Goal: Task Accomplishment & Management: Complete application form

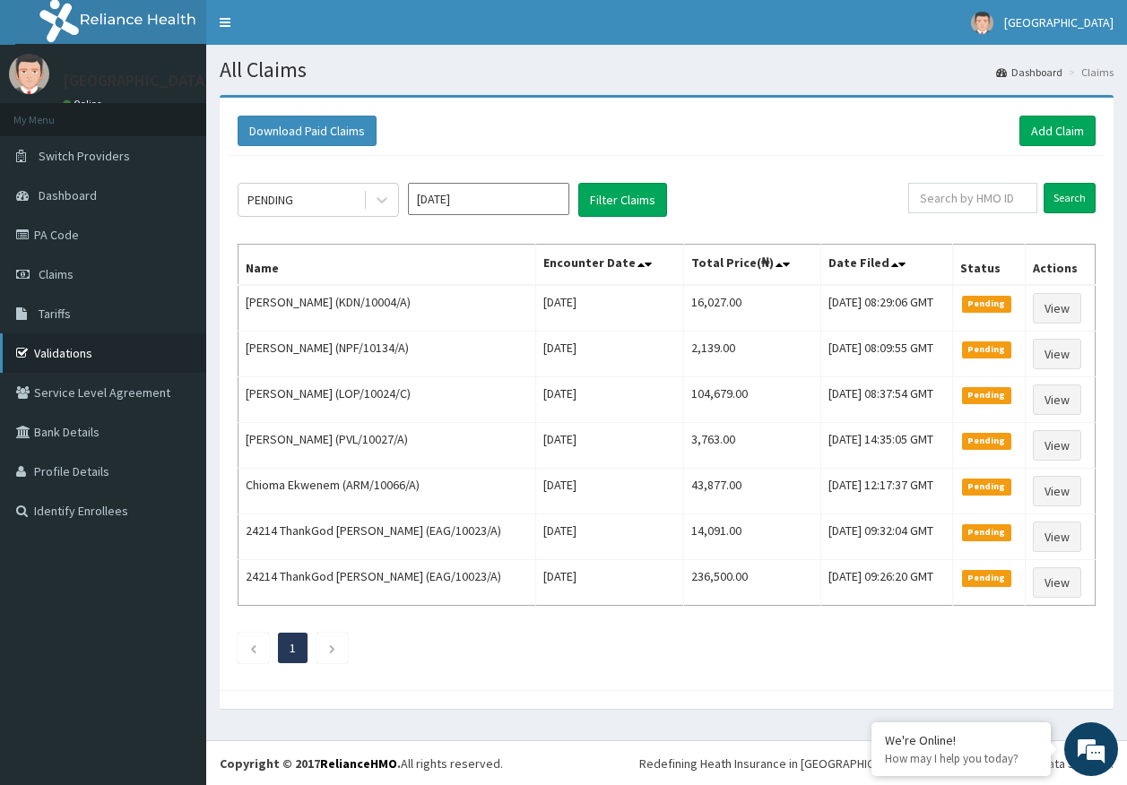
click at [74, 350] on link "Validations" at bounding box center [103, 352] width 206 height 39
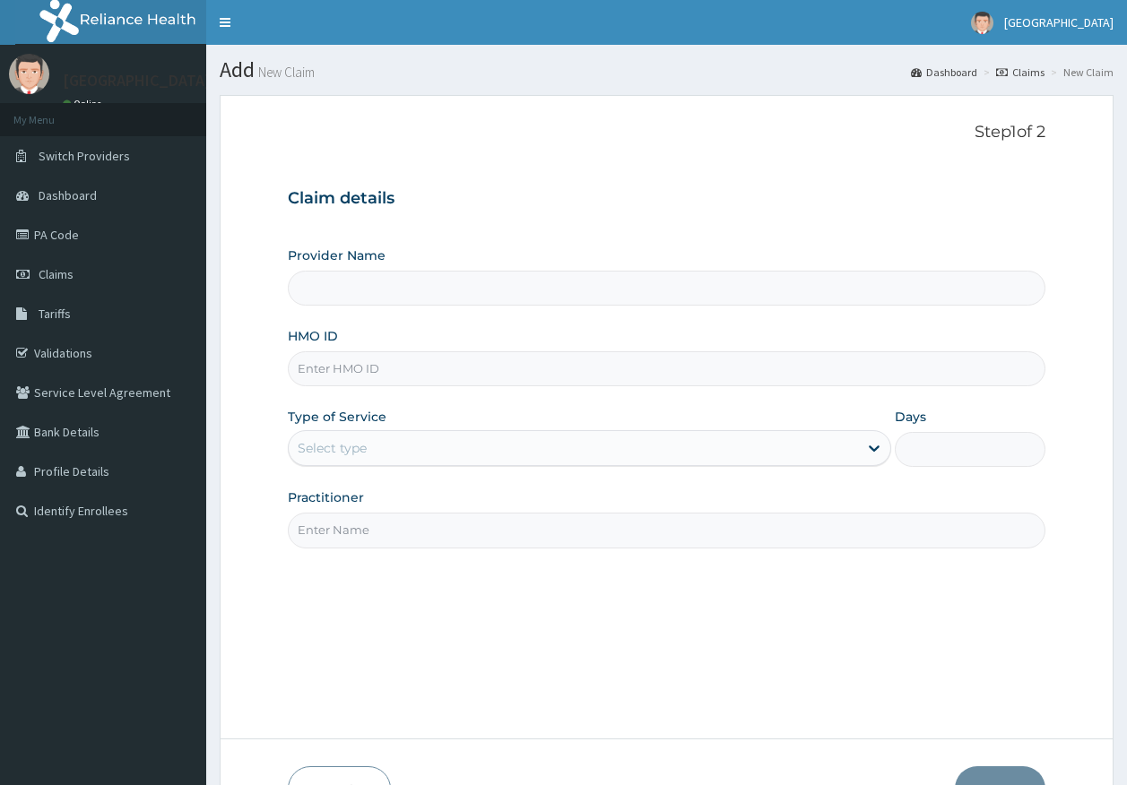
type input "[GEOGRAPHIC_DATA]"
click at [328, 379] on input "HMO ID" at bounding box center [667, 368] width 758 height 35
paste input "AGO/10316/C"
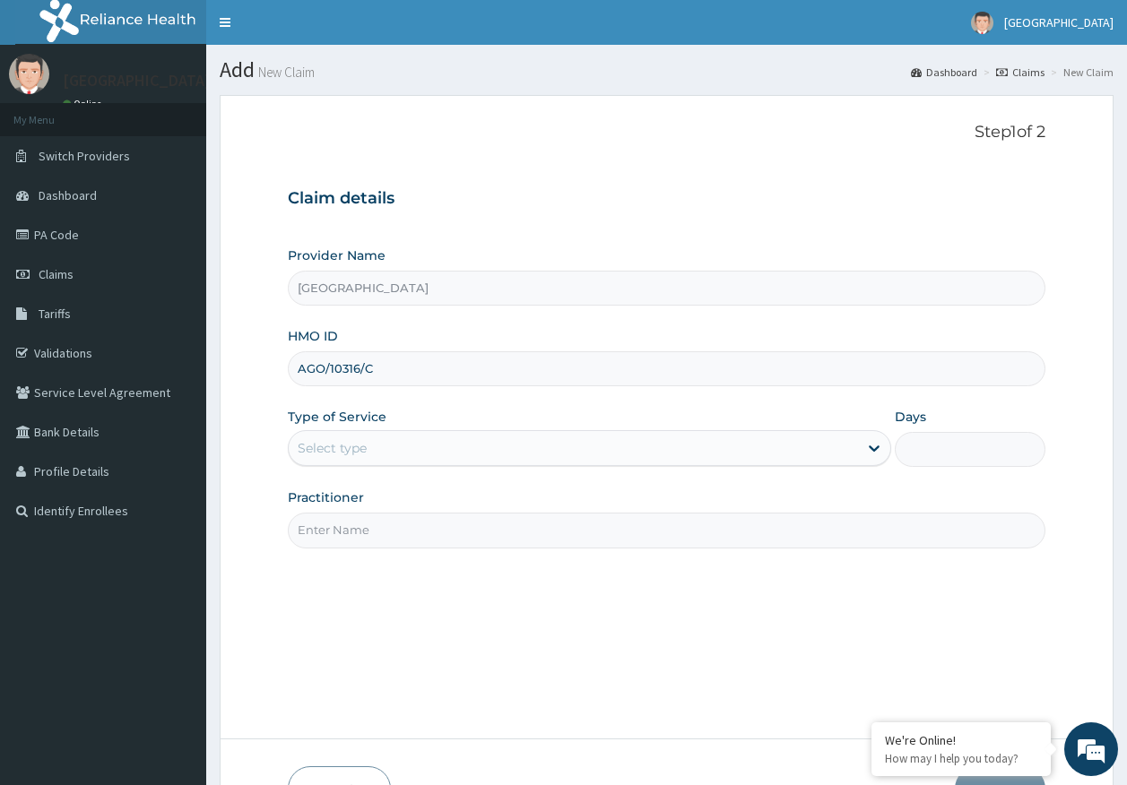
type input "AGO/10316/C"
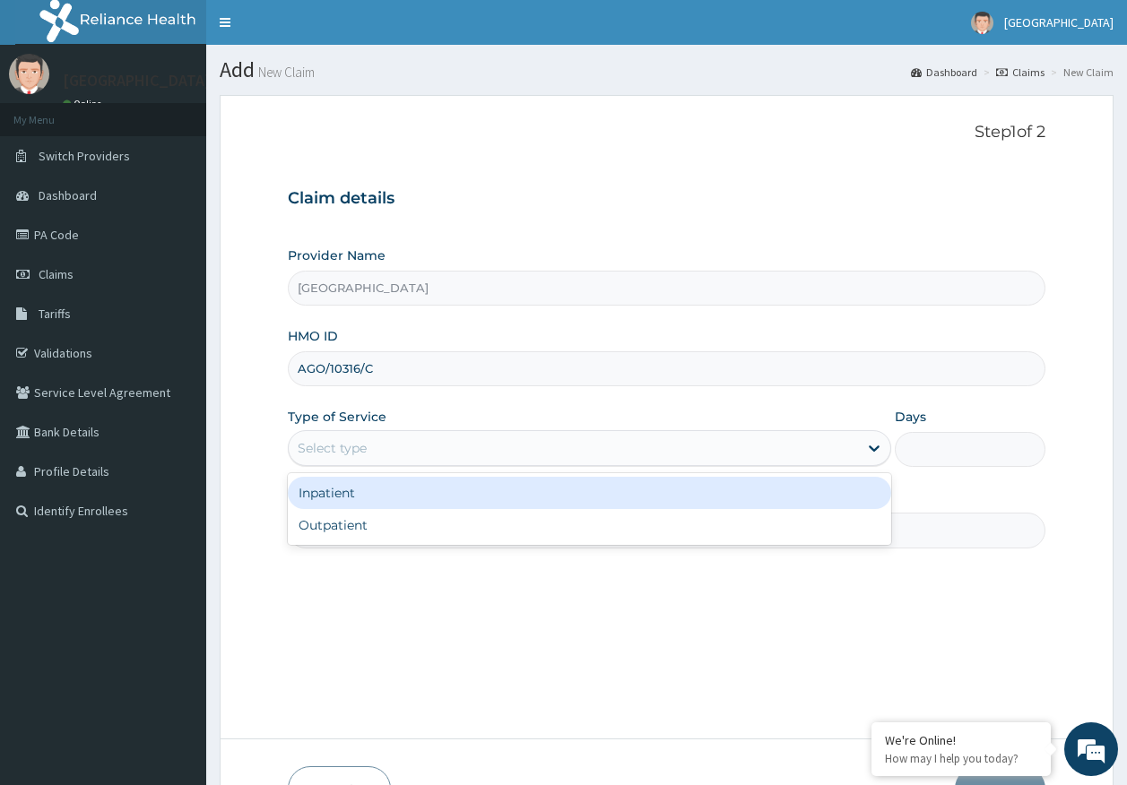
click at [339, 447] on div "Select type" at bounding box center [332, 448] width 69 height 18
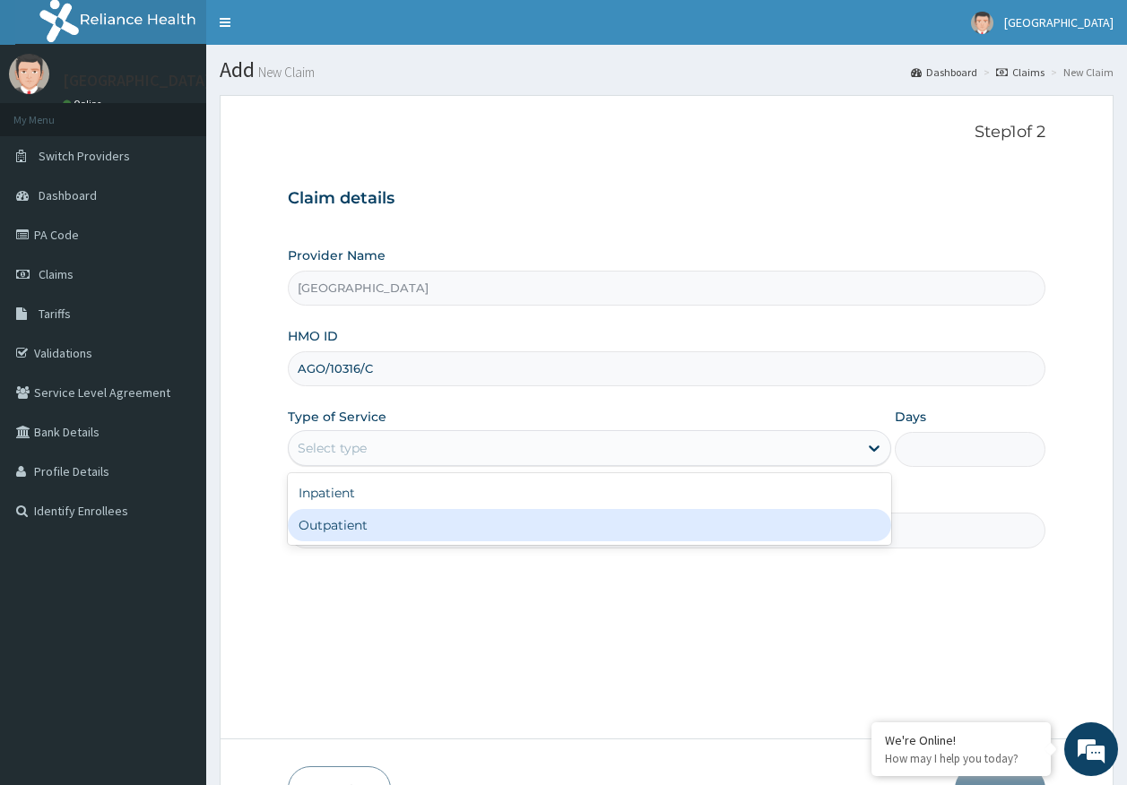
click at [342, 532] on div "Outpatient" at bounding box center [589, 525] width 603 height 32
type input "1"
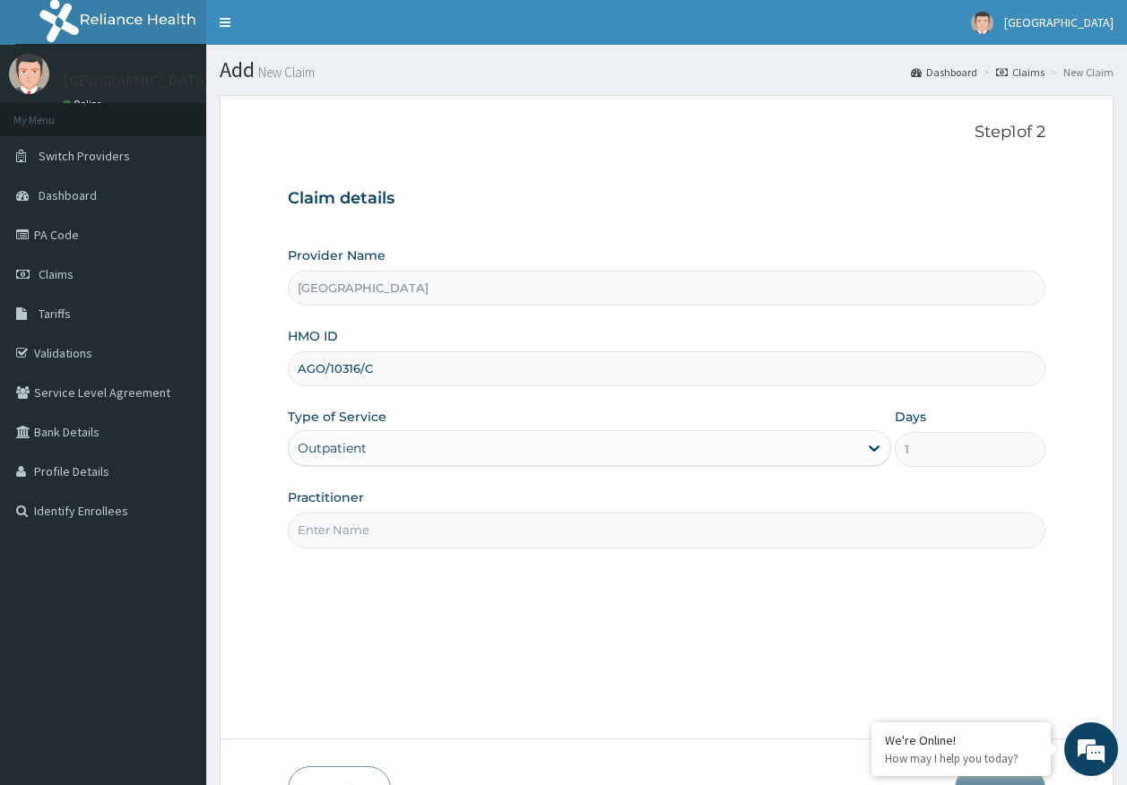
click at [350, 534] on input "Practitioner" at bounding box center [667, 530] width 758 height 35
type input "DR AJAYI"
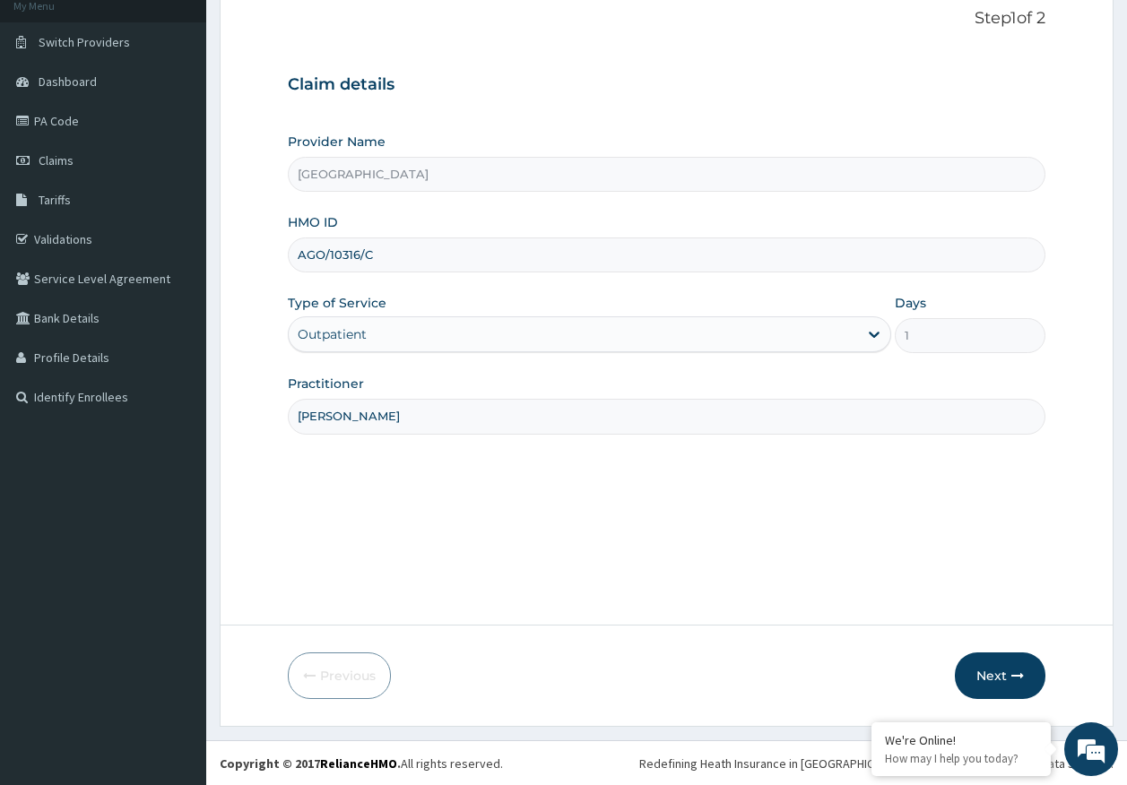
scroll to position [115, 0]
click at [983, 682] on button "Next" at bounding box center [1000, 675] width 91 height 47
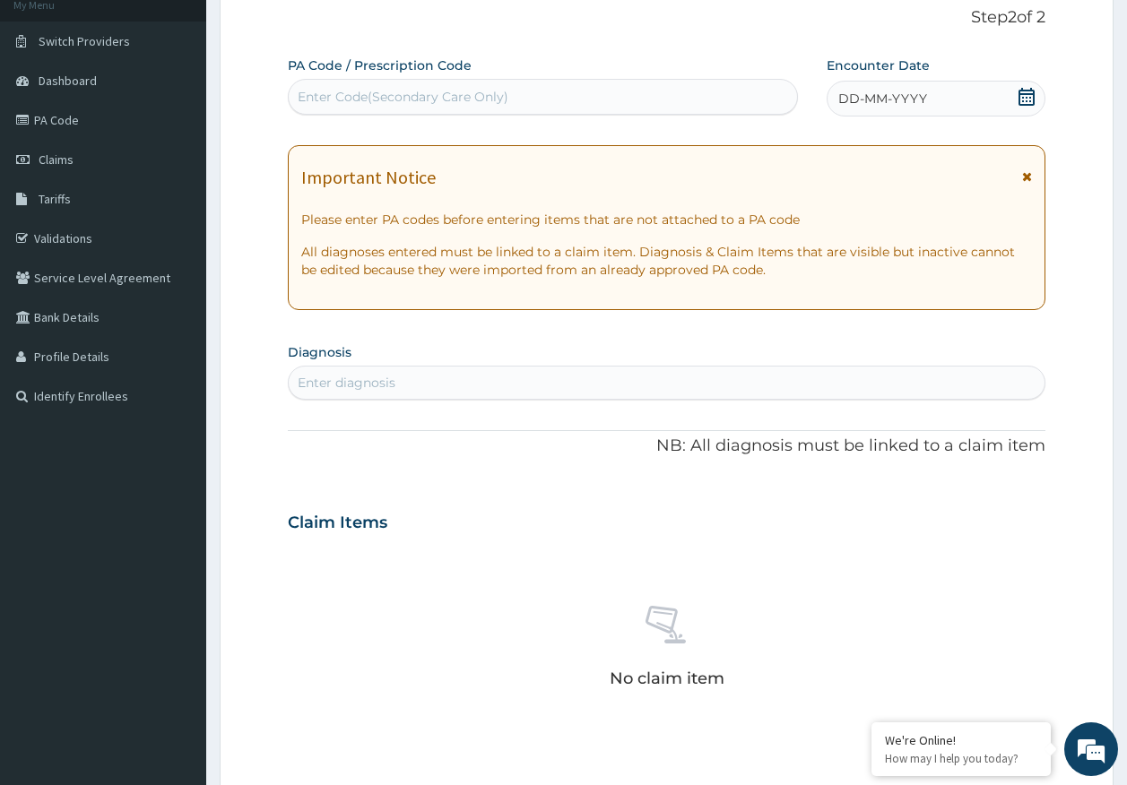
click at [999, 679] on div "No claim item" at bounding box center [667, 650] width 758 height 206
click at [931, 95] on div "DD-MM-YYYY" at bounding box center [935, 99] width 219 height 36
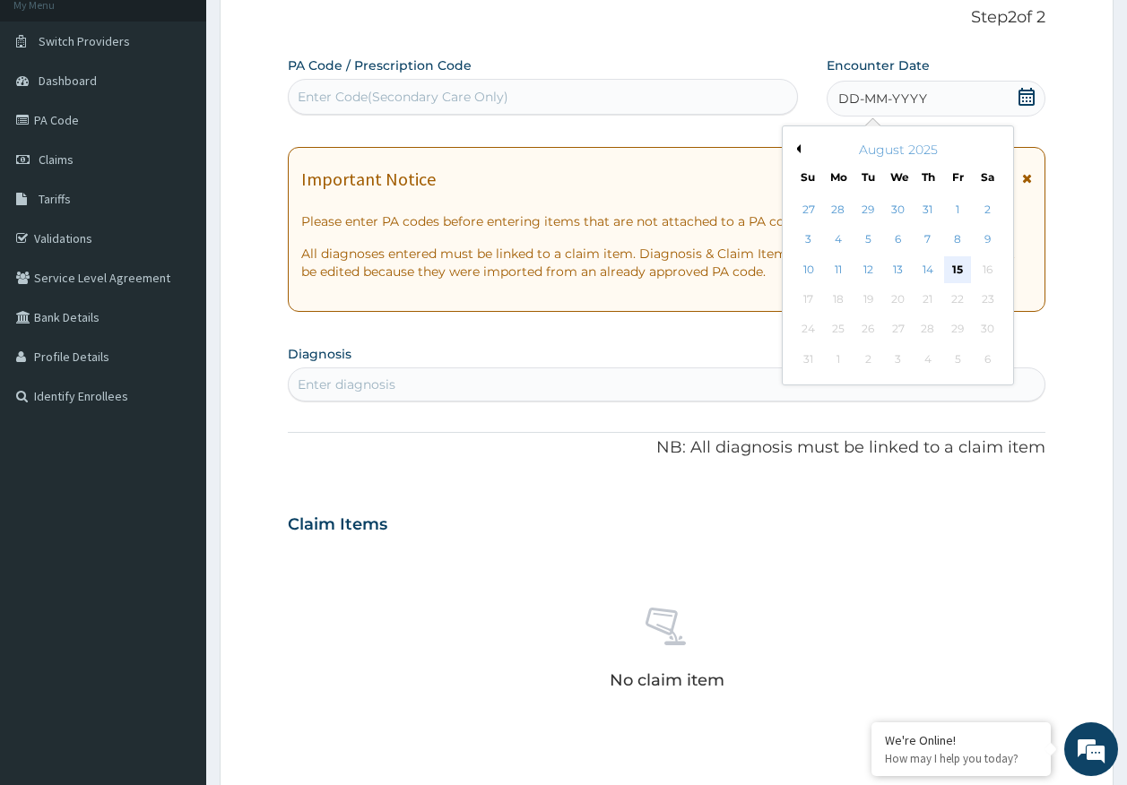
click at [956, 272] on div "15" at bounding box center [957, 269] width 27 height 27
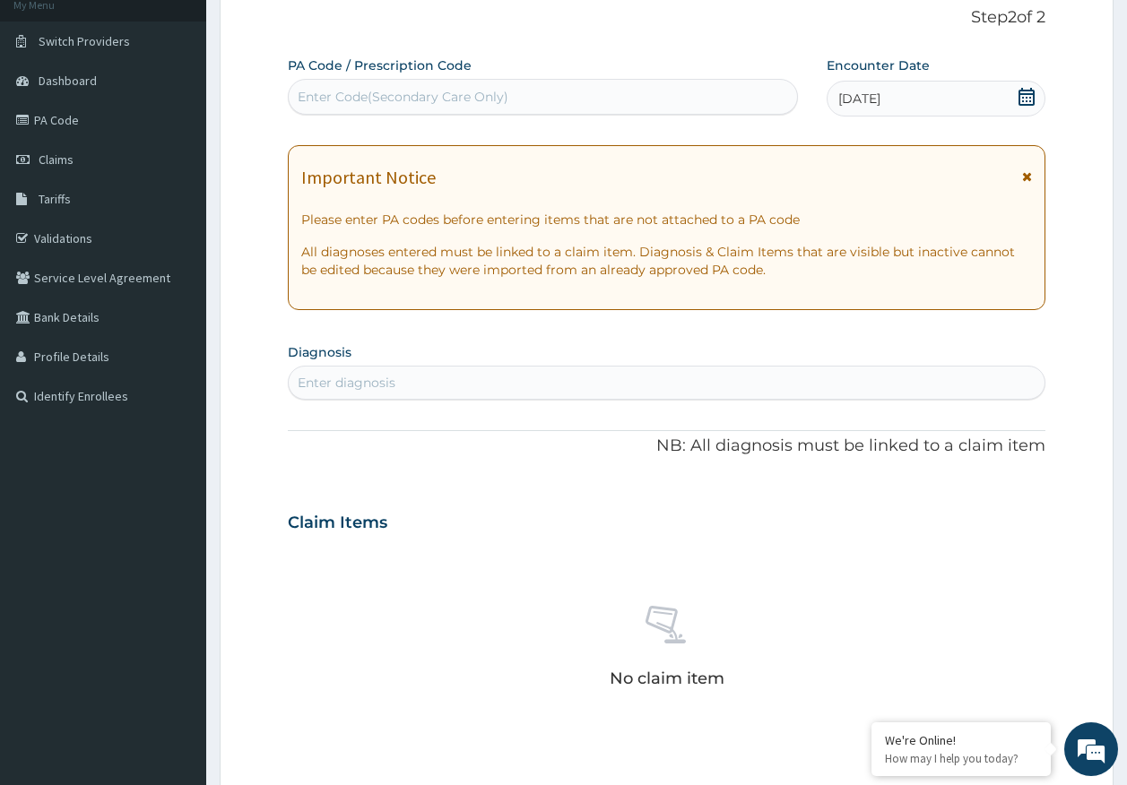
scroll to position [0, 0]
click at [374, 397] on div "Enter diagnosis" at bounding box center [667, 382] width 757 height 29
type input "MALARIA"
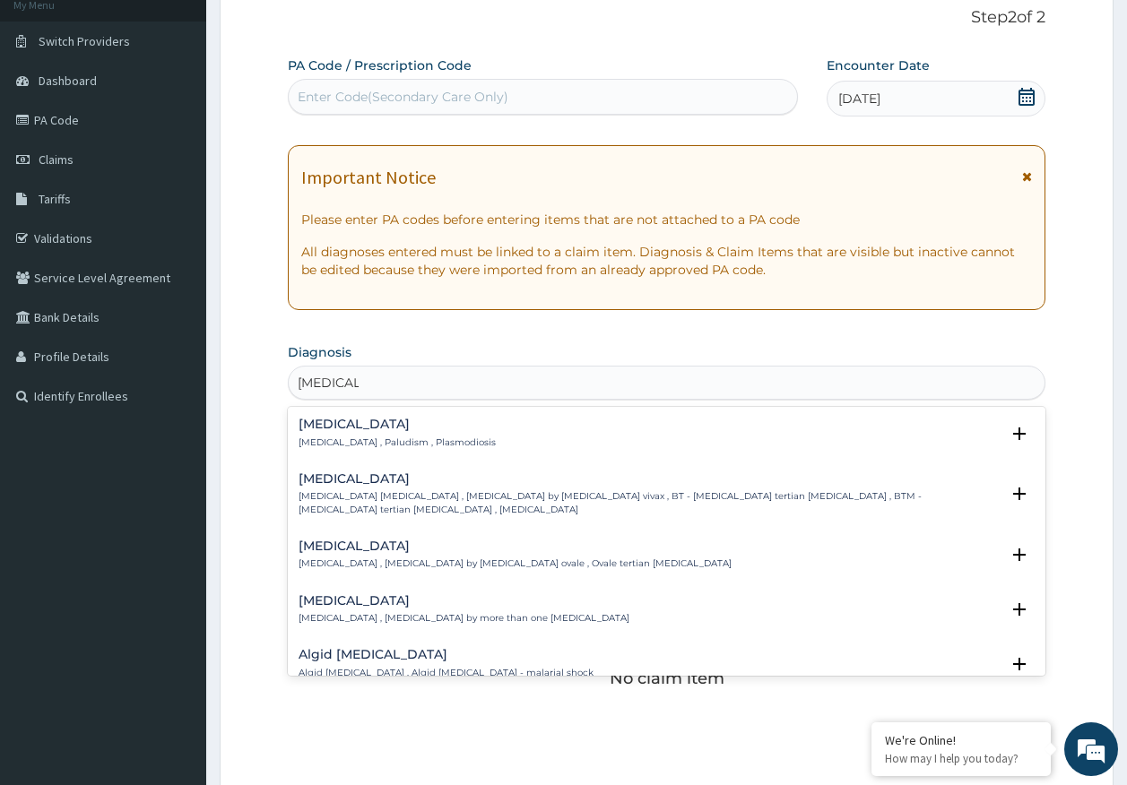
click at [335, 445] on p "Malaria , Paludism , Plasmodiosis" at bounding box center [397, 443] width 197 height 13
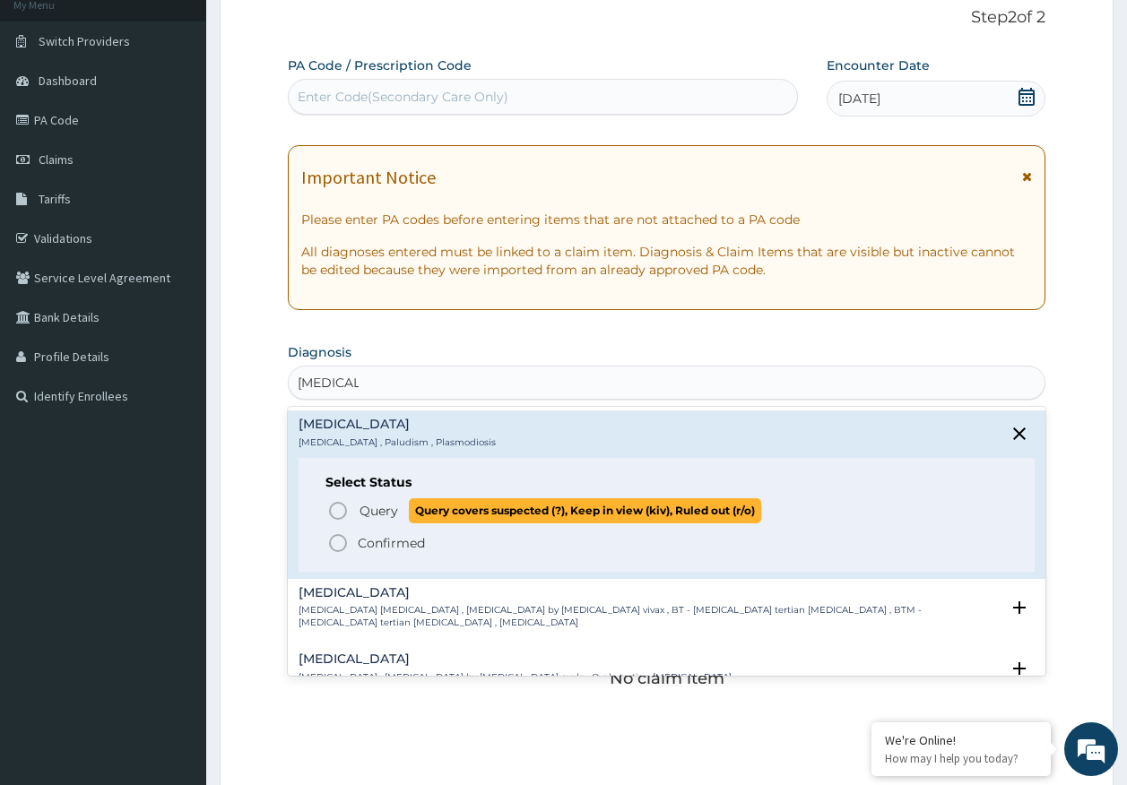
click at [385, 512] on span "Query" at bounding box center [378, 511] width 39 height 18
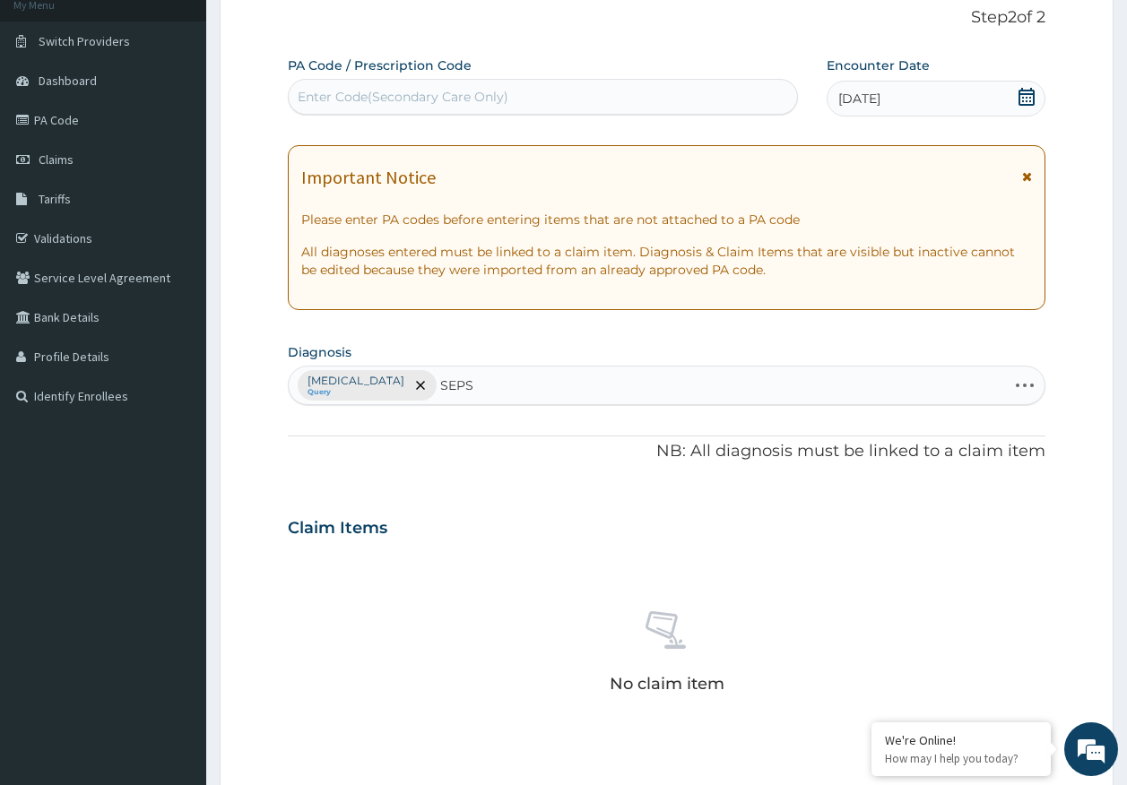
type input "SEPSI"
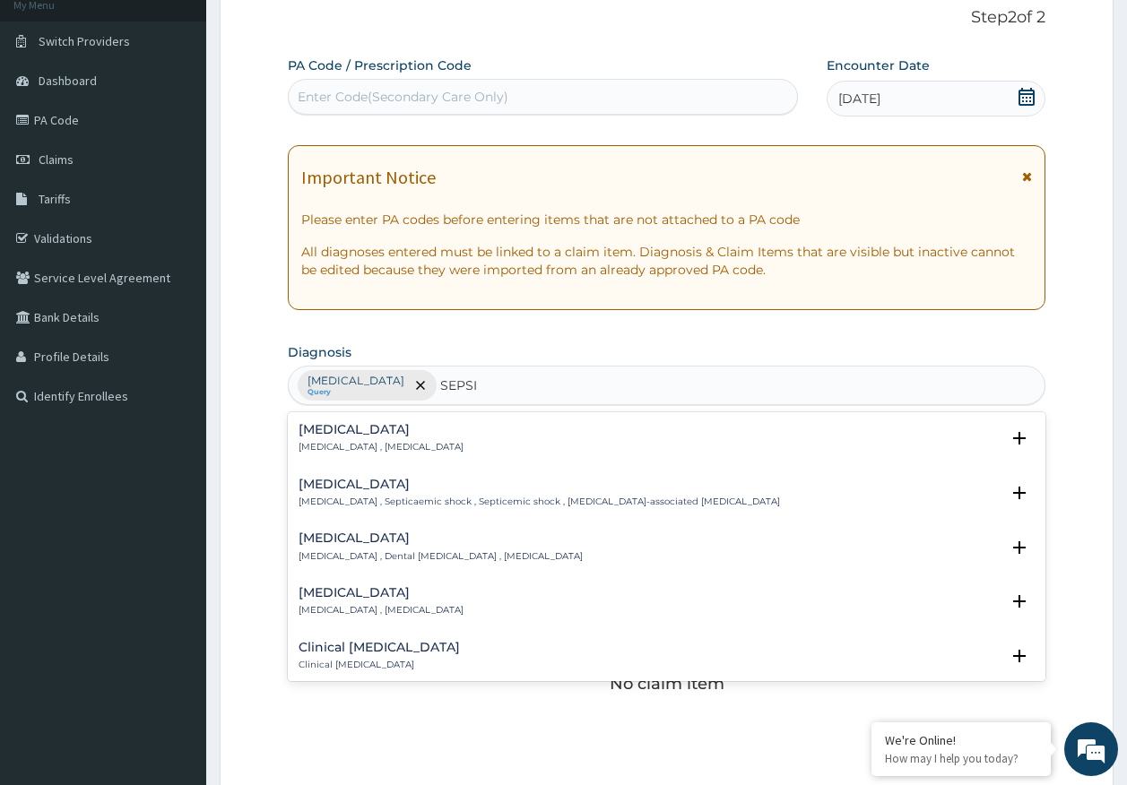
click at [321, 437] on h4 "Sepsis" at bounding box center [381, 429] width 165 height 13
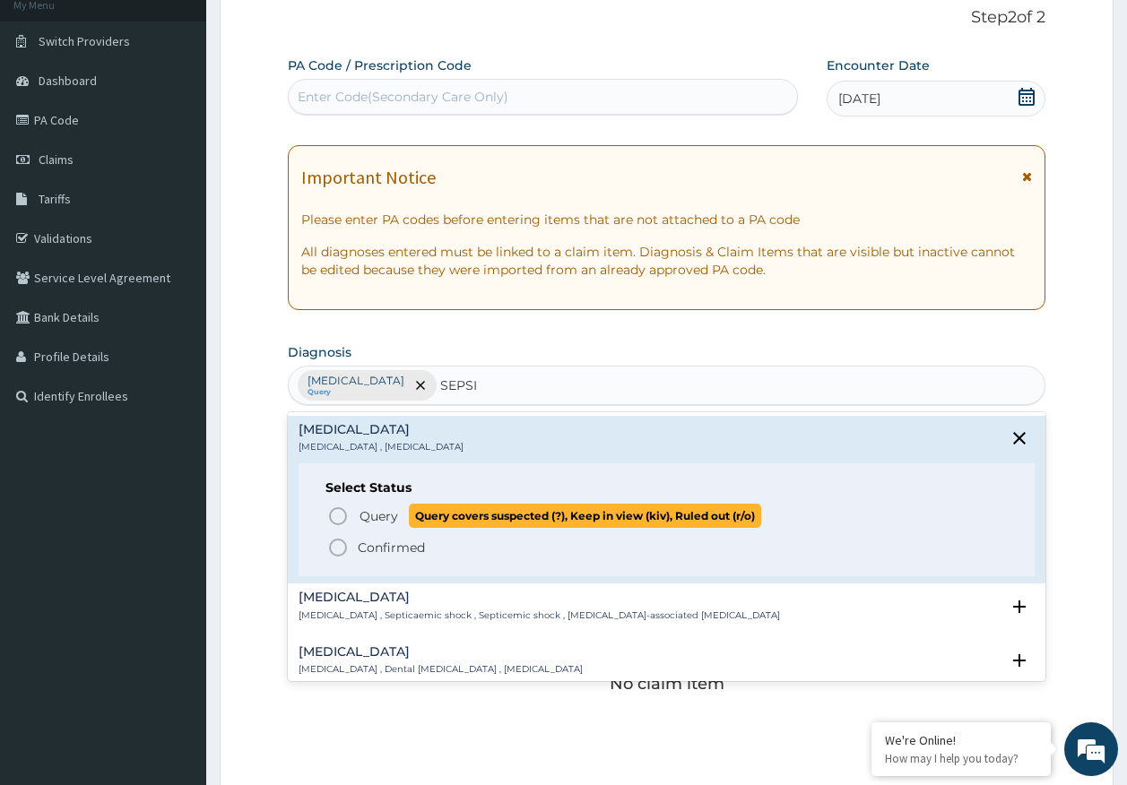
click at [376, 513] on span "Query" at bounding box center [378, 516] width 39 height 18
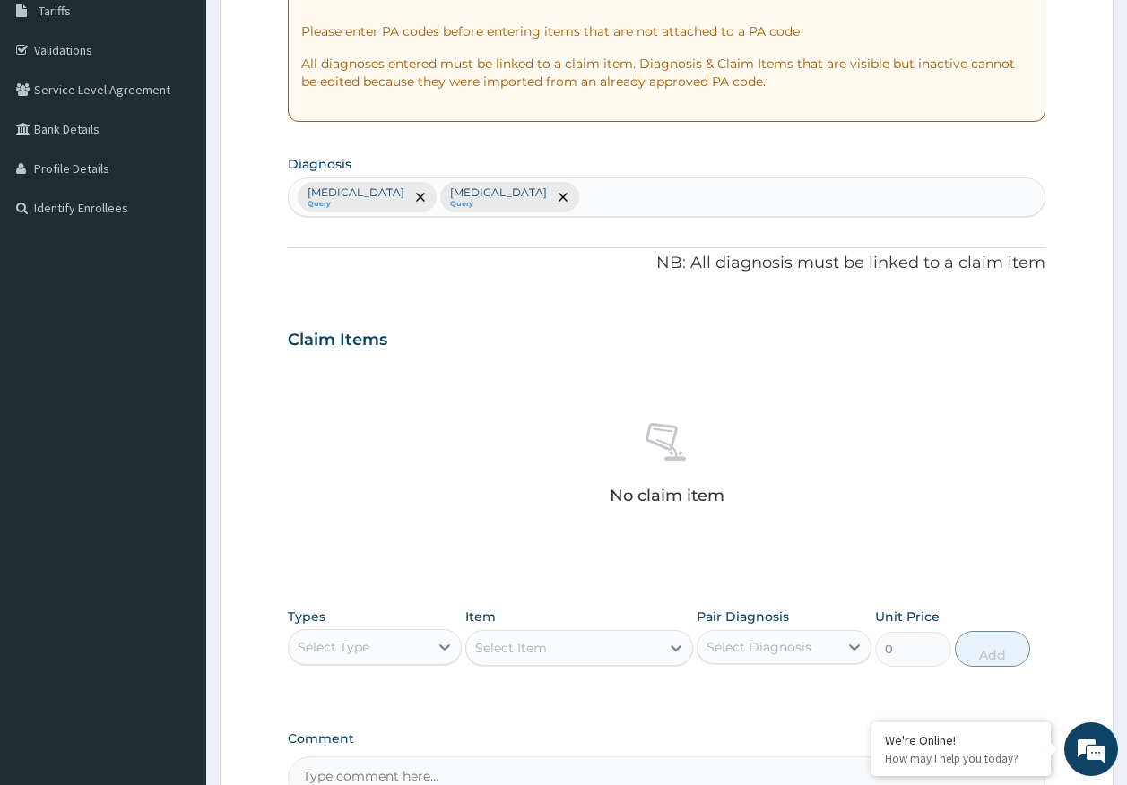
scroll to position [507, 0]
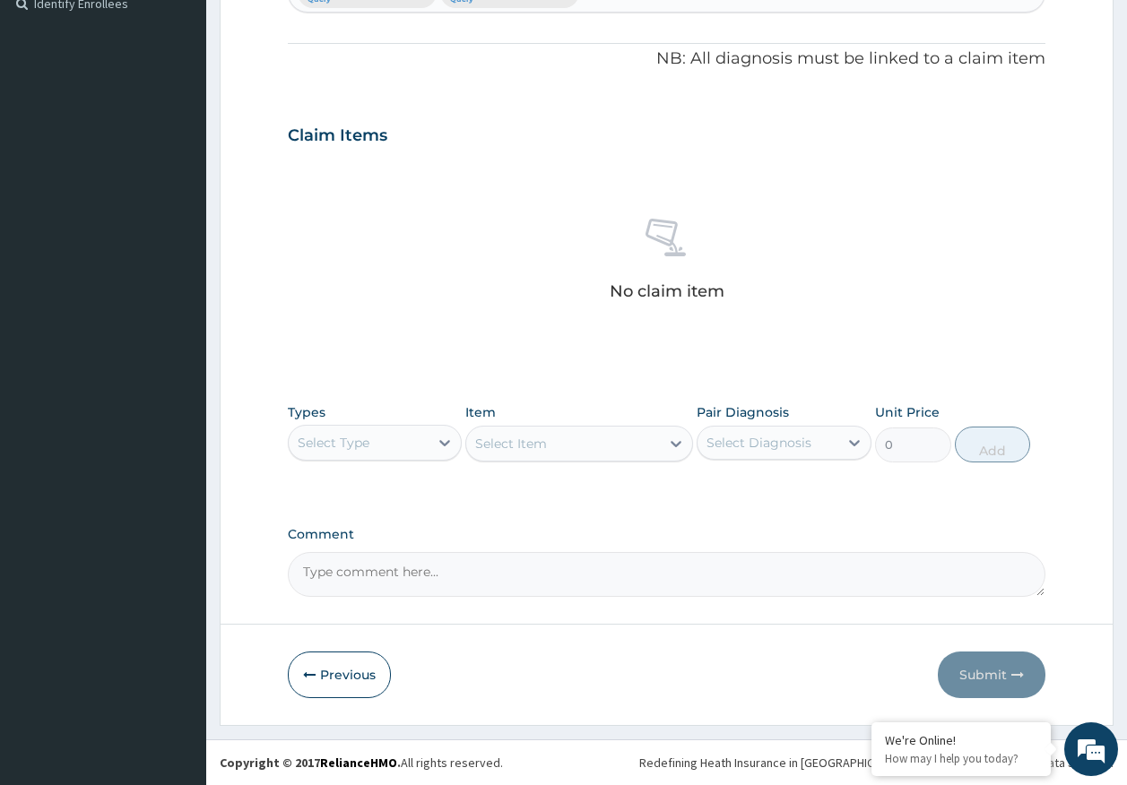
click at [329, 437] on div "Select Type" at bounding box center [334, 443] width 72 height 18
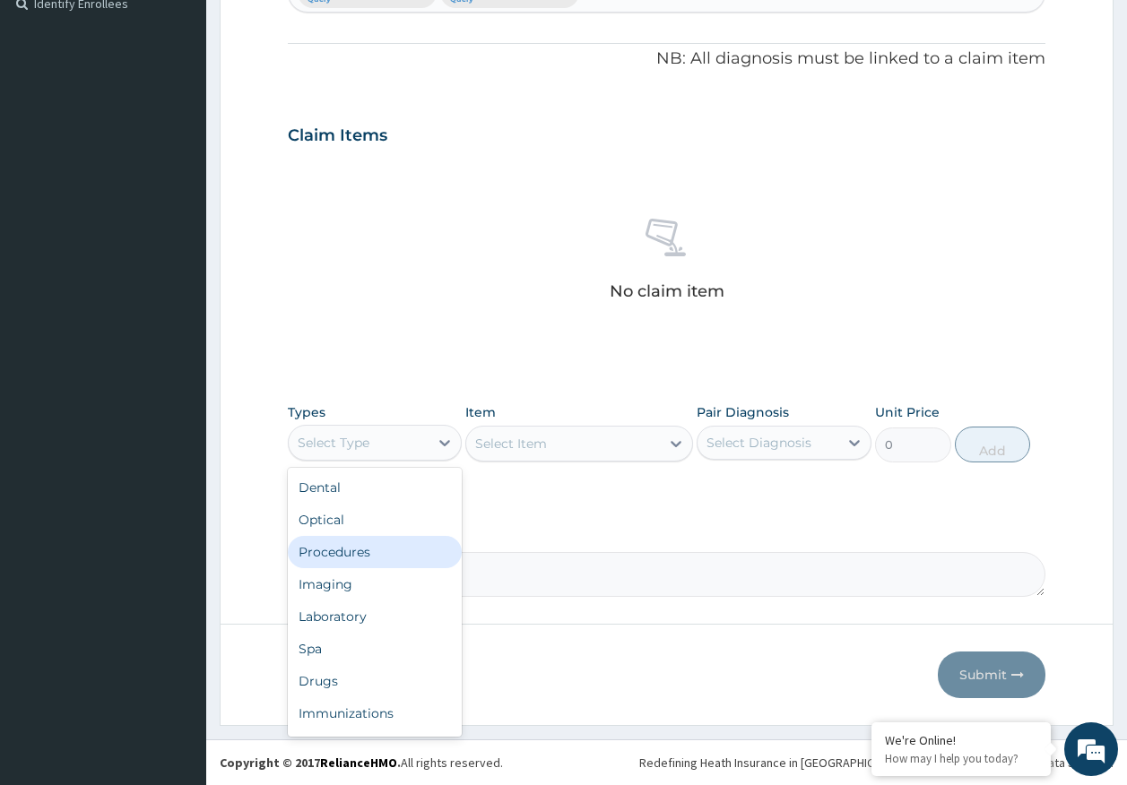
drag, startPoint x: 363, startPoint y: 558, endPoint x: 624, endPoint y: 507, distance: 265.8
click at [374, 552] on div "Procedures" at bounding box center [375, 552] width 175 height 32
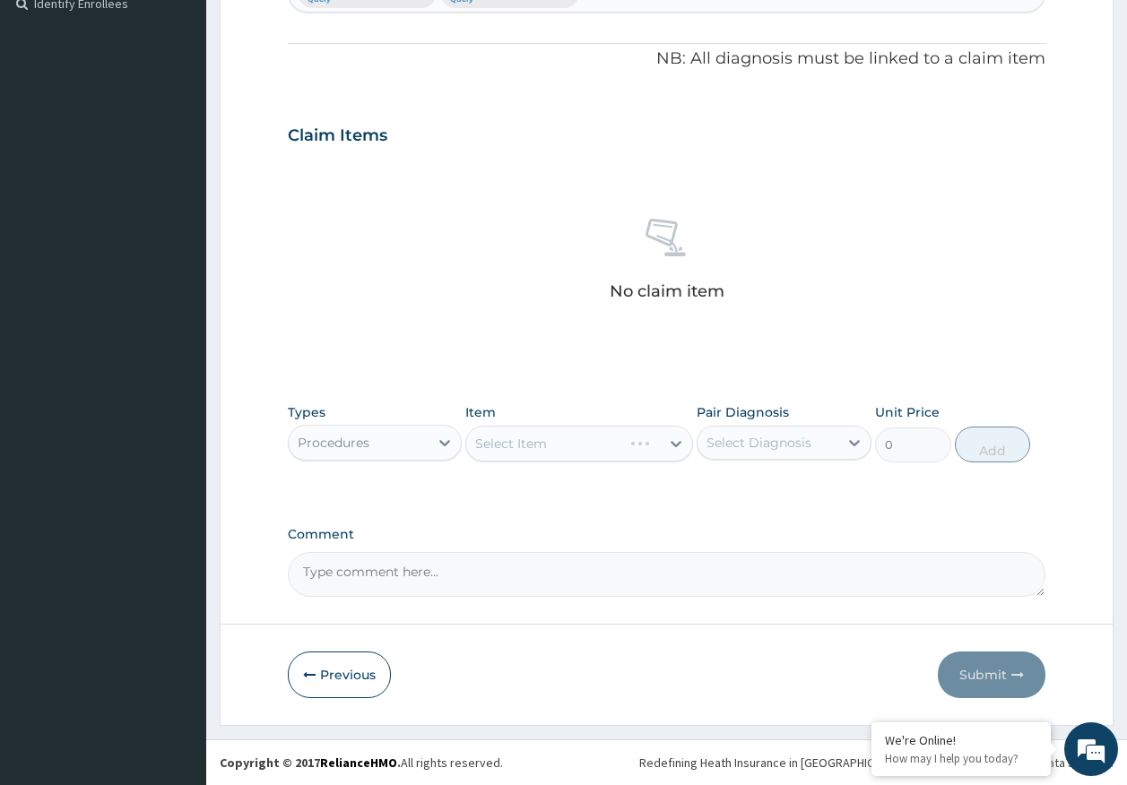
click at [737, 446] on div "Select Diagnosis" at bounding box center [758, 443] width 105 height 18
click at [738, 491] on label "[MEDICAL_DATA]" at bounding box center [781, 487] width 111 height 18
checkbox input "true"
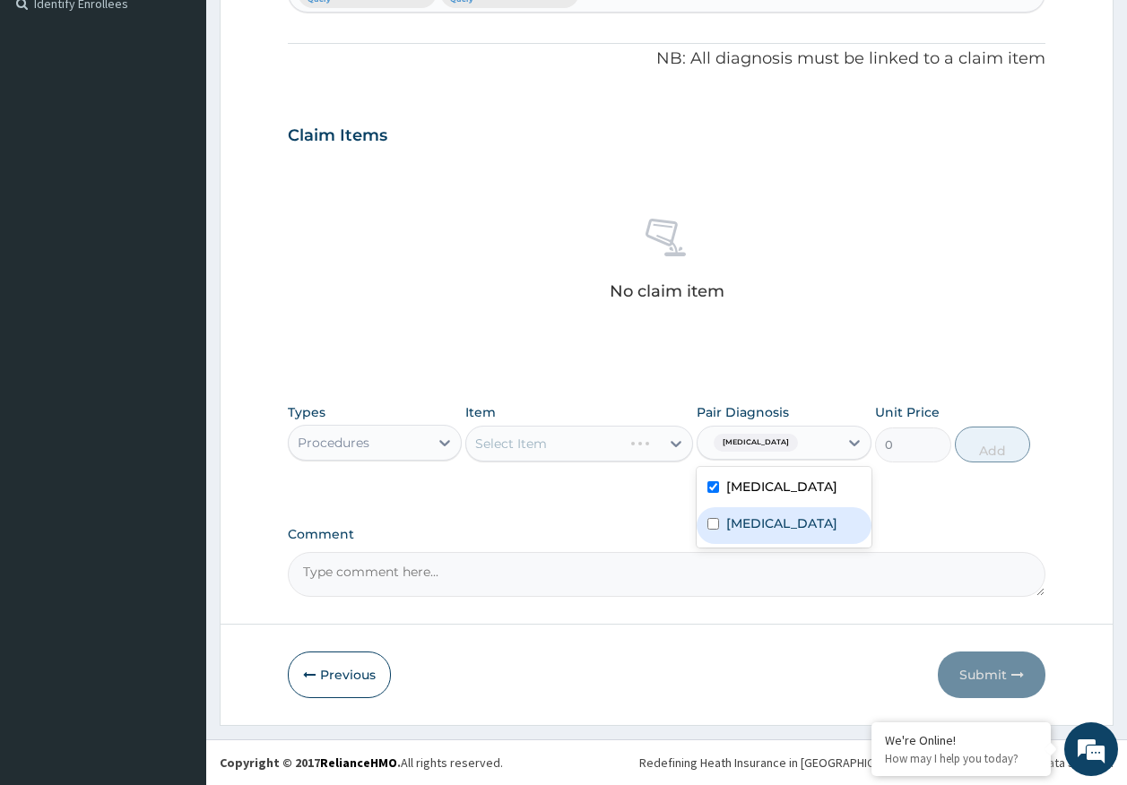
click at [739, 520] on label "[MEDICAL_DATA]" at bounding box center [781, 524] width 111 height 18
checkbox input "true"
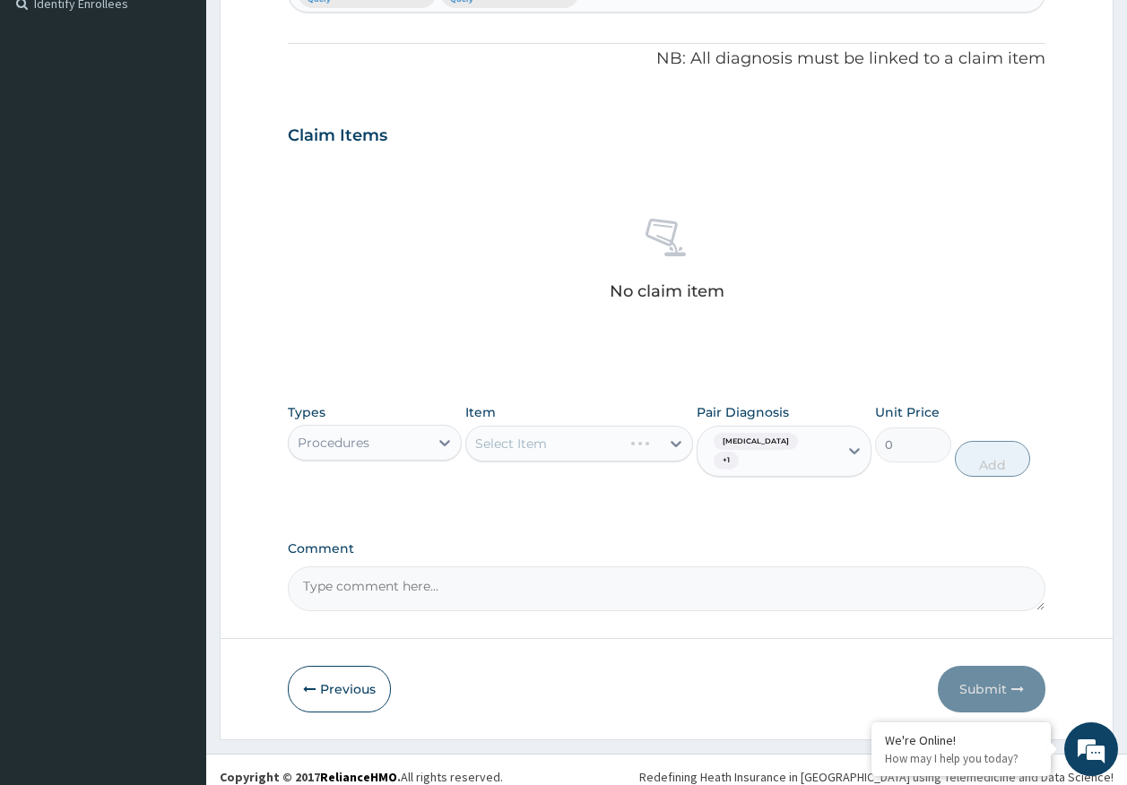
click at [558, 449] on div "Select Item" at bounding box center [579, 444] width 228 height 36
click at [549, 439] on div "Select Item" at bounding box center [563, 443] width 194 height 29
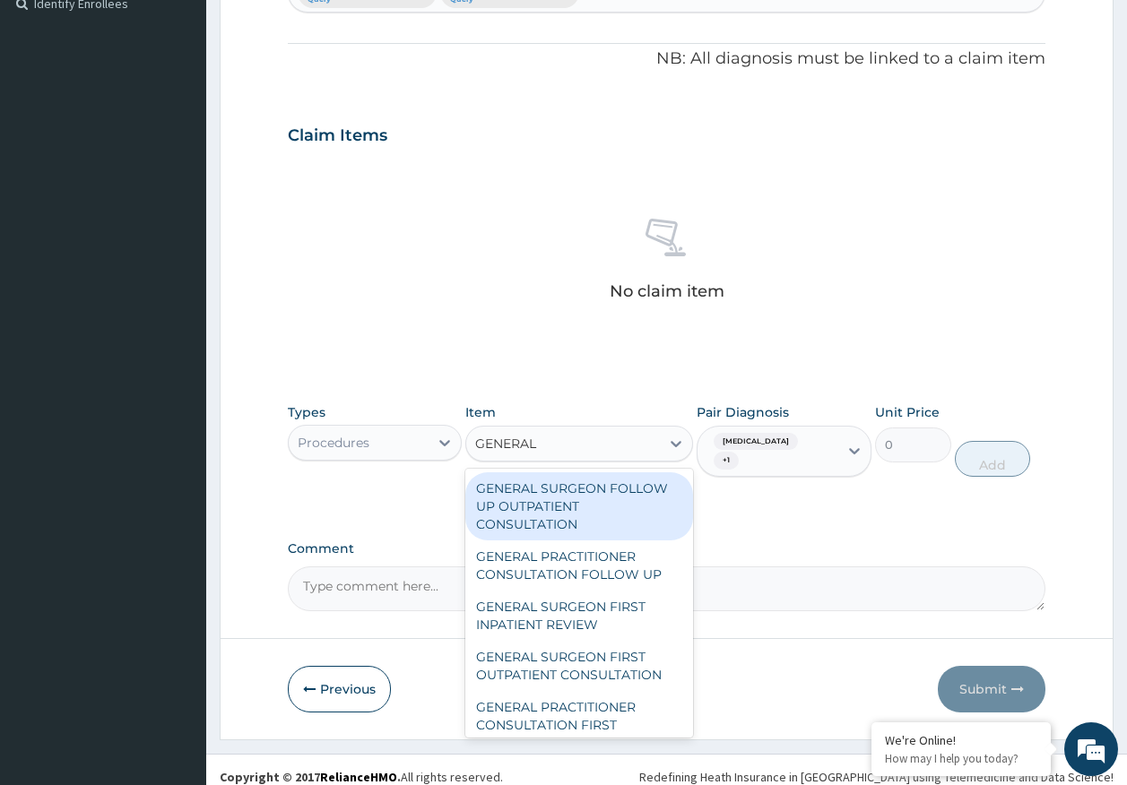
type input "GENERAL P"
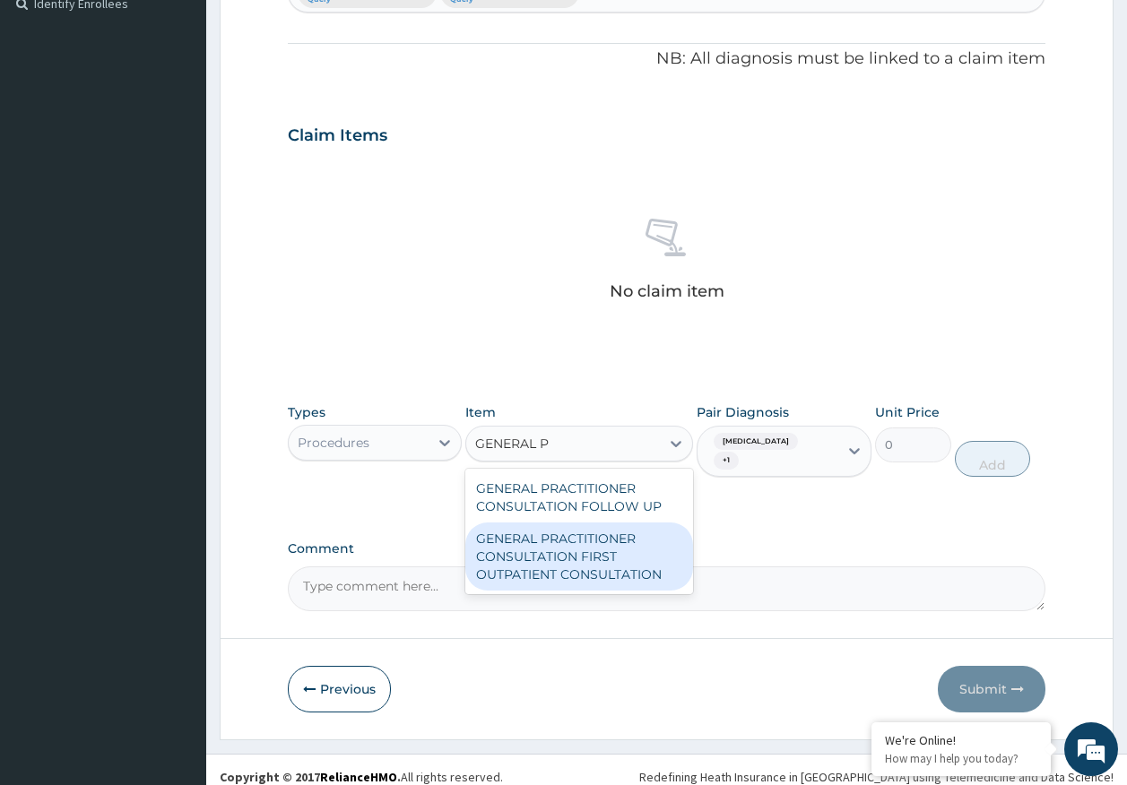
click at [559, 537] on div "GENERAL PRACTITIONER CONSULTATION FIRST OUTPATIENT CONSULTATION" at bounding box center [579, 557] width 228 height 68
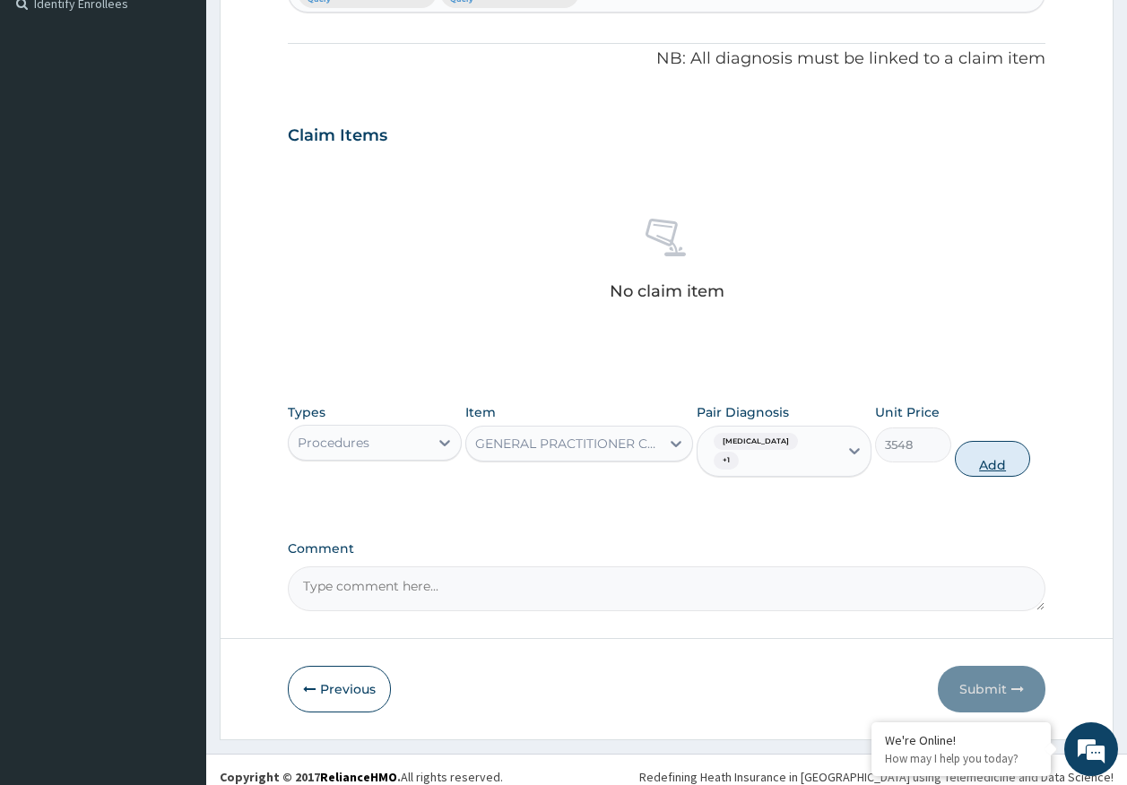
click at [992, 452] on button "Add" at bounding box center [993, 459] width 76 height 36
type input "0"
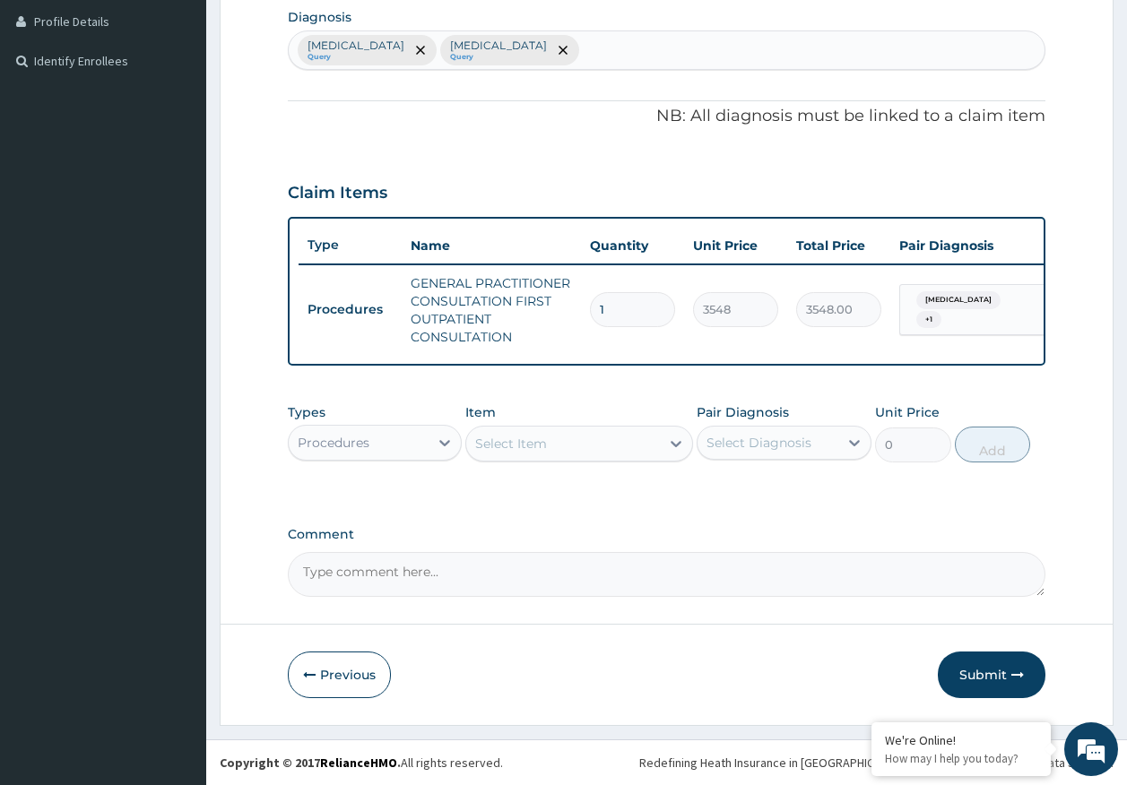
scroll to position [463, 0]
click at [369, 440] on div "Procedures" at bounding box center [359, 442] width 141 height 29
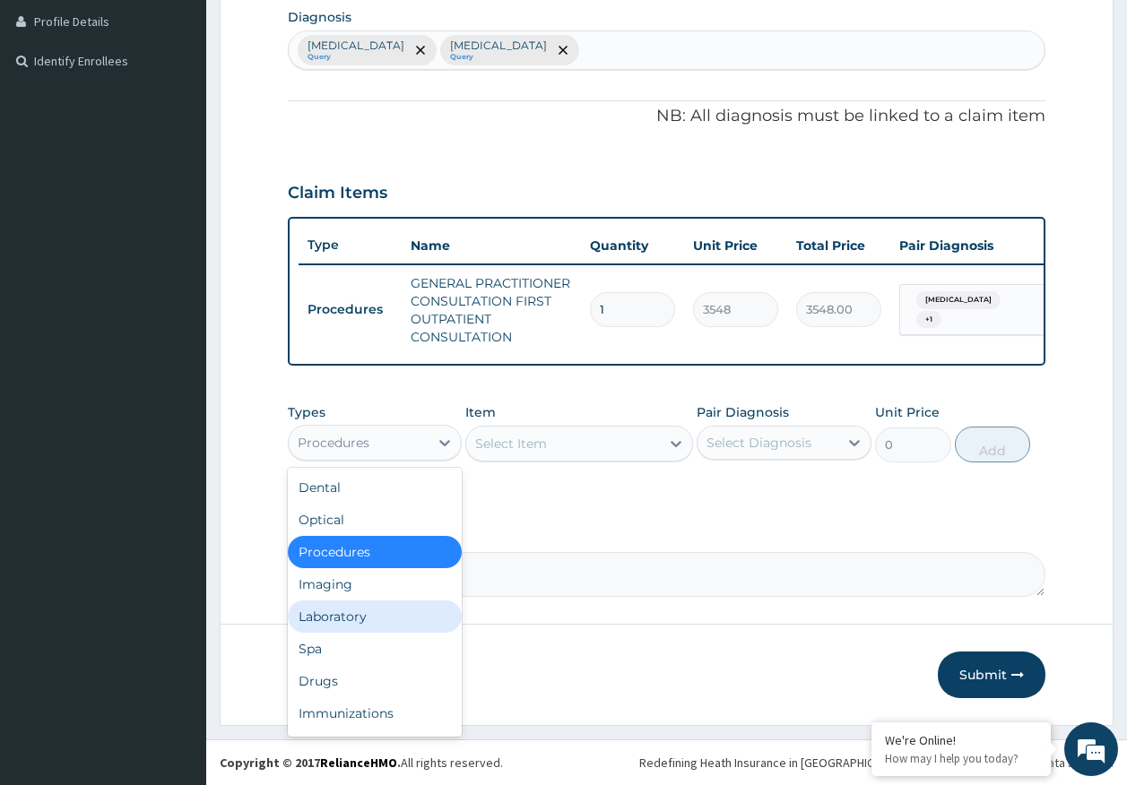
drag, startPoint x: 372, startPoint y: 620, endPoint x: 374, endPoint y: 610, distance: 10.9
click at [374, 618] on div "Laboratory" at bounding box center [375, 617] width 175 height 32
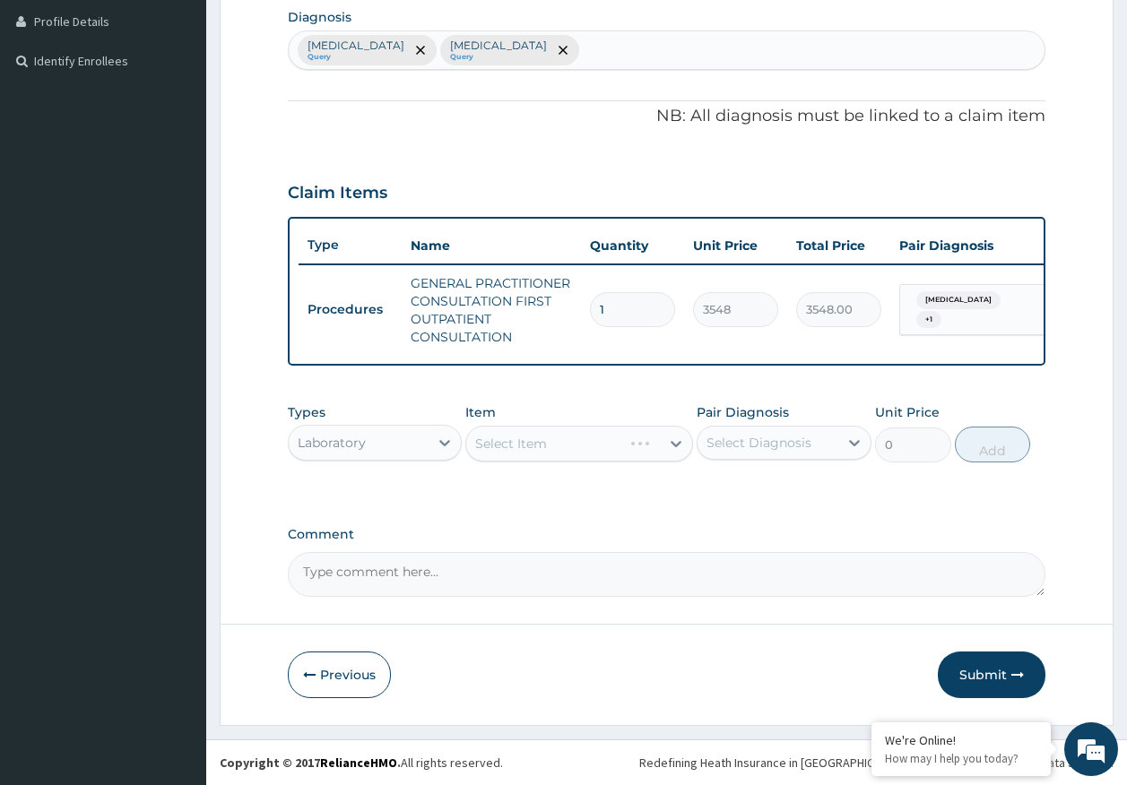
click at [738, 454] on div "Select Diagnosis" at bounding box center [767, 442] width 141 height 29
click at [755, 495] on label "[MEDICAL_DATA]" at bounding box center [781, 487] width 111 height 18
checkbox input "true"
click at [523, 444] on div "Select Item" at bounding box center [511, 444] width 72 height 18
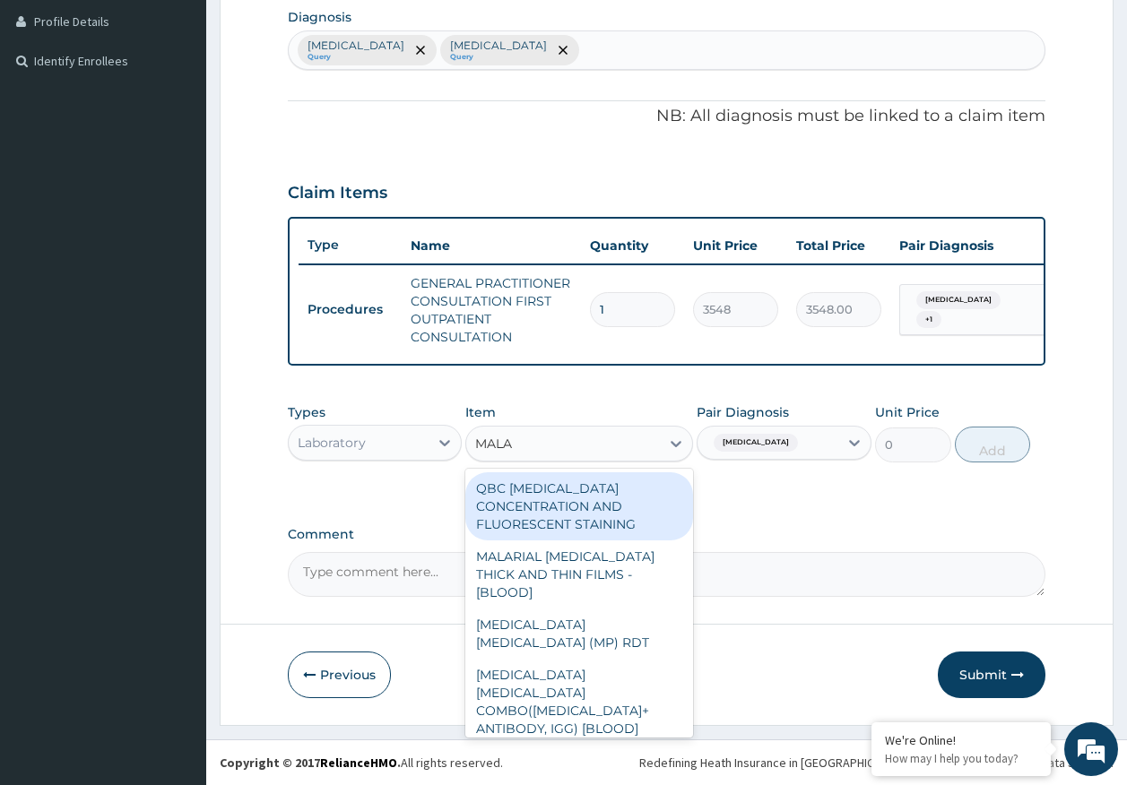
type input "MALAR"
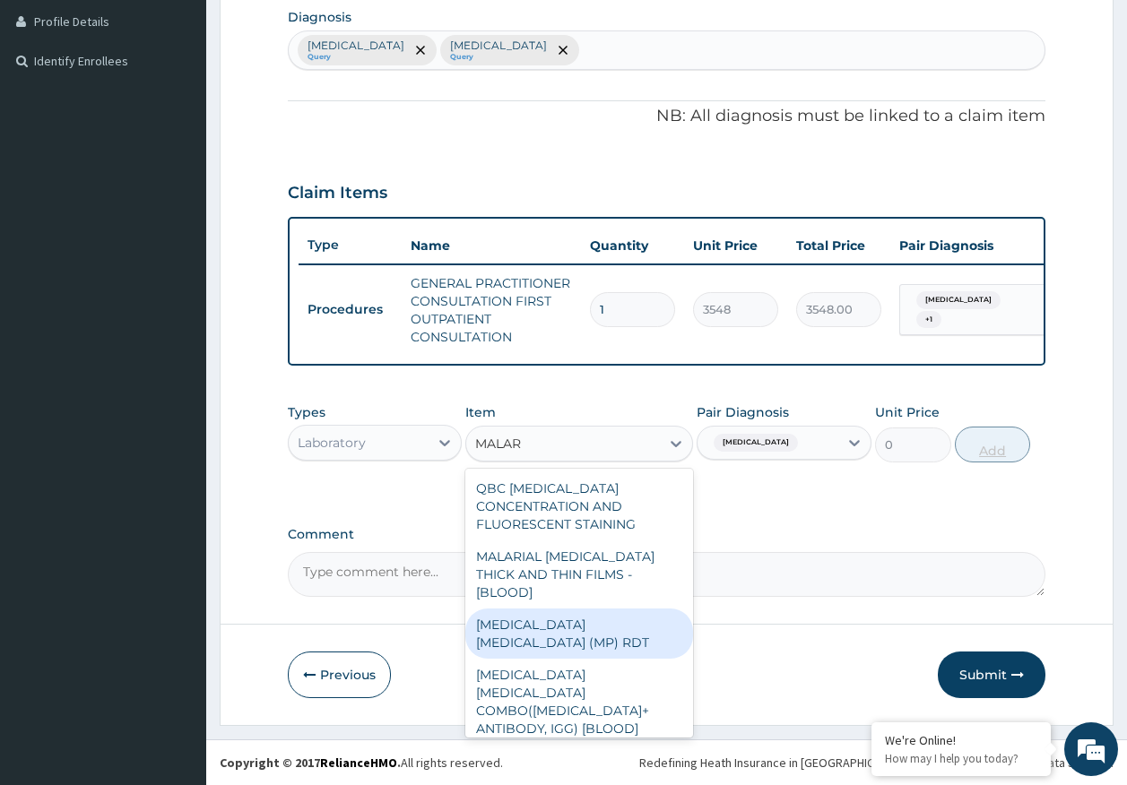
drag, startPoint x: 654, startPoint y: 609, endPoint x: 978, endPoint y: 437, distance: 366.1
click at [665, 609] on div "MALARIA PARASITE (MP) RDT" at bounding box center [579, 634] width 228 height 50
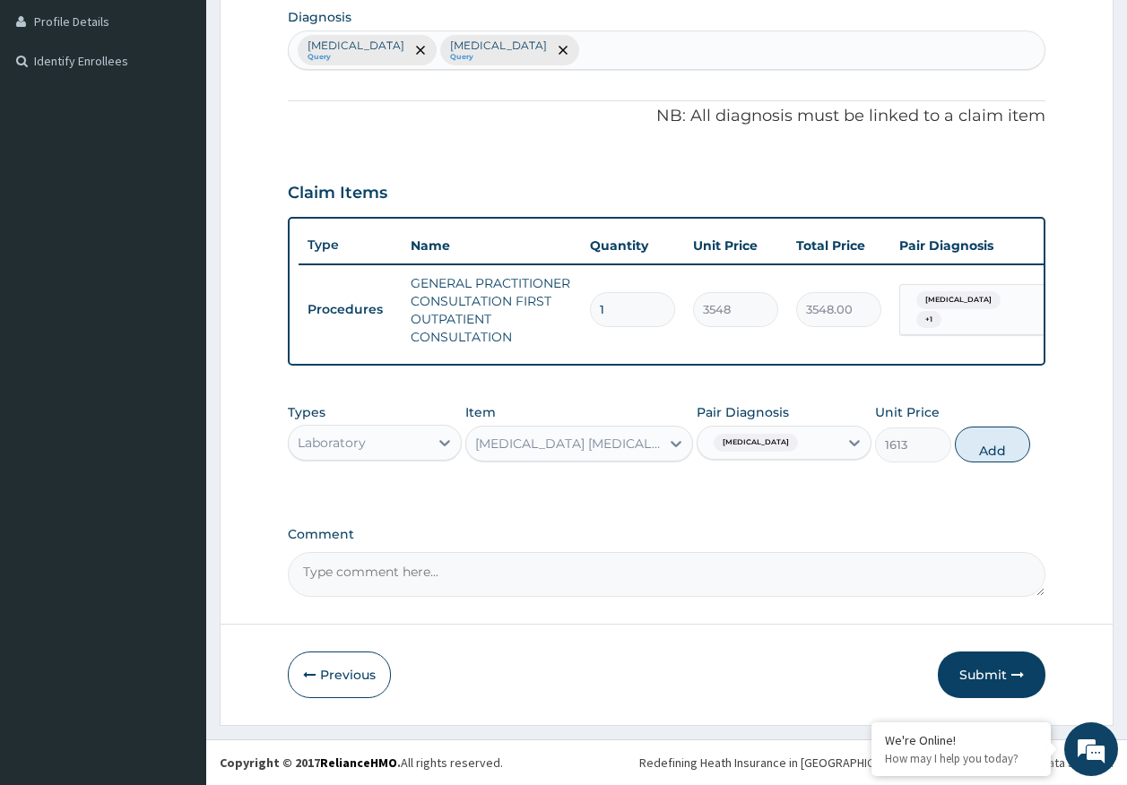
drag, startPoint x: 986, startPoint y: 448, endPoint x: 802, endPoint y: 420, distance: 185.9
click at [986, 443] on button "Add" at bounding box center [993, 445] width 76 height 36
type input "0"
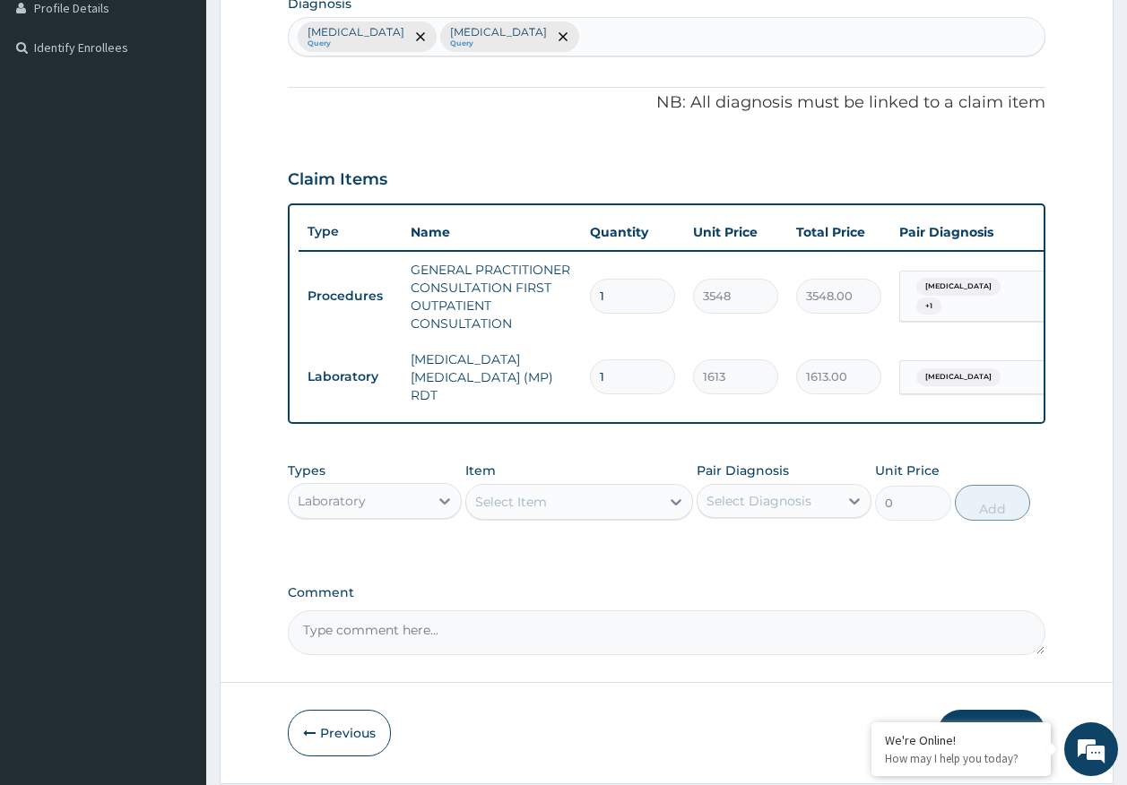
click at [591, 506] on div "Select Item" at bounding box center [563, 502] width 194 height 29
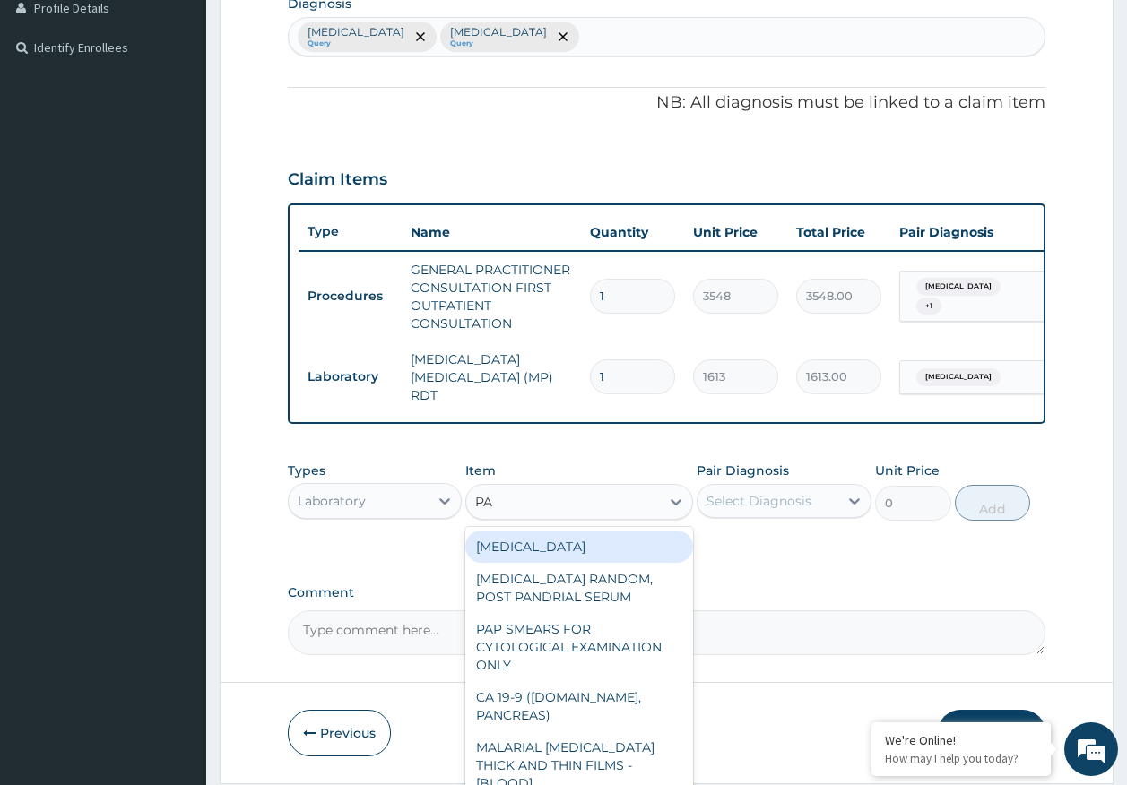
type input "P"
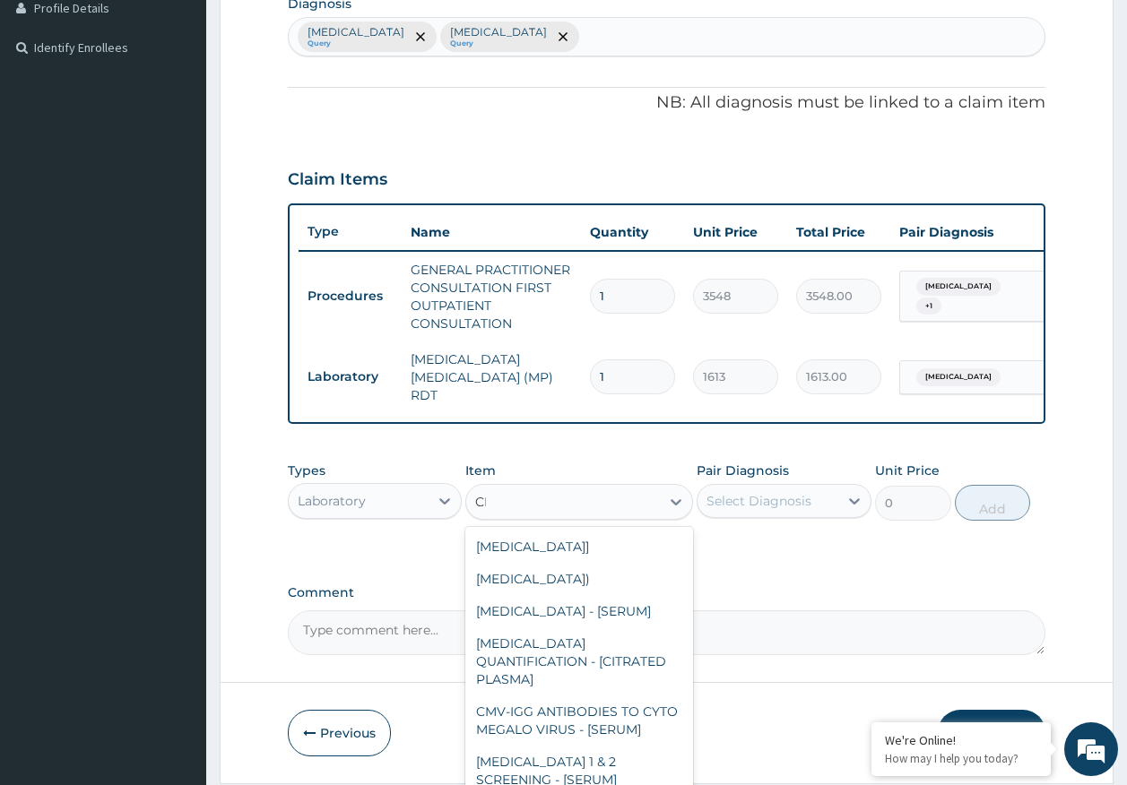
type input "CBC"
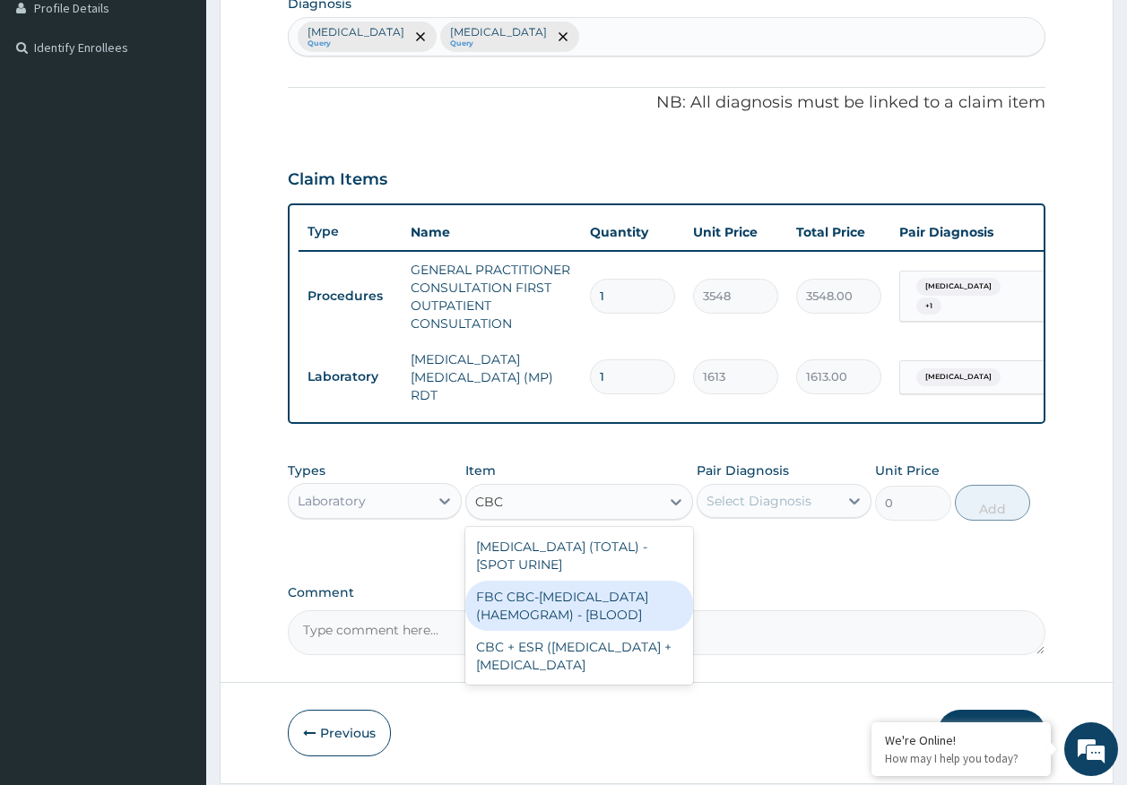
drag, startPoint x: 537, startPoint y: 636, endPoint x: 739, endPoint y: 582, distance: 208.7
click at [539, 631] on div "FBC CBC-COMPLETE BLOOD COUNT (HAEMOGRAM) - [BLOOD]" at bounding box center [579, 606] width 228 height 50
type input "4300"
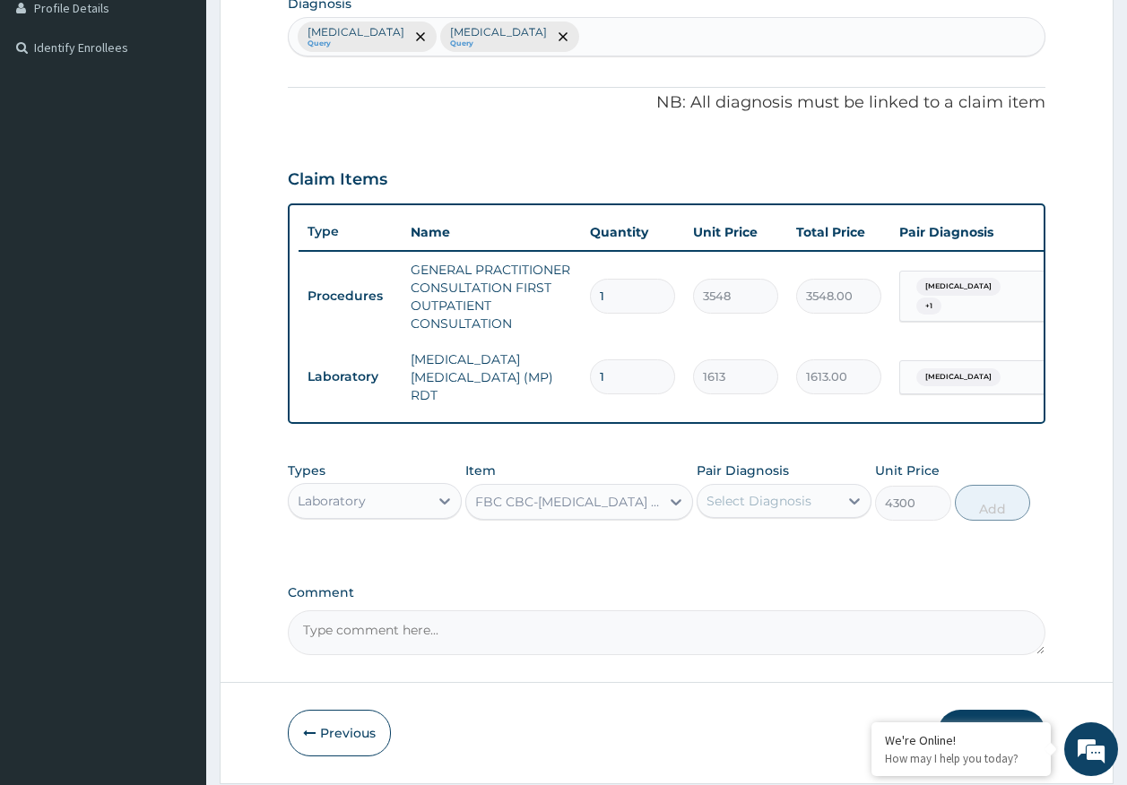
click at [783, 498] on div "Select Diagnosis" at bounding box center [758, 501] width 105 height 18
click at [758, 584] on label "Sepsis" at bounding box center [781, 582] width 111 height 18
checkbox input "true"
click at [988, 499] on button "Add" at bounding box center [993, 503] width 76 height 36
type input "0"
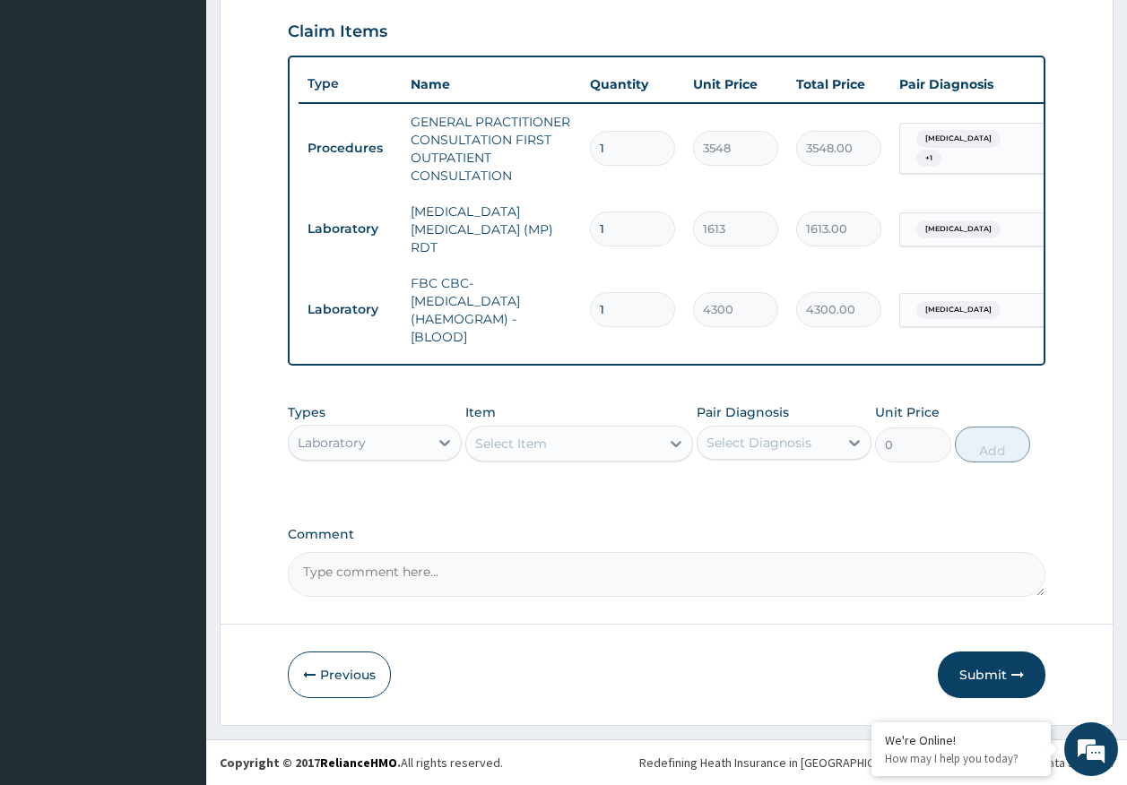
scroll to position [615, 0]
click at [377, 407] on div "Types Laboratory" at bounding box center [375, 432] width 175 height 59
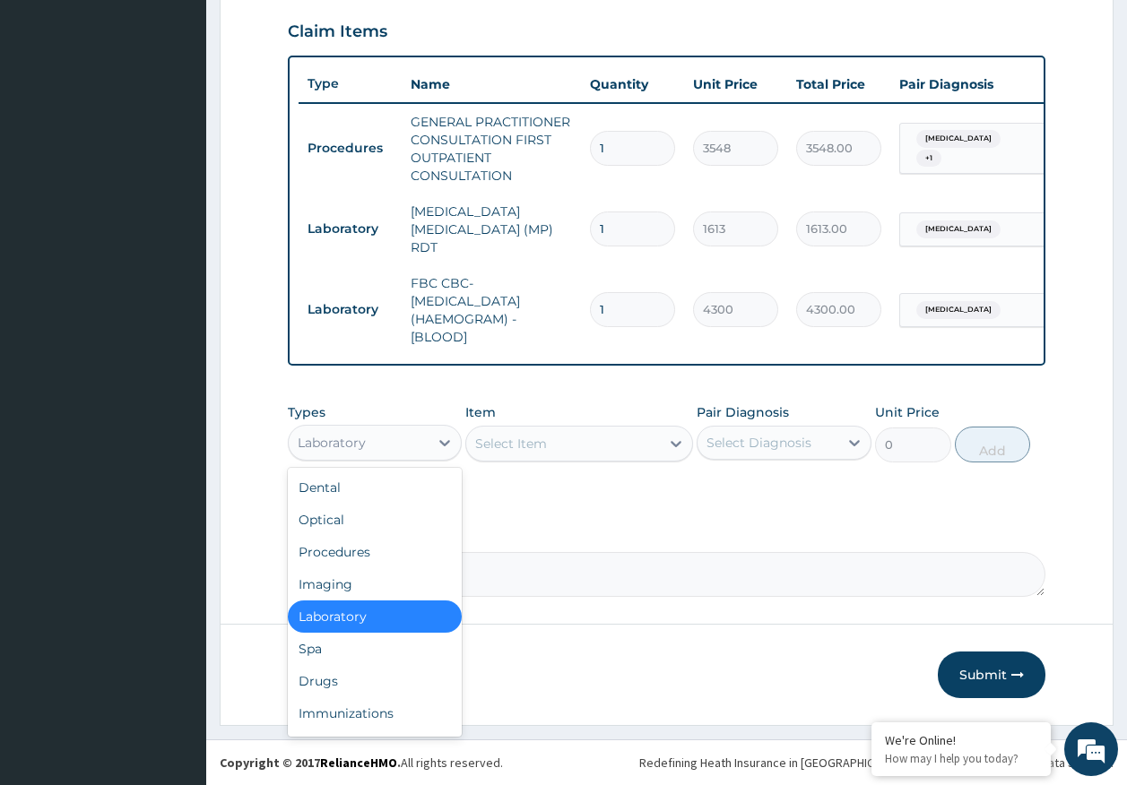
click at [371, 440] on div "Laboratory" at bounding box center [359, 442] width 141 height 29
click at [361, 679] on div "Drugs" at bounding box center [375, 681] width 175 height 32
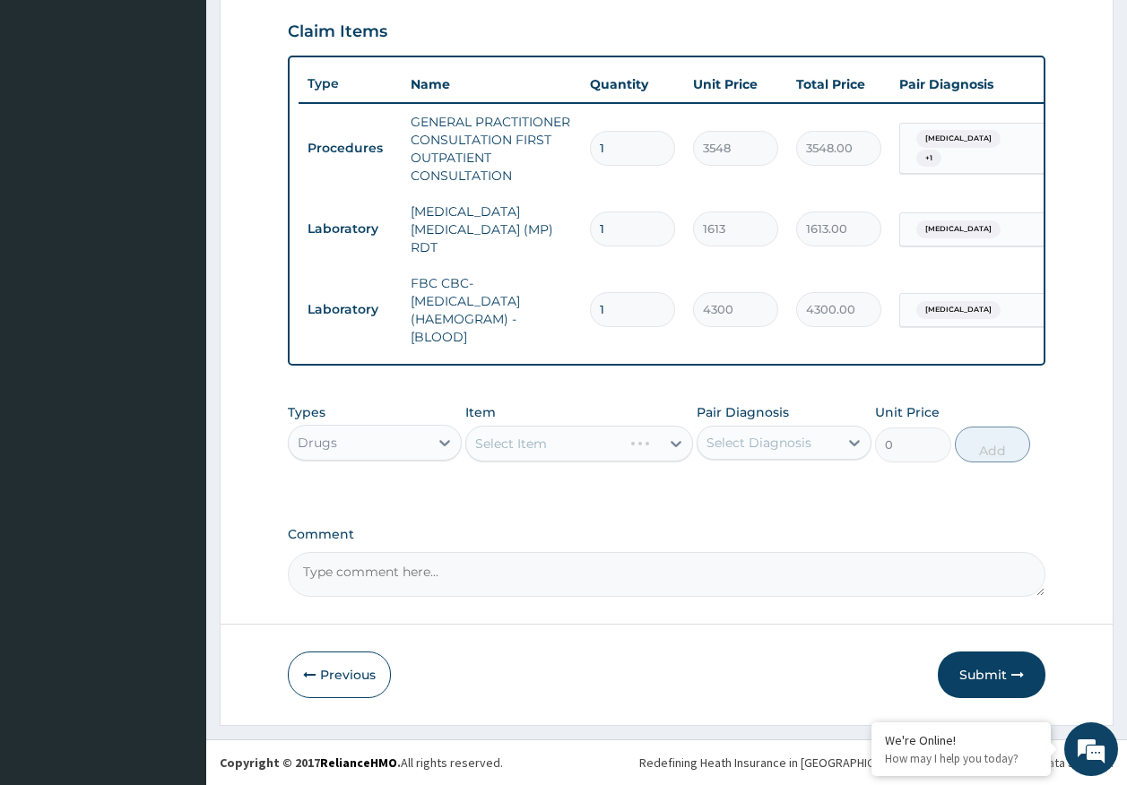
click at [520, 440] on div "Select Item" at bounding box center [579, 444] width 228 height 36
click at [775, 451] on div "Select Diagnosis" at bounding box center [758, 443] width 105 height 18
click at [741, 491] on label "Malaria" at bounding box center [781, 487] width 111 height 18
checkbox input "true"
click at [557, 459] on div "Select Item" at bounding box center [579, 444] width 228 height 36
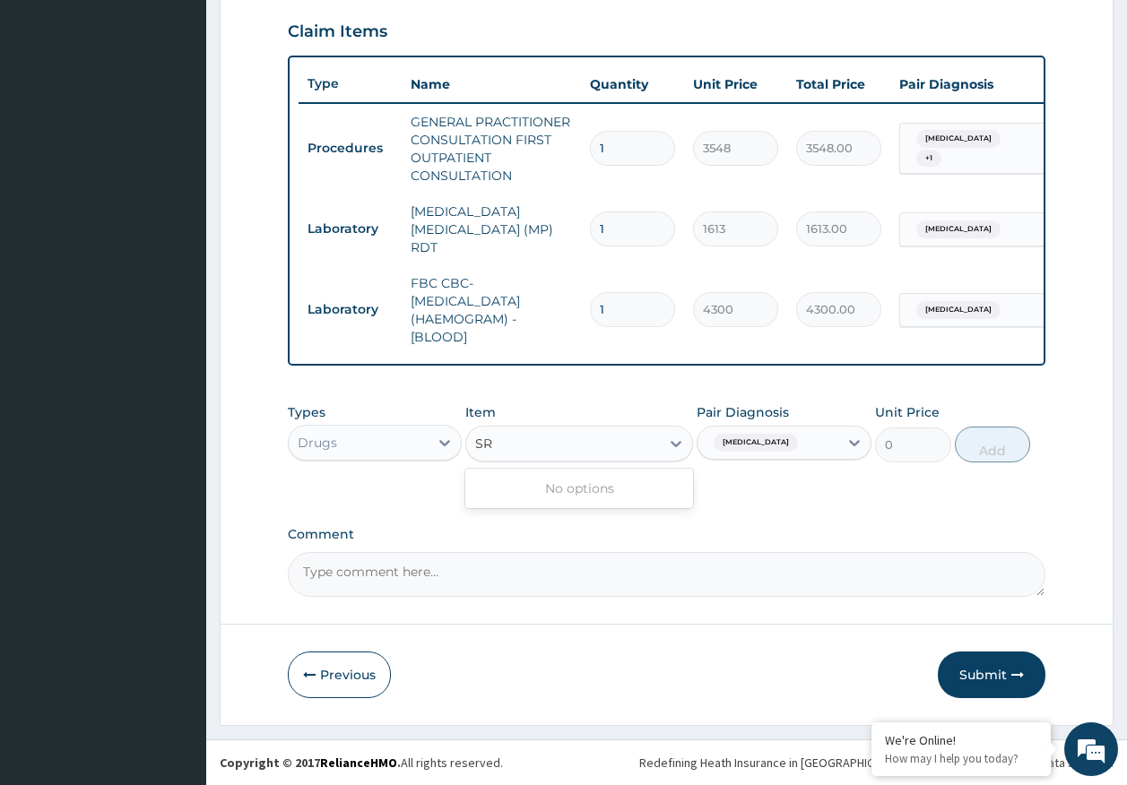
type input "S"
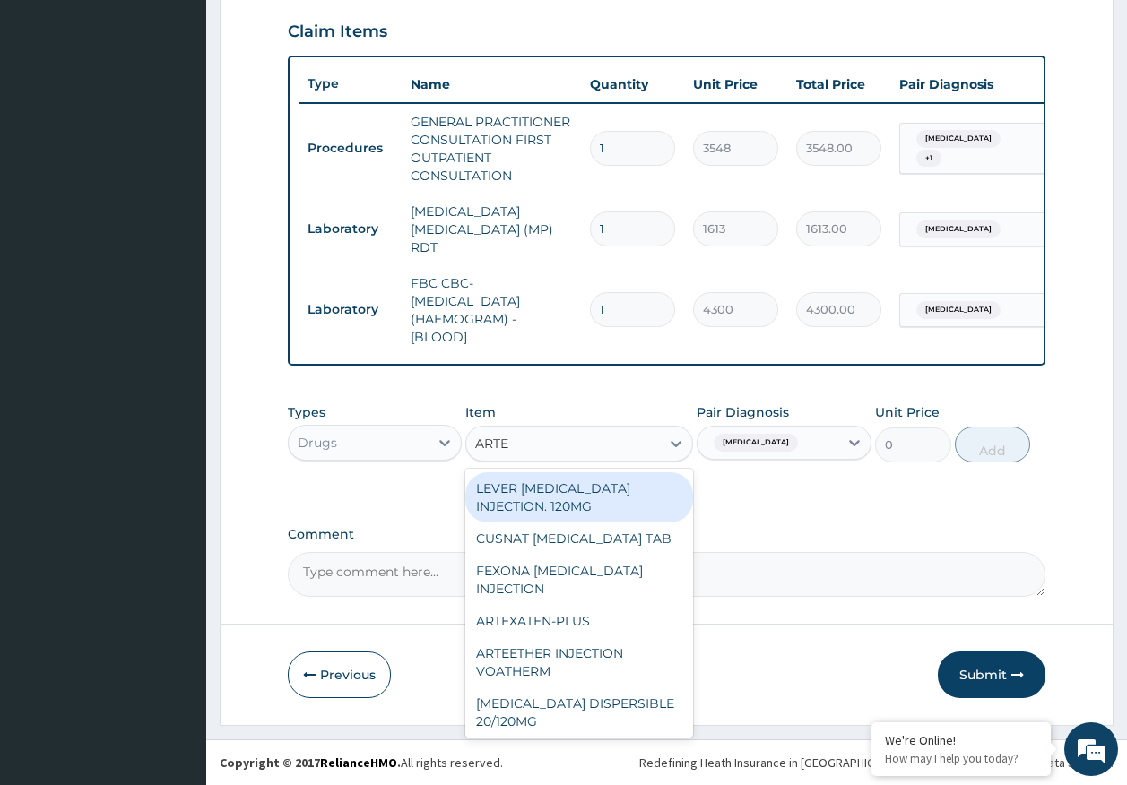
type input "ARTEM"
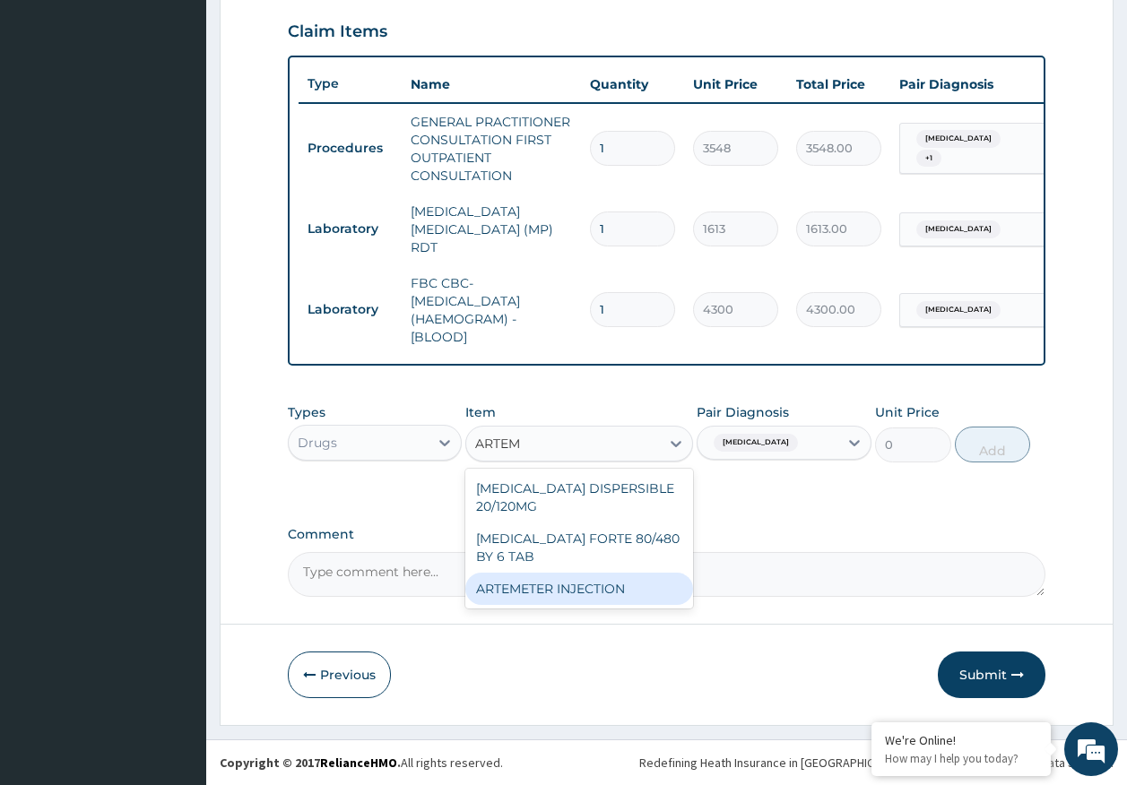
drag, startPoint x: 567, startPoint y: 596, endPoint x: 694, endPoint y: 525, distance: 145.7
click at [568, 596] on div "ARTEMETER INJECTION" at bounding box center [579, 589] width 228 height 32
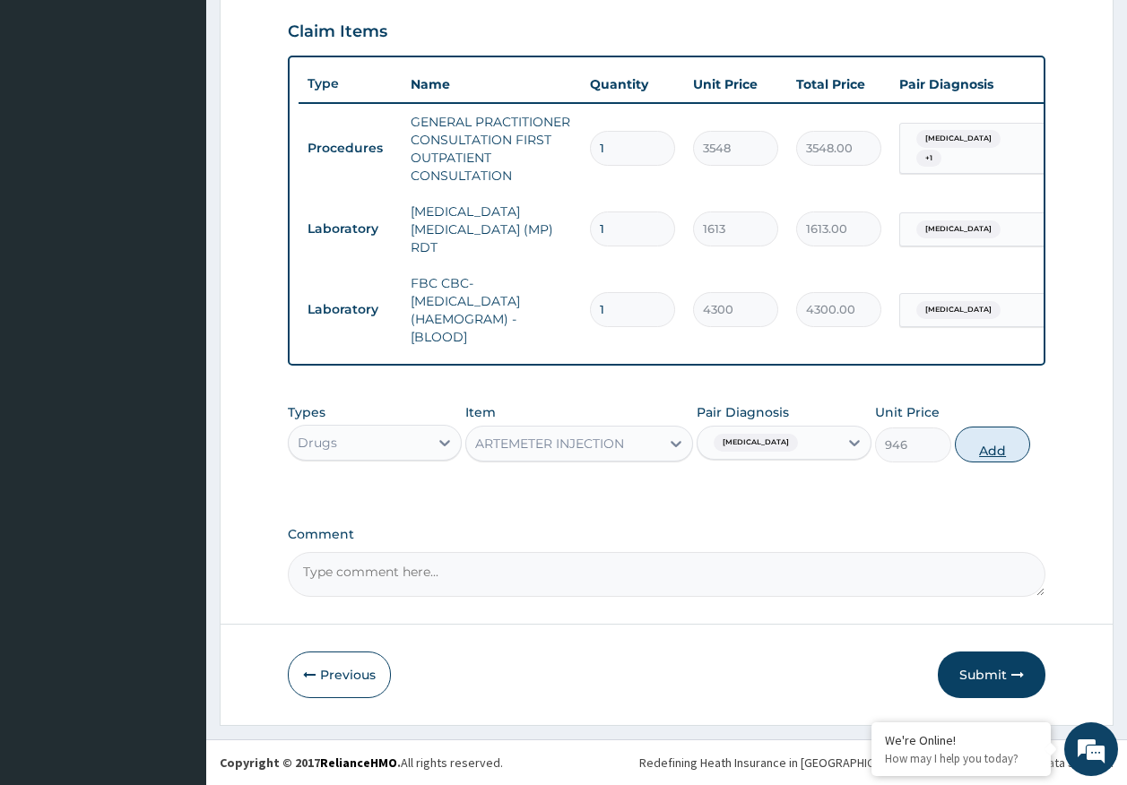
click at [981, 447] on button "Add" at bounding box center [993, 445] width 76 height 36
type input "0"
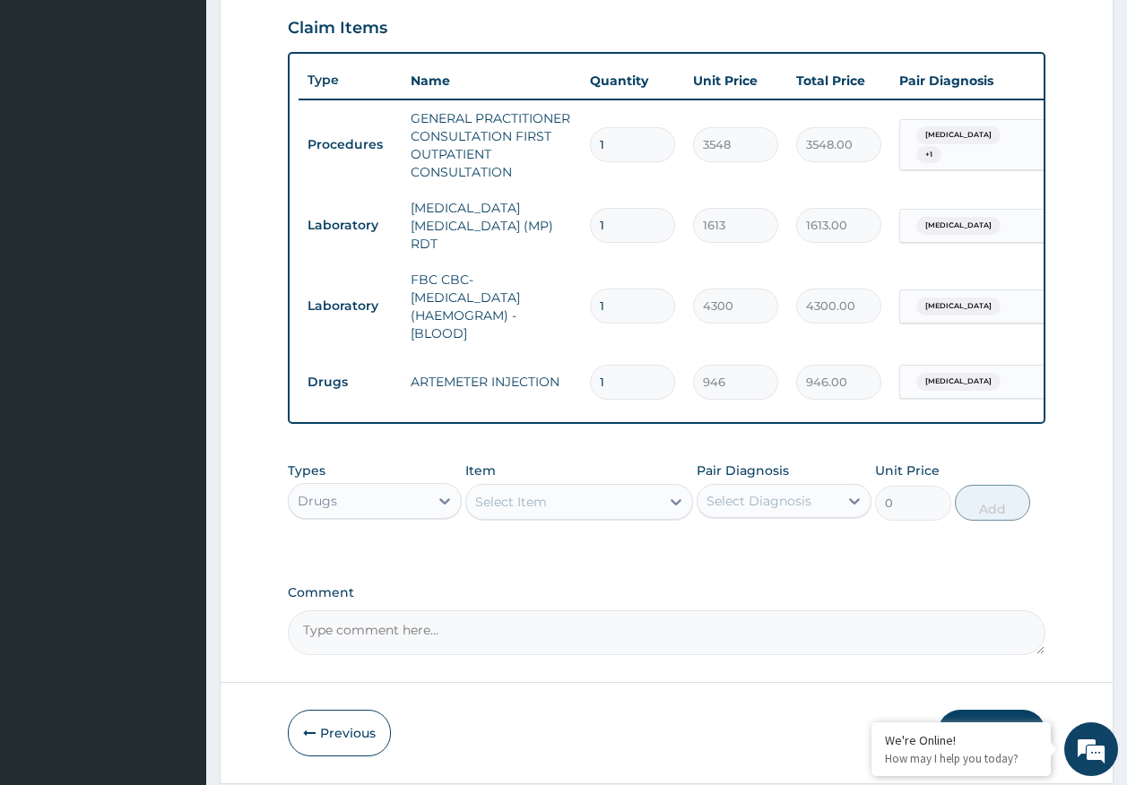
type input "0.00"
type input "6"
type input "5676.00"
type input "6"
click at [632, 513] on div "Select Item" at bounding box center [563, 502] width 194 height 29
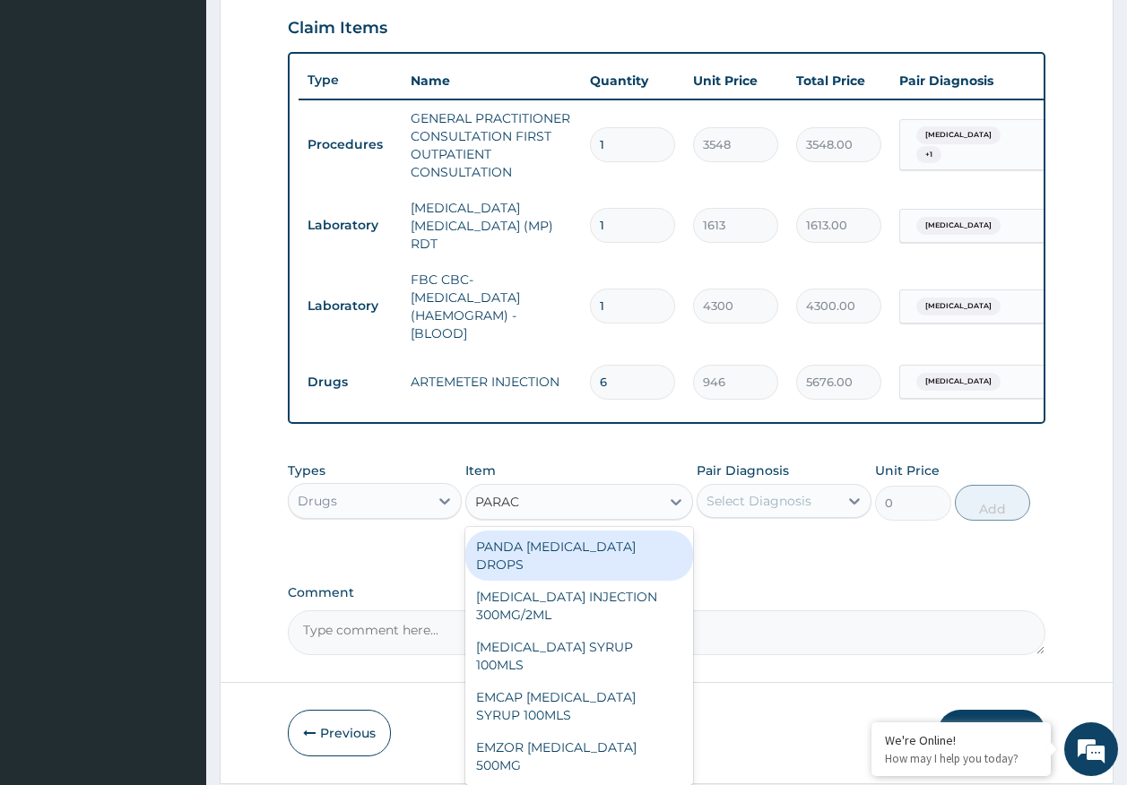
type input "PARACE"
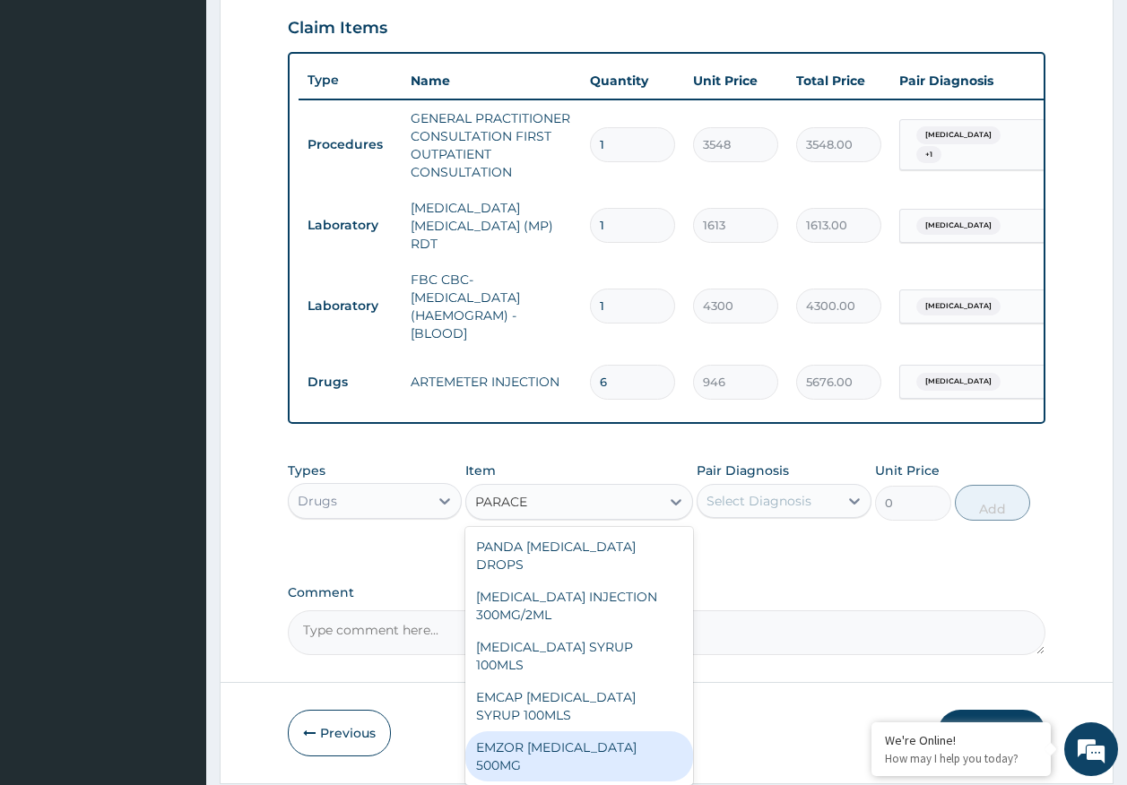
drag, startPoint x: 627, startPoint y: 714, endPoint x: 798, endPoint y: 504, distance: 270.8
click at [633, 731] on div "EMZOR PARACETAMOL 500MG" at bounding box center [579, 756] width 228 height 50
type input "24"
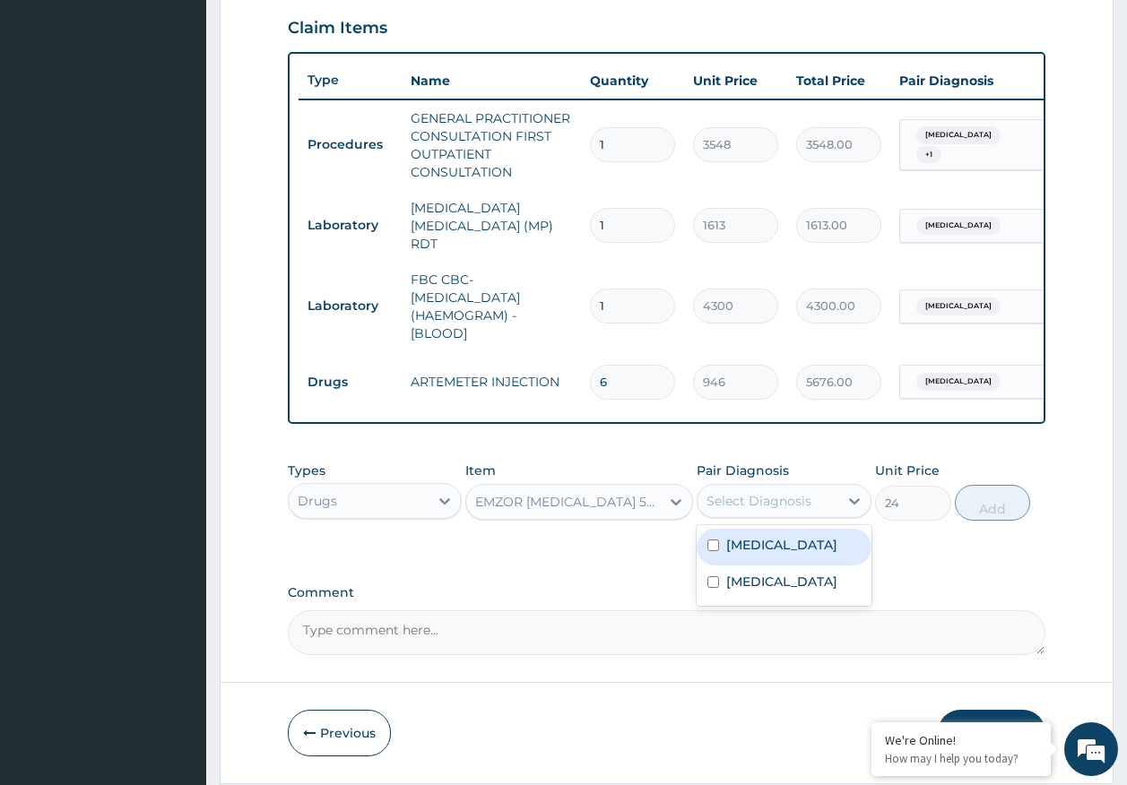
click at [783, 500] on div "Select Diagnosis" at bounding box center [758, 501] width 105 height 18
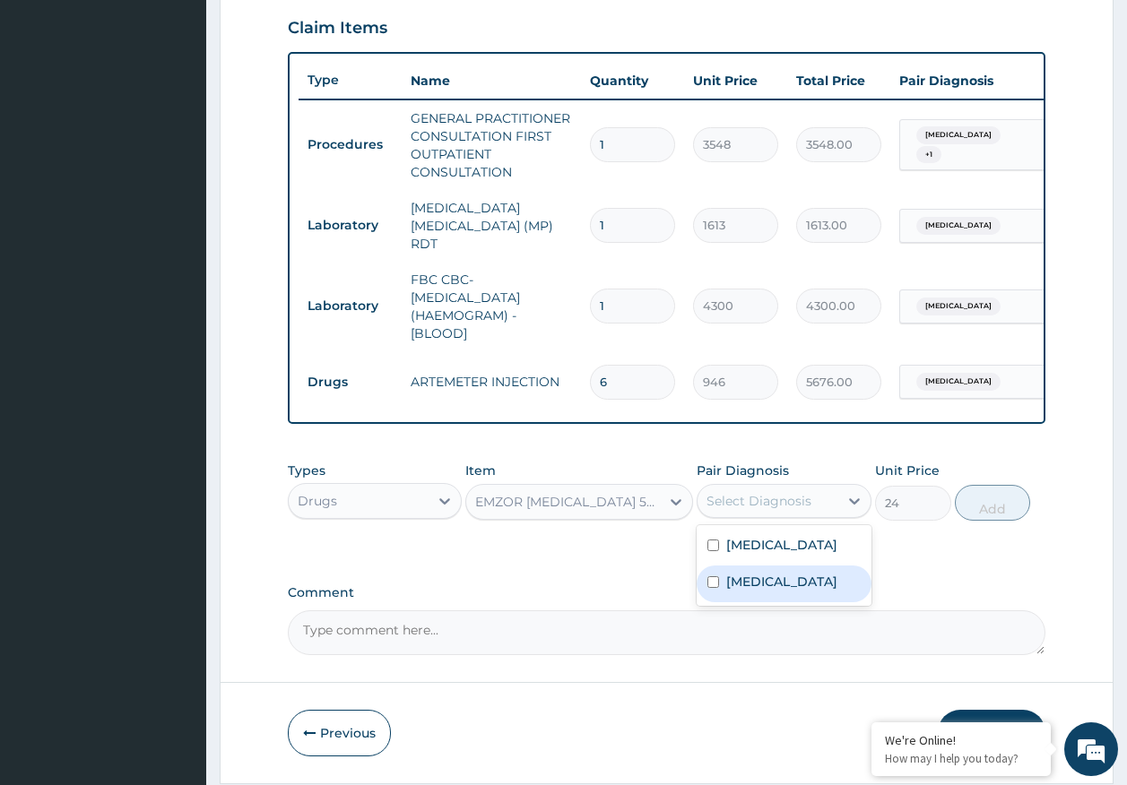
click at [758, 577] on label "Sepsis" at bounding box center [781, 582] width 111 height 18
checkbox input "true"
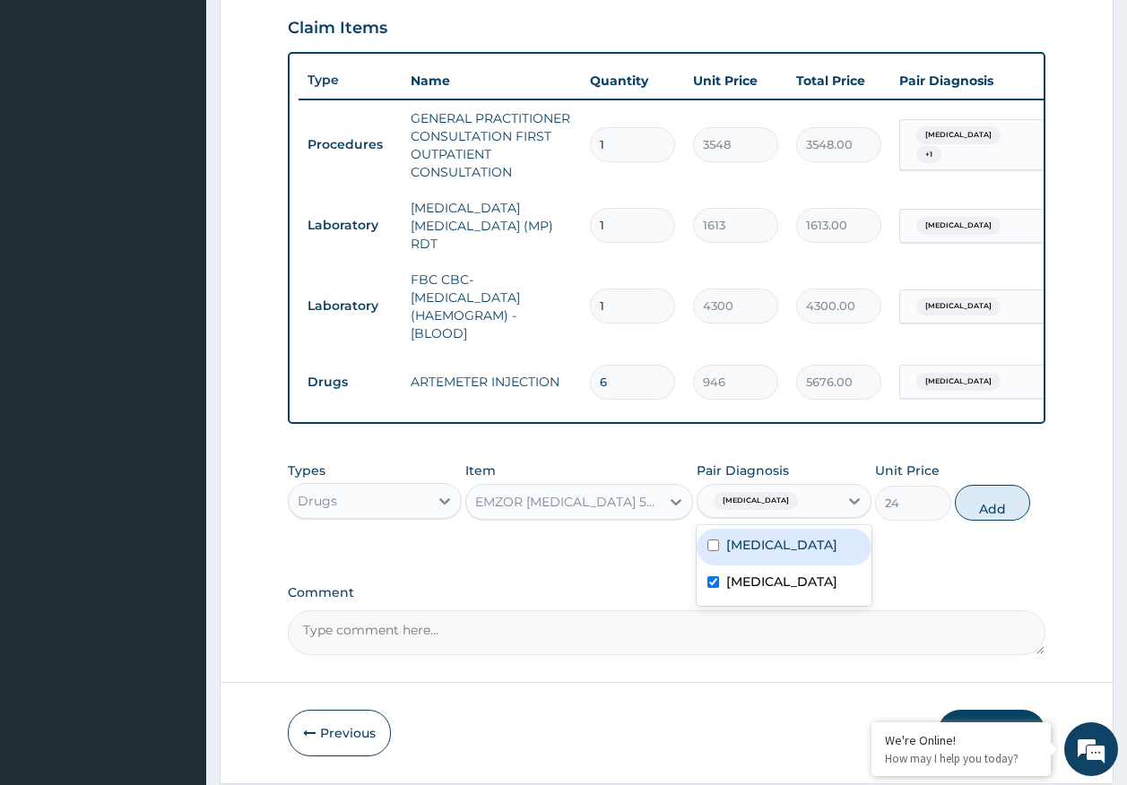
drag, startPoint x: 766, startPoint y: 551, endPoint x: 991, endPoint y: 542, distance: 225.2
click at [774, 550] on div "Malaria" at bounding box center [784, 547] width 175 height 37
checkbox input "true"
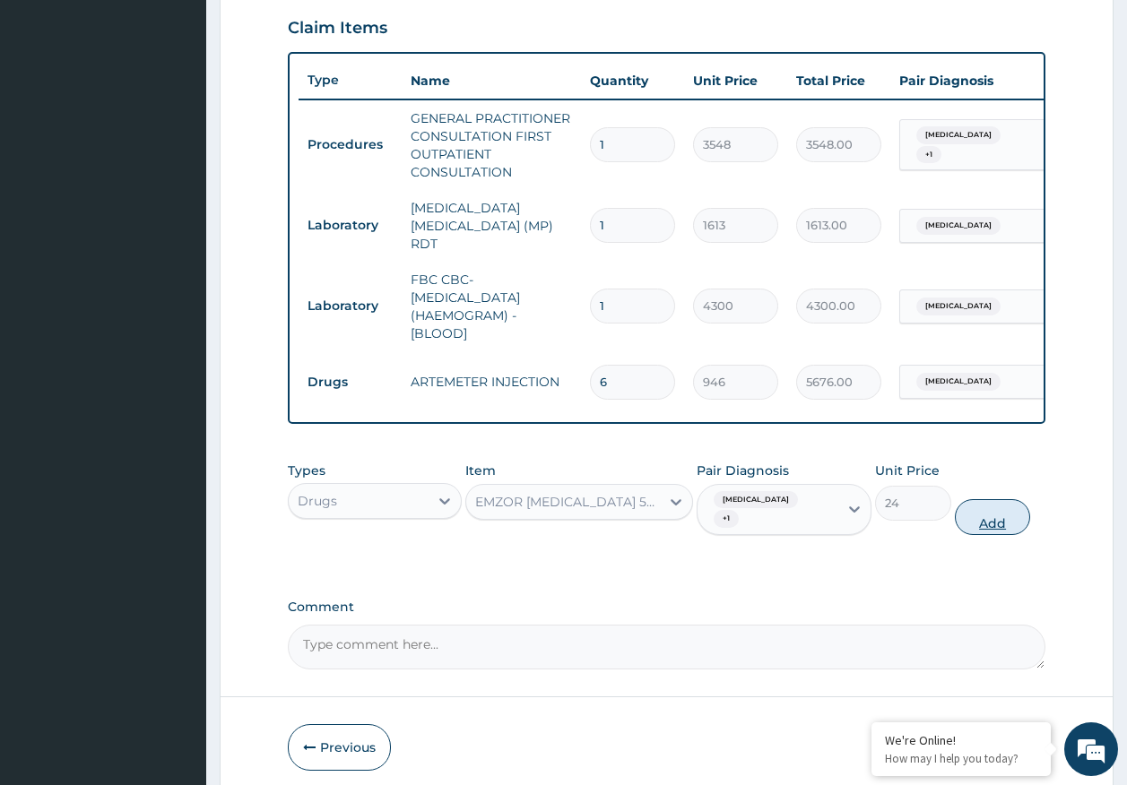
click at [984, 520] on button "Add" at bounding box center [993, 517] width 76 height 36
type input "0"
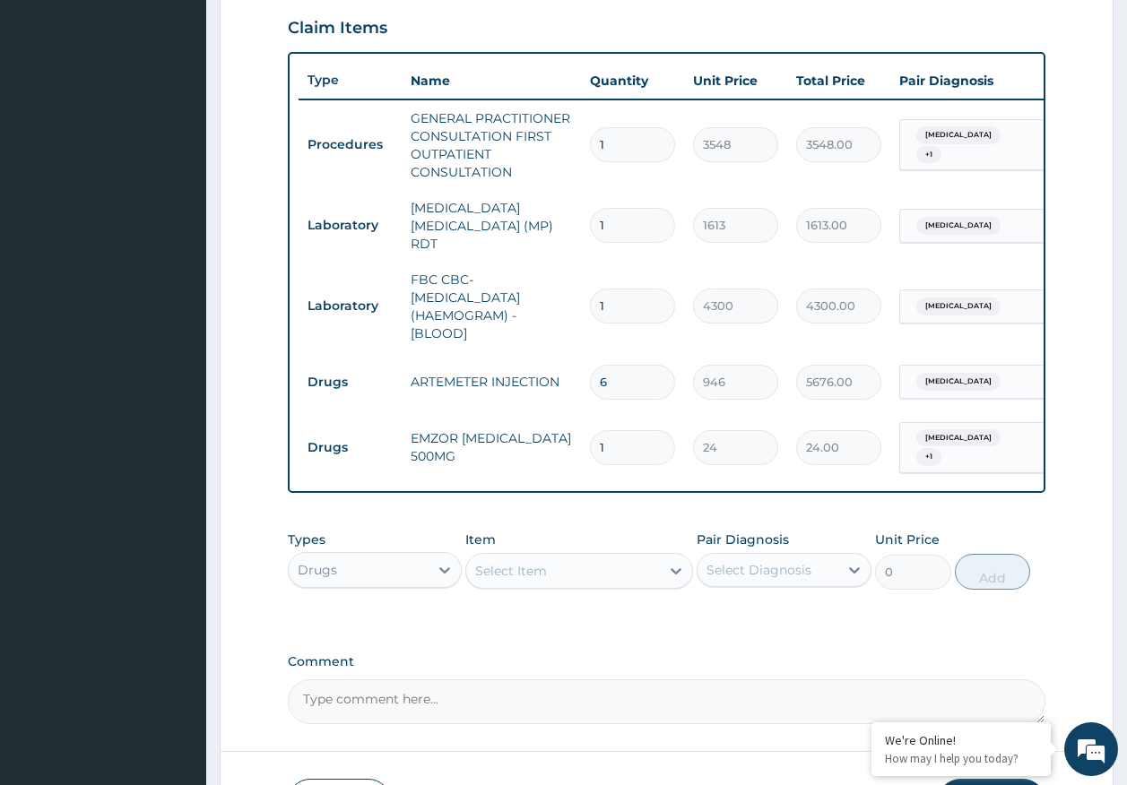
type input "18"
type input "432.00"
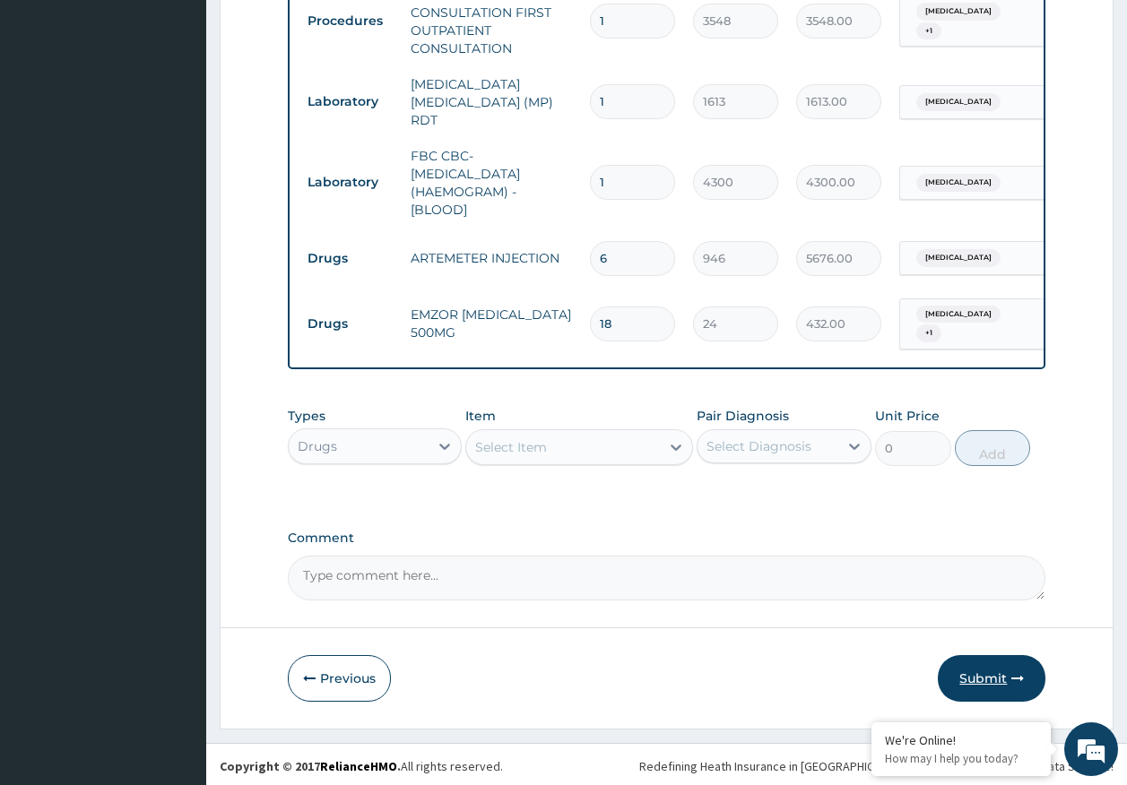
type input "18"
click at [982, 671] on button "Submit" at bounding box center [992, 678] width 108 height 47
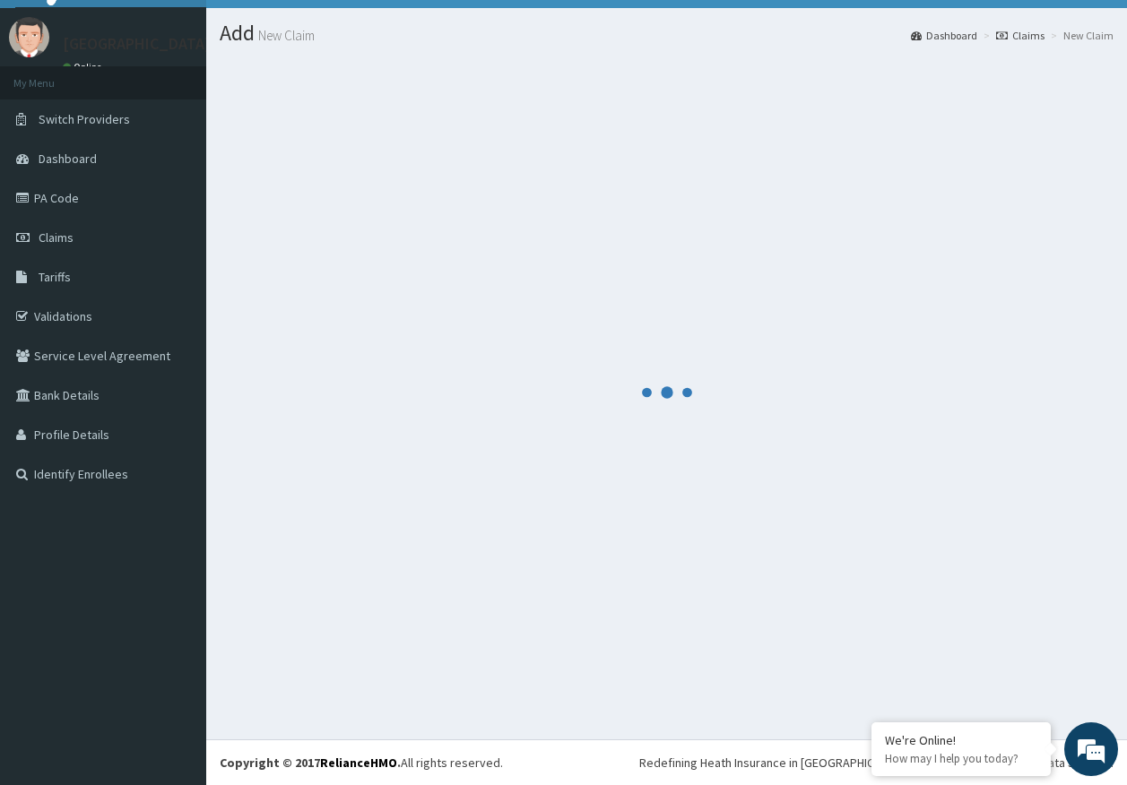
scroll to position [37, 0]
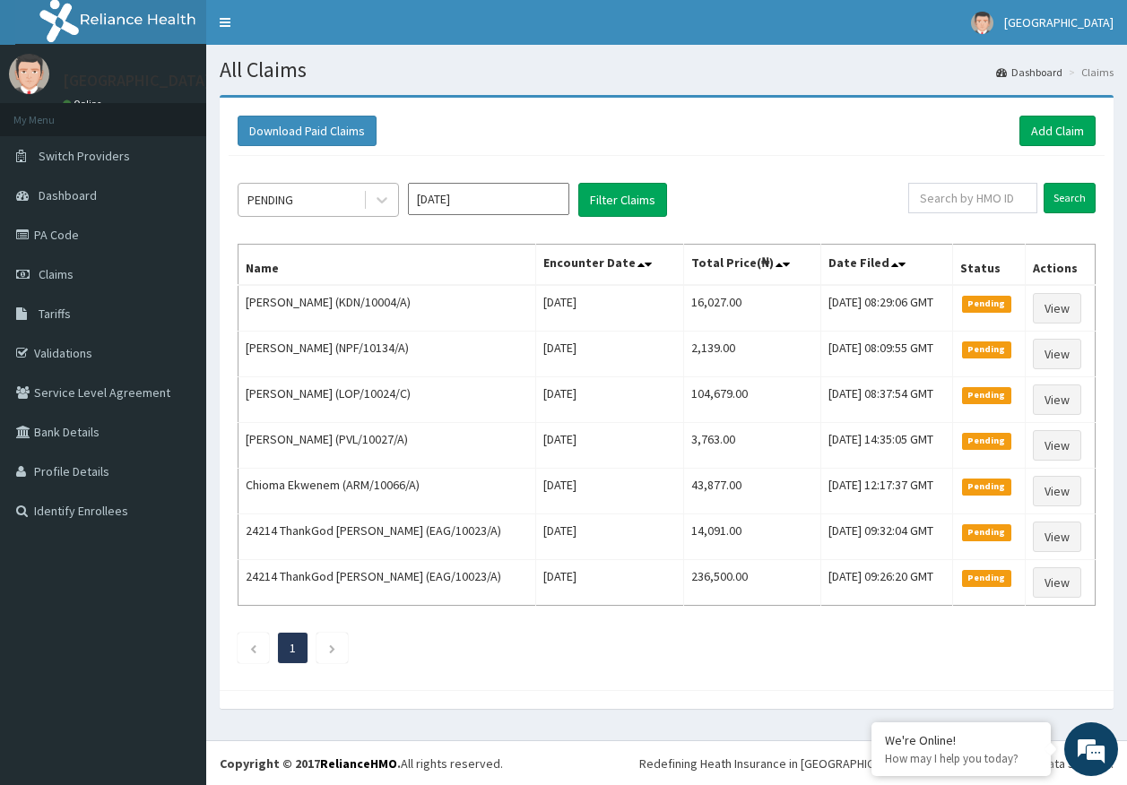
click at [320, 213] on div "PENDING" at bounding box center [300, 200] width 125 height 29
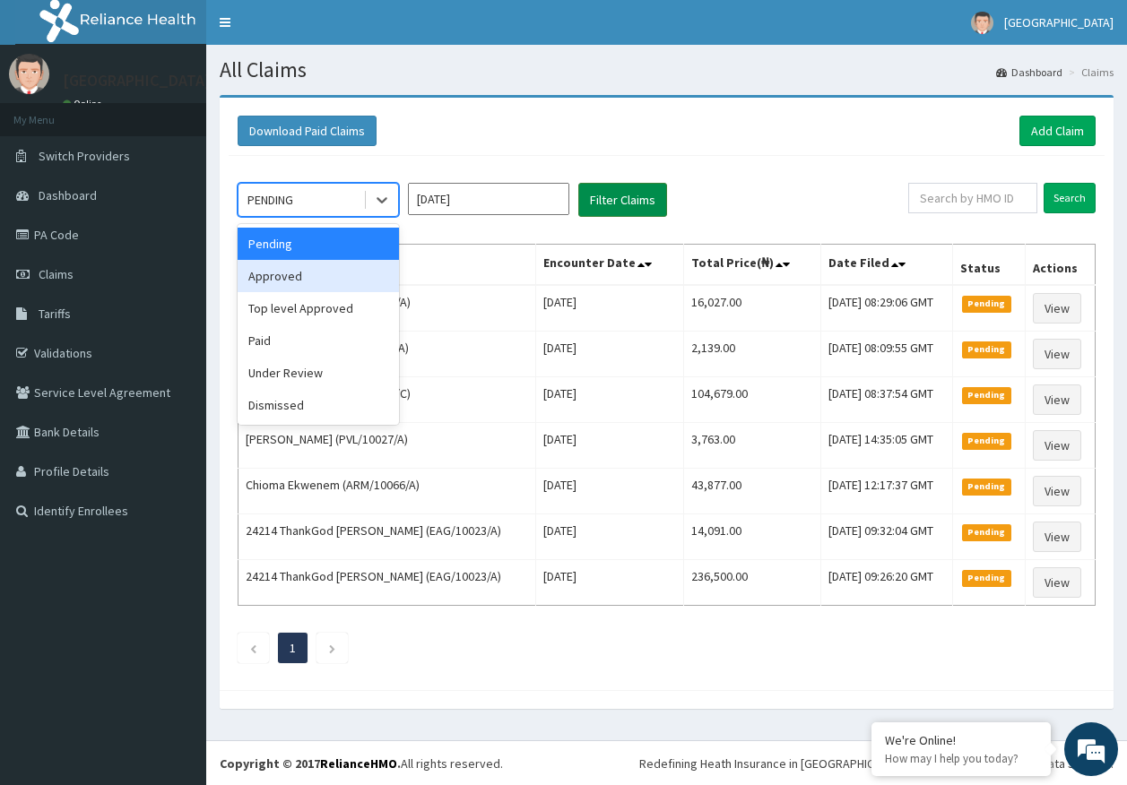
drag, startPoint x: 307, startPoint y: 275, endPoint x: 610, endPoint y: 199, distance: 312.4
click at [329, 262] on div "Approved" at bounding box center [318, 276] width 161 height 32
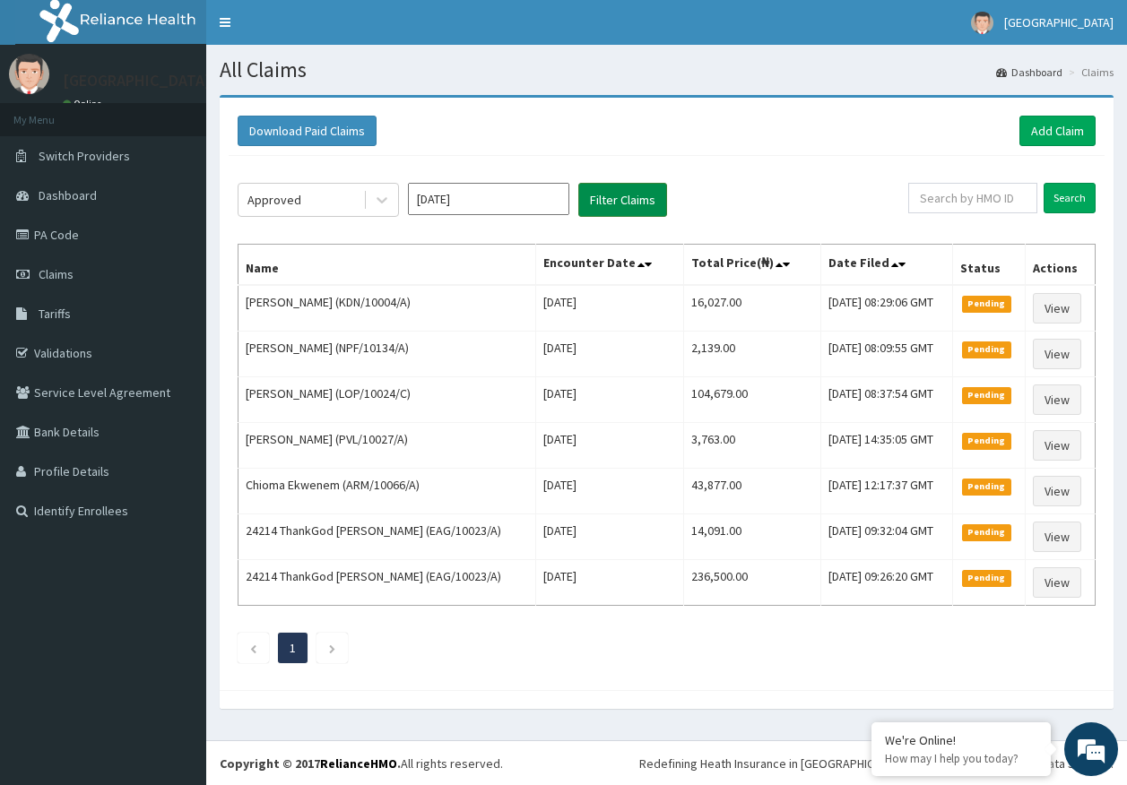
click at [610, 199] on button "Filter Claims" at bounding box center [622, 200] width 89 height 34
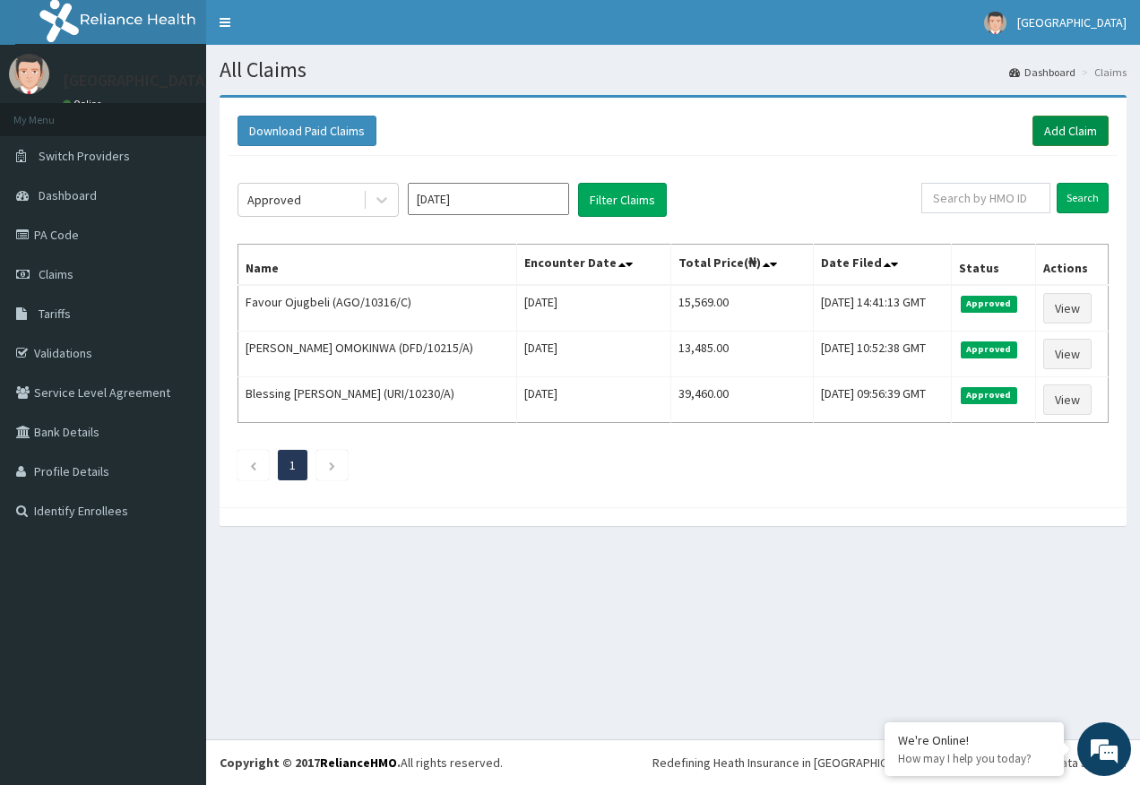
click at [1060, 131] on link "Add Claim" at bounding box center [1071, 131] width 76 height 30
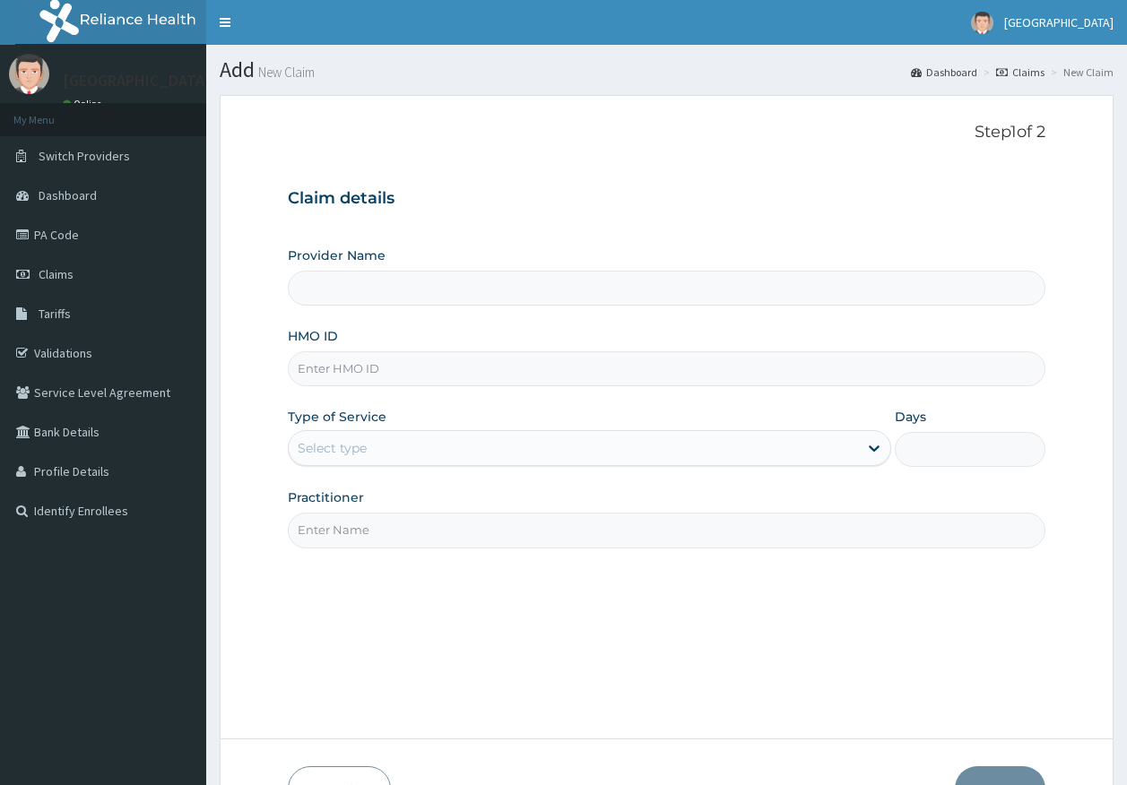
click at [368, 367] on input "HMO ID" at bounding box center [667, 368] width 758 height 35
type input "Kingtrust Medical Center"
paste input "WBR/10019/B"
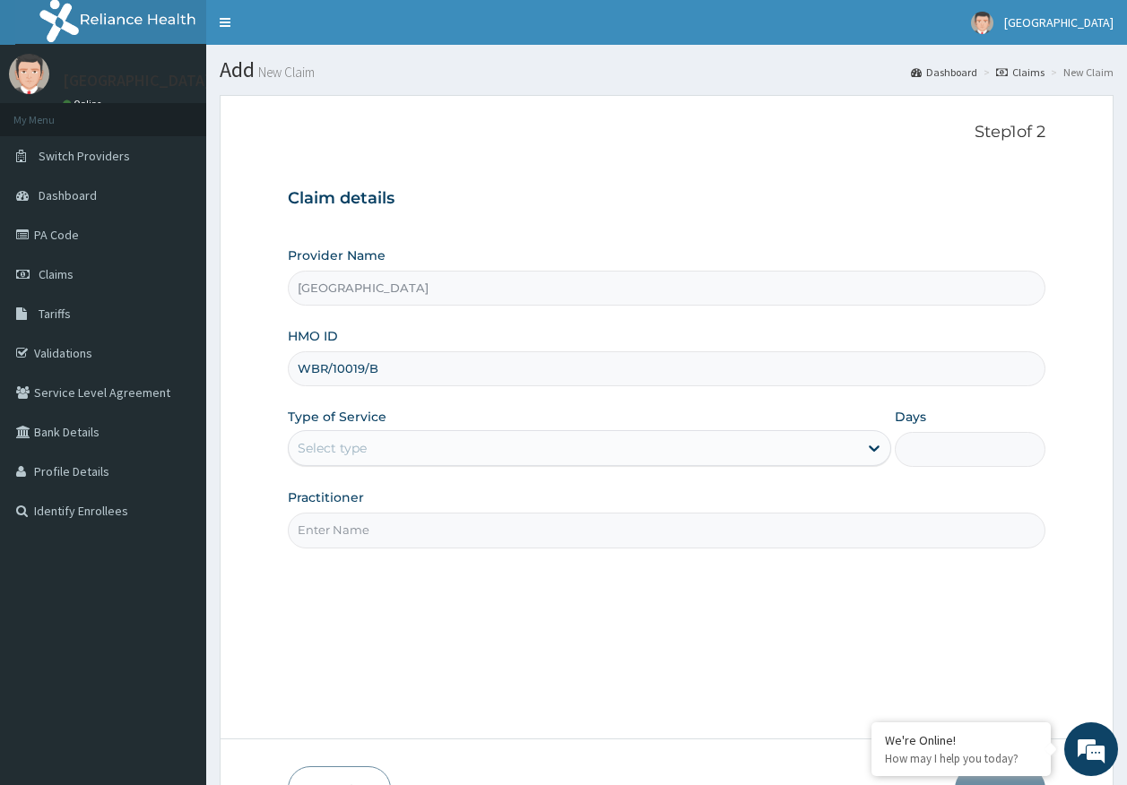
type input "WBR/10019/B"
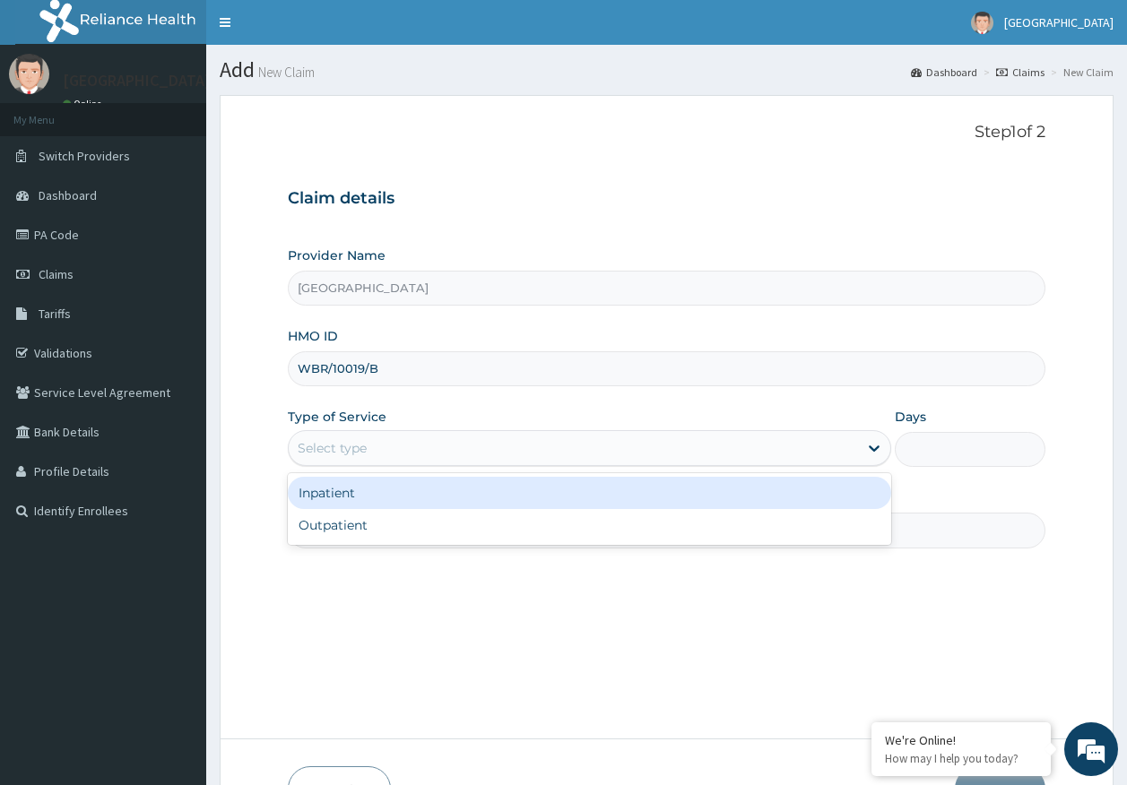
click at [347, 453] on div "Select type" at bounding box center [332, 448] width 69 height 18
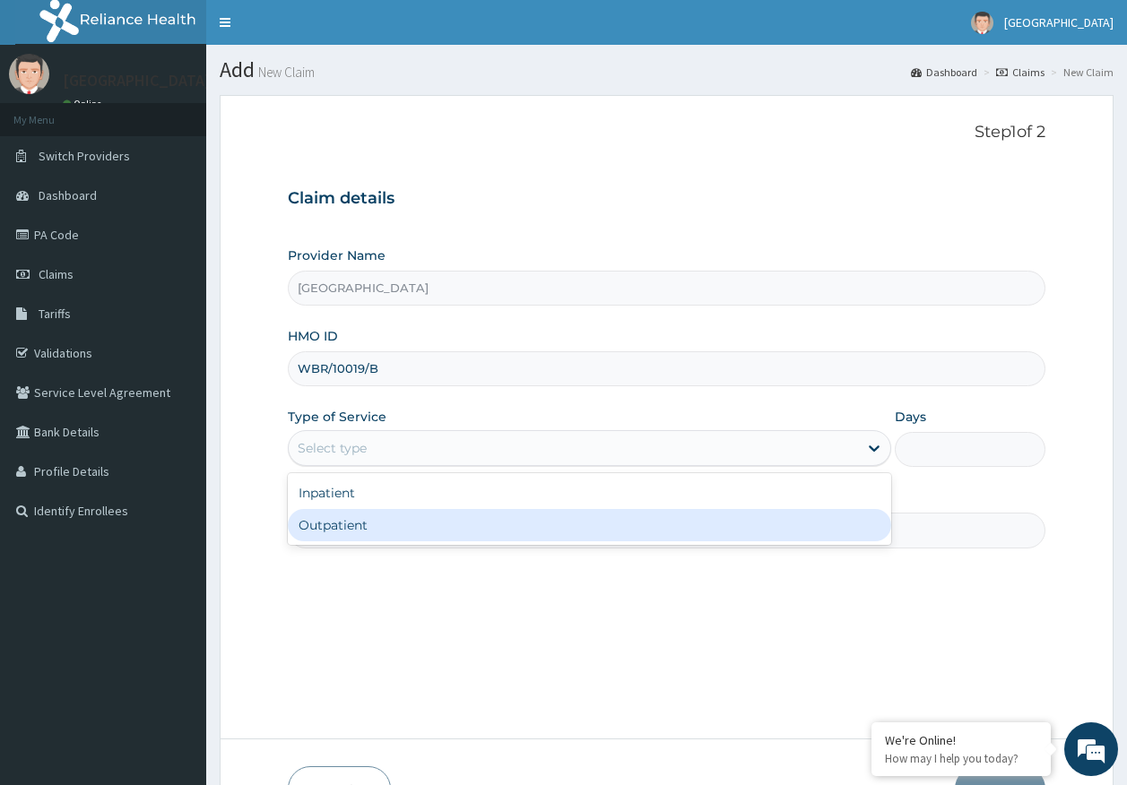
drag, startPoint x: 338, startPoint y: 526, endPoint x: 349, endPoint y: 521, distance: 12.0
click at [337, 526] on div "Outpatient" at bounding box center [589, 525] width 603 height 32
type input "1"
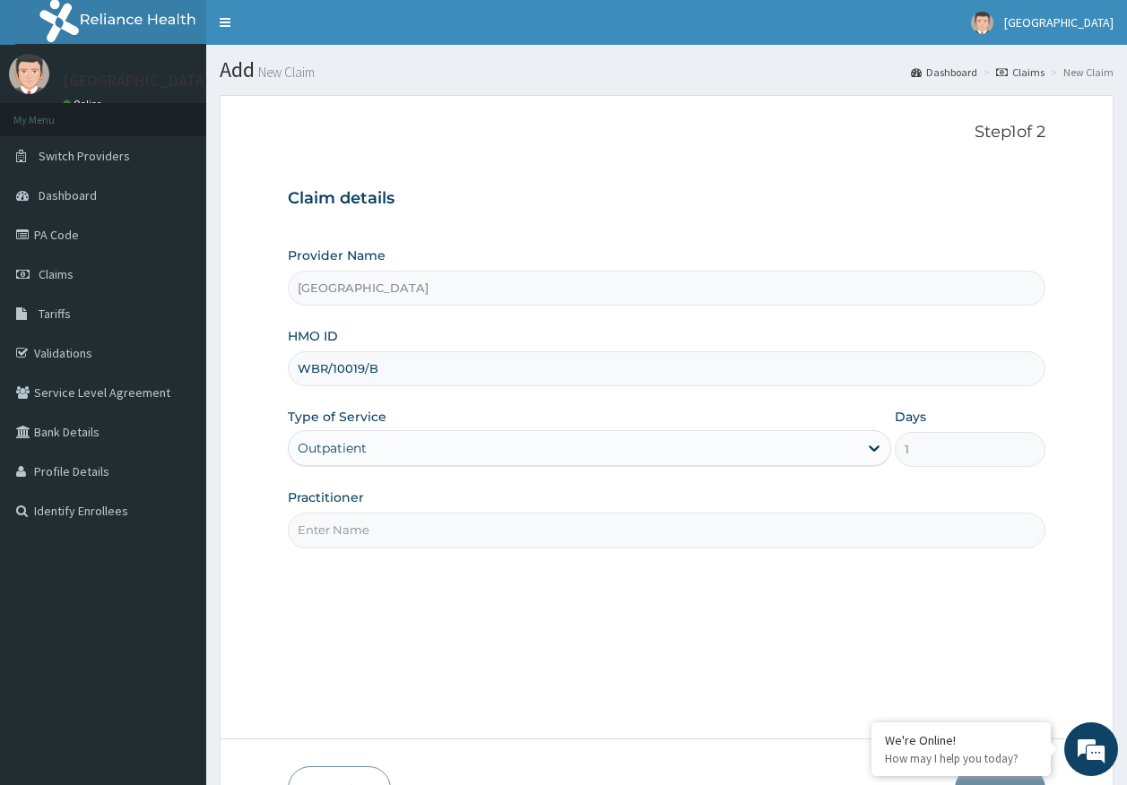
drag, startPoint x: 361, startPoint y: 521, endPoint x: 361, endPoint y: 537, distance: 16.1
click at [361, 521] on input "Practitioner" at bounding box center [667, 530] width 758 height 35
type input "[PERSON_NAME]"
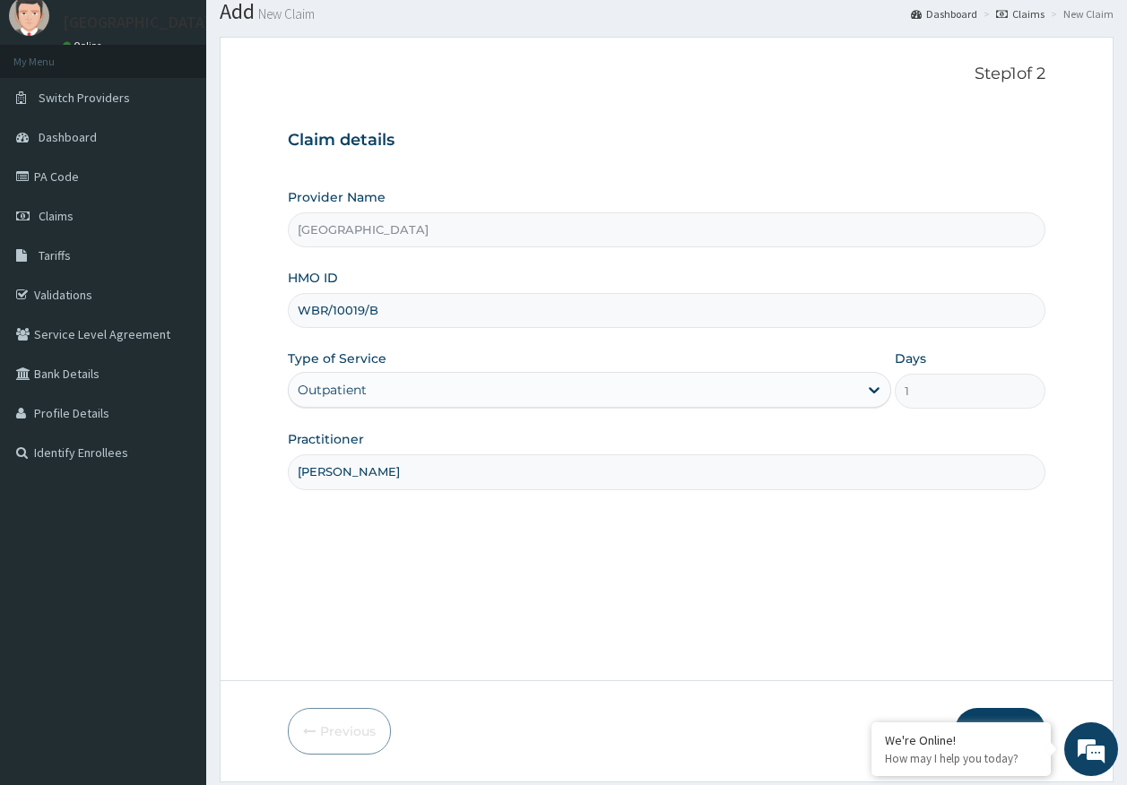
scroll to position [115, 0]
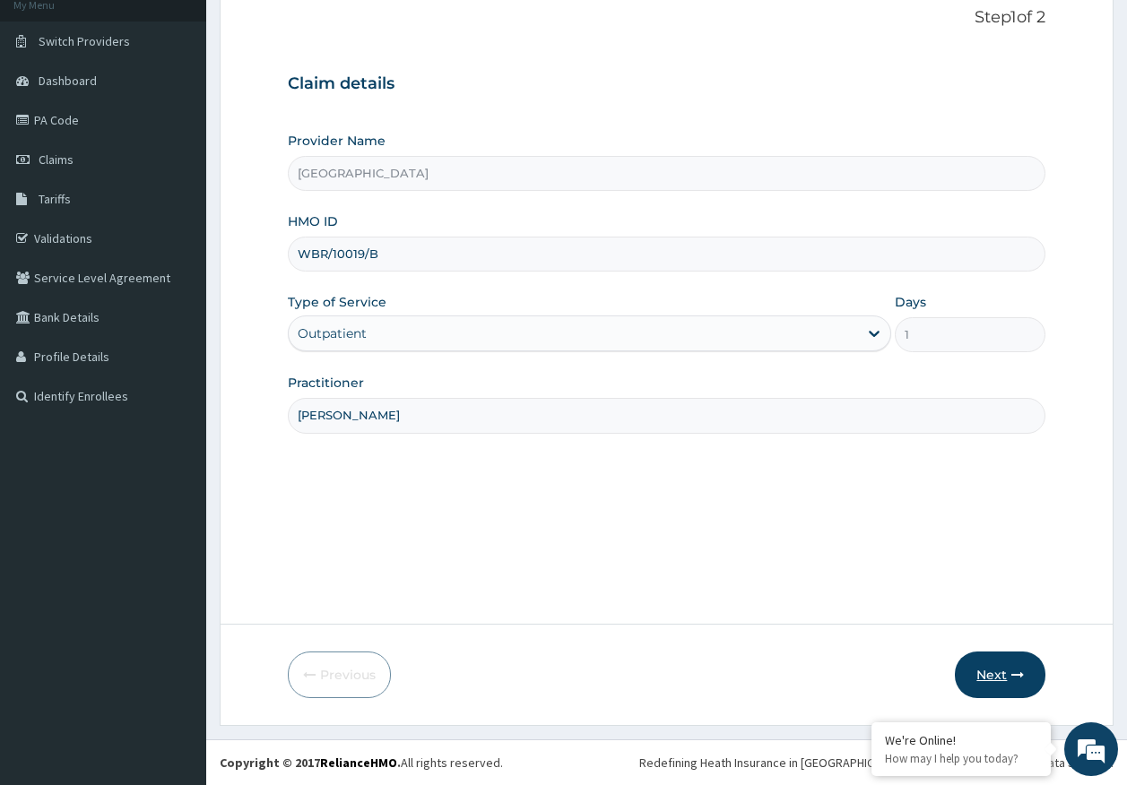
click at [991, 670] on button "Next" at bounding box center [1000, 675] width 91 height 47
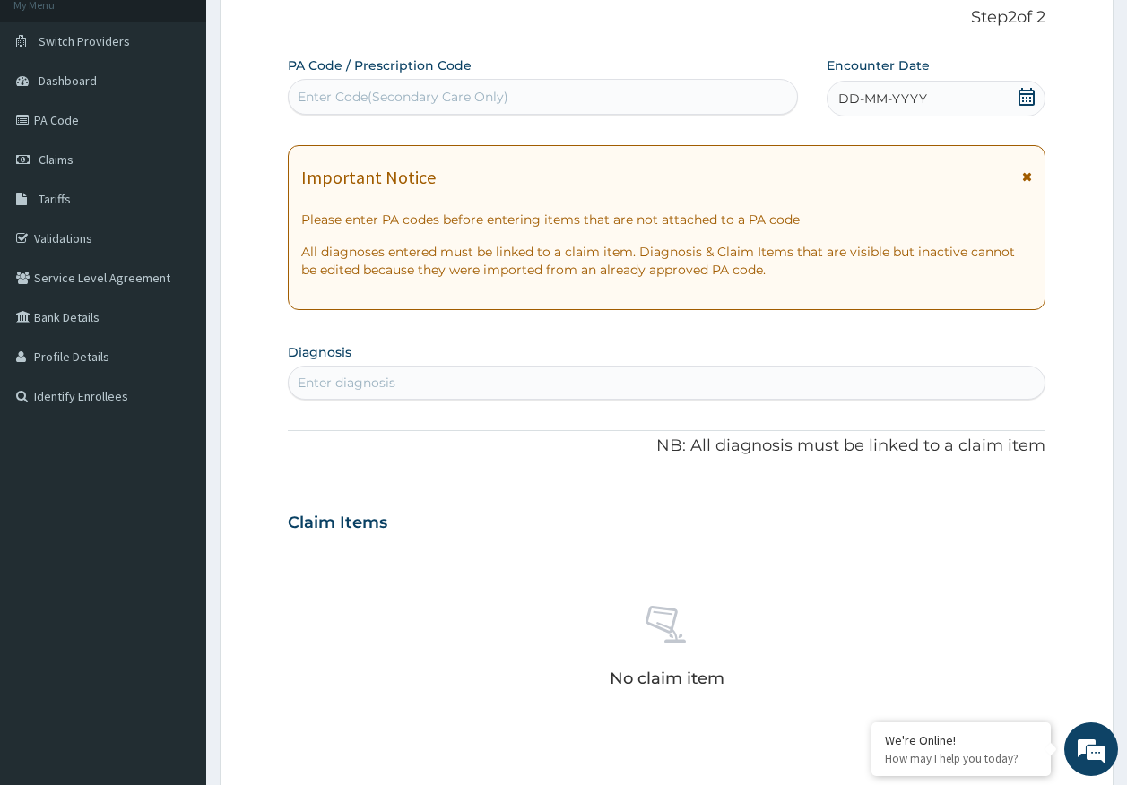
click at [898, 97] on span "DD-MM-YYYY" at bounding box center [882, 99] width 89 height 18
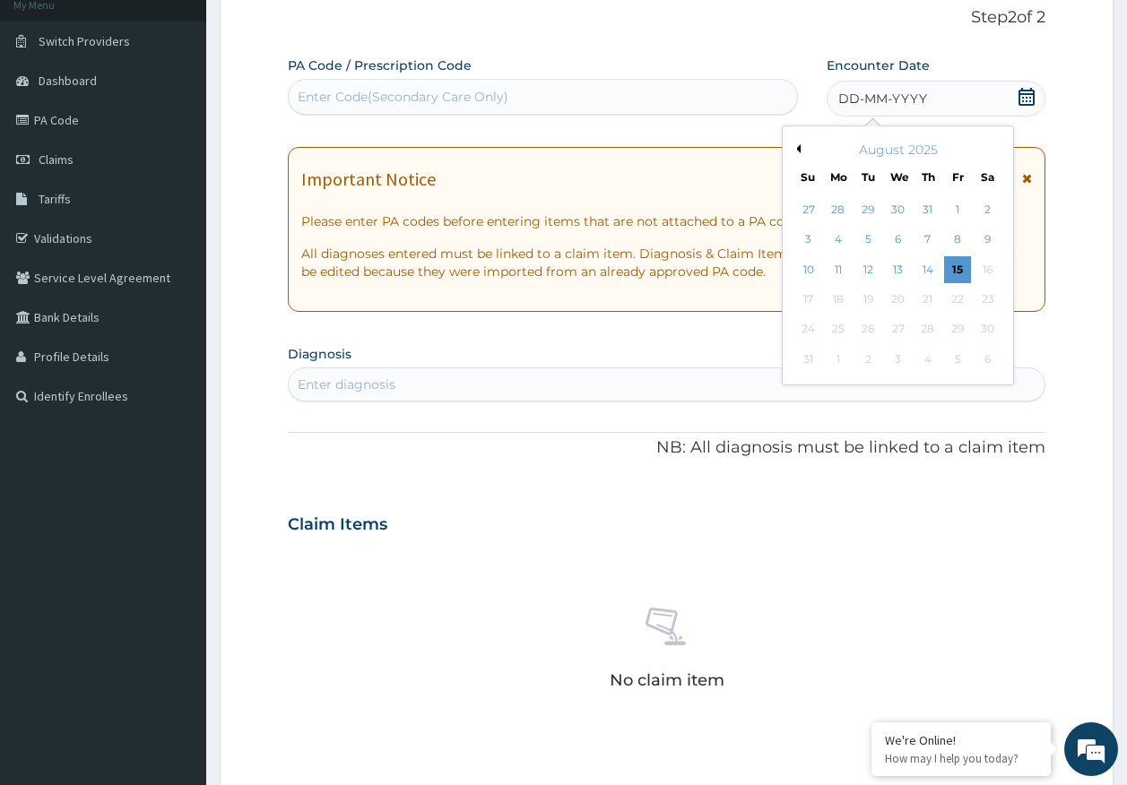
scroll to position [0, 0]
click at [955, 273] on div "15" at bounding box center [957, 269] width 27 height 27
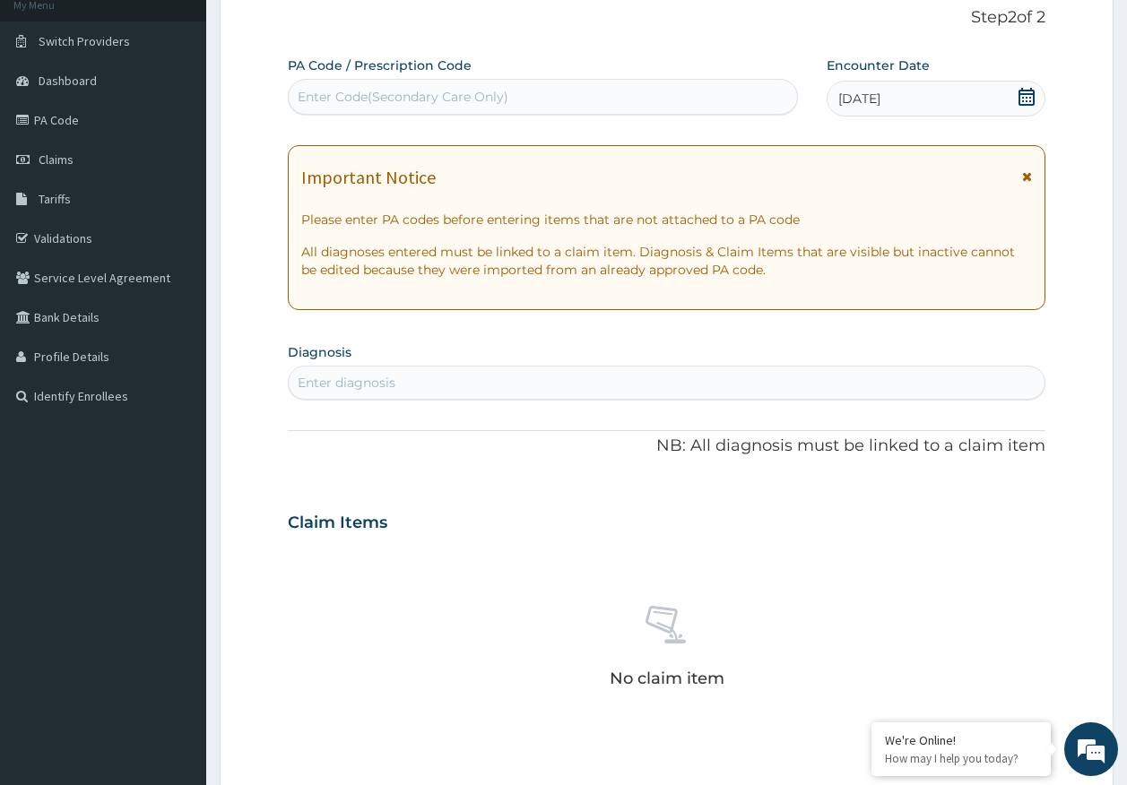
click at [486, 386] on div "Enter diagnosis" at bounding box center [667, 382] width 757 height 29
type input "[MEDICAL_DATA]"
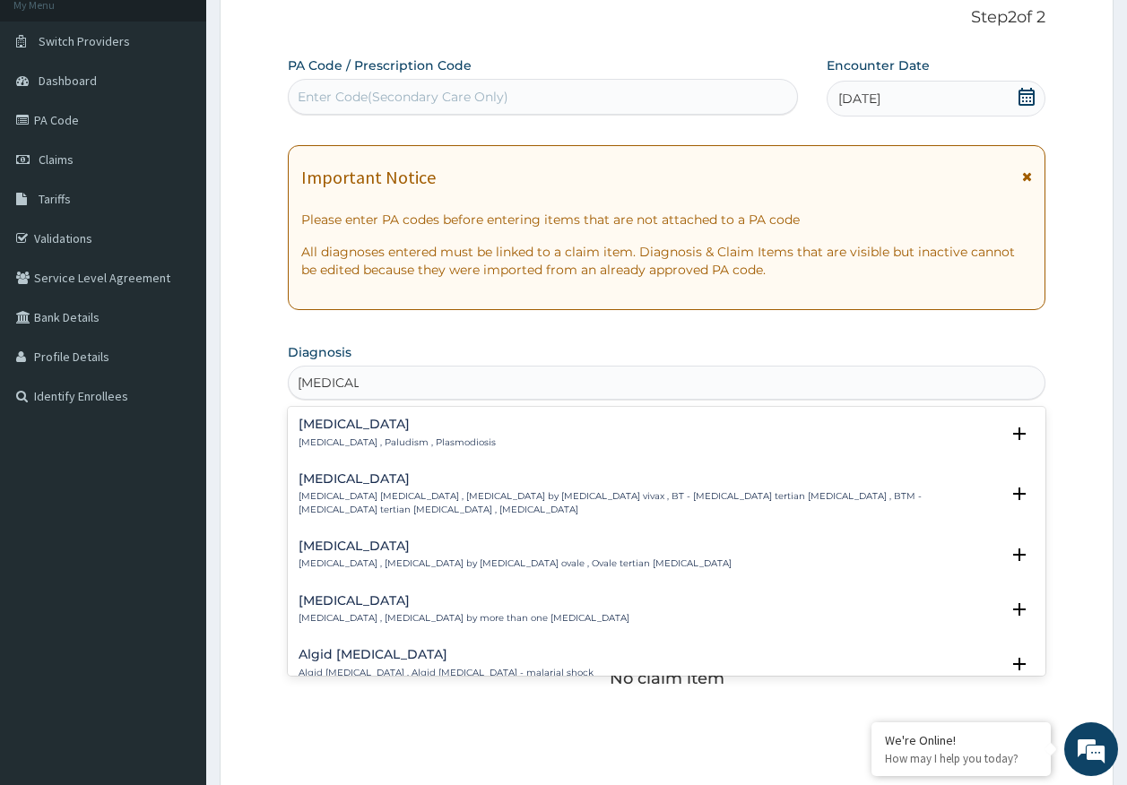
click at [340, 430] on h4 "[MEDICAL_DATA]" at bounding box center [397, 424] width 197 height 13
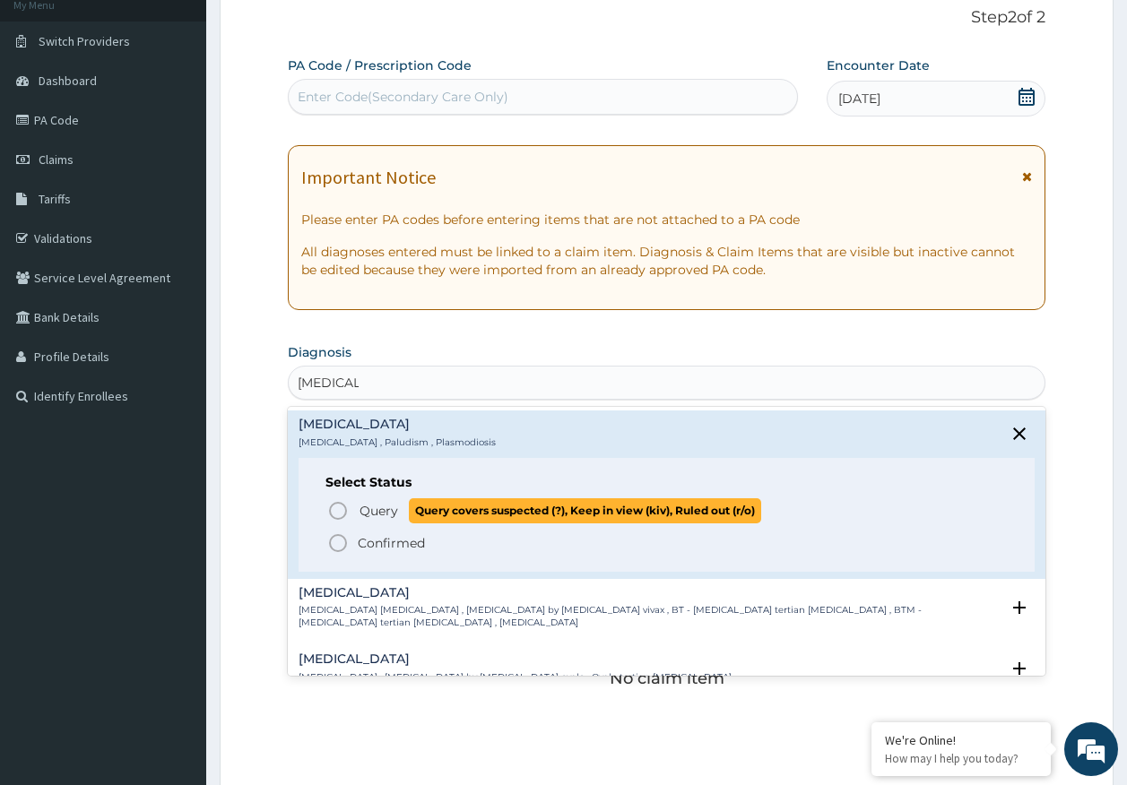
click at [407, 522] on p "Query Query covers suspected (?), Keep in view (kiv), Ruled out (r/o)" at bounding box center [559, 510] width 403 height 24
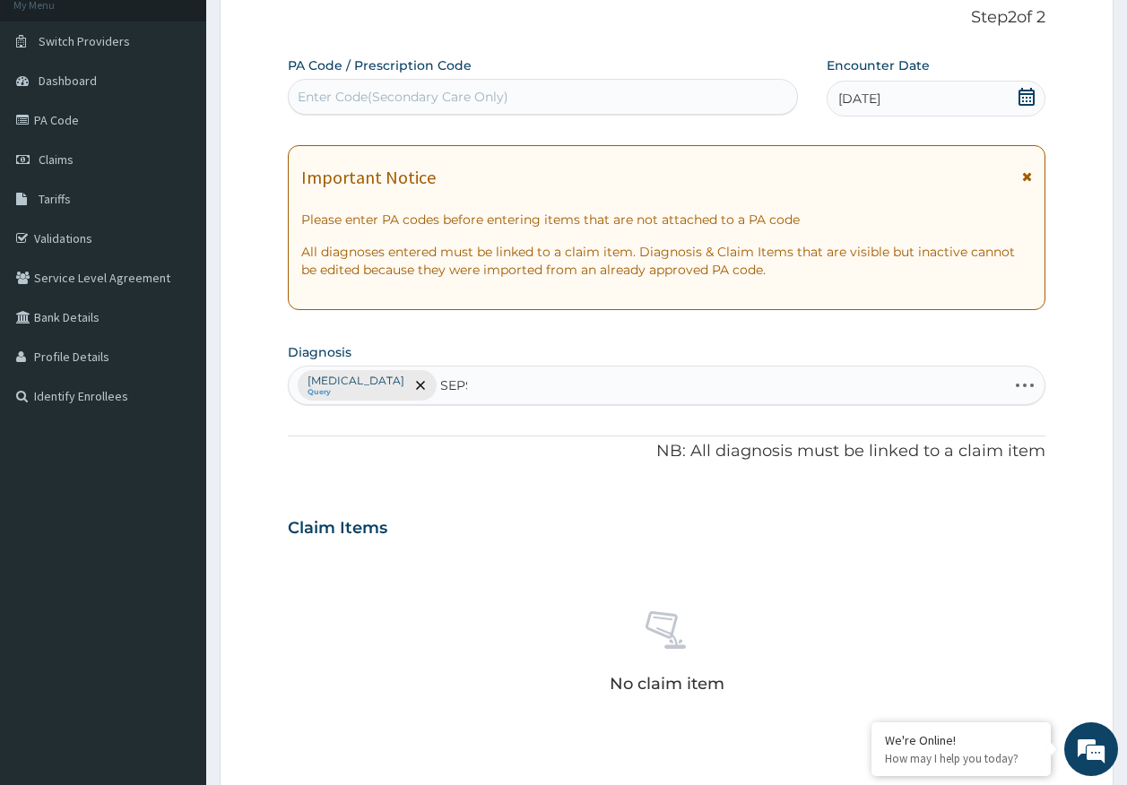
type input "SEPSI"
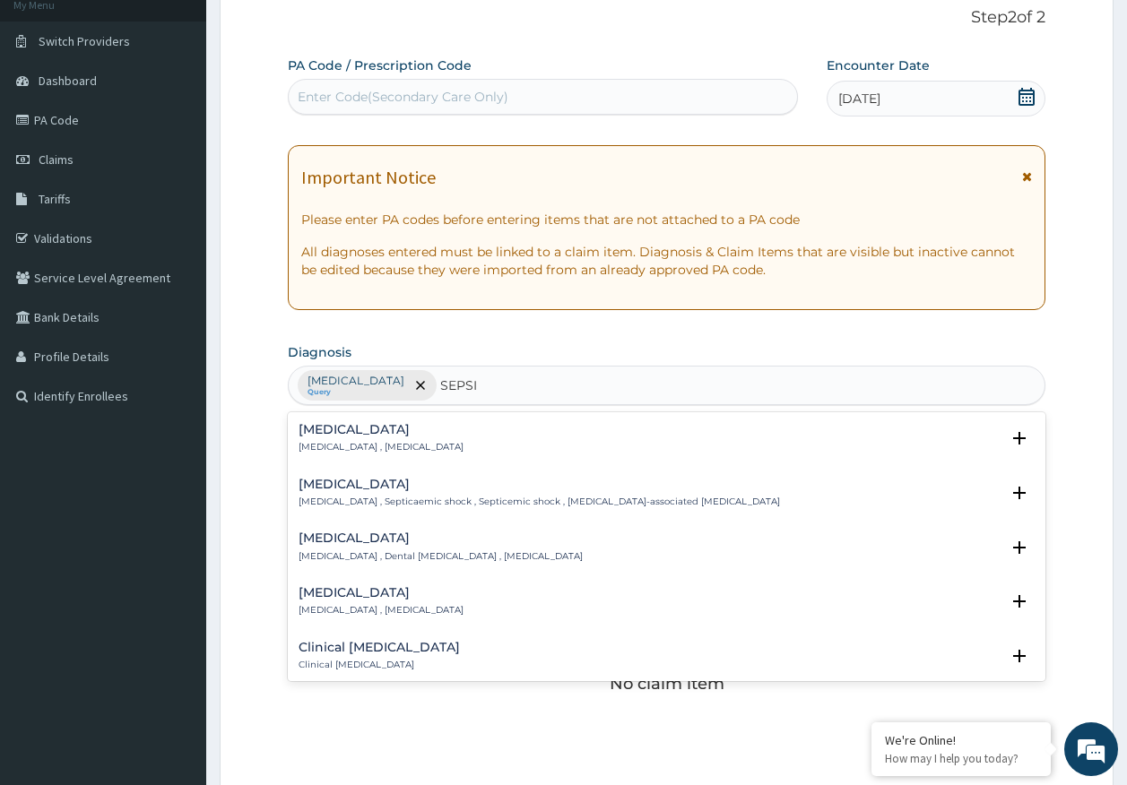
click at [335, 437] on h4 "[MEDICAL_DATA]" at bounding box center [381, 429] width 165 height 13
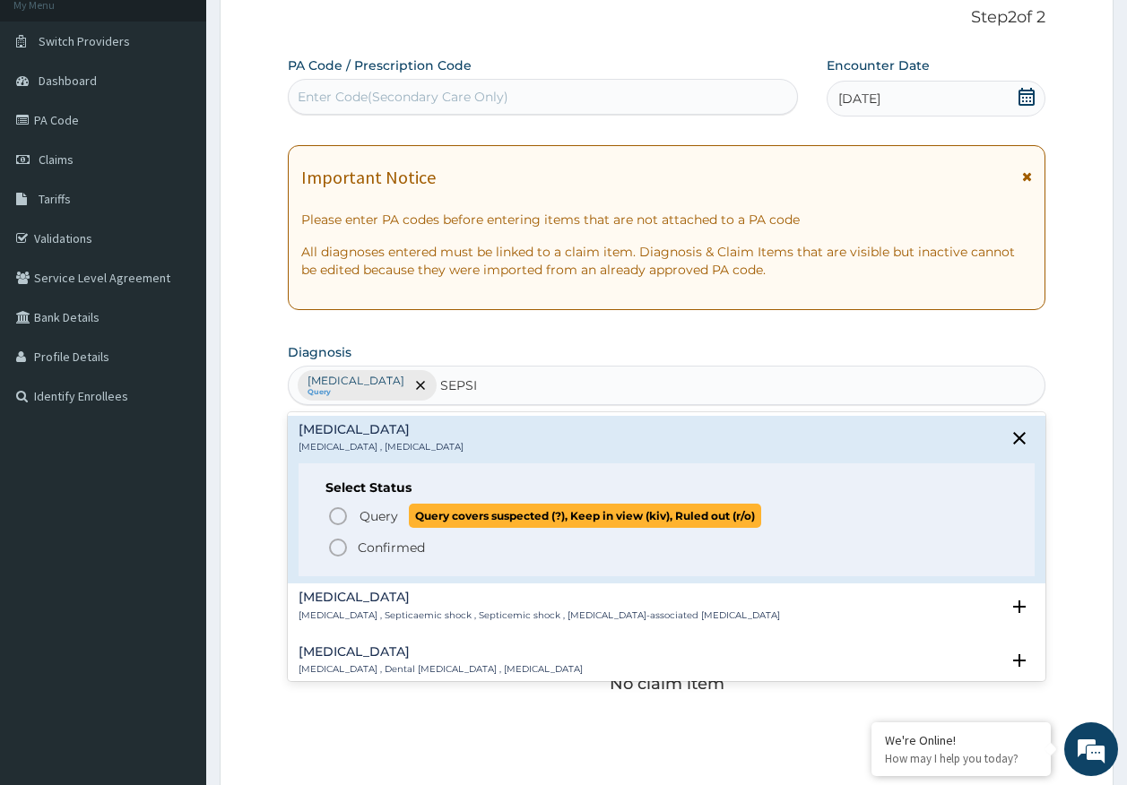
click at [375, 520] on span "Query" at bounding box center [378, 516] width 39 height 18
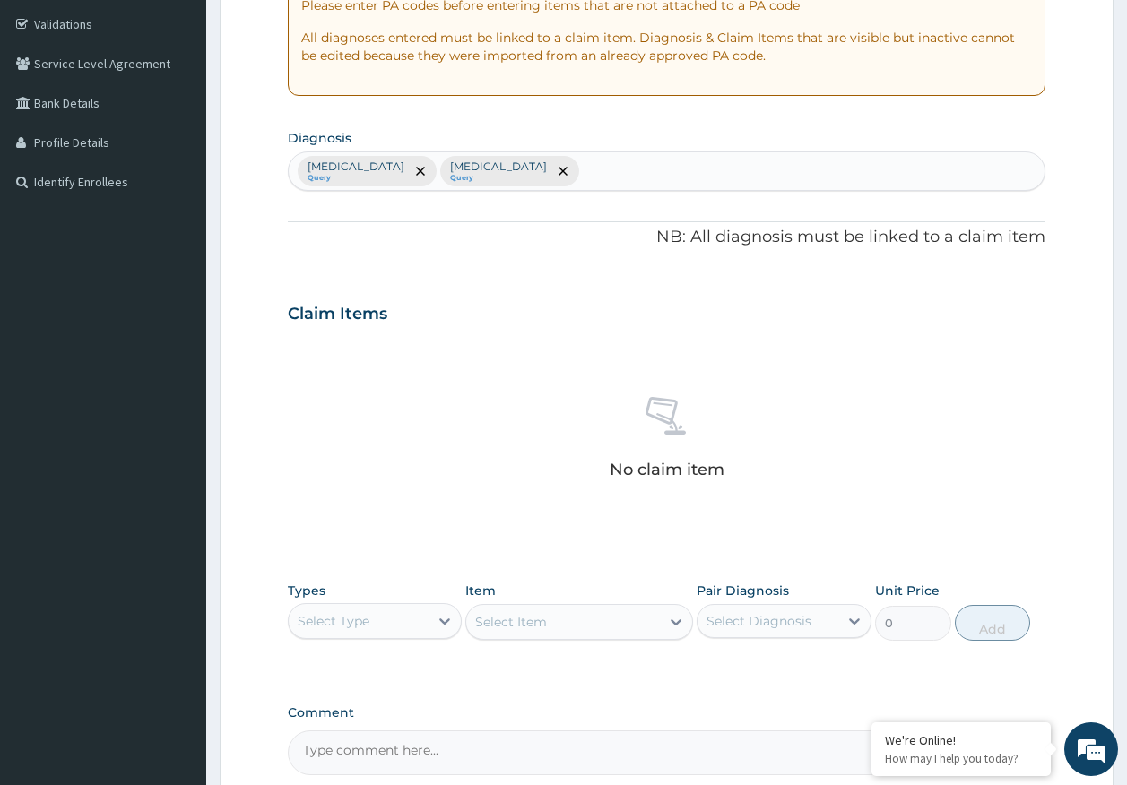
scroll to position [507, 0]
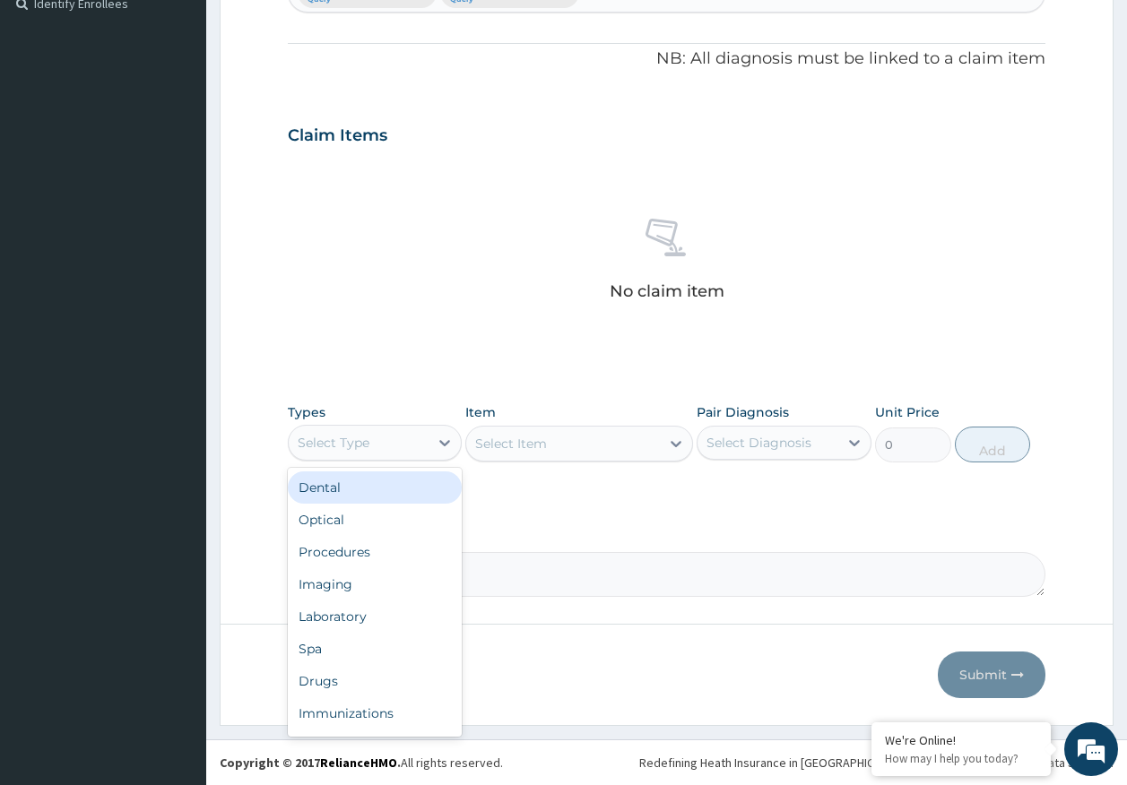
drag, startPoint x: 372, startPoint y: 443, endPoint x: 385, endPoint y: 556, distance: 113.6
click at [372, 444] on div "Select Type" at bounding box center [359, 442] width 141 height 29
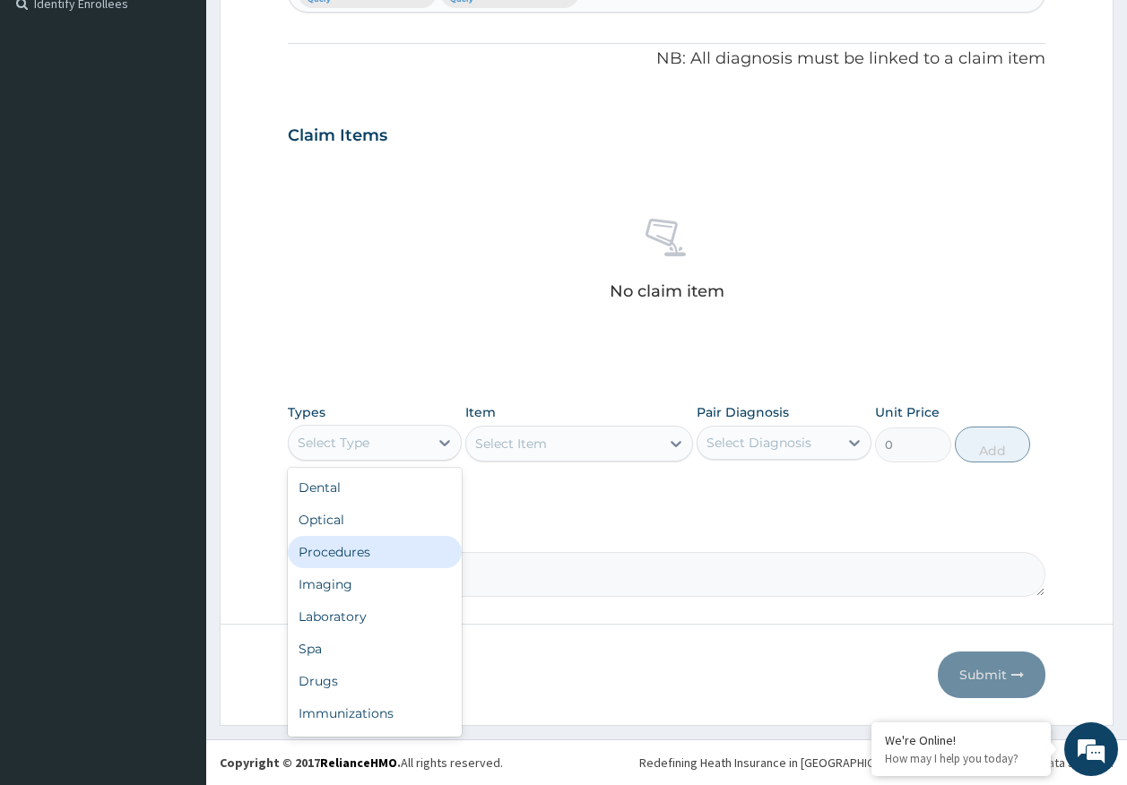
drag, startPoint x: 366, startPoint y: 559, endPoint x: 710, endPoint y: 499, distance: 349.4
click at [365, 559] on div "Procedures" at bounding box center [375, 552] width 175 height 32
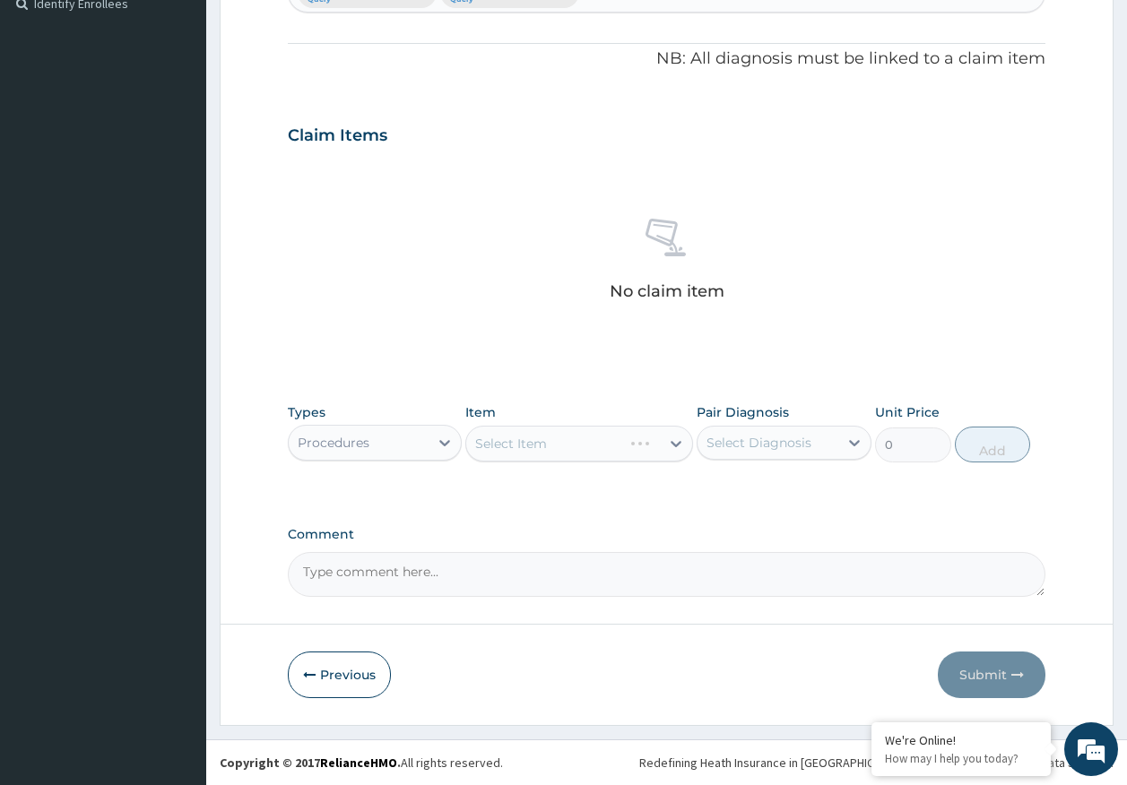
click at [760, 437] on div "Select Diagnosis" at bounding box center [758, 443] width 105 height 18
click at [757, 484] on label "Malaria" at bounding box center [781, 487] width 111 height 18
checkbox input "true"
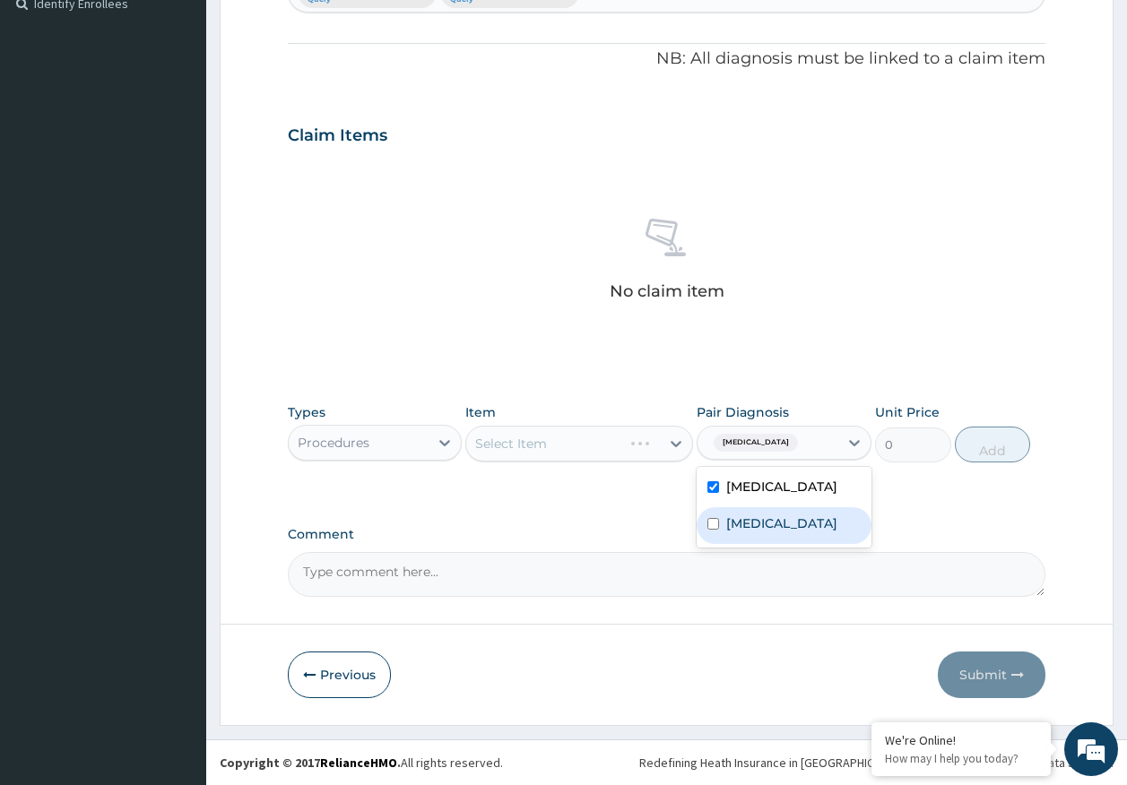
click at [745, 526] on label "Sepsis" at bounding box center [781, 524] width 111 height 18
checkbox input "true"
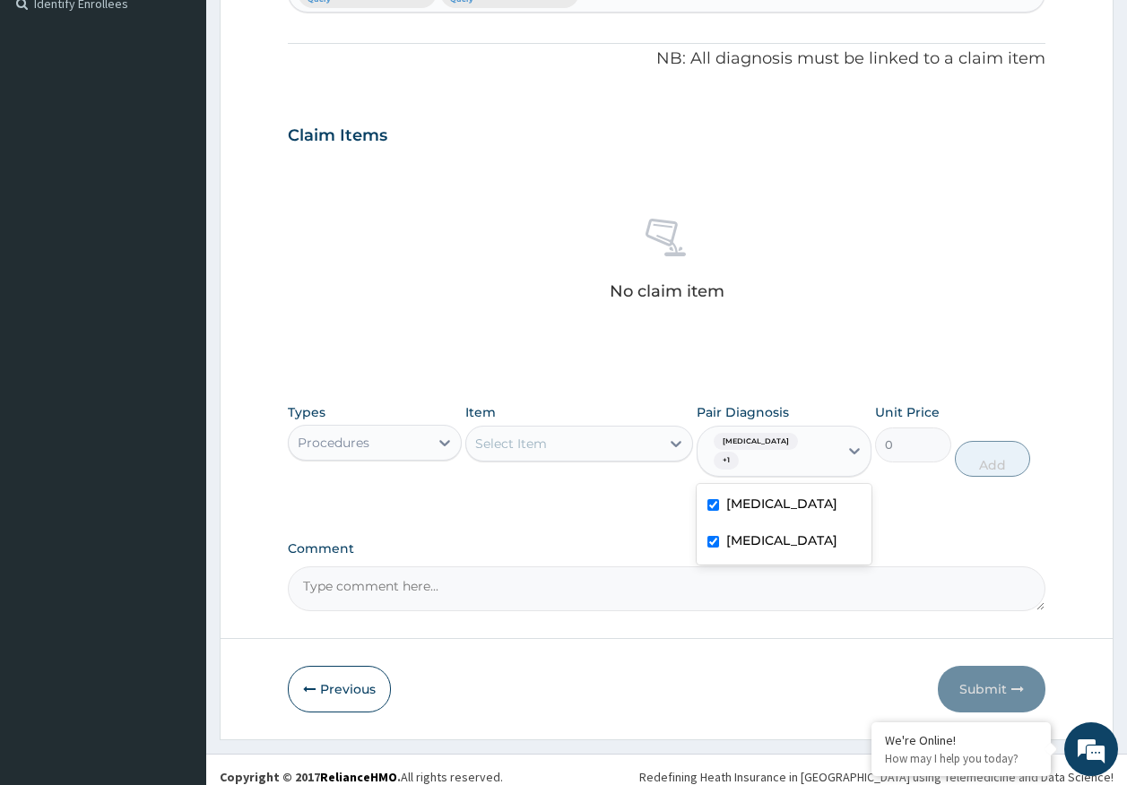
click at [551, 455] on div "Select Item" at bounding box center [563, 443] width 194 height 29
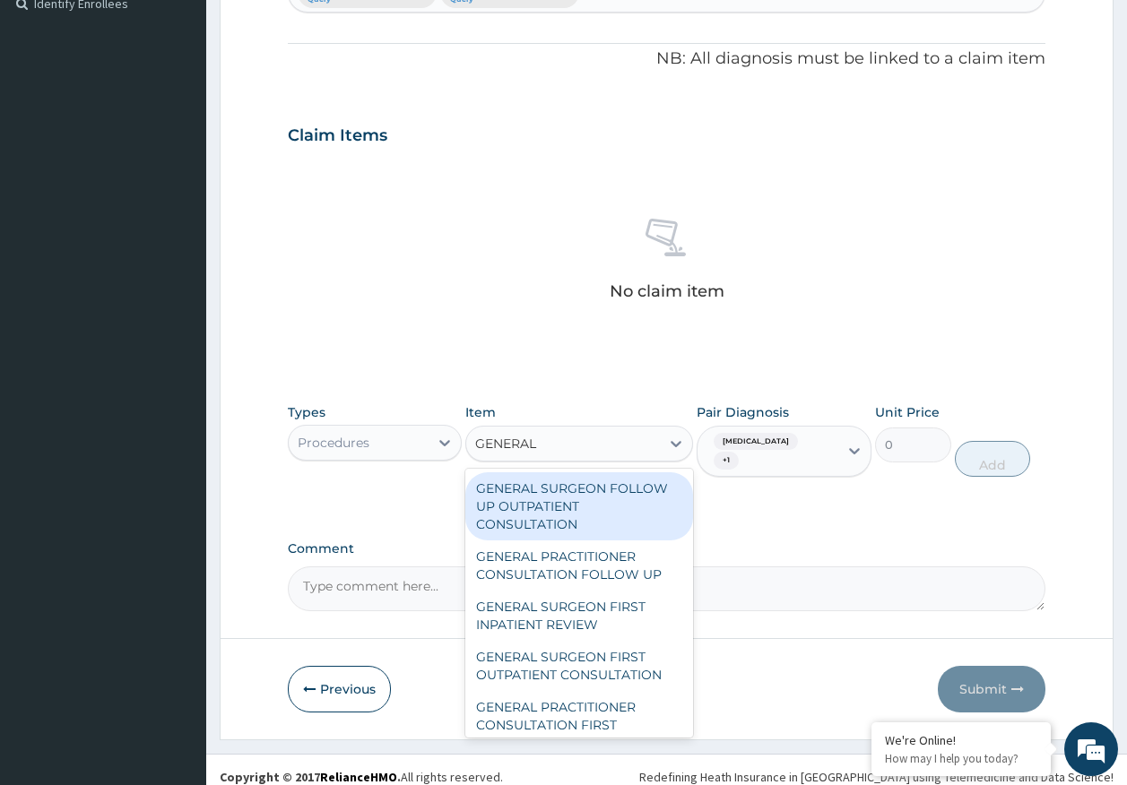
type input "GENERAL P"
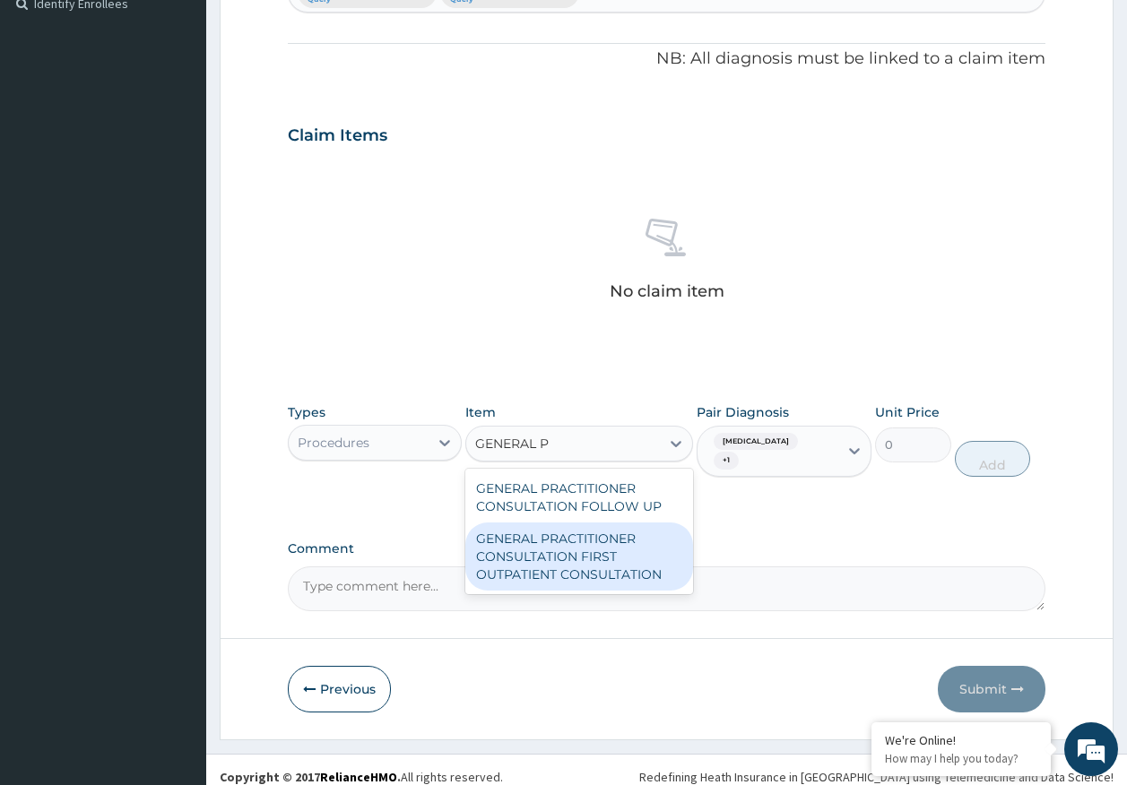
drag, startPoint x: 534, startPoint y: 525, endPoint x: 596, endPoint y: 526, distance: 61.9
click at [535, 525] on div "GENERAL PRACTITIONER CONSULTATION FIRST OUTPATIENT CONSULTATION" at bounding box center [579, 557] width 228 height 68
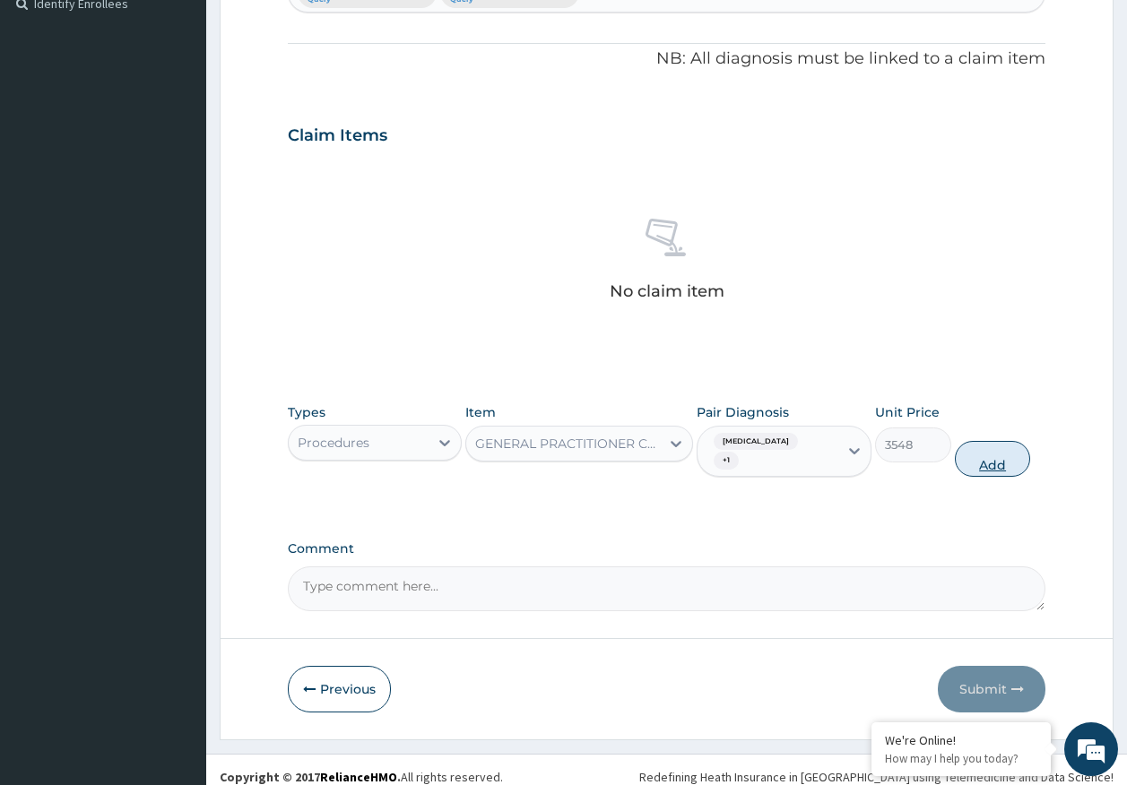
click at [1023, 446] on button "Add" at bounding box center [993, 459] width 76 height 36
type input "0"
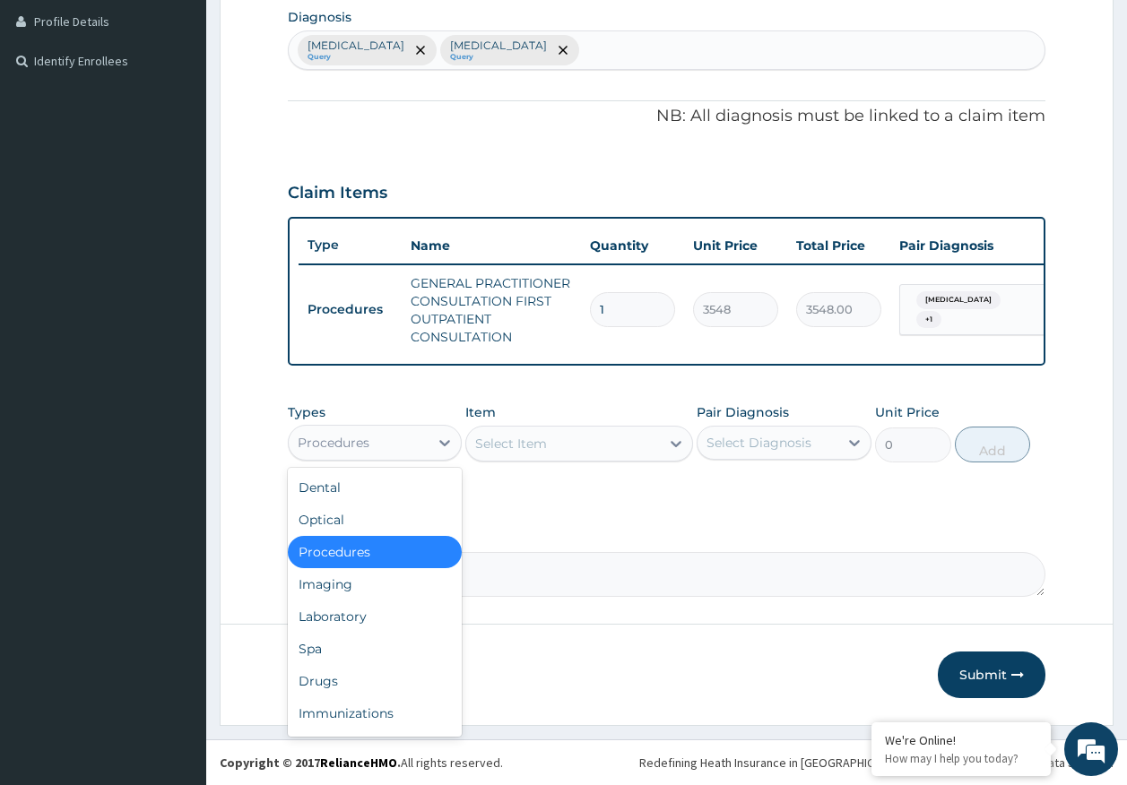
click at [393, 438] on div "Procedures" at bounding box center [359, 442] width 141 height 29
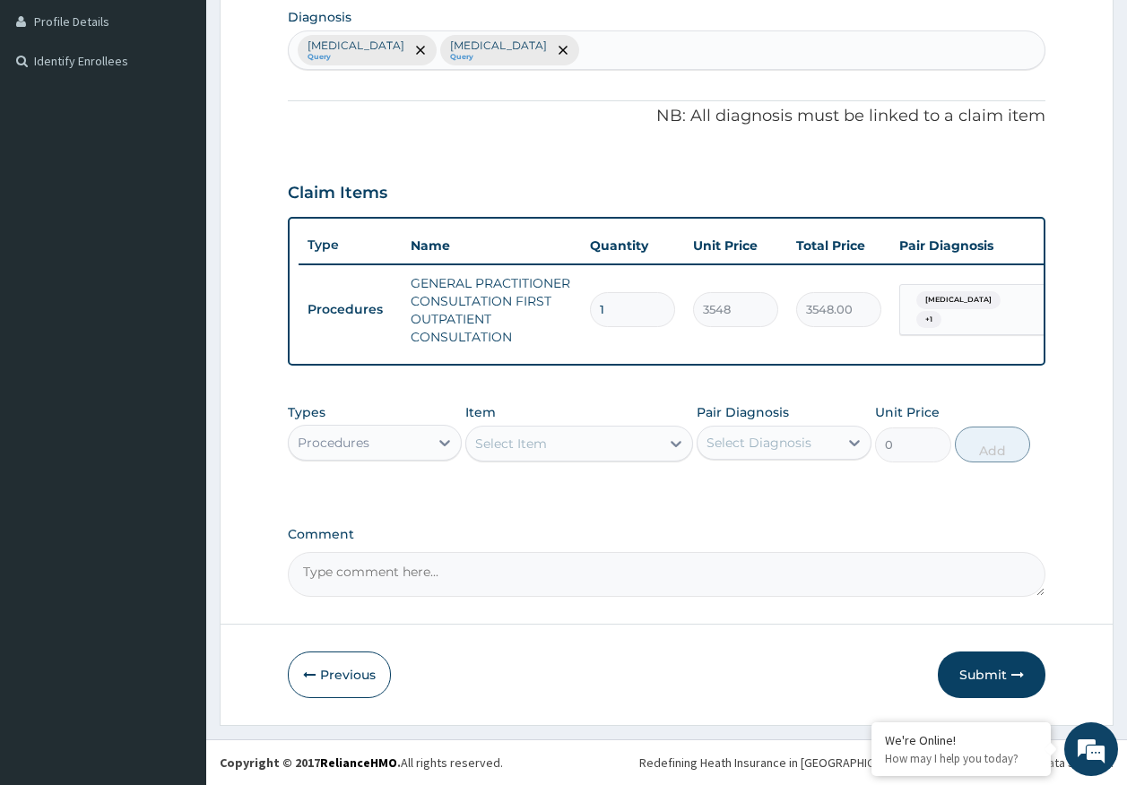
click at [325, 444] on div "Procedures" at bounding box center [334, 443] width 72 height 18
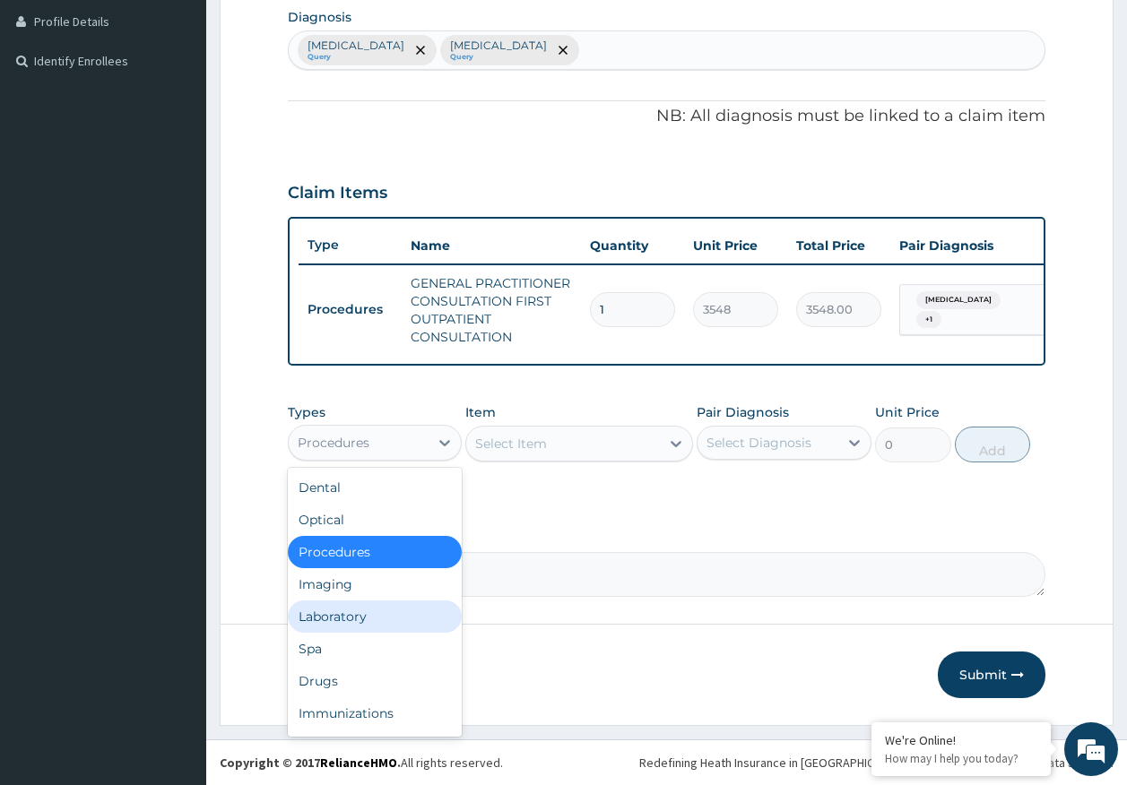
drag, startPoint x: 343, startPoint y: 616, endPoint x: 379, endPoint y: 613, distance: 36.0
click at [344, 617] on div "Laboratory" at bounding box center [375, 617] width 175 height 32
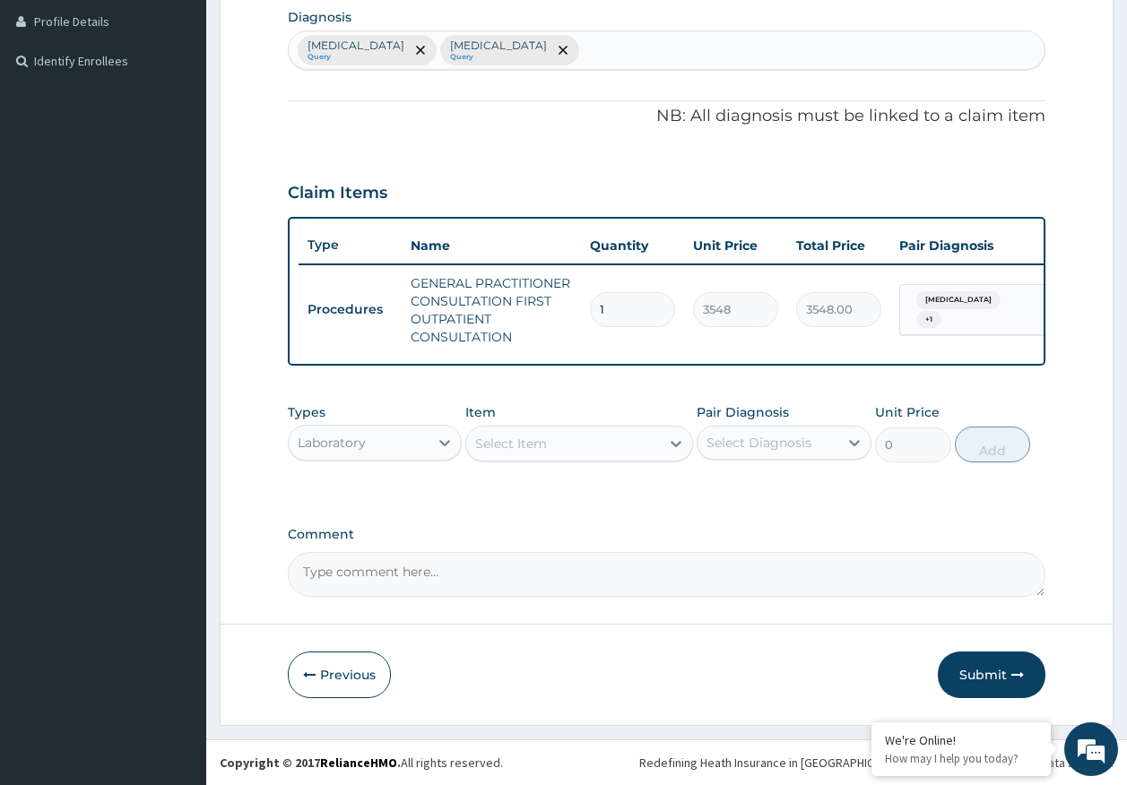
click at [733, 435] on div "Select Diagnosis" at bounding box center [758, 443] width 105 height 18
click at [739, 493] on label "Malaria" at bounding box center [781, 487] width 111 height 18
checkbox input "true"
click at [615, 454] on div "Select Item" at bounding box center [563, 443] width 194 height 29
type input "MALAR"
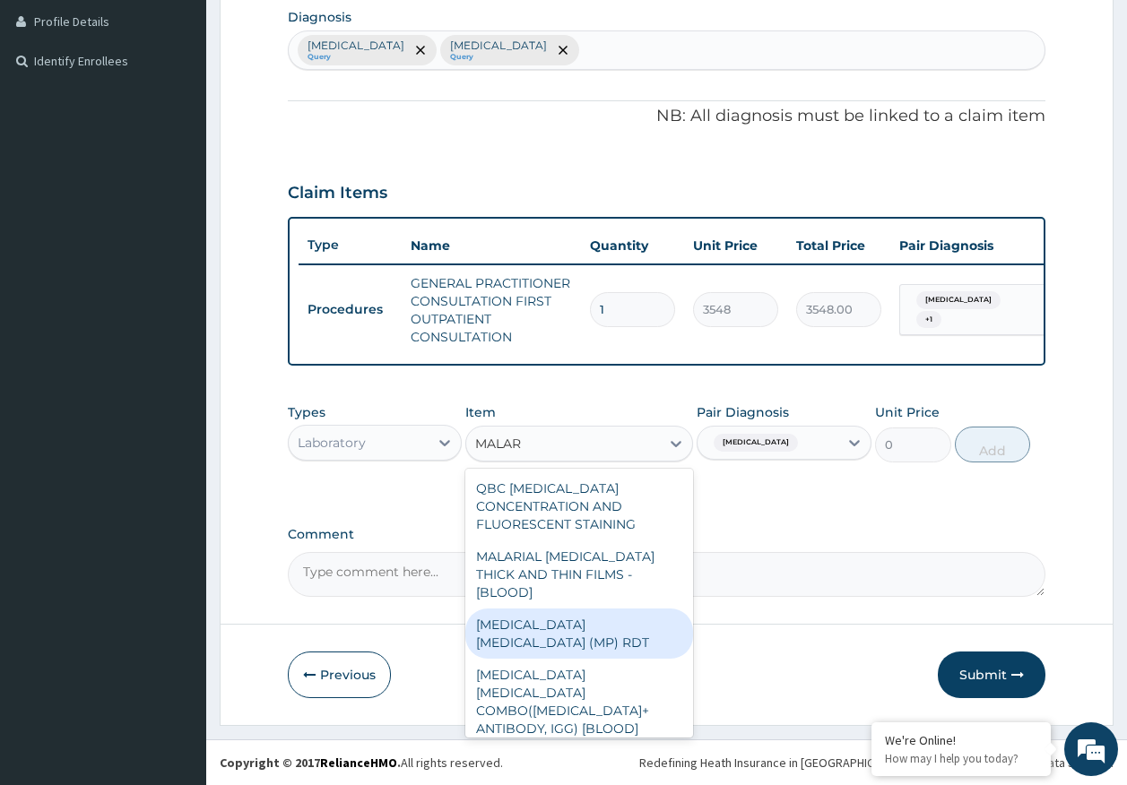
drag, startPoint x: 637, startPoint y: 611, endPoint x: 672, endPoint y: 601, distance: 36.3
click at [641, 610] on div "MALARIA PARASITE (MP) RDT" at bounding box center [579, 634] width 228 height 50
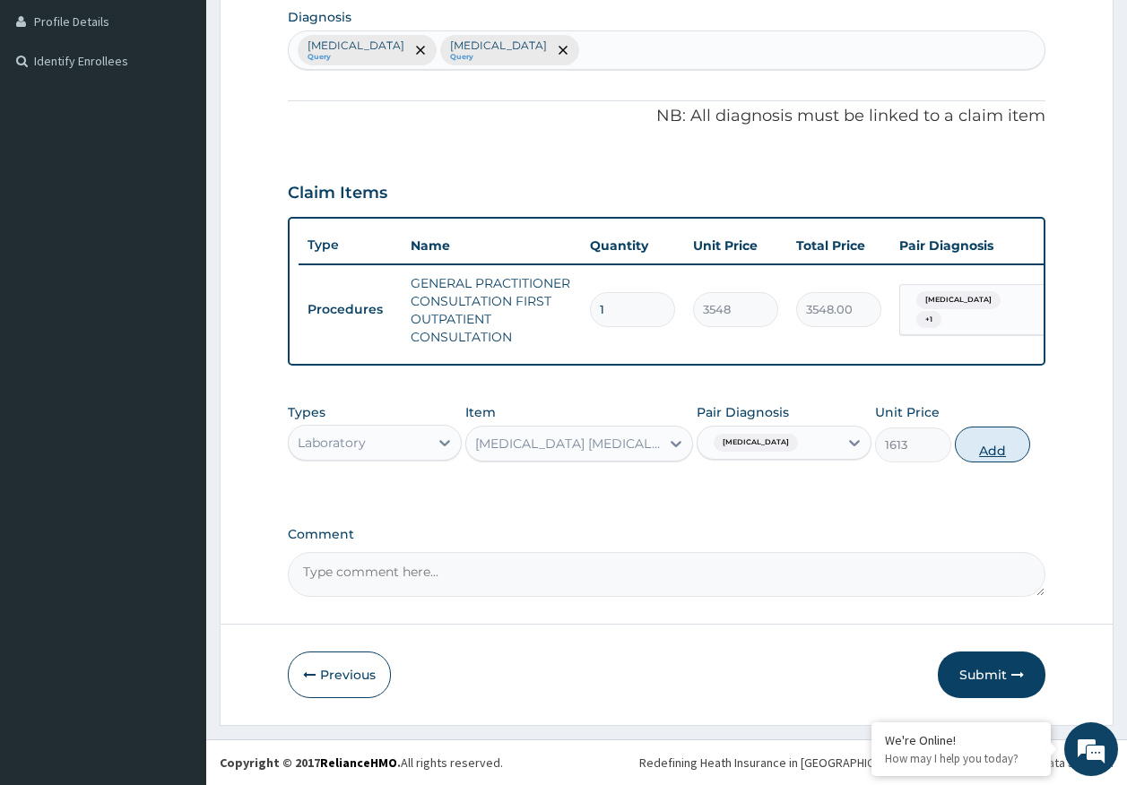
click at [991, 440] on button "Add" at bounding box center [993, 445] width 76 height 36
type input "0"
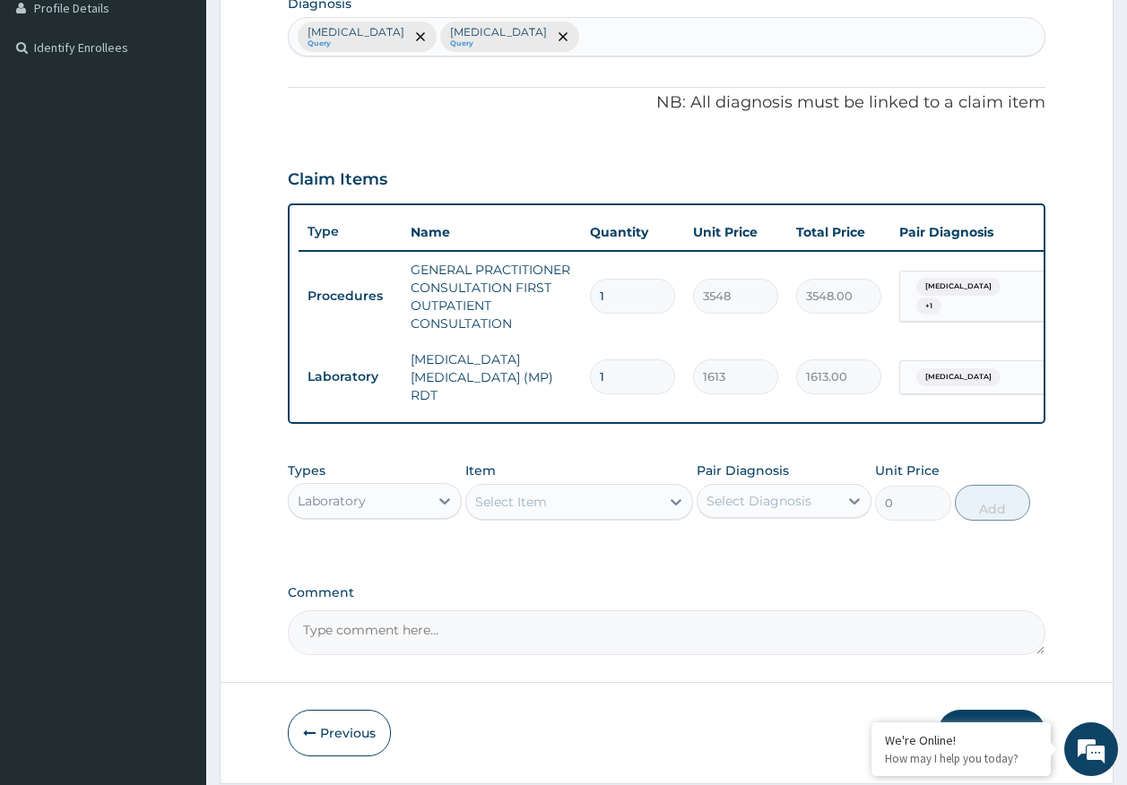
click at [610, 498] on div "Select Item" at bounding box center [563, 502] width 194 height 29
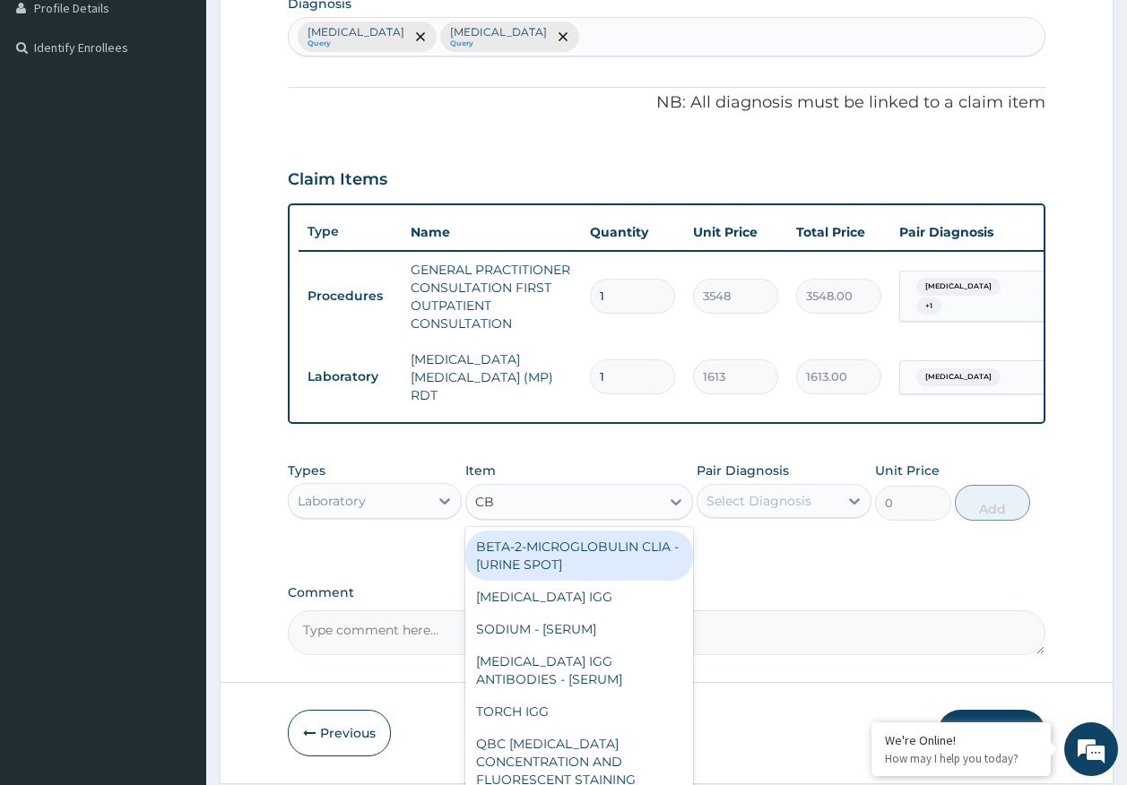
type input "CBC"
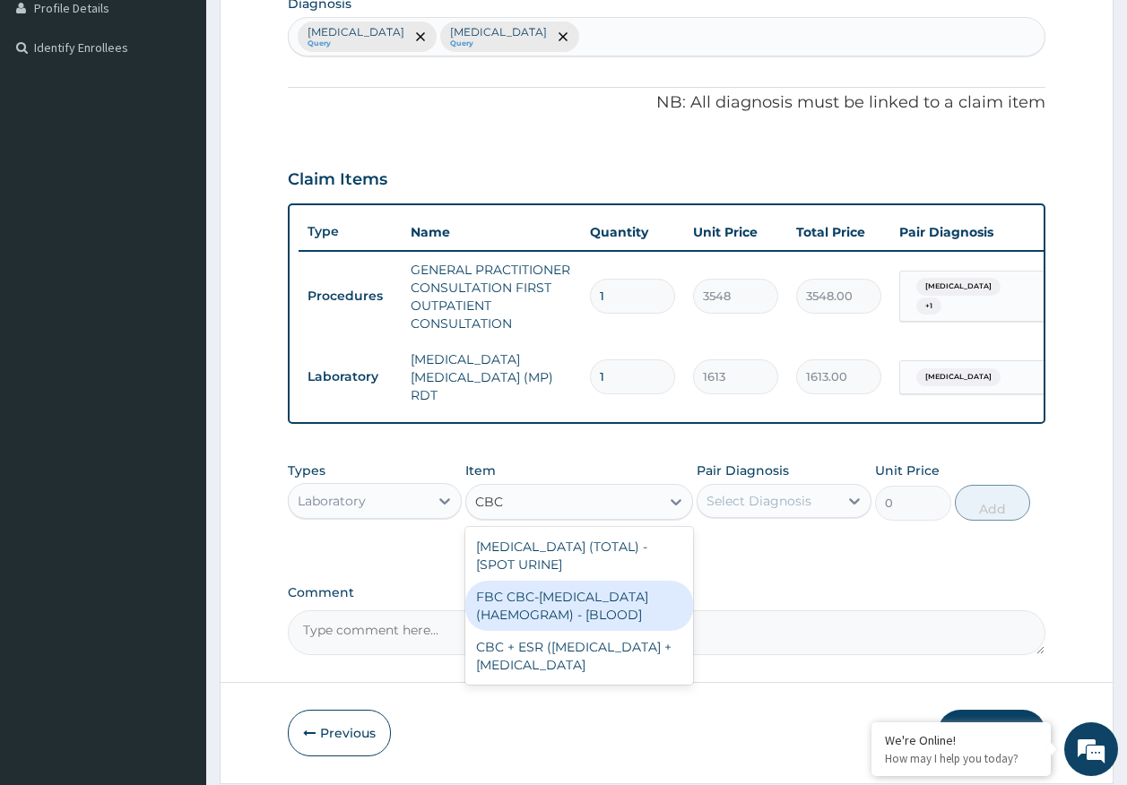
click at [602, 598] on div "FBC CBC-[MEDICAL_DATA] (HAEMOGRAM) - [BLOOD]" at bounding box center [579, 606] width 228 height 50
type input "4300"
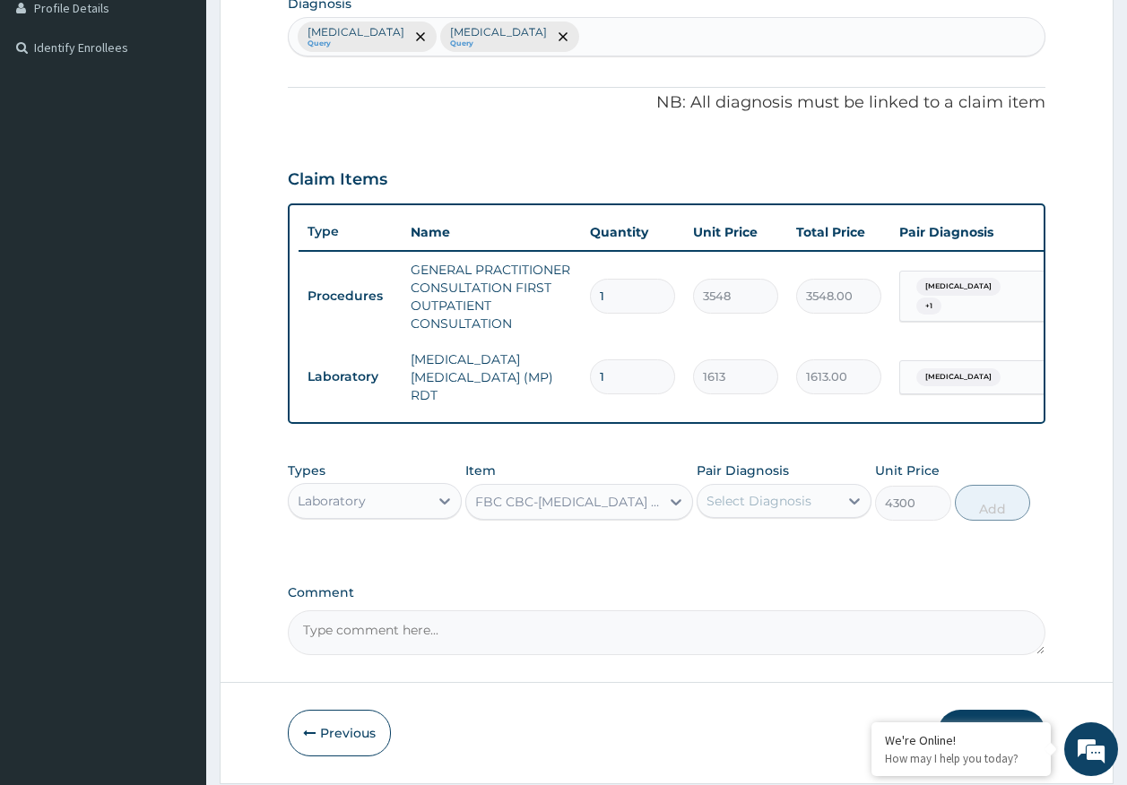
click at [735, 505] on div "Select Diagnosis" at bounding box center [758, 501] width 105 height 18
click at [745, 582] on label "[MEDICAL_DATA]" at bounding box center [781, 582] width 111 height 18
checkbox input "true"
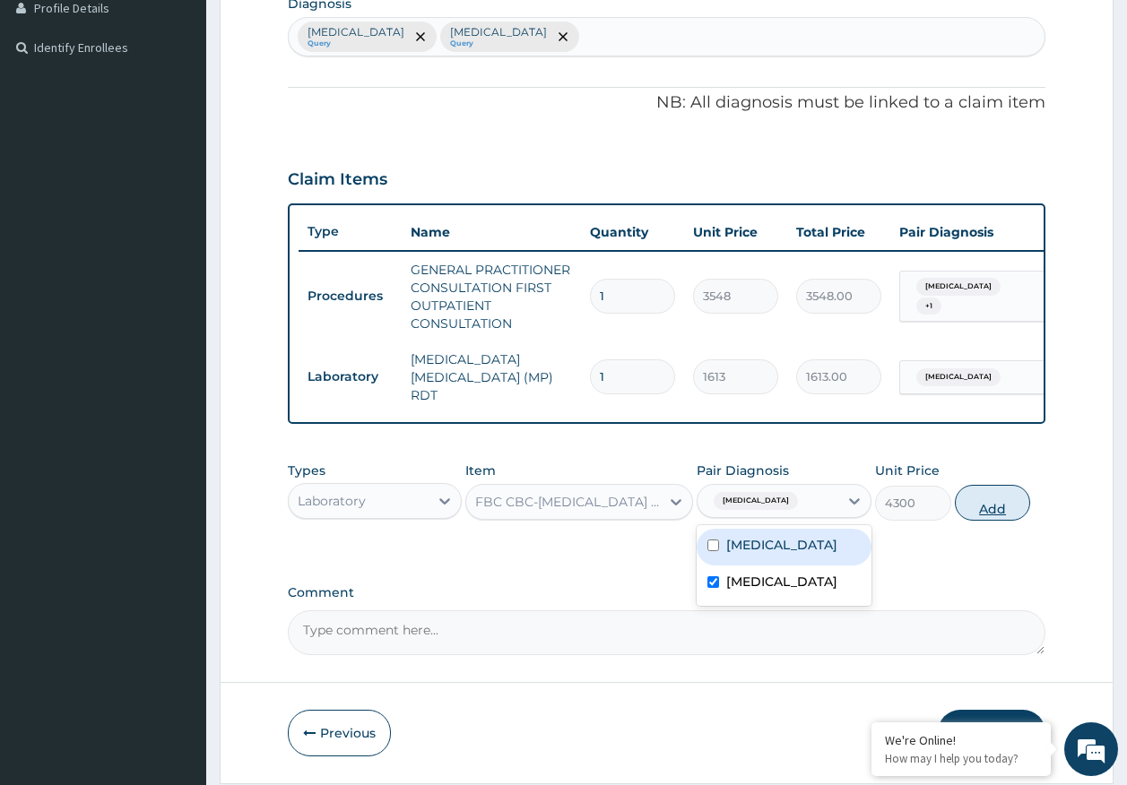
click at [976, 516] on button "Add" at bounding box center [993, 503] width 76 height 36
type input "0"
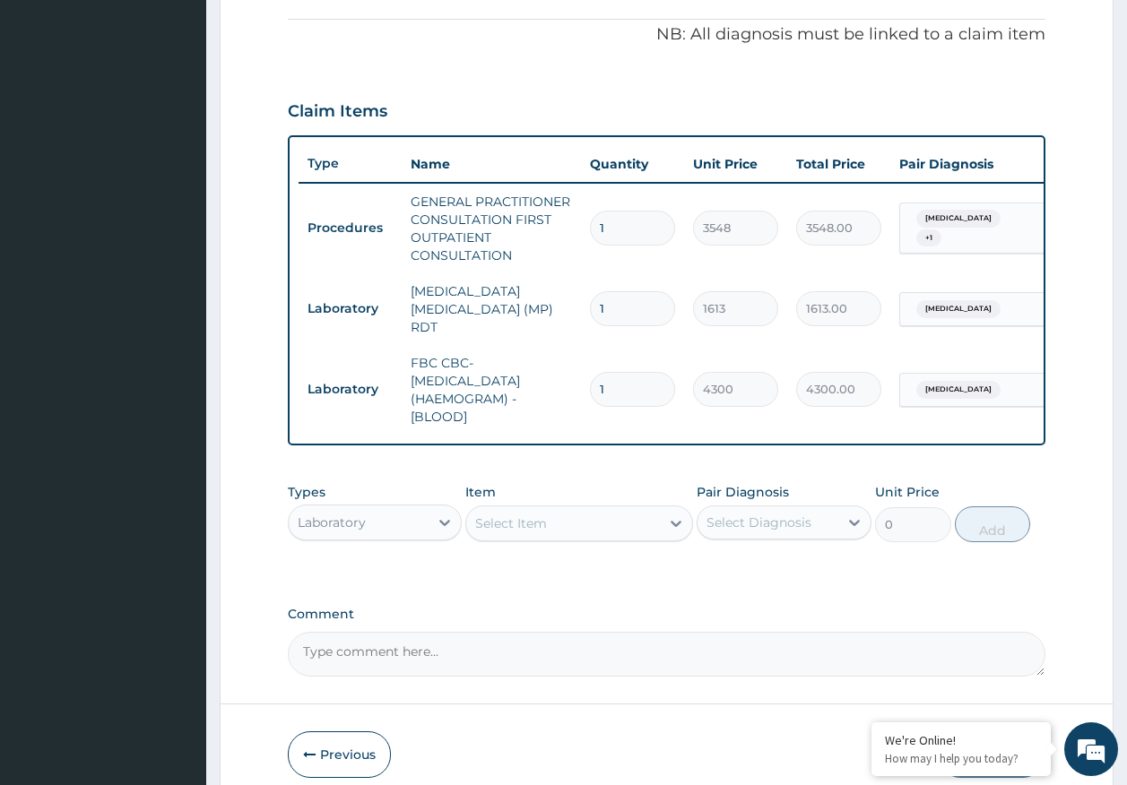
scroll to position [615, 0]
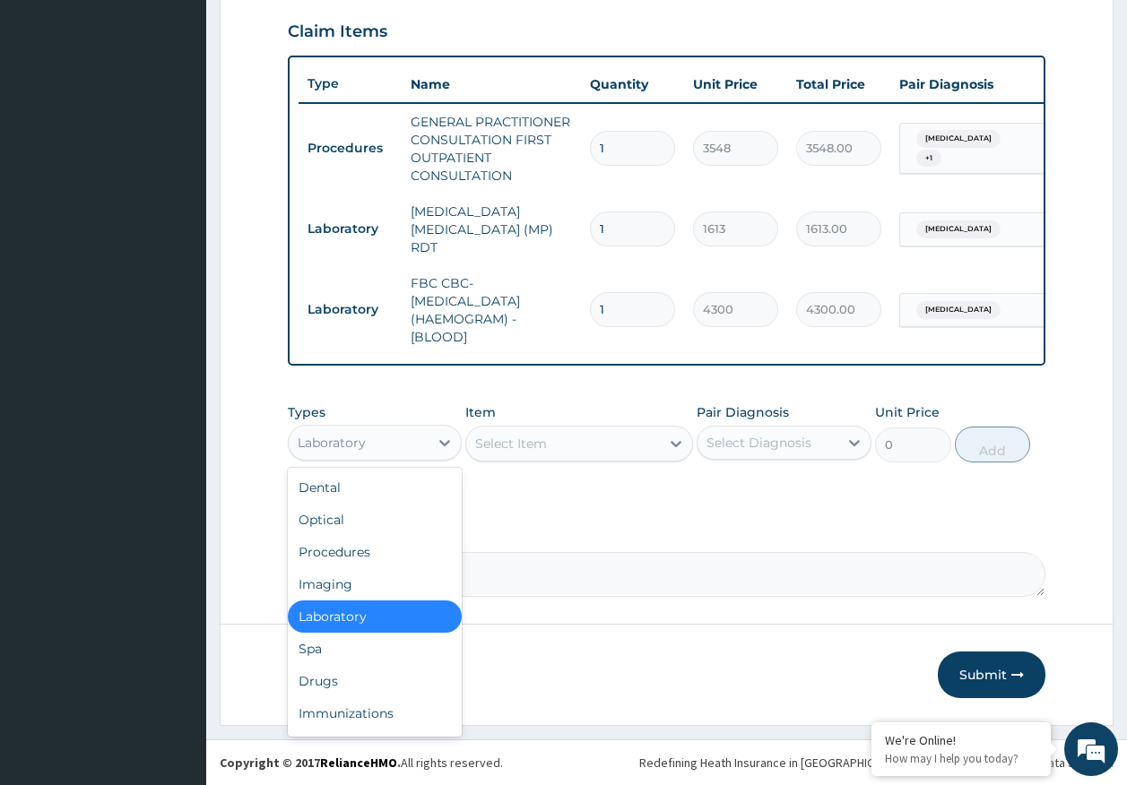
click at [378, 440] on div "Laboratory" at bounding box center [359, 442] width 141 height 29
click at [339, 681] on div "Drugs" at bounding box center [375, 681] width 175 height 32
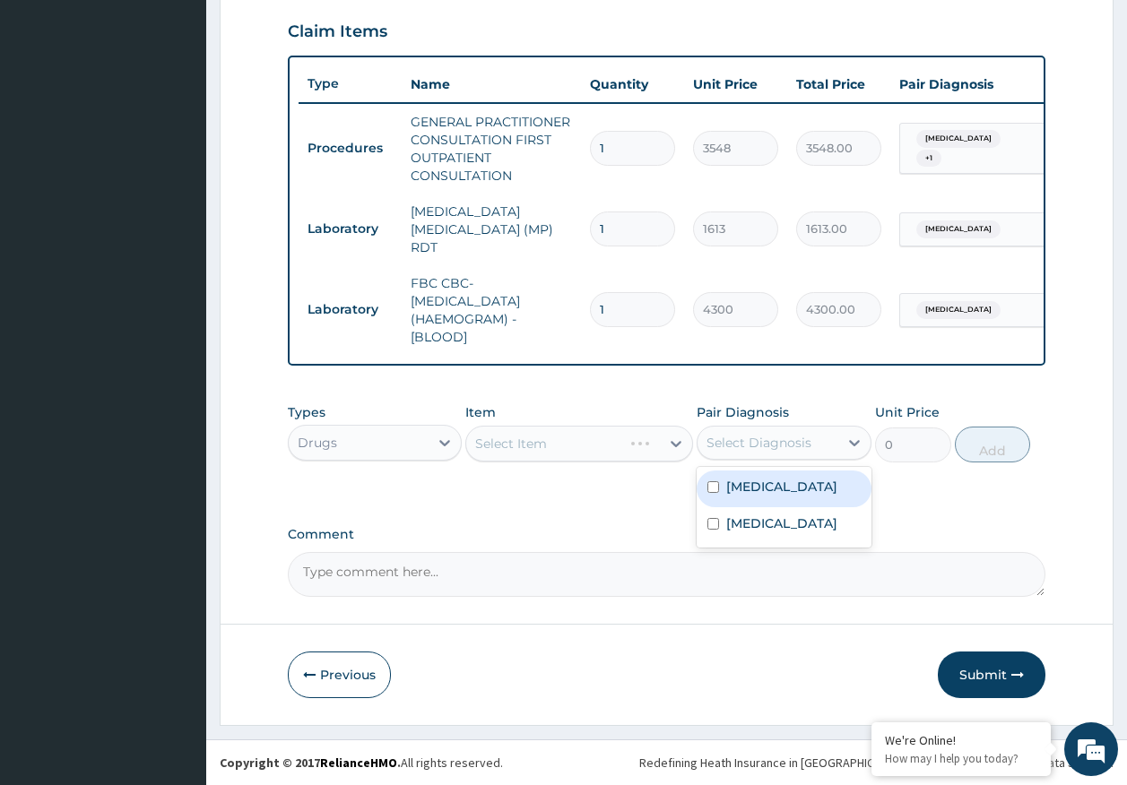
click at [747, 440] on div "Select Diagnosis" at bounding box center [758, 443] width 105 height 18
click at [763, 496] on div "Malaria" at bounding box center [784, 489] width 175 height 37
checkbox input "true"
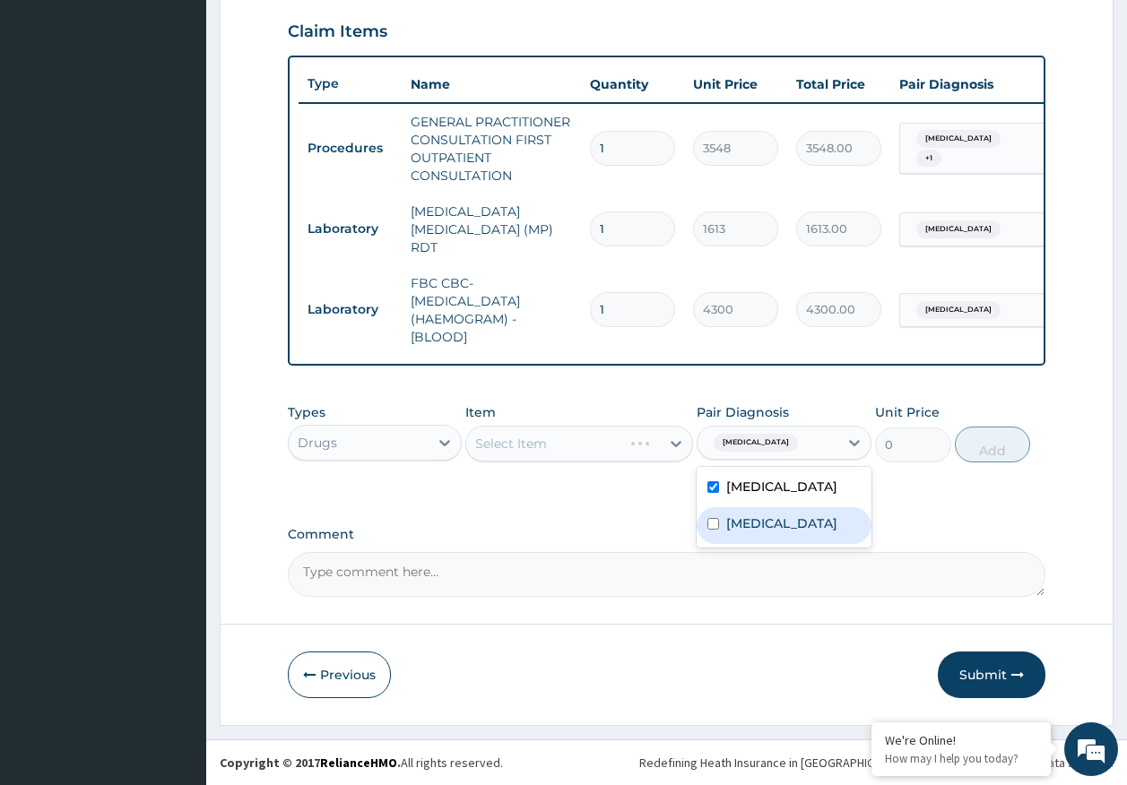
click at [747, 530] on label "Sepsis" at bounding box center [781, 524] width 111 height 18
checkbox input "true"
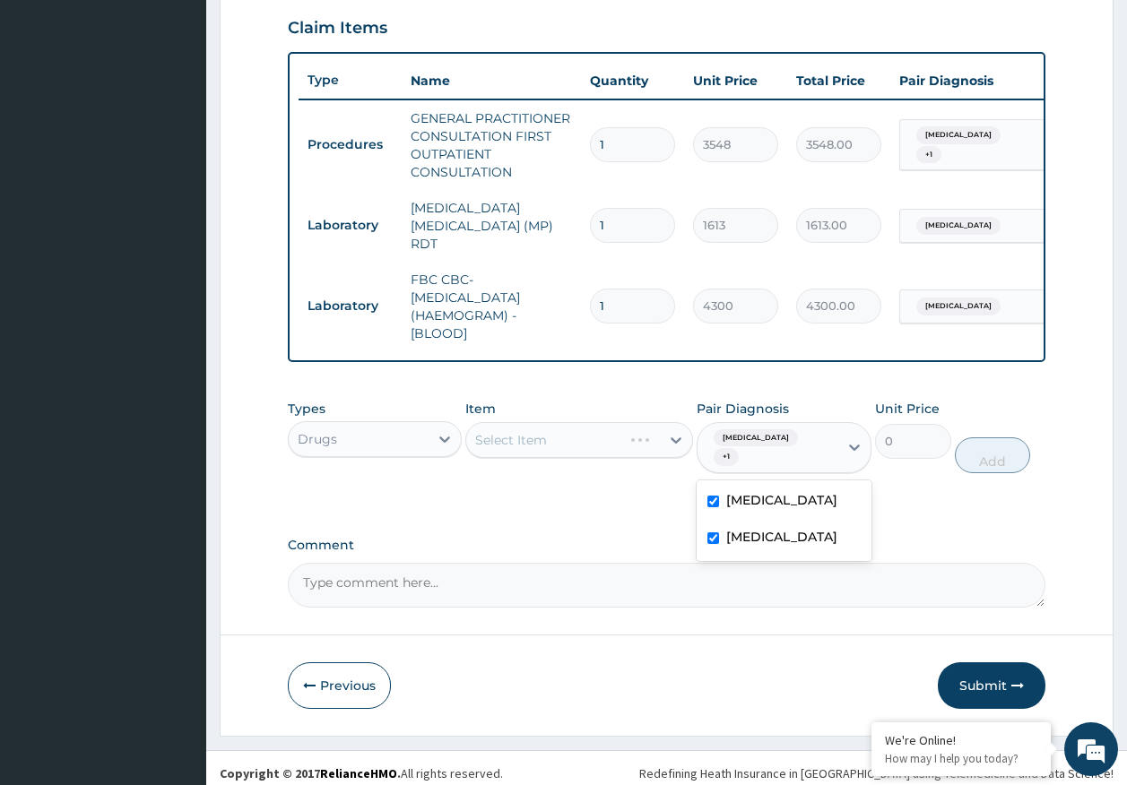
click at [539, 453] on div "Select Item" at bounding box center [579, 440] width 228 height 36
click at [555, 454] on div "Select Item" at bounding box center [563, 440] width 194 height 29
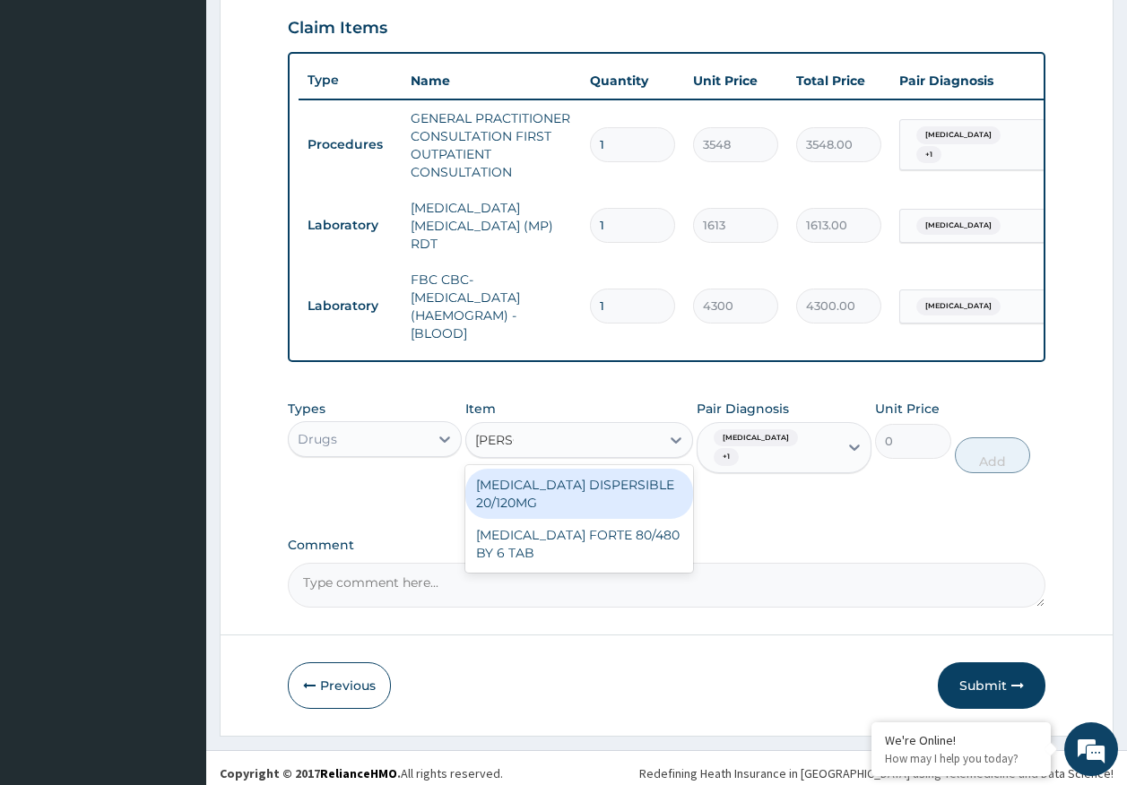
type input "COART"
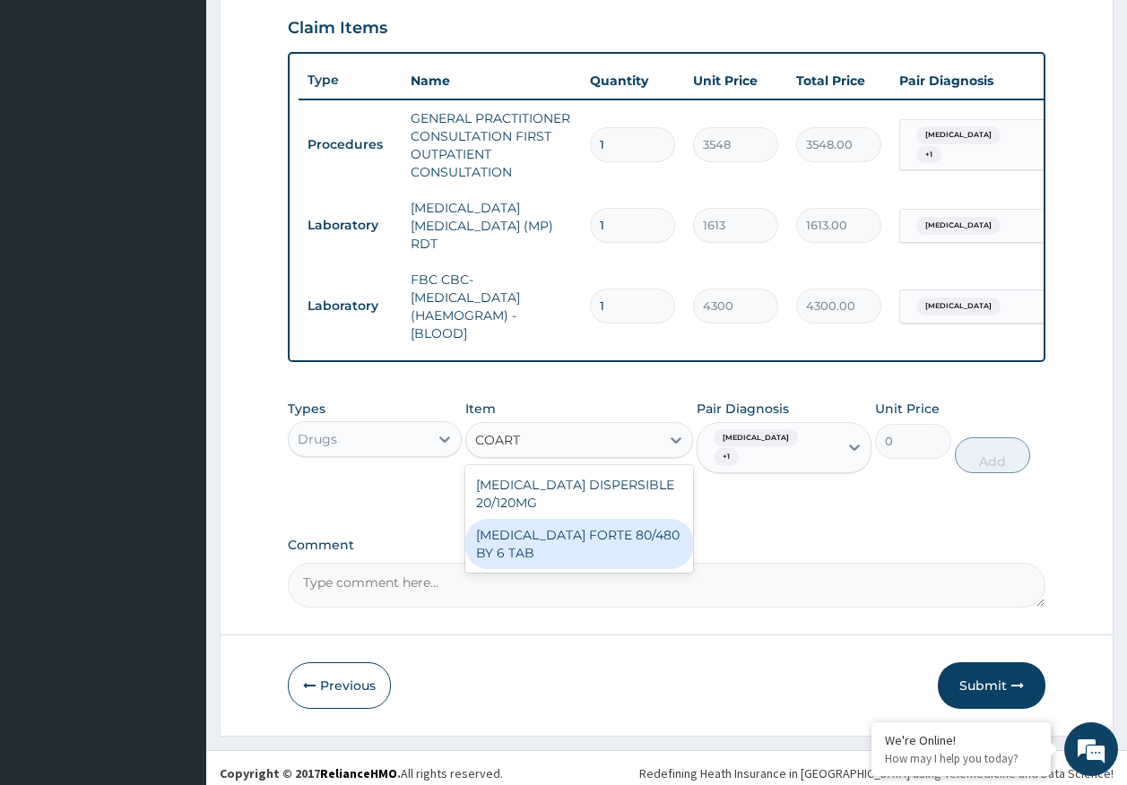
click at [584, 546] on div "COARTEM FORTE 80/480 BY 6 TAB" at bounding box center [579, 544] width 228 height 50
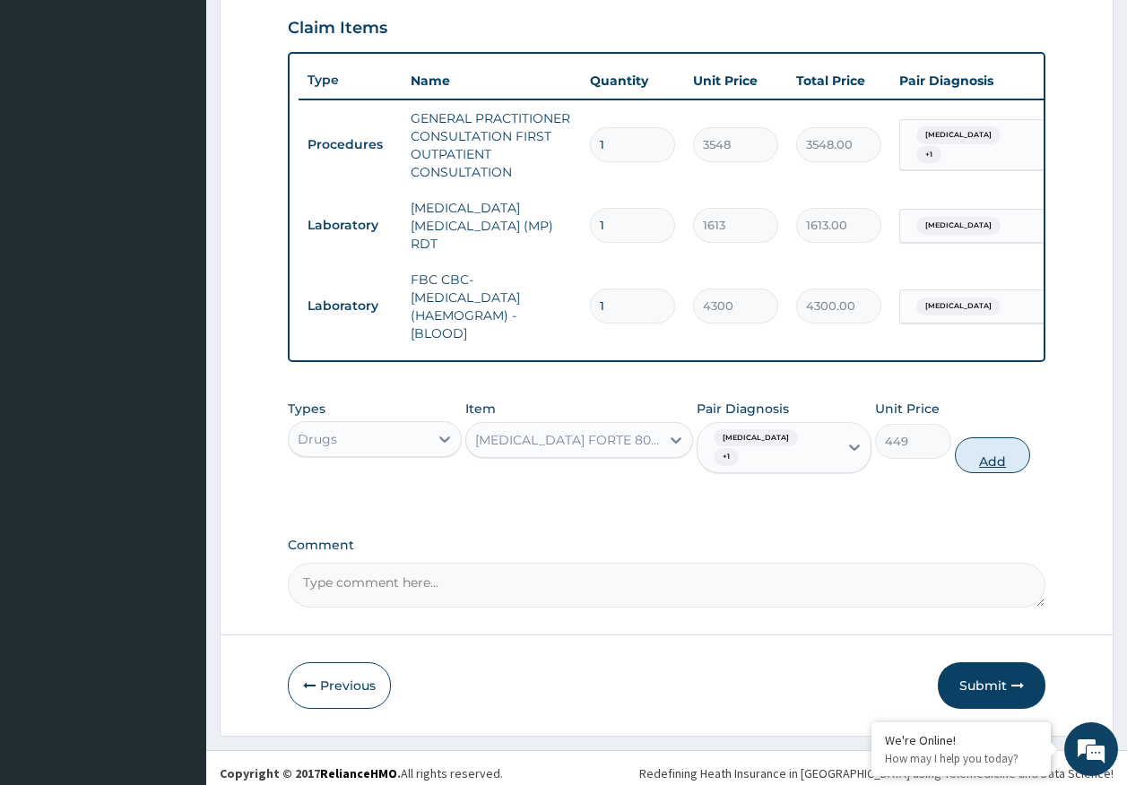
click at [993, 454] on button "Add" at bounding box center [993, 455] width 76 height 36
type input "0"
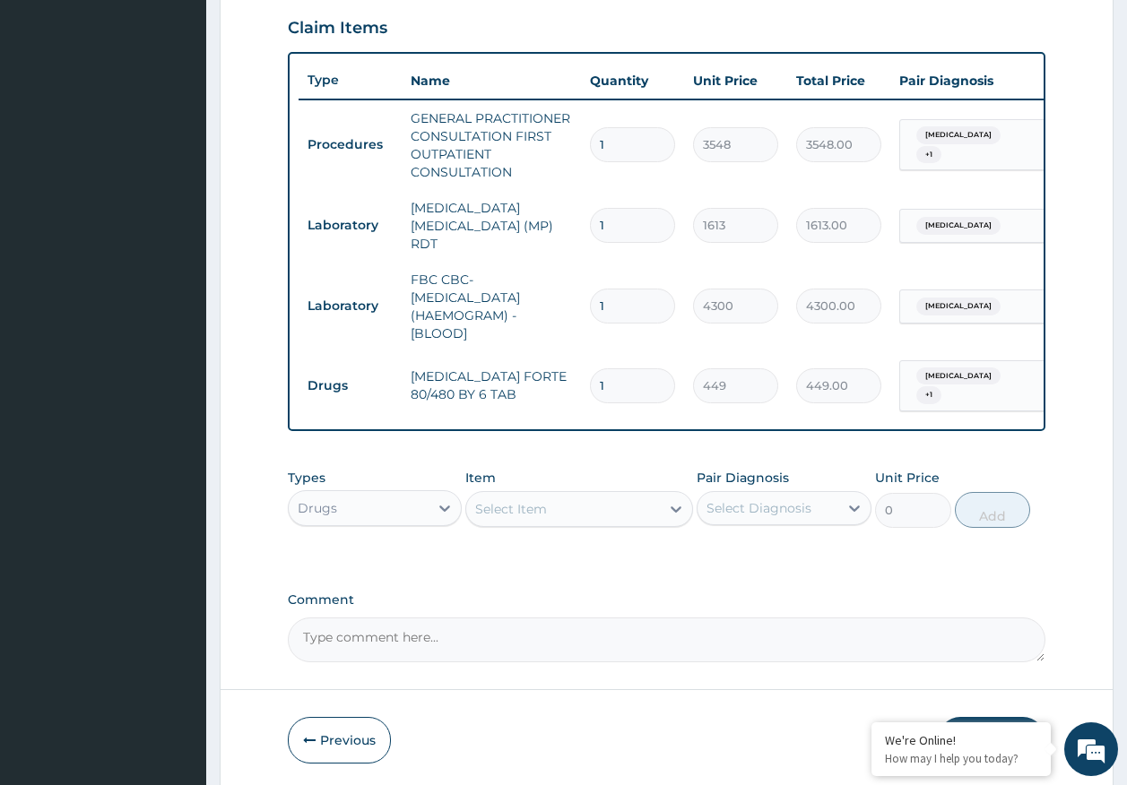
click at [624, 509] on div "Select Item" at bounding box center [563, 509] width 194 height 29
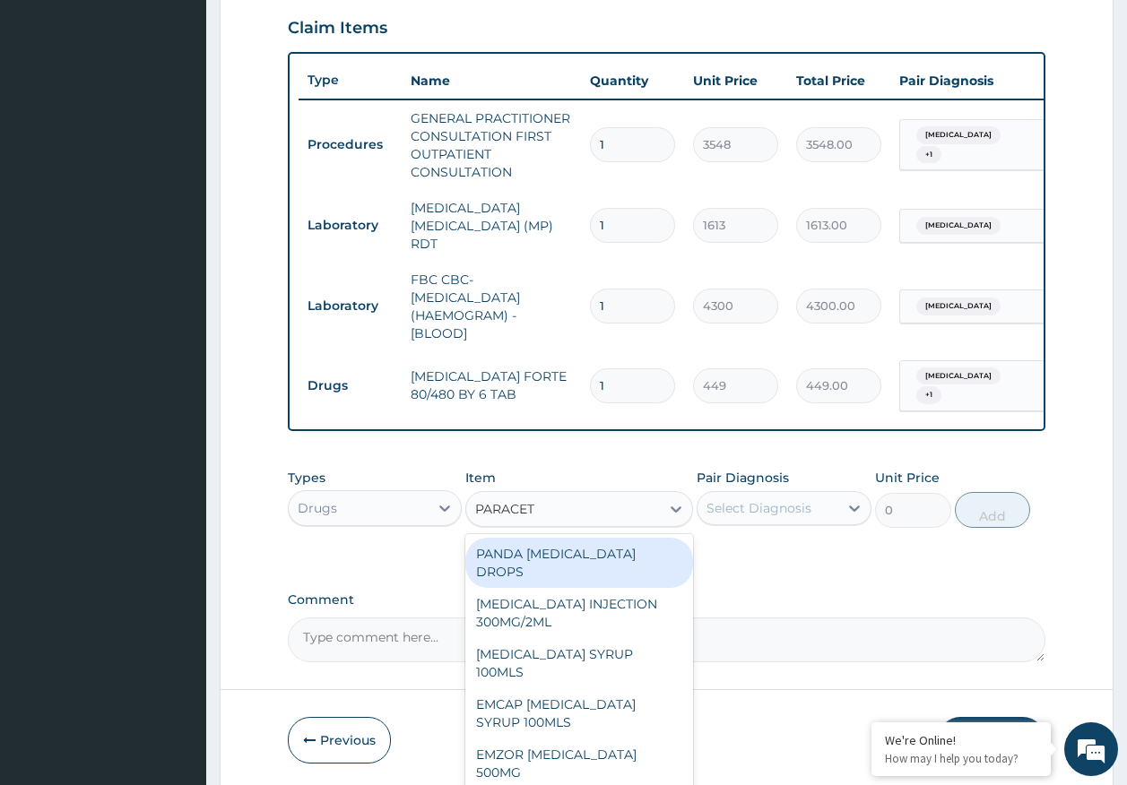
type input "PARACETA"
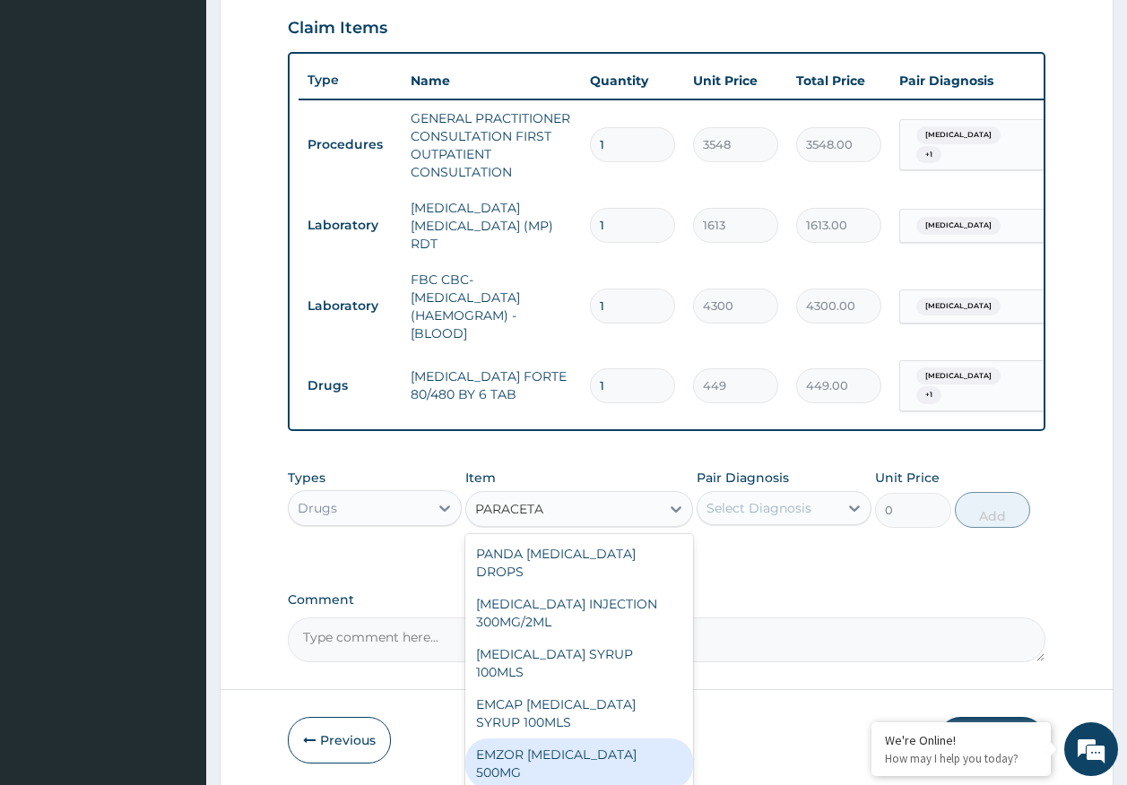
click at [638, 739] on div "EMZOR PARACETAMOL 500MG" at bounding box center [579, 764] width 228 height 50
type input "24"
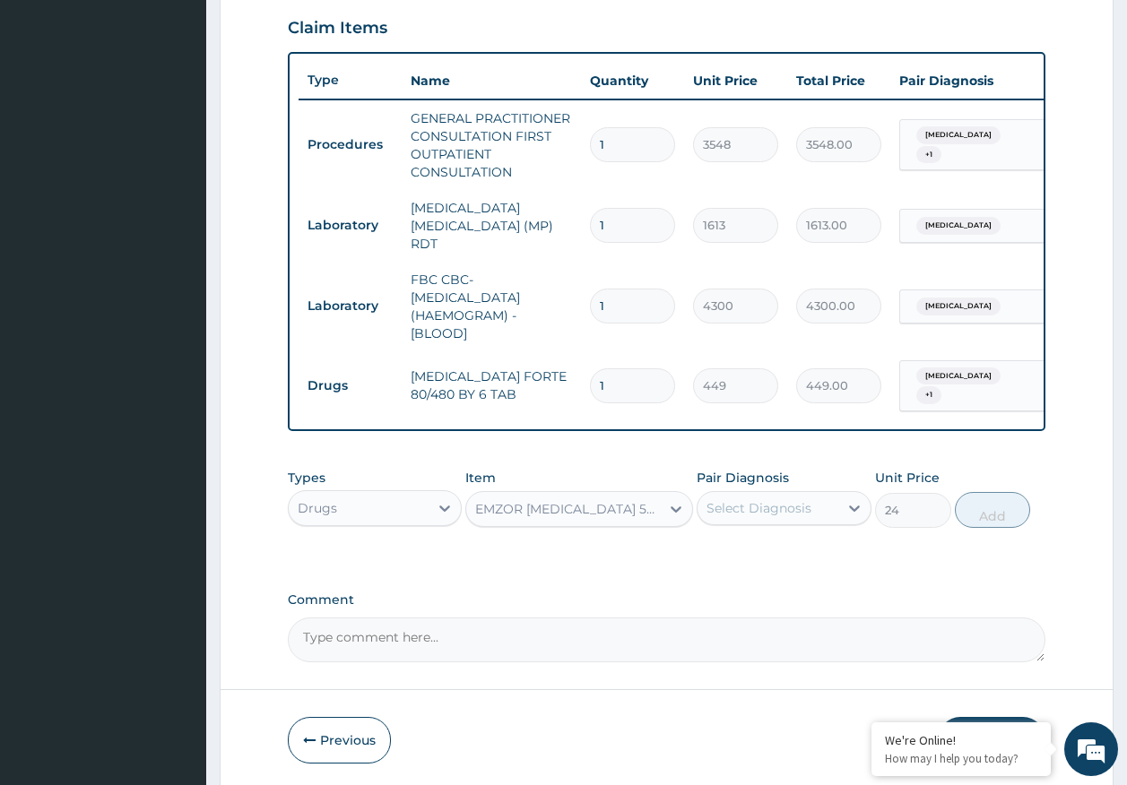
click at [734, 506] on div "Select Diagnosis" at bounding box center [758, 508] width 105 height 18
click at [767, 556] on label "Malaria" at bounding box center [781, 552] width 111 height 18
checkbox input "true"
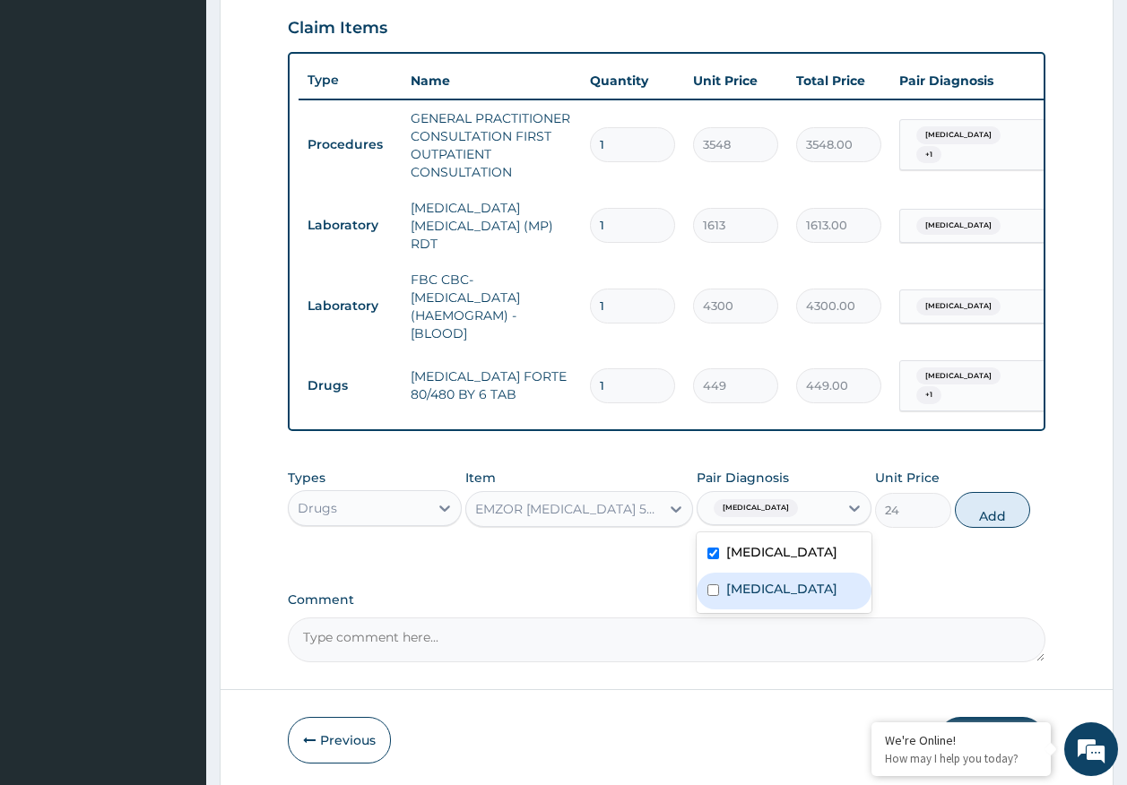
click at [761, 592] on label "Sepsis" at bounding box center [781, 589] width 111 height 18
checkbox input "true"
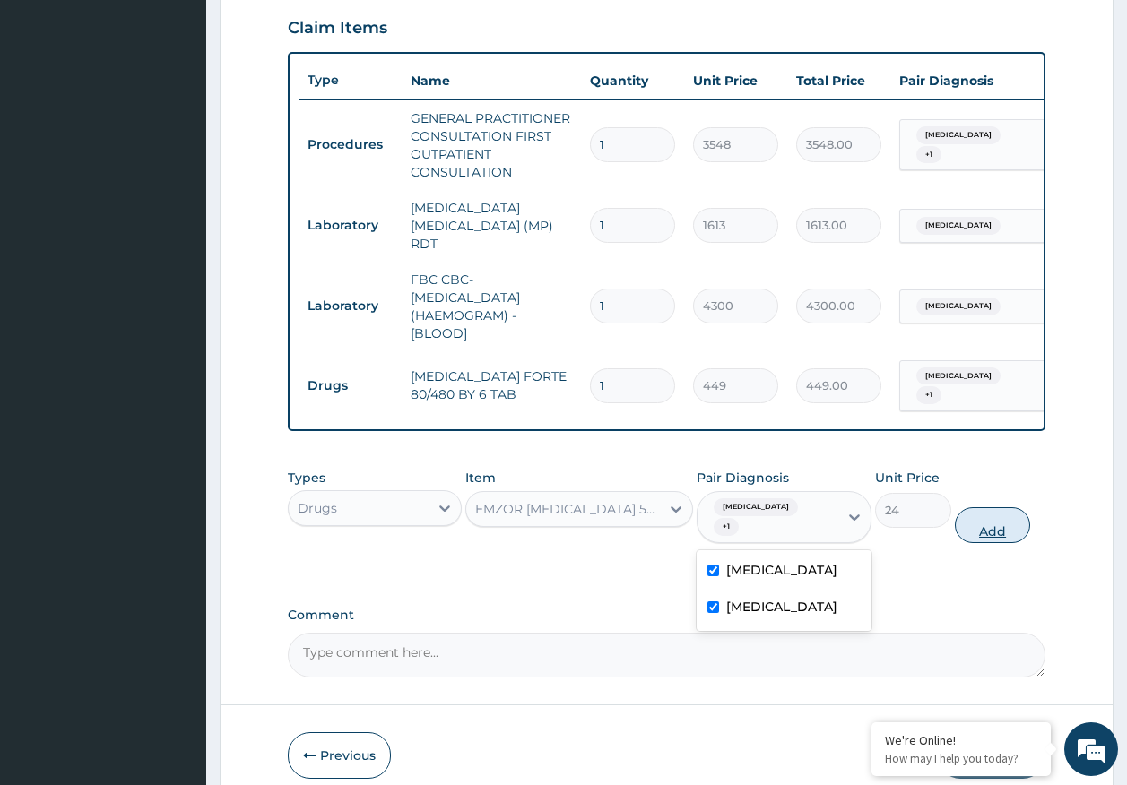
click at [995, 515] on button "Add" at bounding box center [993, 525] width 76 height 36
type input "0"
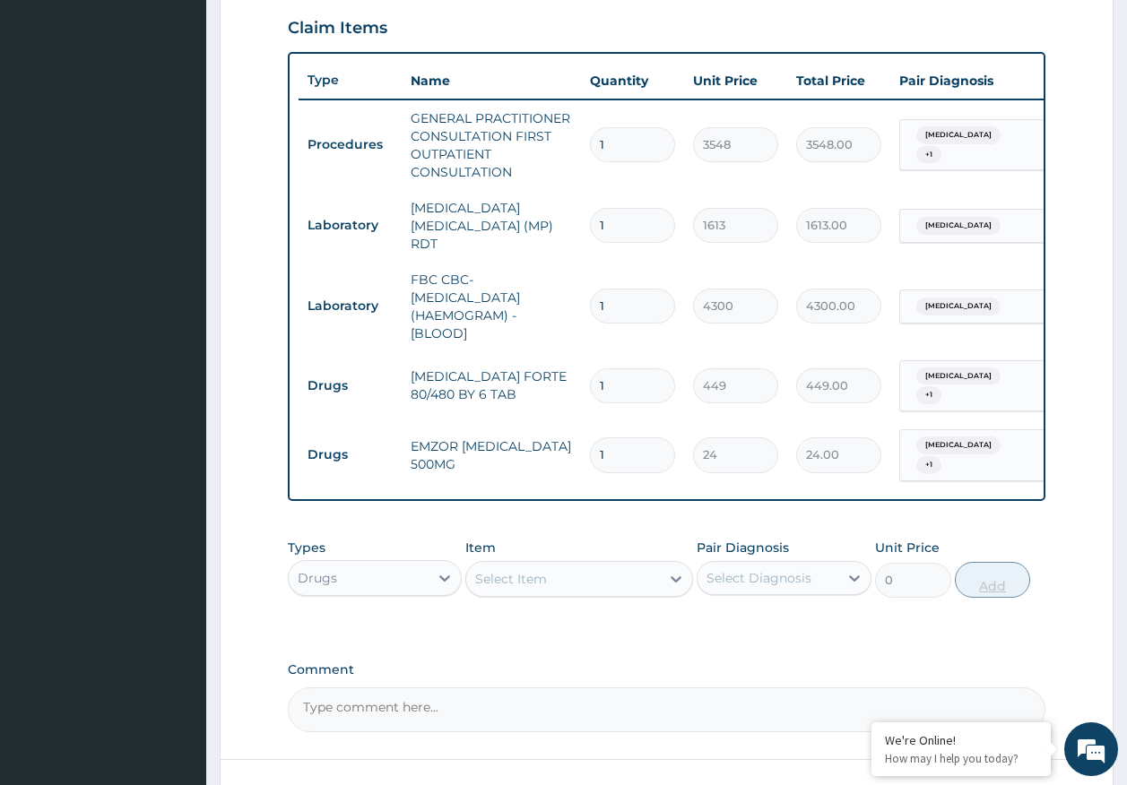
type input "18"
type input "432.00"
type input "18"
click at [630, 380] on input "1" at bounding box center [632, 385] width 85 height 35
type input "0.00"
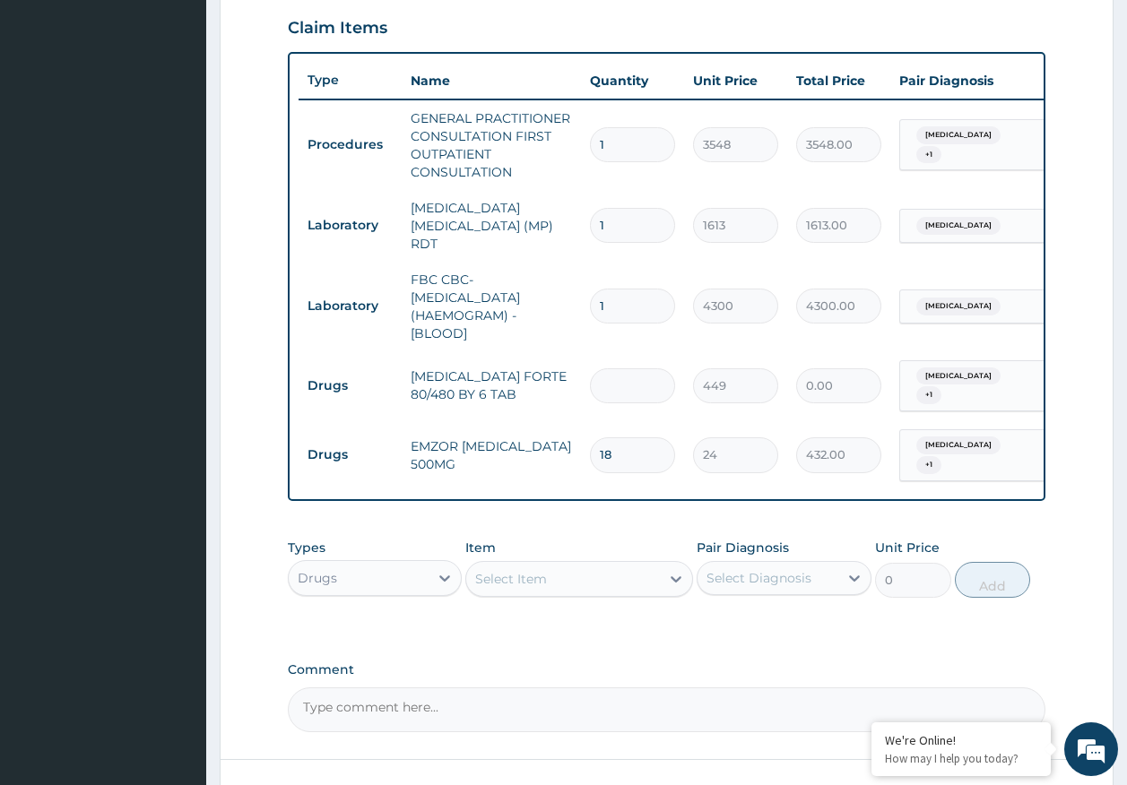
type input "6"
type input "2694.00"
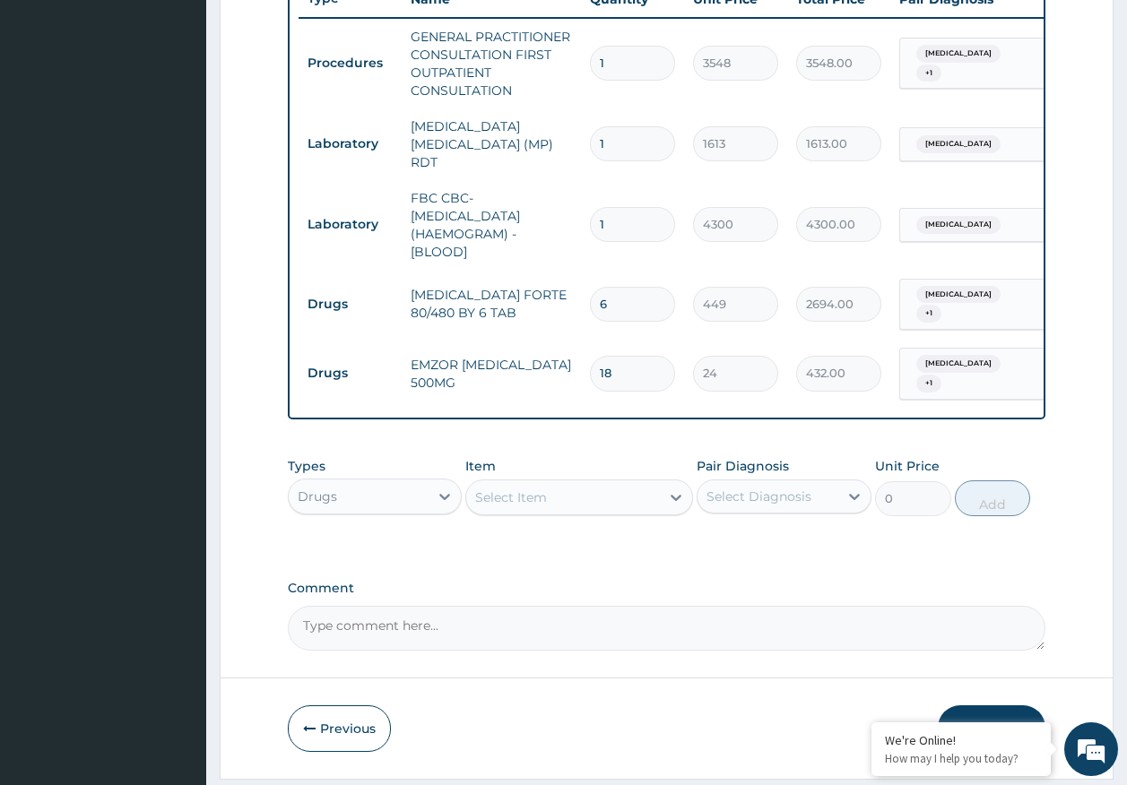
scroll to position [739, 0]
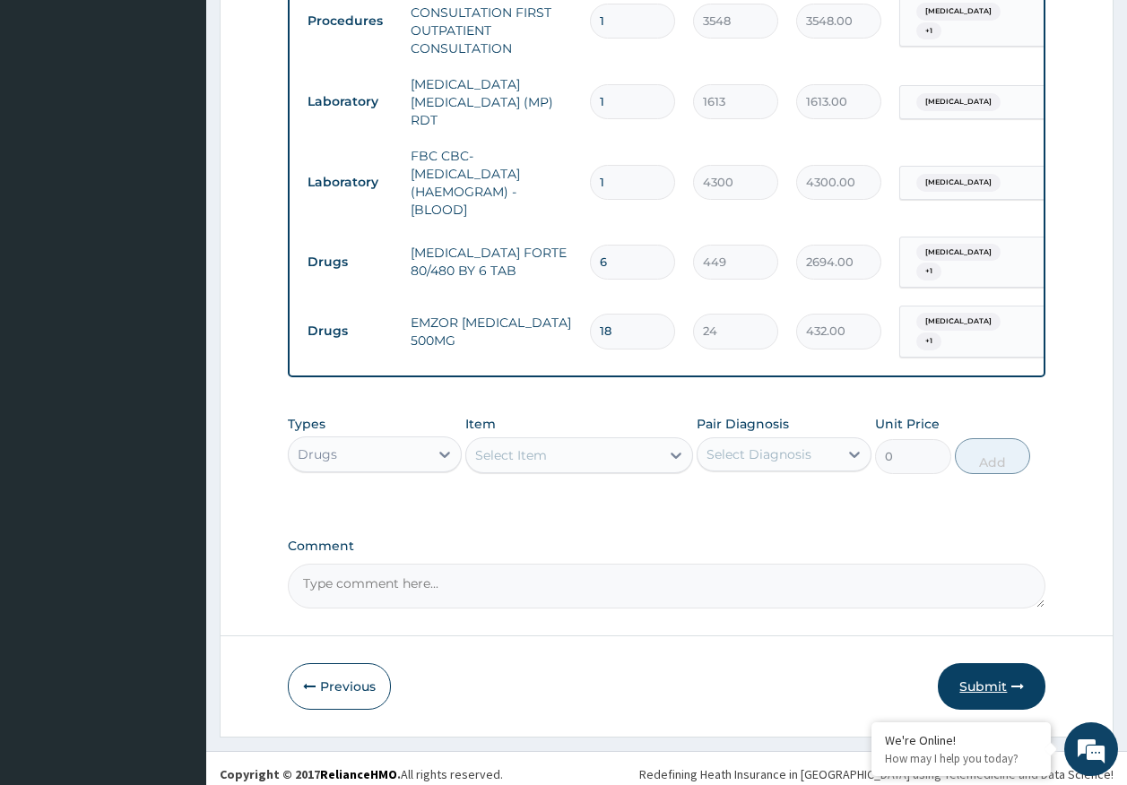
type input "6"
click at [995, 681] on button "Submit" at bounding box center [992, 686] width 108 height 47
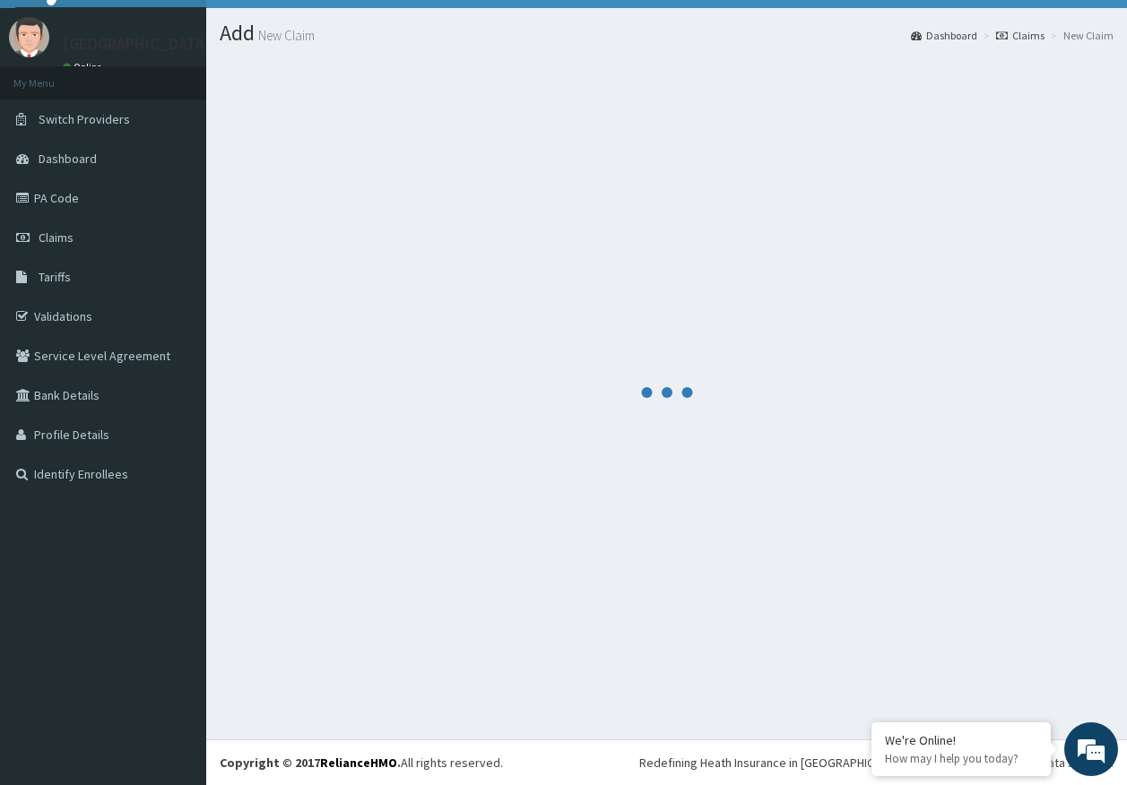
scroll to position [37, 0]
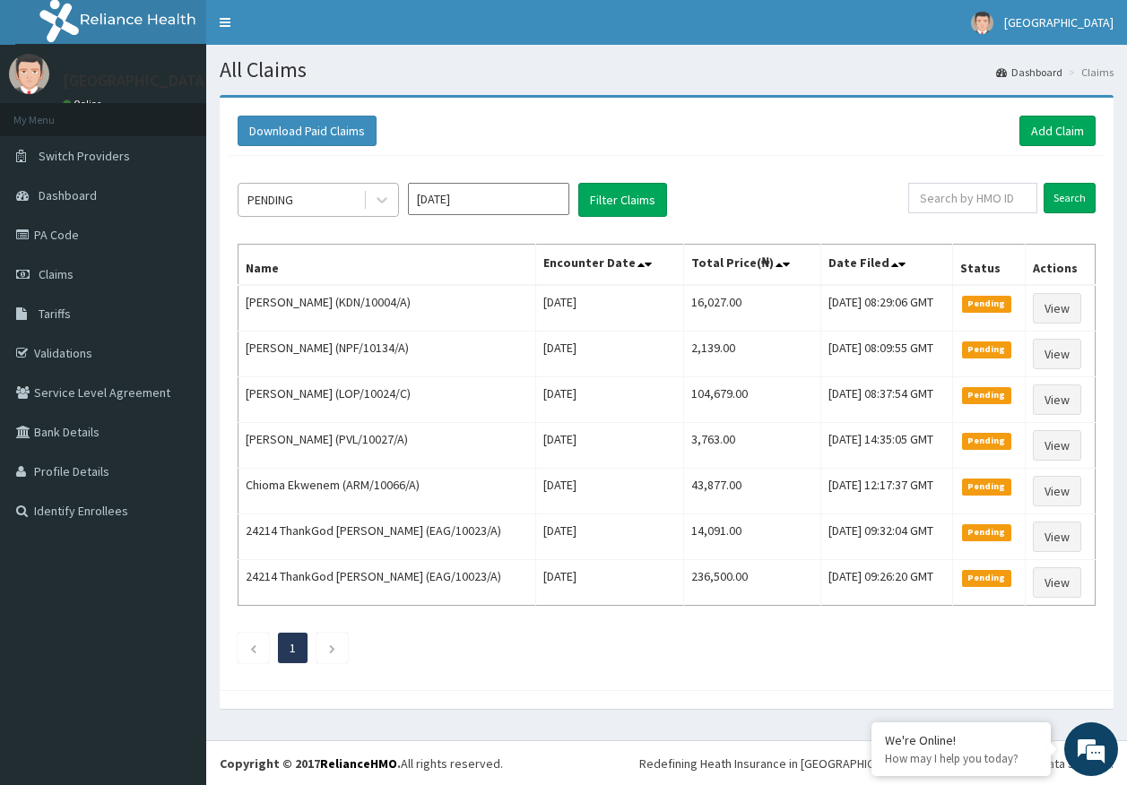
click at [297, 197] on div "PENDING" at bounding box center [300, 200] width 125 height 29
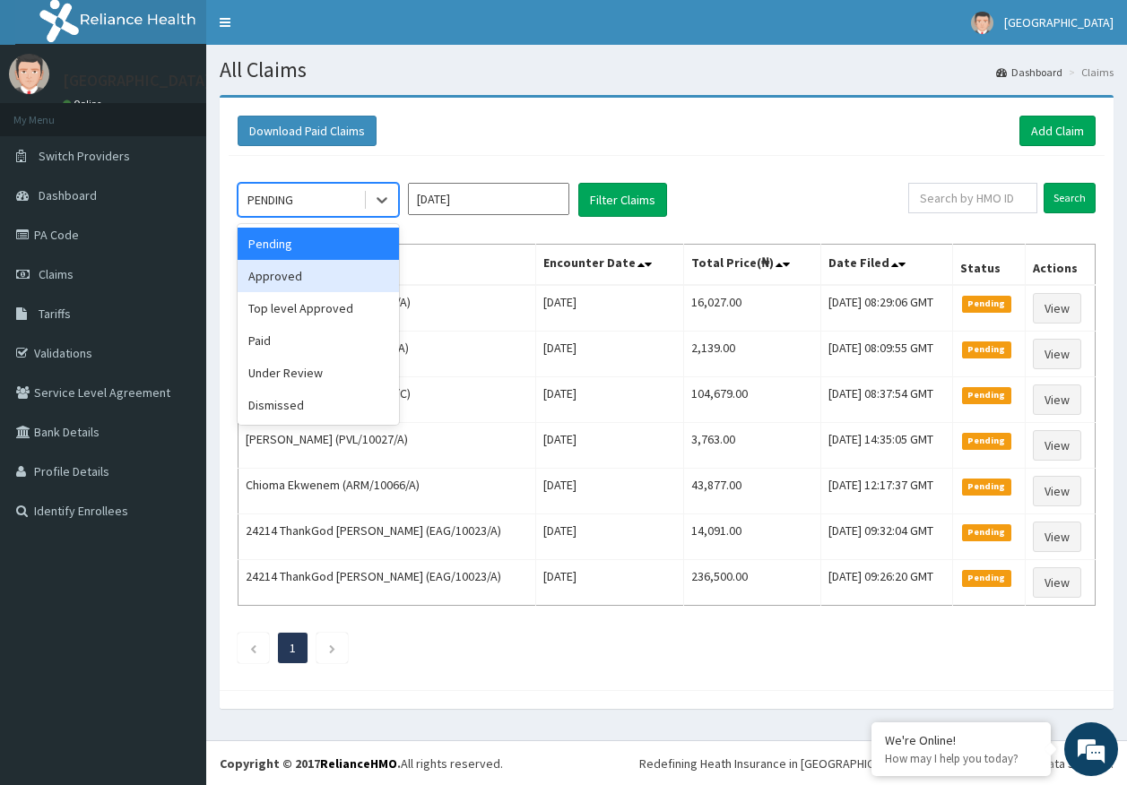
drag, startPoint x: 295, startPoint y: 276, endPoint x: 546, endPoint y: 206, distance: 260.5
click at [299, 273] on div "Approved" at bounding box center [318, 276] width 161 height 32
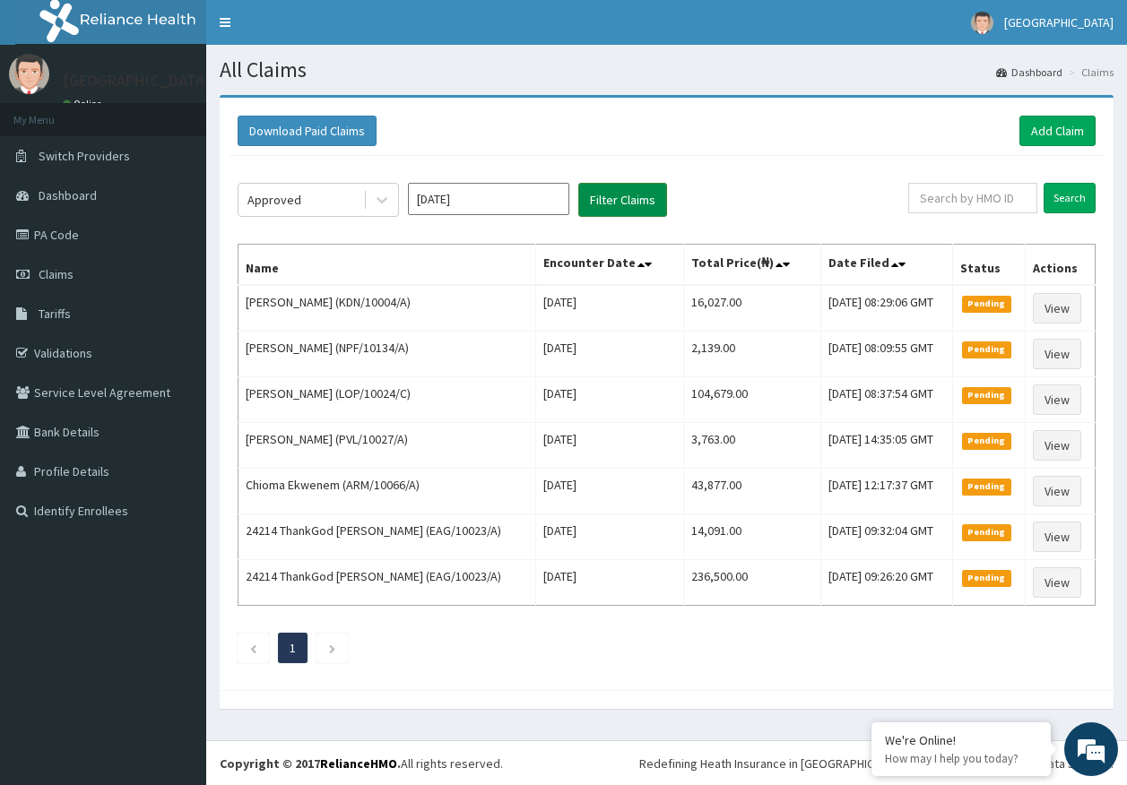
click at [594, 198] on button "Filter Claims" at bounding box center [622, 200] width 89 height 34
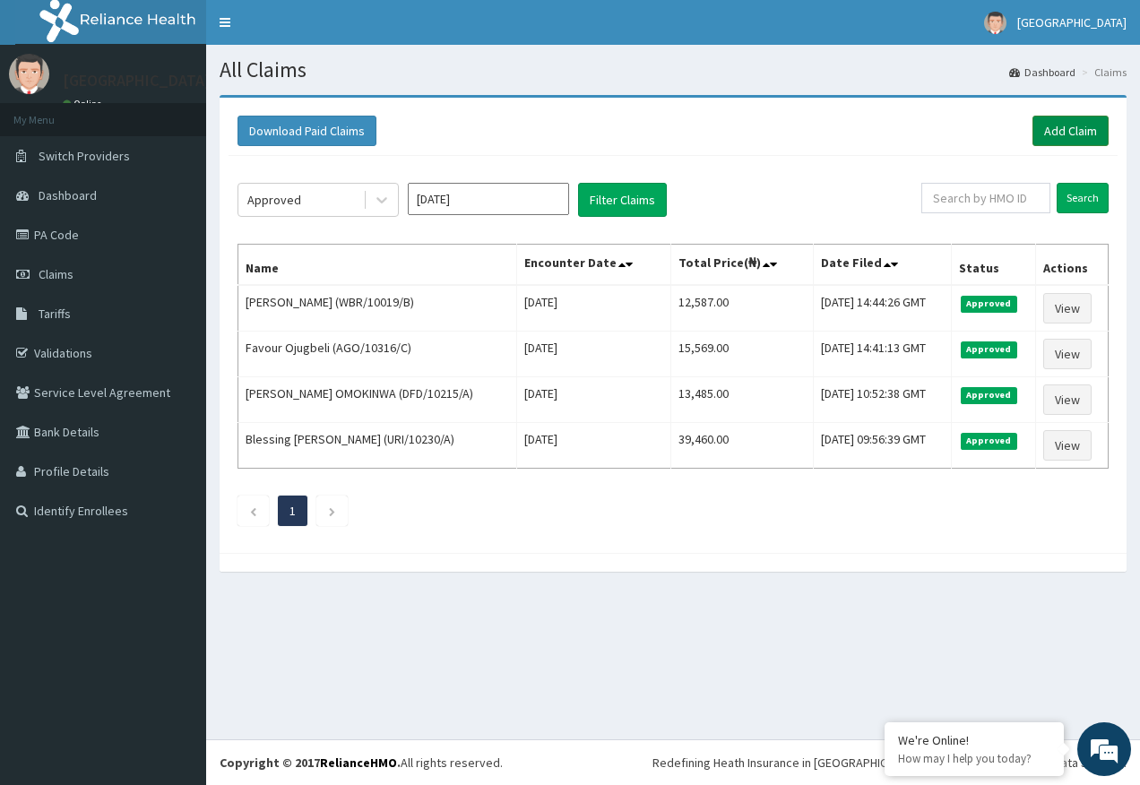
click at [1082, 131] on link "Add Claim" at bounding box center [1071, 131] width 76 height 30
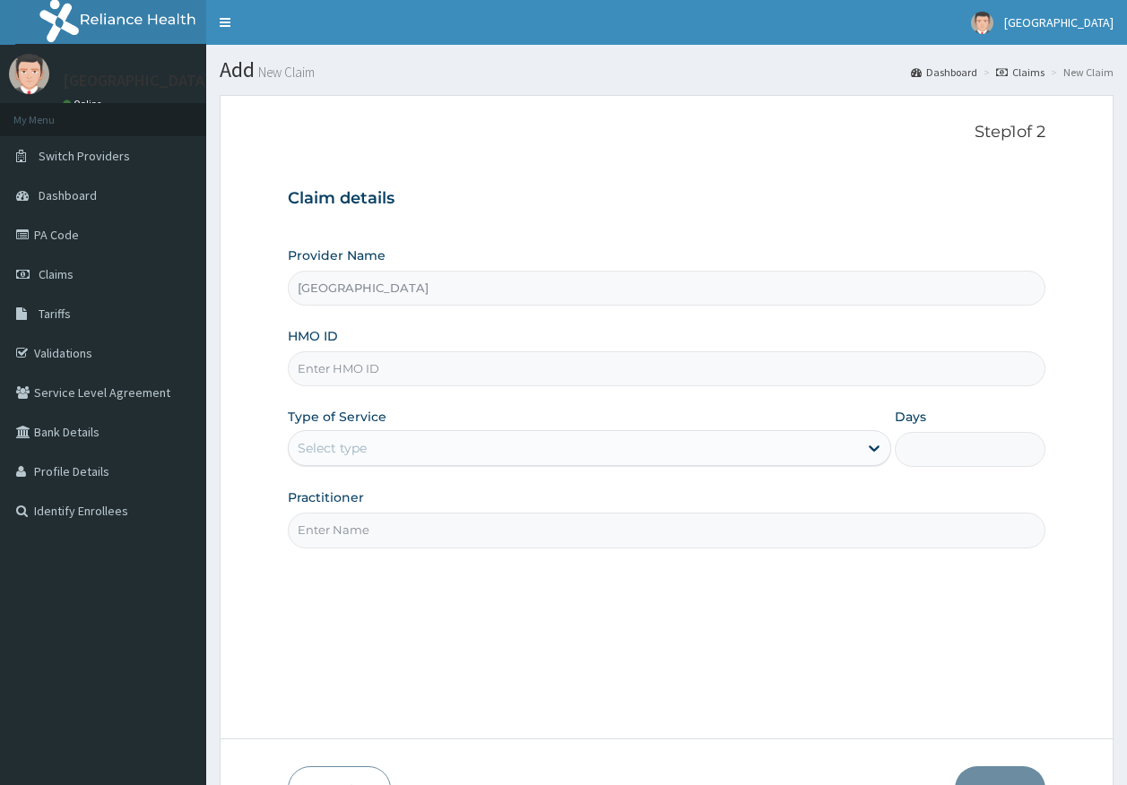
click at [355, 380] on input "HMO ID" at bounding box center [667, 368] width 758 height 35
paste input "WBR/10019/D"
type input "WBR/10019/D"
click at [365, 455] on div "Select type" at bounding box center [332, 448] width 69 height 18
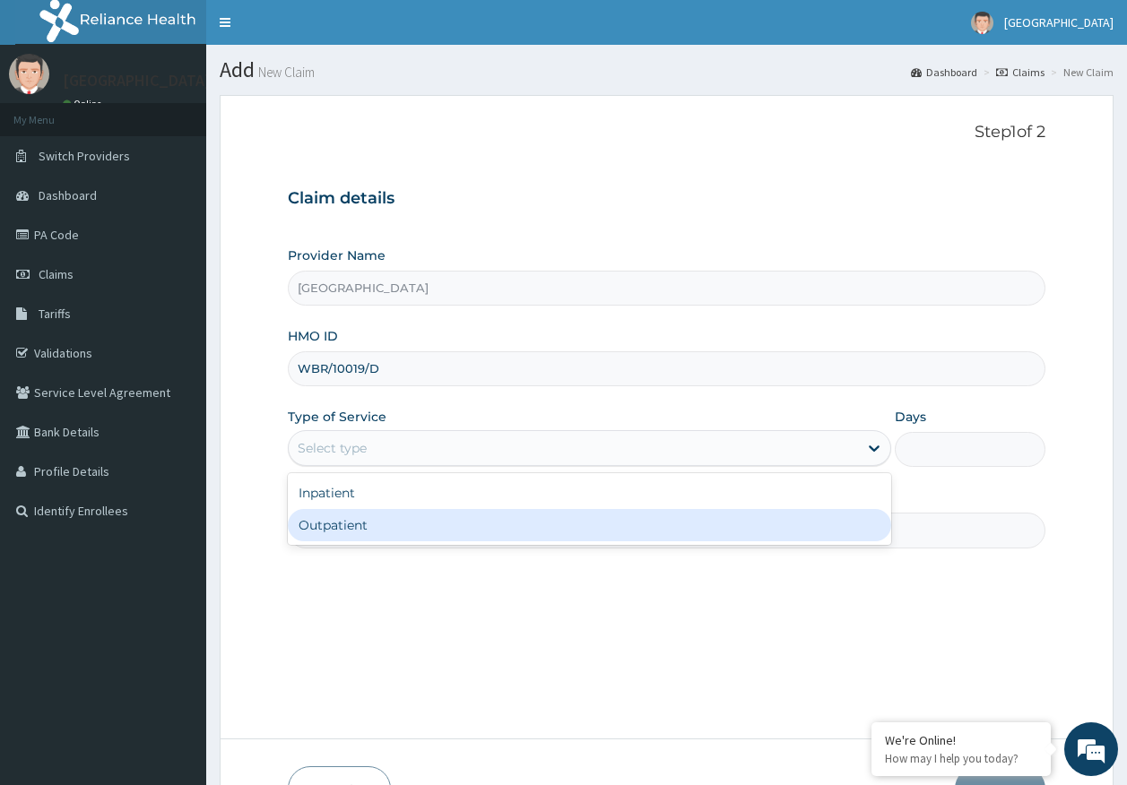
click at [366, 527] on div "Outpatient" at bounding box center [589, 525] width 603 height 32
type input "1"
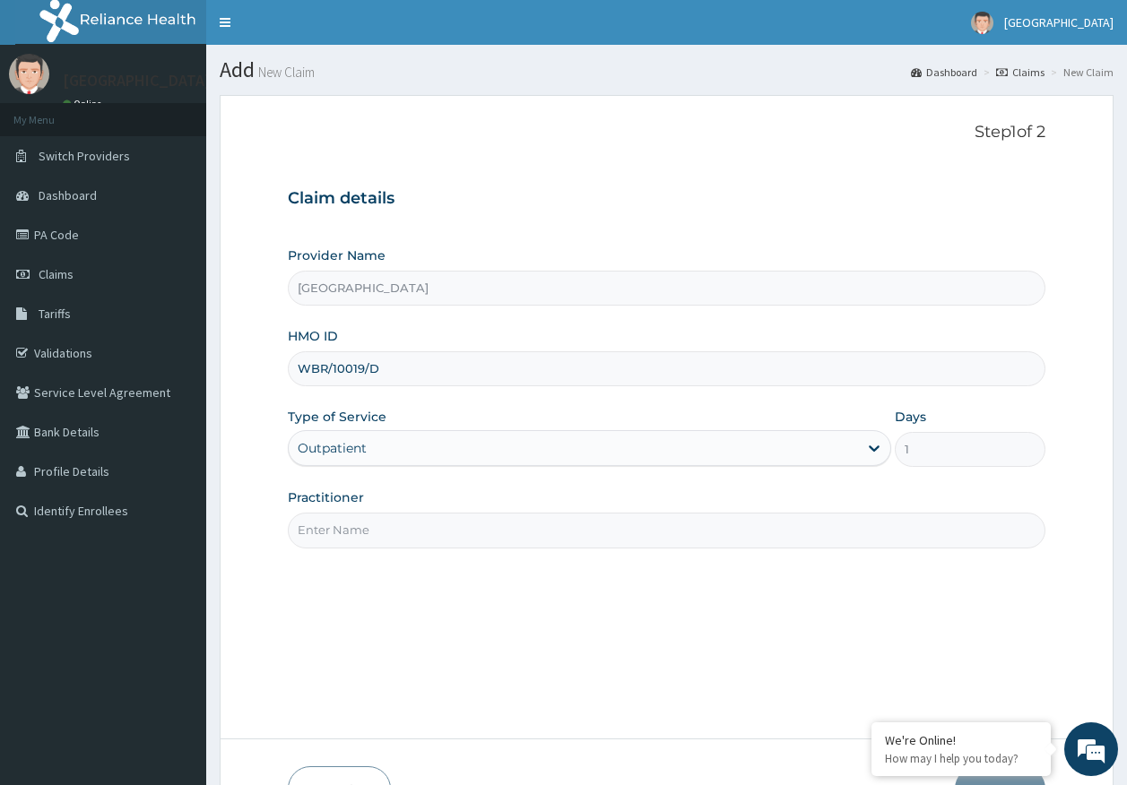
click at [373, 534] on input "Practitioner" at bounding box center [667, 530] width 758 height 35
type input "[PERSON_NAME]"
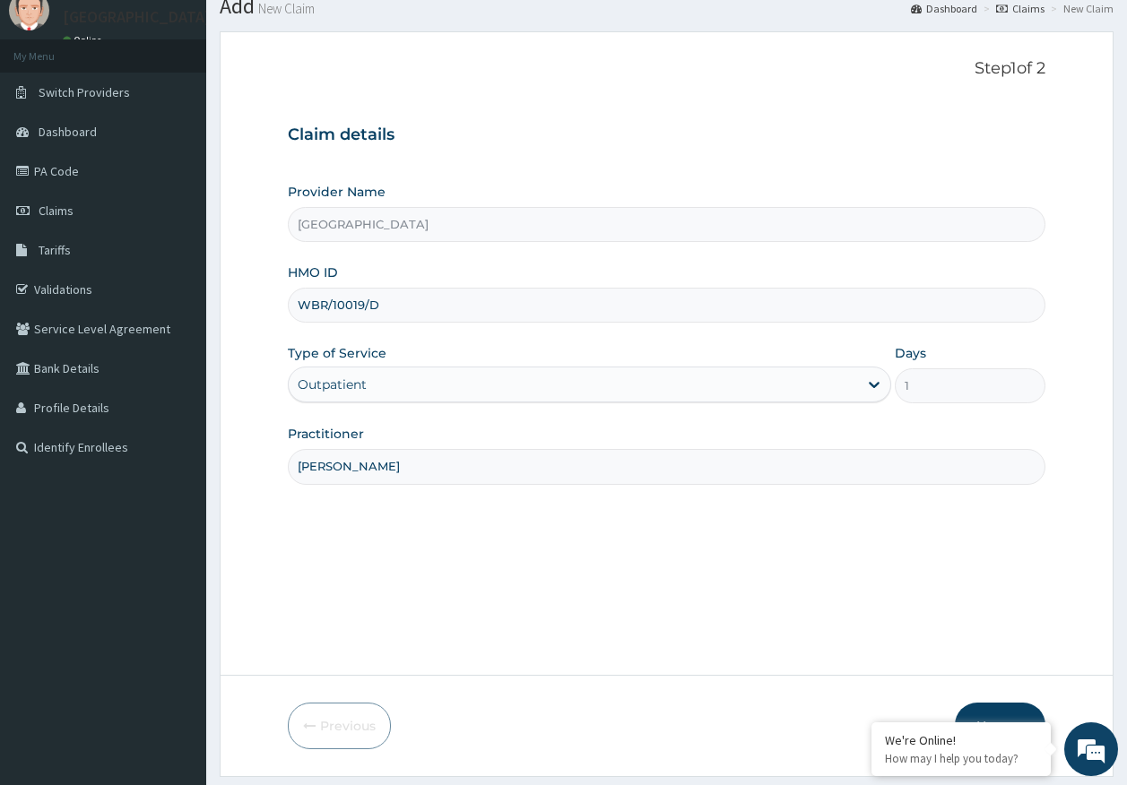
scroll to position [115, 0]
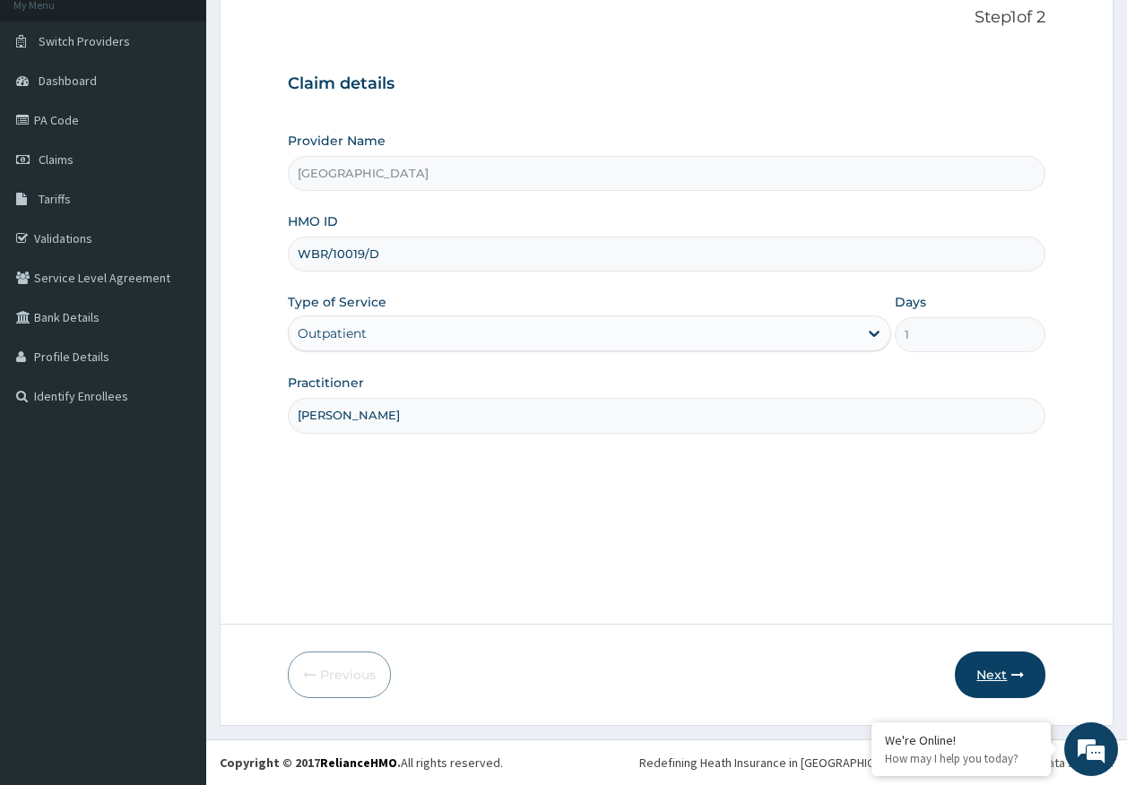
click at [986, 675] on button "Next" at bounding box center [1000, 675] width 91 height 47
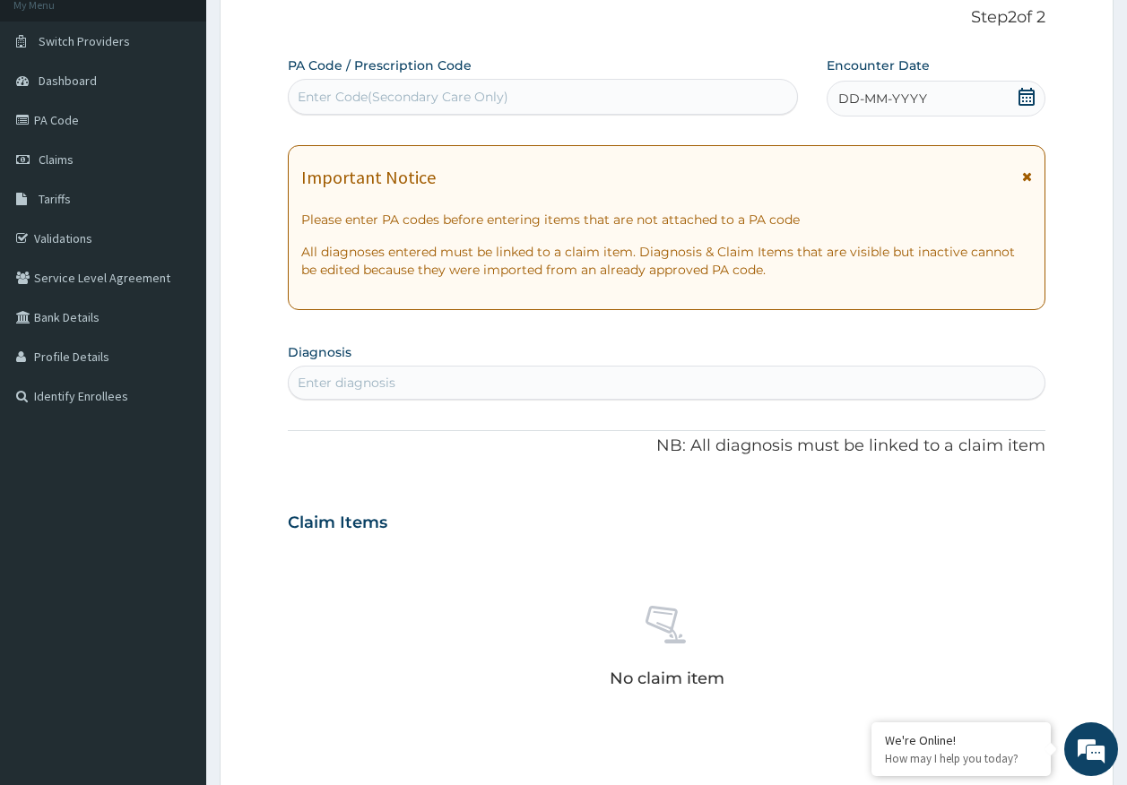
click at [864, 92] on span "DD-MM-YYYY" at bounding box center [882, 99] width 89 height 18
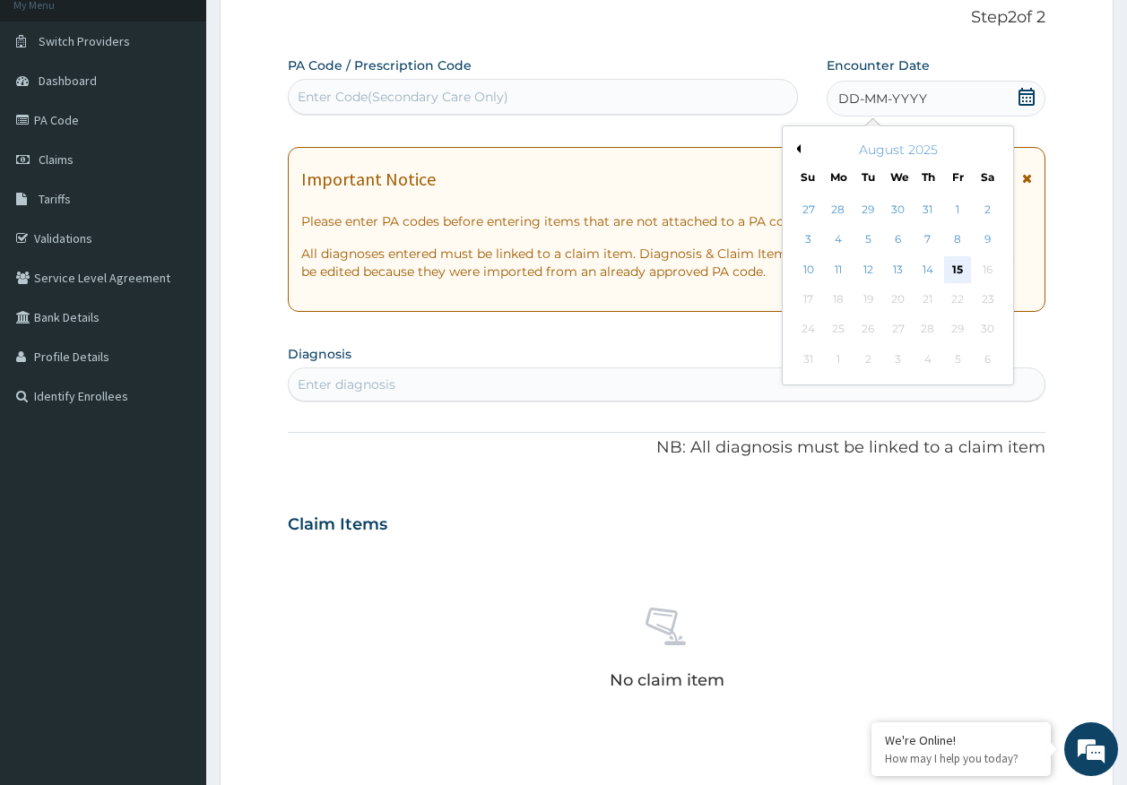
click at [948, 276] on div "15" at bounding box center [957, 269] width 27 height 27
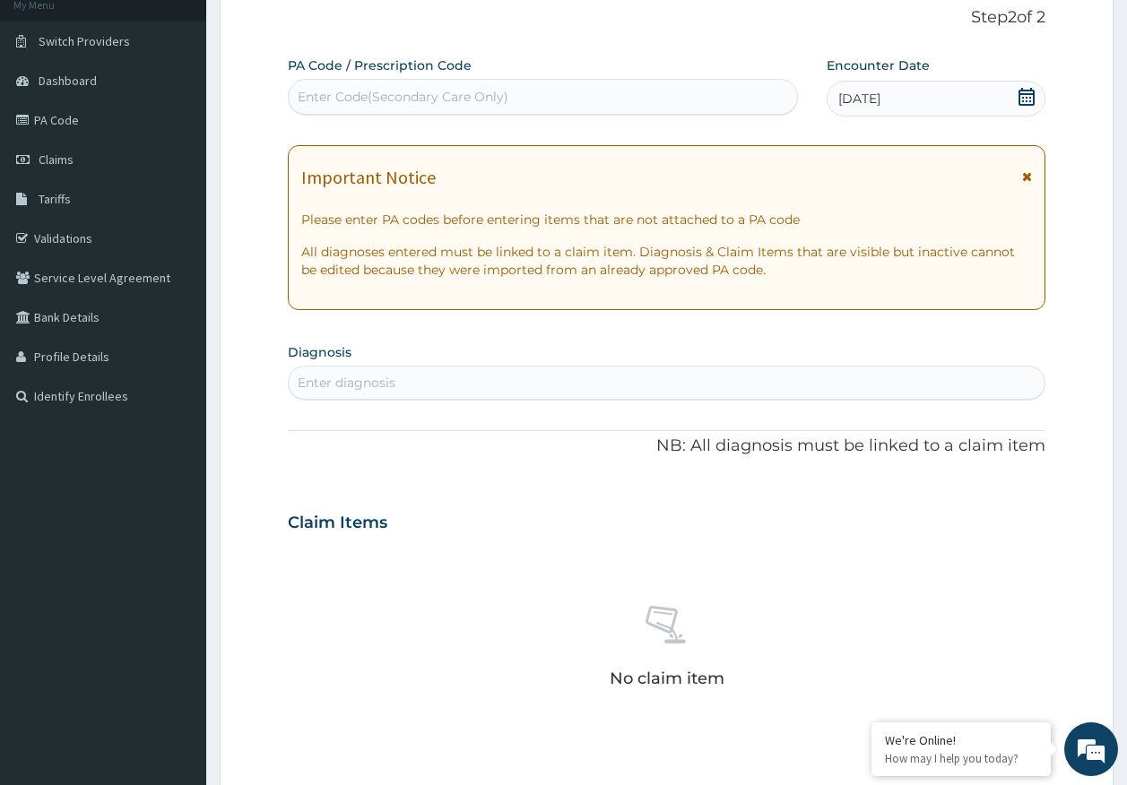
click at [616, 393] on div "Enter diagnosis" at bounding box center [667, 382] width 757 height 29
type input "[MEDICAL_DATA]"
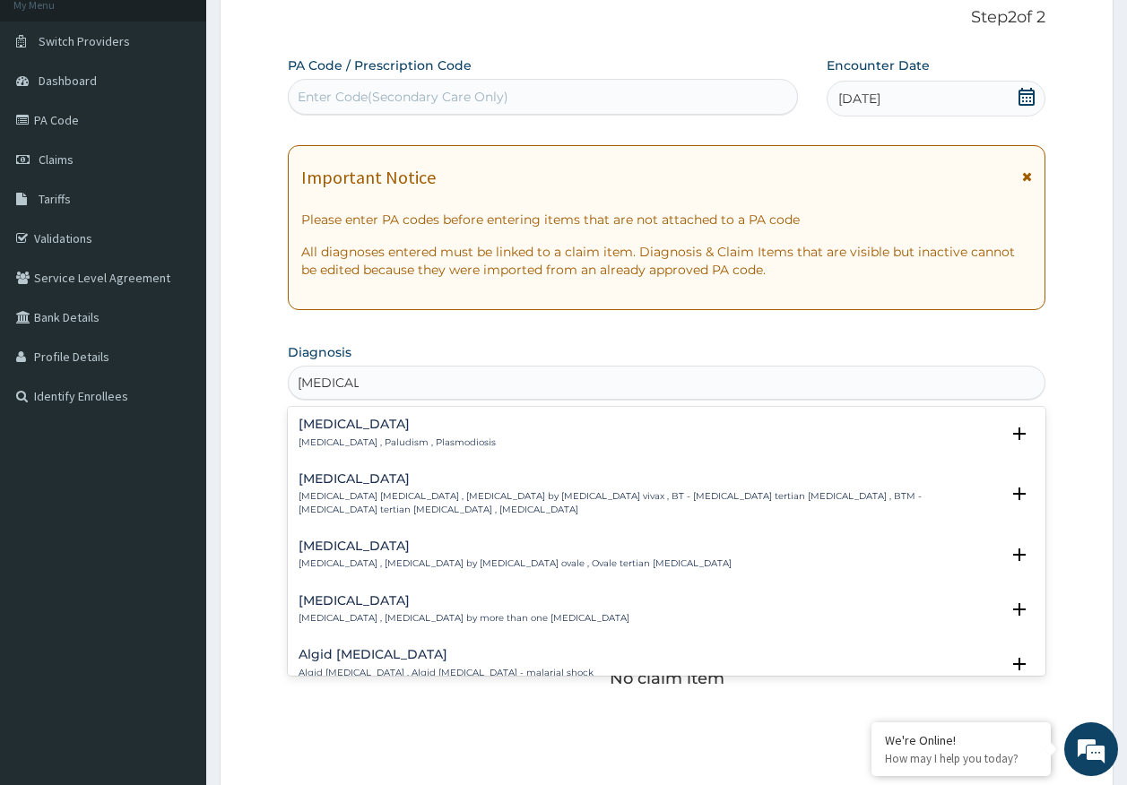
click at [336, 437] on p "[MEDICAL_DATA] , Paludism , Plasmodiosis" at bounding box center [397, 443] width 197 height 13
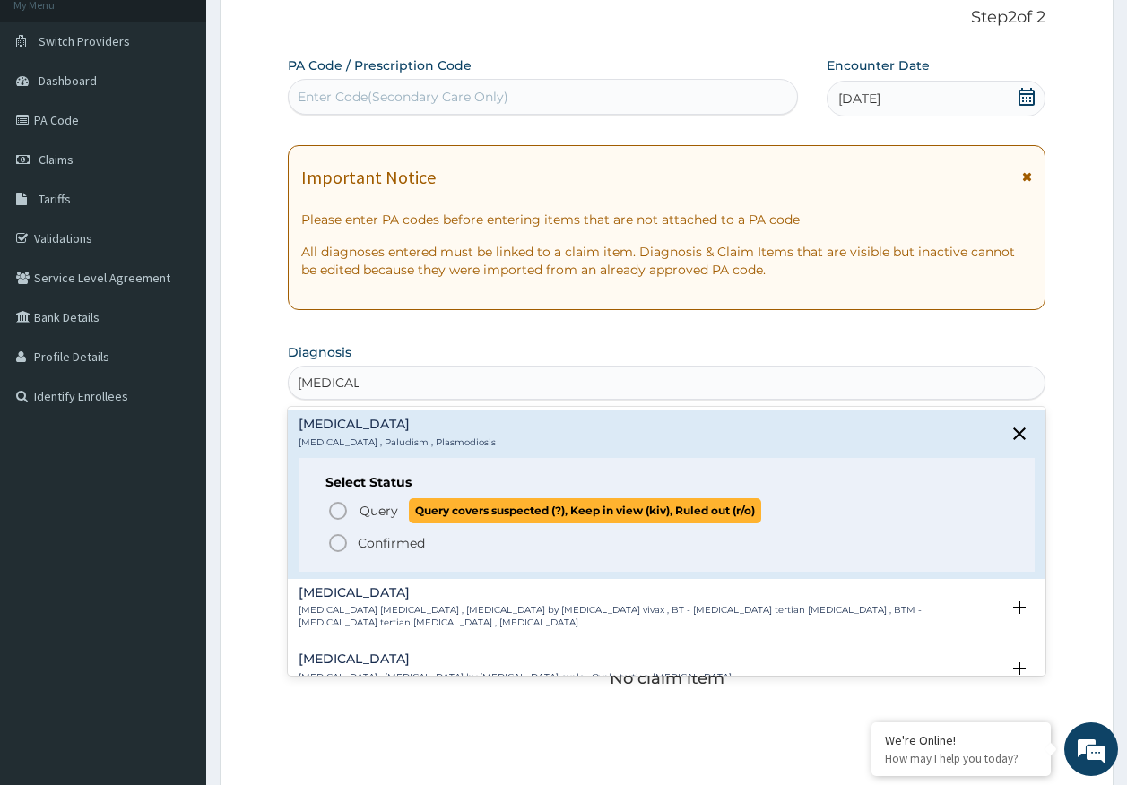
click at [379, 507] on span "Query" at bounding box center [378, 511] width 39 height 18
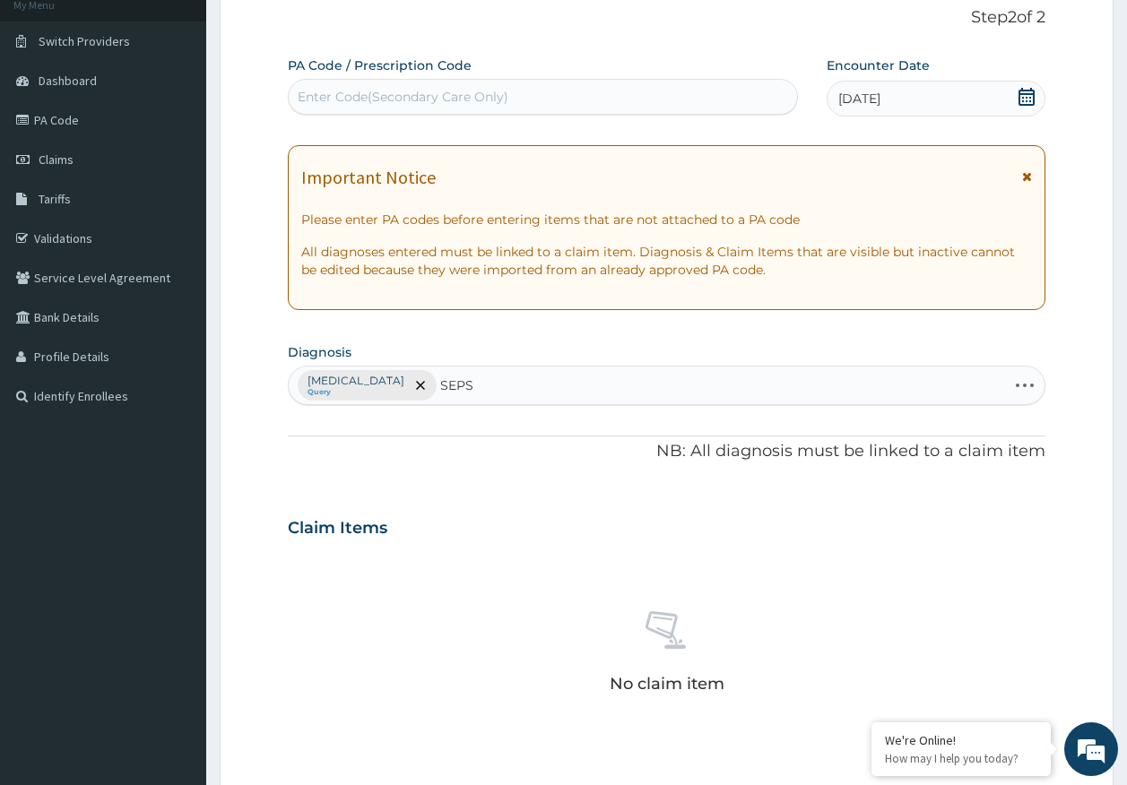
type input "SEPSI"
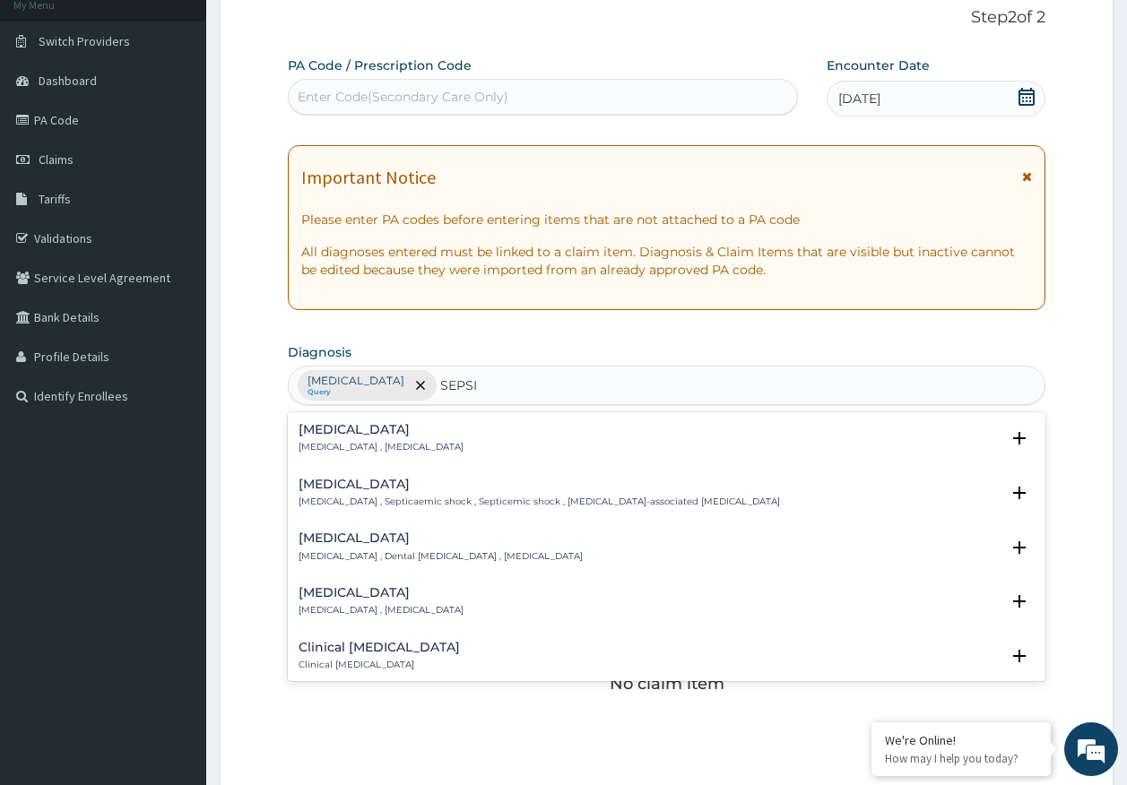
click at [334, 439] on div "Sepsis Systemic infection , Sepsis" at bounding box center [381, 438] width 165 height 31
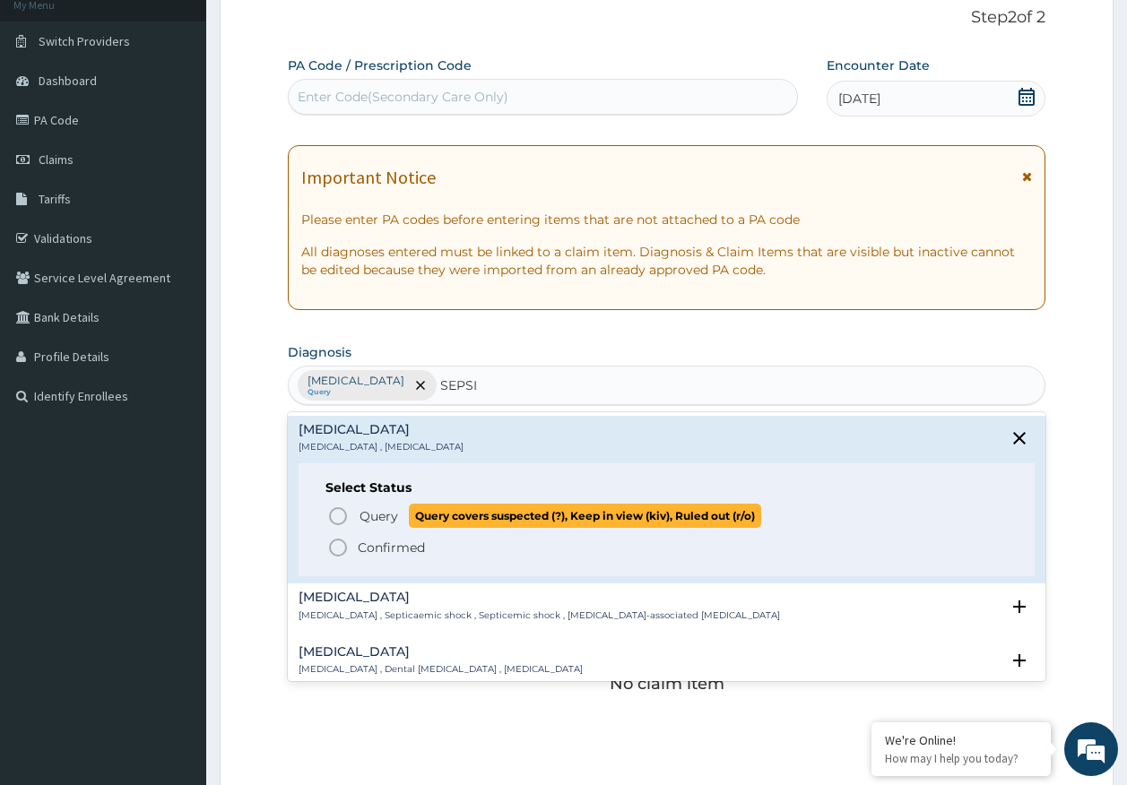
click at [381, 520] on span "Query" at bounding box center [378, 516] width 39 height 18
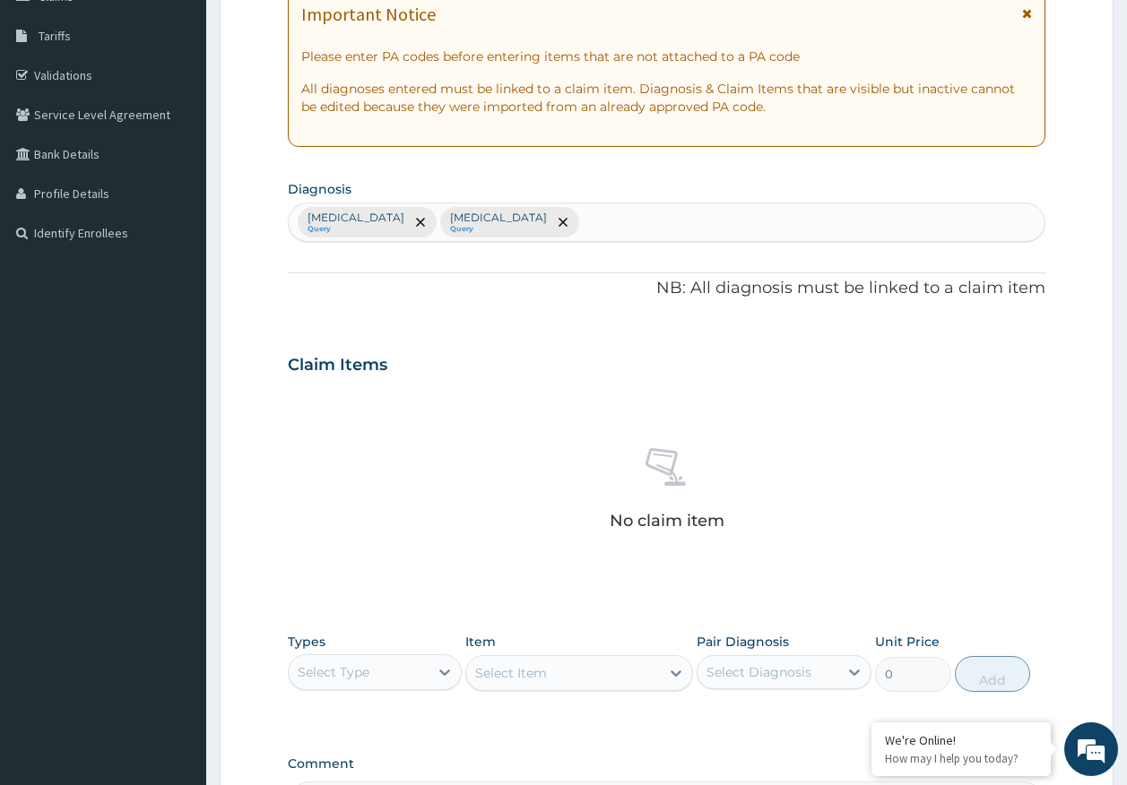
scroll to position [473, 0]
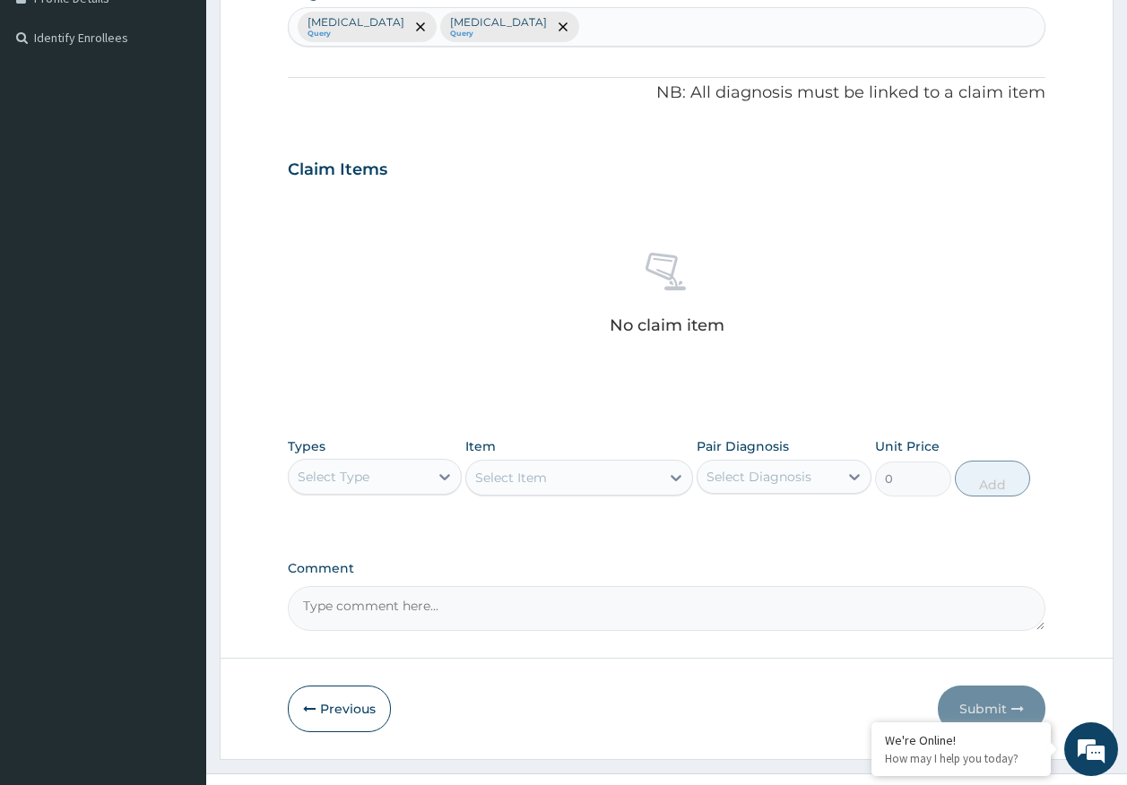
click at [375, 465] on div "Select Type" at bounding box center [359, 477] width 141 height 29
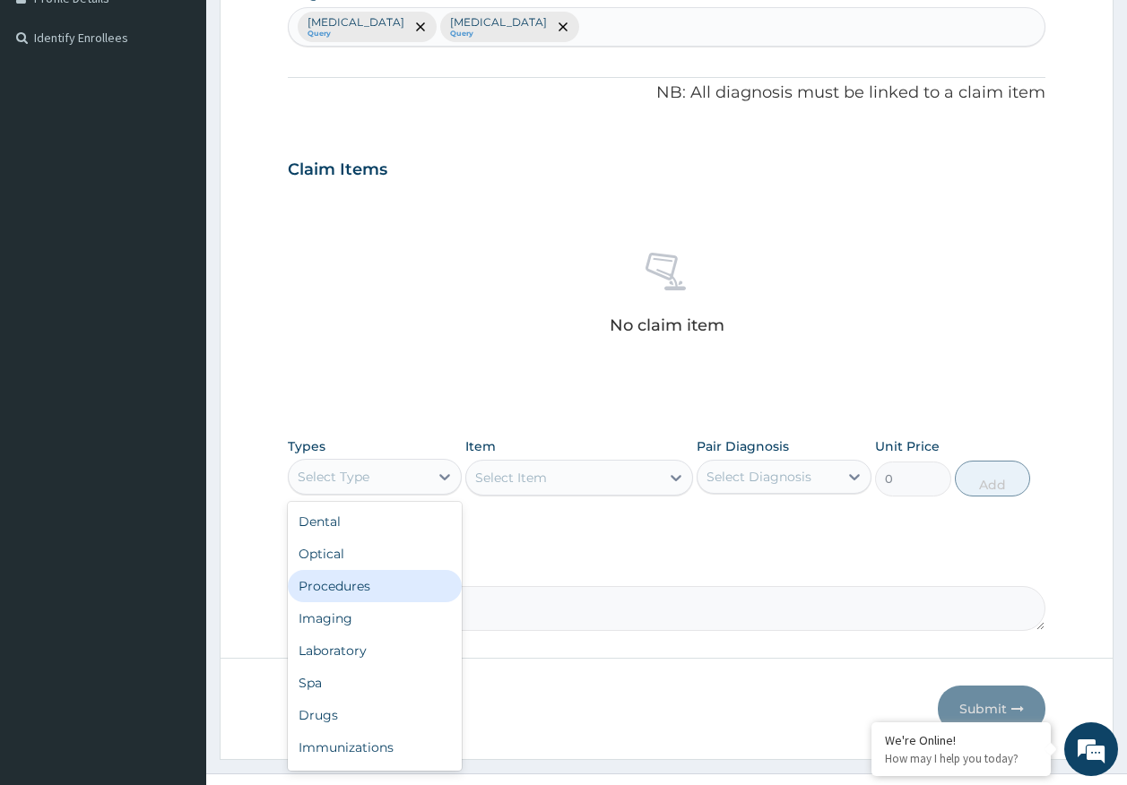
scroll to position [61, 0]
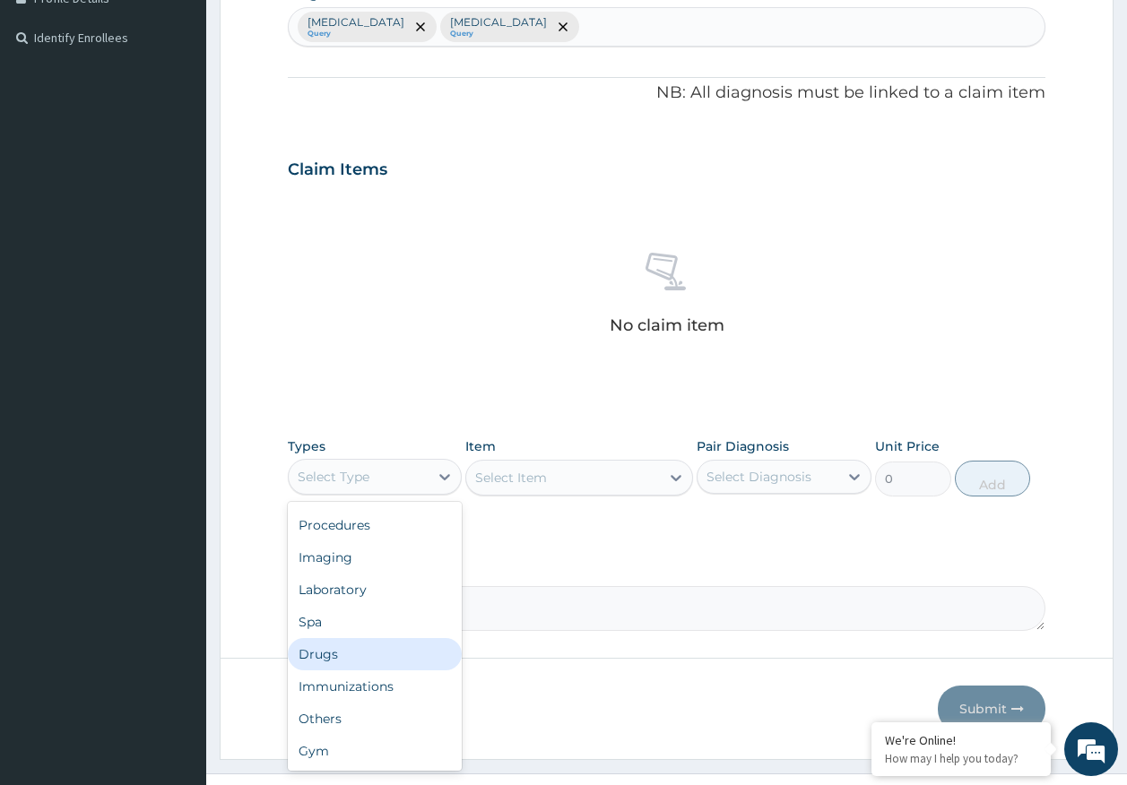
click at [345, 646] on div "Drugs" at bounding box center [375, 654] width 175 height 32
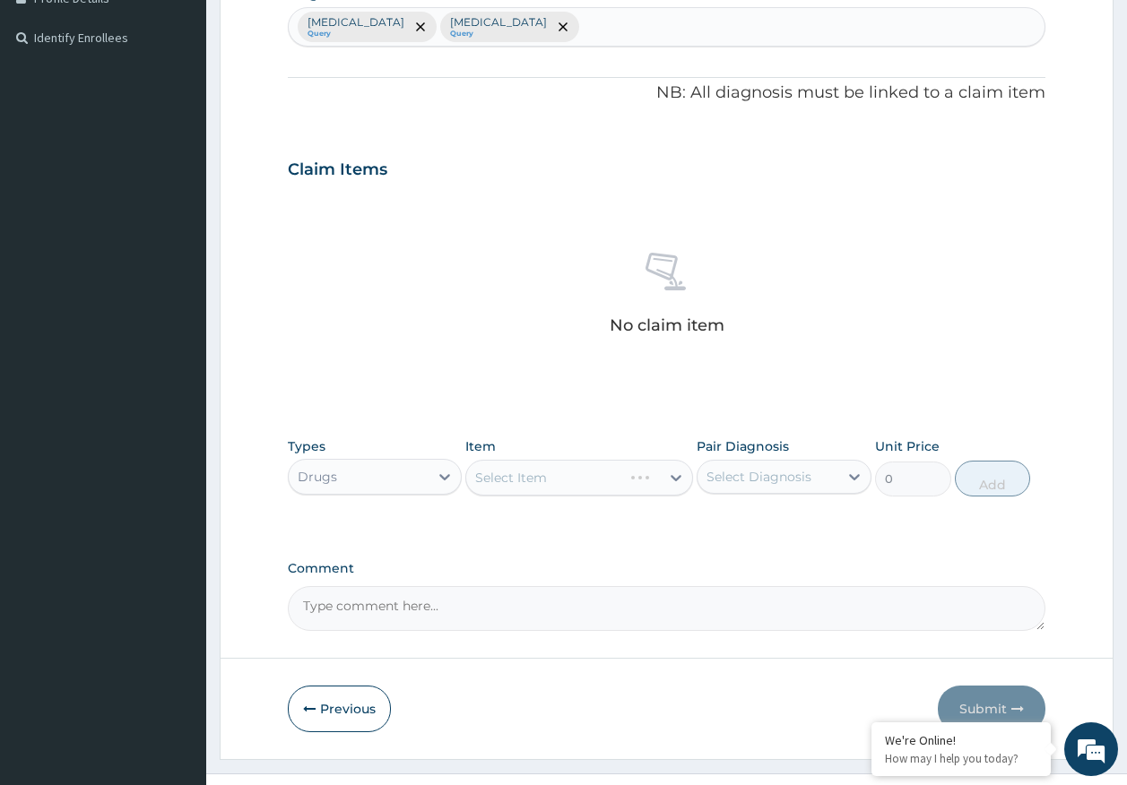
click at [806, 471] on div "Select Diagnosis" at bounding box center [758, 477] width 105 height 18
click at [761, 528] on label "[MEDICAL_DATA]" at bounding box center [781, 521] width 111 height 18
checkbox input "true"
click at [743, 565] on label "[MEDICAL_DATA]" at bounding box center [781, 558] width 111 height 18
checkbox input "true"
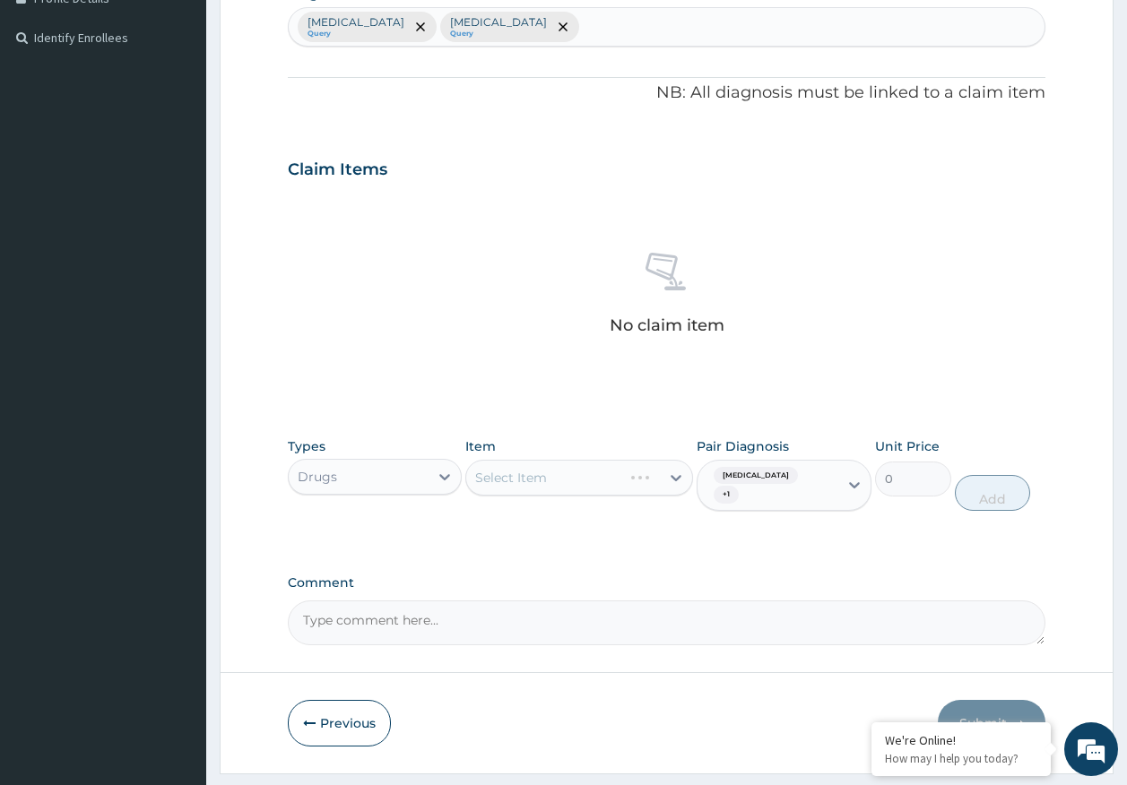
click at [494, 472] on div "Select Item" at bounding box center [511, 478] width 72 height 18
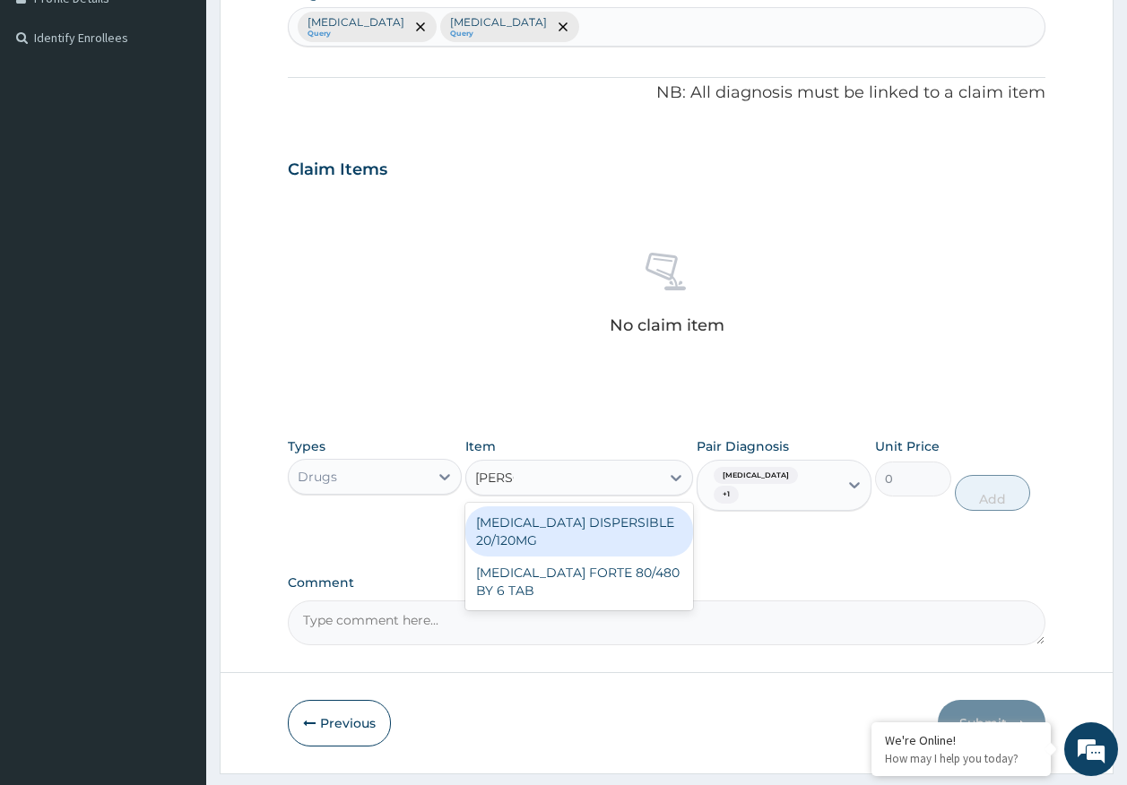
type input "COART"
click at [537, 535] on div "[MEDICAL_DATA] DISPERSIBLE 20/120MG" at bounding box center [579, 531] width 228 height 50
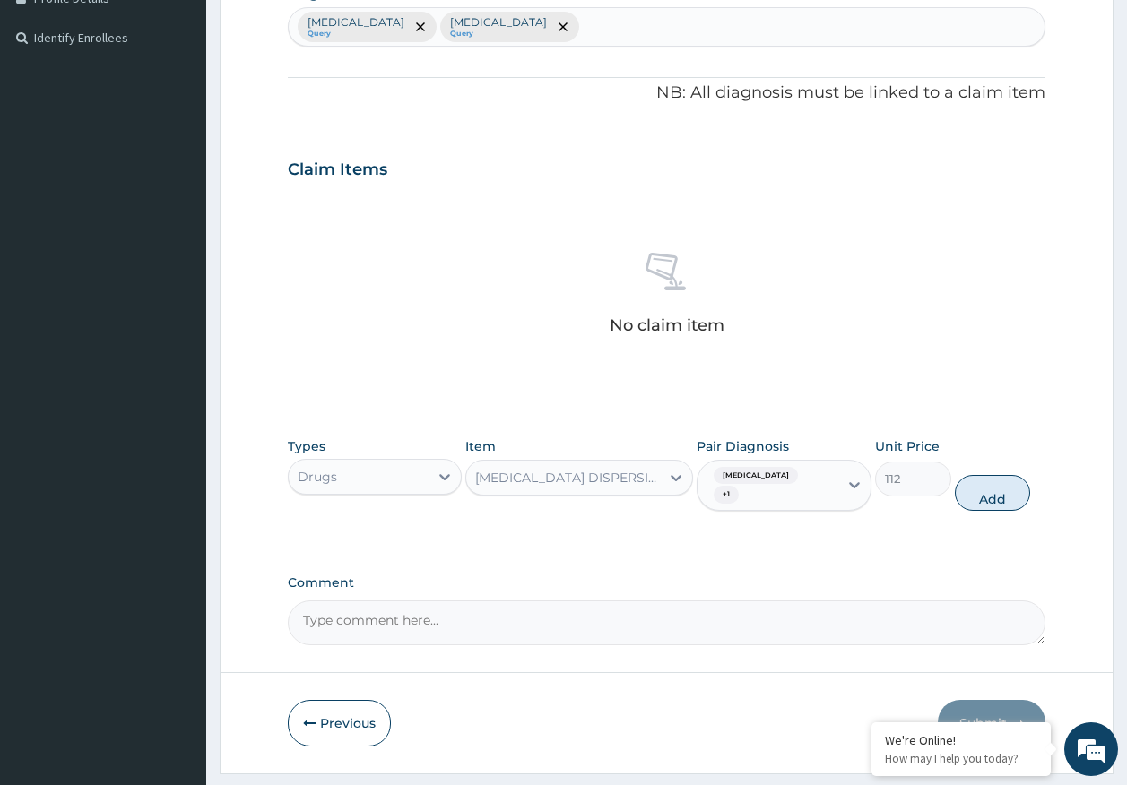
click at [973, 487] on button "Add" at bounding box center [993, 493] width 76 height 36
type input "0"
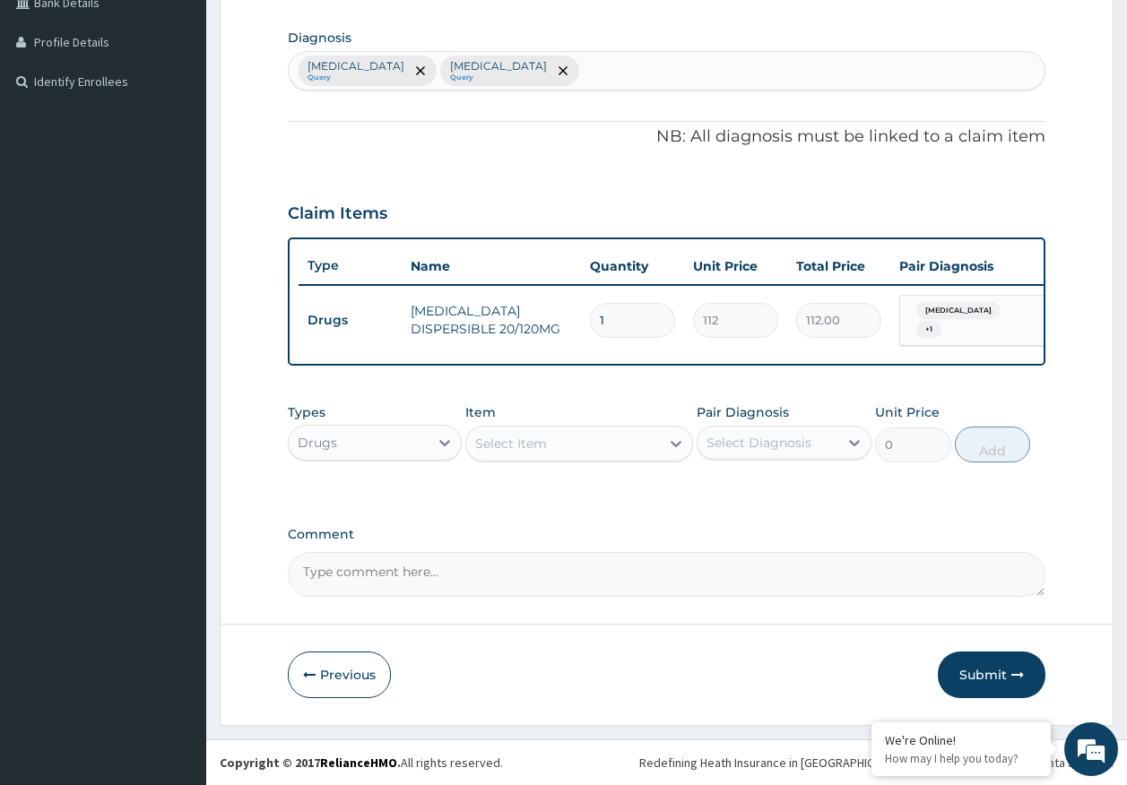
scroll to position [436, 0]
click at [558, 456] on div "Select Item" at bounding box center [563, 443] width 194 height 29
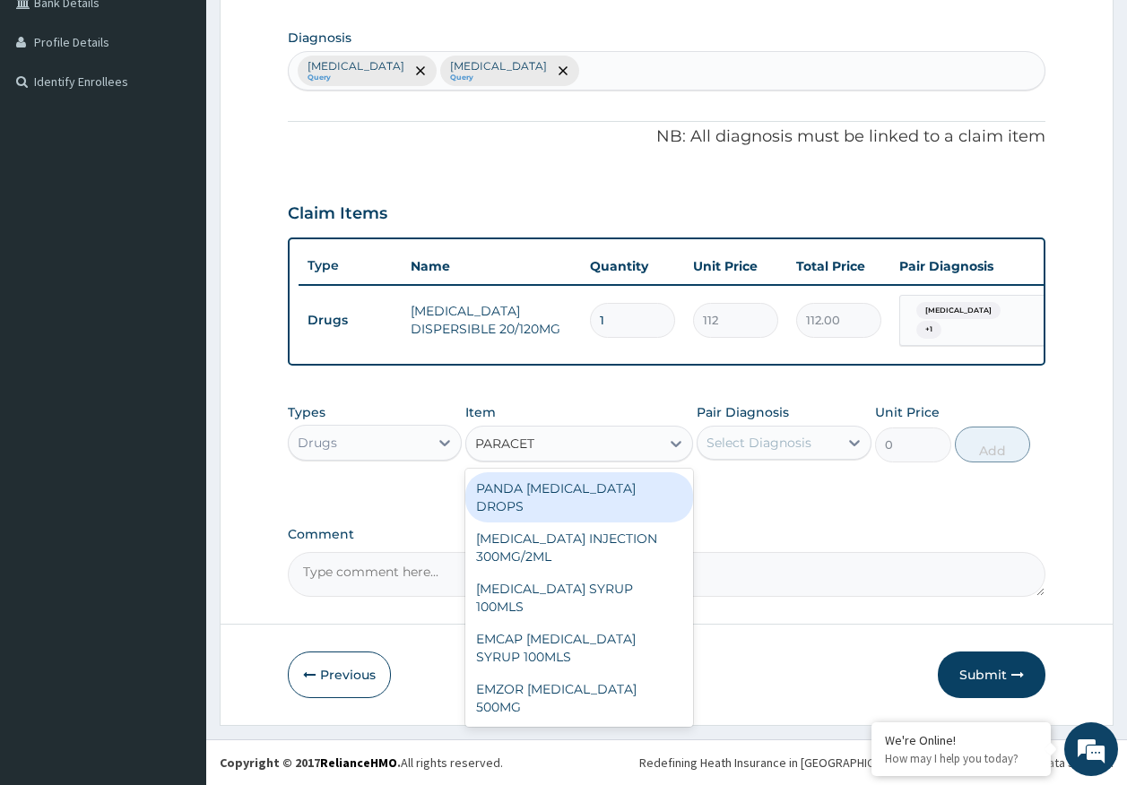
type input "PARACETA"
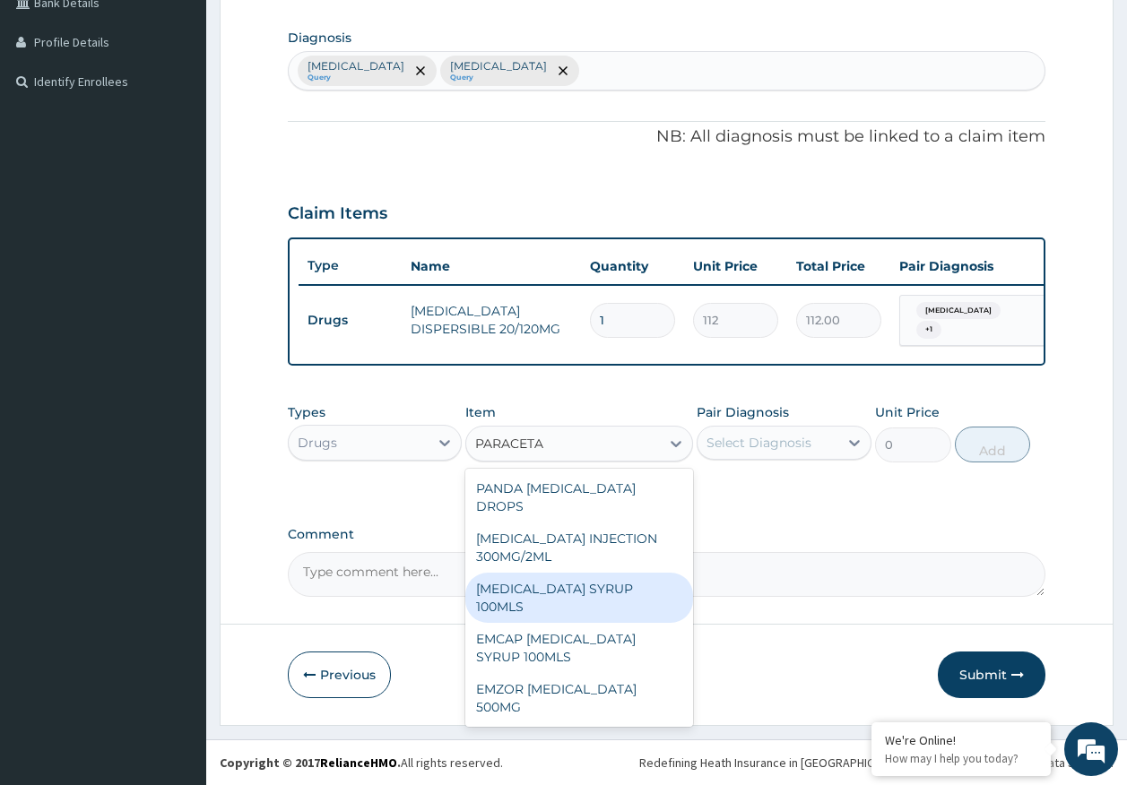
click at [645, 577] on div "[MEDICAL_DATA] SYRUP 100MLS" at bounding box center [579, 598] width 228 height 50
type input "710"
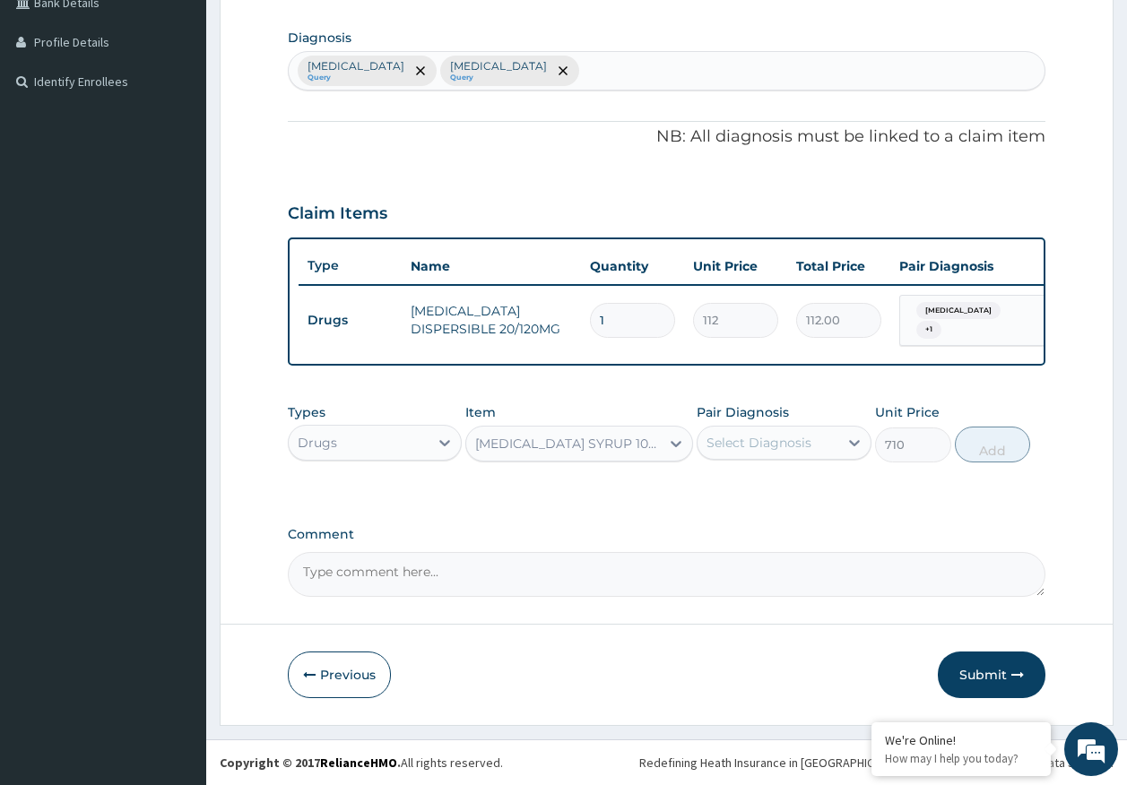
drag, startPoint x: 774, startPoint y: 446, endPoint x: 779, endPoint y: 464, distance: 19.6
click at [774, 445] on div "Select Diagnosis" at bounding box center [758, 443] width 105 height 18
click at [772, 498] on div "[MEDICAL_DATA]" at bounding box center [784, 489] width 175 height 37
checkbox input "true"
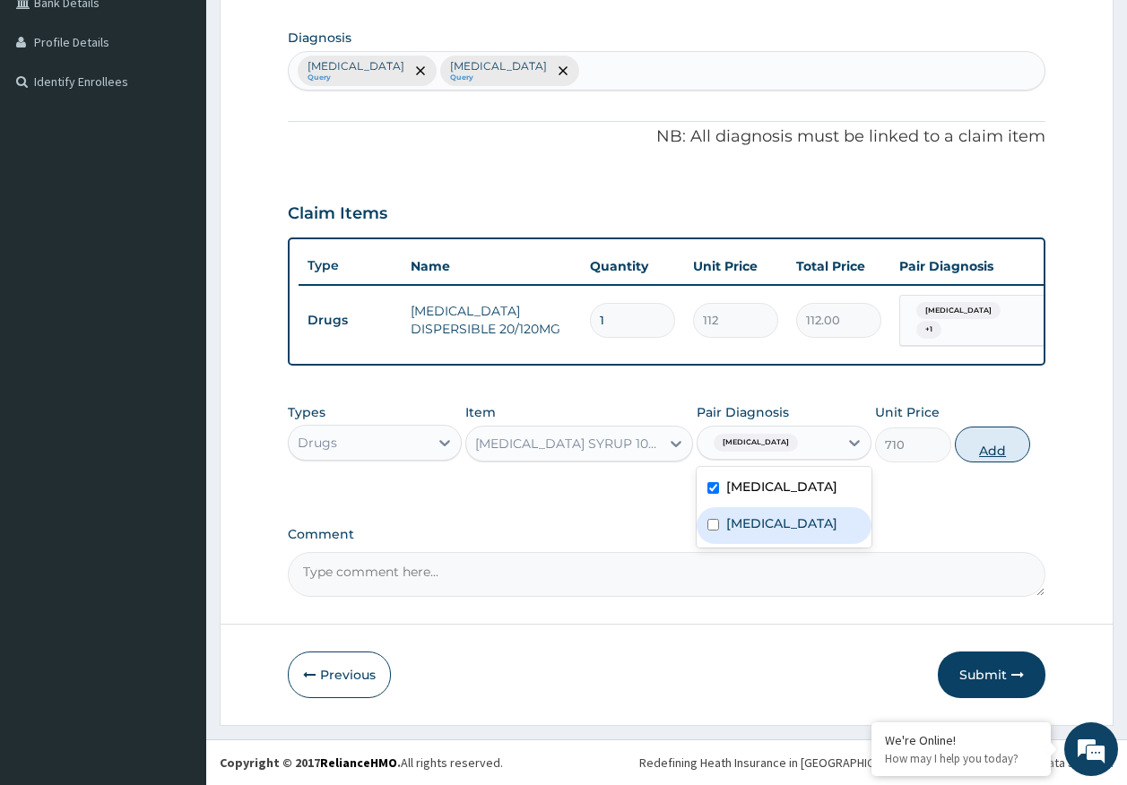
drag, startPoint x: 769, startPoint y: 522, endPoint x: 1017, endPoint y: 454, distance: 257.5
click at [768, 522] on div "[MEDICAL_DATA]" at bounding box center [784, 525] width 175 height 37
checkbox input "true"
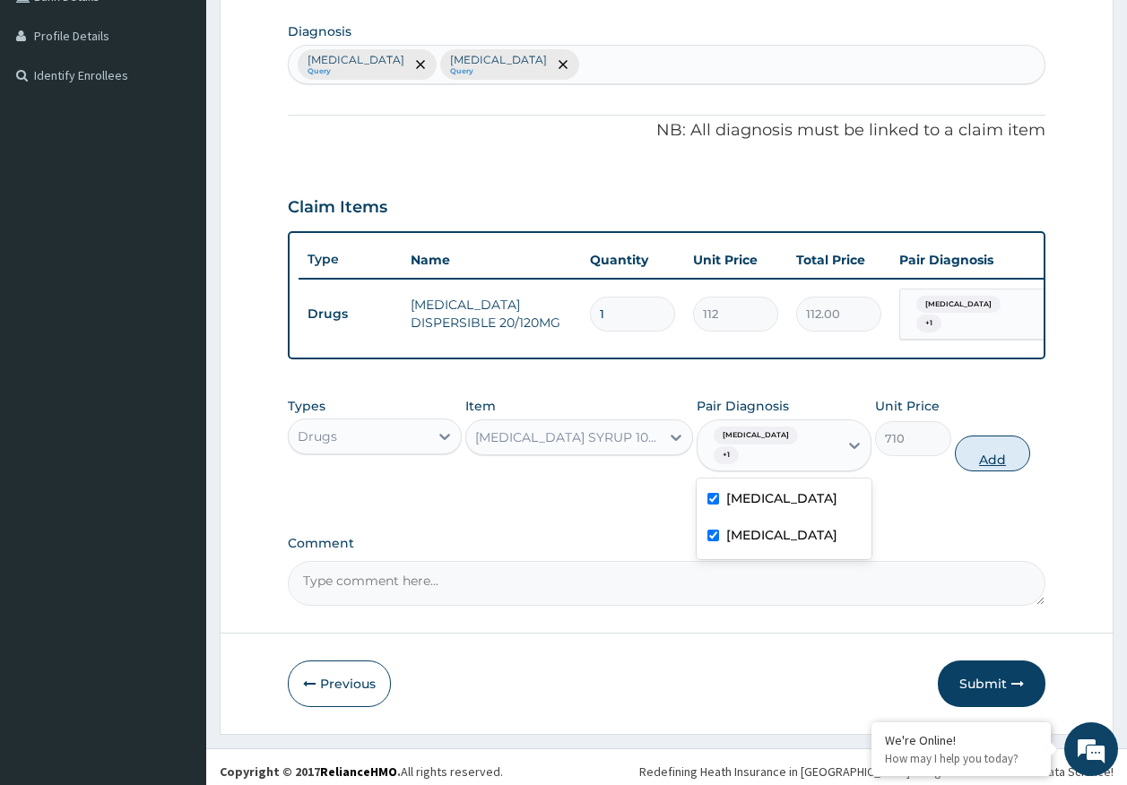
click at [986, 445] on button "Add" at bounding box center [993, 454] width 76 height 36
type input "0"
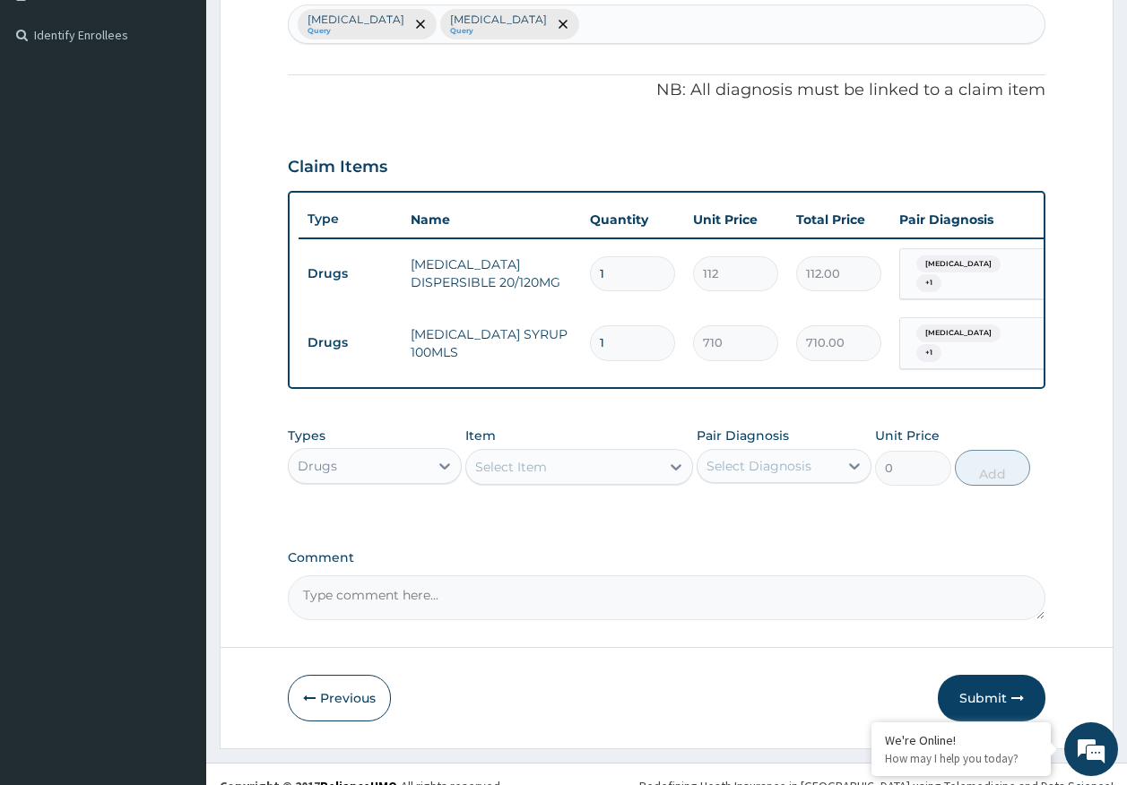
scroll to position [498, 0]
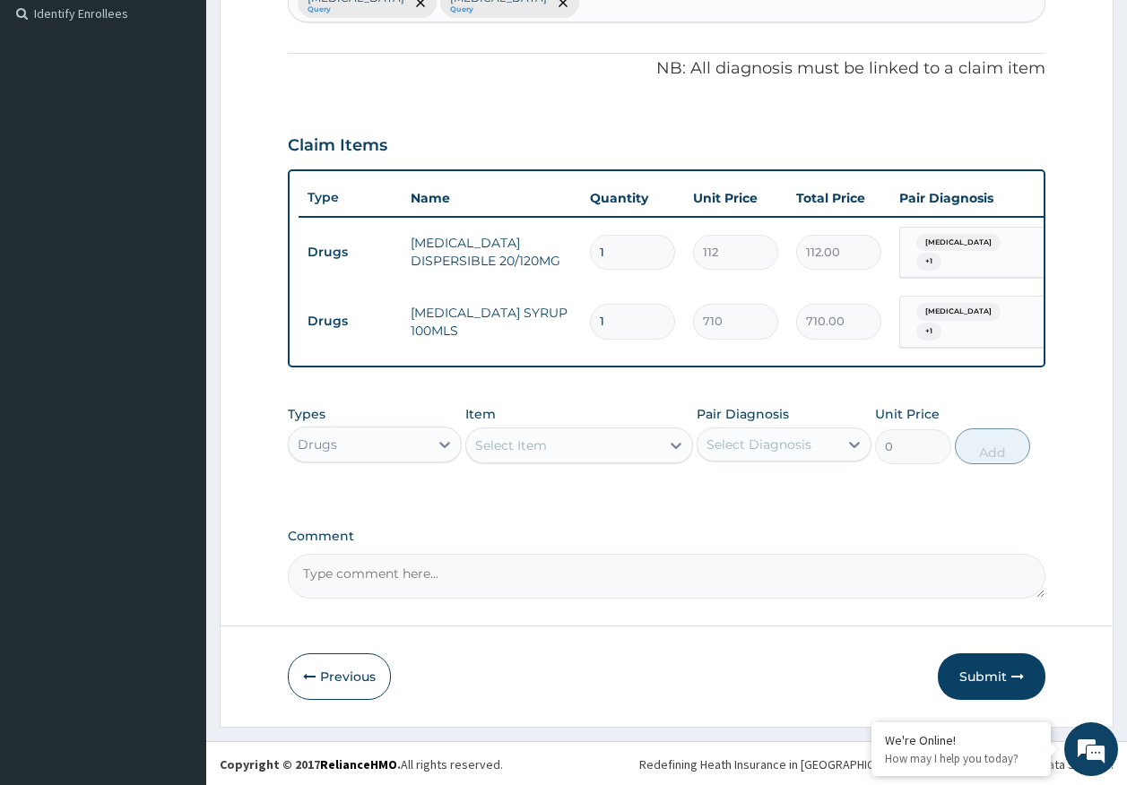
click at [337, 444] on div "Drugs" at bounding box center [359, 444] width 141 height 29
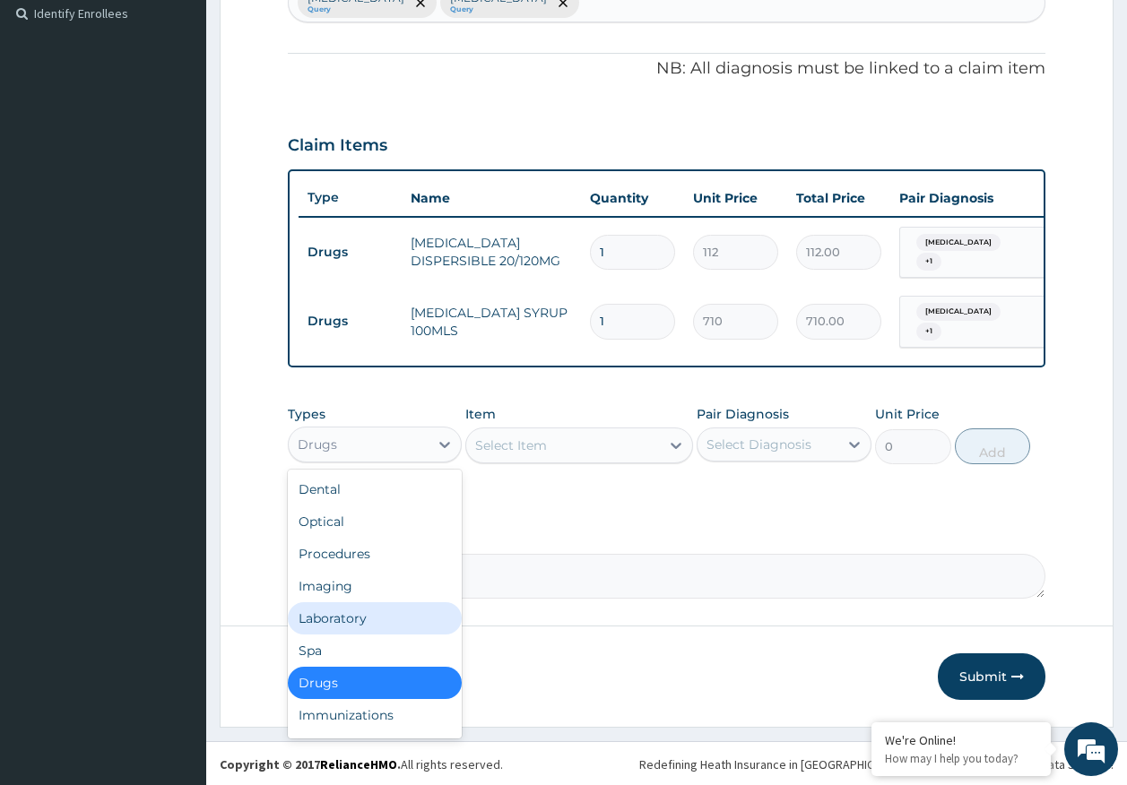
click at [352, 613] on div "Laboratory" at bounding box center [375, 618] width 175 height 32
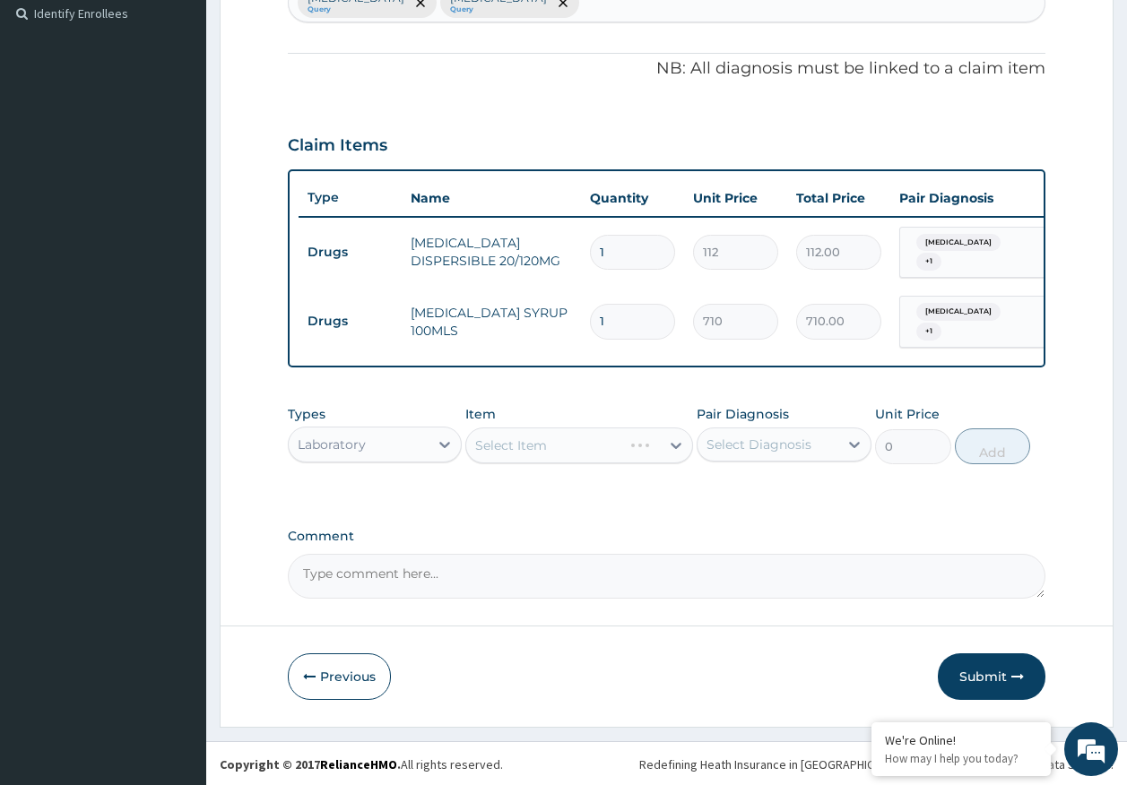
click at [781, 440] on div "Select Diagnosis" at bounding box center [758, 445] width 105 height 18
drag, startPoint x: 766, startPoint y: 480, endPoint x: 758, endPoint y: 504, distance: 25.5
click at [765, 482] on label "[MEDICAL_DATA]" at bounding box center [781, 489] width 111 height 18
checkbox input "true"
click at [753, 519] on label "[MEDICAL_DATA]" at bounding box center [781, 525] width 111 height 18
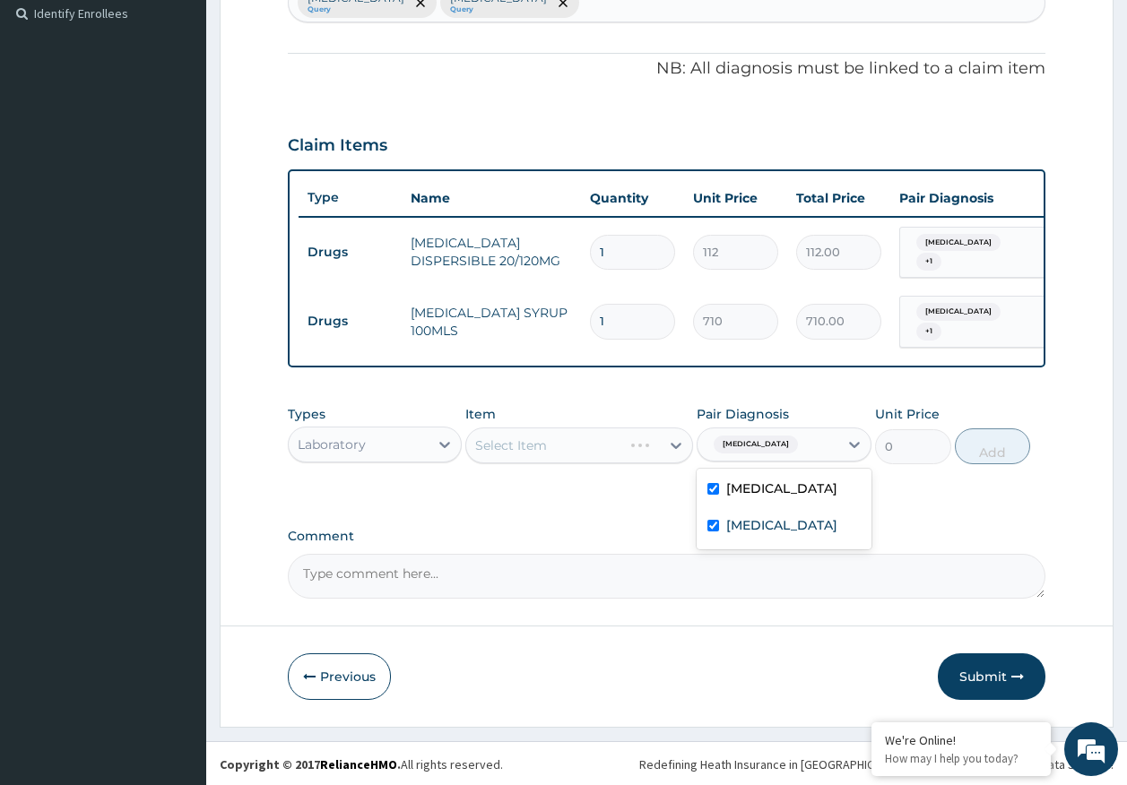
checkbox input "true"
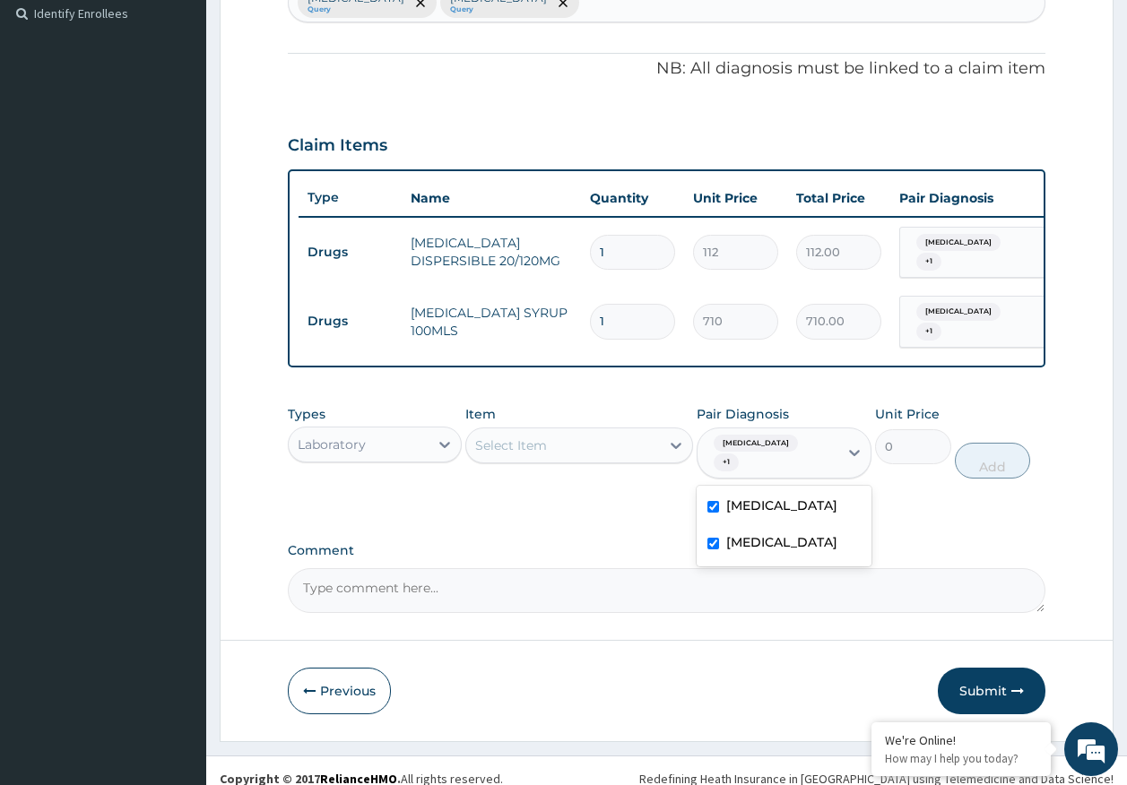
click at [529, 448] on div "Select Item" at bounding box center [511, 446] width 72 height 18
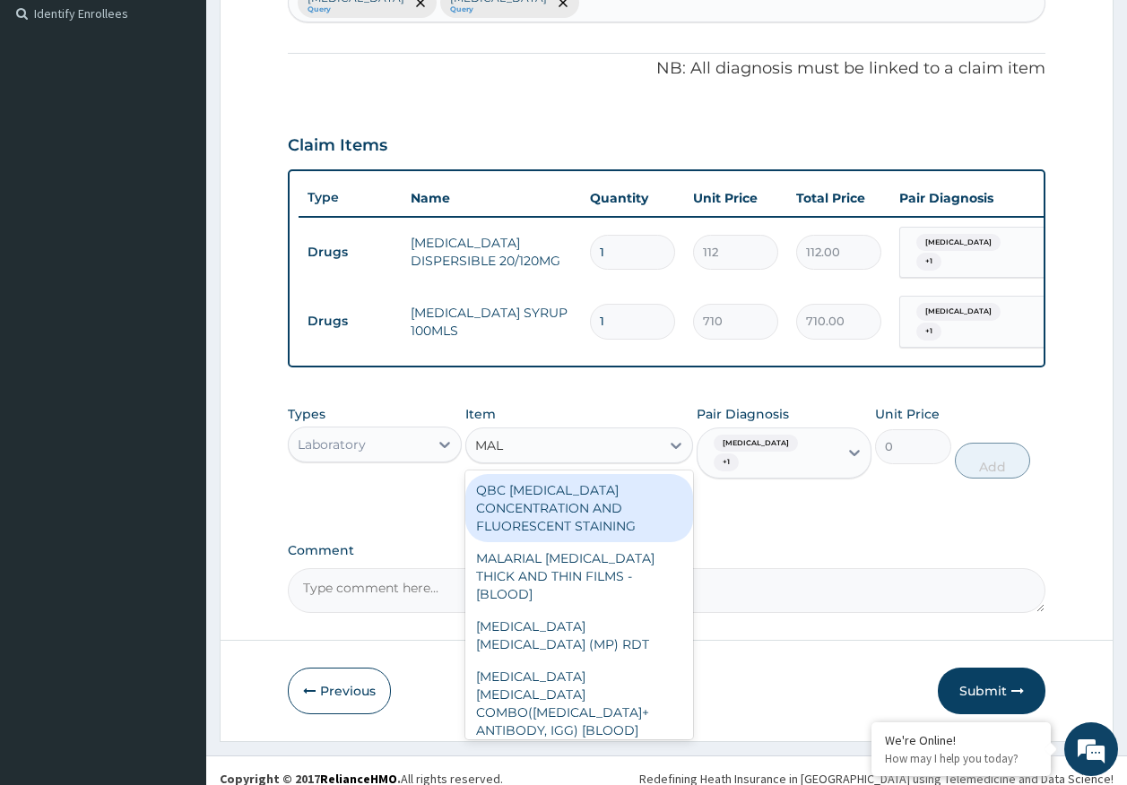
type input "MALA"
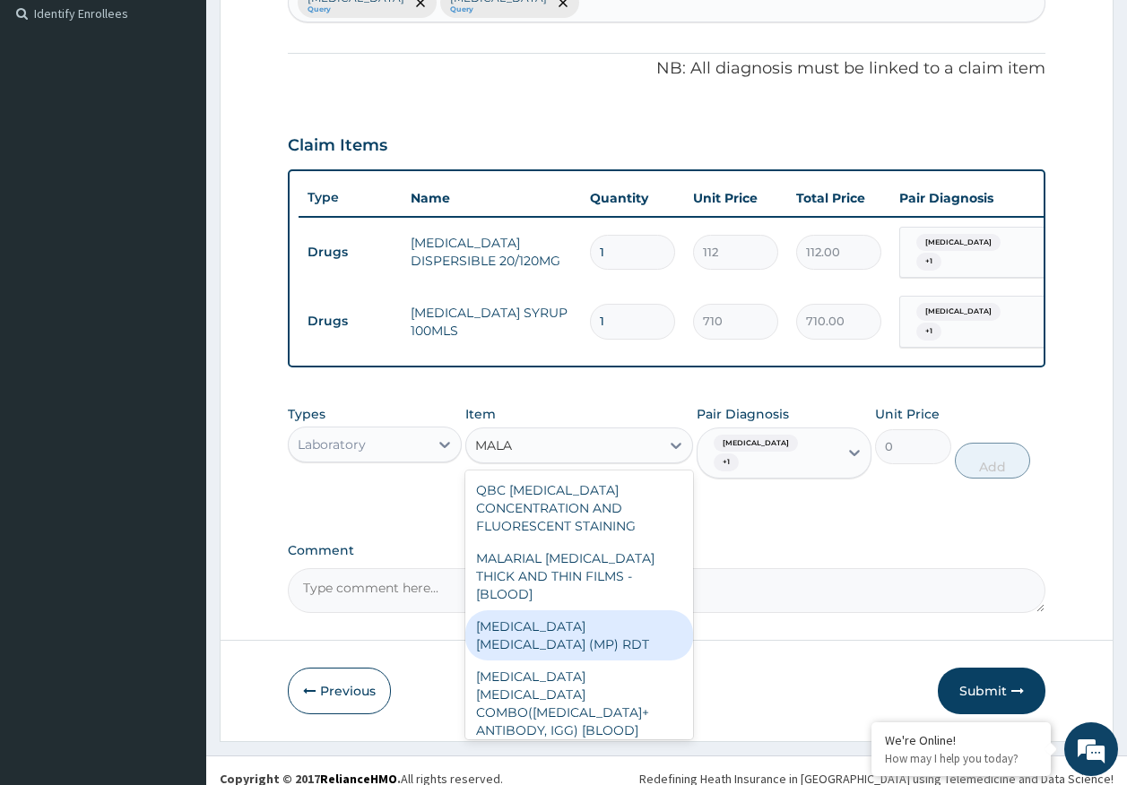
drag, startPoint x: 648, startPoint y: 613, endPoint x: 886, endPoint y: 523, distance: 254.2
click at [651, 610] on div "[MEDICAL_DATA] [MEDICAL_DATA] (MP) RDT" at bounding box center [579, 635] width 228 height 50
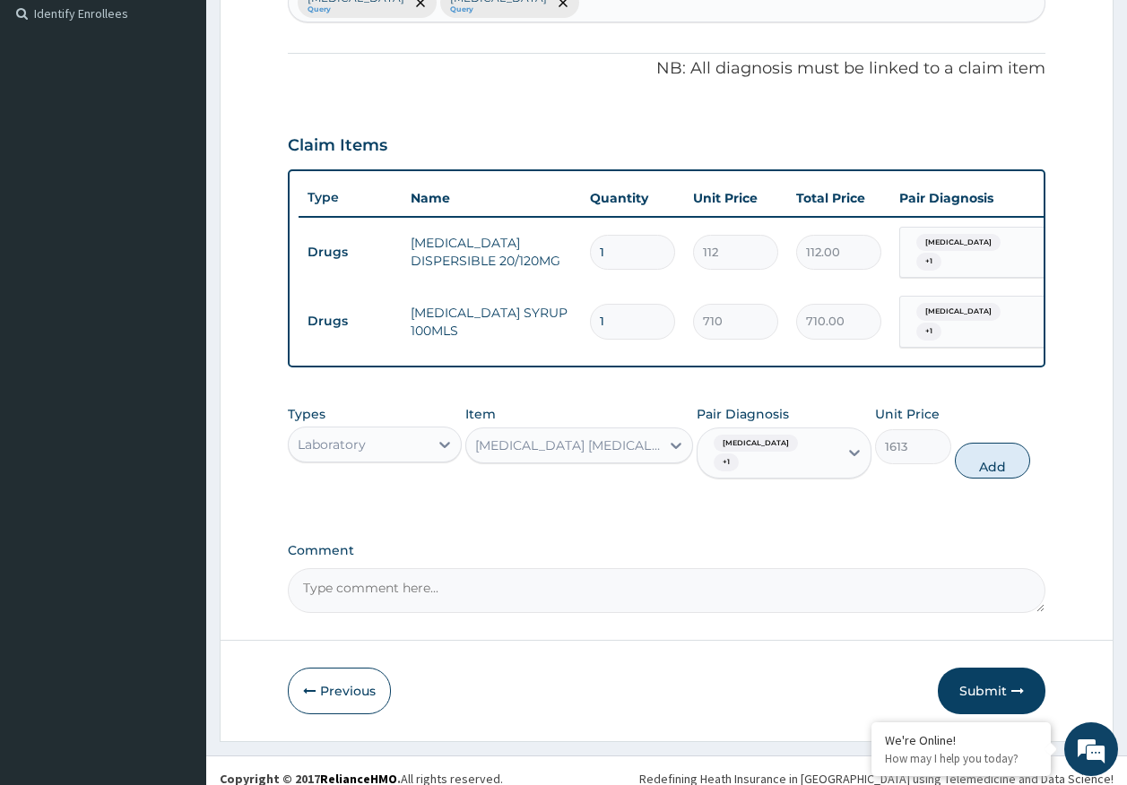
click at [986, 455] on button "Add" at bounding box center [993, 461] width 76 height 36
type input "0"
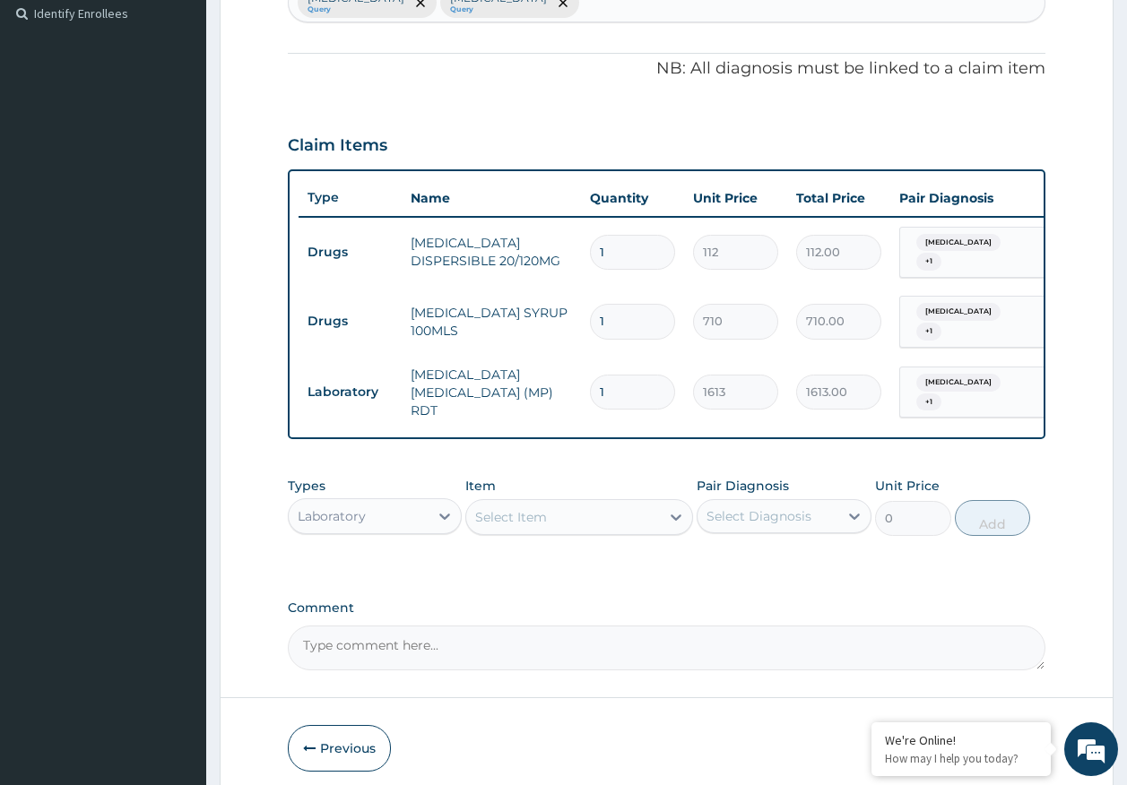
click at [565, 508] on div "Select Item" at bounding box center [563, 517] width 194 height 29
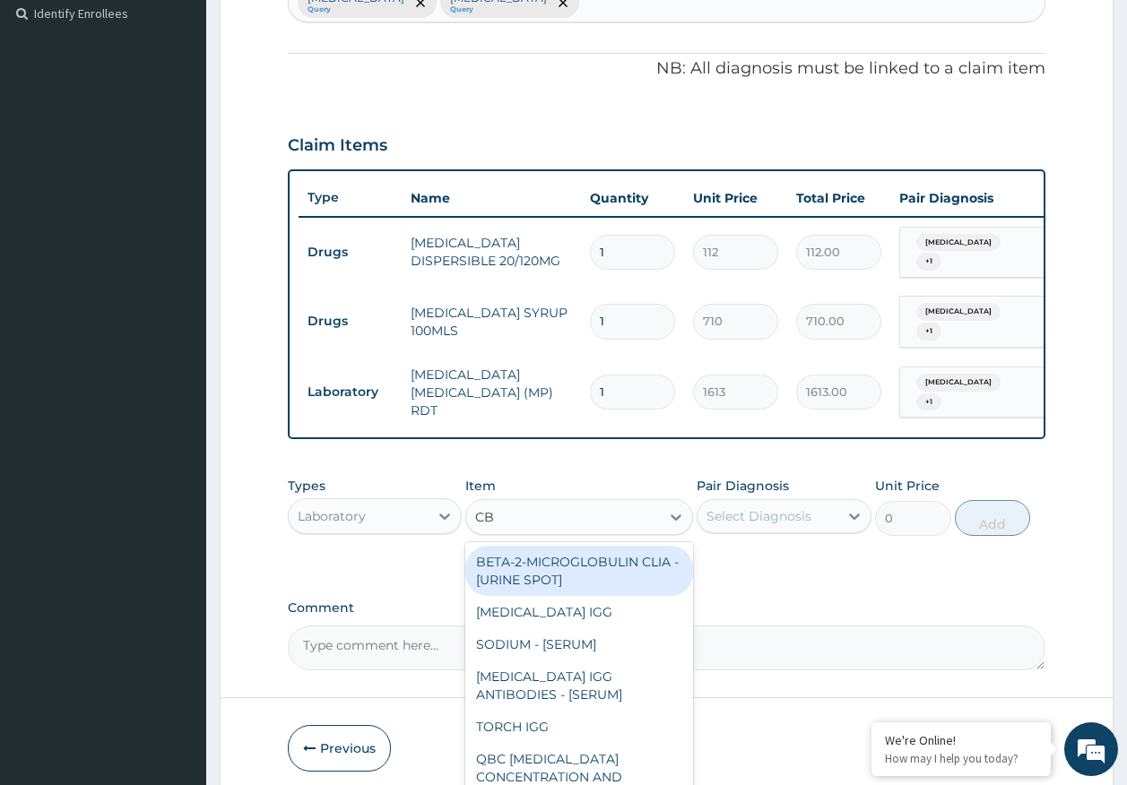
type input "CBC"
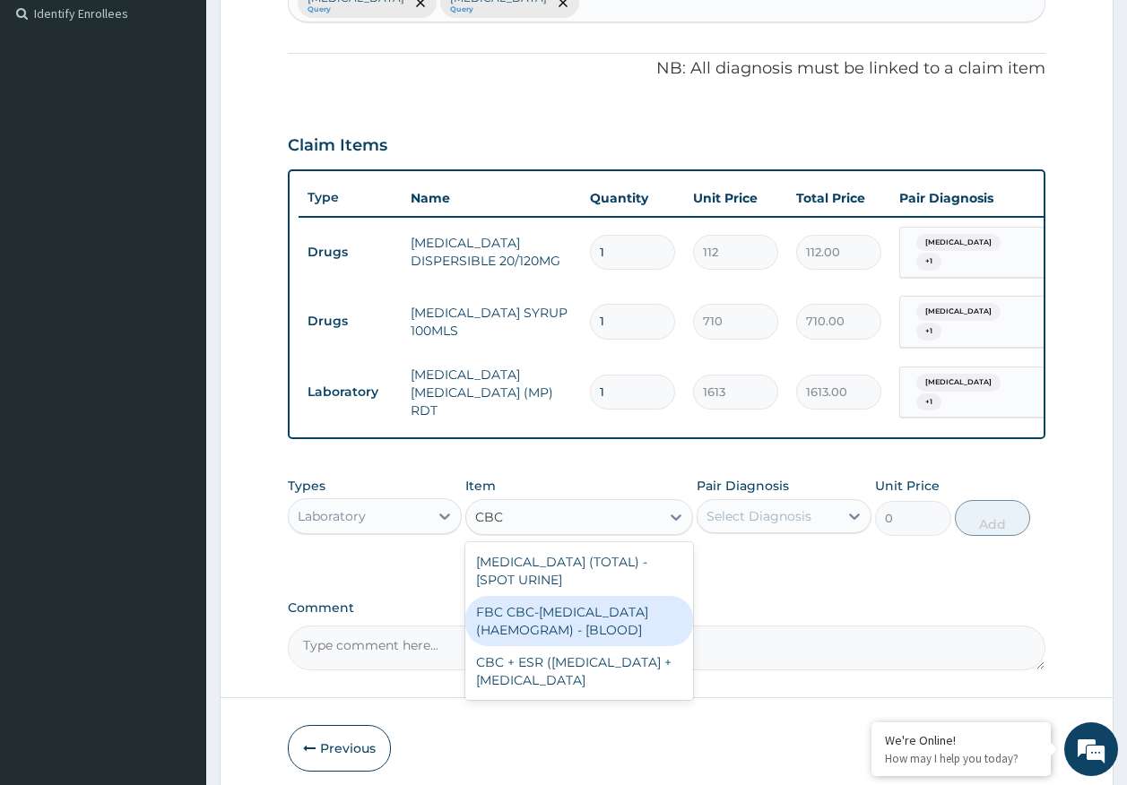
click at [623, 604] on div "FBC CBC-[MEDICAL_DATA] (HAEMOGRAM) - [BLOOD]" at bounding box center [579, 621] width 228 height 50
type input "4300"
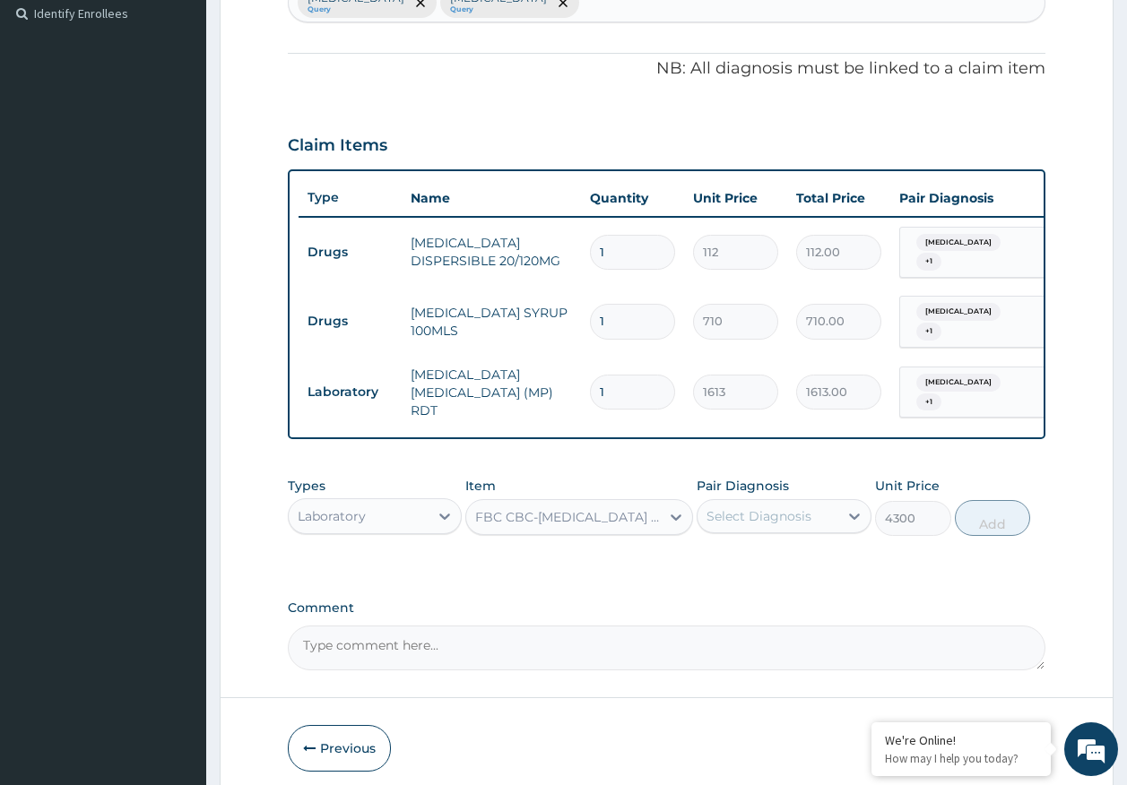
click at [787, 512] on div "Select Diagnosis" at bounding box center [758, 516] width 105 height 18
click at [756, 588] on label "[MEDICAL_DATA]" at bounding box center [781, 597] width 111 height 18
checkbox input "true"
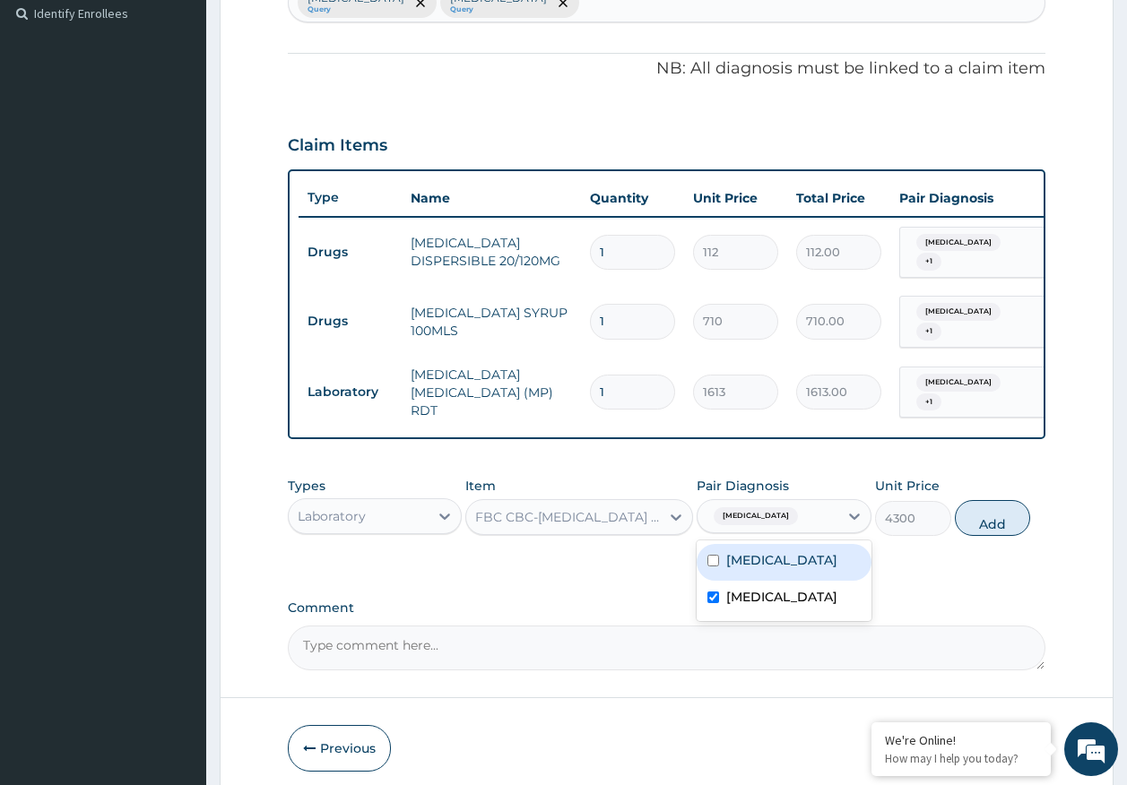
click at [770, 551] on label "[MEDICAL_DATA]" at bounding box center [781, 560] width 111 height 18
checkbox input "true"
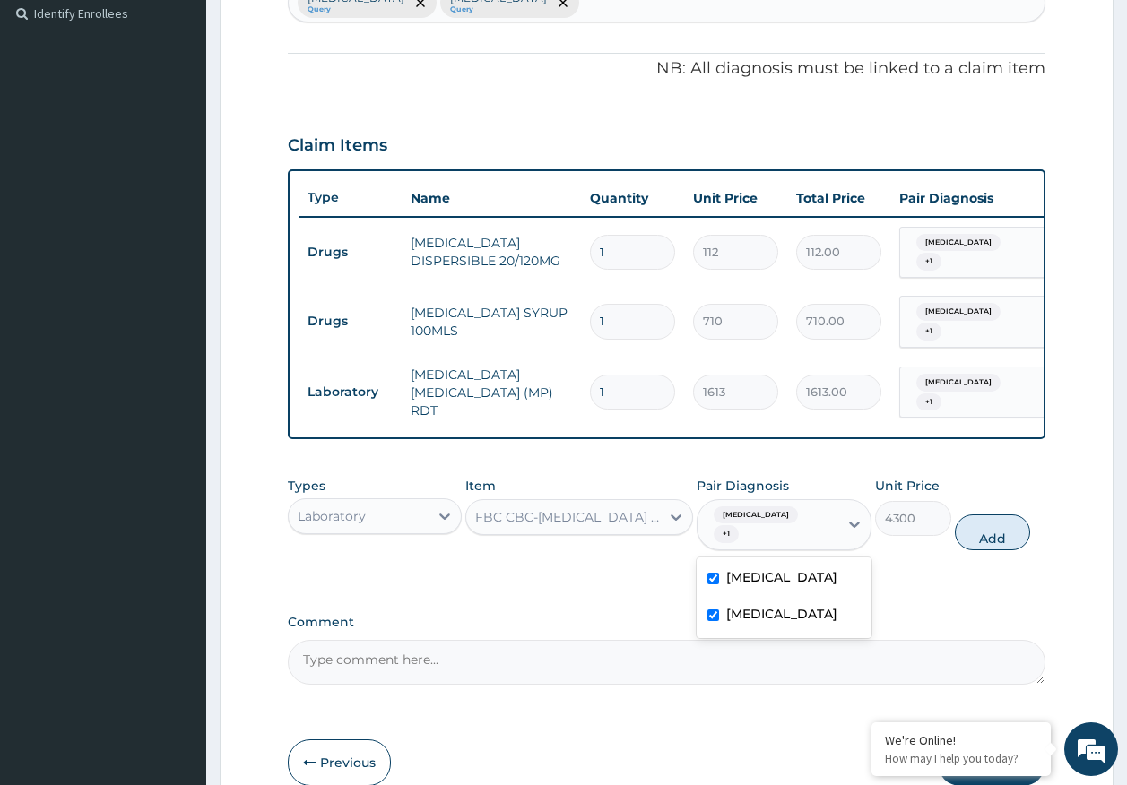
click at [1014, 515] on button "Add" at bounding box center [993, 533] width 76 height 36
type input "0"
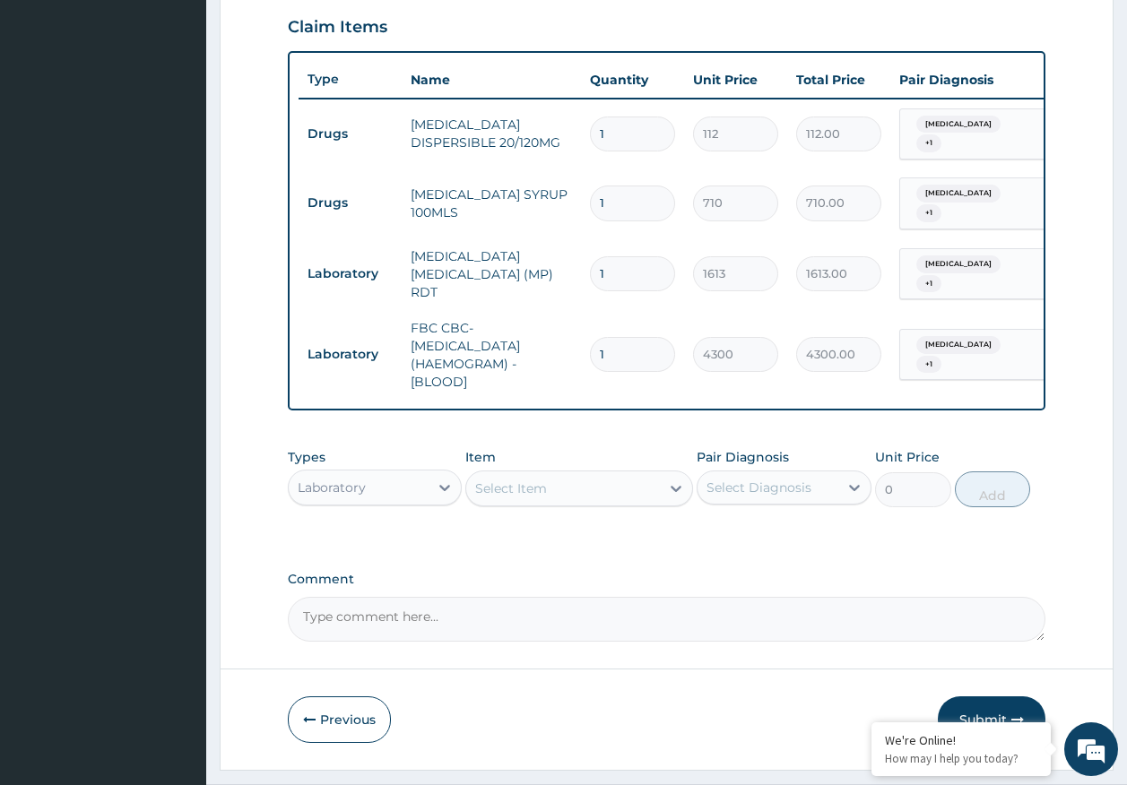
scroll to position [649, 0]
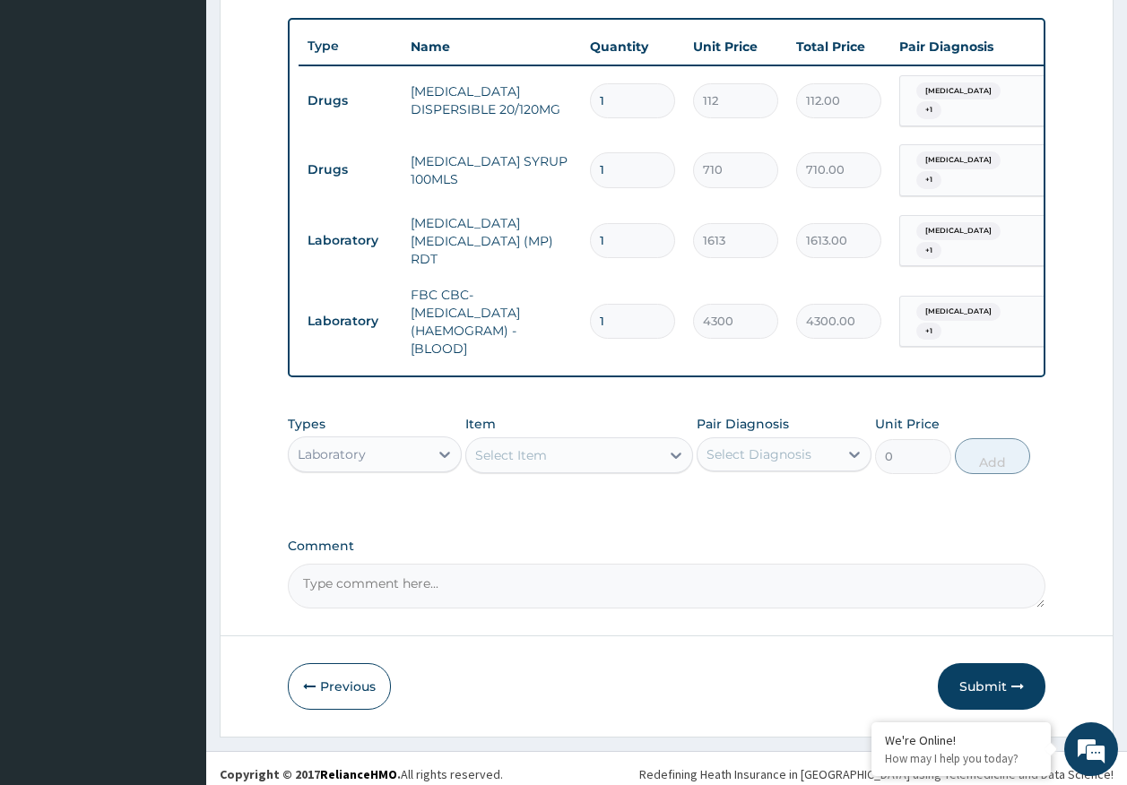
click at [622, 102] on input "1" at bounding box center [632, 100] width 85 height 35
type input "0.00"
type input "6"
type input "672.00"
type input "6"
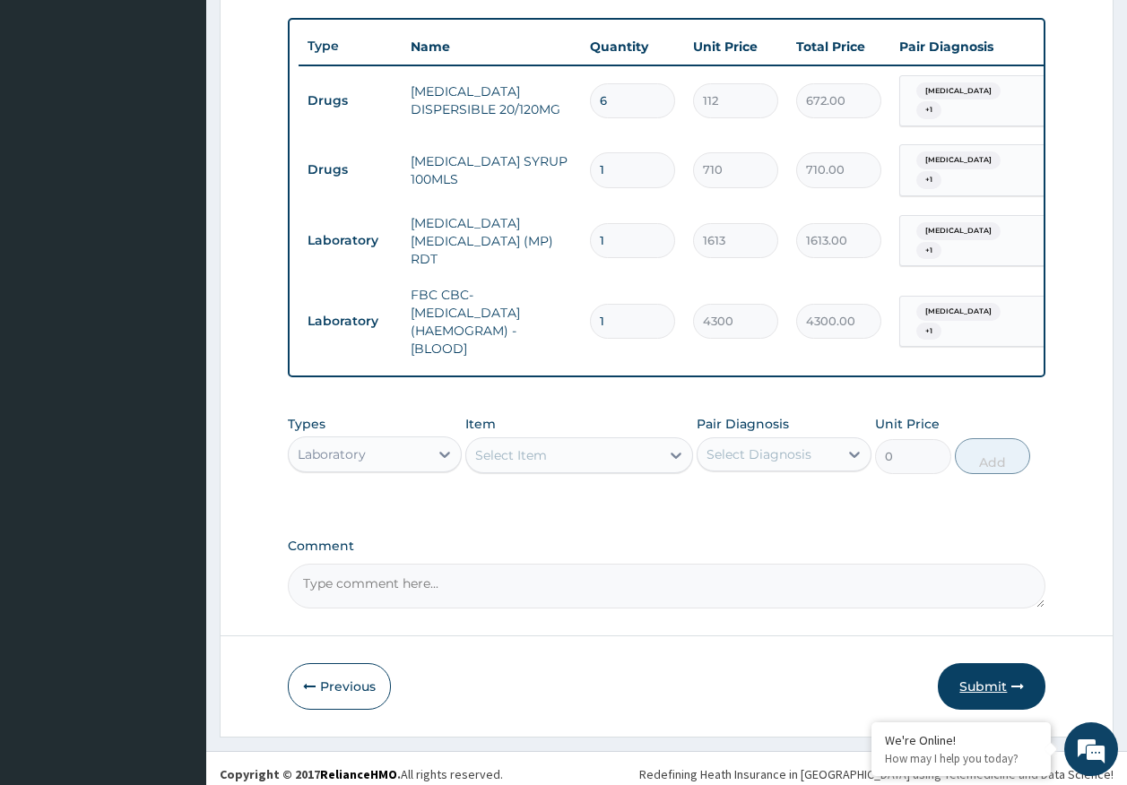
click at [980, 678] on button "Submit" at bounding box center [992, 686] width 108 height 47
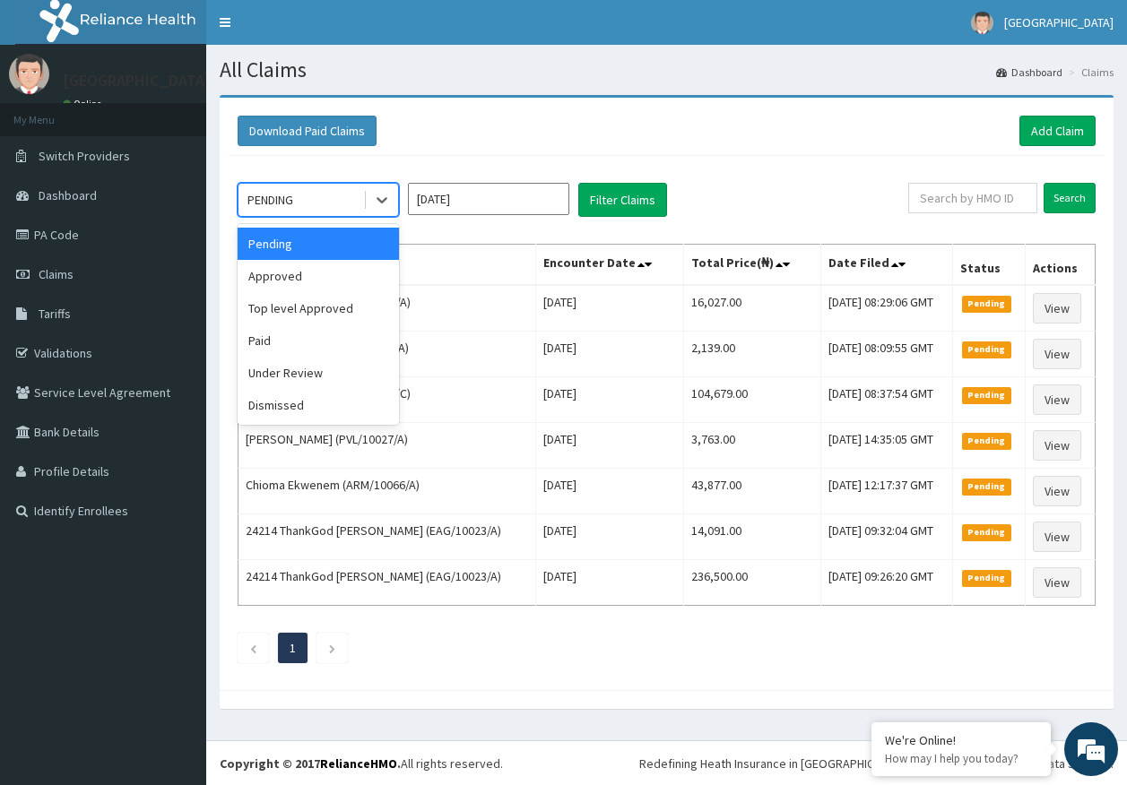
click at [312, 190] on div "PENDING" at bounding box center [300, 200] width 125 height 29
drag, startPoint x: 271, startPoint y: 281, endPoint x: 574, endPoint y: 203, distance: 313.1
click at [279, 275] on div "Approved" at bounding box center [318, 276] width 161 height 32
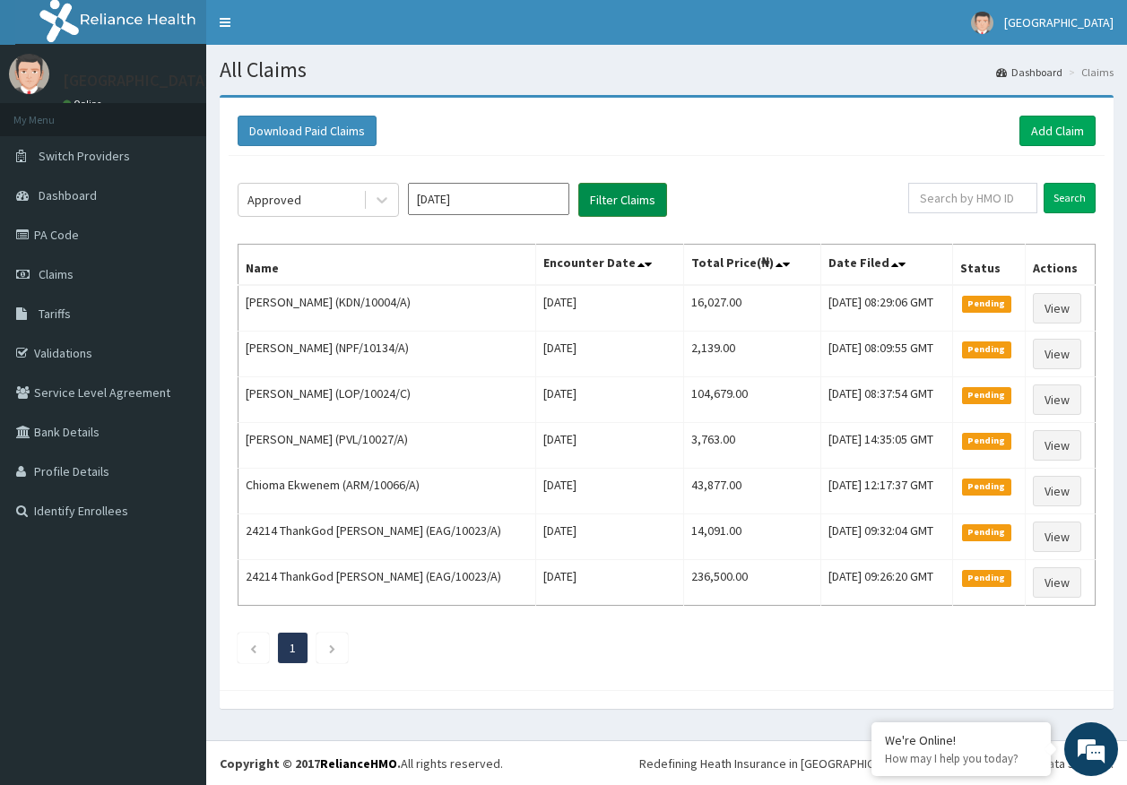
click at [609, 191] on button "Filter Claims" at bounding box center [622, 200] width 89 height 34
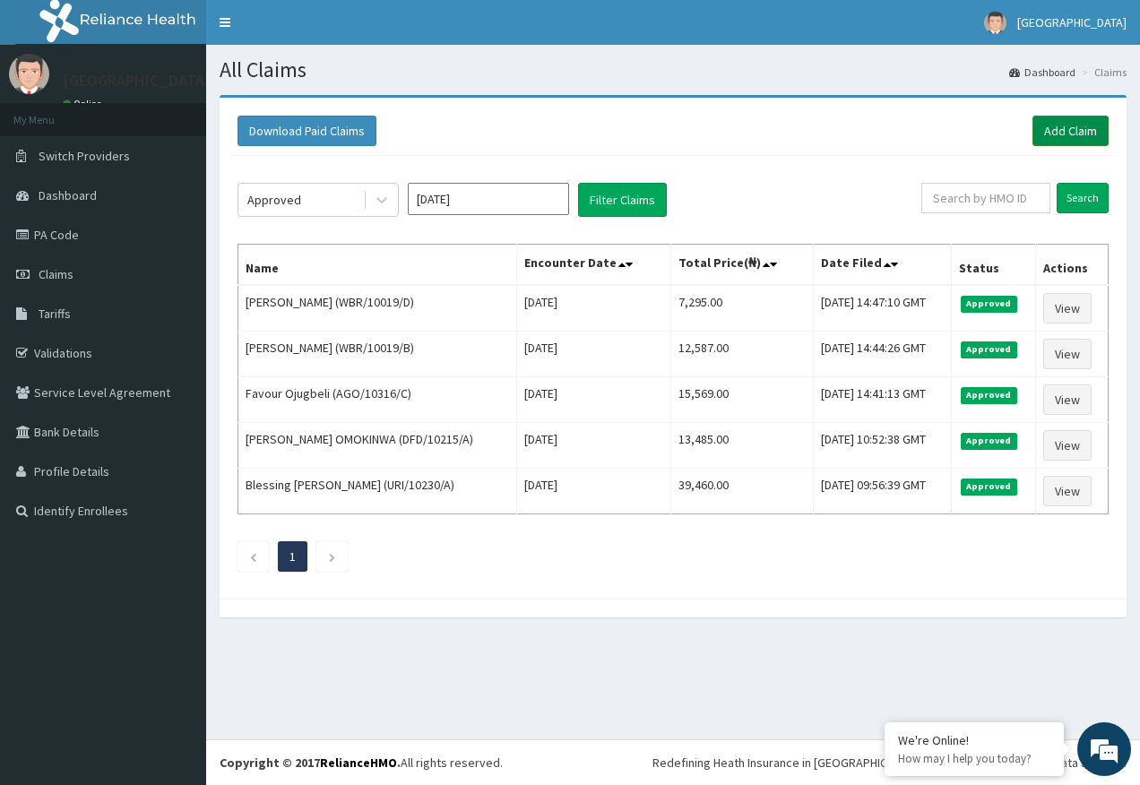
click at [1068, 137] on link "Add Claim" at bounding box center [1071, 131] width 76 height 30
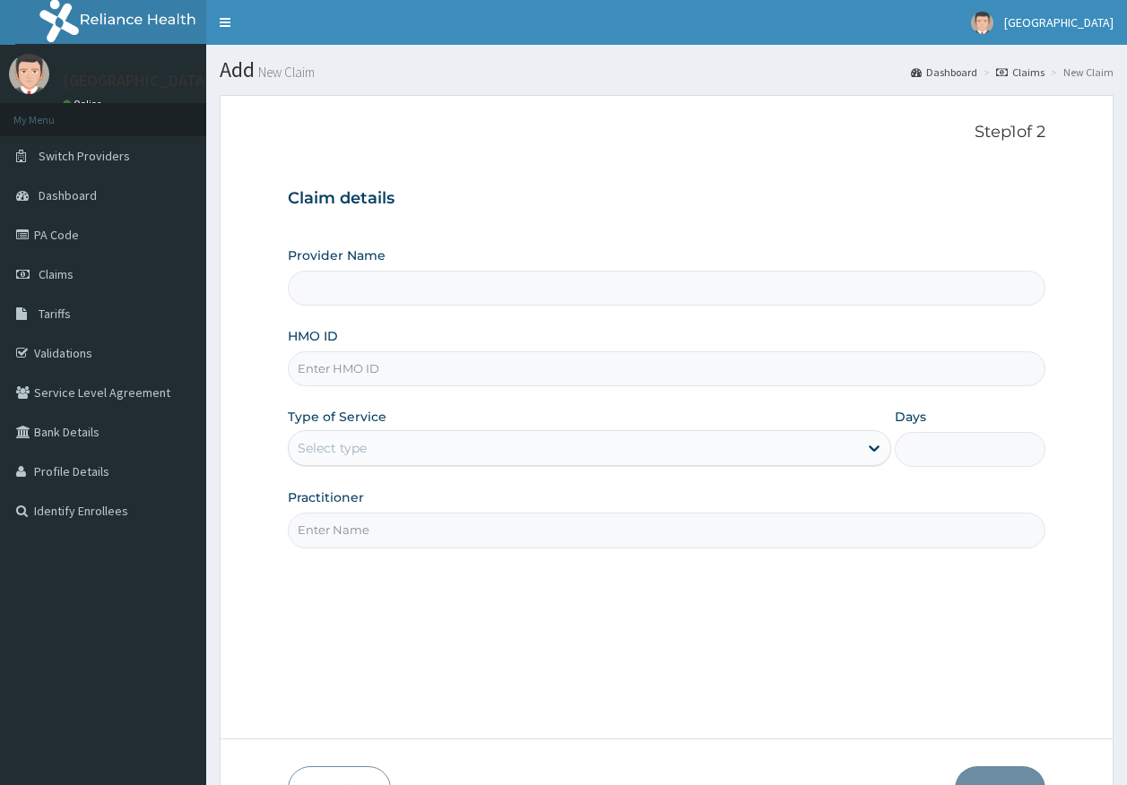
type input "[GEOGRAPHIC_DATA]"
click at [373, 370] on input "HMO ID" at bounding box center [667, 368] width 758 height 35
paste input "PEM/10013/B"
type input "PEM/10013/B"
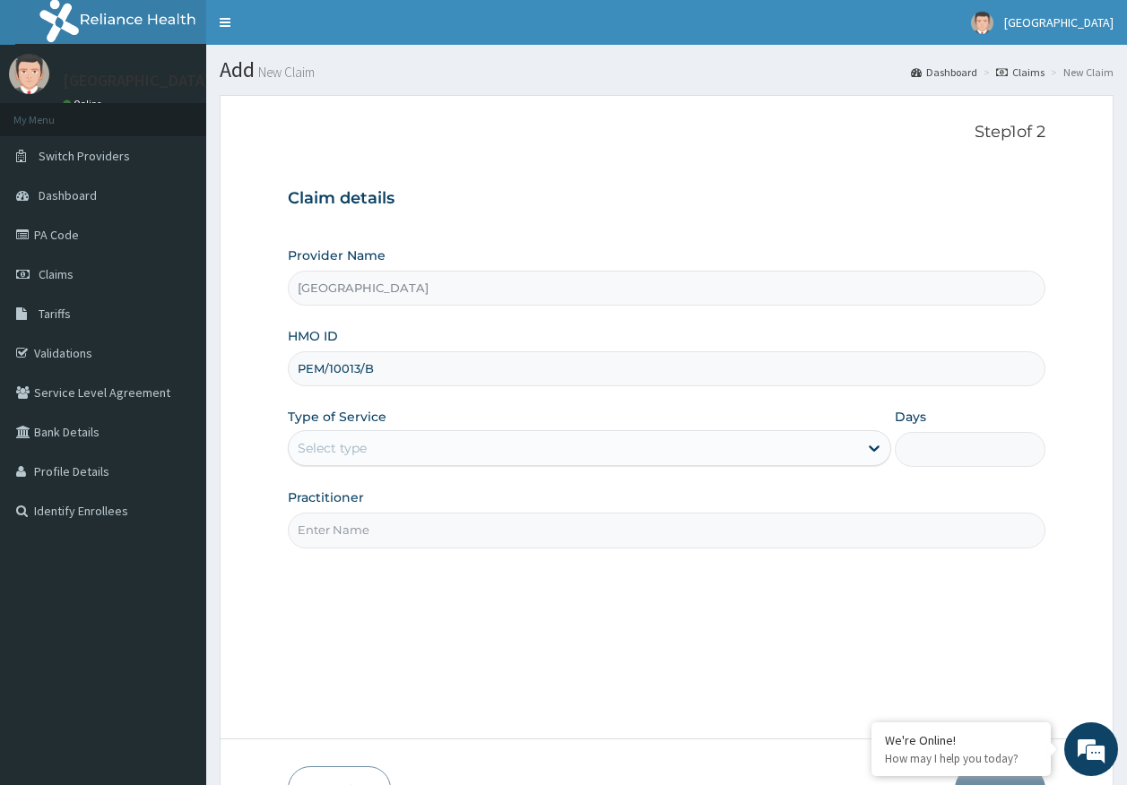
click at [368, 450] on div "Select type" at bounding box center [573, 448] width 569 height 29
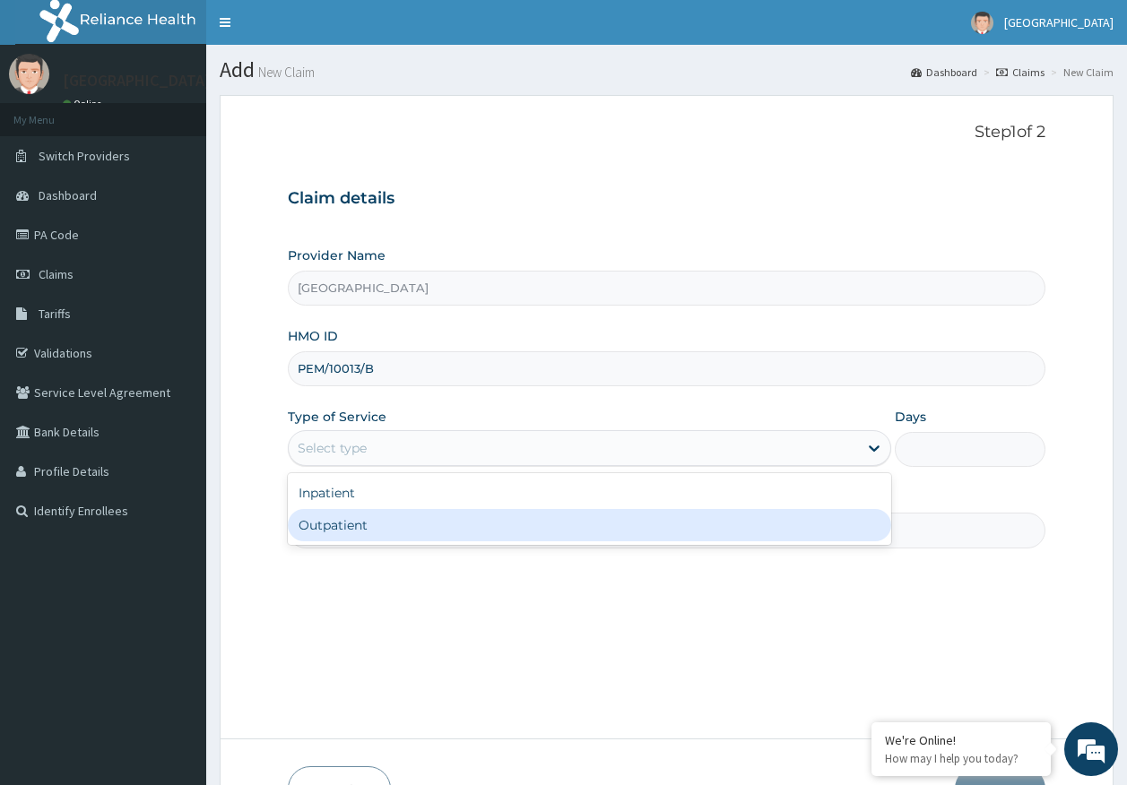
click at [366, 537] on div "Outpatient" at bounding box center [589, 525] width 603 height 32
type input "1"
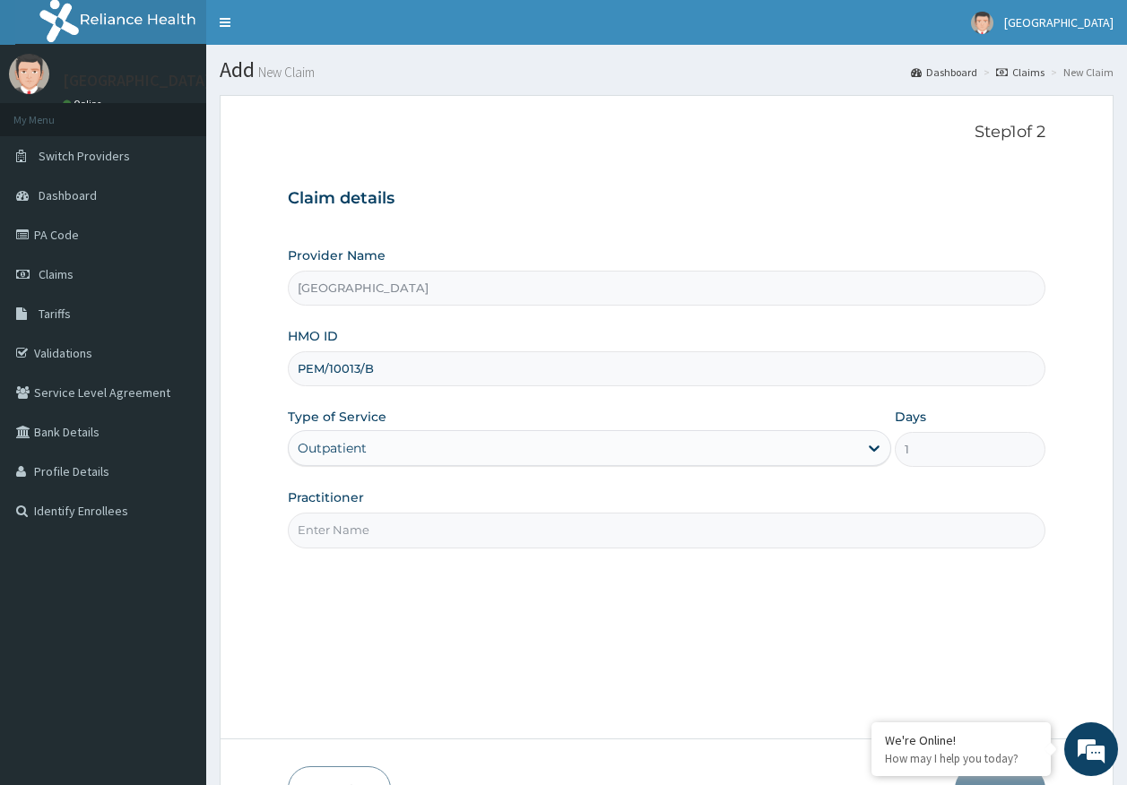
drag, startPoint x: 371, startPoint y: 533, endPoint x: 359, endPoint y: 527, distance: 14.0
click at [370, 533] on input "Practitioner" at bounding box center [667, 530] width 758 height 35
type input "[PERSON_NAME]"
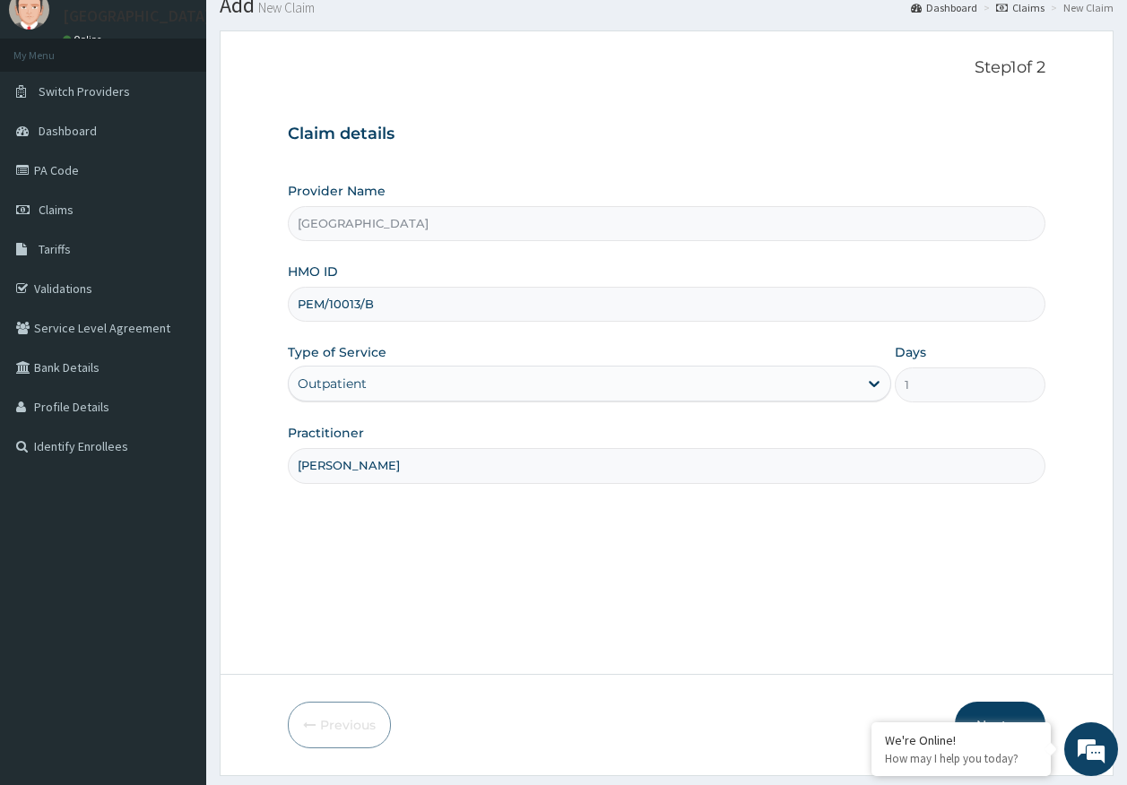
scroll to position [115, 0]
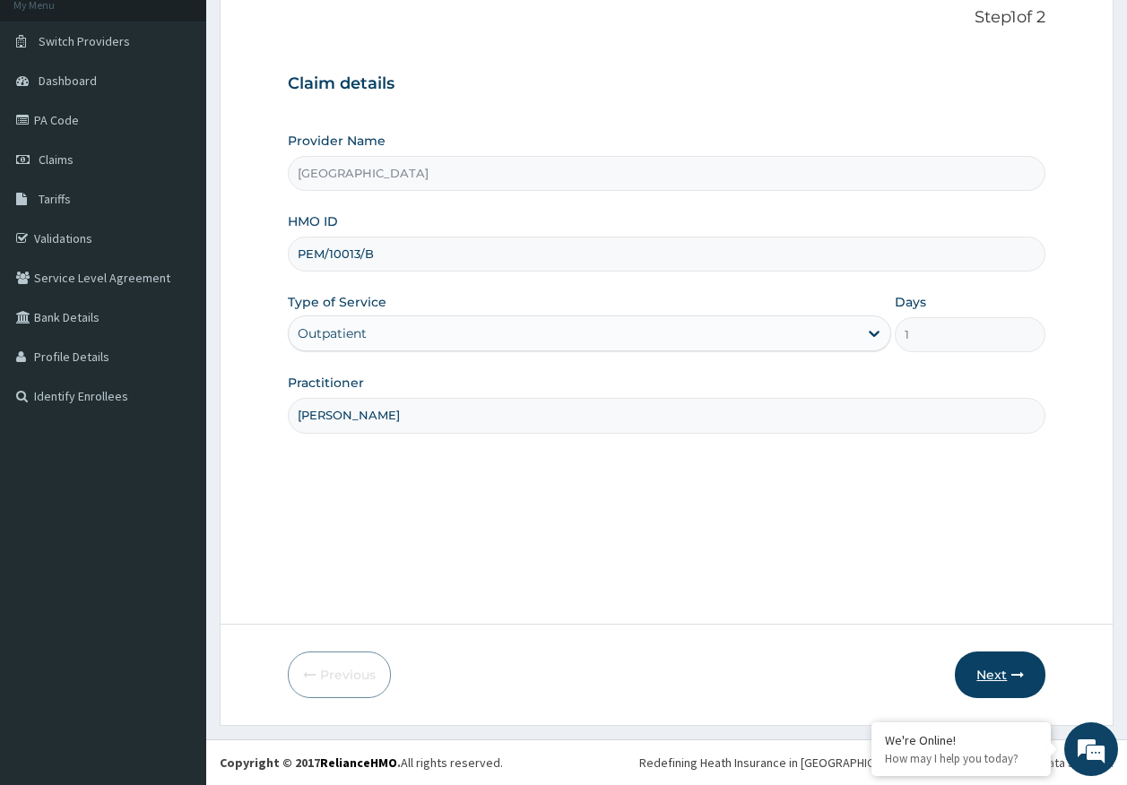
click at [988, 671] on button "Next" at bounding box center [1000, 675] width 91 height 47
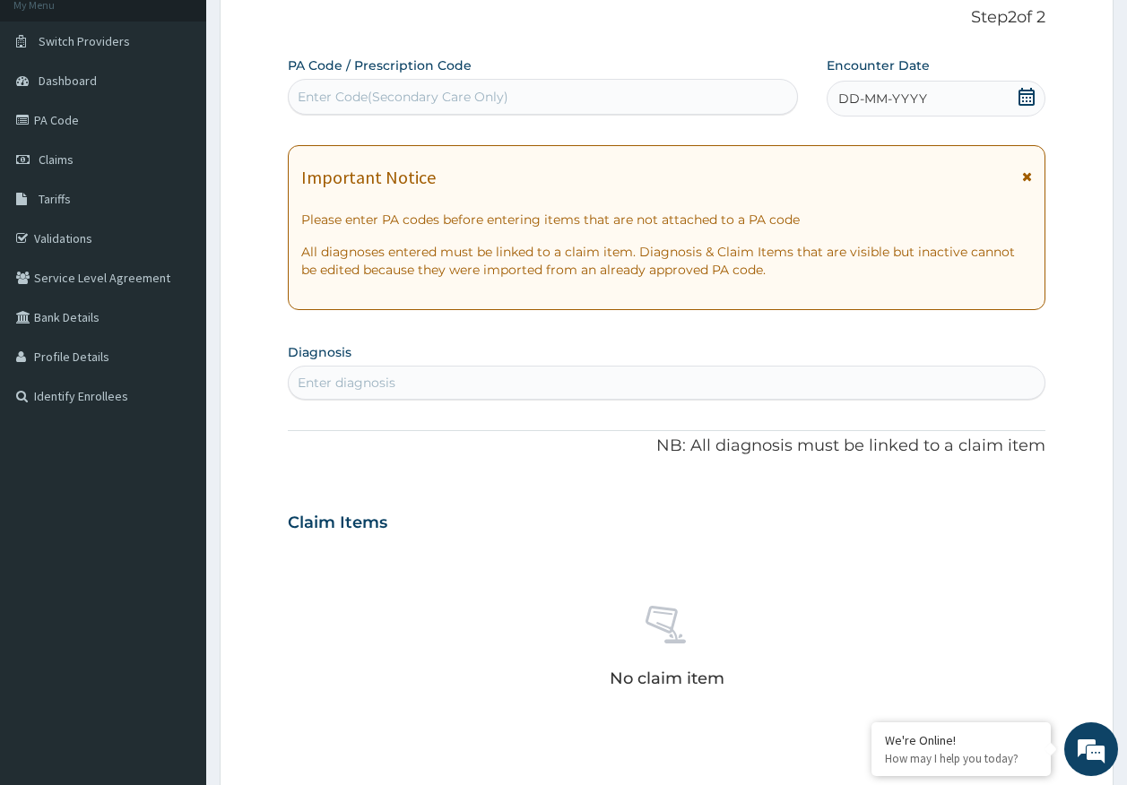
click at [714, 107] on div "Enter Code(Secondary Care Only)" at bounding box center [543, 96] width 509 height 29
type input "PA/3A201E"
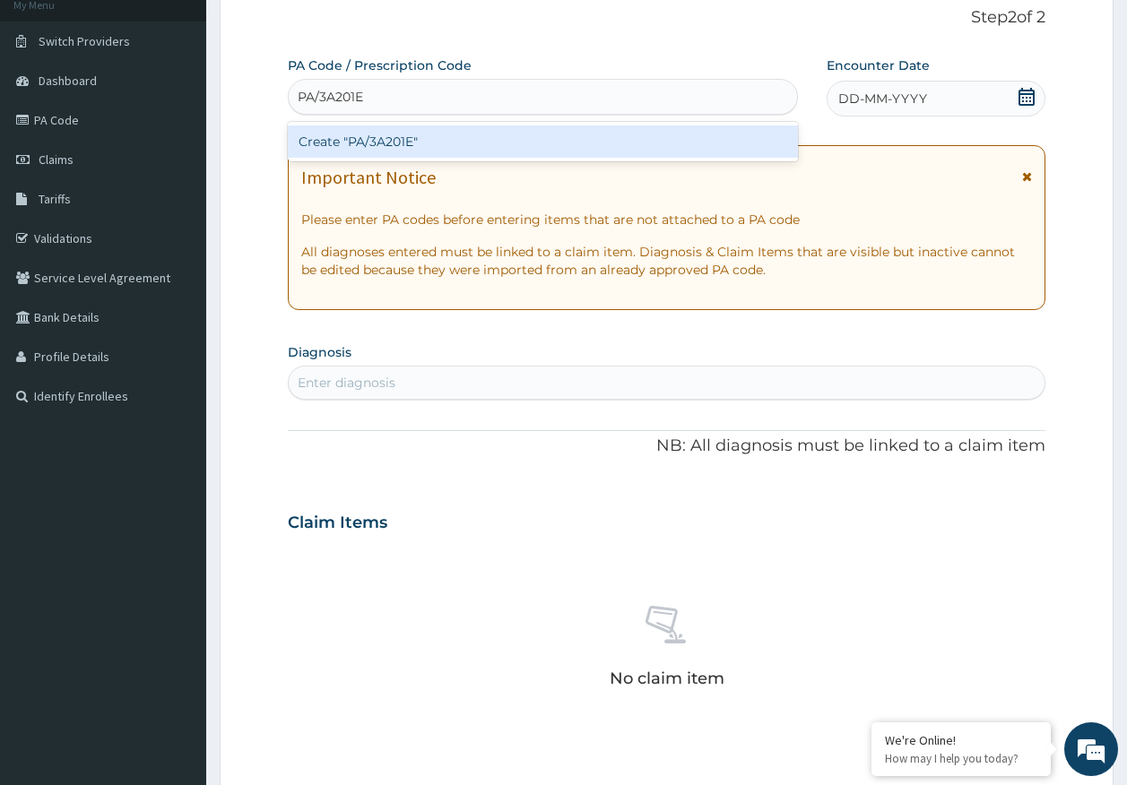
click at [458, 142] on div "Create "PA/3A201E"" at bounding box center [543, 141] width 511 height 32
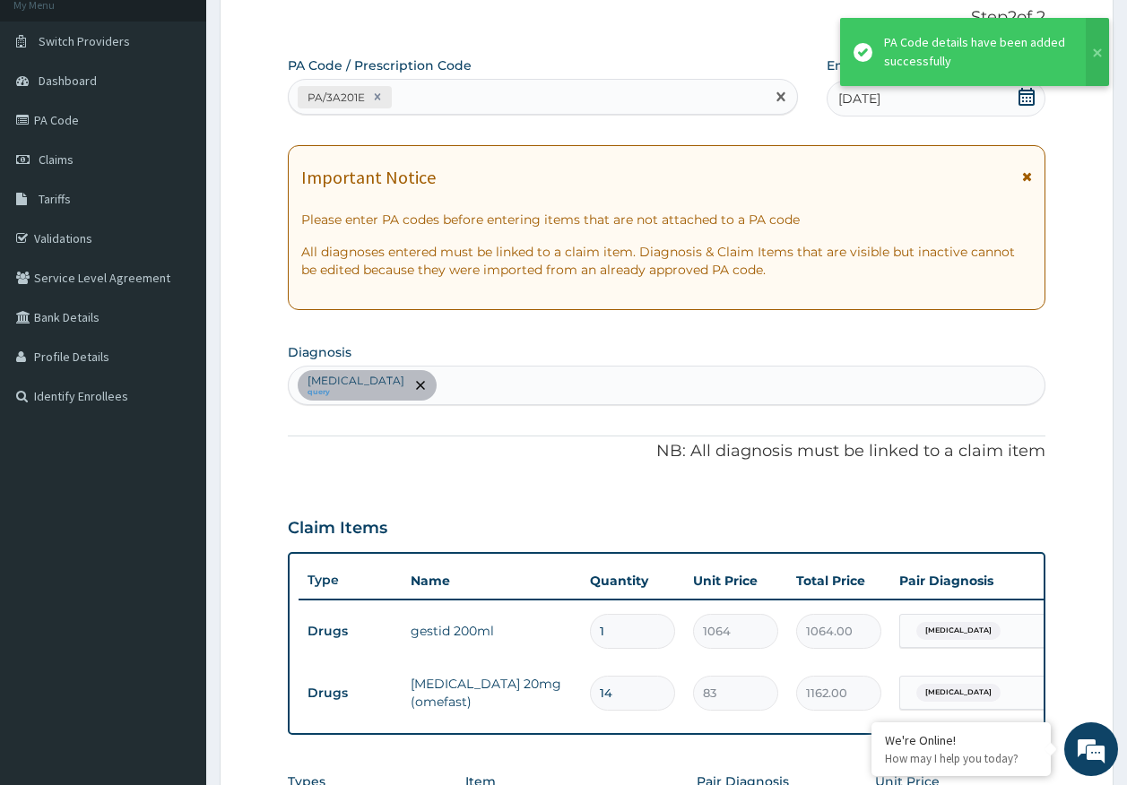
drag, startPoint x: 480, startPoint y: 97, endPoint x: 480, endPoint y: 106, distance: 9.0
click at [480, 98] on div "PA/3A201E" at bounding box center [527, 97] width 477 height 30
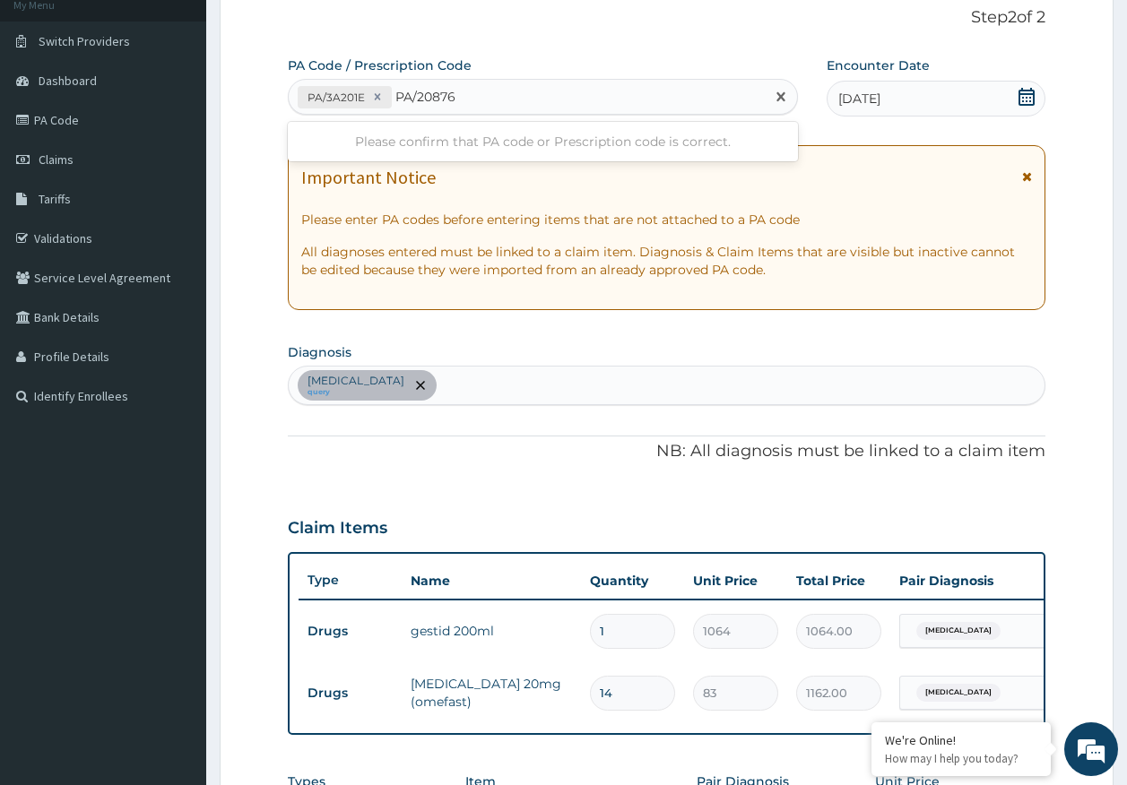
type input "PA/208764"
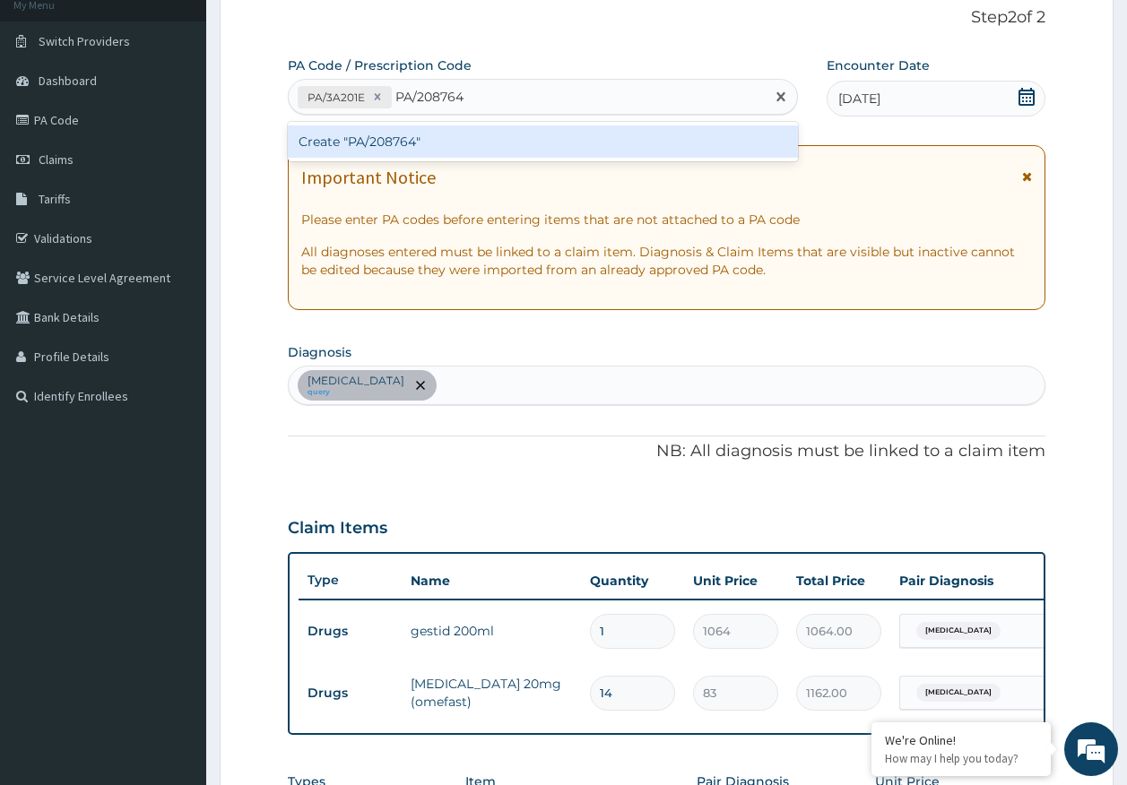
click at [421, 139] on div "Create "PA/208764"" at bounding box center [543, 141] width 511 height 32
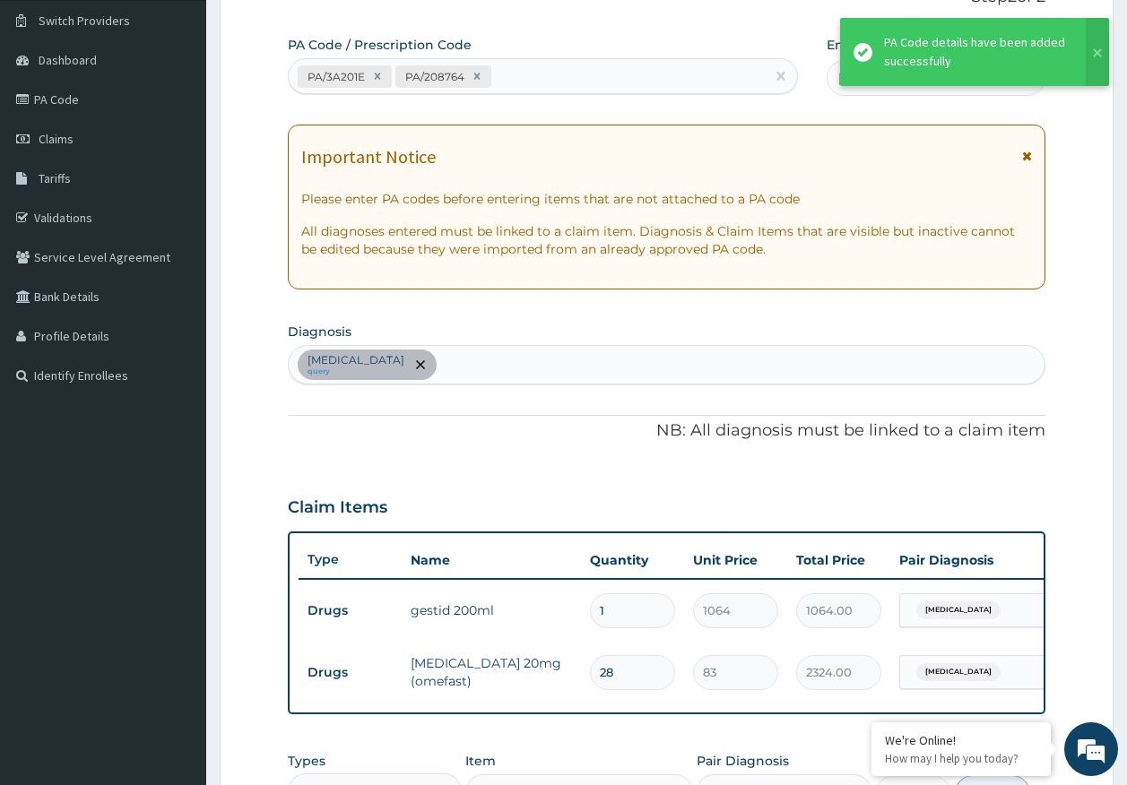
scroll to position [498, 0]
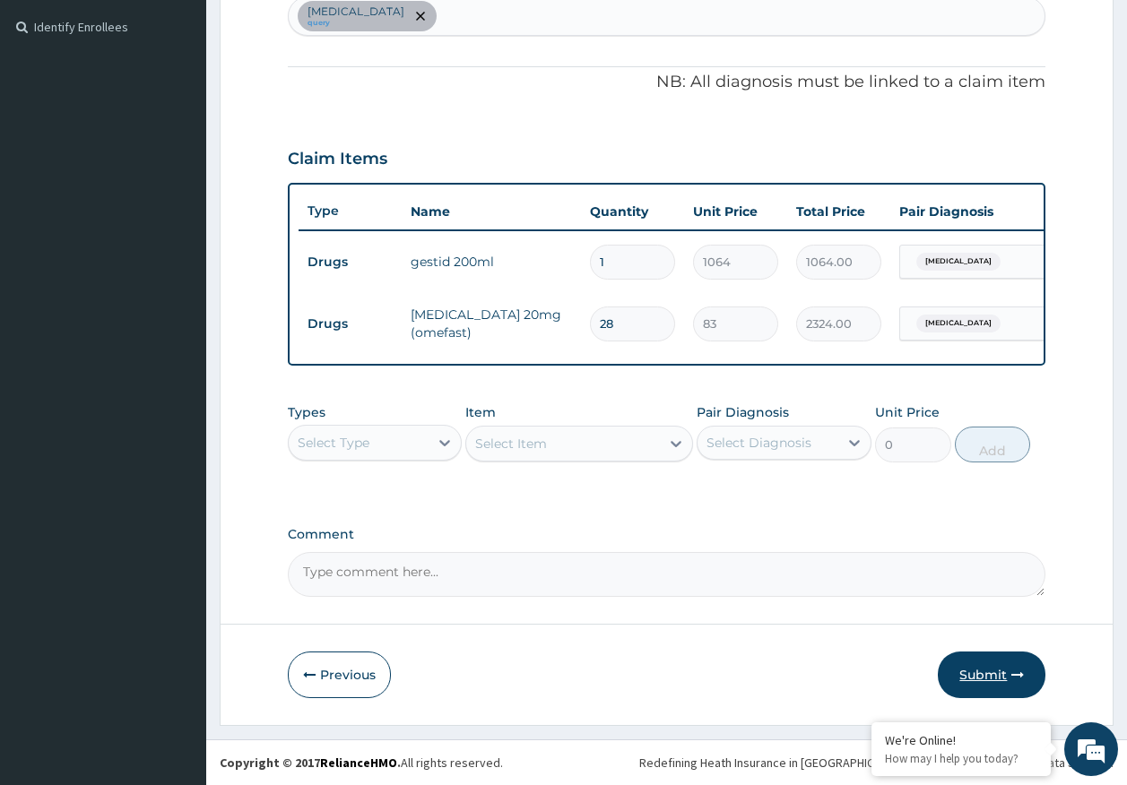
click at [977, 671] on button "Submit" at bounding box center [992, 675] width 108 height 47
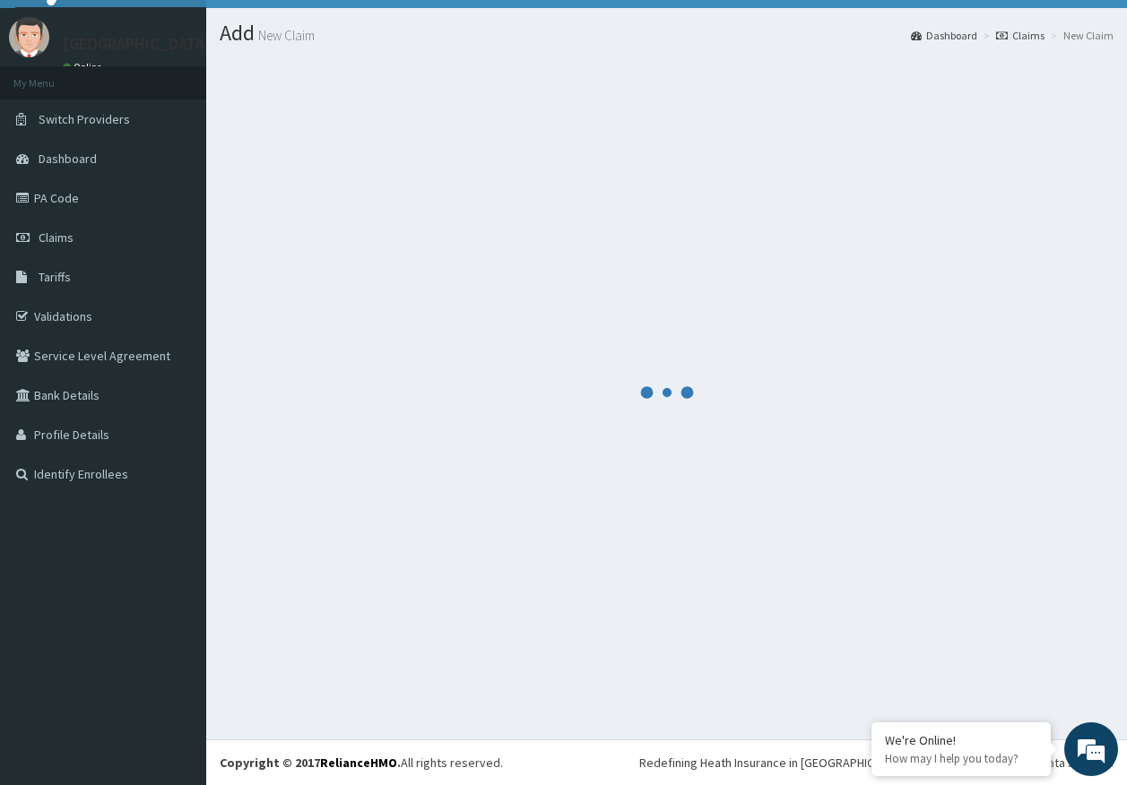
scroll to position [37, 0]
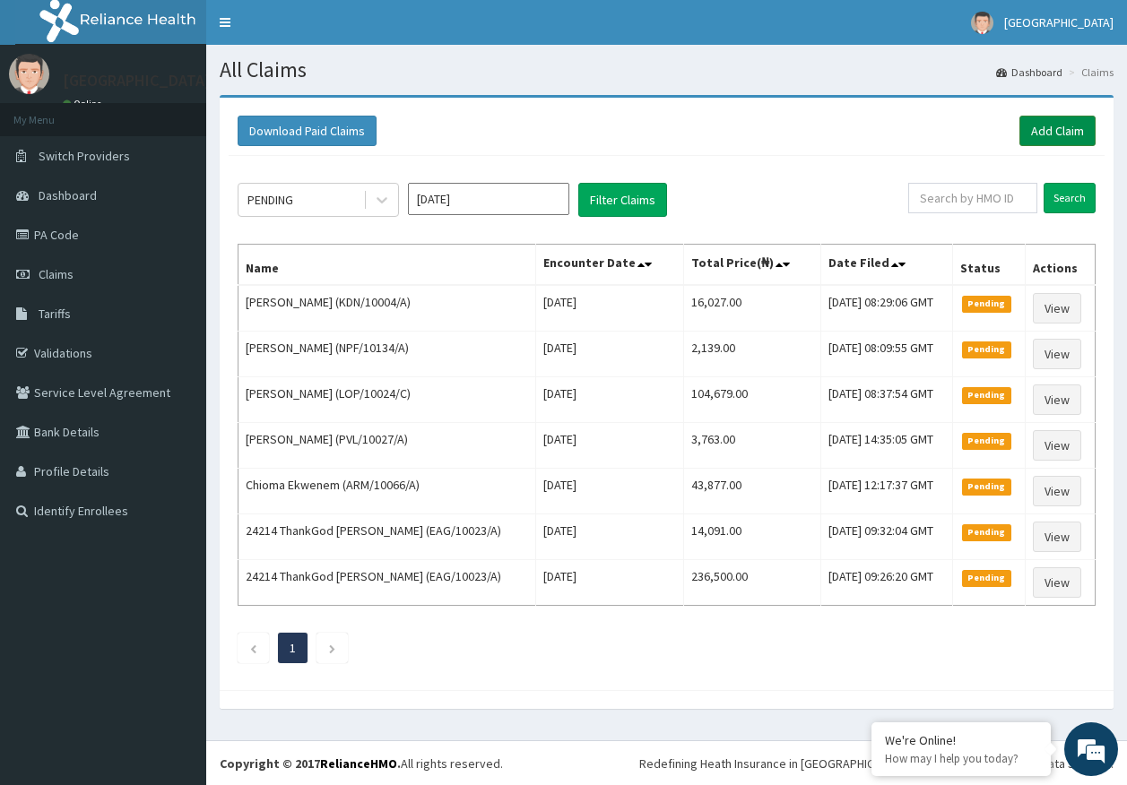
click at [1077, 138] on link "Add Claim" at bounding box center [1057, 131] width 76 height 30
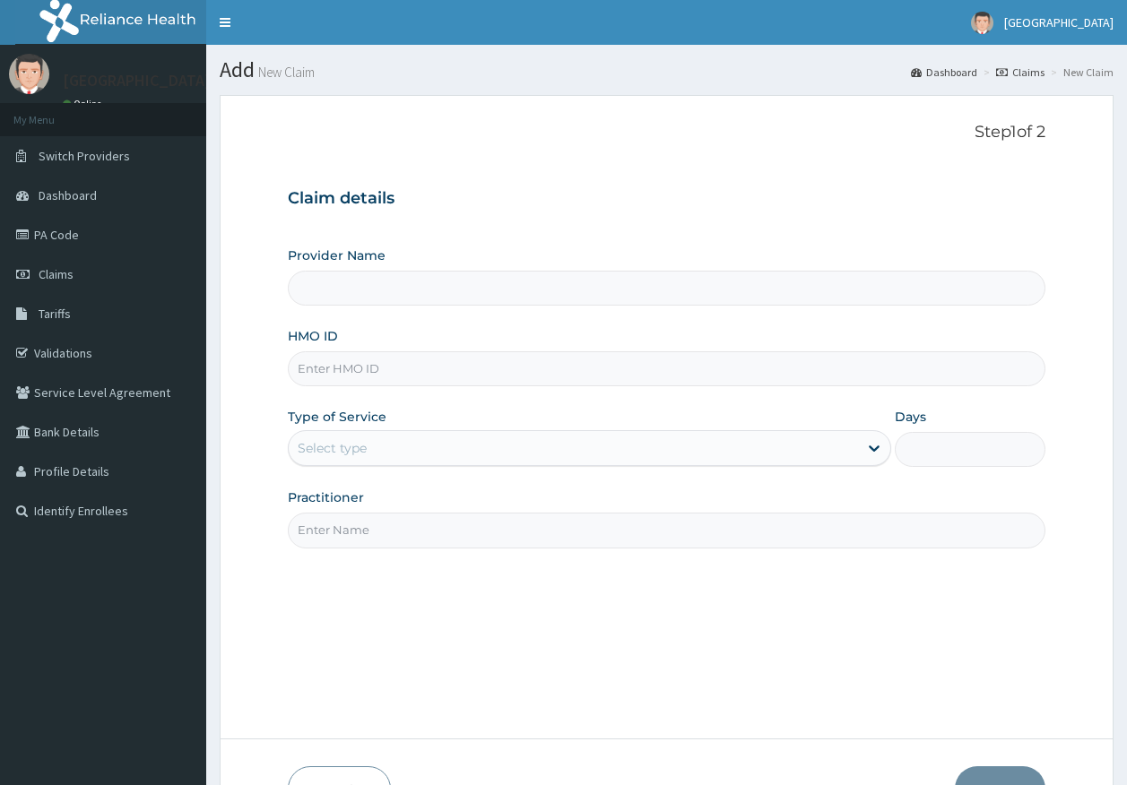
type input "[GEOGRAPHIC_DATA]"
type input "HIA/11298/A"
drag, startPoint x: 312, startPoint y: 447, endPoint x: 350, endPoint y: 472, distance: 45.5
click at [313, 447] on div "Select type" at bounding box center [332, 448] width 69 height 18
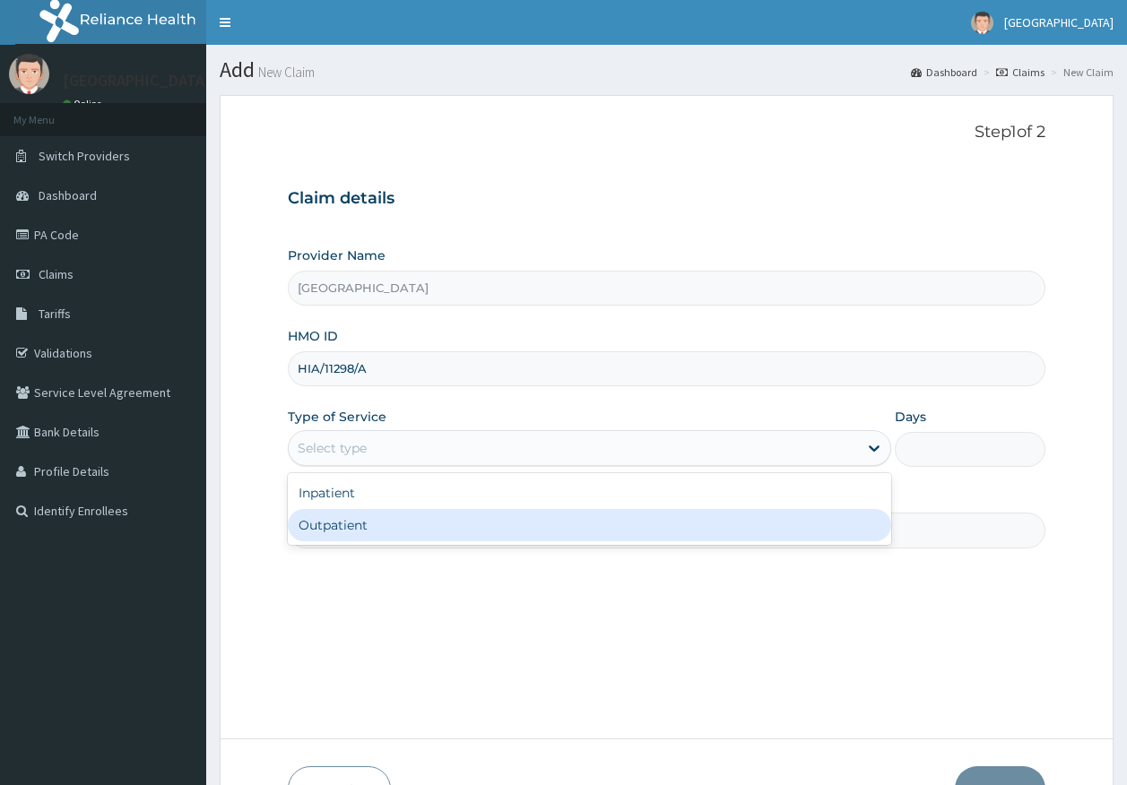
click at [344, 523] on div "Outpatient" at bounding box center [589, 525] width 603 height 32
type input "1"
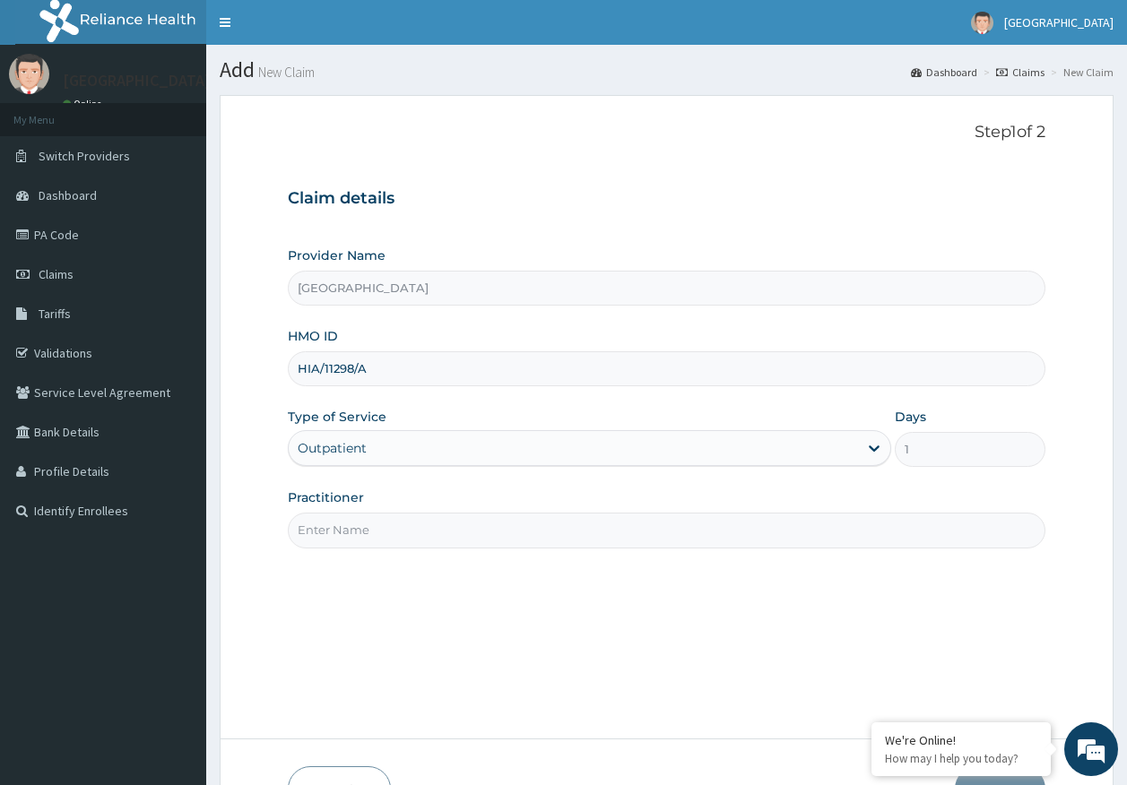
click at [369, 538] on input "Practitioner" at bounding box center [667, 530] width 758 height 35
type input "DR AJAYI"
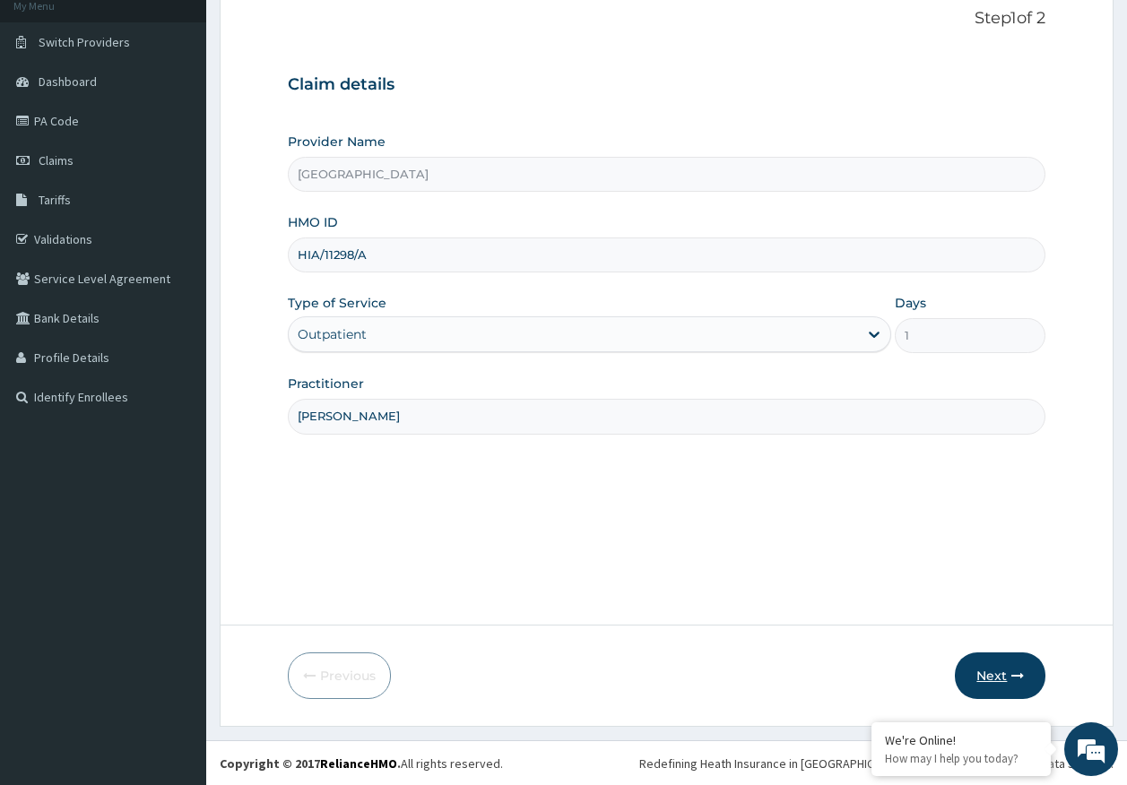
scroll to position [115, 0]
click at [1011, 684] on button "Next" at bounding box center [1000, 675] width 91 height 47
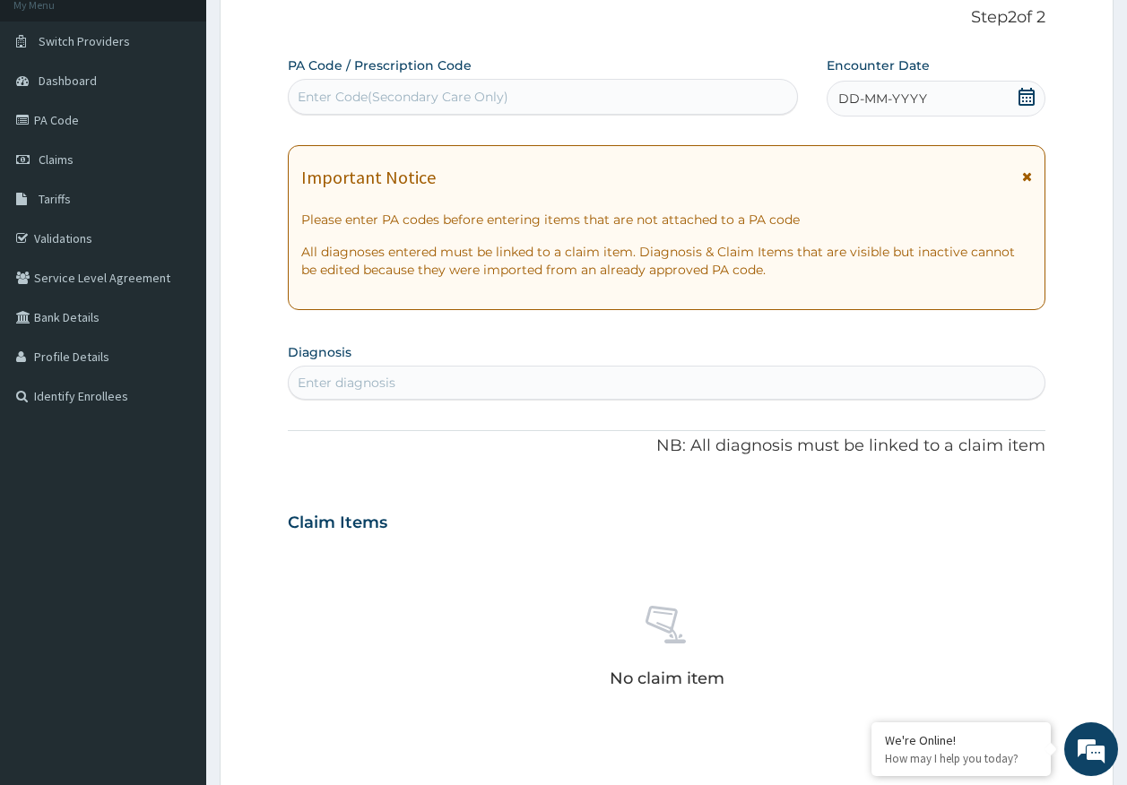
click at [888, 100] on span "DD-MM-YYYY" at bounding box center [882, 99] width 89 height 18
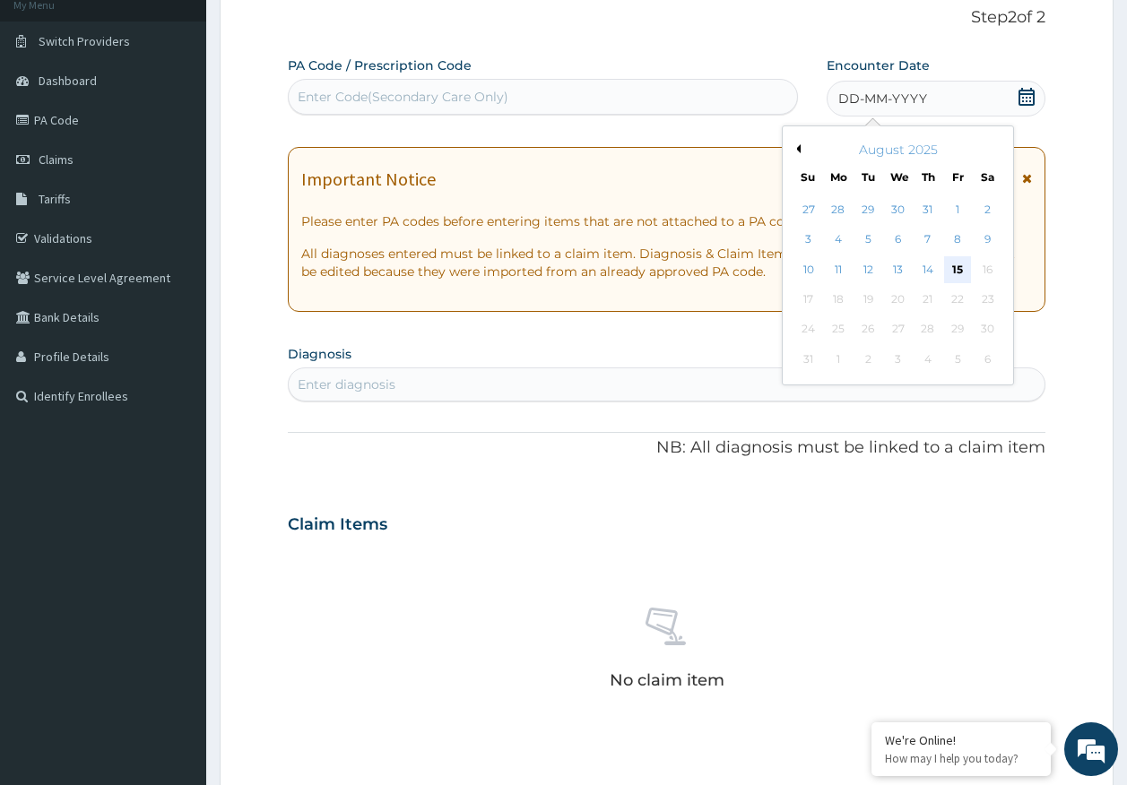
click at [957, 274] on div "15" at bounding box center [957, 269] width 27 height 27
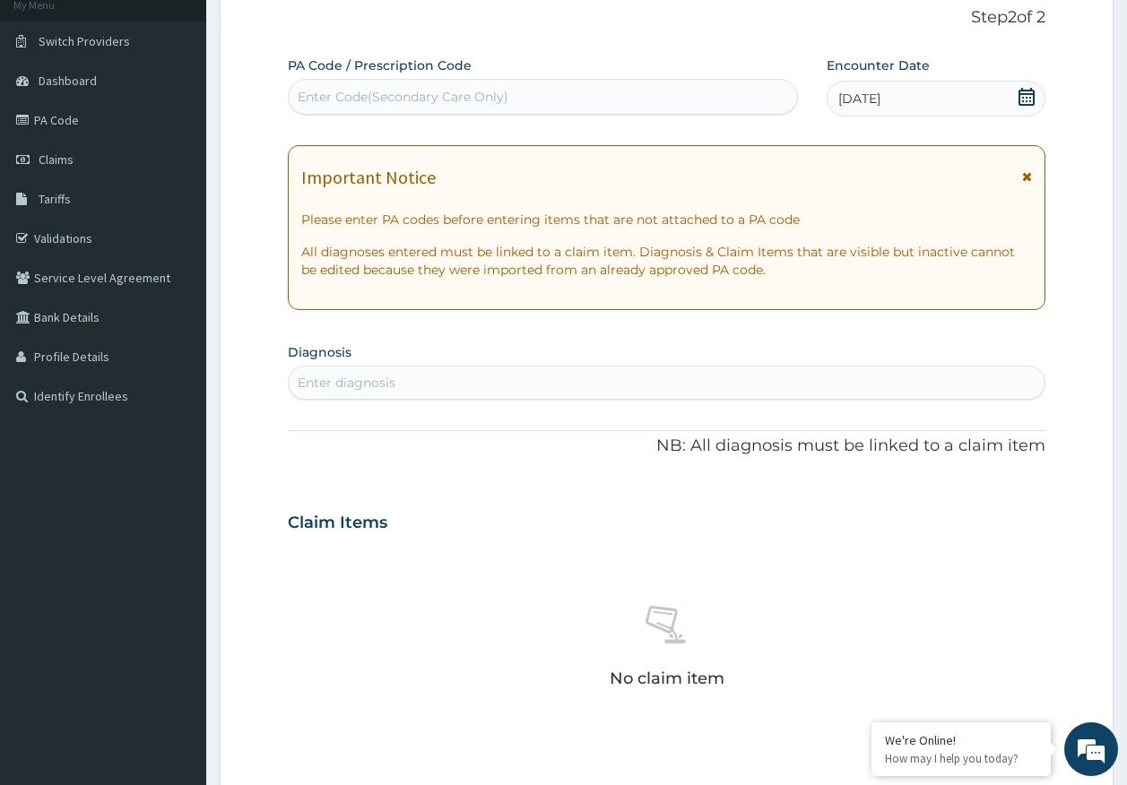
click at [471, 370] on div "Enter diagnosis" at bounding box center [667, 382] width 757 height 29
type input "[MEDICAL_DATA]"
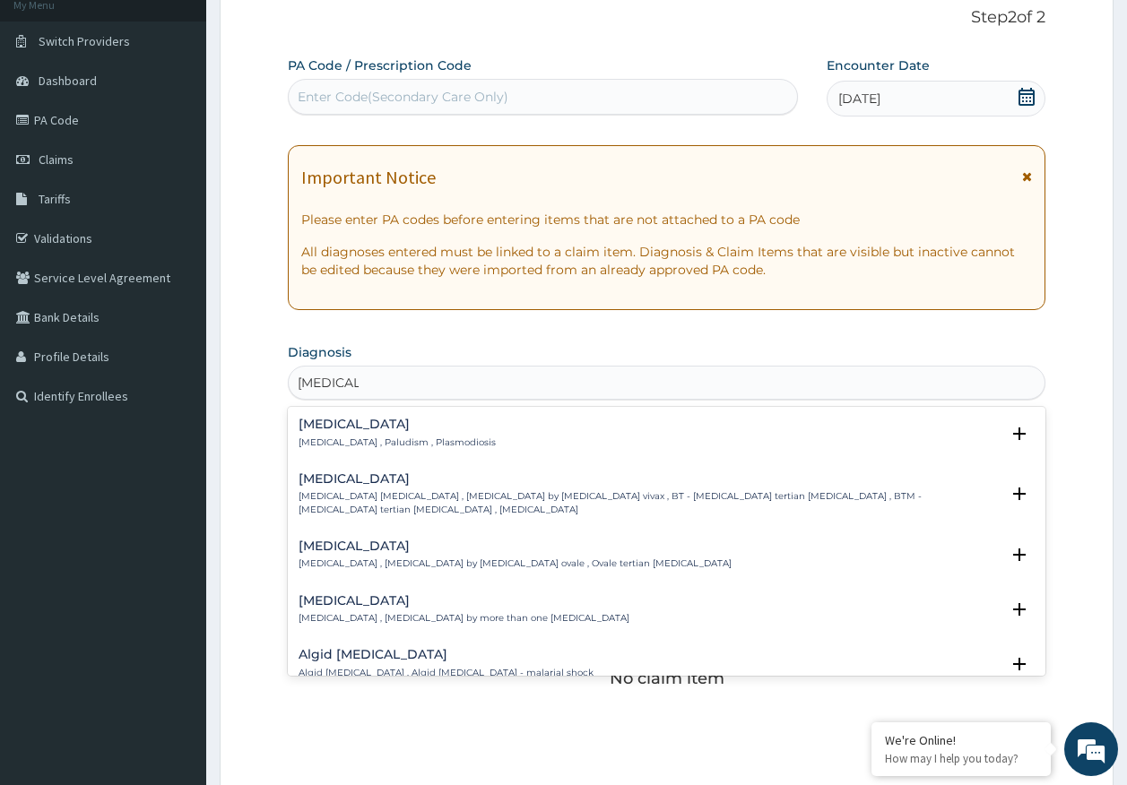
click at [337, 432] on div "[MEDICAL_DATA] [MEDICAL_DATA] , Paludism , Plasmodiosis" at bounding box center [397, 433] width 197 height 31
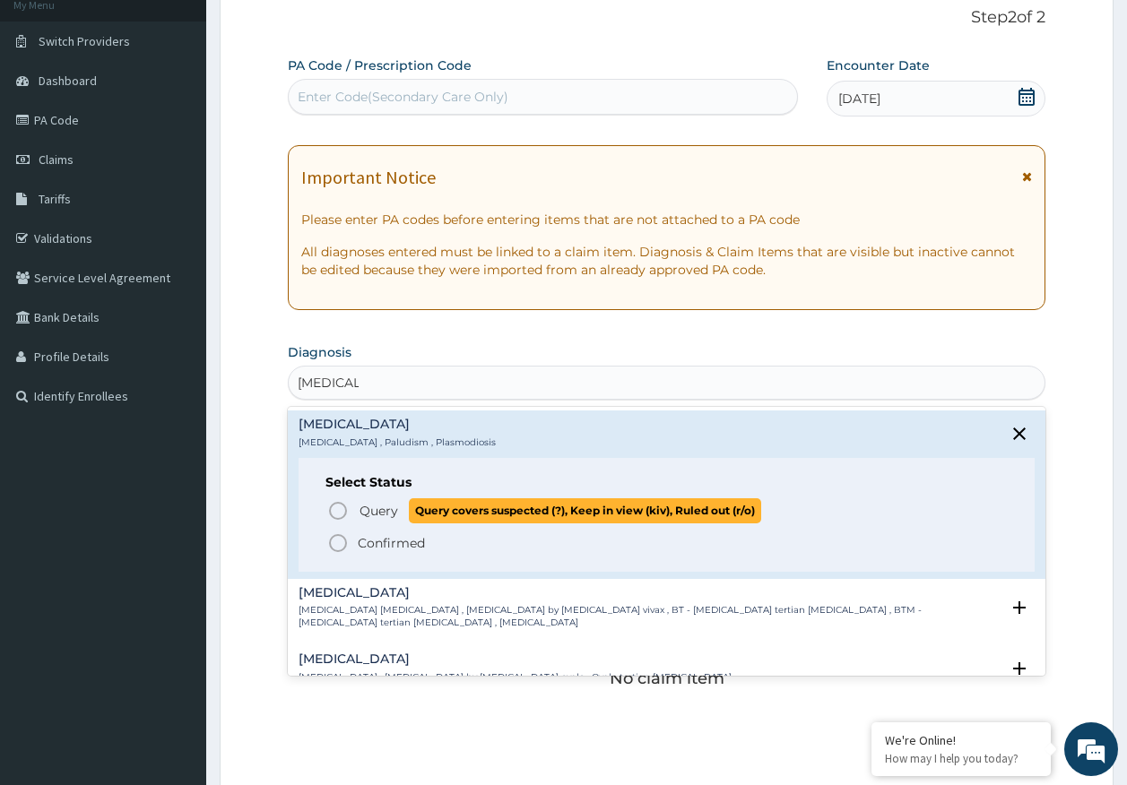
drag, startPoint x: 373, startPoint y: 513, endPoint x: 385, endPoint y: 513, distance: 11.7
click at [376, 513] on span "Query" at bounding box center [378, 511] width 39 height 18
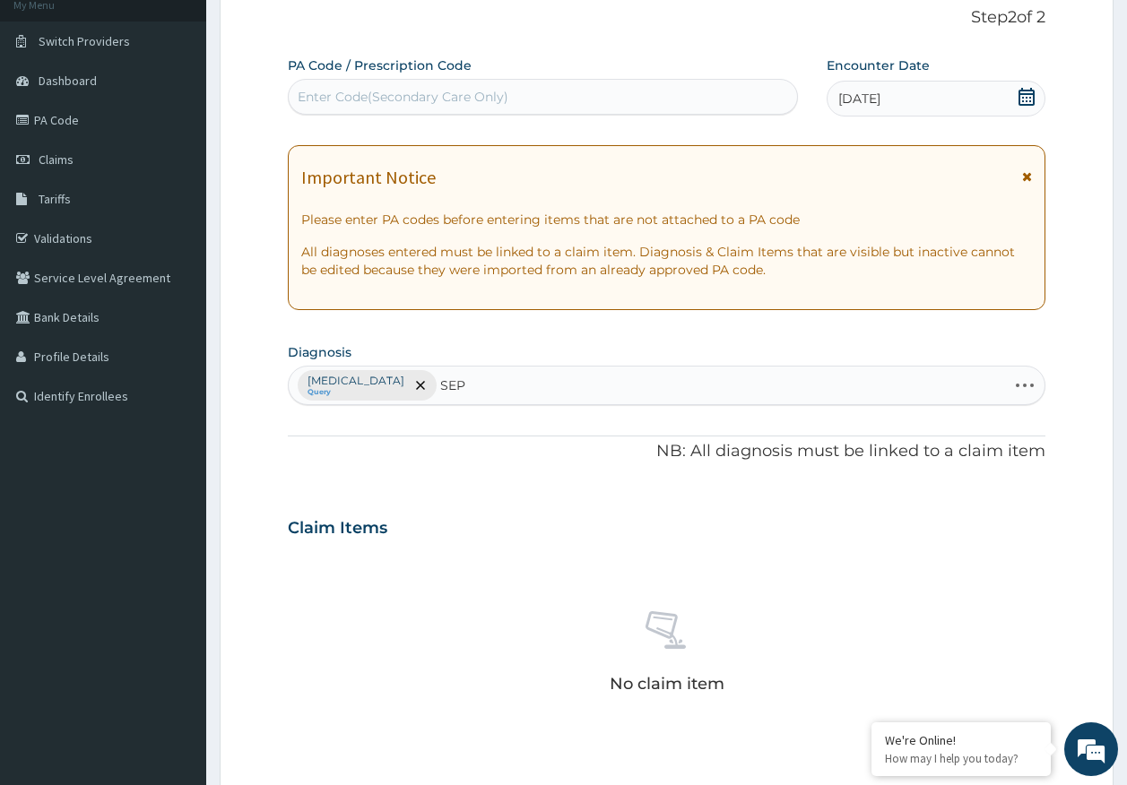
type input "SEPS"
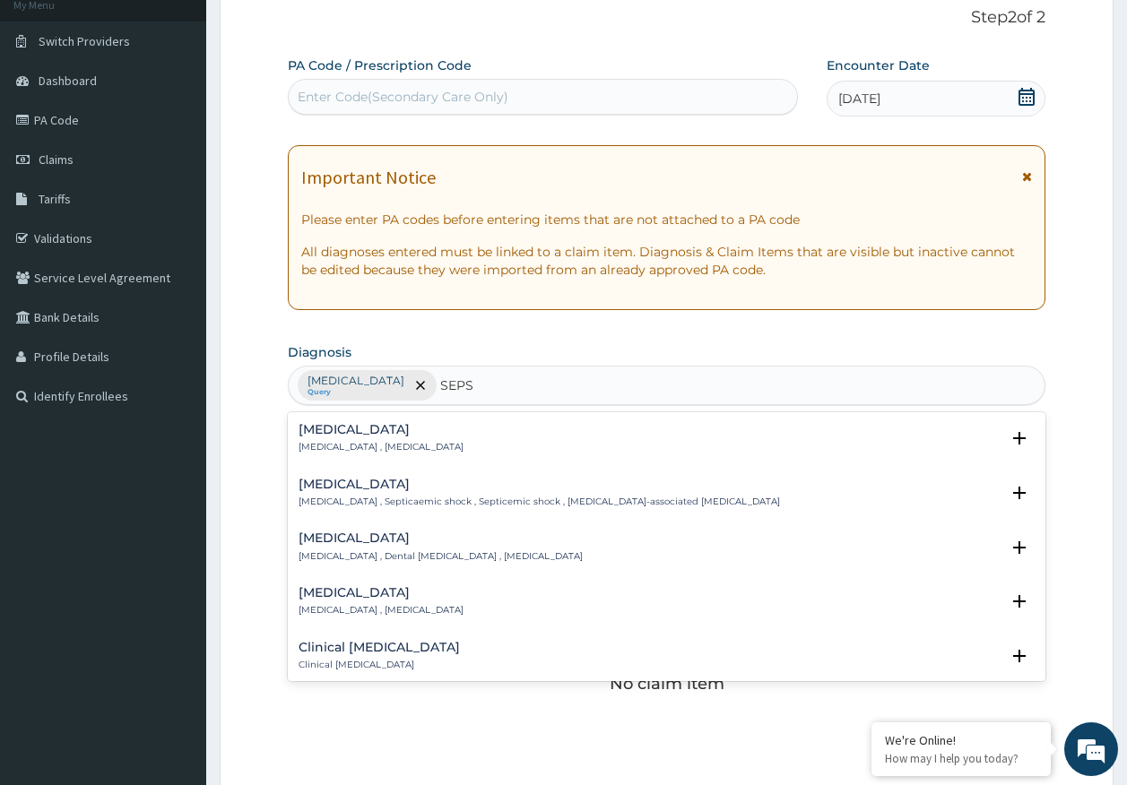
click at [355, 437] on h4 "[MEDICAL_DATA]" at bounding box center [381, 429] width 165 height 13
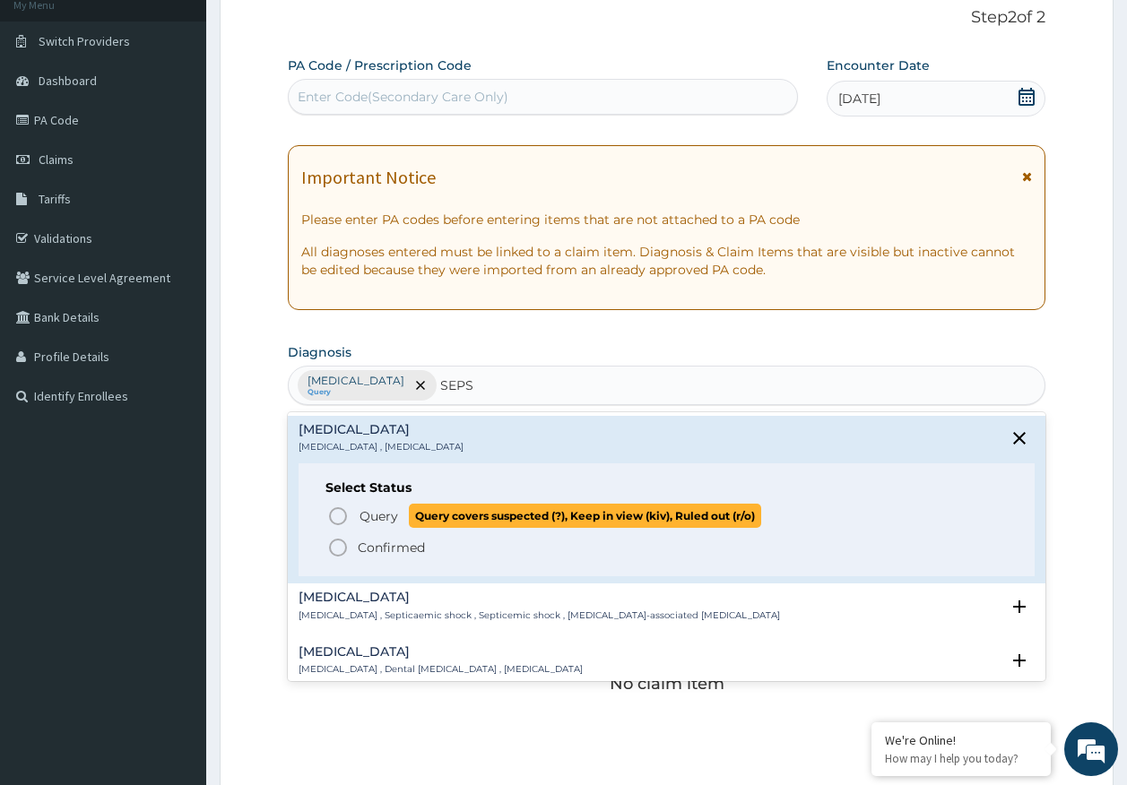
click at [387, 509] on span "Query" at bounding box center [378, 516] width 39 height 18
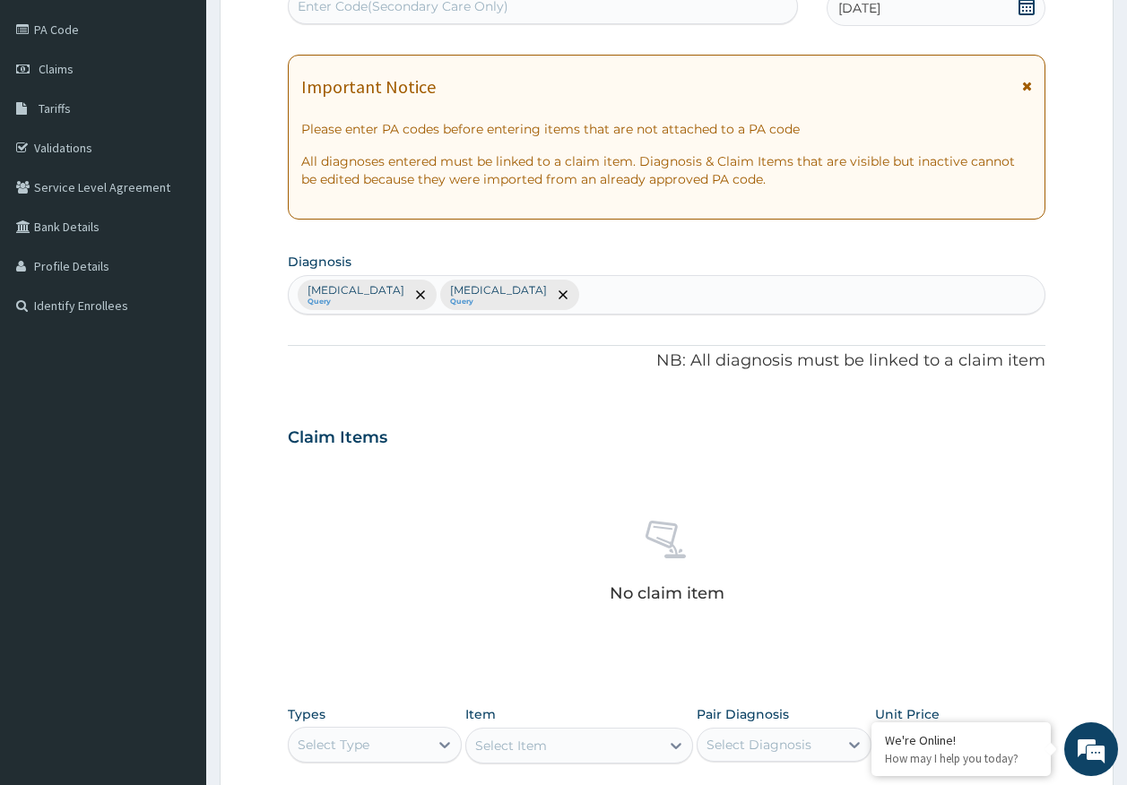
scroll to position [507, 0]
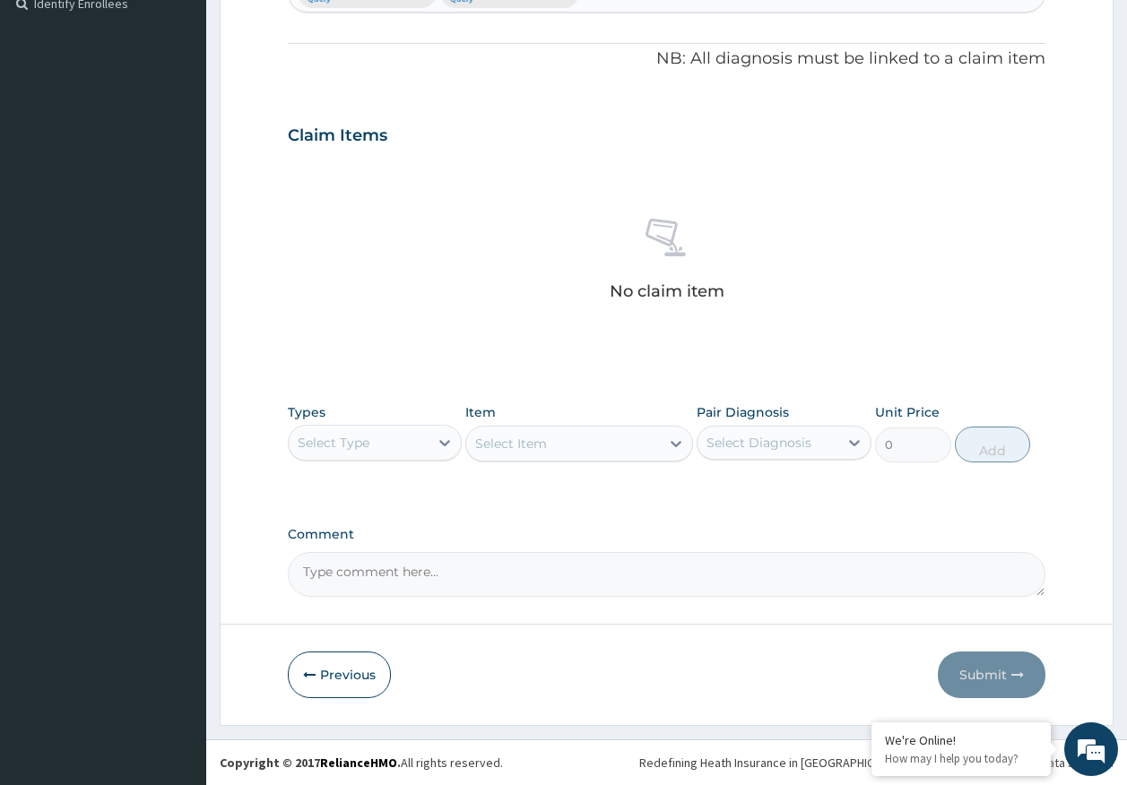
click at [329, 443] on div "Select Type" at bounding box center [334, 443] width 72 height 18
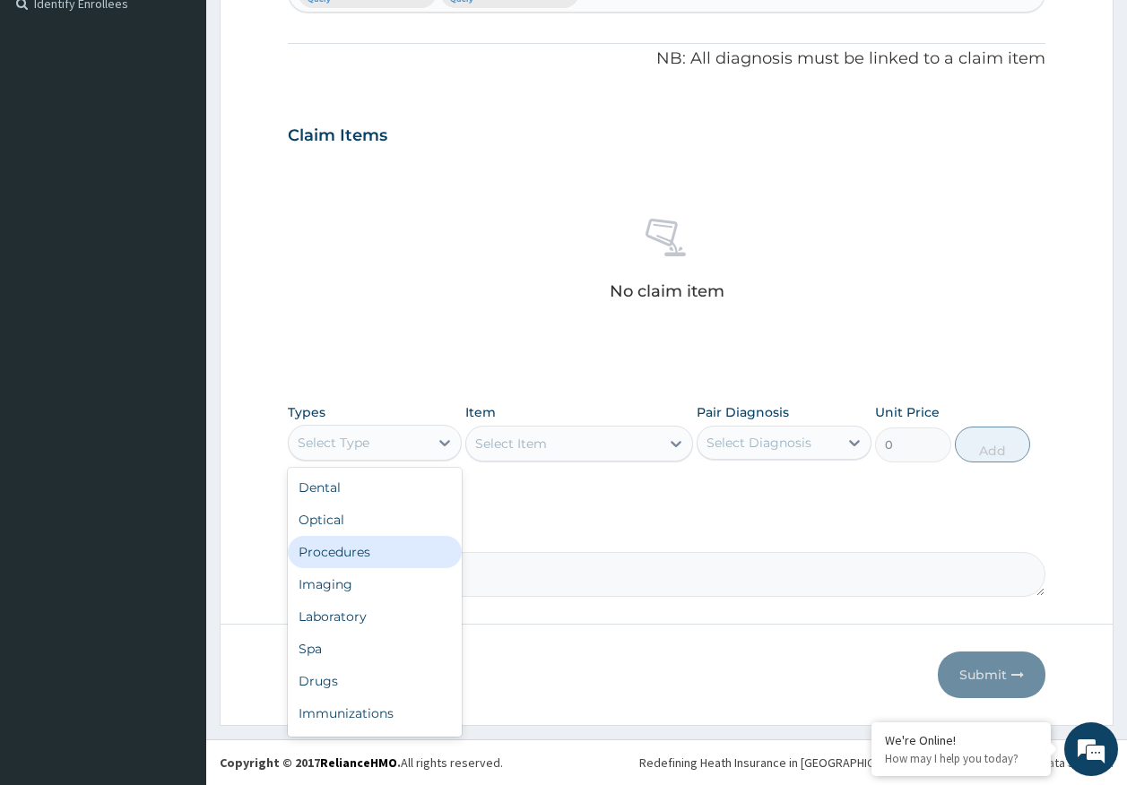
drag, startPoint x: 350, startPoint y: 549, endPoint x: 799, endPoint y: 441, distance: 462.0
click at [350, 549] on div "Procedures" at bounding box center [375, 552] width 175 height 32
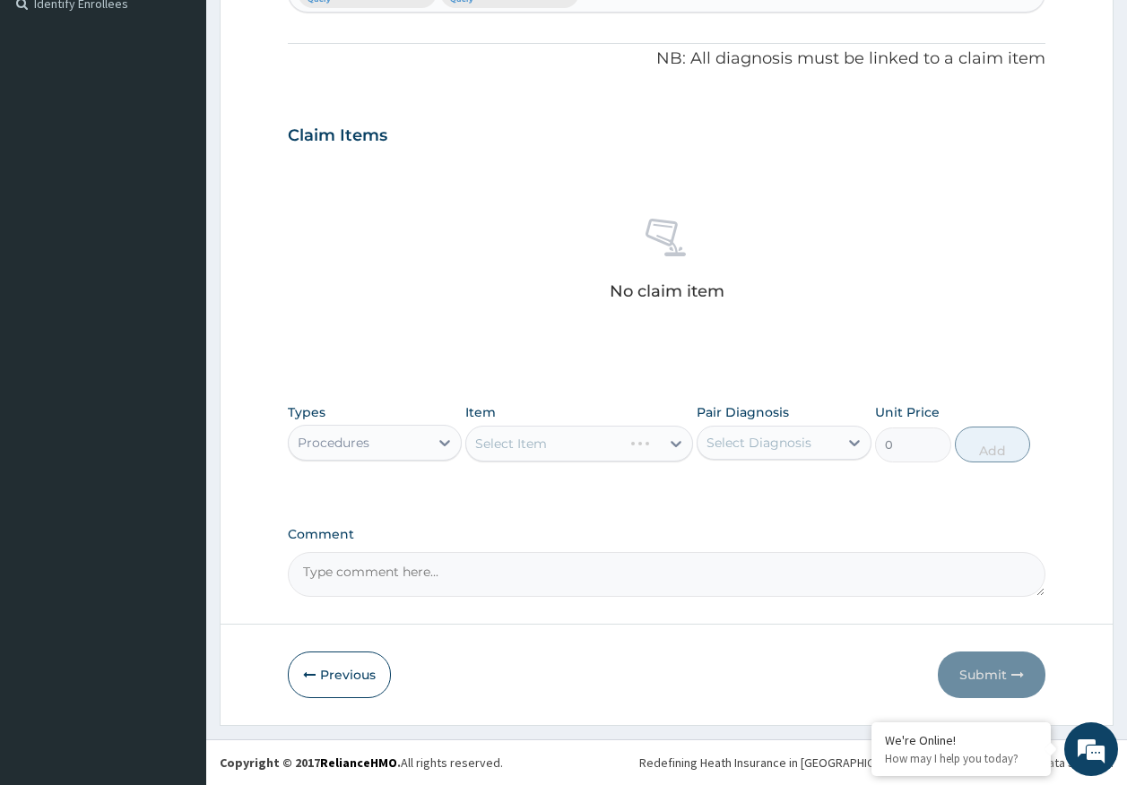
click at [816, 428] on div "Select Diagnosis" at bounding box center [767, 442] width 141 height 29
click at [768, 494] on label "[MEDICAL_DATA]" at bounding box center [781, 487] width 111 height 18
checkbox input "true"
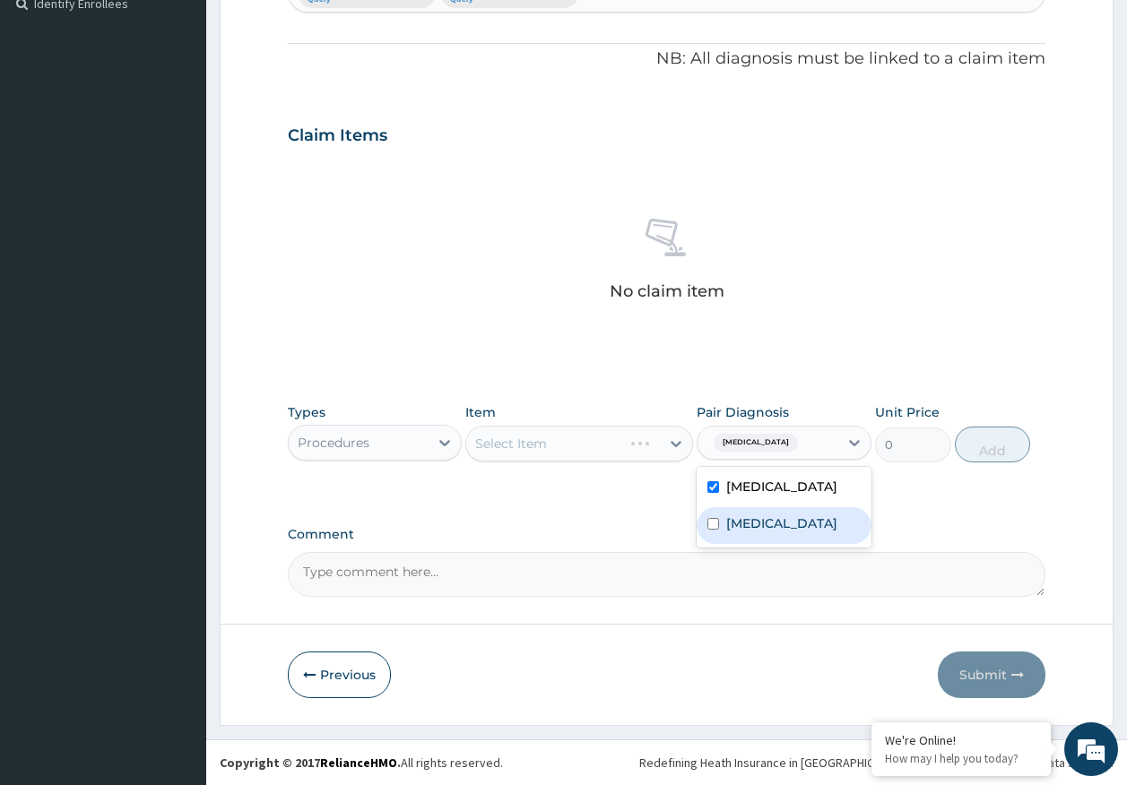
click at [762, 533] on div "[MEDICAL_DATA]" at bounding box center [784, 525] width 175 height 37
checkbox input "true"
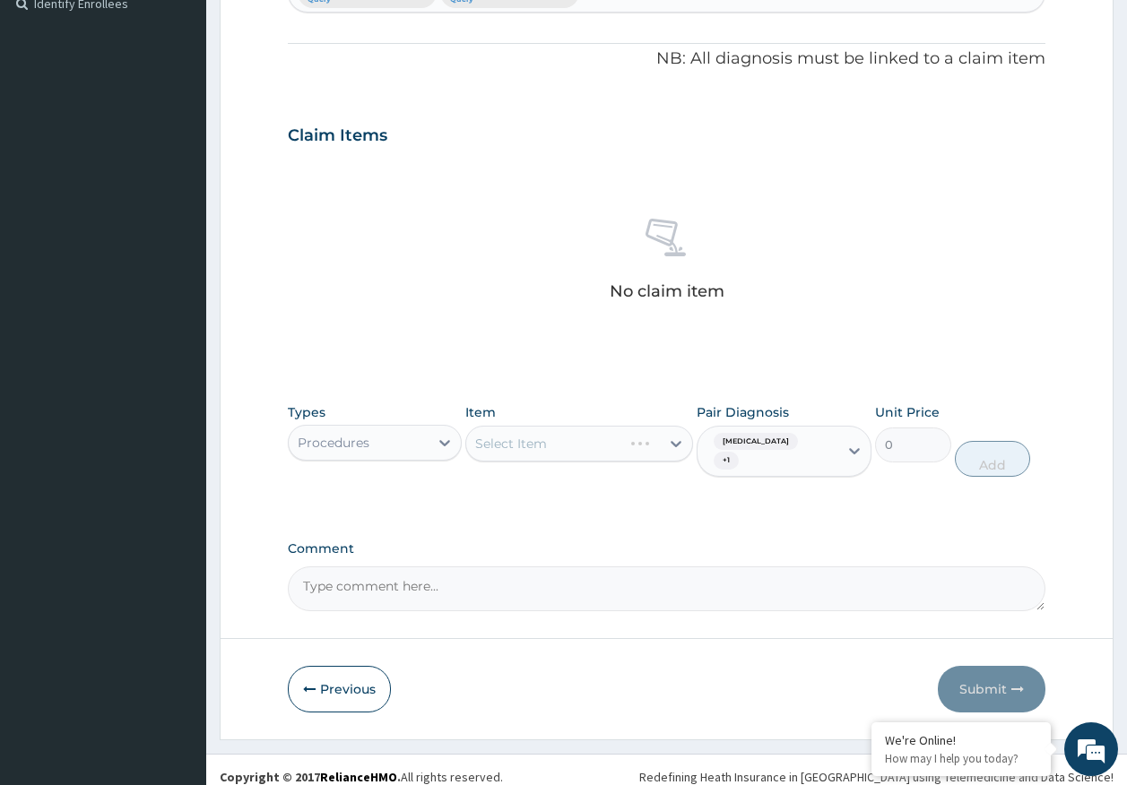
click at [591, 454] on div "Select Item" at bounding box center [579, 444] width 228 height 36
click at [598, 449] on div "Select Item" at bounding box center [563, 443] width 194 height 29
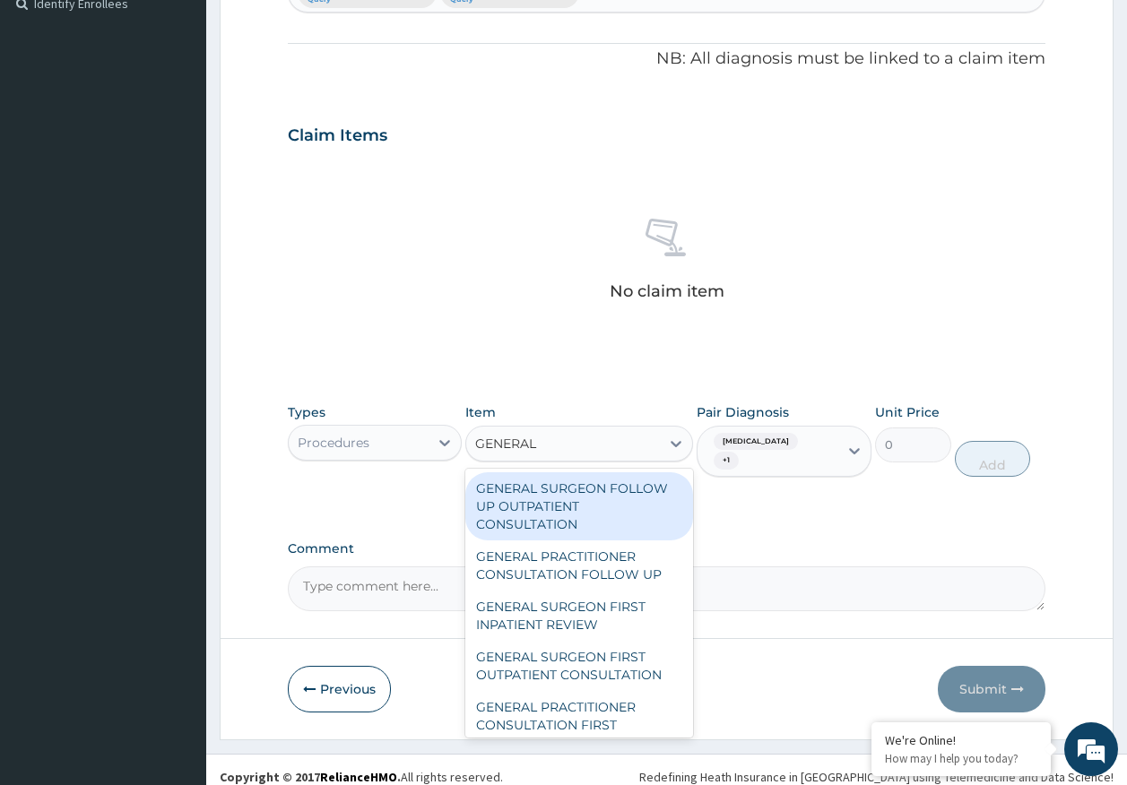
type input "GENERAL P"
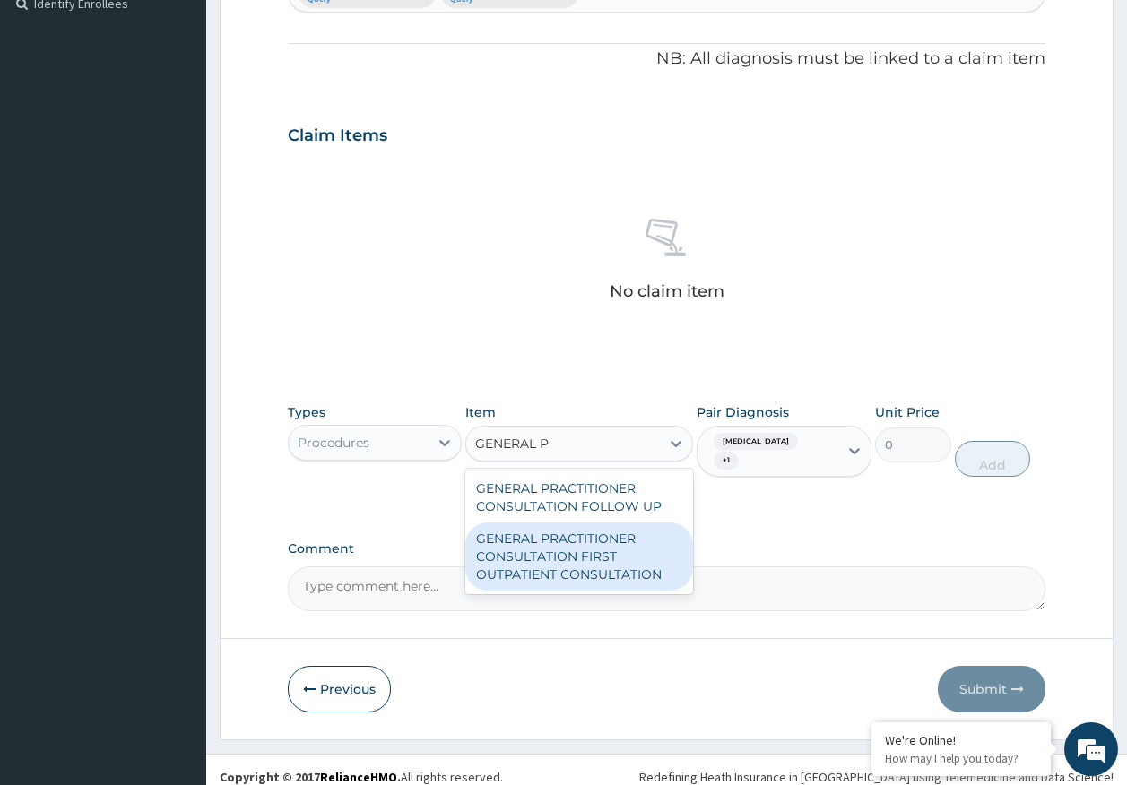
drag, startPoint x: 593, startPoint y: 559, endPoint x: 894, endPoint y: 483, distance: 309.8
click at [597, 557] on div "GENERAL PRACTITIONER CONSULTATION FIRST OUTPATIENT CONSULTATION" at bounding box center [579, 557] width 228 height 68
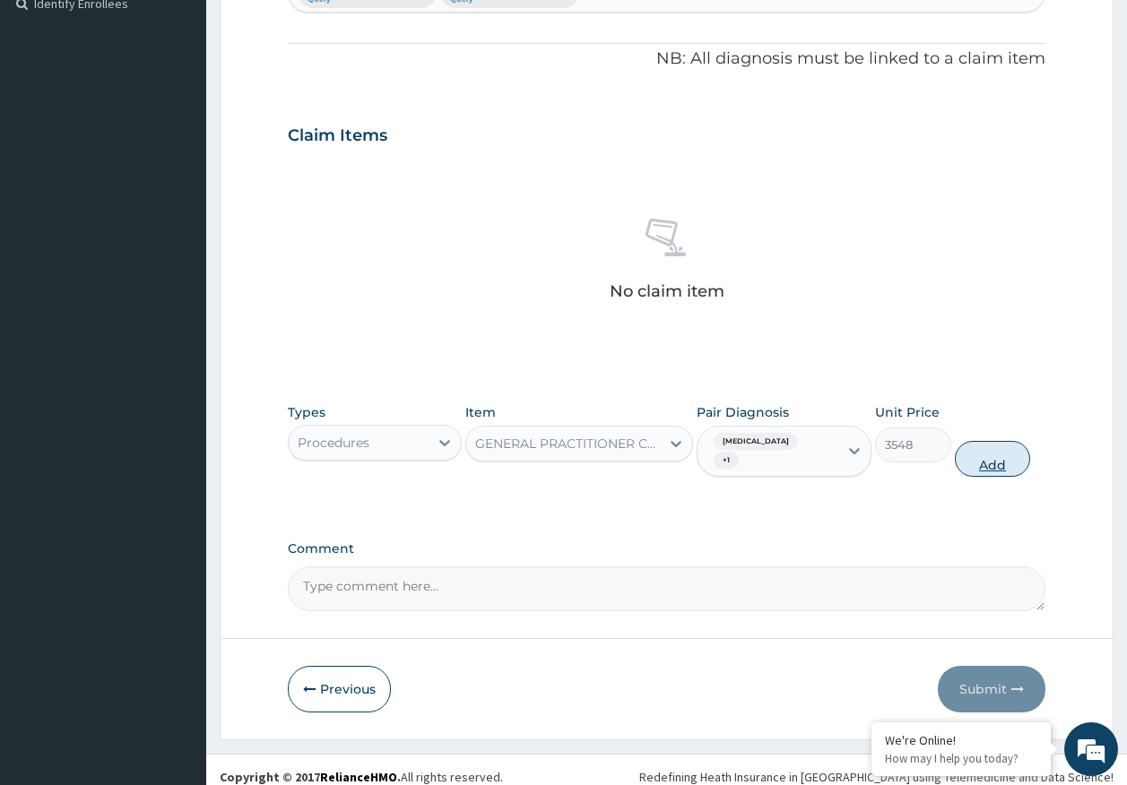
click at [995, 441] on button "Add" at bounding box center [993, 459] width 76 height 36
type input "0"
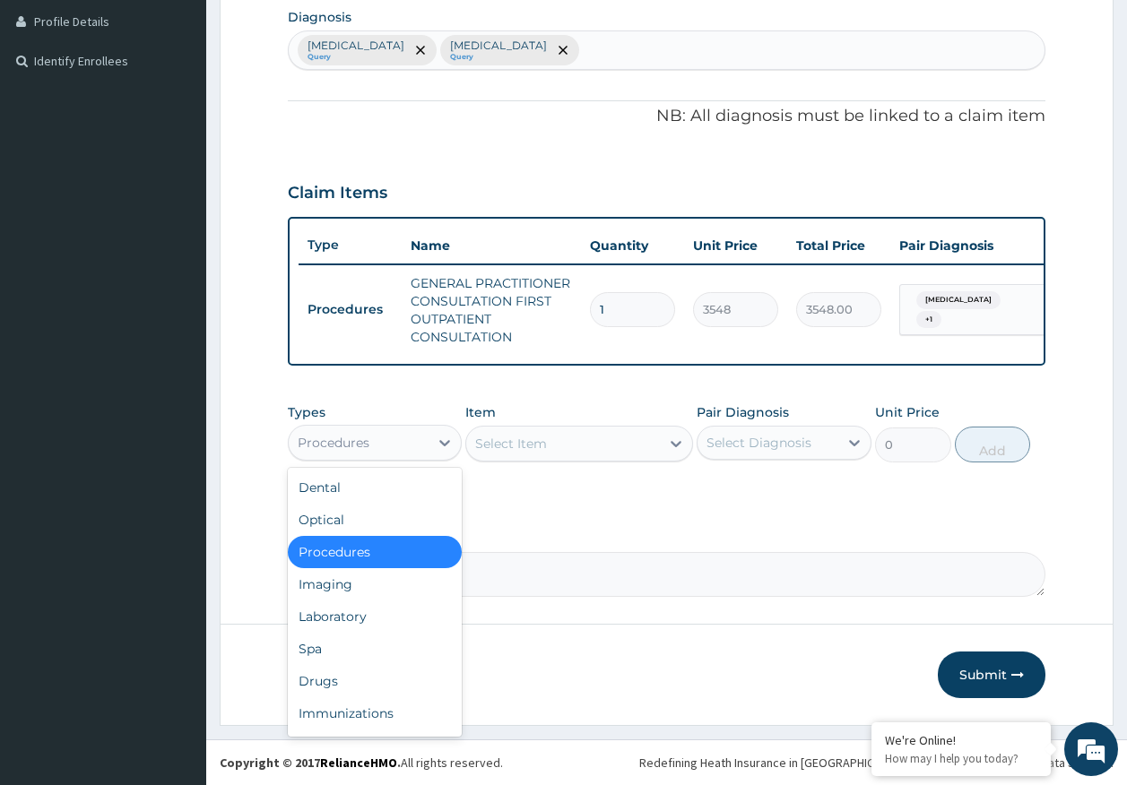
click at [336, 447] on div "Procedures" at bounding box center [334, 443] width 72 height 18
drag, startPoint x: 359, startPoint y: 613, endPoint x: 374, endPoint y: 603, distance: 17.4
click at [359, 612] on div "Laboratory" at bounding box center [375, 617] width 175 height 32
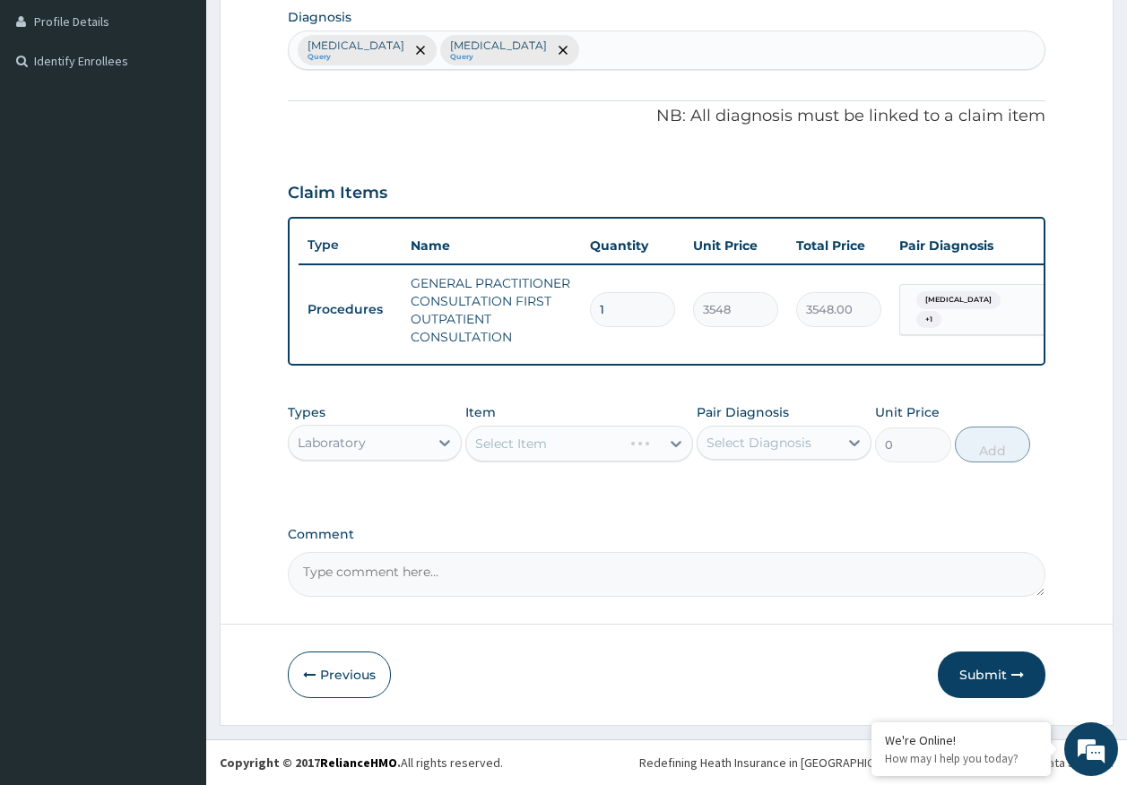
click at [746, 439] on div "Select Diagnosis" at bounding box center [758, 443] width 105 height 18
click at [752, 498] on div "Malaria" at bounding box center [784, 489] width 175 height 37
checkbox input "true"
click at [581, 455] on div "Select Item" at bounding box center [563, 443] width 194 height 29
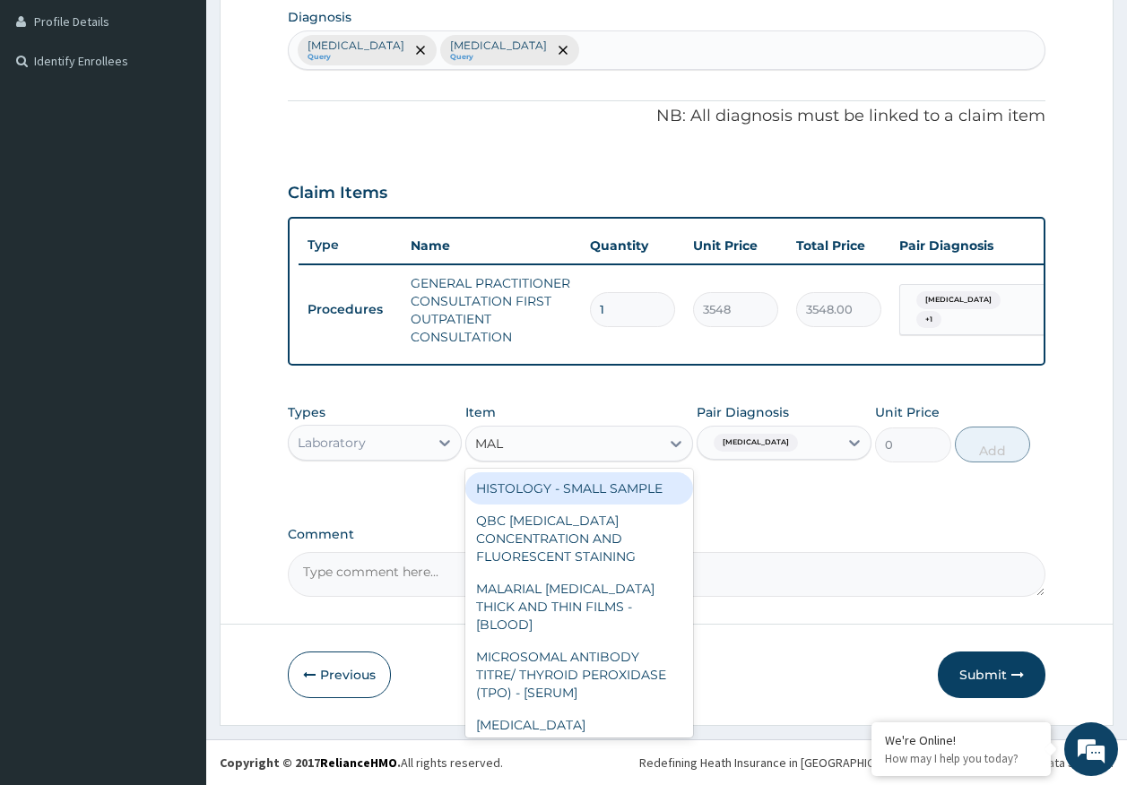
type input "MALA"
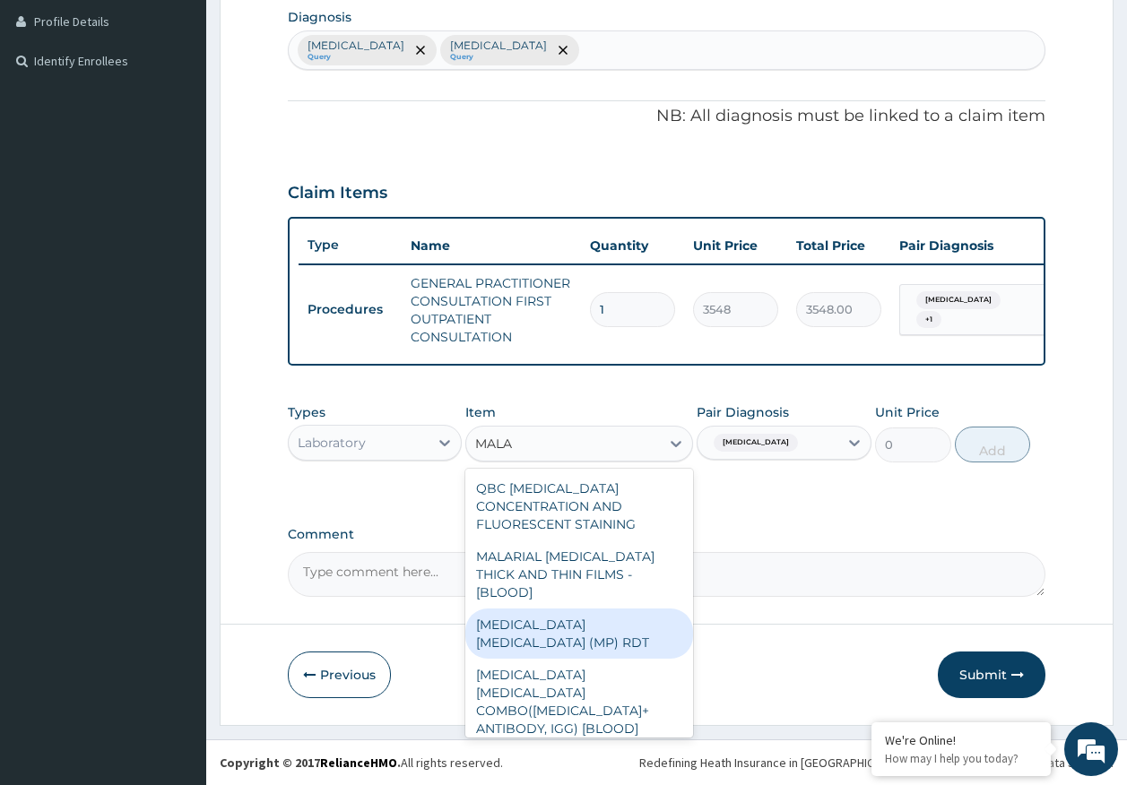
click at [647, 609] on div "MALARIA PARASITE (MP) RDT" at bounding box center [579, 634] width 228 height 50
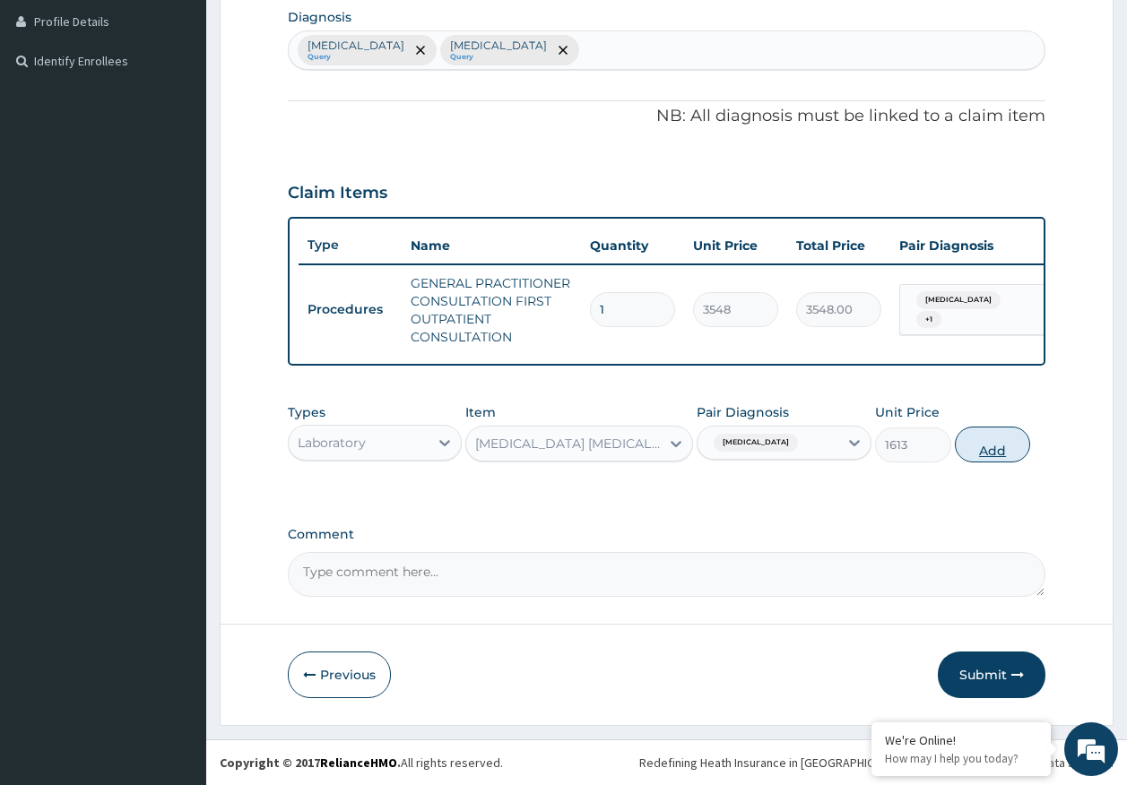
click at [973, 450] on button "Add" at bounding box center [993, 445] width 76 height 36
type input "0"
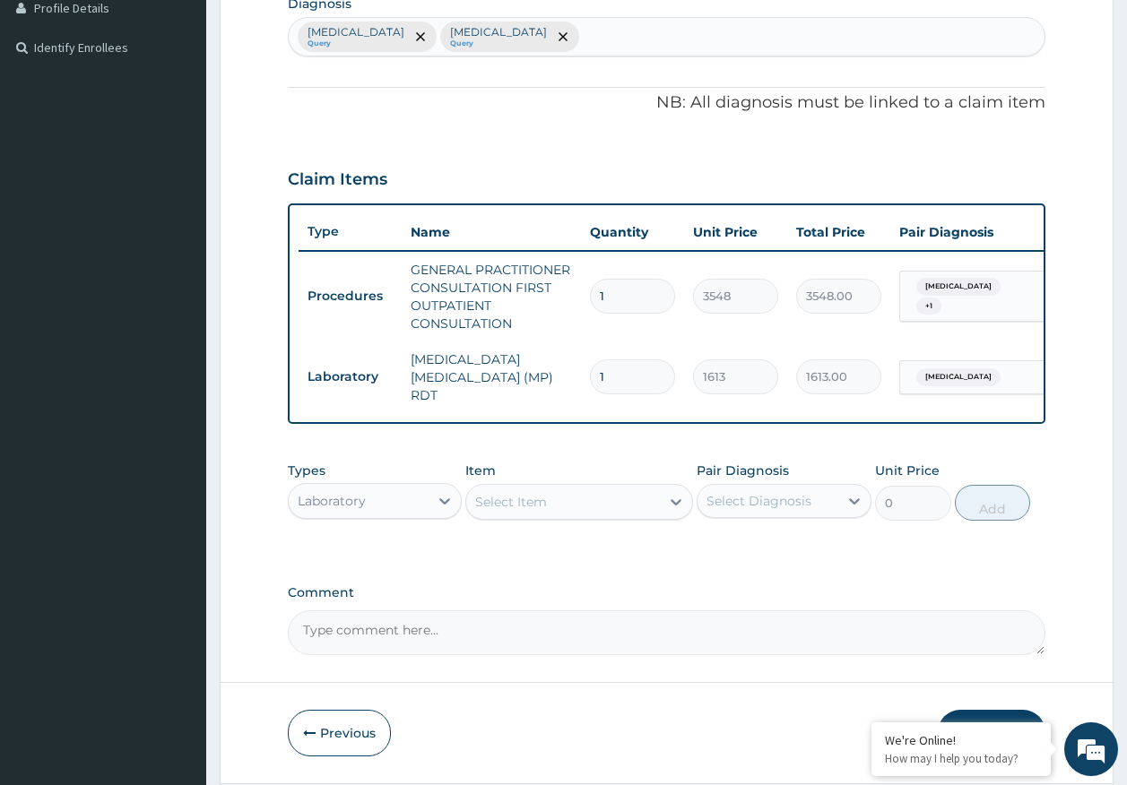
click at [558, 507] on div "Select Item" at bounding box center [563, 502] width 194 height 29
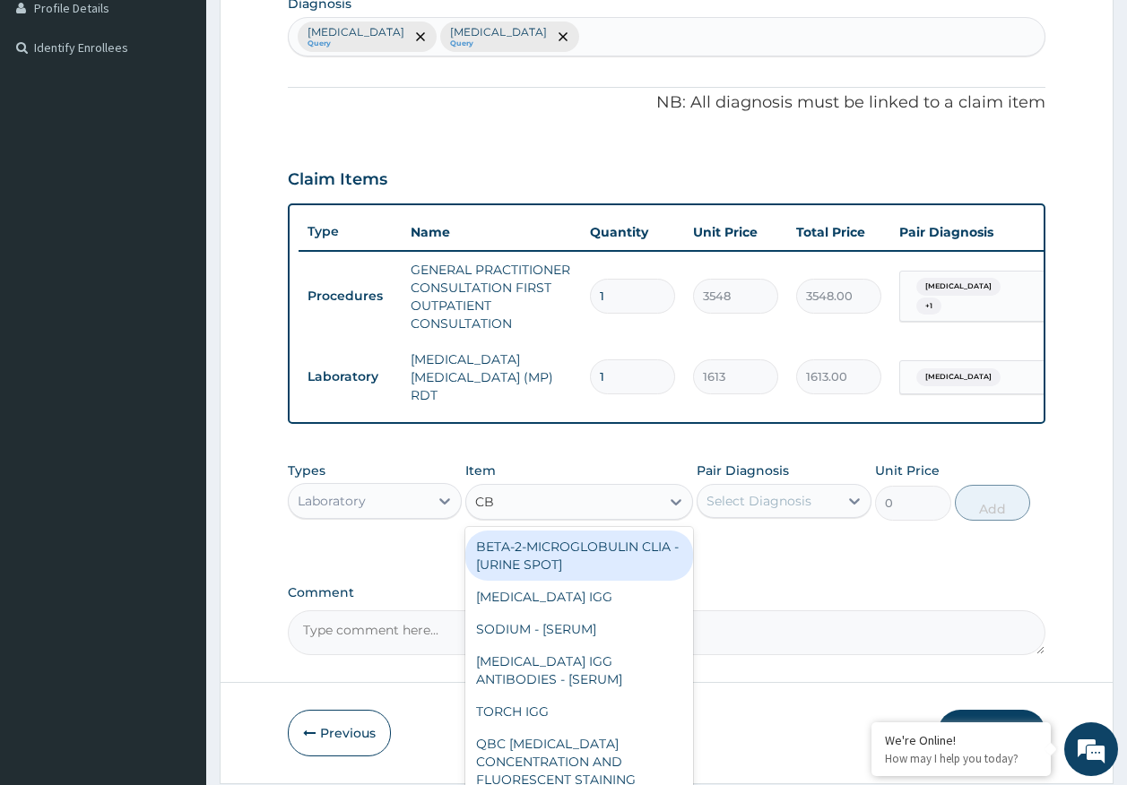
type input "CBC"
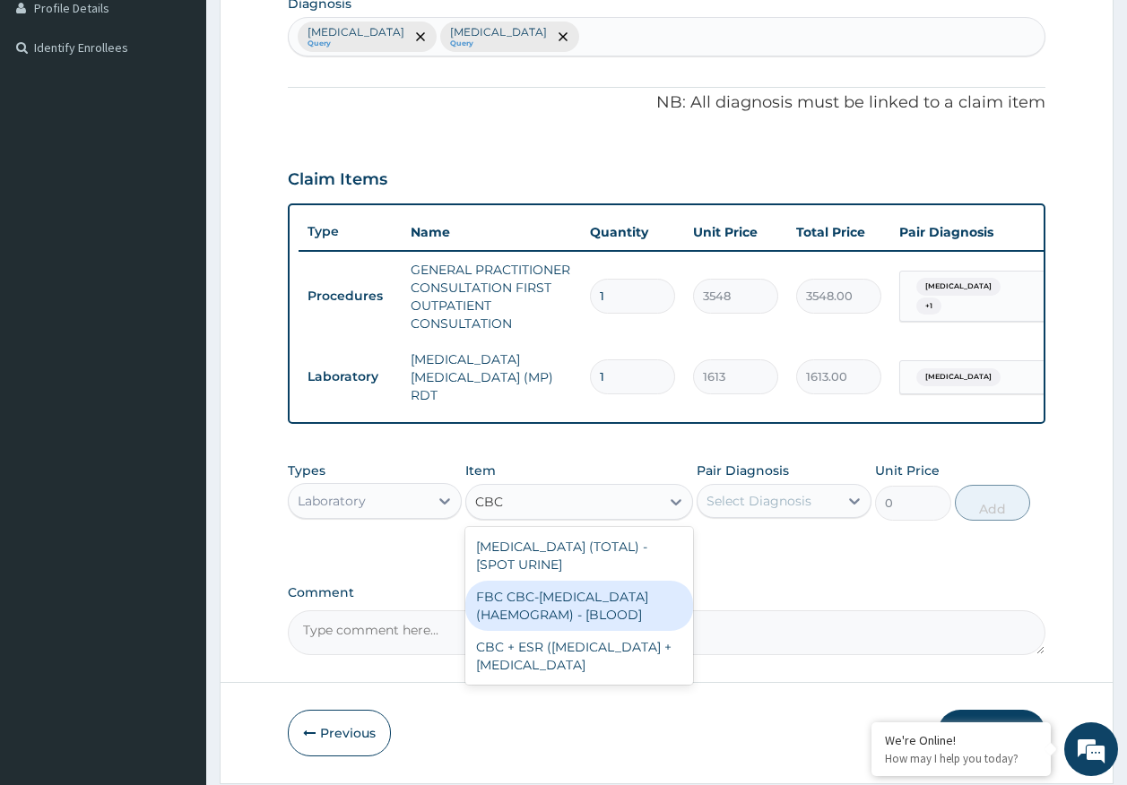
drag, startPoint x: 591, startPoint y: 611, endPoint x: 651, endPoint y: 575, distance: 69.9
click at [601, 604] on div "FBC CBC-[MEDICAL_DATA] (HAEMOGRAM) - [BLOOD]" at bounding box center [579, 606] width 228 height 50
type input "4300"
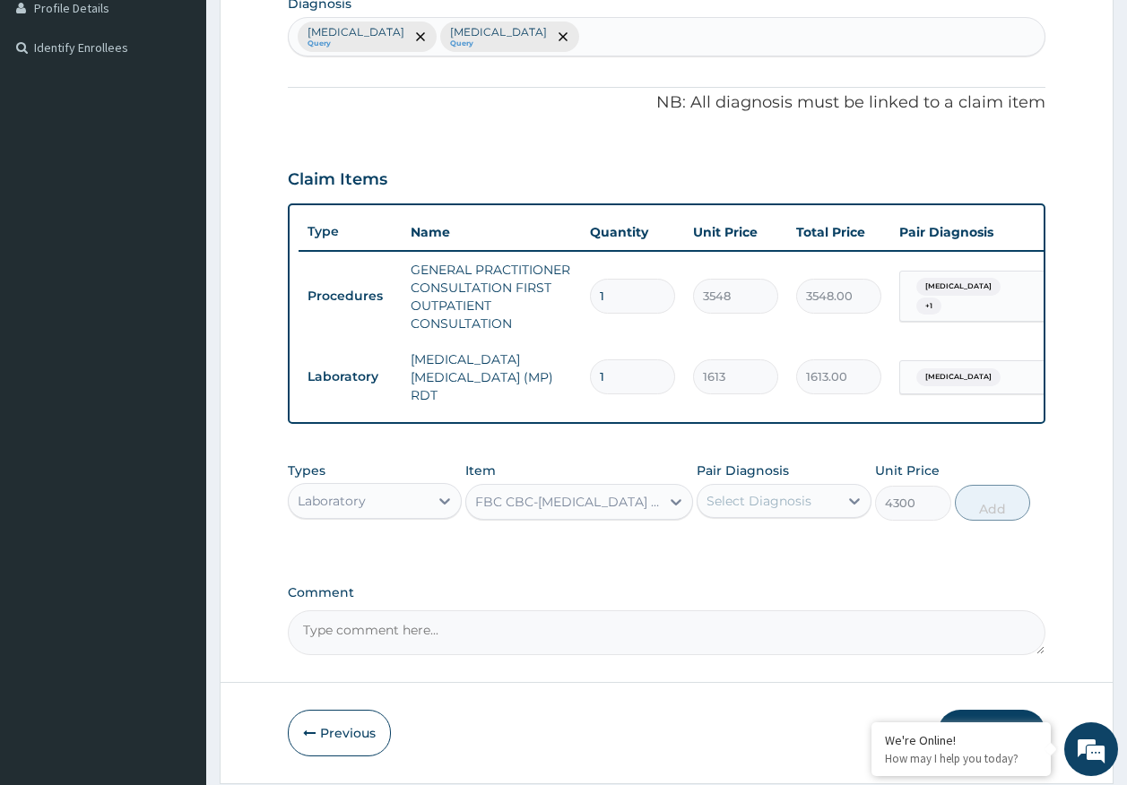
click at [781, 494] on div "Select Diagnosis" at bounding box center [767, 501] width 141 height 29
click at [758, 587] on label "[MEDICAL_DATA]" at bounding box center [781, 582] width 111 height 18
checkbox input "true"
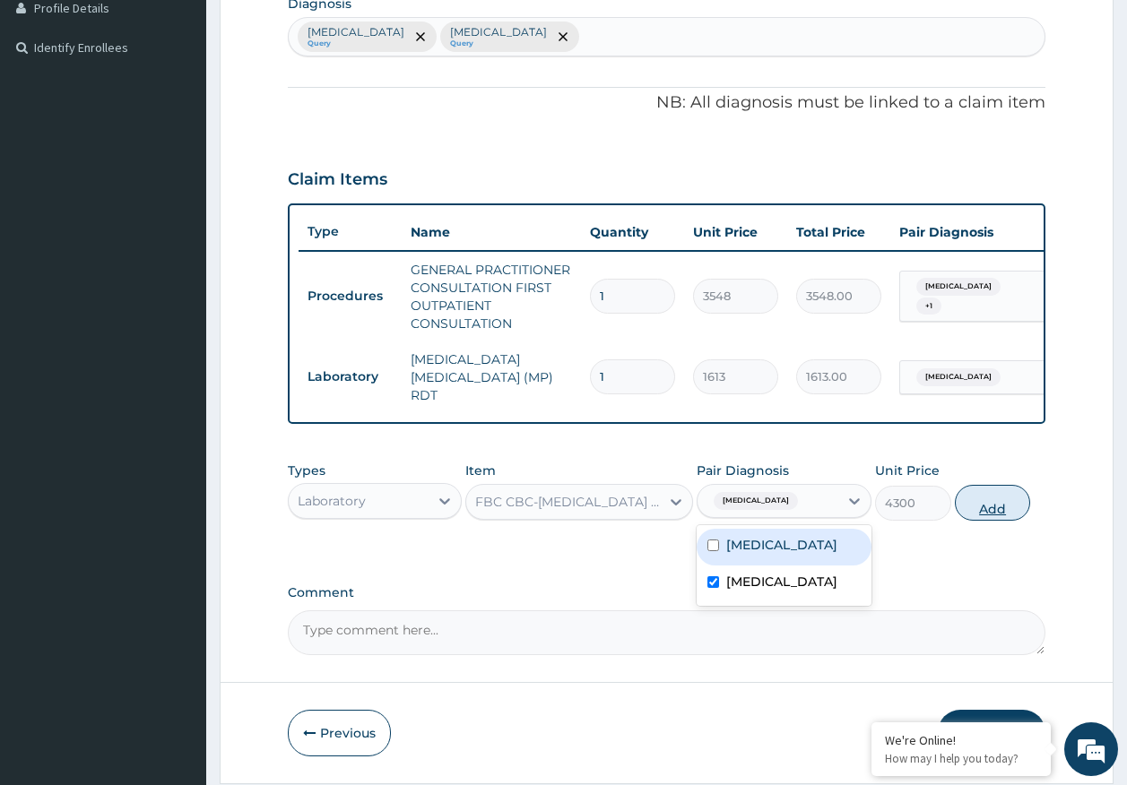
click at [966, 510] on button "Add" at bounding box center [993, 503] width 76 height 36
type input "0"
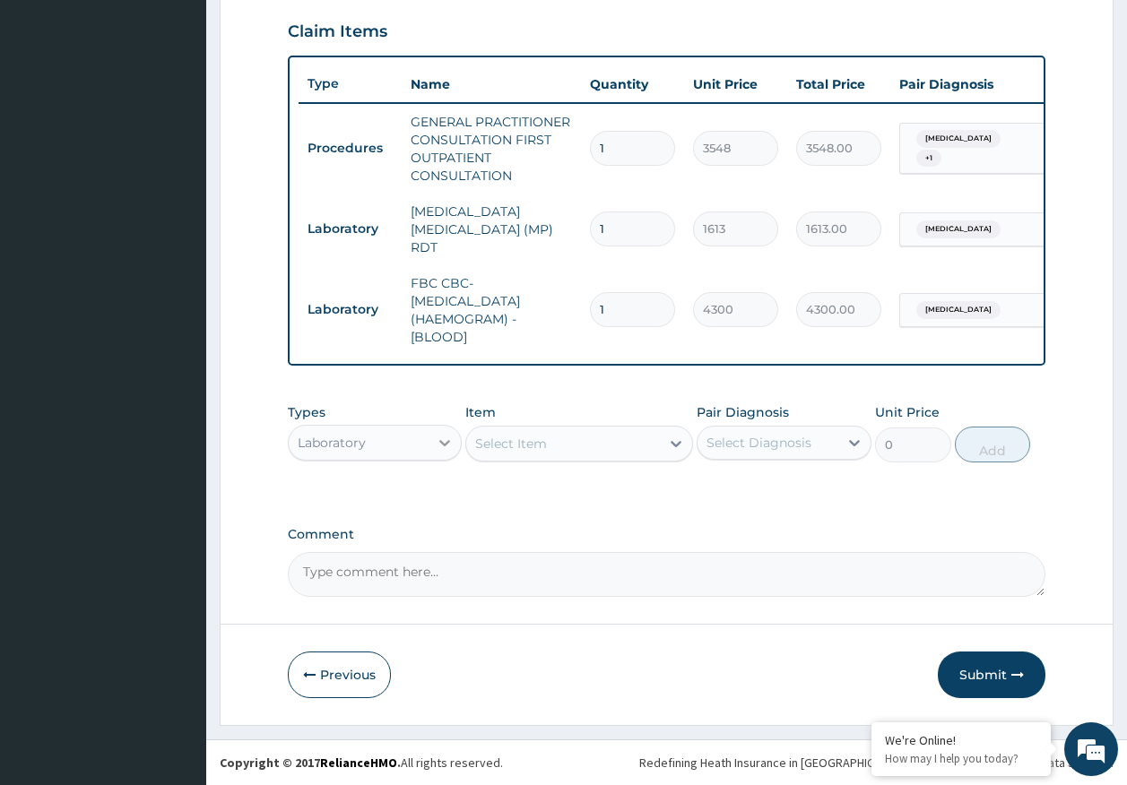
scroll to position [615, 0]
click at [397, 440] on div "Laboratory" at bounding box center [359, 442] width 141 height 29
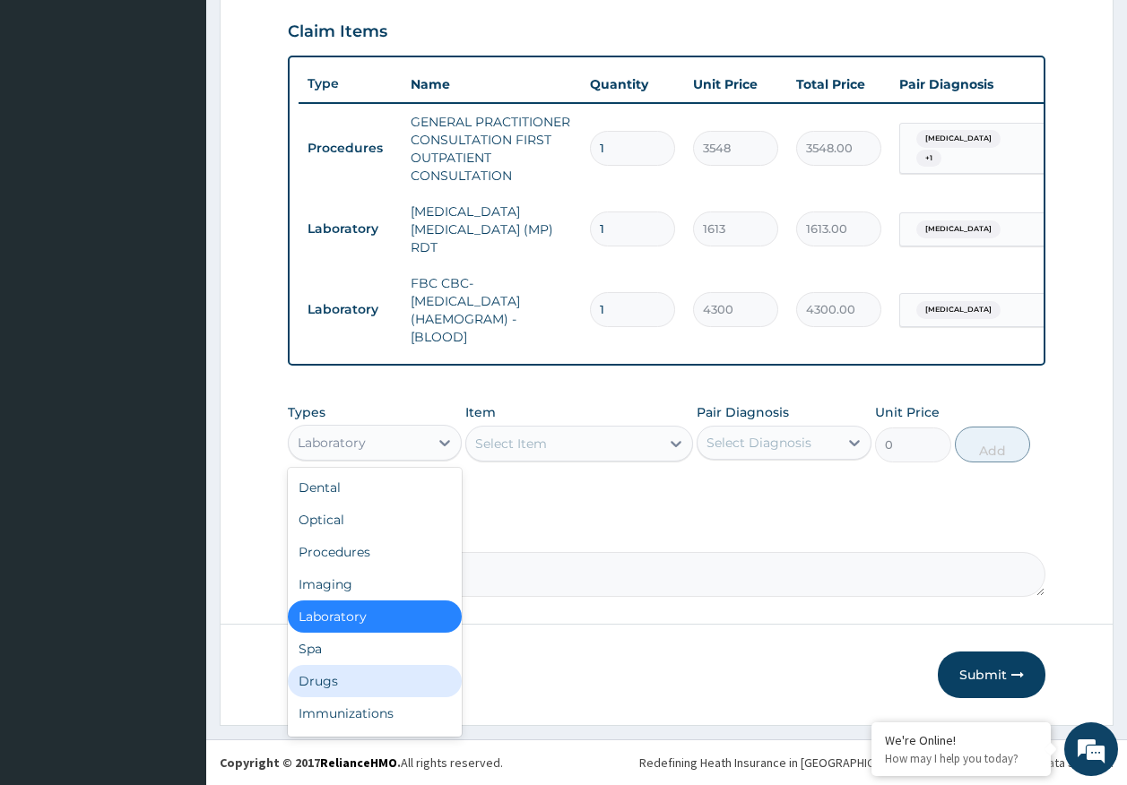
click at [357, 675] on div "Drugs" at bounding box center [375, 681] width 175 height 32
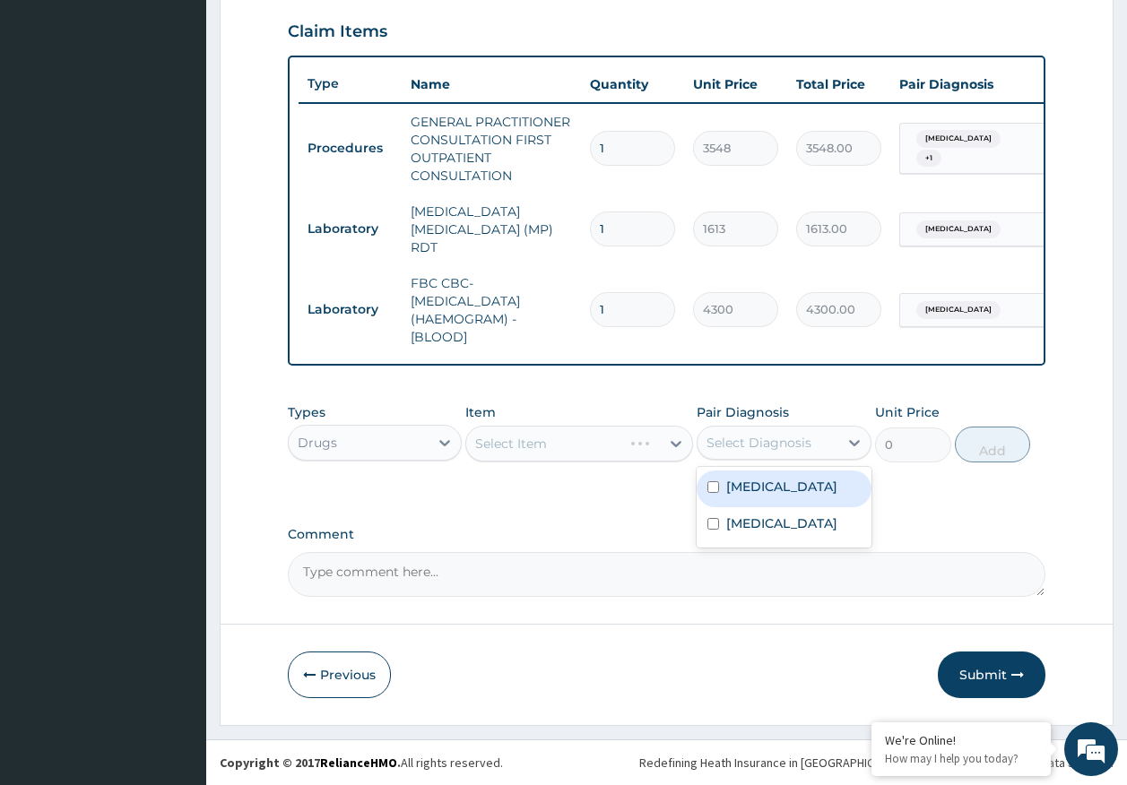
click at [727, 437] on div "Select Diagnosis" at bounding box center [758, 443] width 105 height 18
click at [743, 498] on div "Malaria" at bounding box center [784, 489] width 175 height 37
checkbox input "true"
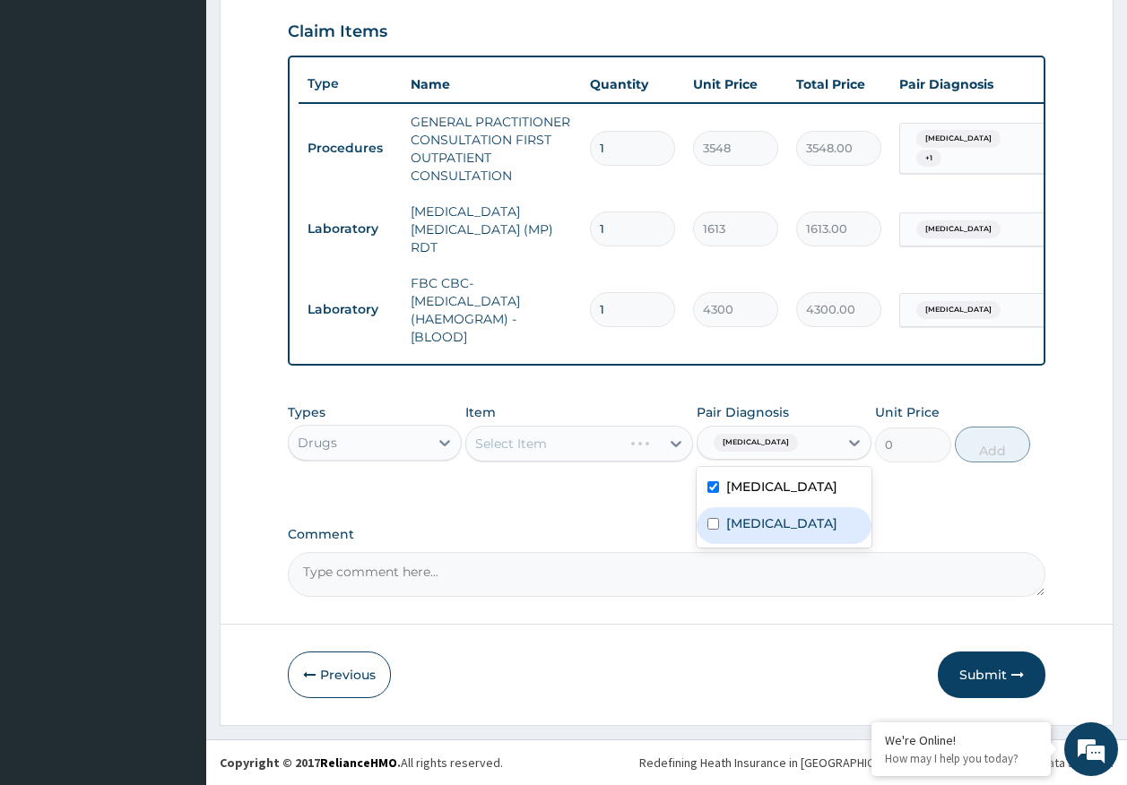
click at [742, 523] on label "Sepsis" at bounding box center [781, 524] width 111 height 18
checkbox input "true"
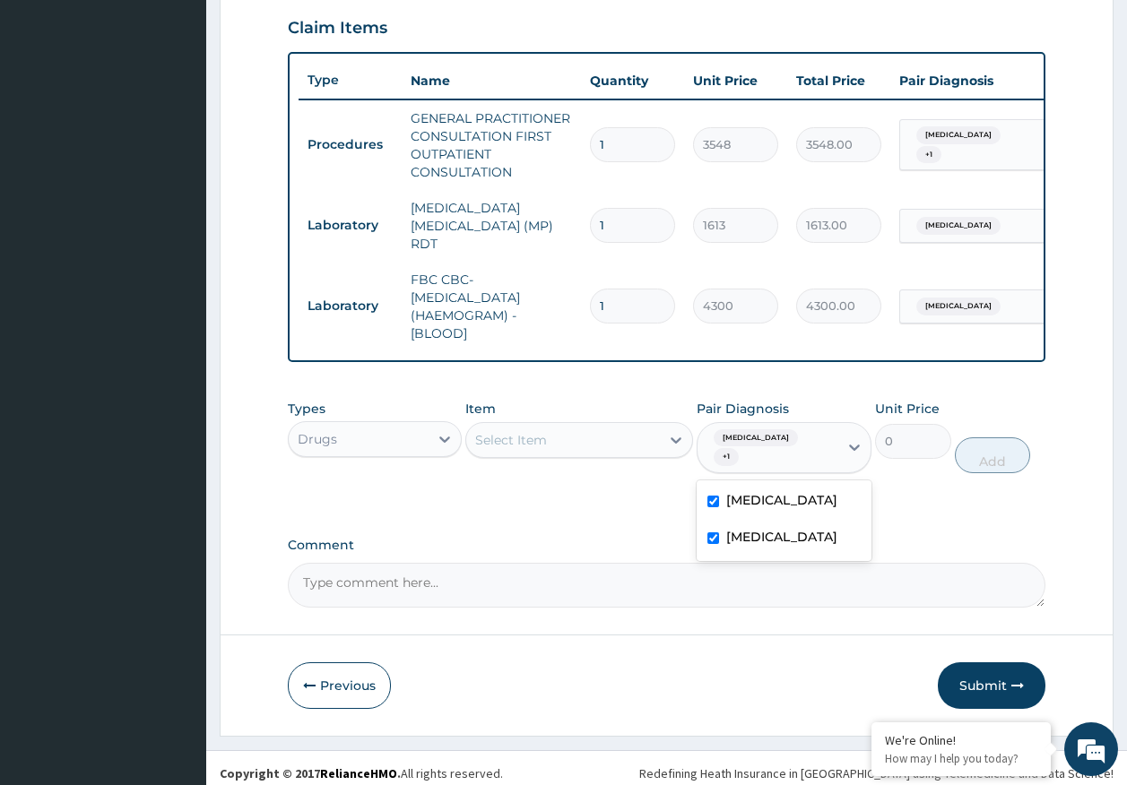
click at [506, 432] on div "Select Item" at bounding box center [563, 440] width 194 height 29
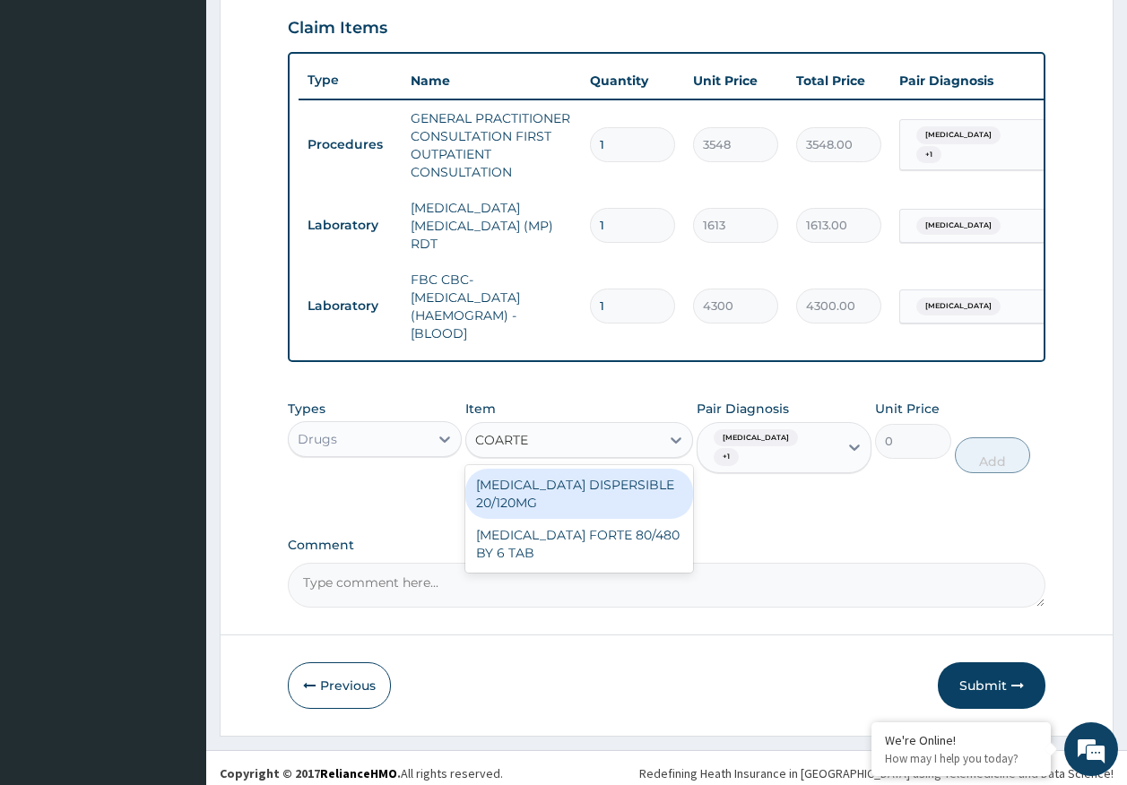
type input "COARTEM"
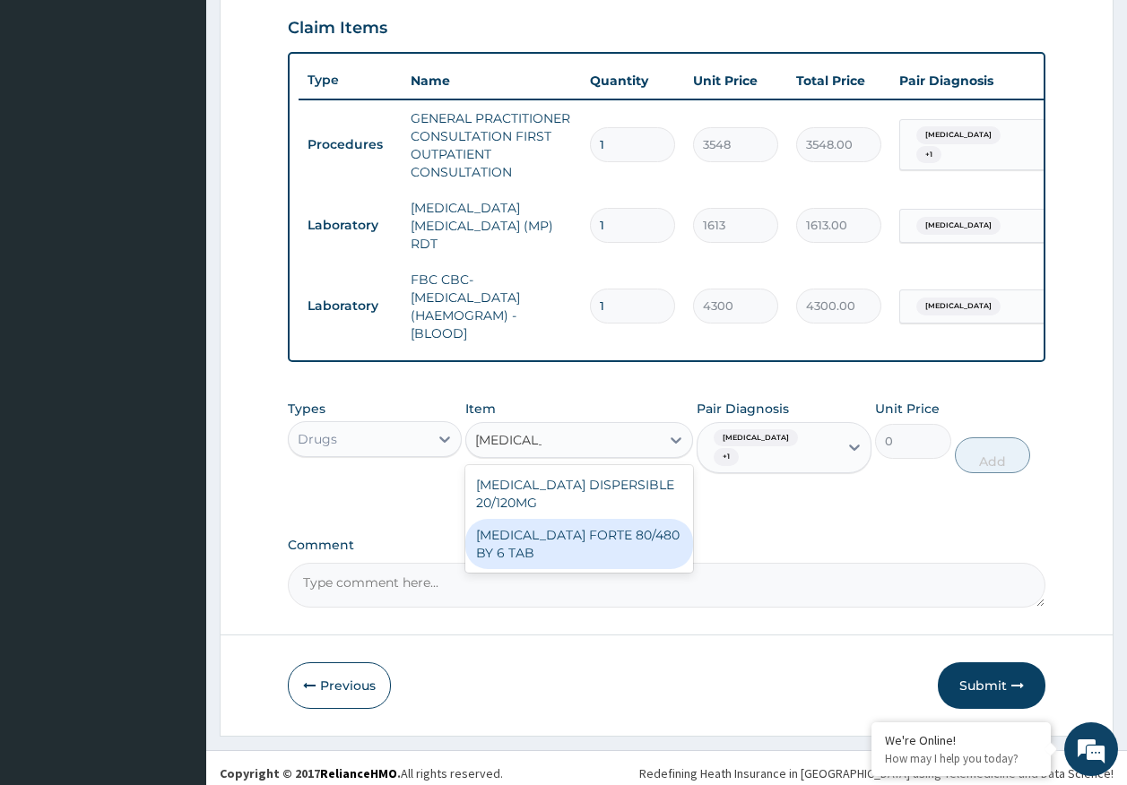
drag, startPoint x: 583, startPoint y: 541, endPoint x: 989, endPoint y: 467, distance: 412.8
click at [586, 541] on div "COARTEM FORTE 80/480 BY 6 TAB" at bounding box center [579, 544] width 228 height 50
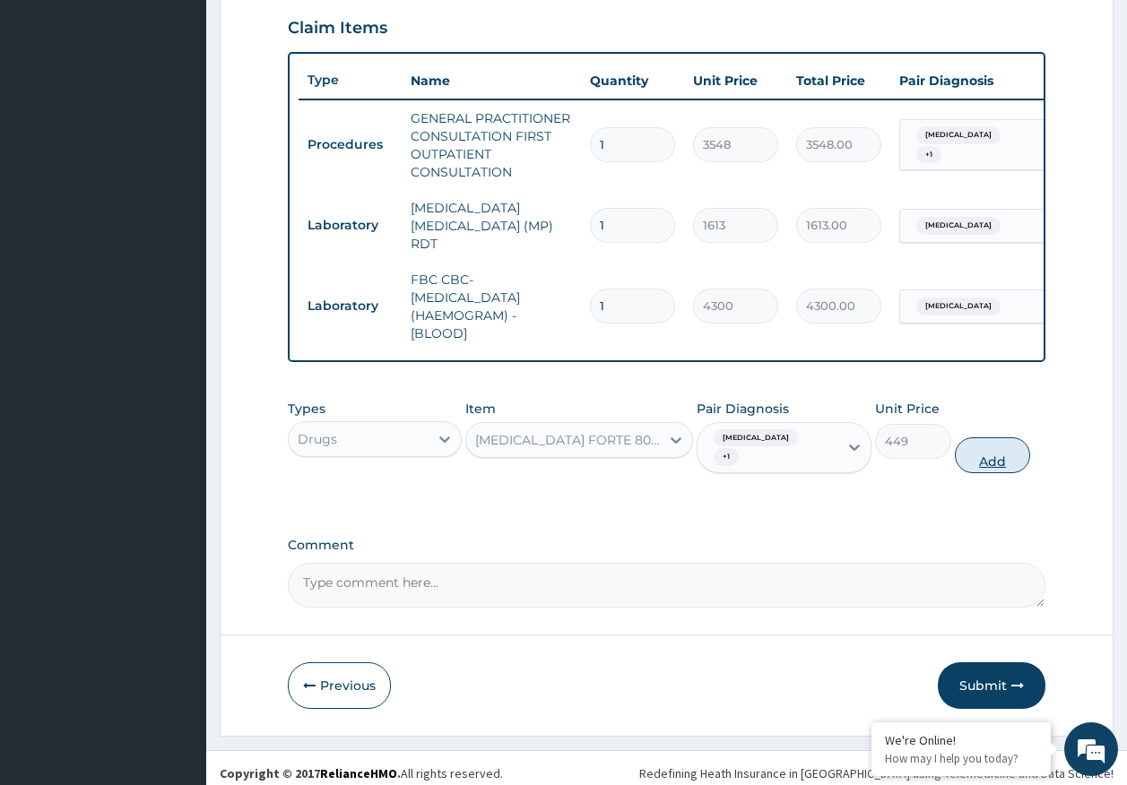
click at [1002, 437] on button "Add" at bounding box center [993, 455] width 76 height 36
type input "0"
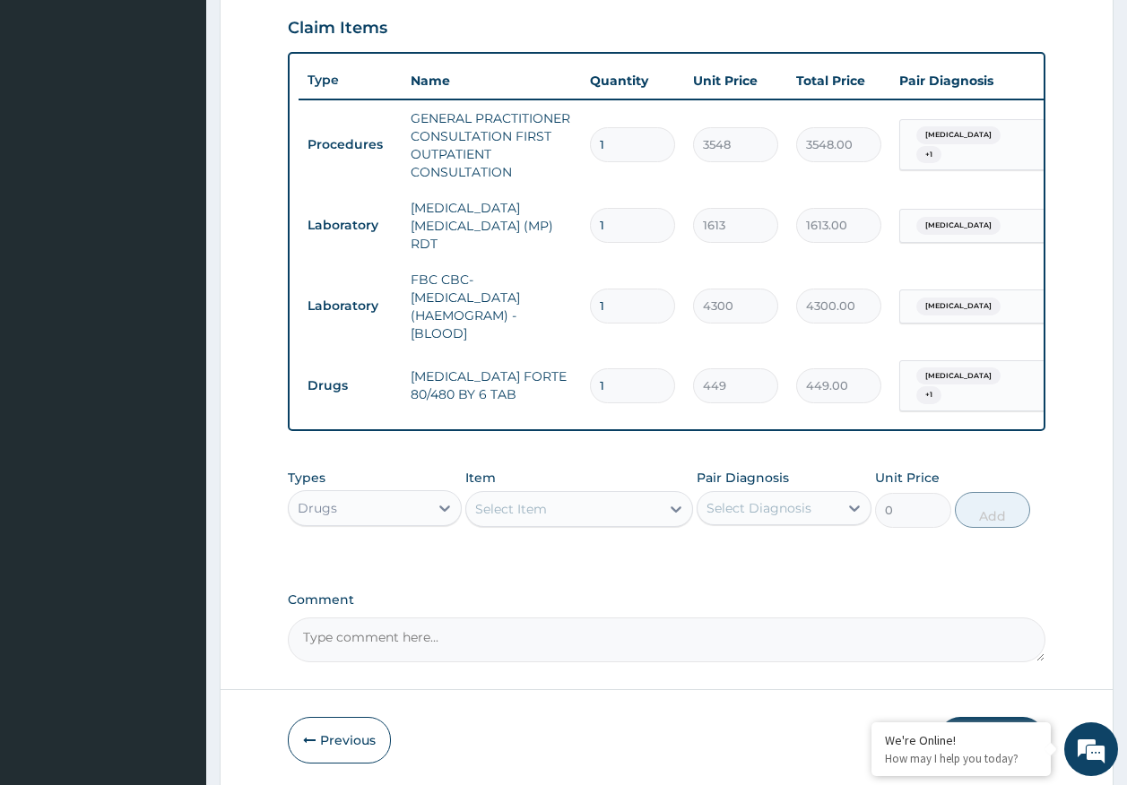
click at [525, 495] on div "Select Item" at bounding box center [563, 509] width 194 height 29
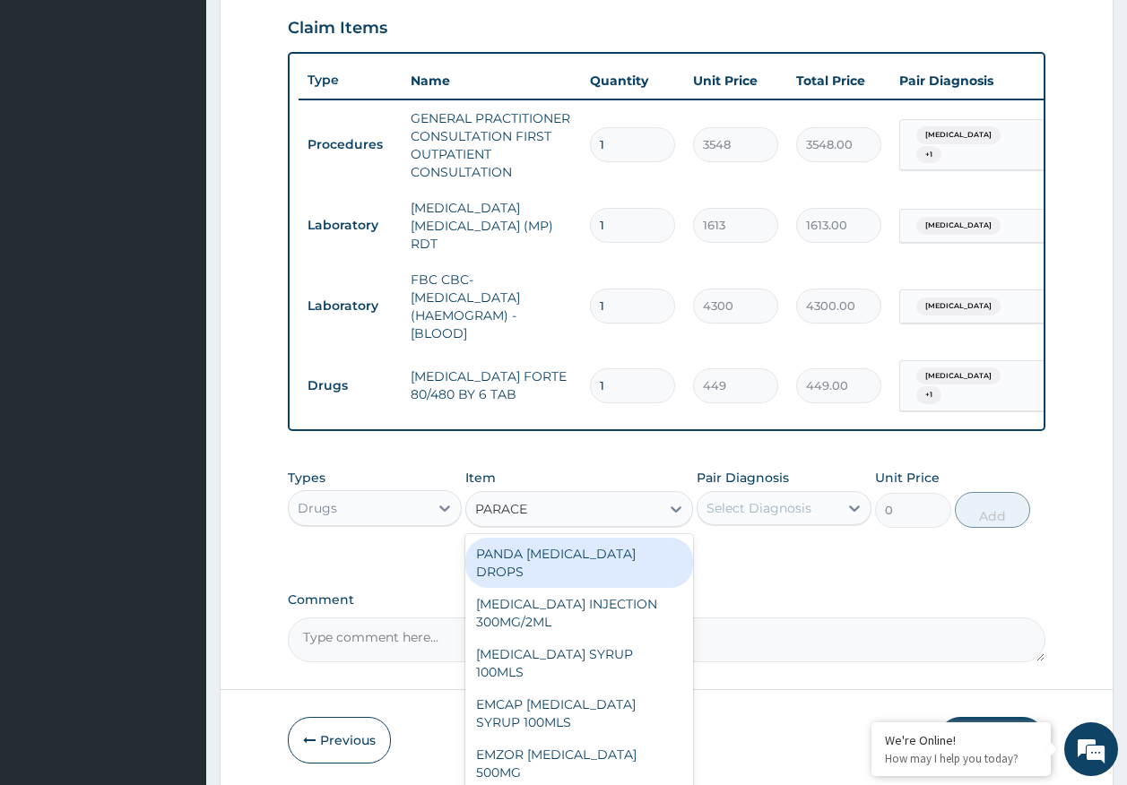
type input "PARACET"
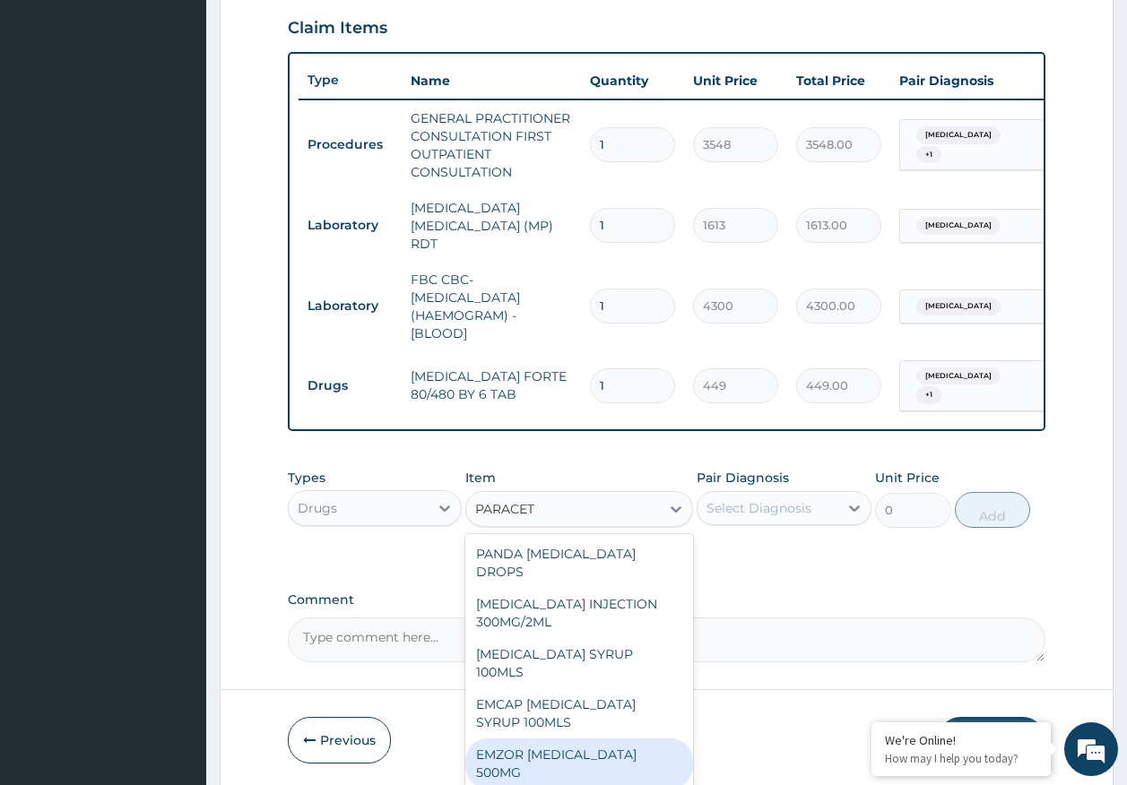
click at [656, 739] on div "EMZOR PARACETAMOL 500MG" at bounding box center [579, 764] width 228 height 50
type input "24"
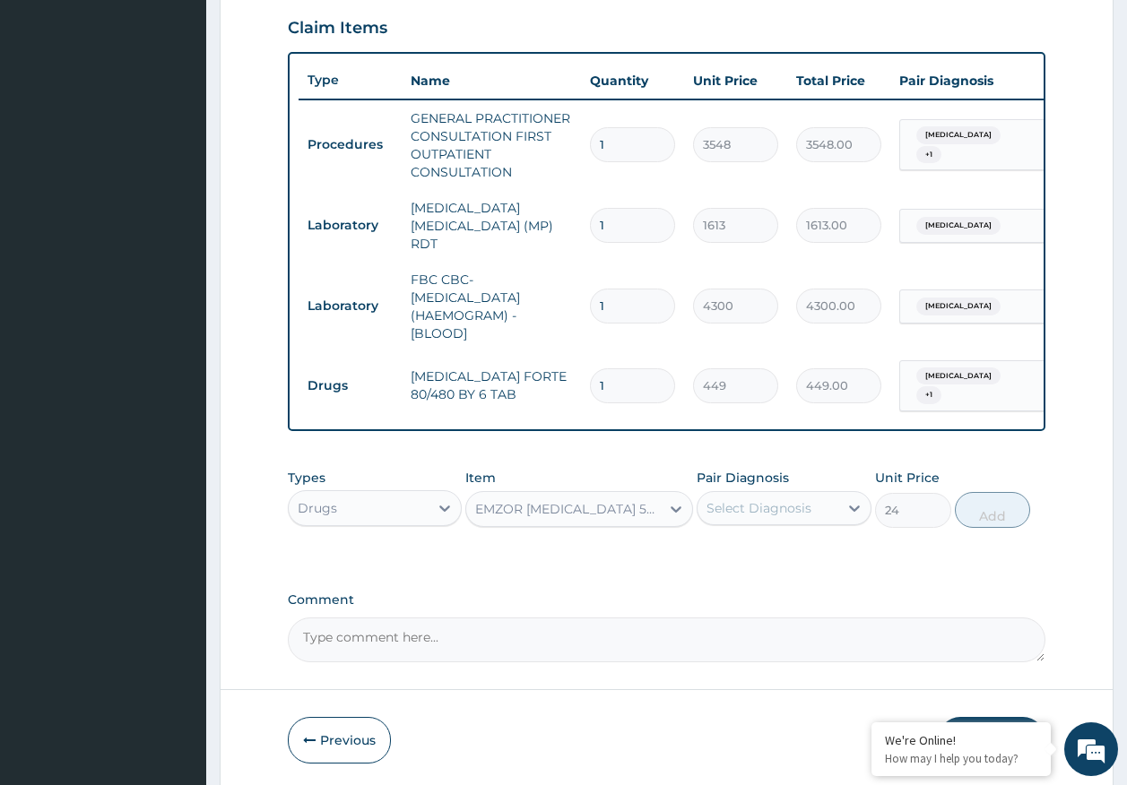
click at [763, 514] on div "Select Diagnosis" at bounding box center [767, 508] width 141 height 29
click at [759, 558] on div "Malaria" at bounding box center [784, 554] width 175 height 37
checkbox input "true"
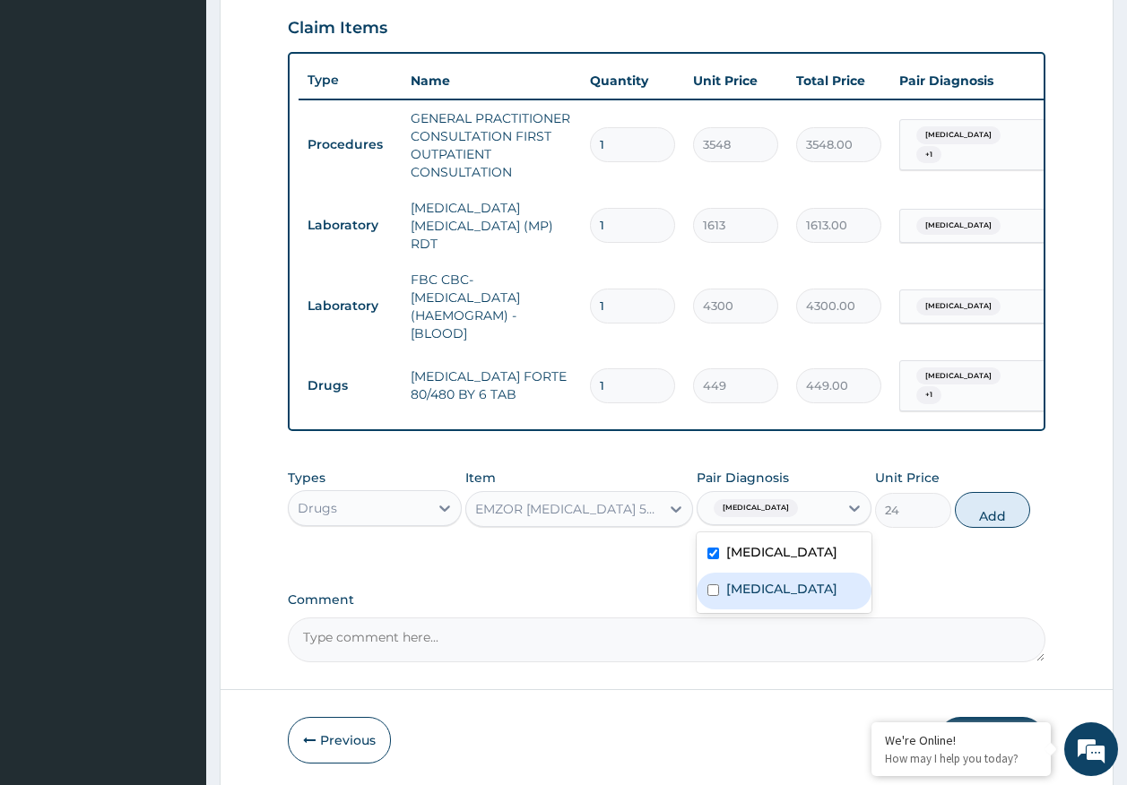
click at [756, 587] on label "Sepsis" at bounding box center [781, 589] width 111 height 18
checkbox input "true"
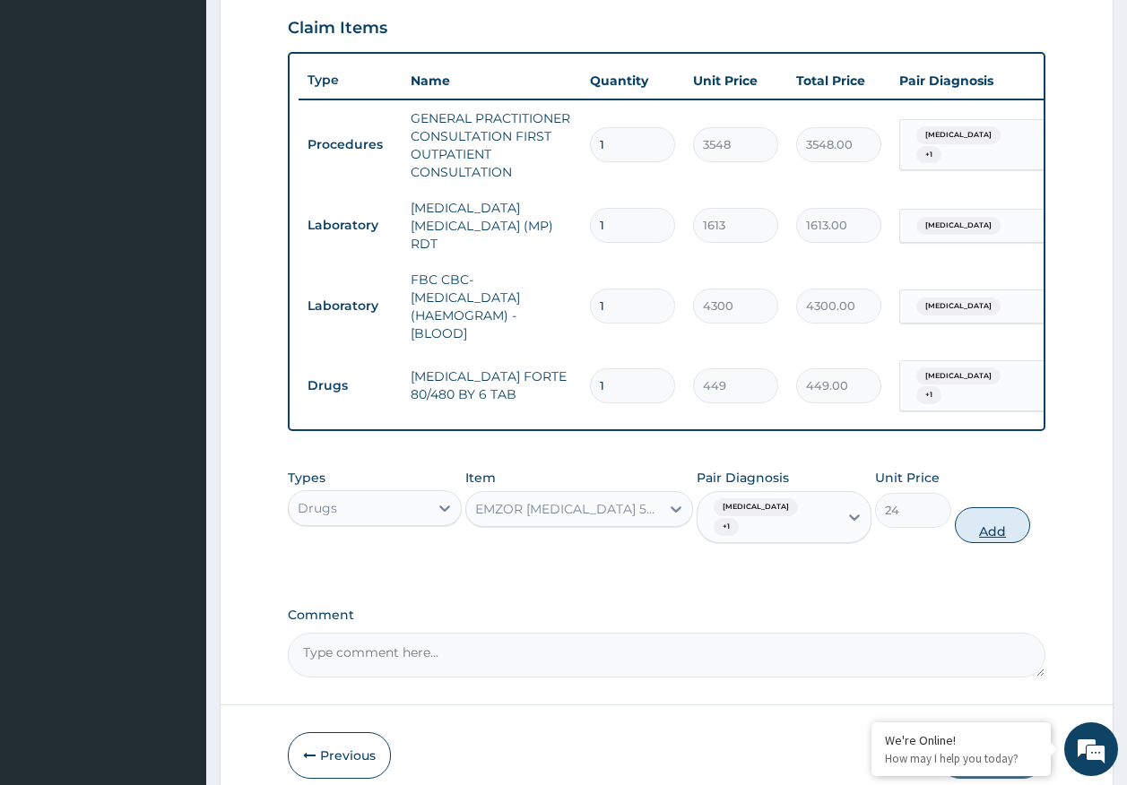
click at [965, 513] on button "Add" at bounding box center [993, 525] width 76 height 36
type input "0"
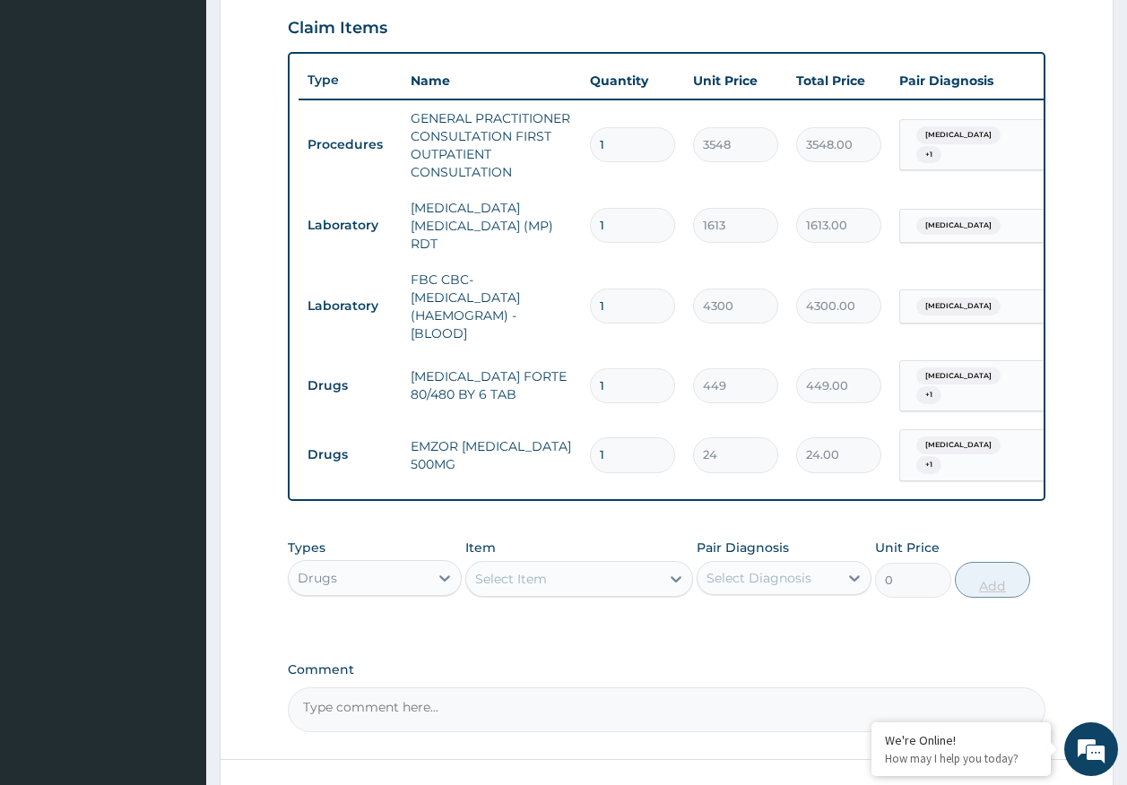
type input "0.00"
type input "1"
type input "24.00"
type input "18"
type input "432.00"
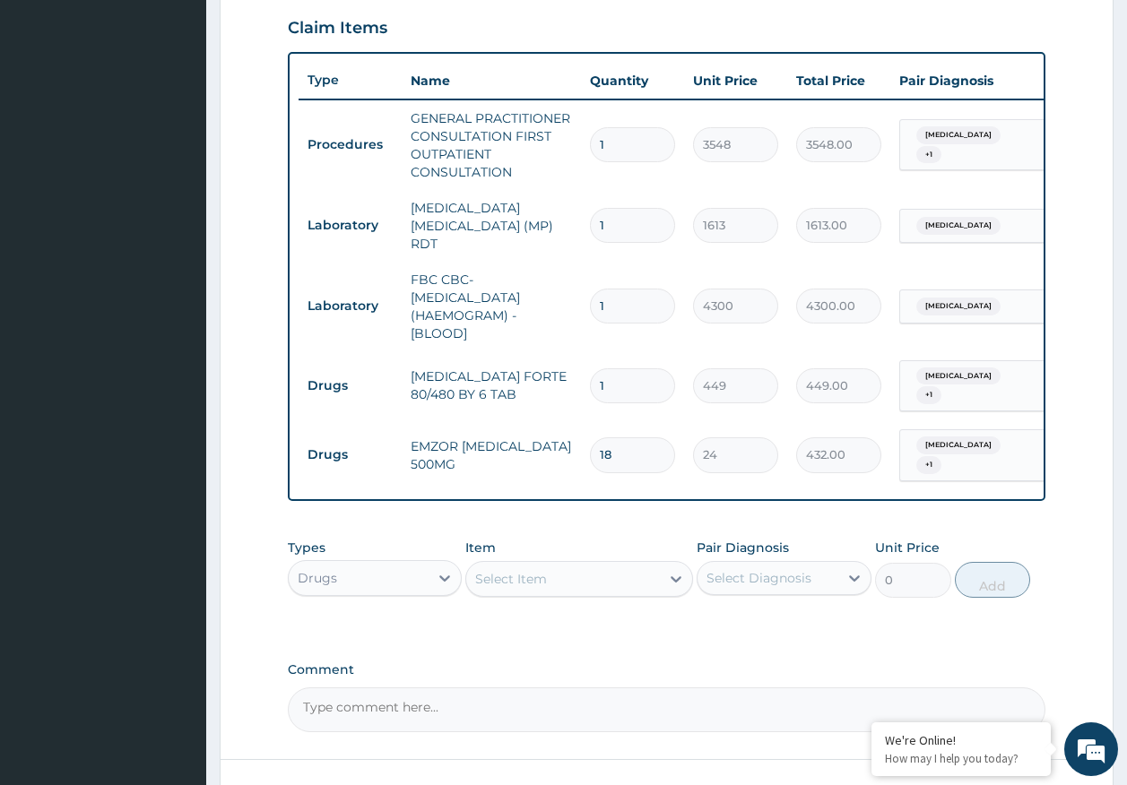
type input "18"
click at [641, 385] on input "1" at bounding box center [632, 385] width 85 height 35
type input "0.00"
type input "6"
type input "2694.00"
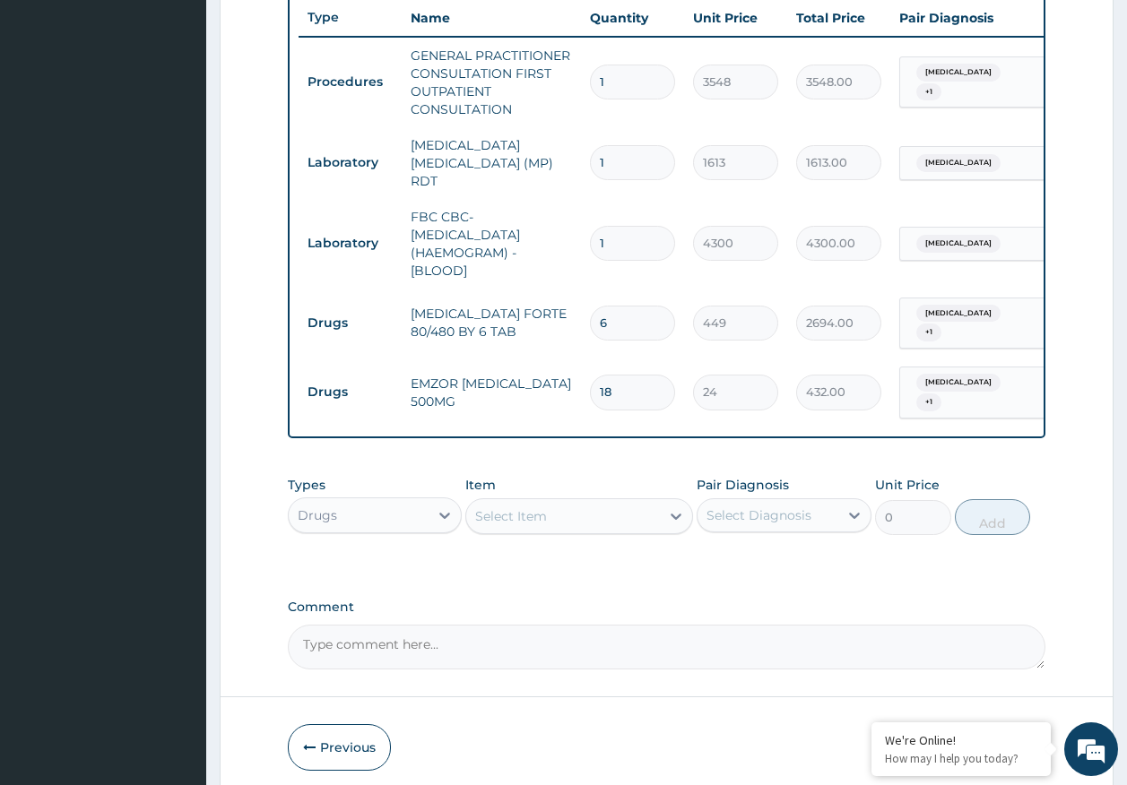
scroll to position [739, 0]
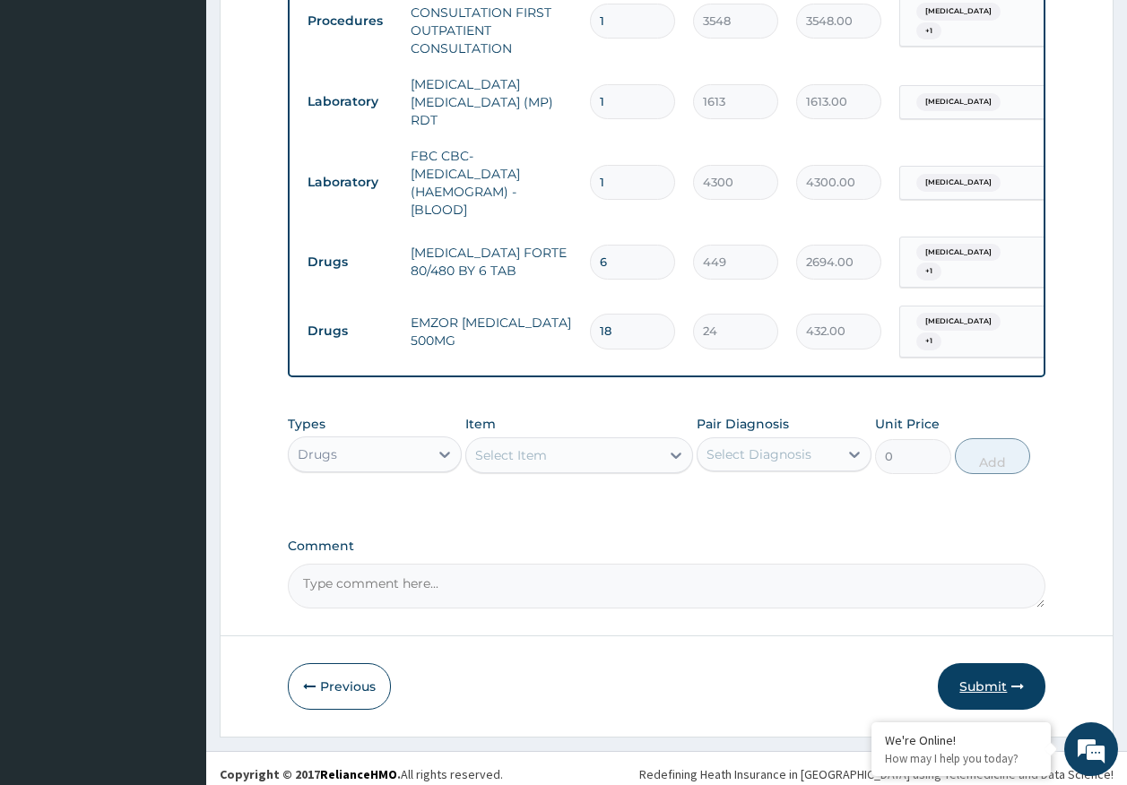
type input "6"
click at [1015, 680] on icon "button" at bounding box center [1017, 686] width 13 height 13
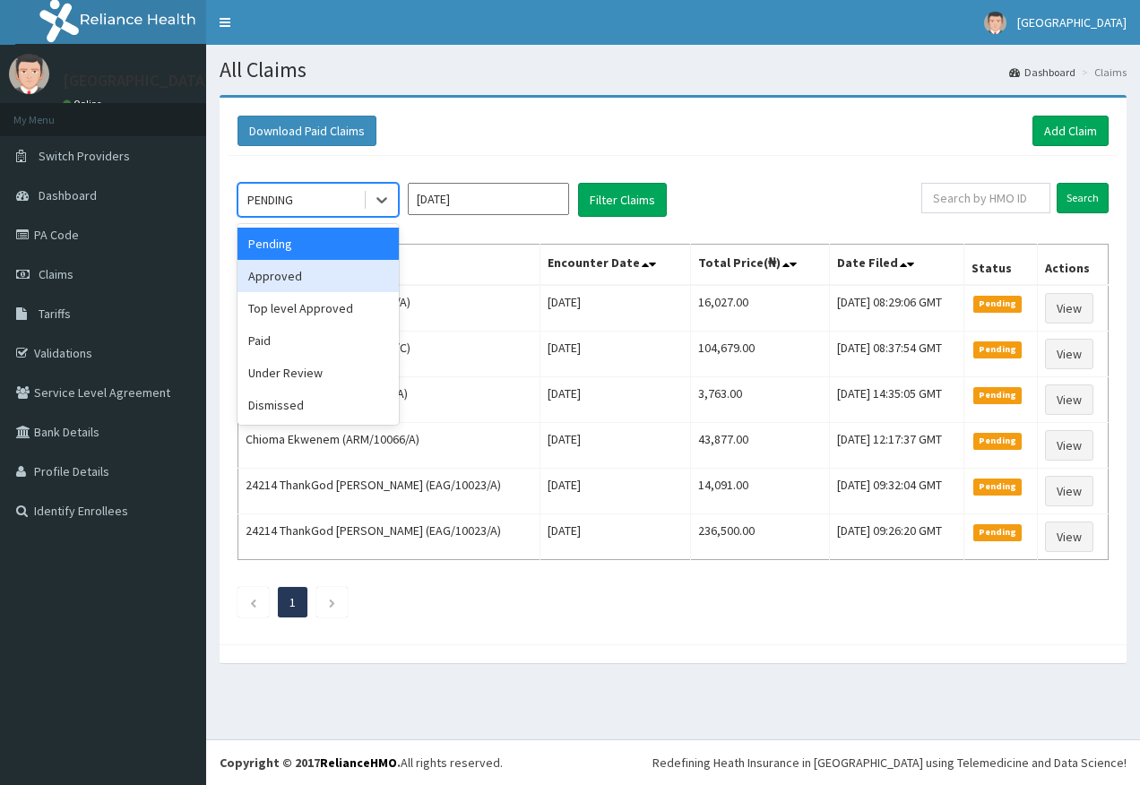
click at [294, 272] on div "Approved" at bounding box center [318, 276] width 161 height 32
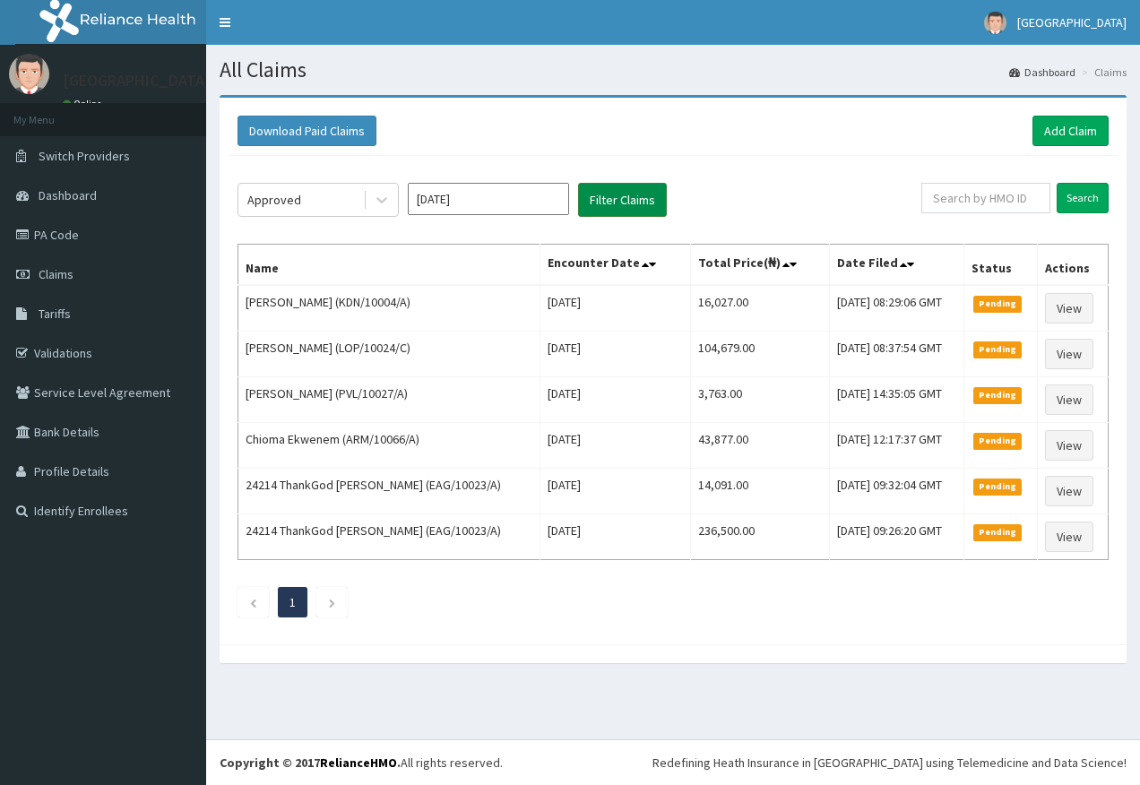
click at [616, 211] on button "Filter Claims" at bounding box center [622, 200] width 89 height 34
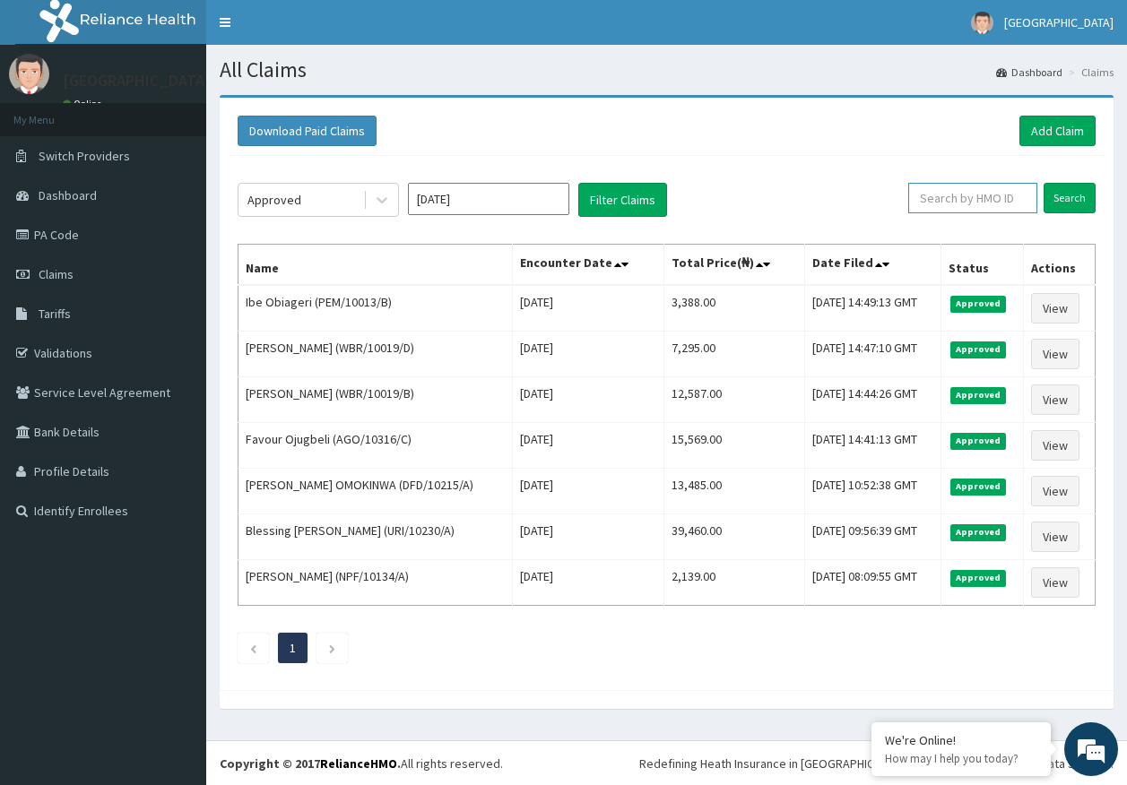
click at [954, 201] on input "text" at bounding box center [972, 198] width 129 height 30
paste input "HIA/11298/A"
type input "HIA/11298/A"
click at [1074, 201] on input "Search" at bounding box center [1069, 198] width 52 height 30
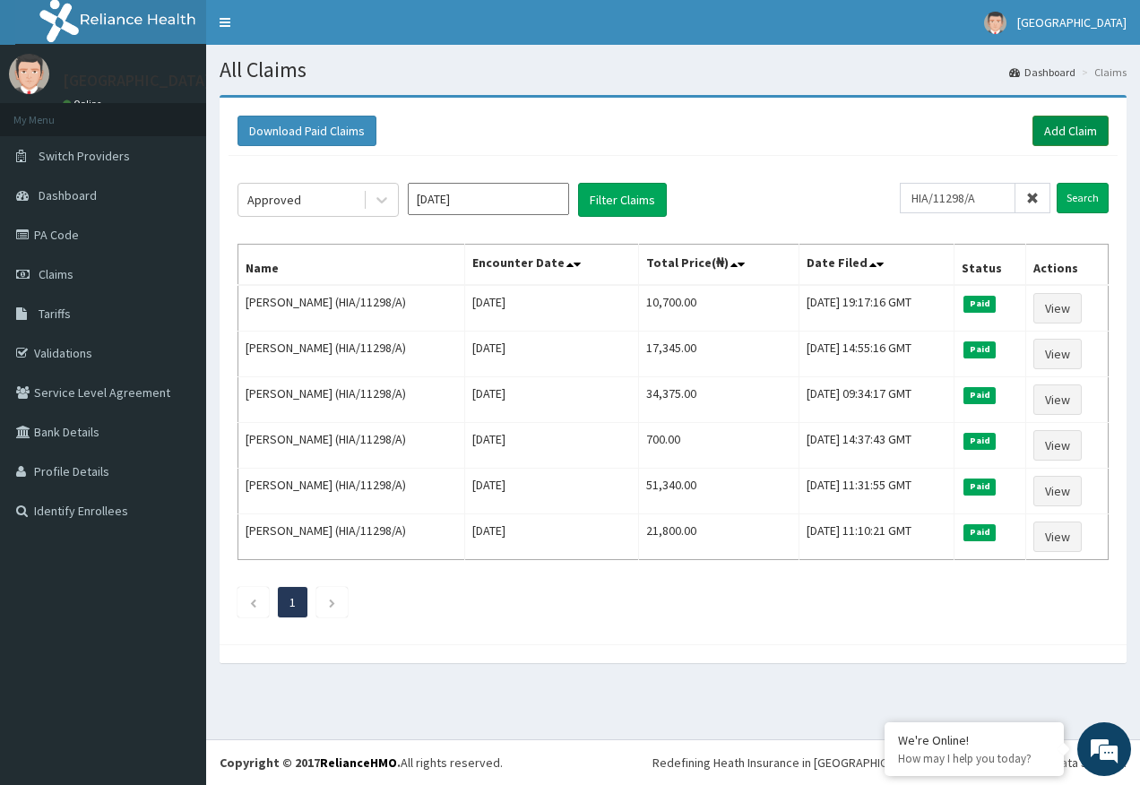
click at [1075, 136] on link "Add Claim" at bounding box center [1071, 131] width 76 height 30
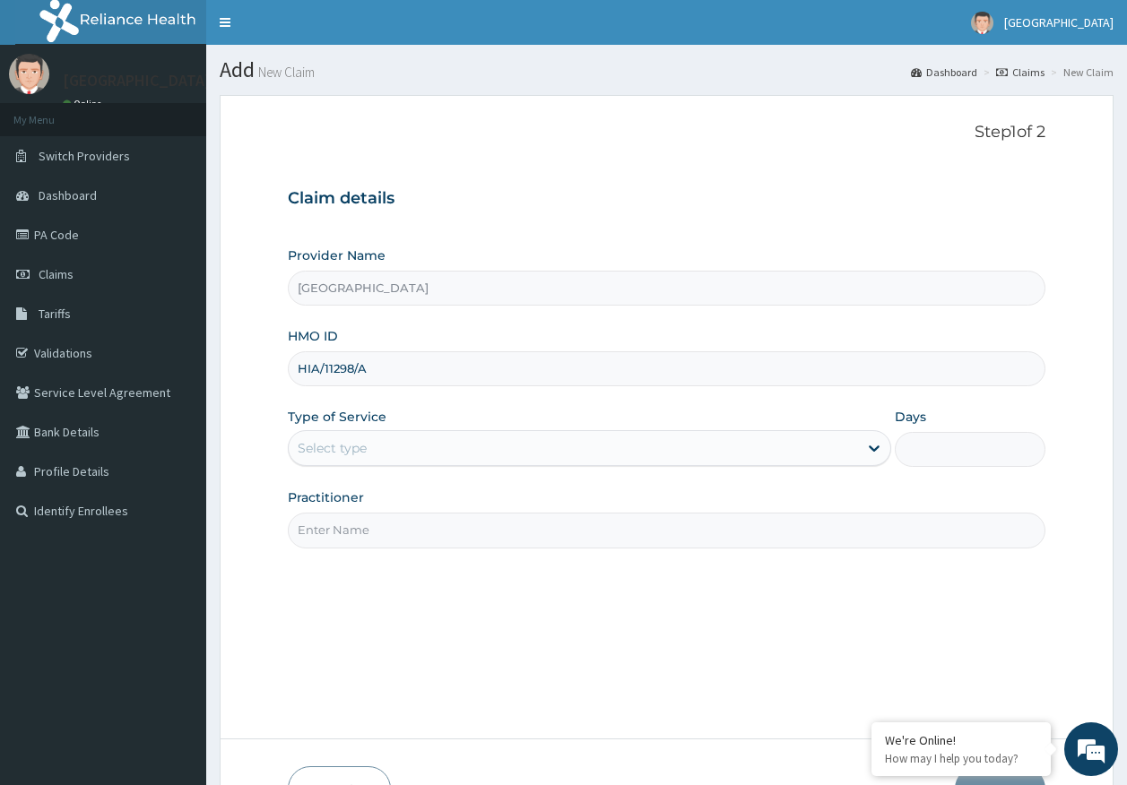
type input "[PERSON_NAME]"
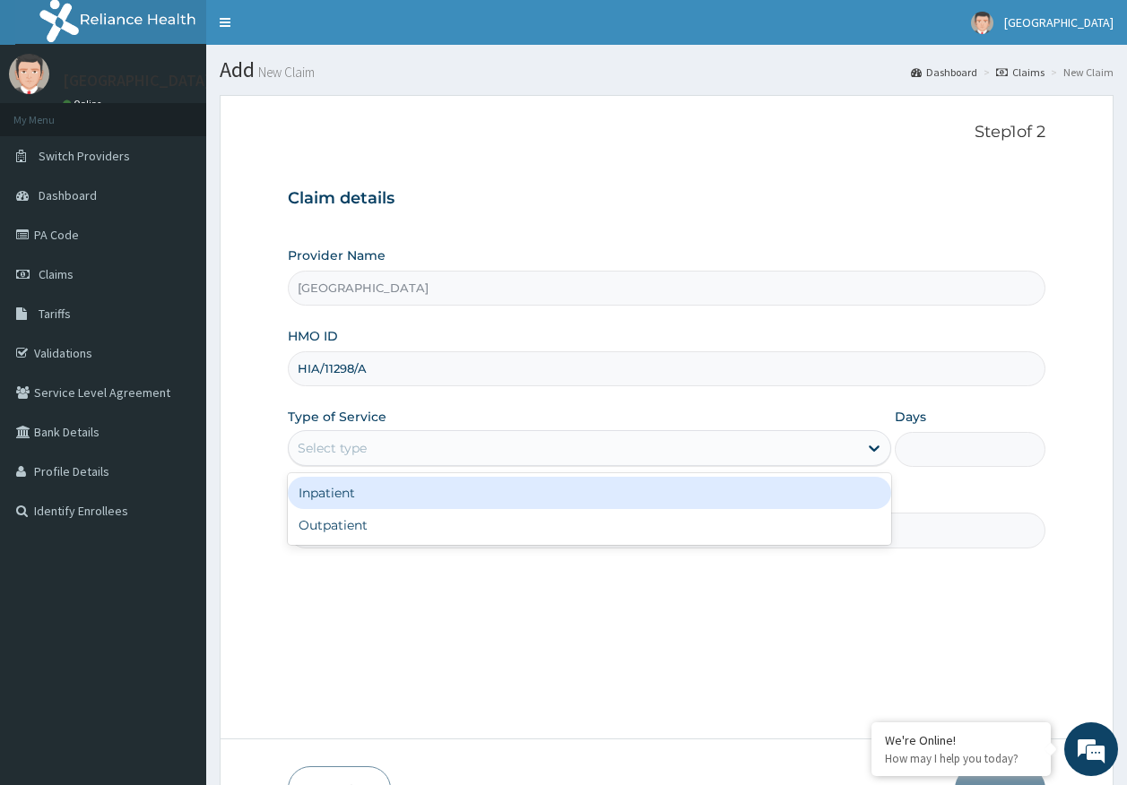
click at [351, 456] on div "Select type" at bounding box center [332, 448] width 69 height 18
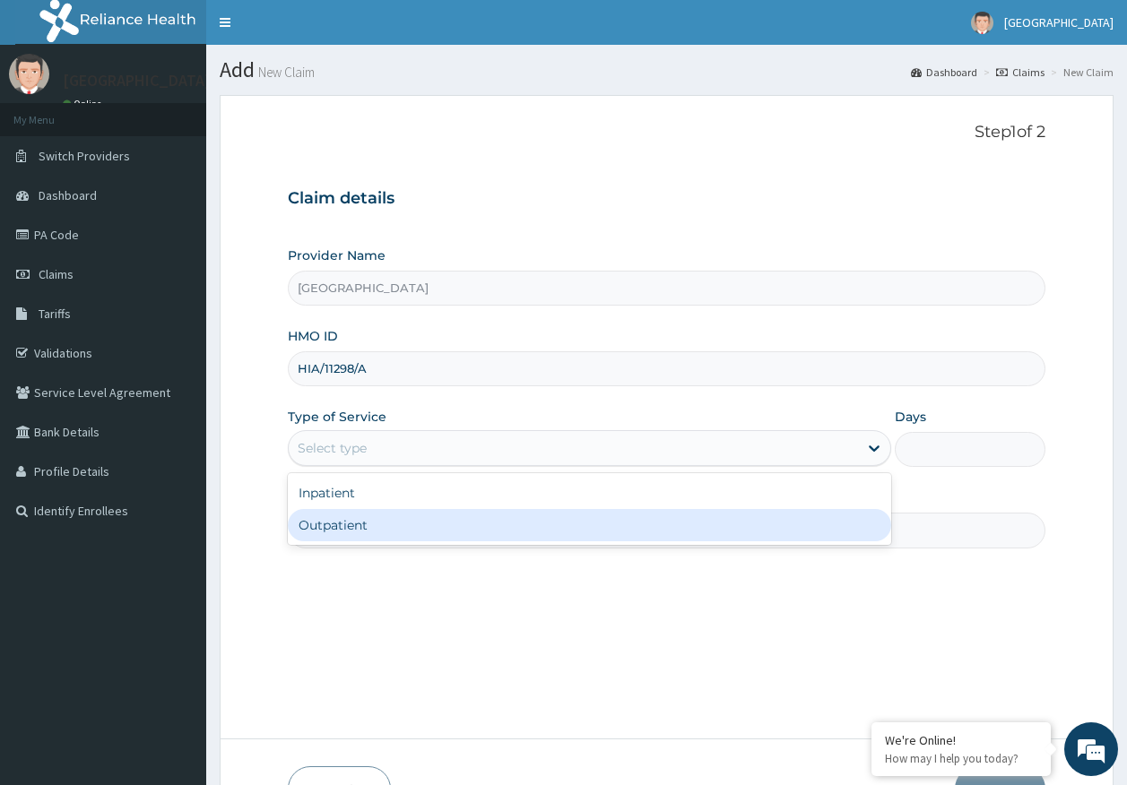
click at [357, 528] on div "Outpatient" at bounding box center [589, 525] width 603 height 32
type input "1"
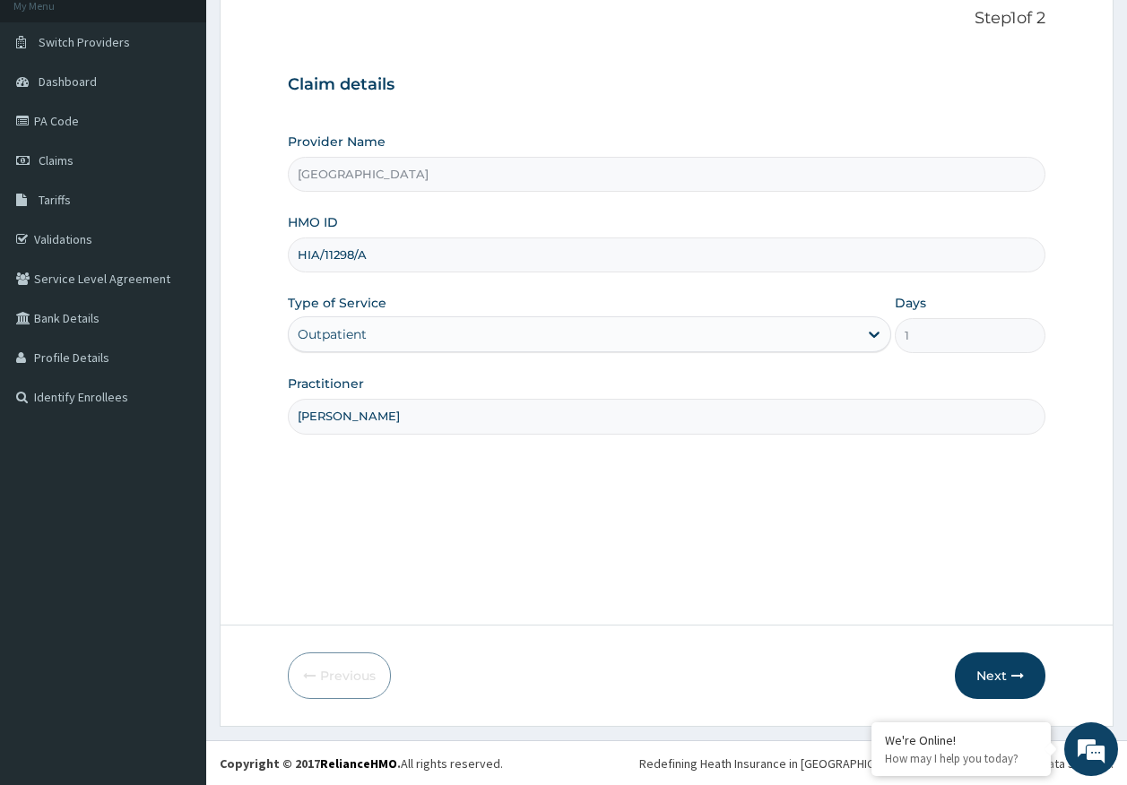
scroll to position [115, 0]
click at [985, 675] on button "Next" at bounding box center [1000, 675] width 91 height 47
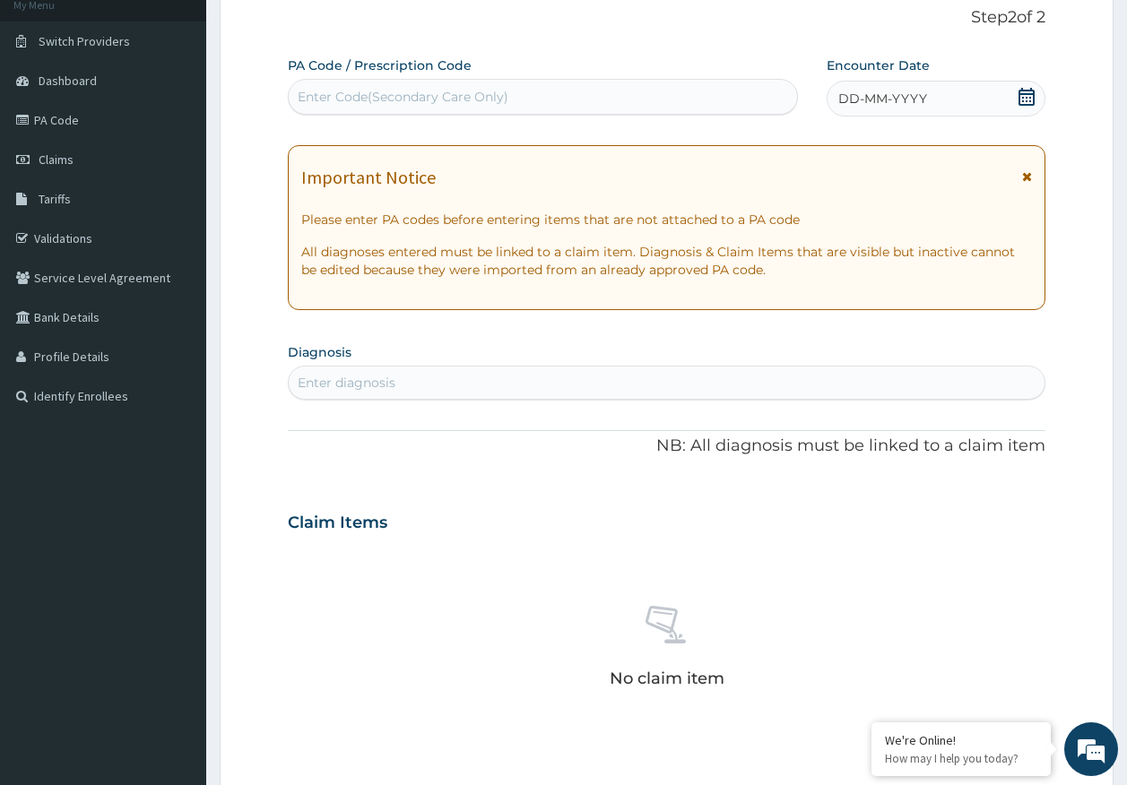
drag, startPoint x: 869, startPoint y: 85, endPoint x: 876, endPoint y: 104, distance: 20.1
click at [870, 86] on div "DD-MM-YYYY" at bounding box center [935, 99] width 219 height 36
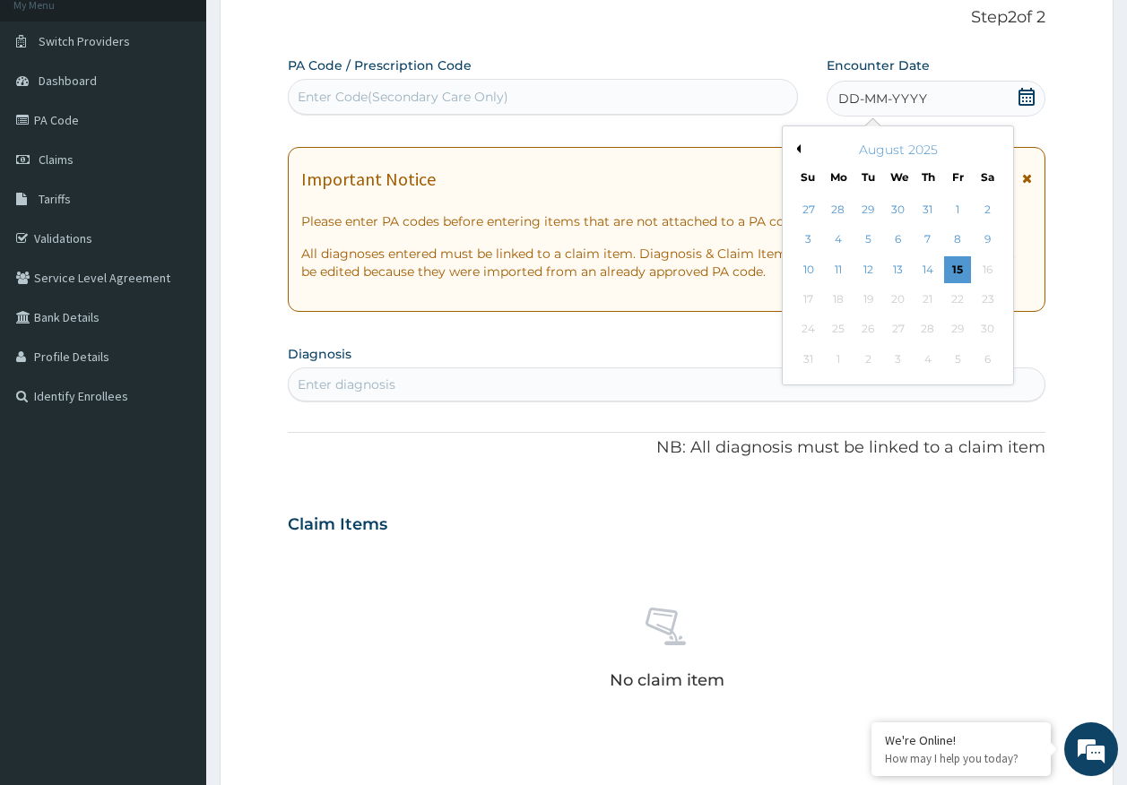
drag, startPoint x: 955, startPoint y: 270, endPoint x: 607, endPoint y: 430, distance: 383.0
click at [954, 269] on div "15" at bounding box center [957, 269] width 27 height 27
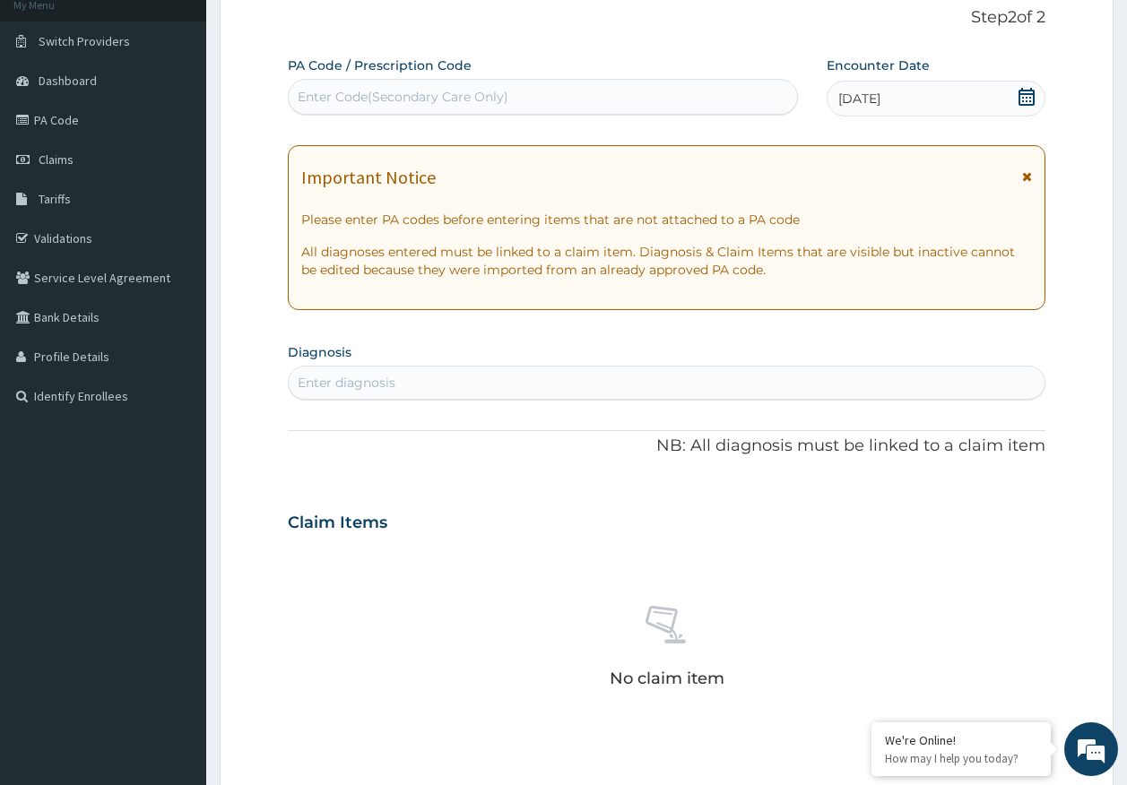
click at [482, 383] on div "Enter diagnosis" at bounding box center [667, 382] width 757 height 29
type input "[MEDICAL_DATA]"
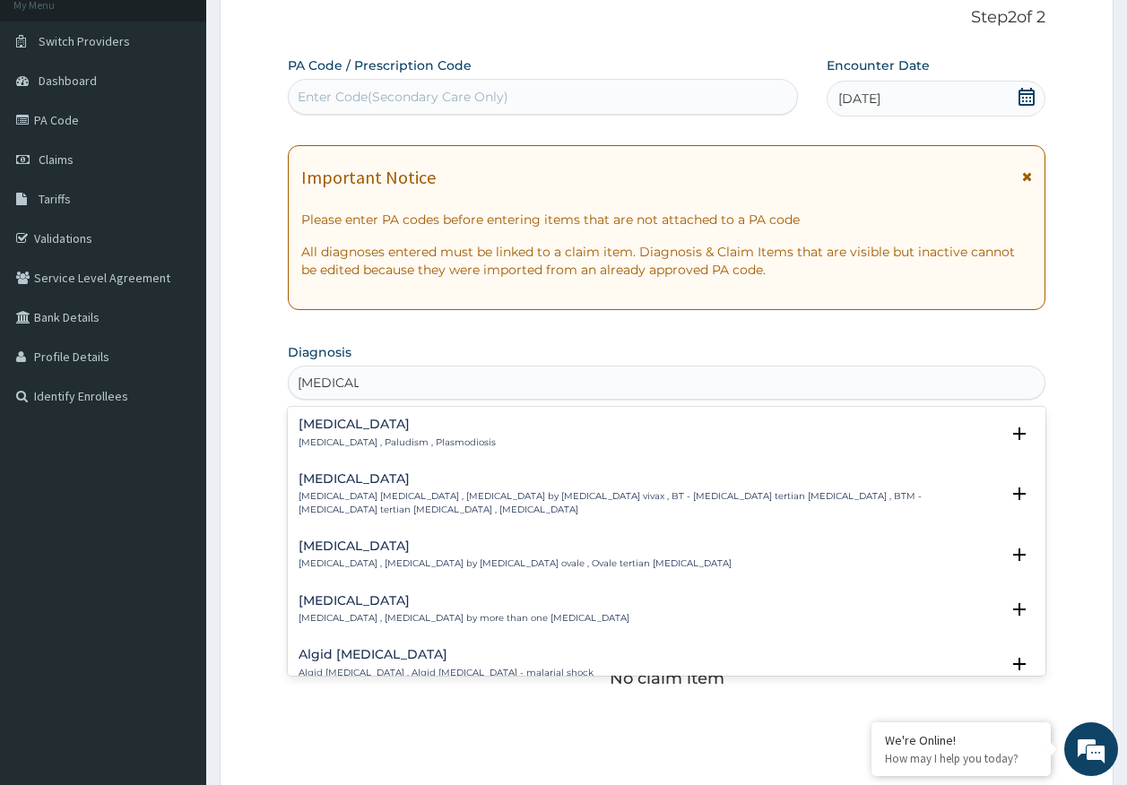
click at [343, 434] on div "[MEDICAL_DATA] [MEDICAL_DATA] , Paludism , Plasmodiosis" at bounding box center [397, 433] width 197 height 31
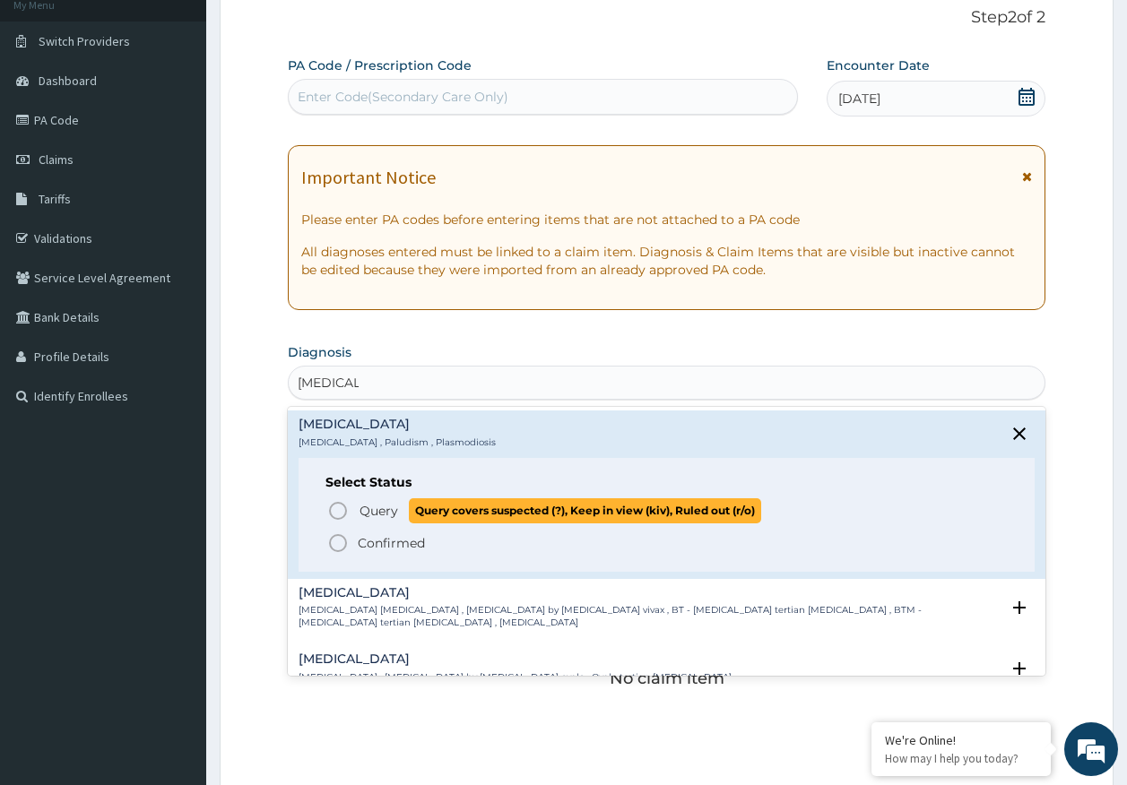
click at [393, 507] on span "Query" at bounding box center [378, 511] width 39 height 18
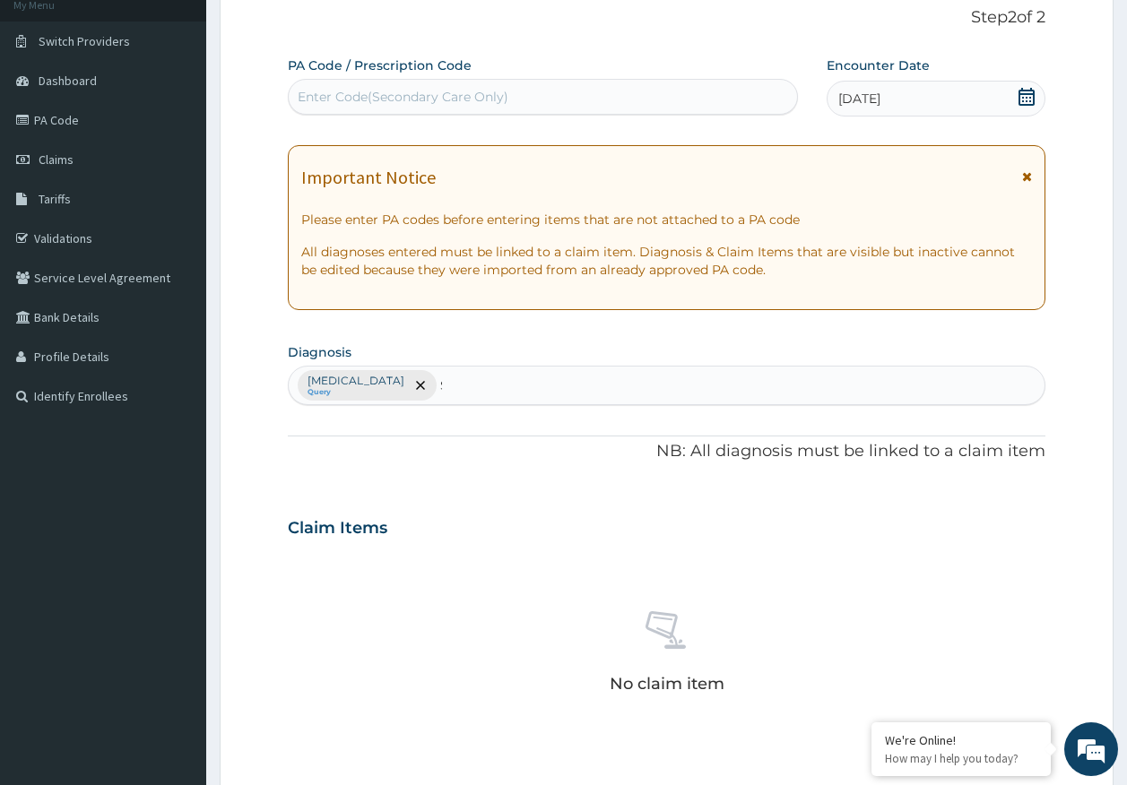
scroll to position [0, 0]
type input "SEPS"
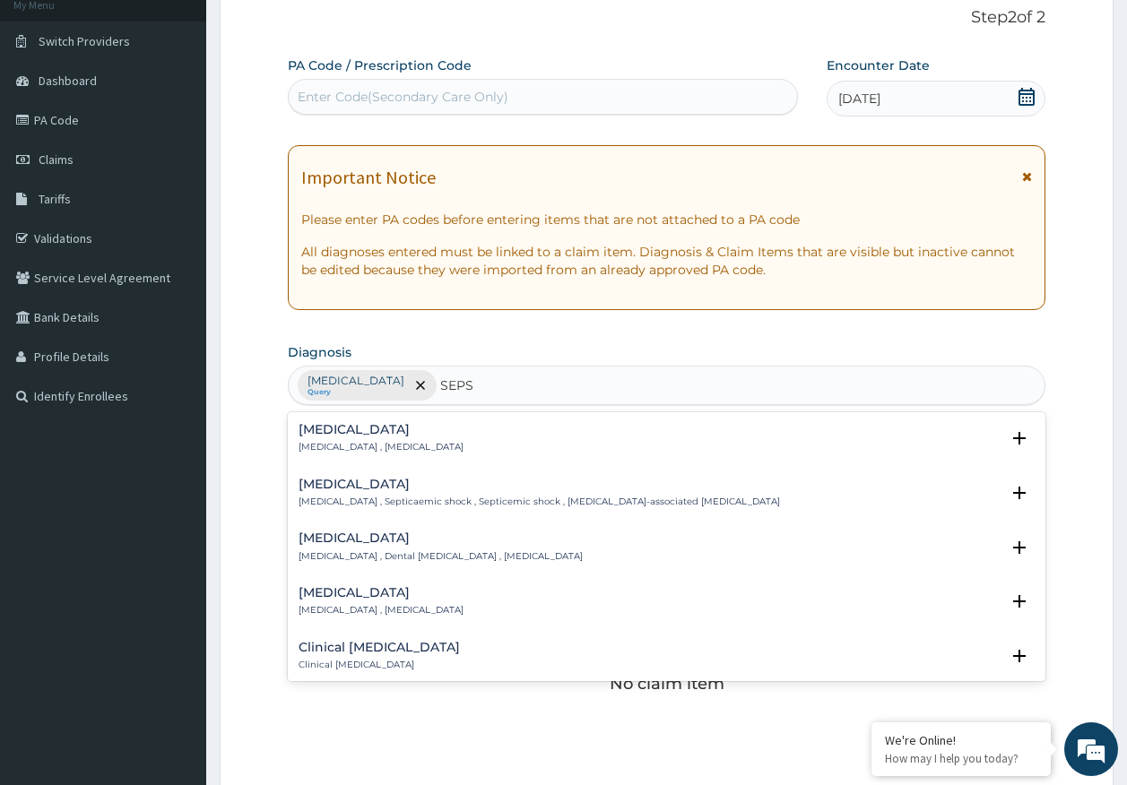
click at [335, 435] on h4 "[MEDICAL_DATA]" at bounding box center [381, 429] width 165 height 13
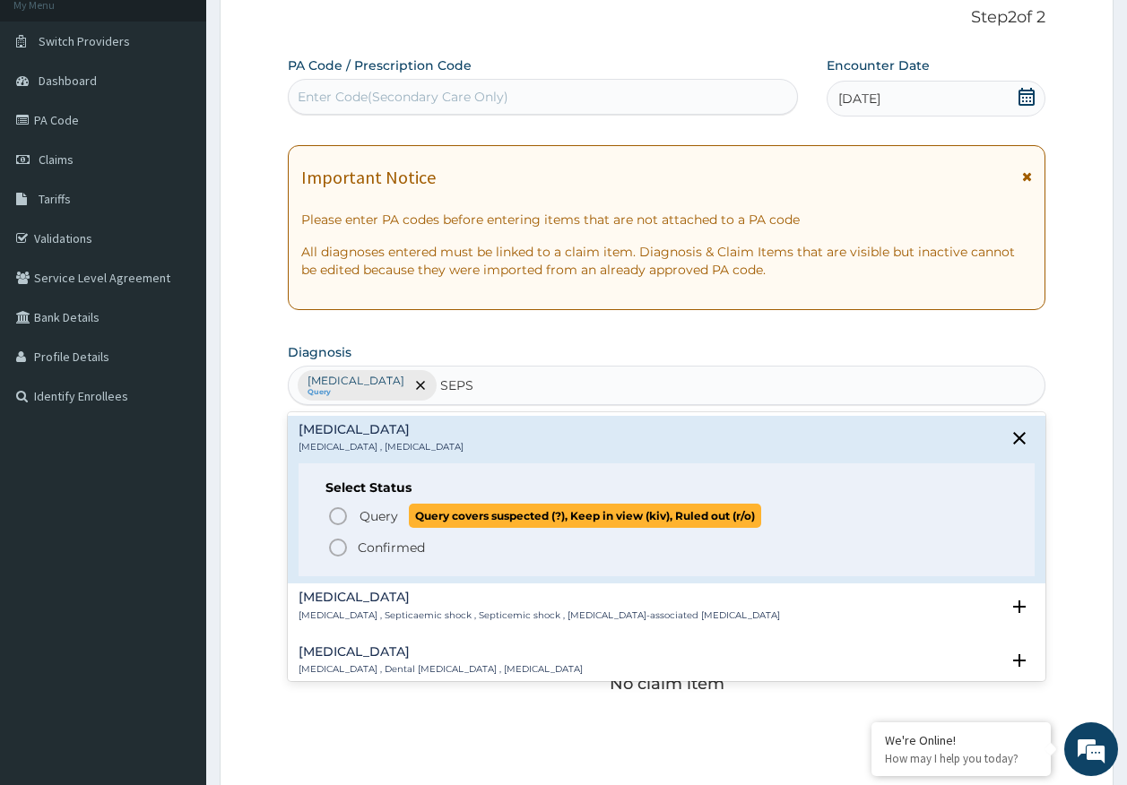
click at [381, 513] on span "Query" at bounding box center [378, 516] width 39 height 18
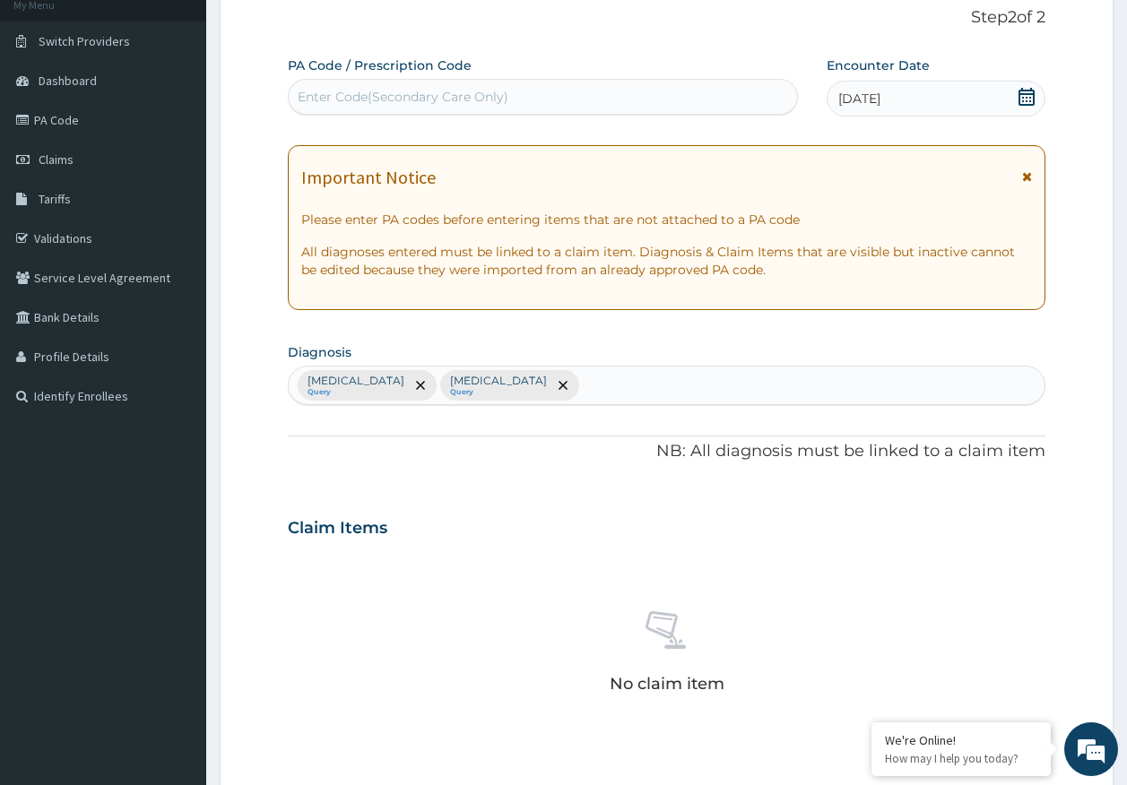
scroll to position [507, 0]
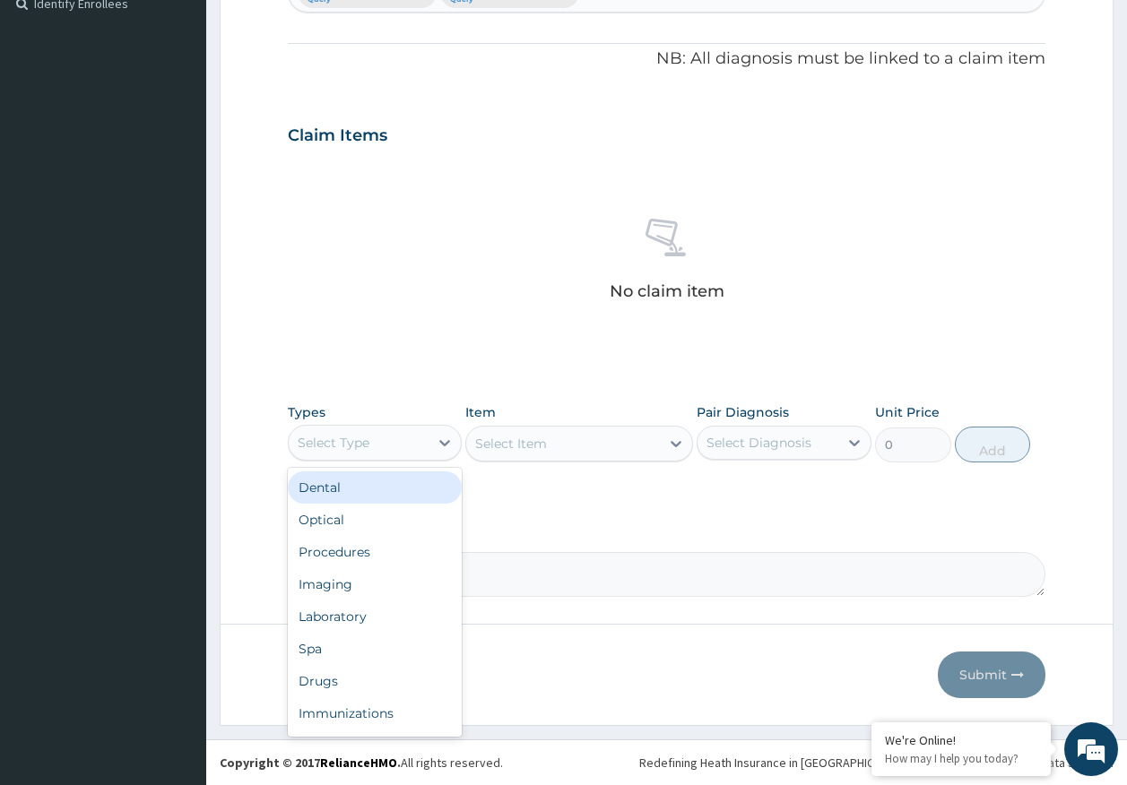
click at [325, 447] on div "Select Type" at bounding box center [334, 443] width 72 height 18
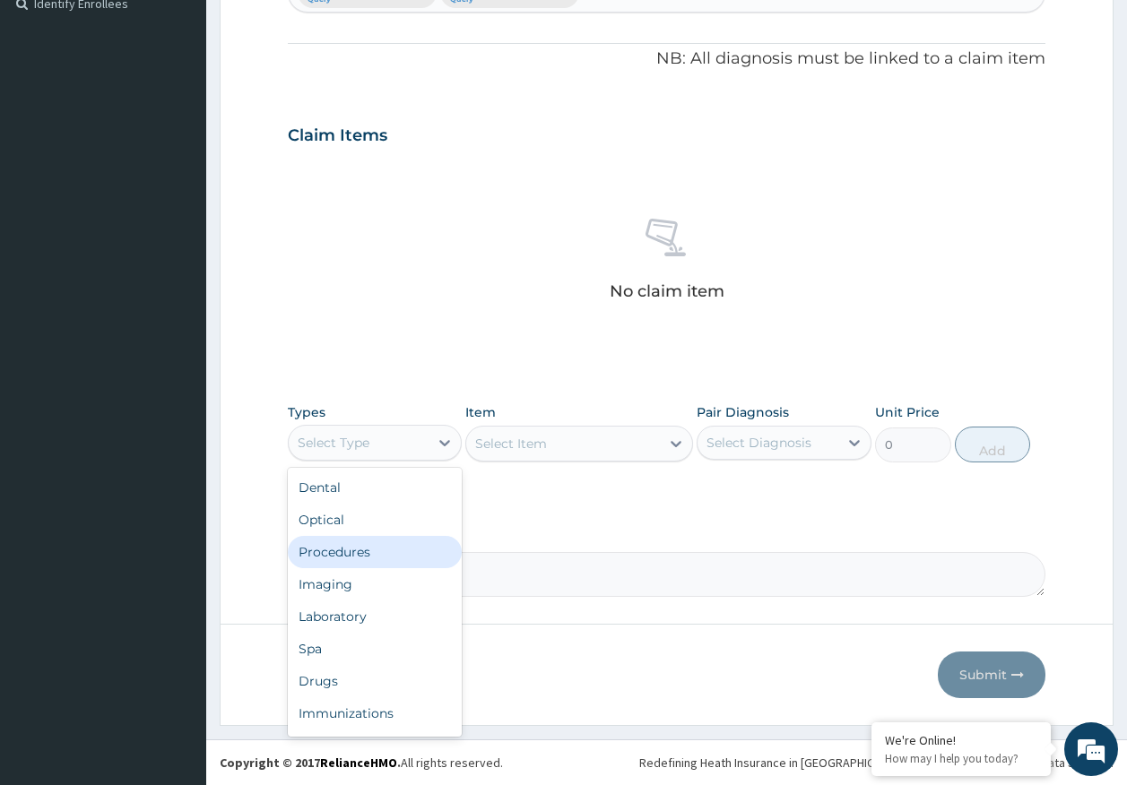
click at [360, 558] on div "Procedures" at bounding box center [375, 552] width 175 height 32
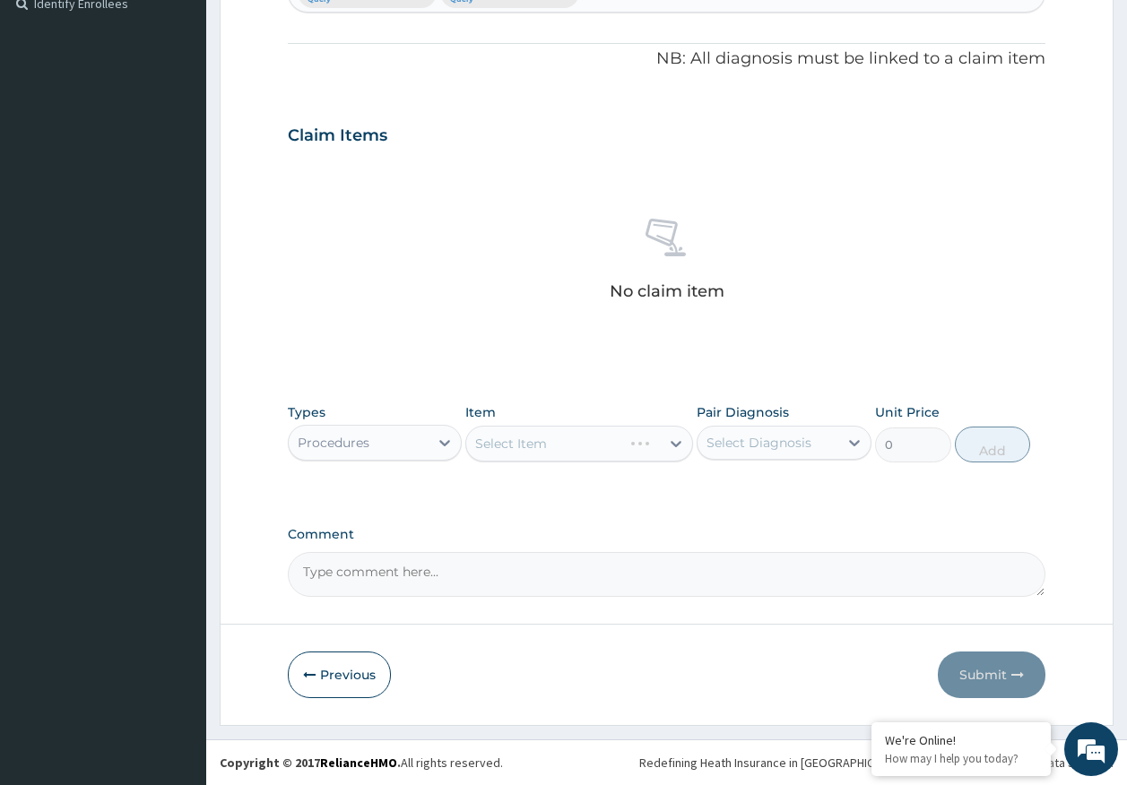
click at [737, 451] on div "Select Diagnosis" at bounding box center [758, 443] width 105 height 18
drag, startPoint x: 733, startPoint y: 498, endPoint x: 740, endPoint y: 516, distance: 19.8
click at [734, 498] on div "[MEDICAL_DATA]" at bounding box center [784, 489] width 175 height 37
checkbox input "true"
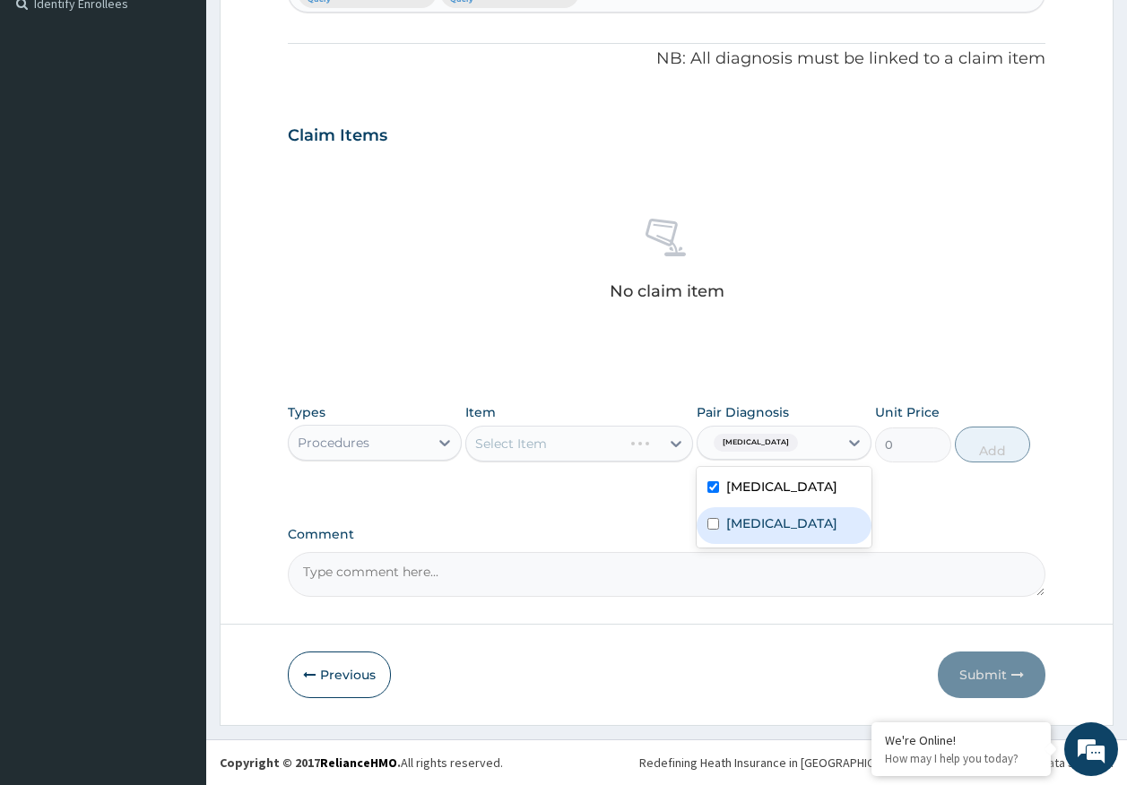
click at [740, 519] on label "[MEDICAL_DATA]" at bounding box center [781, 524] width 111 height 18
checkbox input "true"
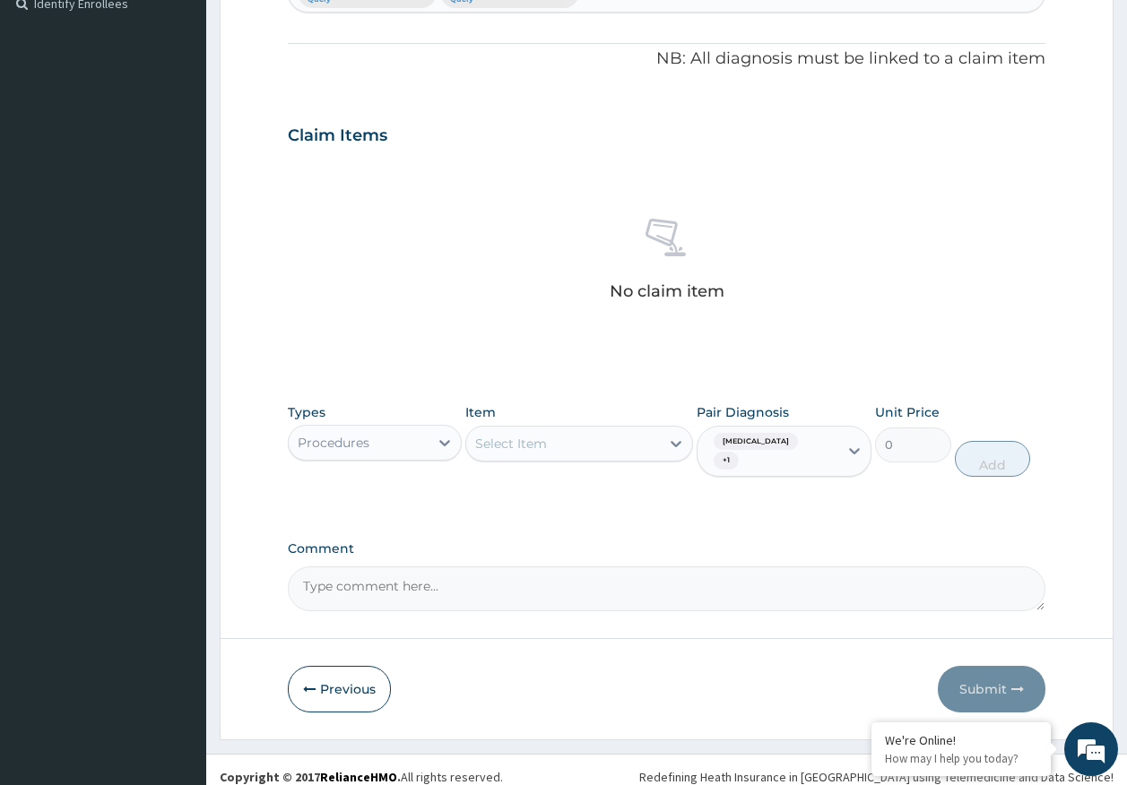
click at [591, 457] on div "Select Item" at bounding box center [563, 443] width 194 height 29
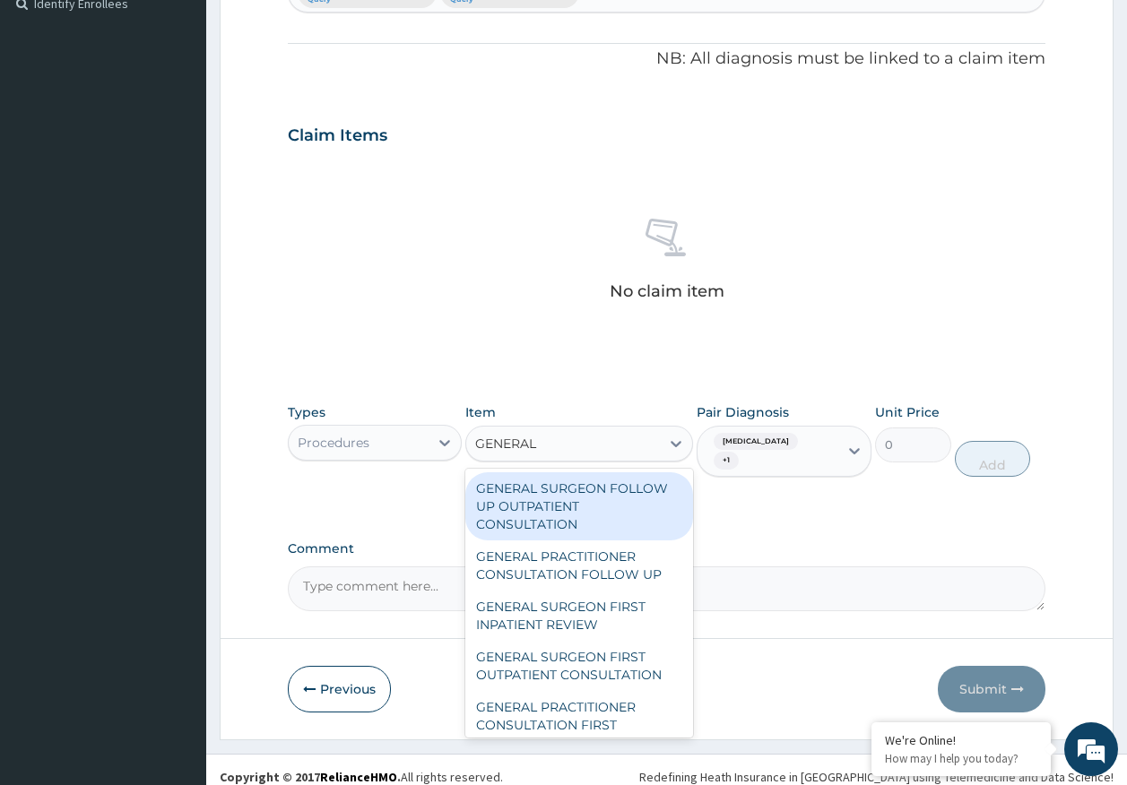
type input "GENERAL P"
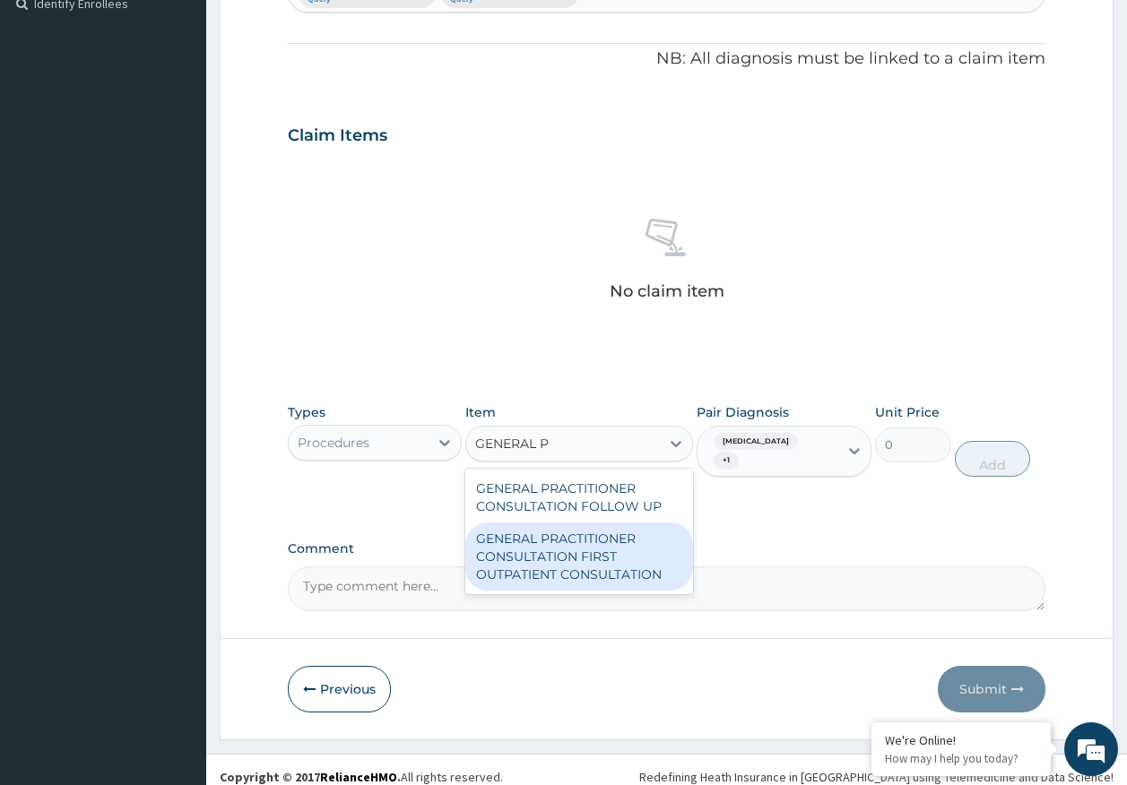
click at [622, 558] on div "GENERAL PRACTITIONER CONSULTATION FIRST OUTPATIENT CONSULTATION" at bounding box center [579, 557] width 228 height 68
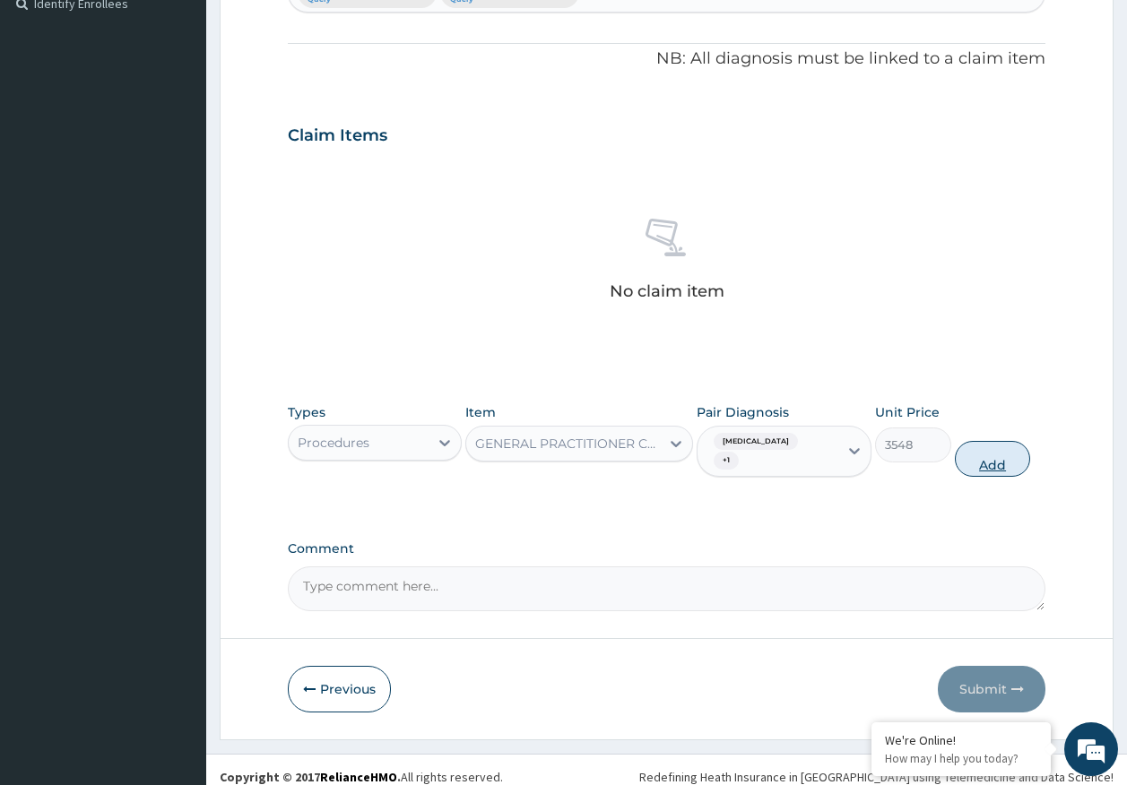
click at [1001, 449] on button "Add" at bounding box center [993, 459] width 76 height 36
type input "0"
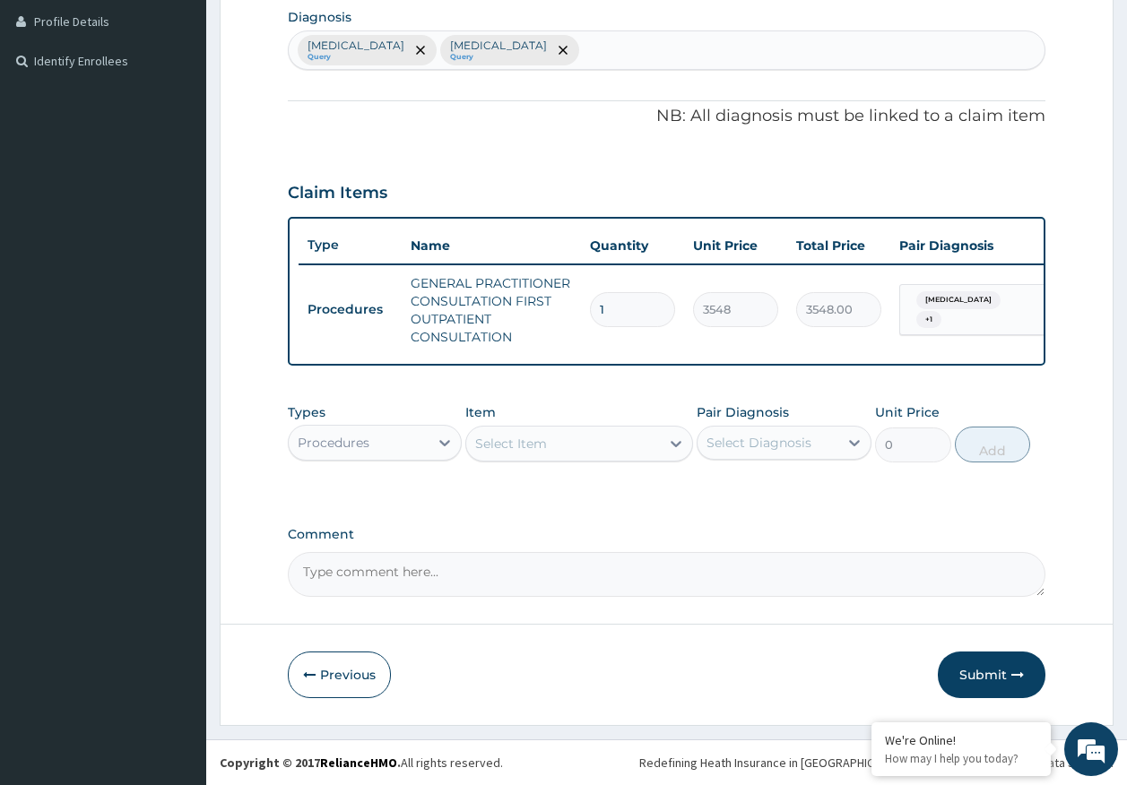
click at [328, 442] on div "Procedures" at bounding box center [334, 443] width 72 height 18
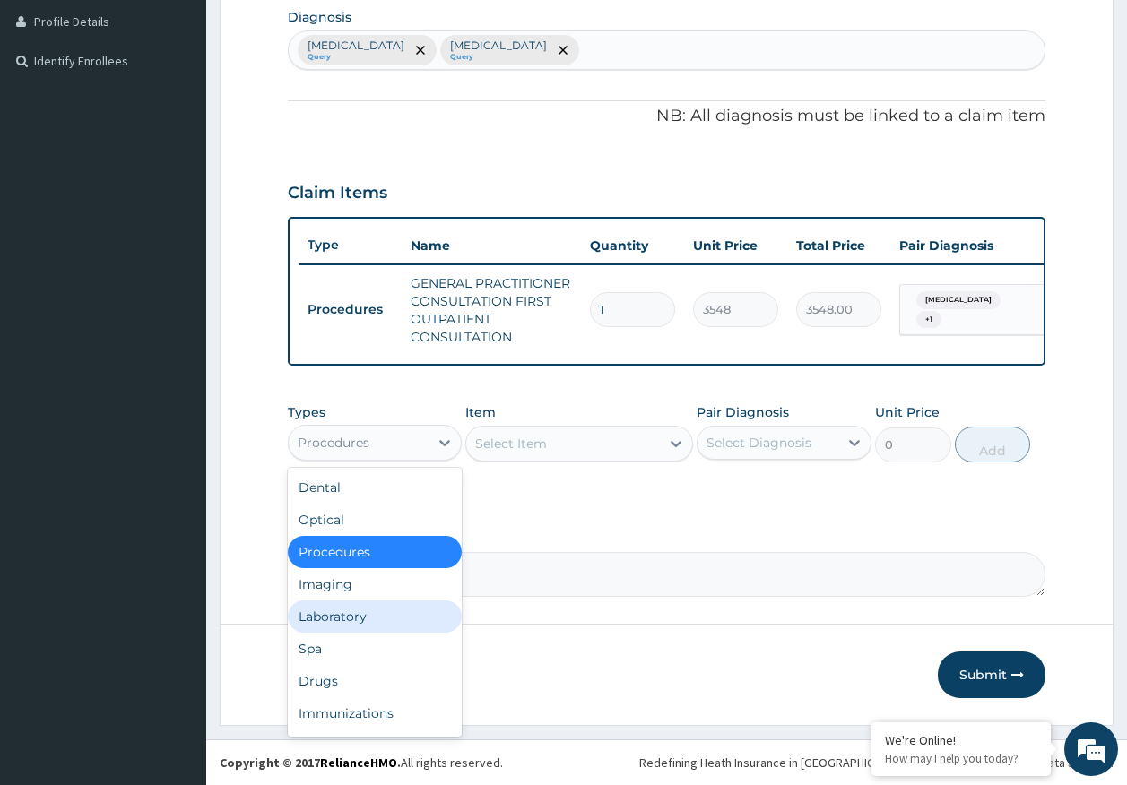
click at [364, 619] on div "Laboratory" at bounding box center [375, 617] width 175 height 32
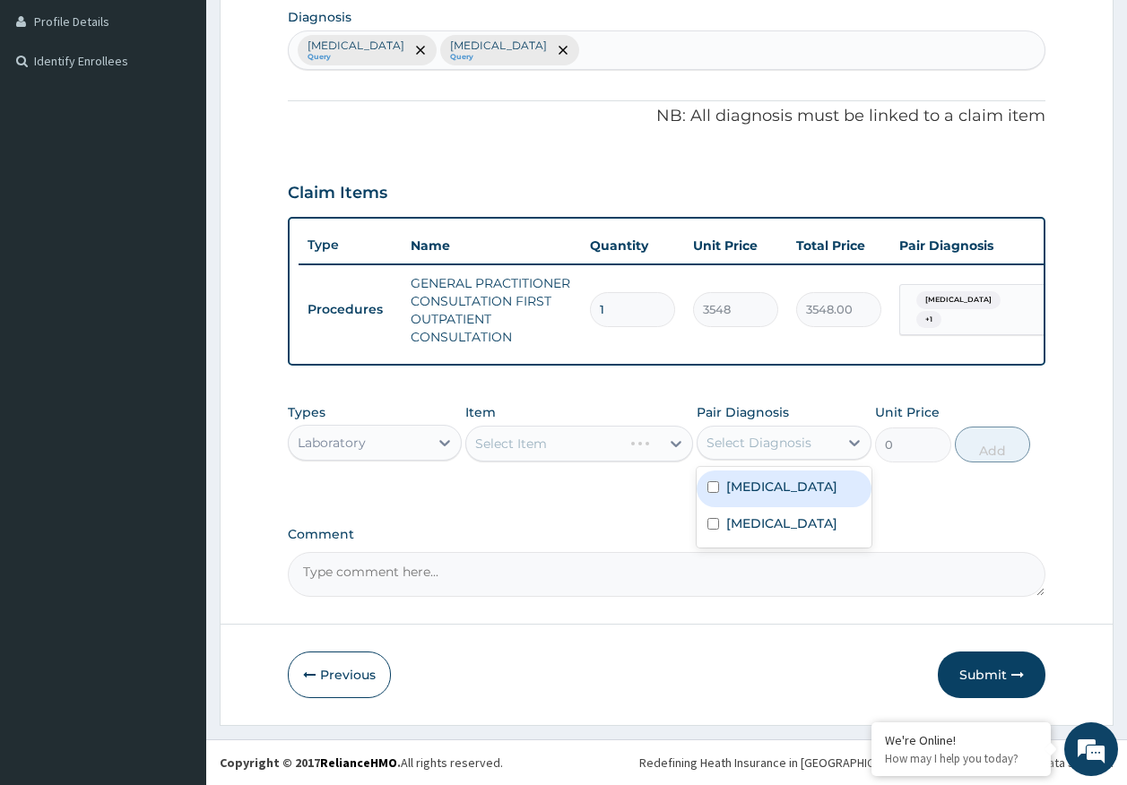
drag, startPoint x: 762, startPoint y: 454, endPoint x: 762, endPoint y: 445, distance: 9.9
click at [762, 450] on div "Select Diagnosis" at bounding box center [767, 442] width 141 height 29
click at [753, 488] on label "[MEDICAL_DATA]" at bounding box center [781, 487] width 111 height 18
checkbox input "true"
click at [595, 456] on div "Select Item" at bounding box center [563, 443] width 194 height 29
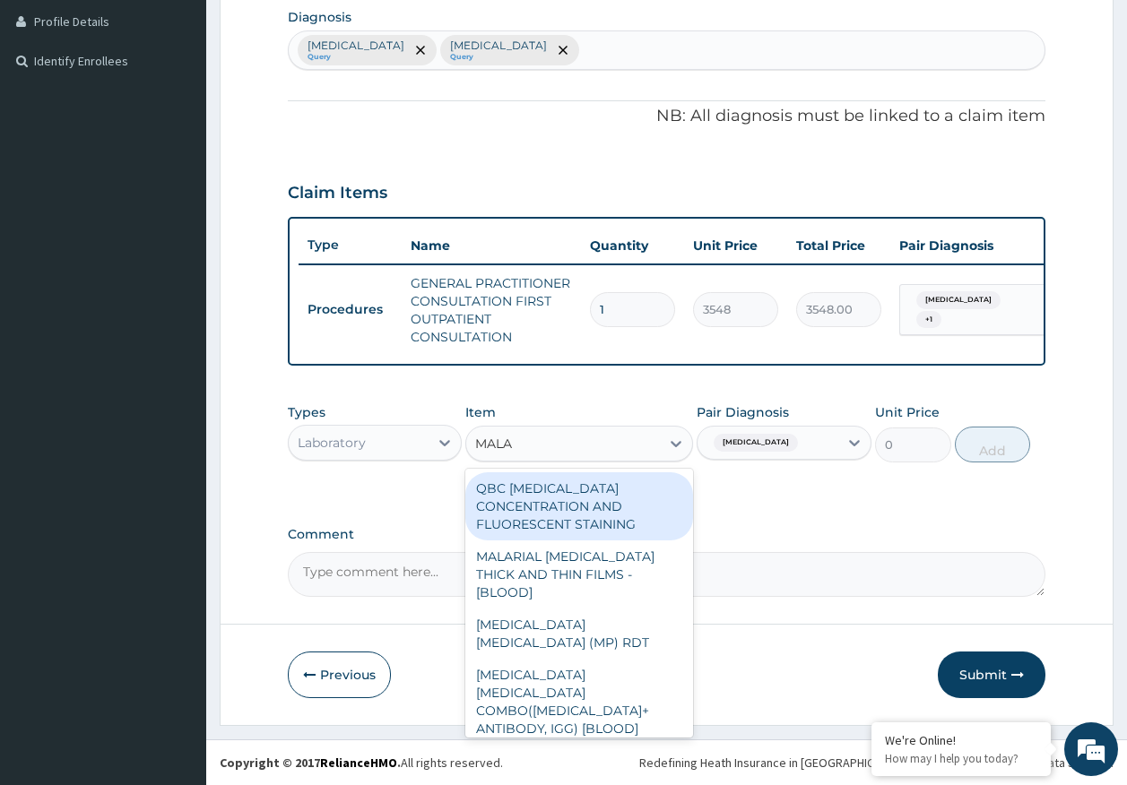
type input "MALAR"
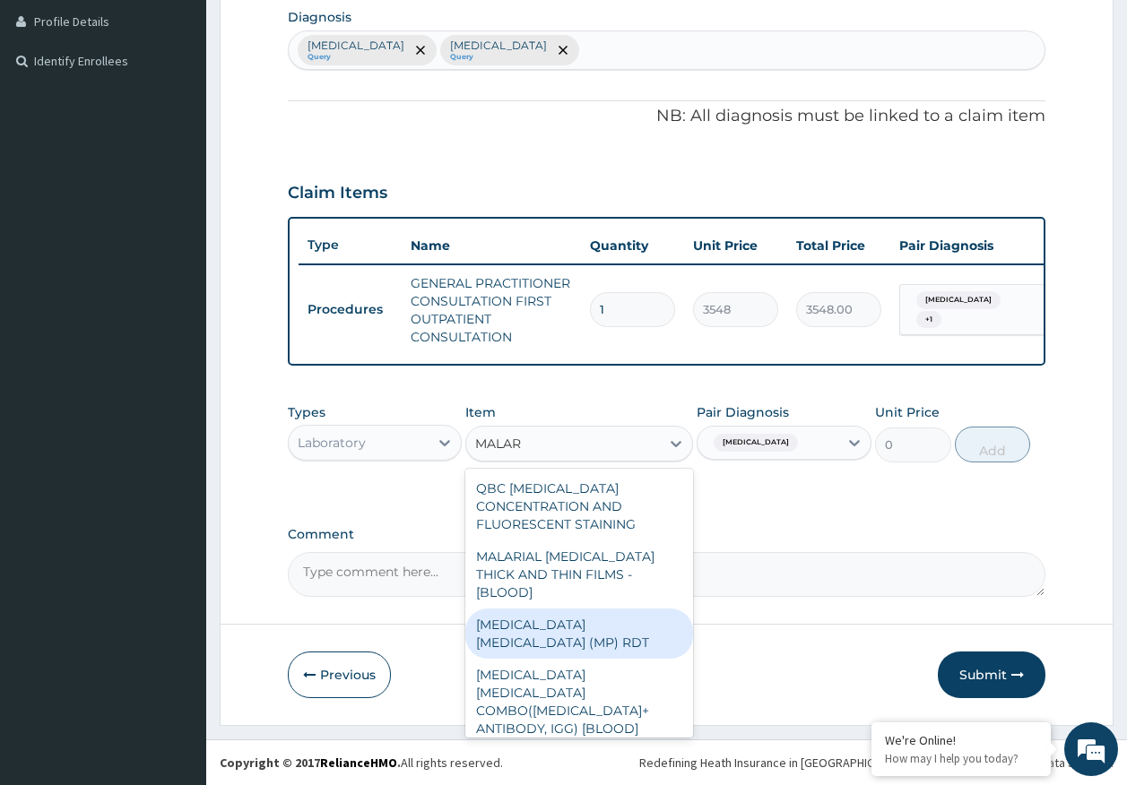
click at [642, 612] on div "[MEDICAL_DATA] [MEDICAL_DATA] (MP) RDT" at bounding box center [579, 634] width 228 height 50
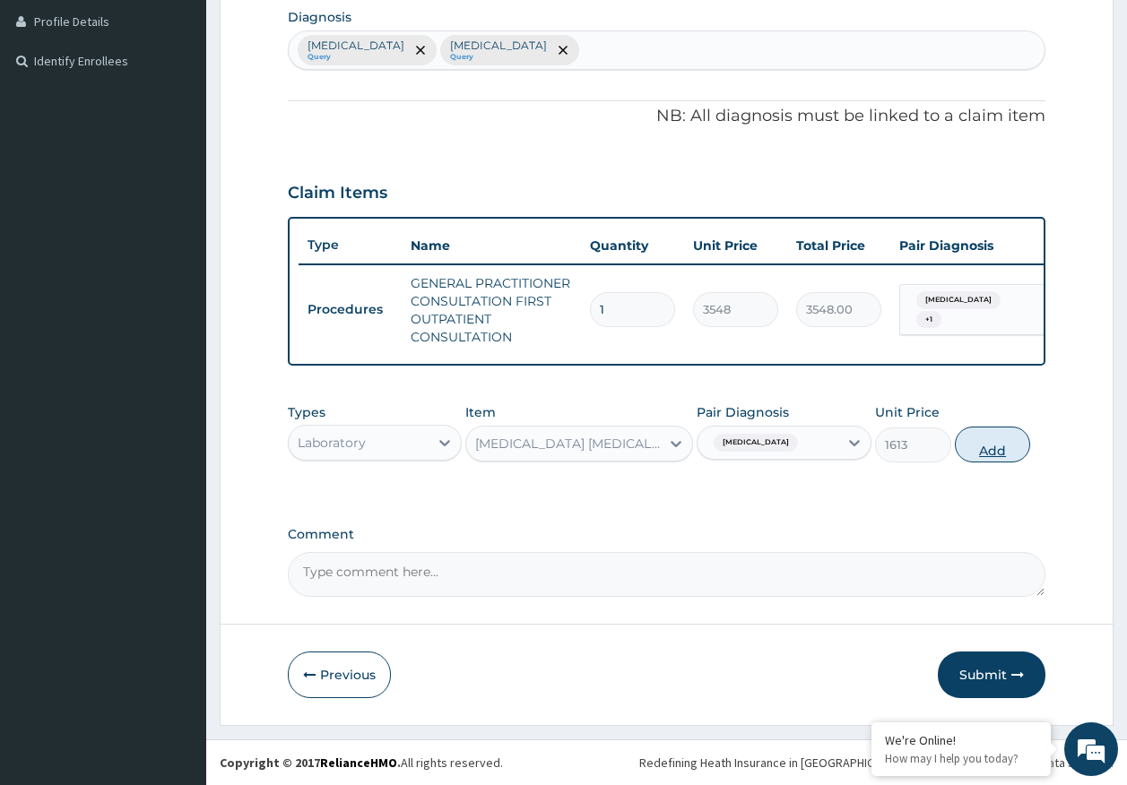
click at [1011, 447] on button "Add" at bounding box center [993, 445] width 76 height 36
type input "0"
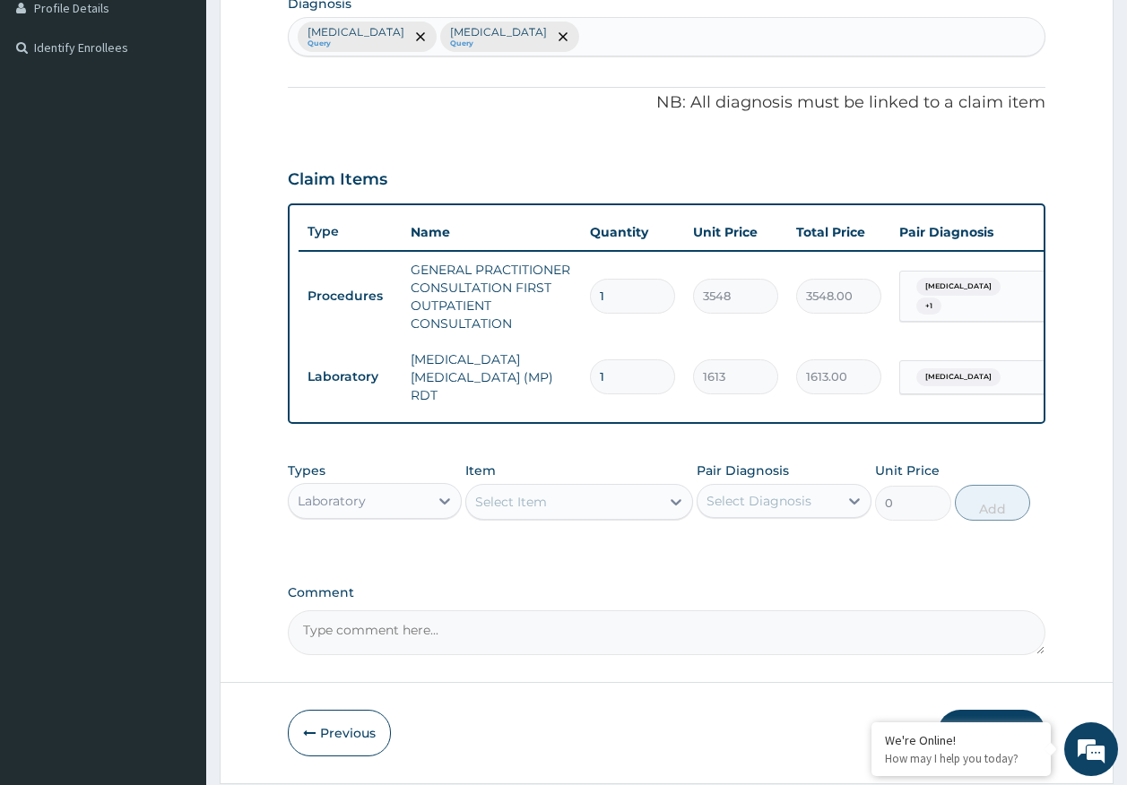
click at [569, 520] on div "Select Item" at bounding box center [579, 502] width 228 height 36
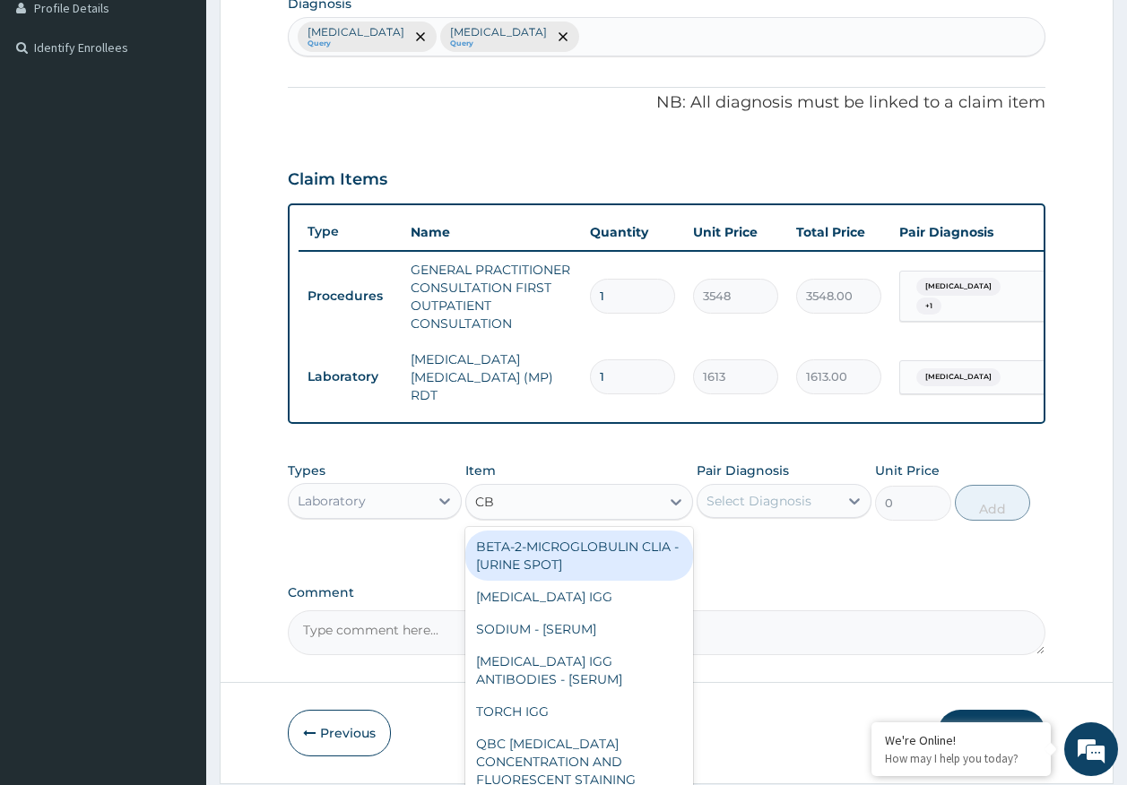
type input "CBC"
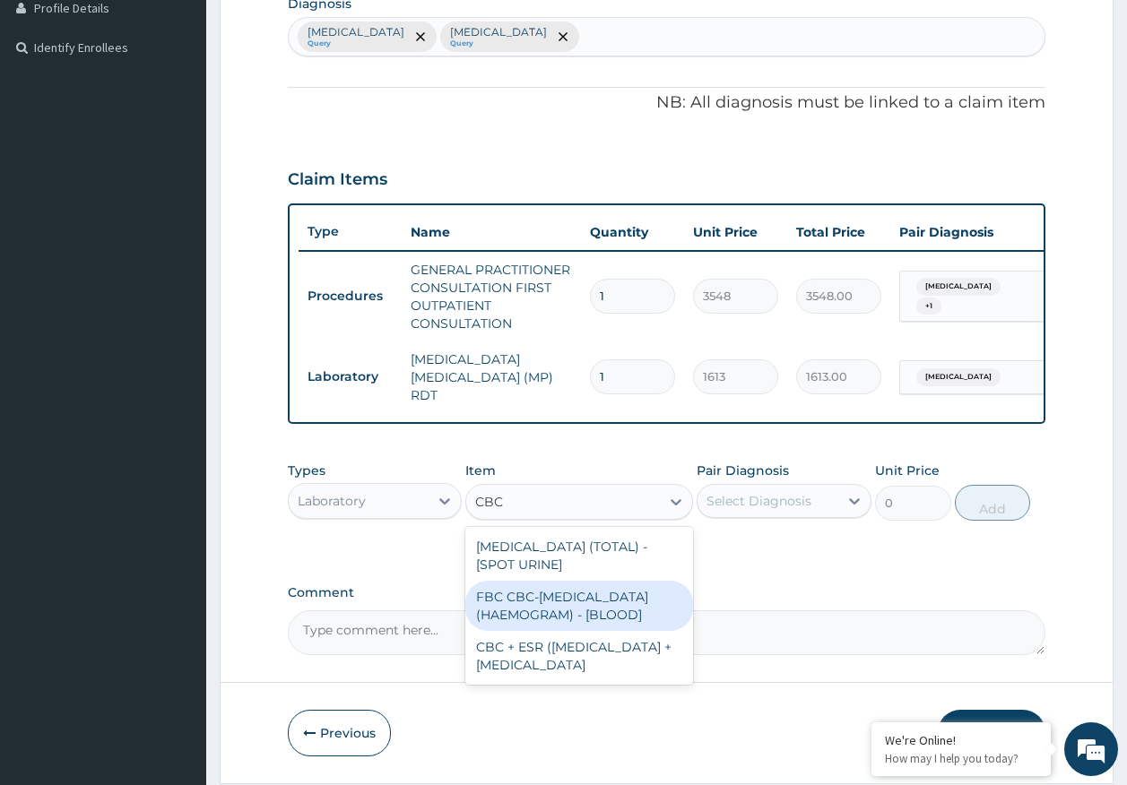
click at [581, 623] on div "FBC CBC-[MEDICAL_DATA] (HAEMOGRAM) - [BLOOD]" at bounding box center [579, 606] width 228 height 50
type input "4300"
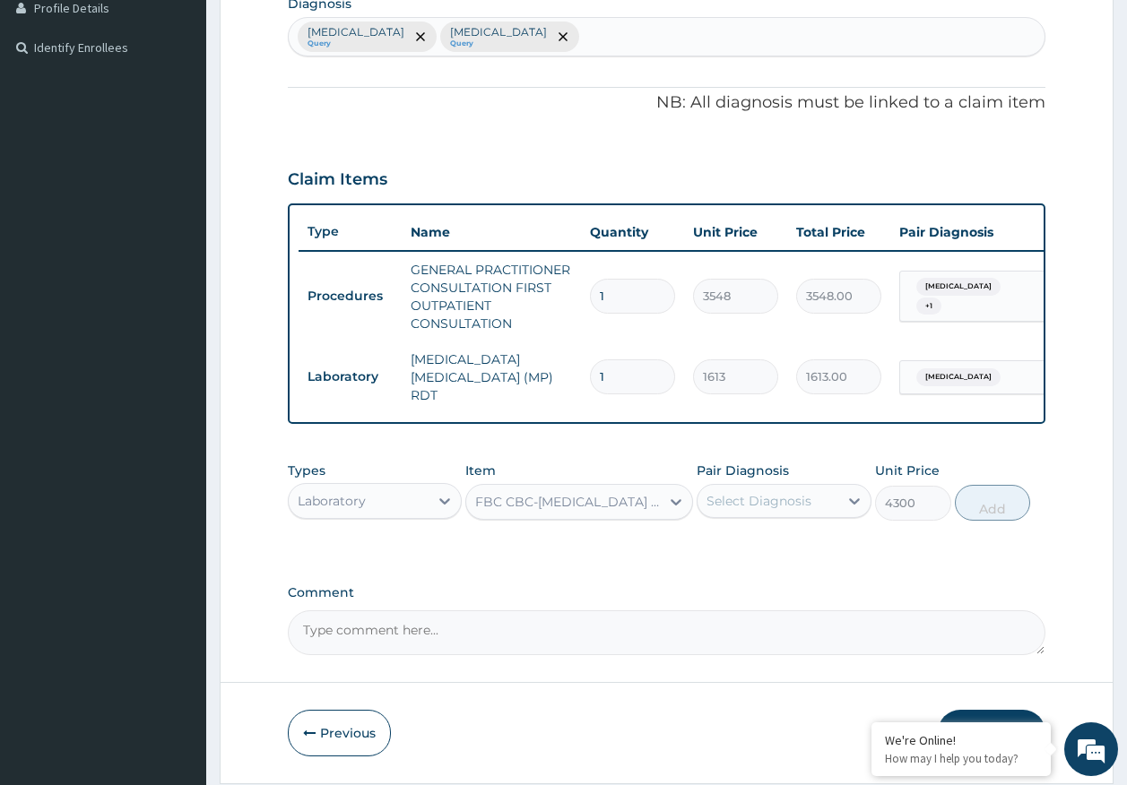
click at [764, 502] on div "Select Diagnosis" at bounding box center [758, 501] width 105 height 18
drag, startPoint x: 755, startPoint y: 598, endPoint x: 786, endPoint y: 576, distance: 38.0
click at [755, 595] on div "[MEDICAL_DATA]" at bounding box center [784, 584] width 175 height 37
checkbox input "true"
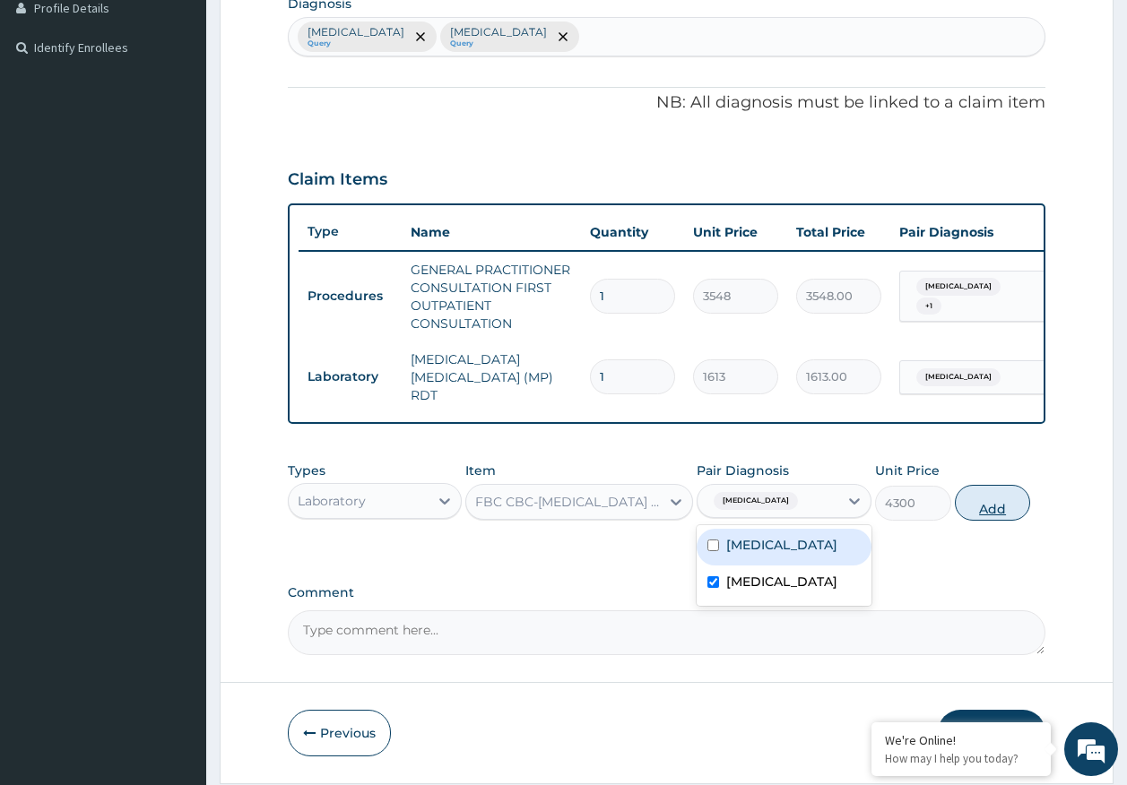
click at [989, 517] on button "Add" at bounding box center [993, 503] width 76 height 36
type input "0"
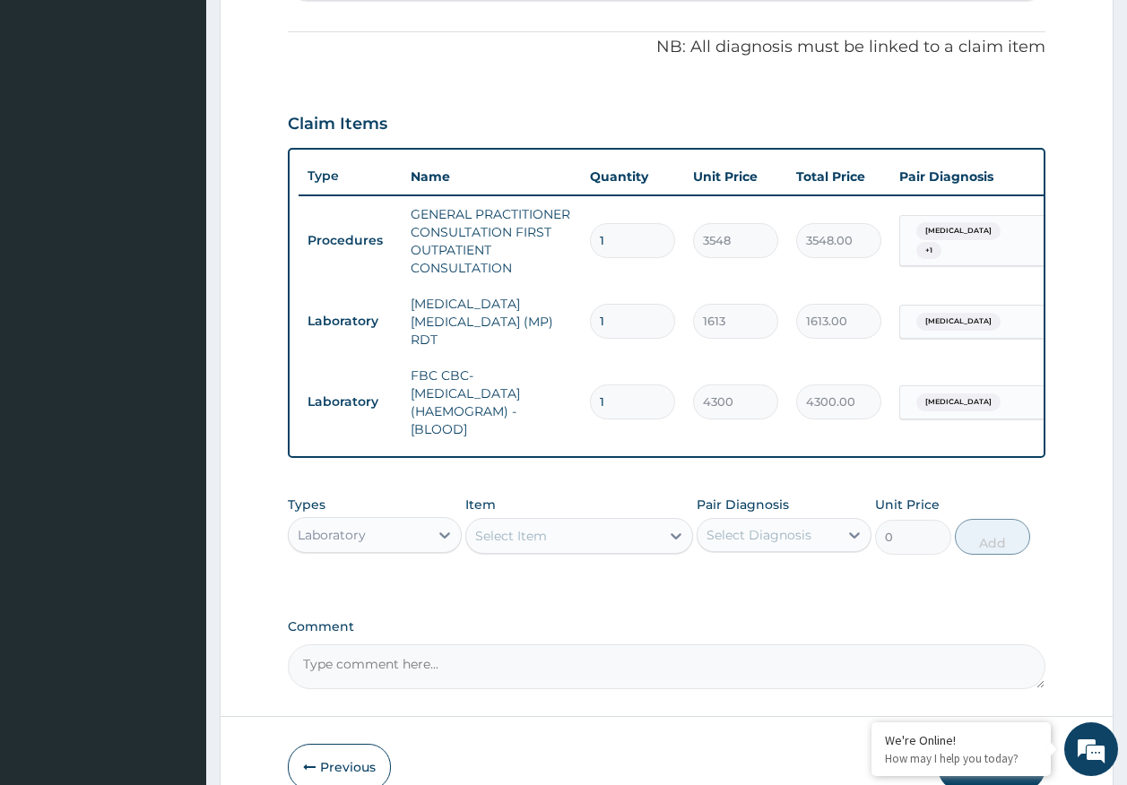
scroll to position [615, 0]
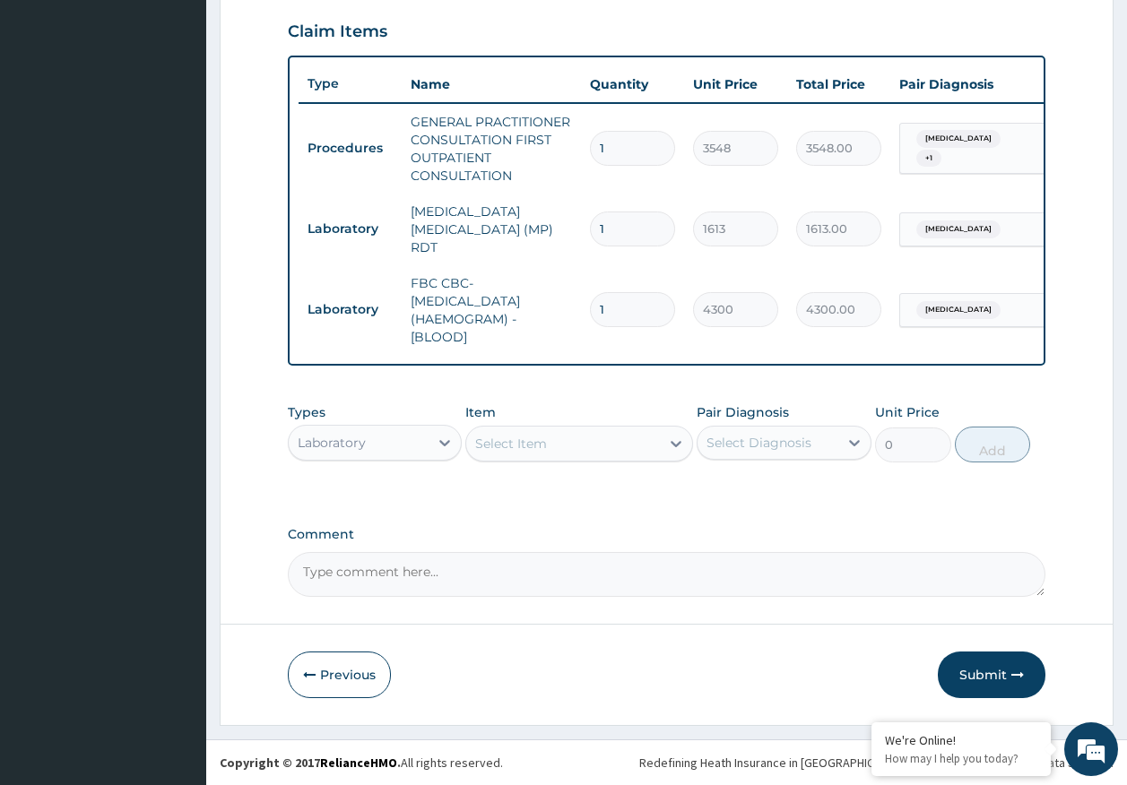
click at [364, 445] on div "Laboratory" at bounding box center [332, 443] width 68 height 18
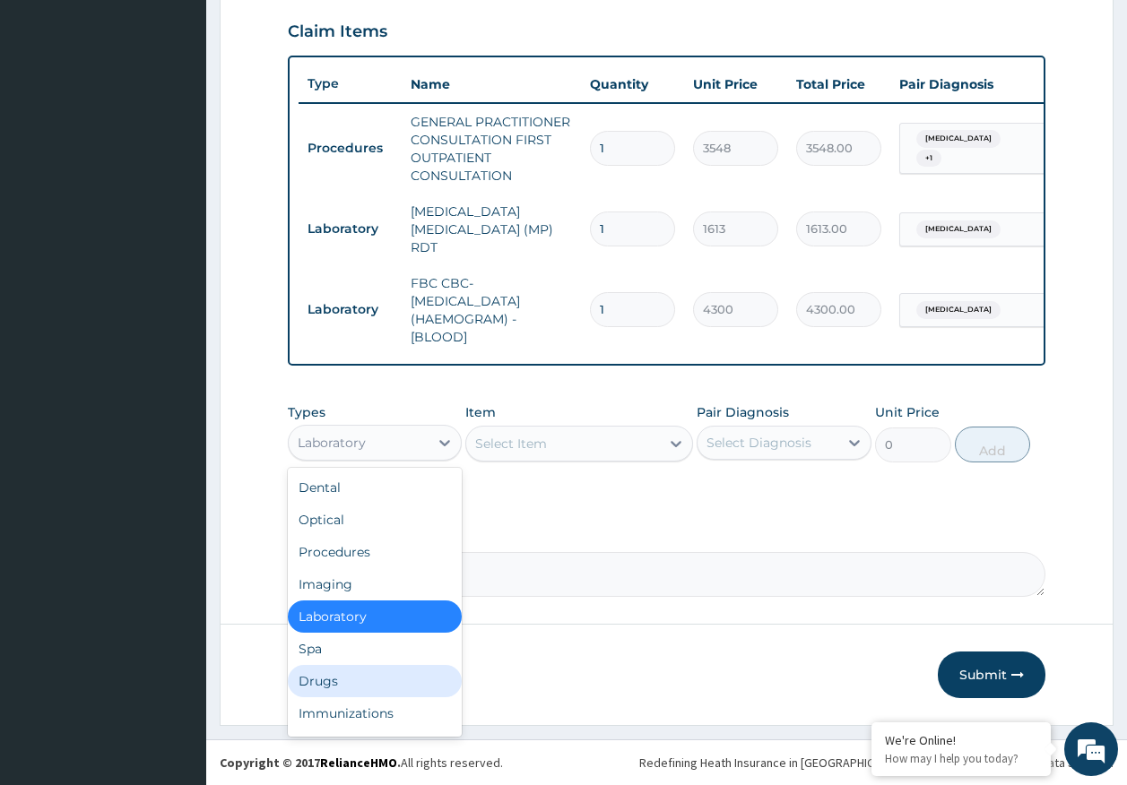
click at [343, 683] on div "Drugs" at bounding box center [375, 681] width 175 height 32
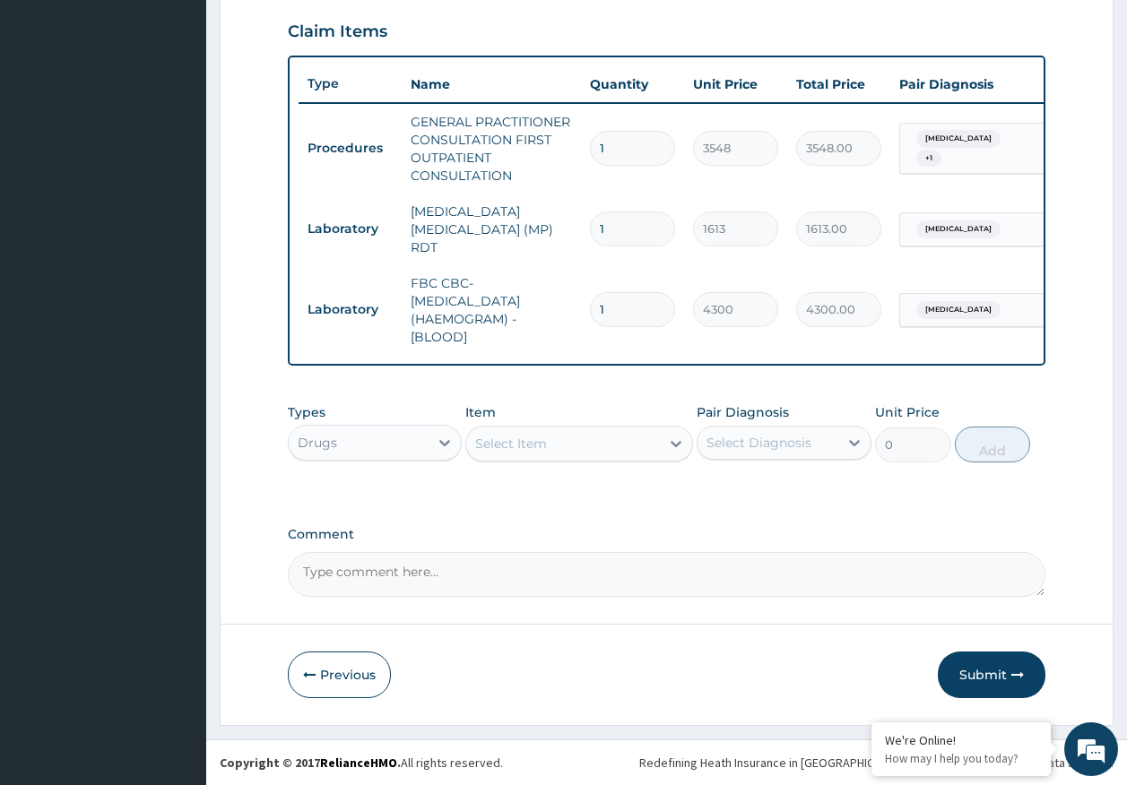
click at [549, 458] on div "Select Item" at bounding box center [579, 444] width 228 height 36
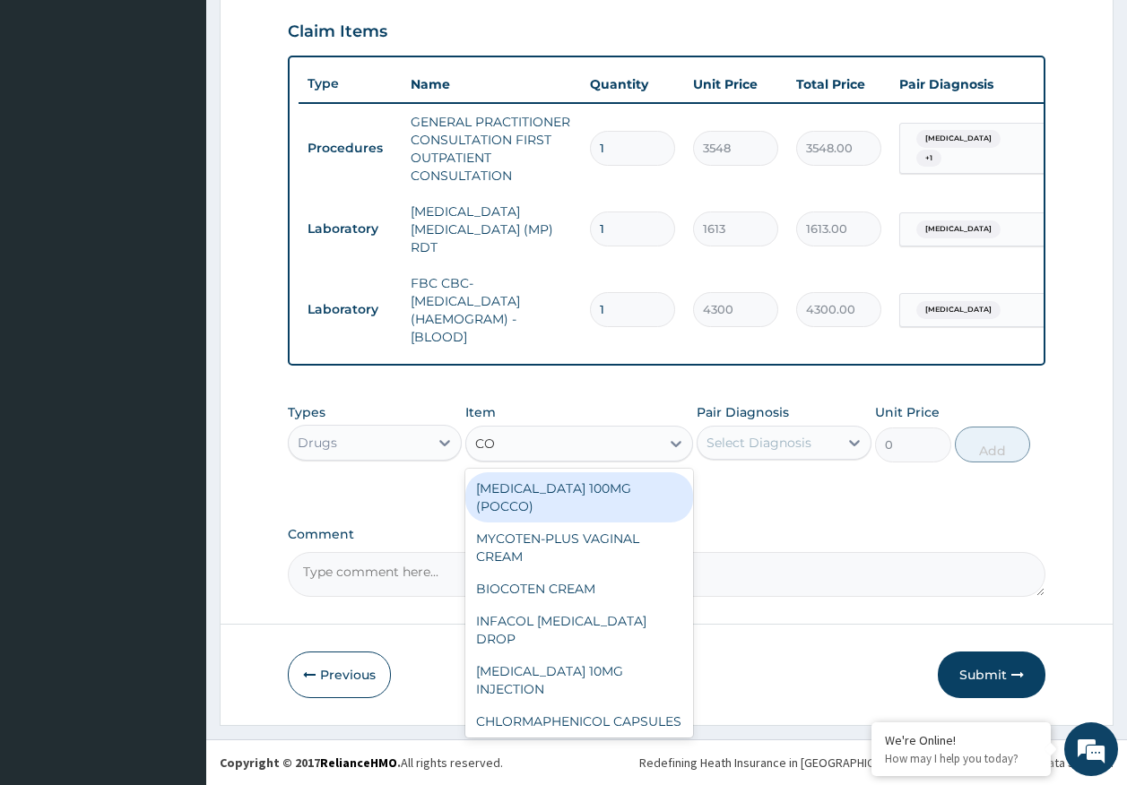
type input "COA"
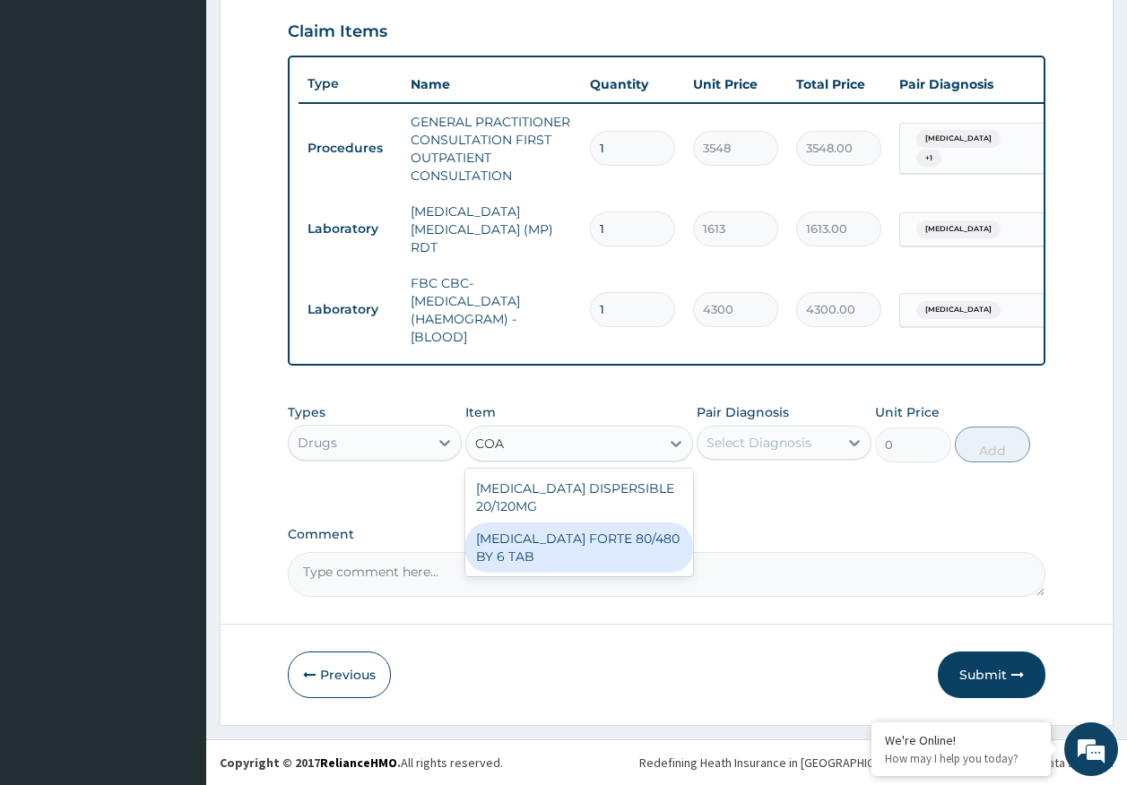
drag, startPoint x: 630, startPoint y: 540, endPoint x: 777, endPoint y: 444, distance: 175.5
click at [630, 538] on div "[MEDICAL_DATA] FORTE 80/480 BY 6 TAB" at bounding box center [579, 548] width 228 height 50
type input "449"
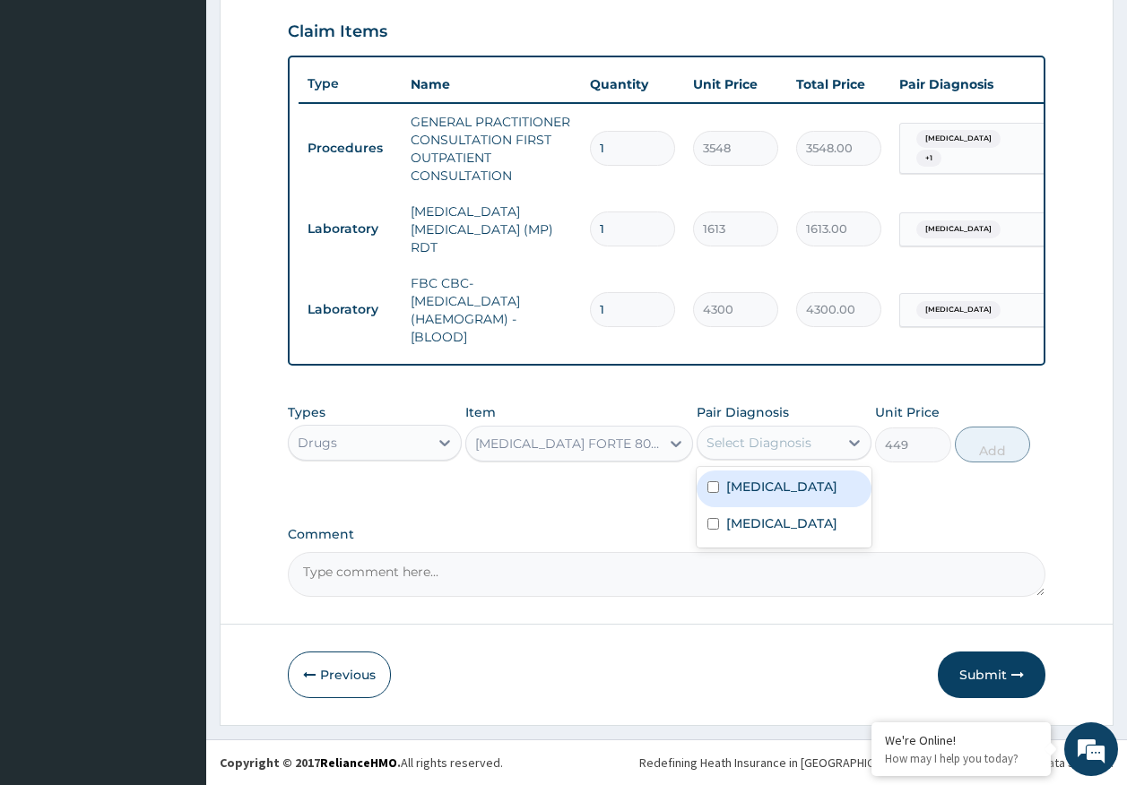
click at [782, 438] on div "Select Diagnosis" at bounding box center [758, 443] width 105 height 18
click at [782, 496] on div "[MEDICAL_DATA]" at bounding box center [784, 489] width 175 height 37
checkbox input "true"
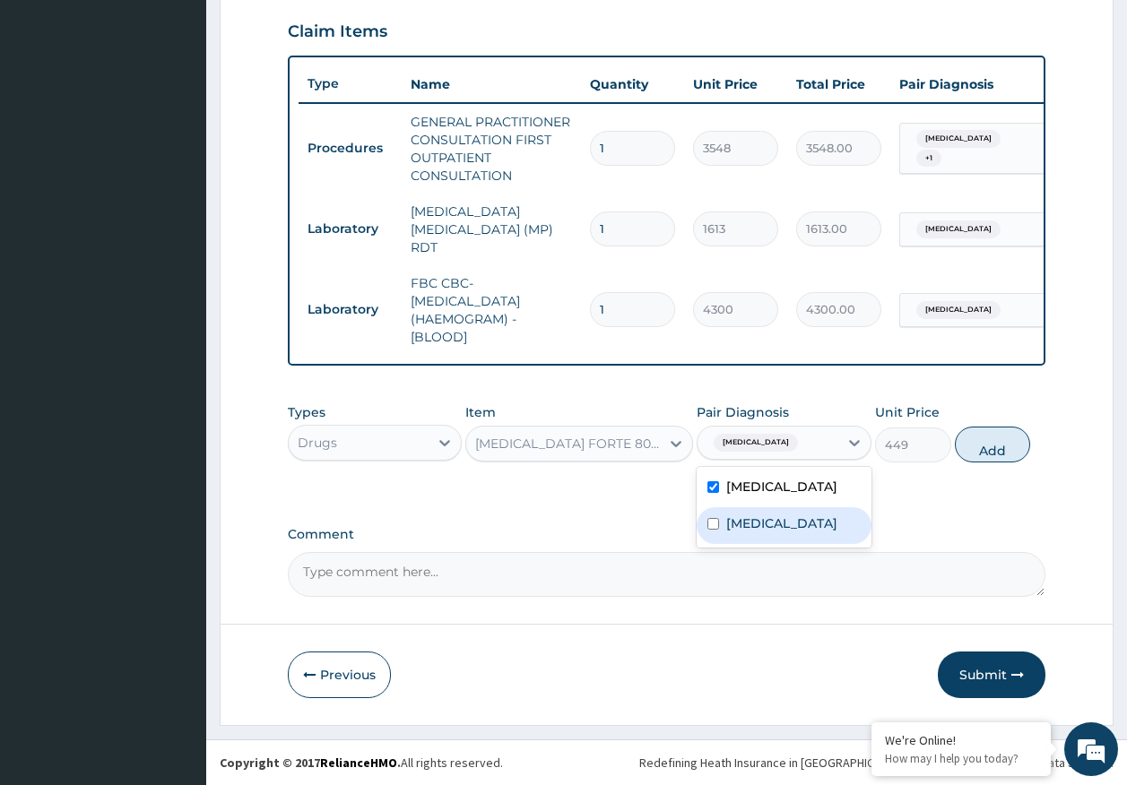
click at [782, 520] on div "[MEDICAL_DATA]" at bounding box center [784, 525] width 175 height 37
checkbox input "true"
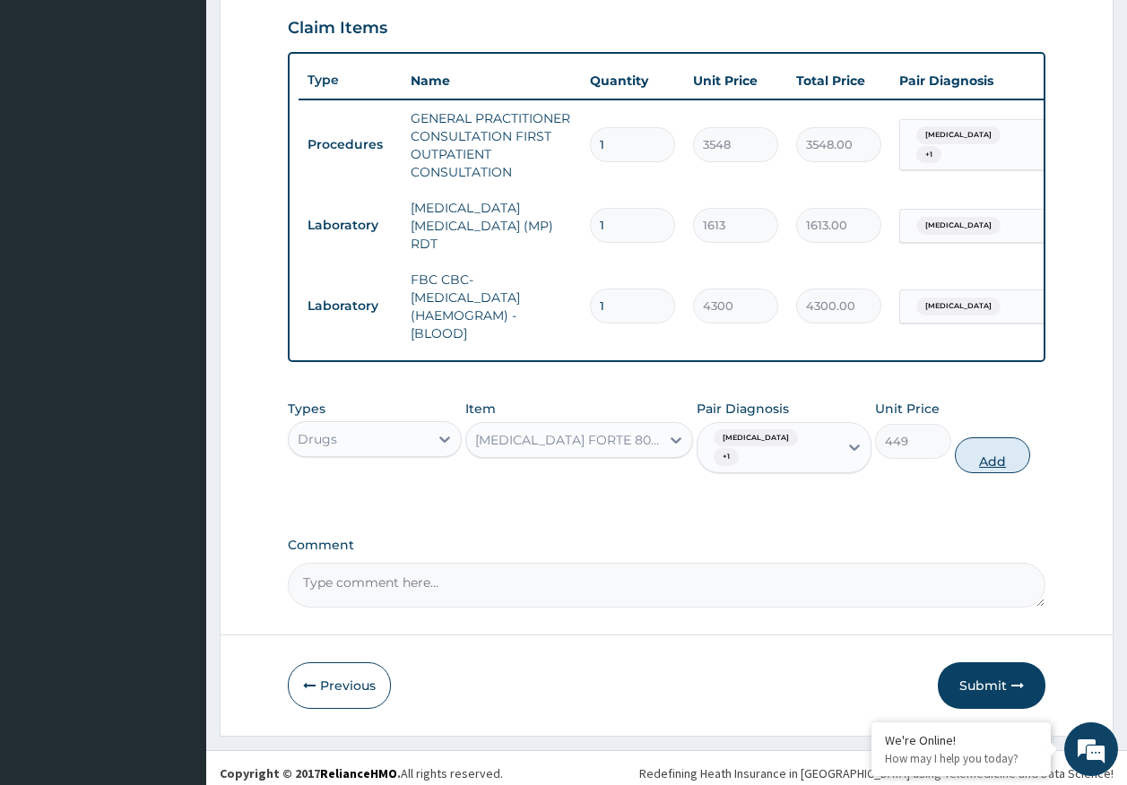
click at [1011, 443] on button "Add" at bounding box center [993, 455] width 76 height 36
type input "0"
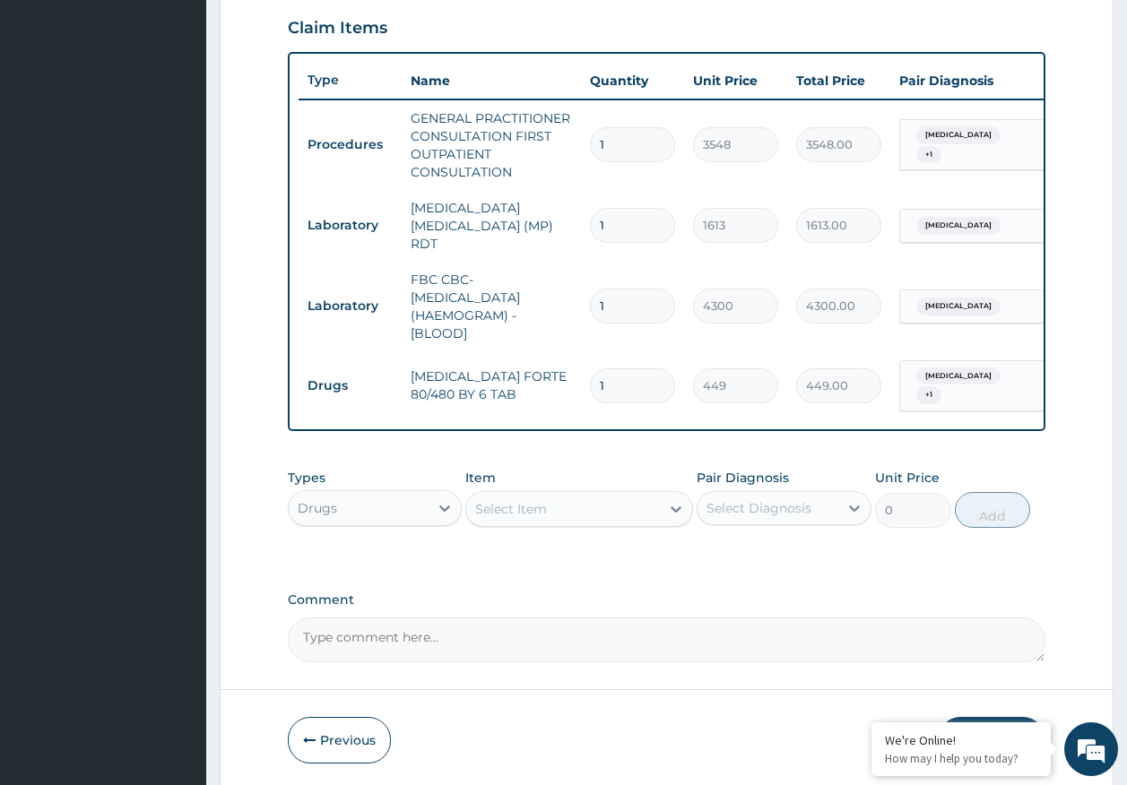
click at [588, 504] on div "Select Item" at bounding box center [563, 509] width 194 height 29
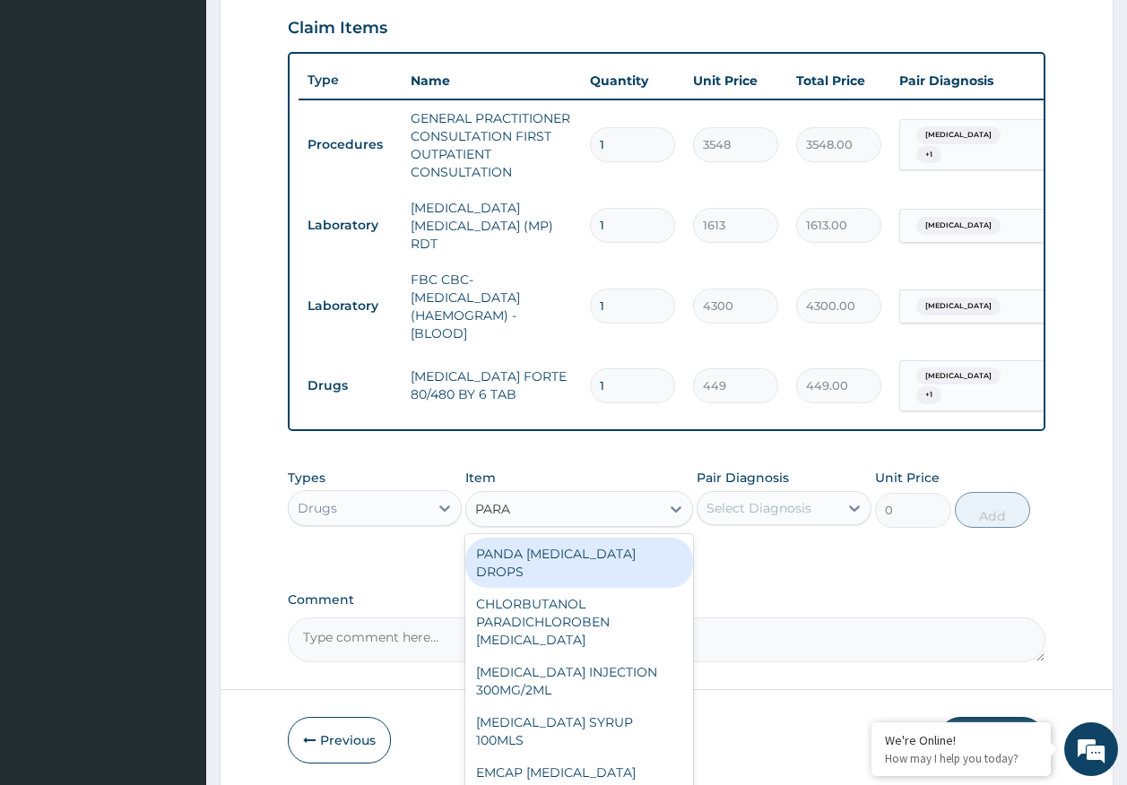
type input "PARAC"
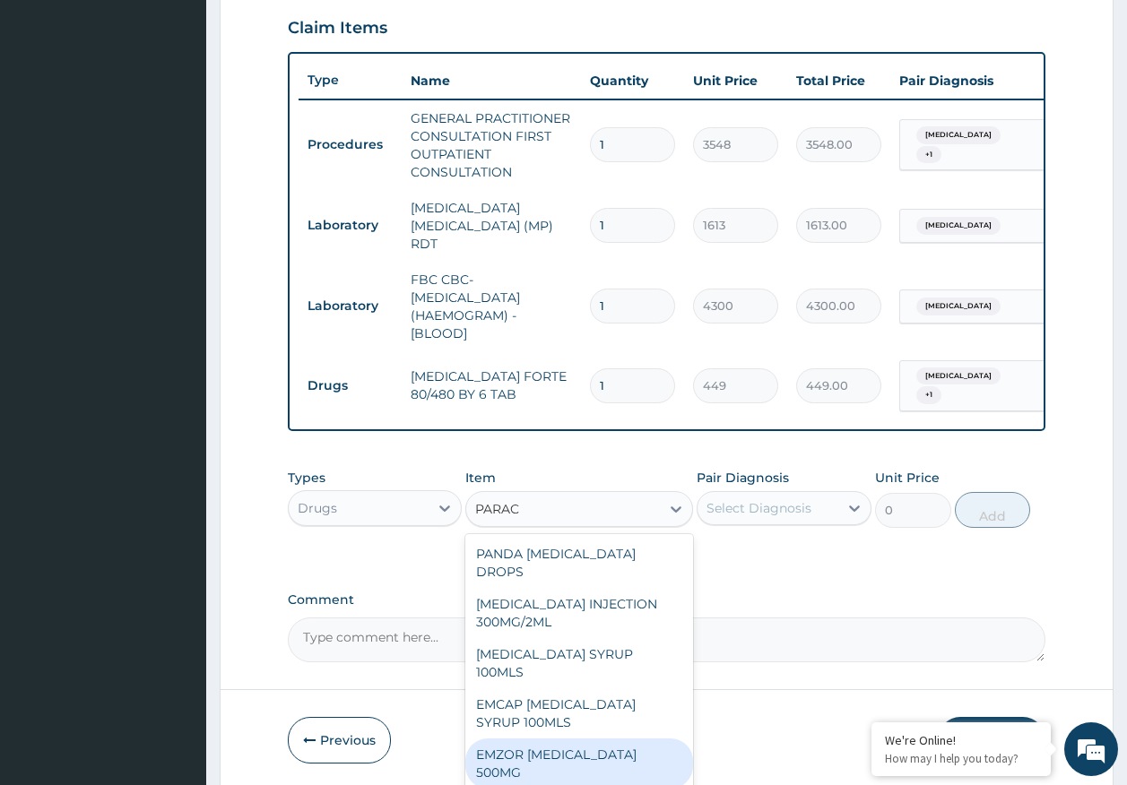
drag, startPoint x: 610, startPoint y: 719, endPoint x: 645, endPoint y: 671, distance: 59.0
click at [619, 739] on div "EMZOR [MEDICAL_DATA] 500MG" at bounding box center [579, 764] width 228 height 50
type input "24"
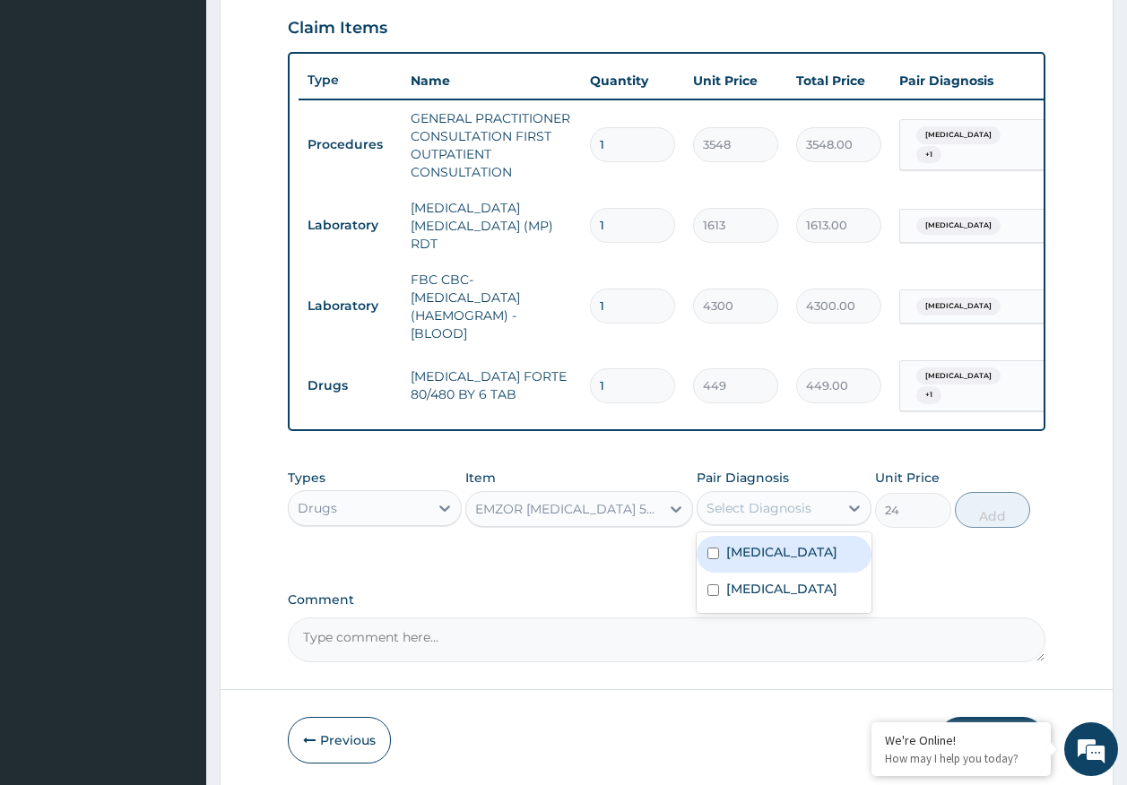
click at [786, 516] on div "Select Diagnosis" at bounding box center [767, 508] width 141 height 29
click at [763, 561] on div "[MEDICAL_DATA]" at bounding box center [784, 554] width 175 height 37
checkbox input "true"
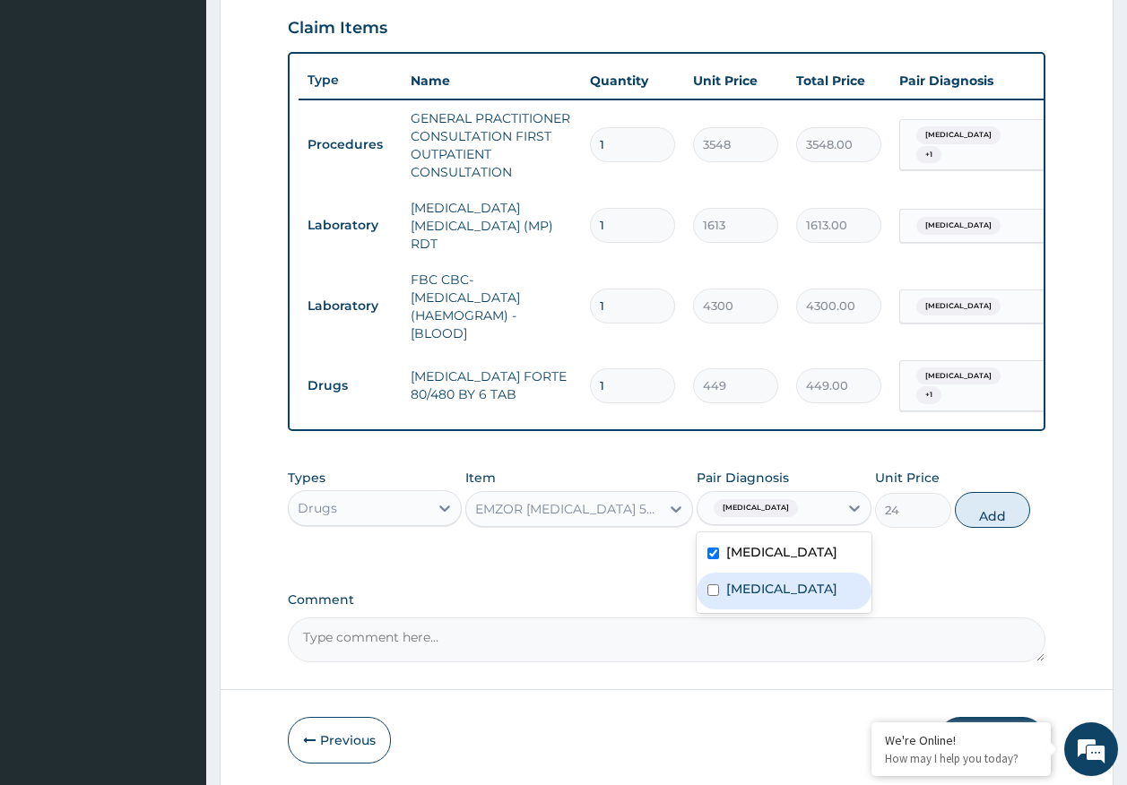
drag, startPoint x: 759, startPoint y: 590, endPoint x: 774, endPoint y: 585, distance: 15.9
click at [760, 590] on label "[MEDICAL_DATA]" at bounding box center [781, 589] width 111 height 18
checkbox input "true"
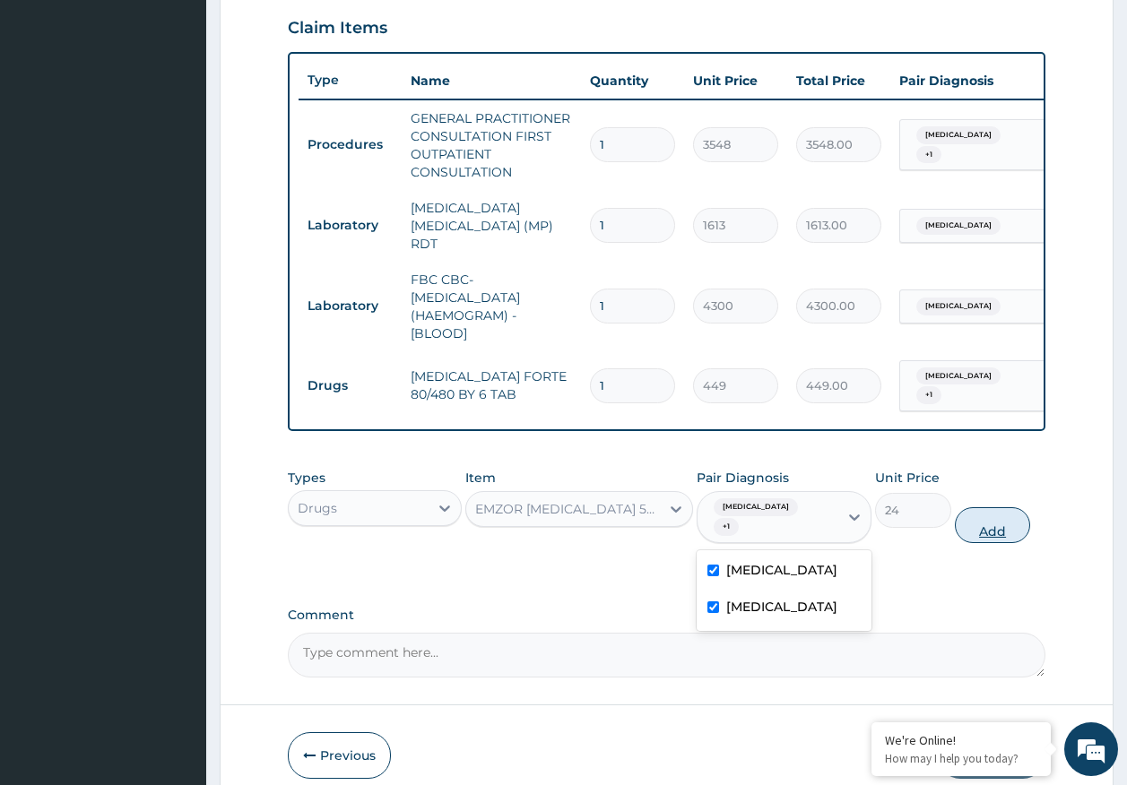
click at [999, 507] on button "Add" at bounding box center [993, 525] width 76 height 36
type input "0"
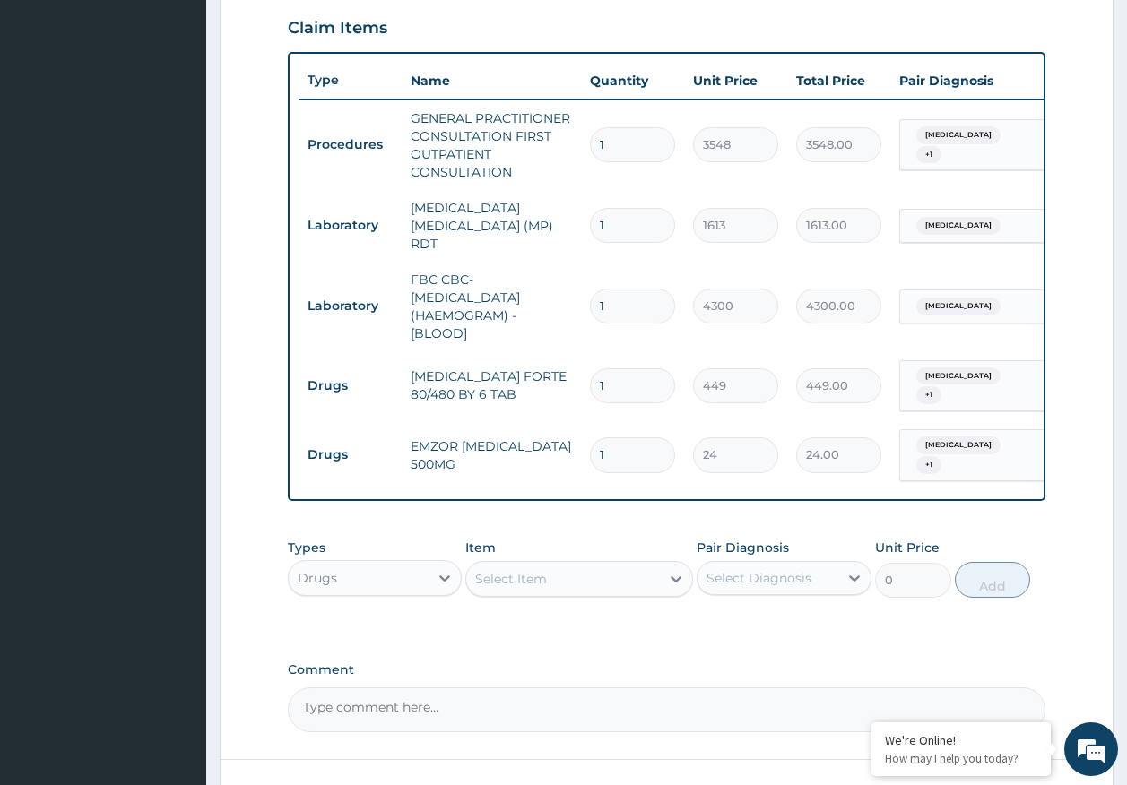
type input "18"
type input "432.00"
type input "18"
click at [678, 373] on td "1" at bounding box center [632, 385] width 103 height 53
click at [624, 374] on input "1" at bounding box center [632, 385] width 85 height 35
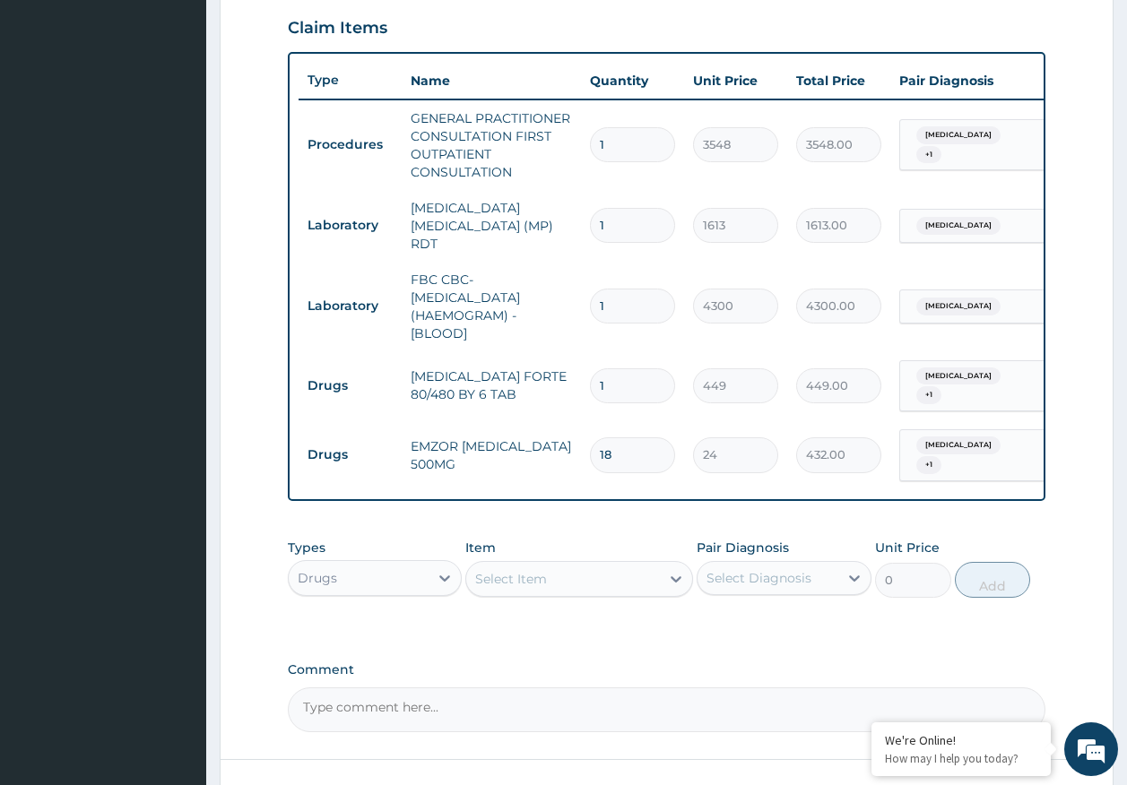
type input "0.00"
type input "6"
type input "2694.00"
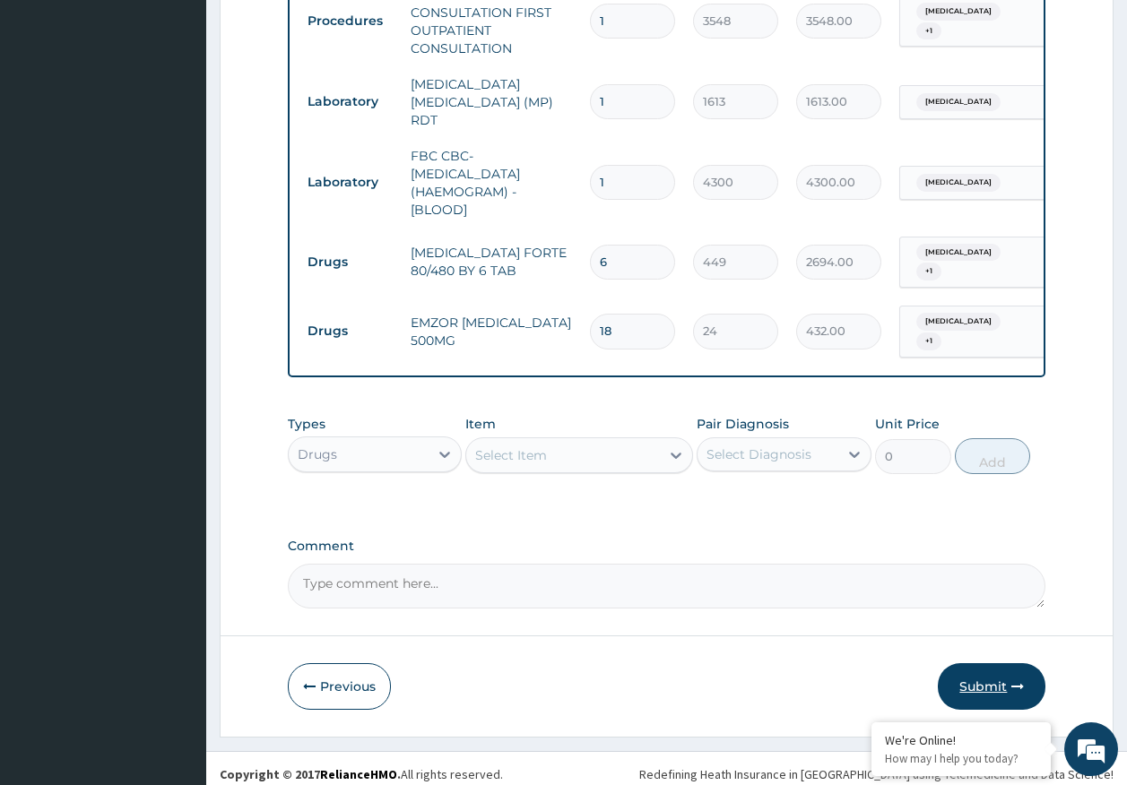
type input "6"
click at [981, 666] on button "Submit" at bounding box center [992, 686] width 108 height 47
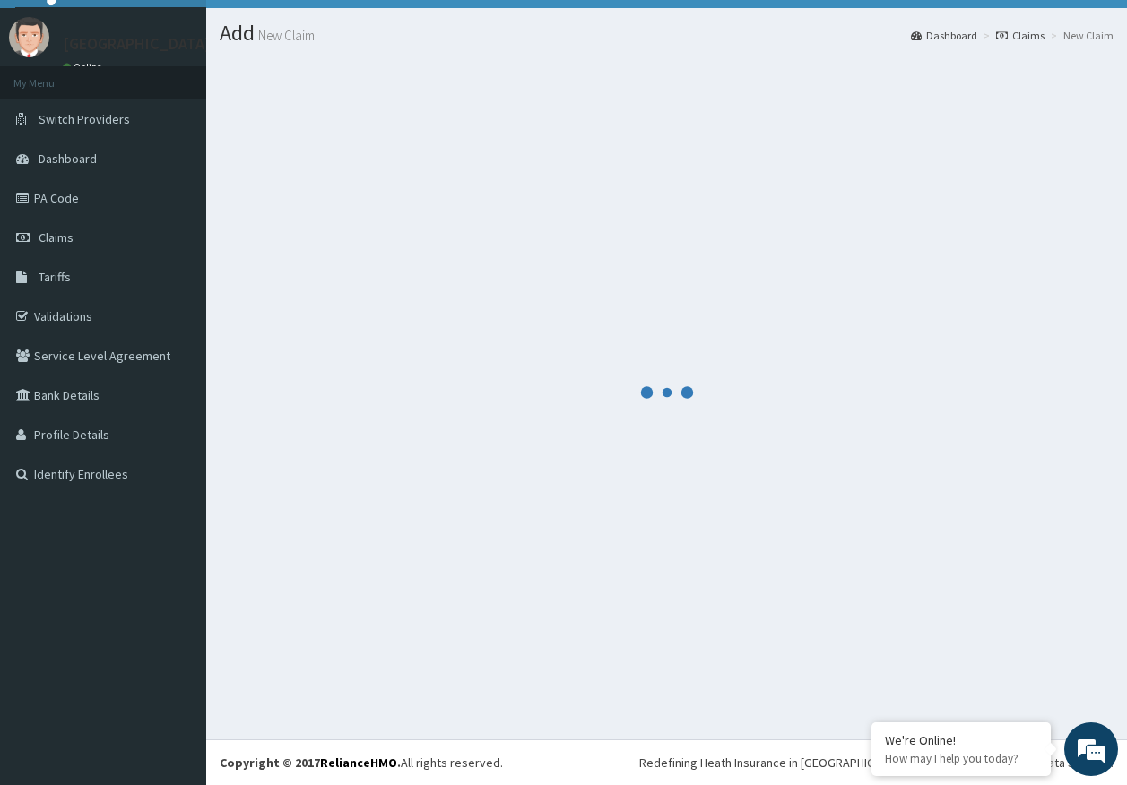
scroll to position [739, 0]
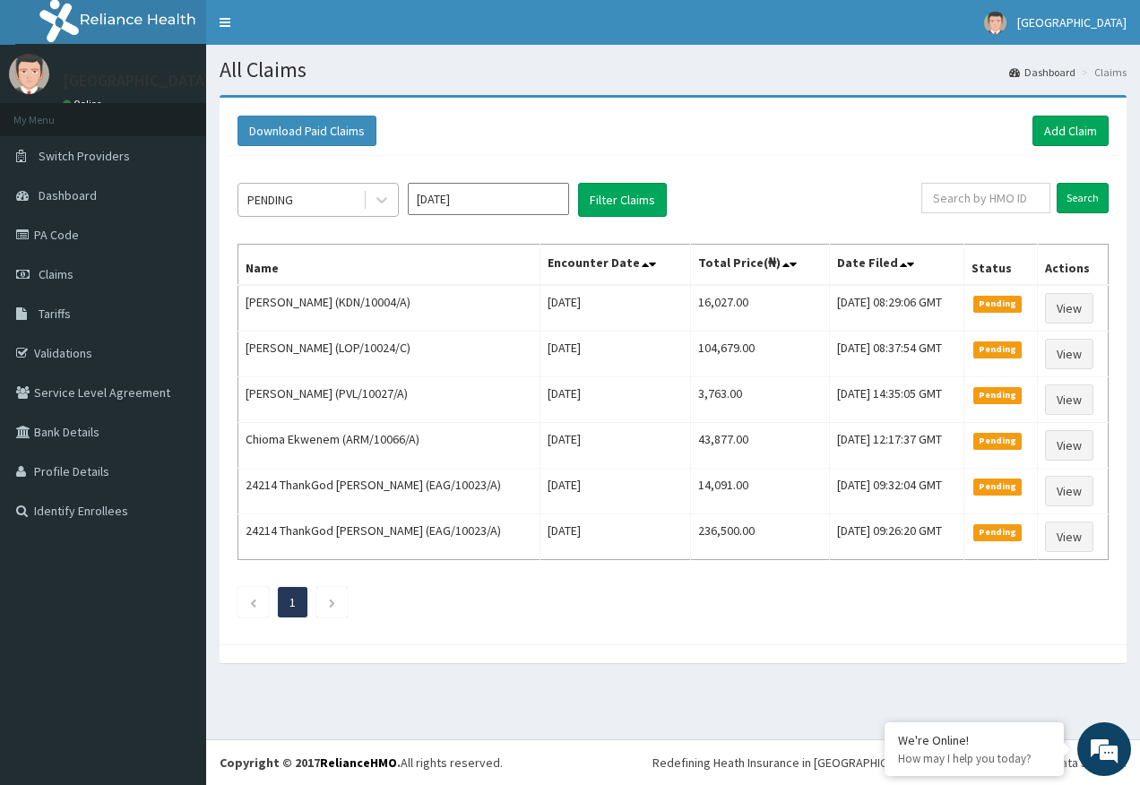
click at [292, 199] on div "PENDING" at bounding box center [270, 200] width 46 height 18
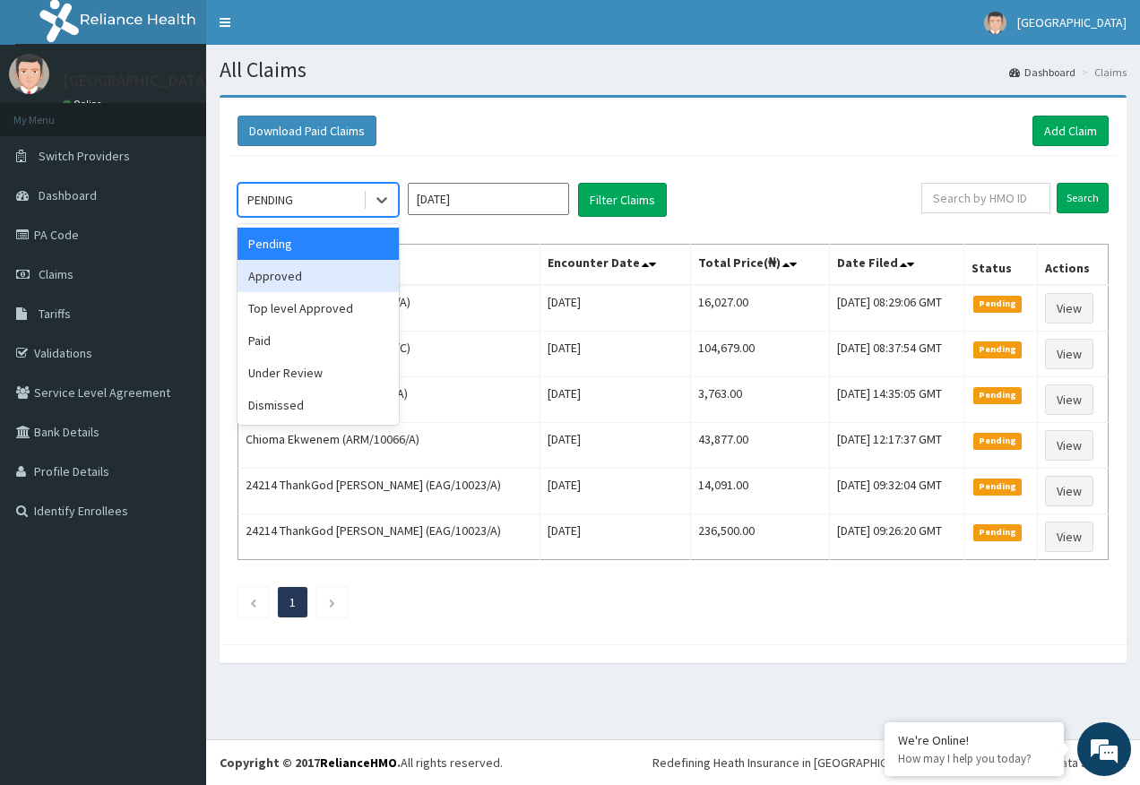
drag, startPoint x: 304, startPoint y: 283, endPoint x: 374, endPoint y: 270, distance: 71.2
click at [309, 279] on div "Approved" at bounding box center [318, 276] width 161 height 32
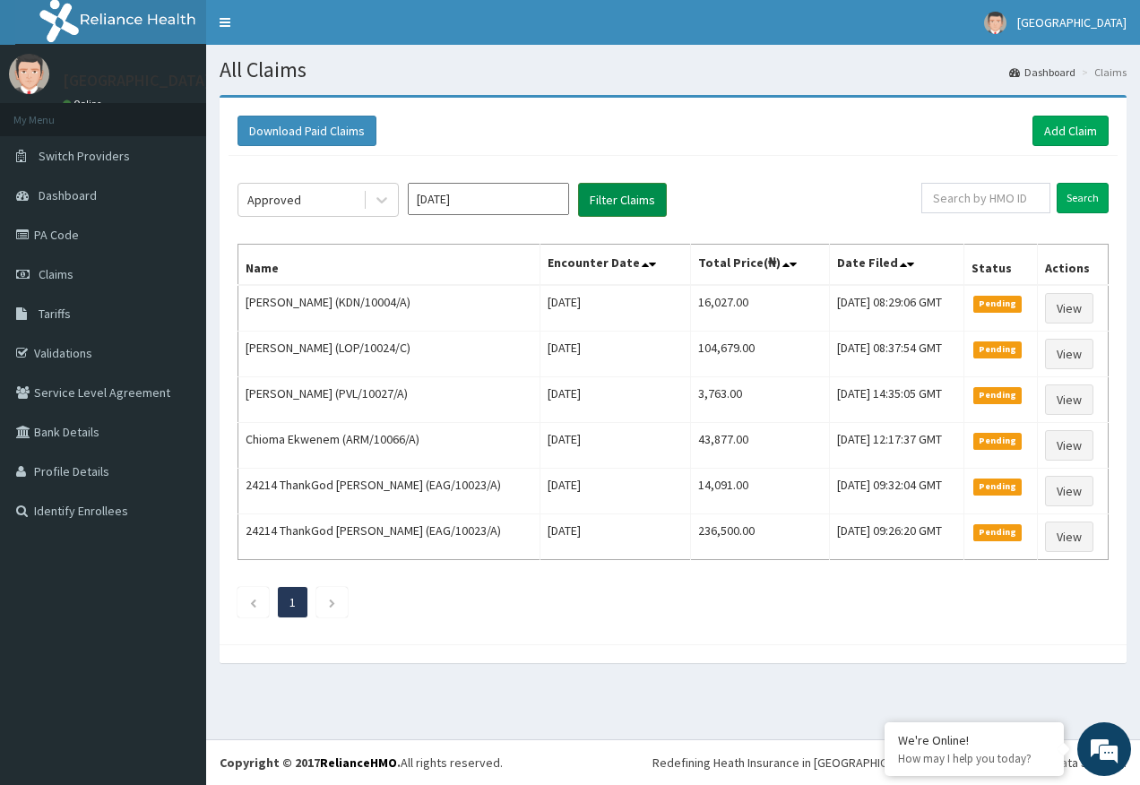
click at [611, 209] on button "Filter Claims" at bounding box center [622, 200] width 89 height 34
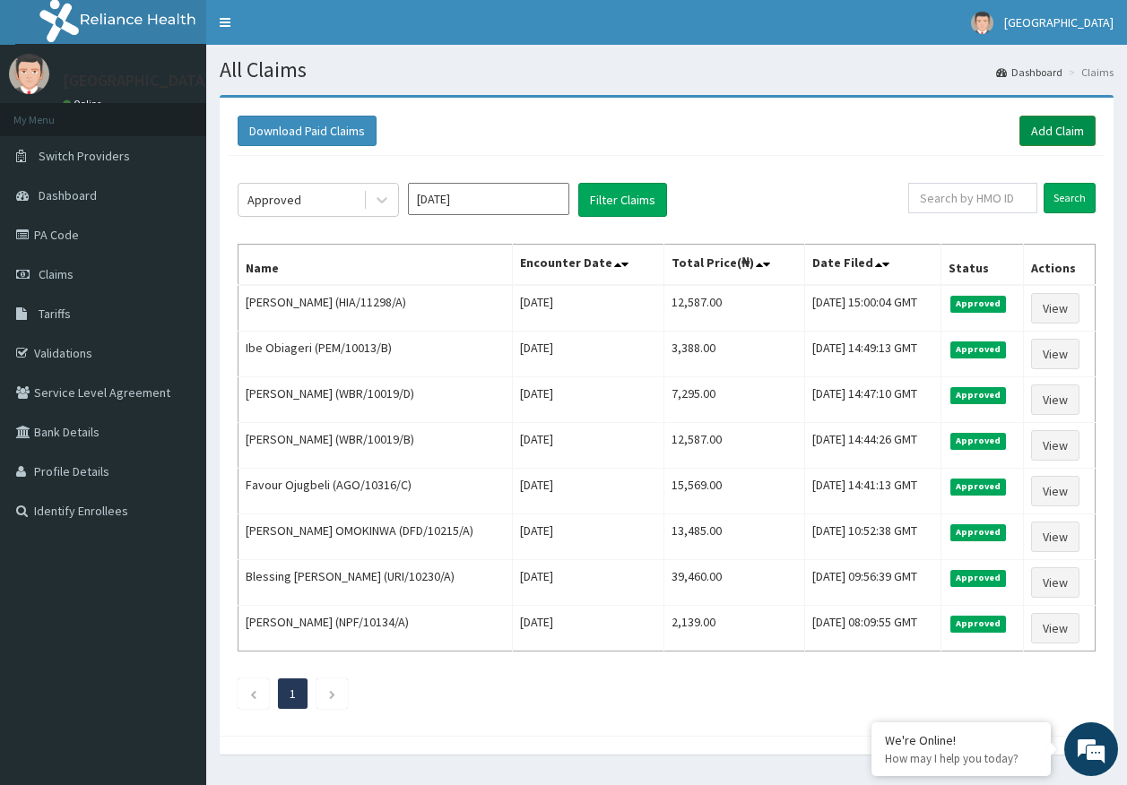
click at [1062, 137] on link "Add Claim" at bounding box center [1057, 131] width 76 height 30
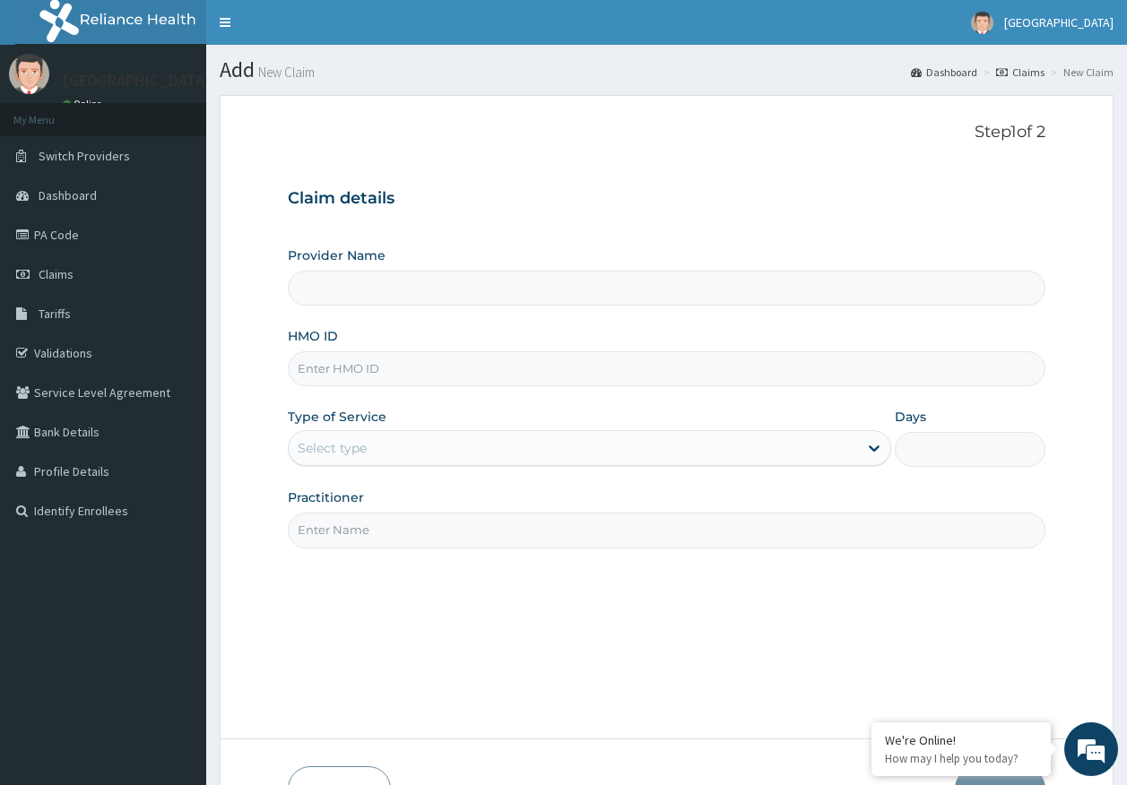
type input "[GEOGRAPHIC_DATA]"
drag, startPoint x: 317, startPoint y: 368, endPoint x: 337, endPoint y: 371, distance: 19.9
click at [318, 368] on input "HMO ID" at bounding box center [667, 368] width 758 height 35
paste input "WBR/10019/C"
type input "WBR/10019/C"
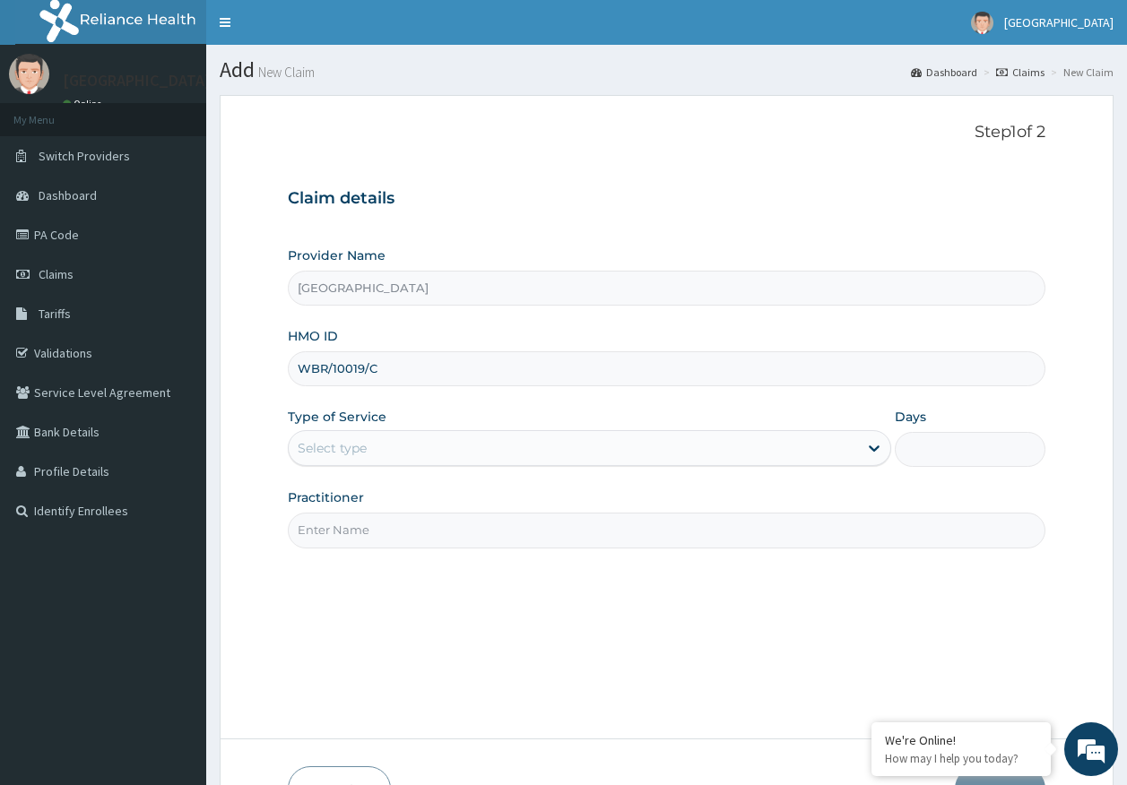
click at [344, 451] on div "Select type" at bounding box center [332, 448] width 69 height 18
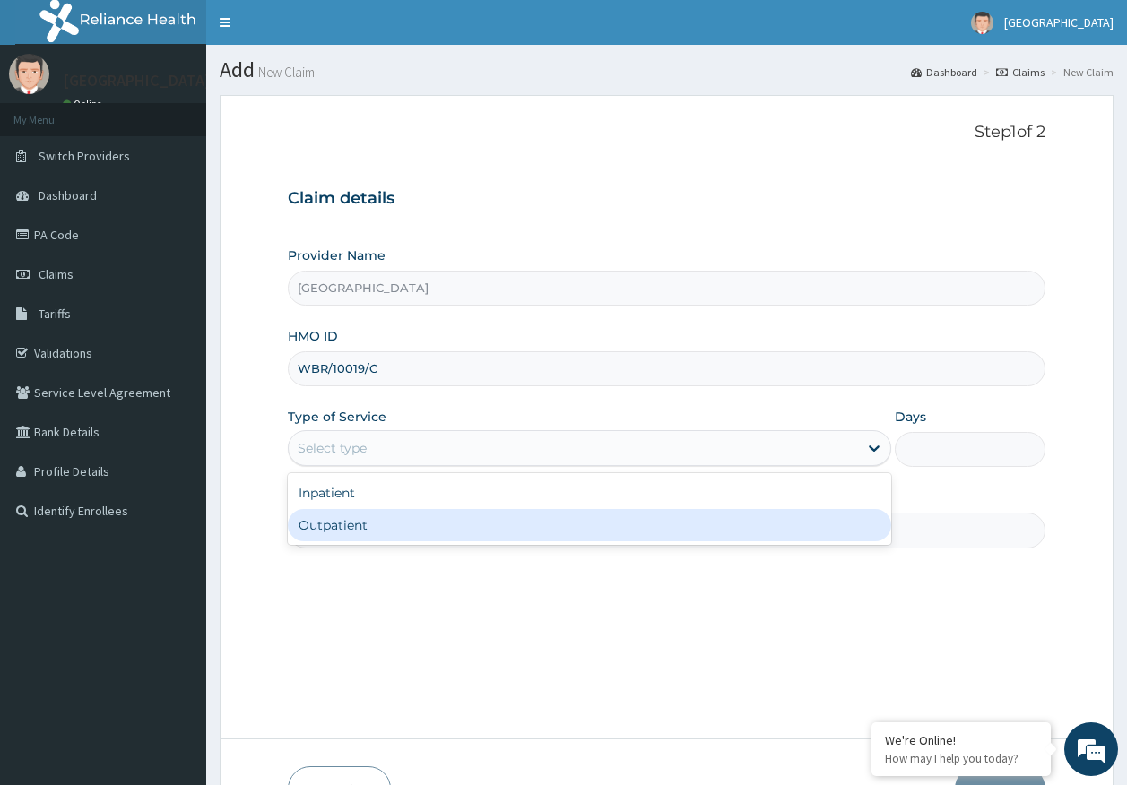
click at [353, 526] on div "Outpatient" at bounding box center [589, 525] width 603 height 32
type input "1"
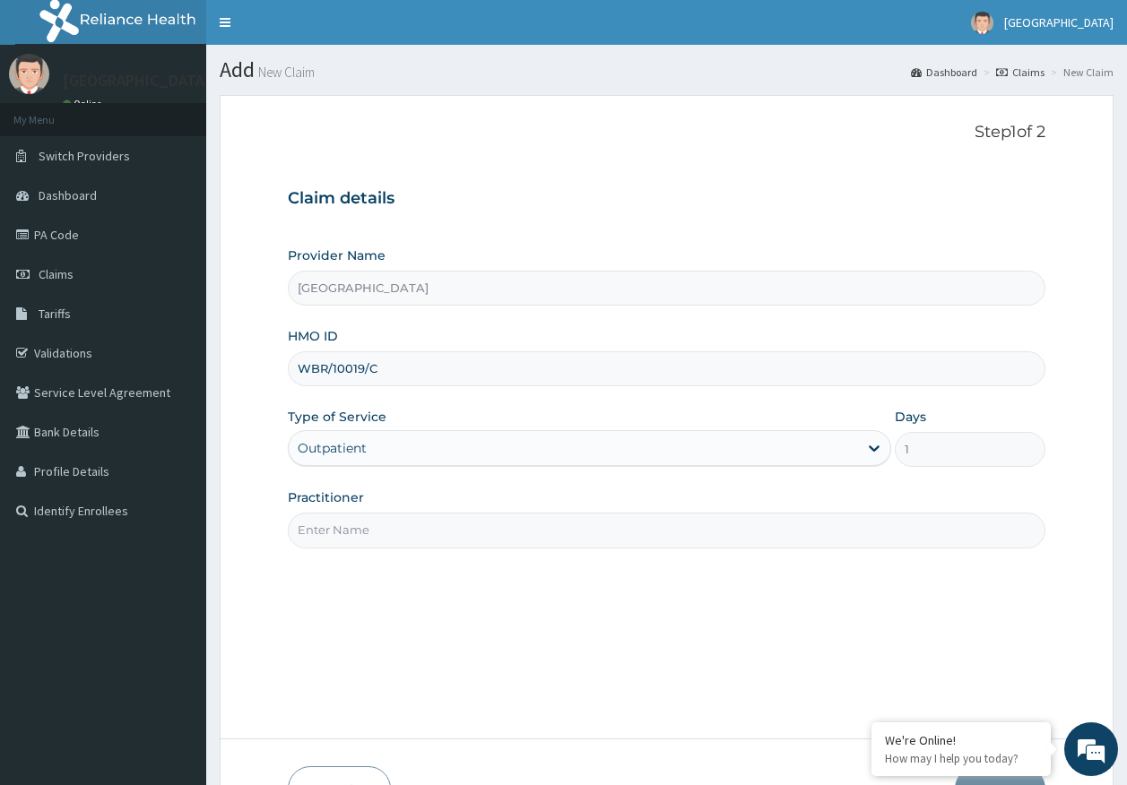
drag, startPoint x: 364, startPoint y: 523, endPoint x: 370, endPoint y: 540, distance: 17.3
click at [364, 523] on input "Practitioner" at bounding box center [667, 530] width 758 height 35
type input "[PERSON_NAME]"
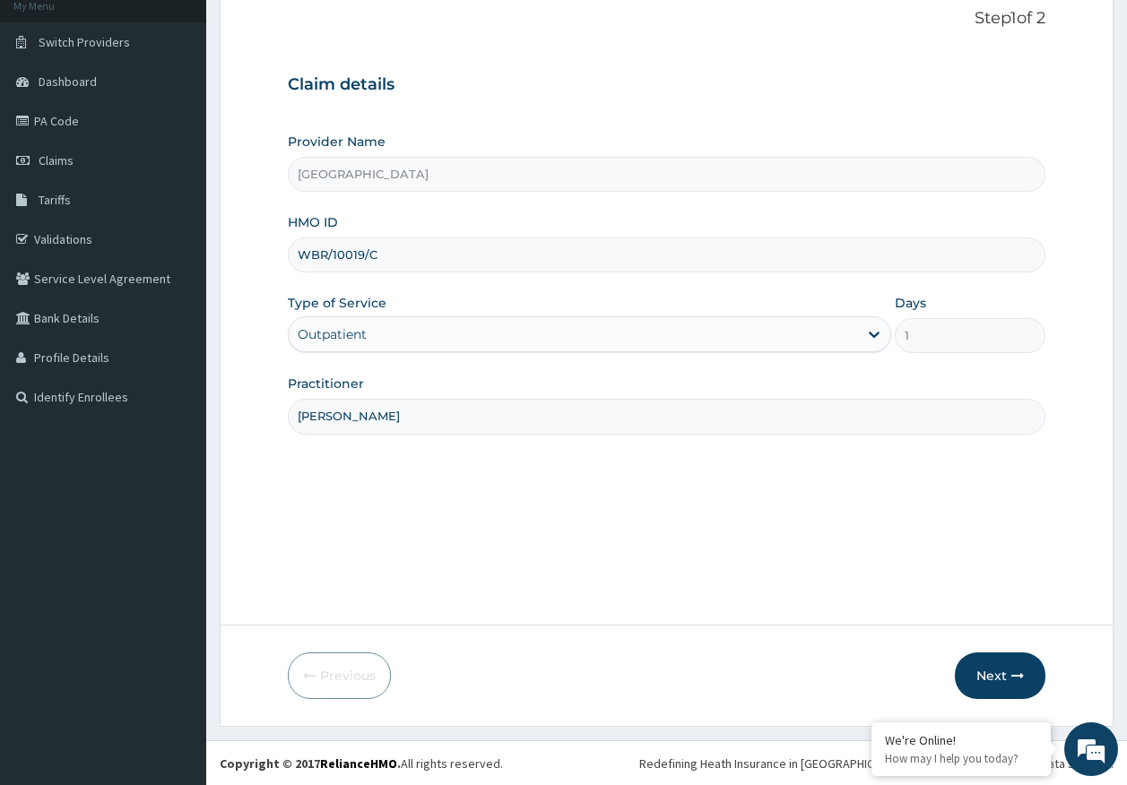
scroll to position [115, 0]
click at [1000, 662] on button "Next" at bounding box center [1000, 675] width 91 height 47
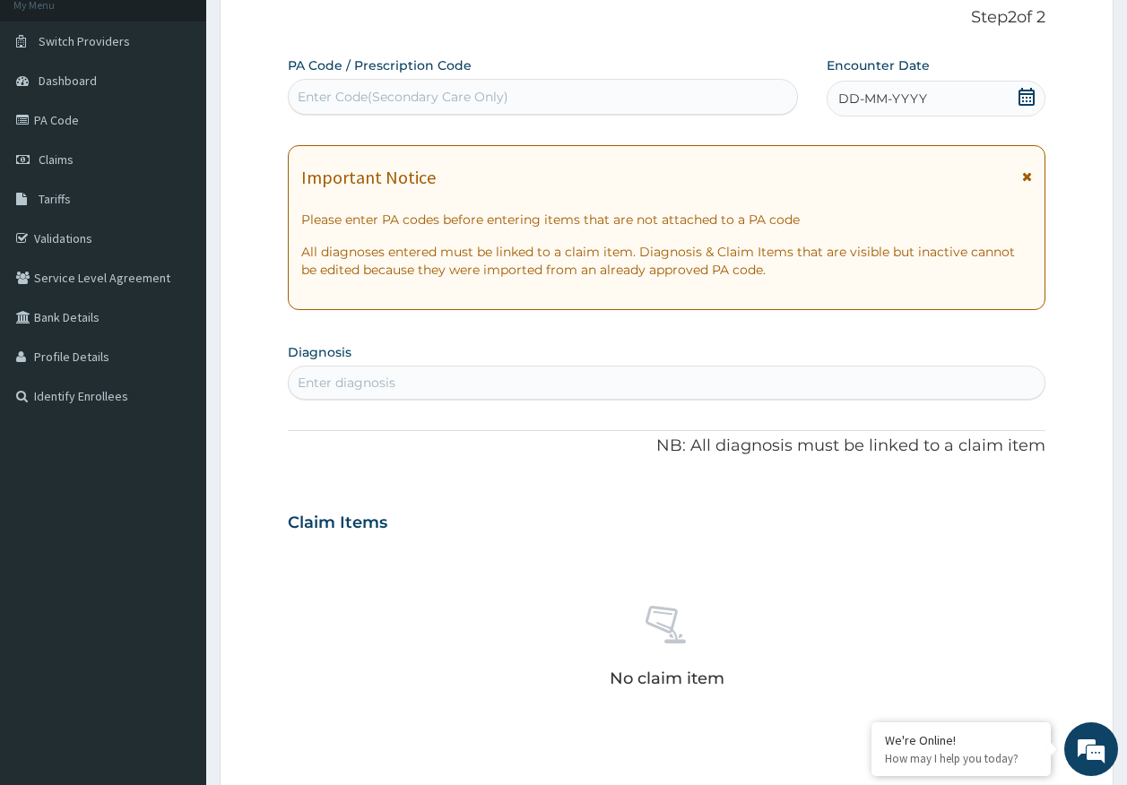
scroll to position [0, 0]
click at [878, 105] on span "DD-MM-YYYY" at bounding box center [882, 99] width 89 height 18
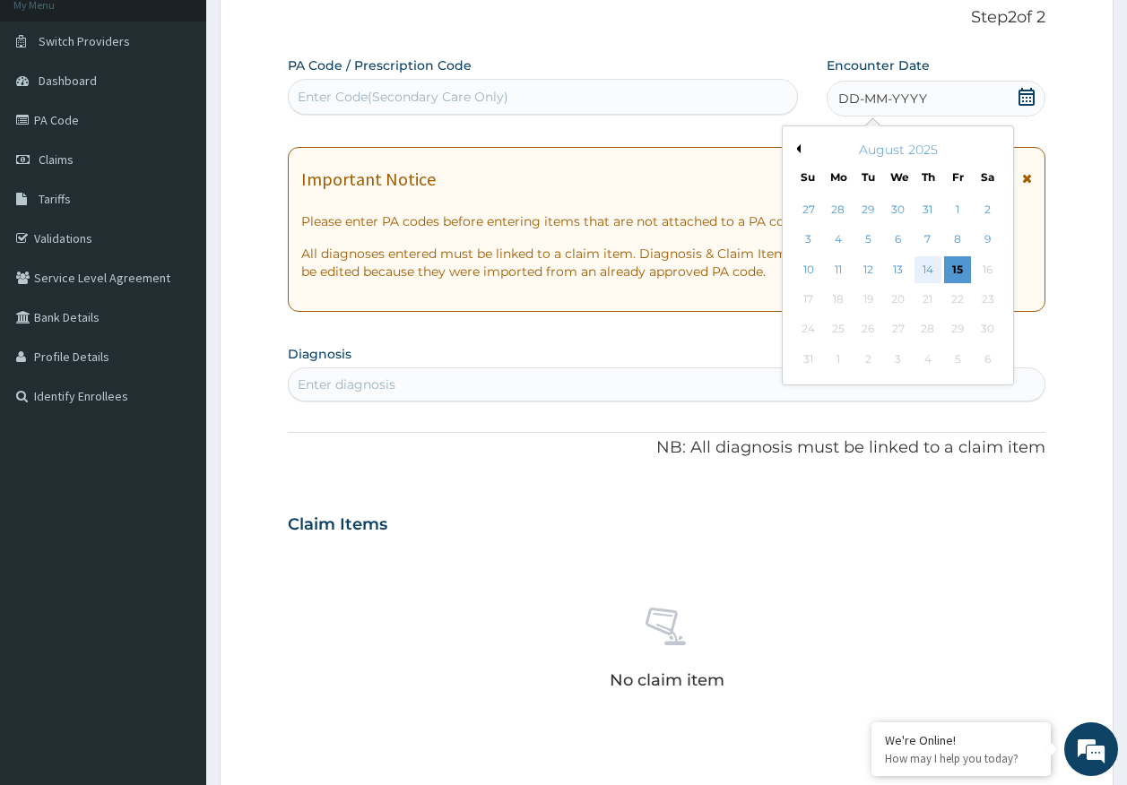
drag, startPoint x: 961, startPoint y: 275, endPoint x: 923, endPoint y: 273, distance: 37.7
click at [941, 273] on div "10 11 12 13 14 15 16" at bounding box center [897, 270] width 209 height 30
drag, startPoint x: 953, startPoint y: 275, endPoint x: 825, endPoint y: 325, distance: 137.7
click at [954, 273] on div "15" at bounding box center [957, 269] width 27 height 27
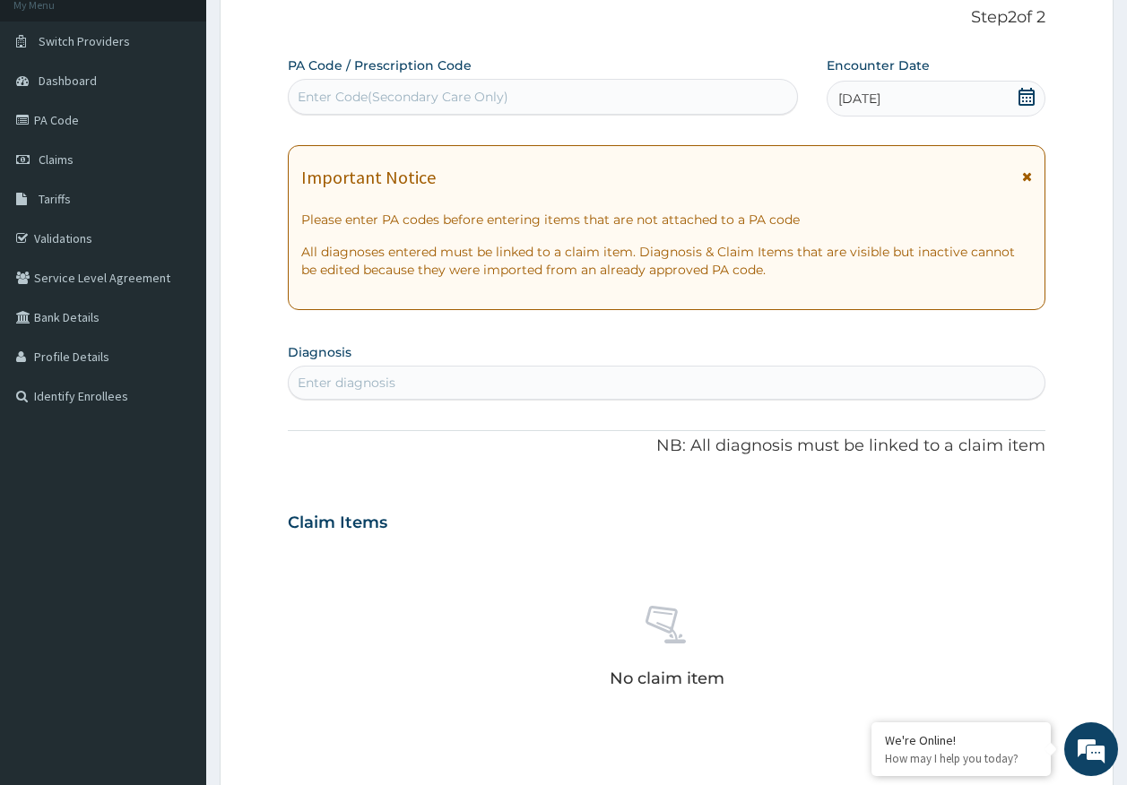
click at [432, 385] on div "Enter diagnosis" at bounding box center [667, 382] width 757 height 29
type input "MALAR"
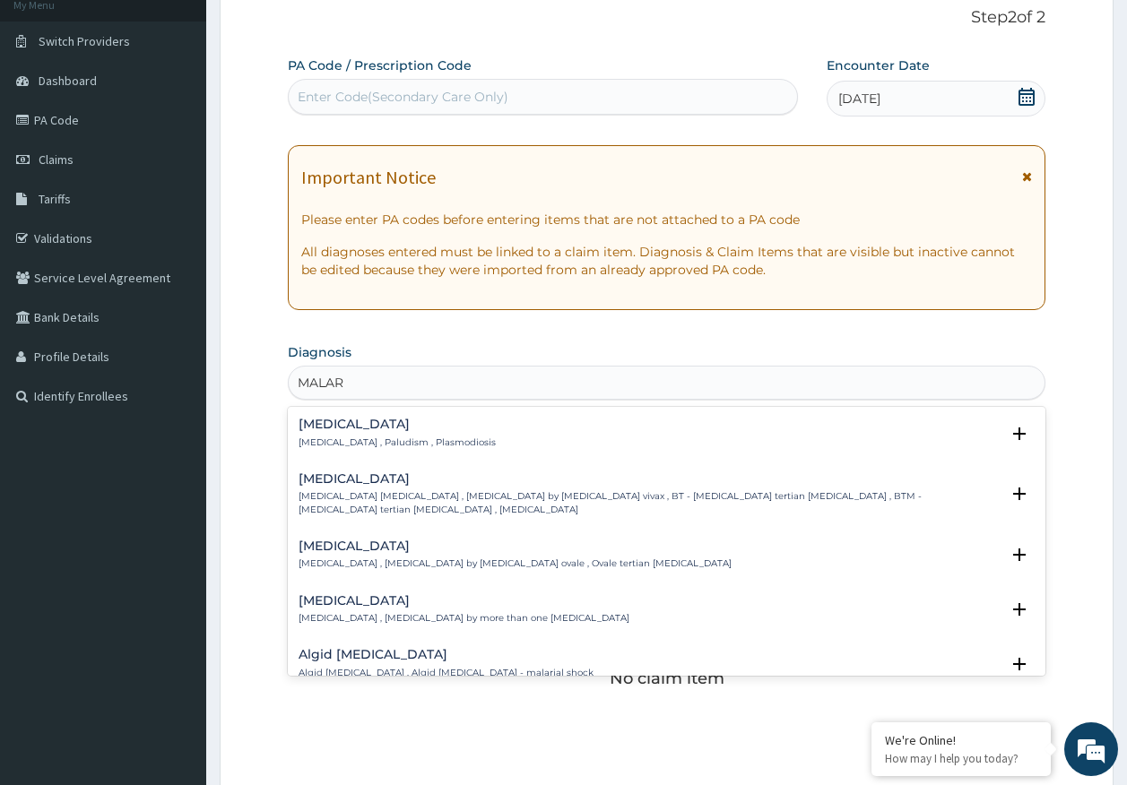
click at [340, 434] on div "Malaria Malaria , Paludism , Plasmodiosis" at bounding box center [397, 433] width 197 height 31
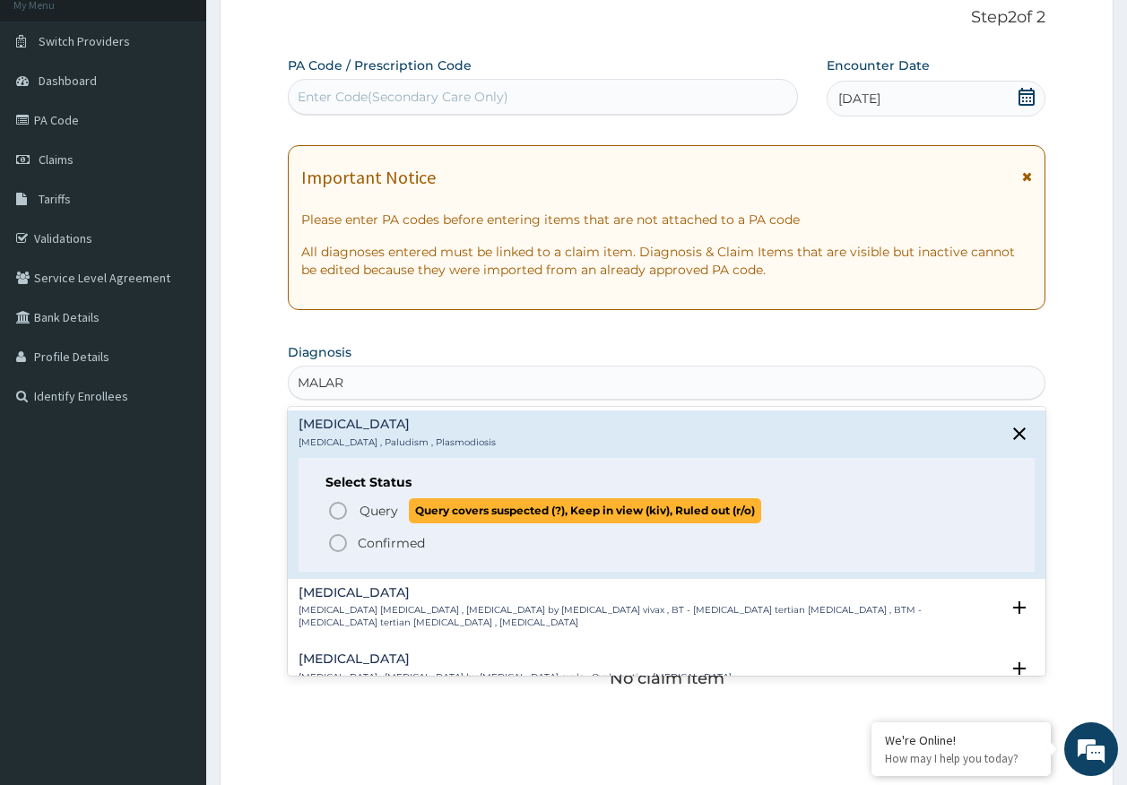
click at [374, 502] on span "Query" at bounding box center [378, 511] width 39 height 18
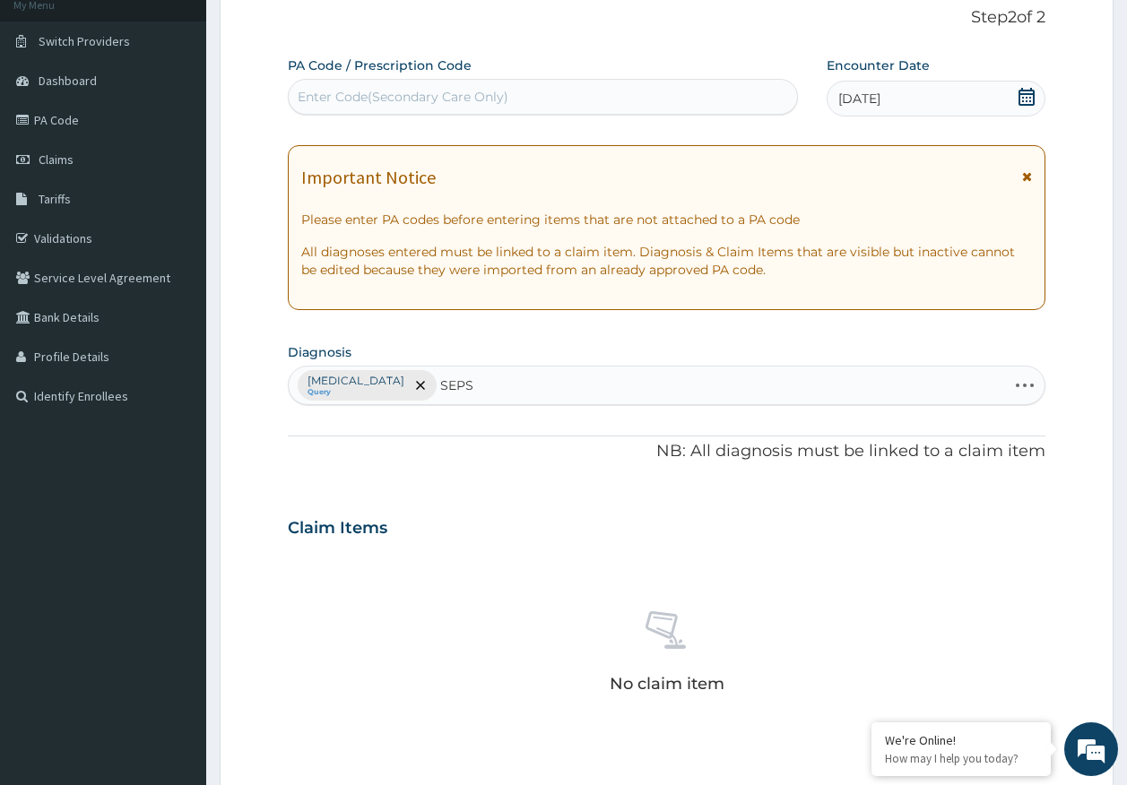
type input "SEPSI"
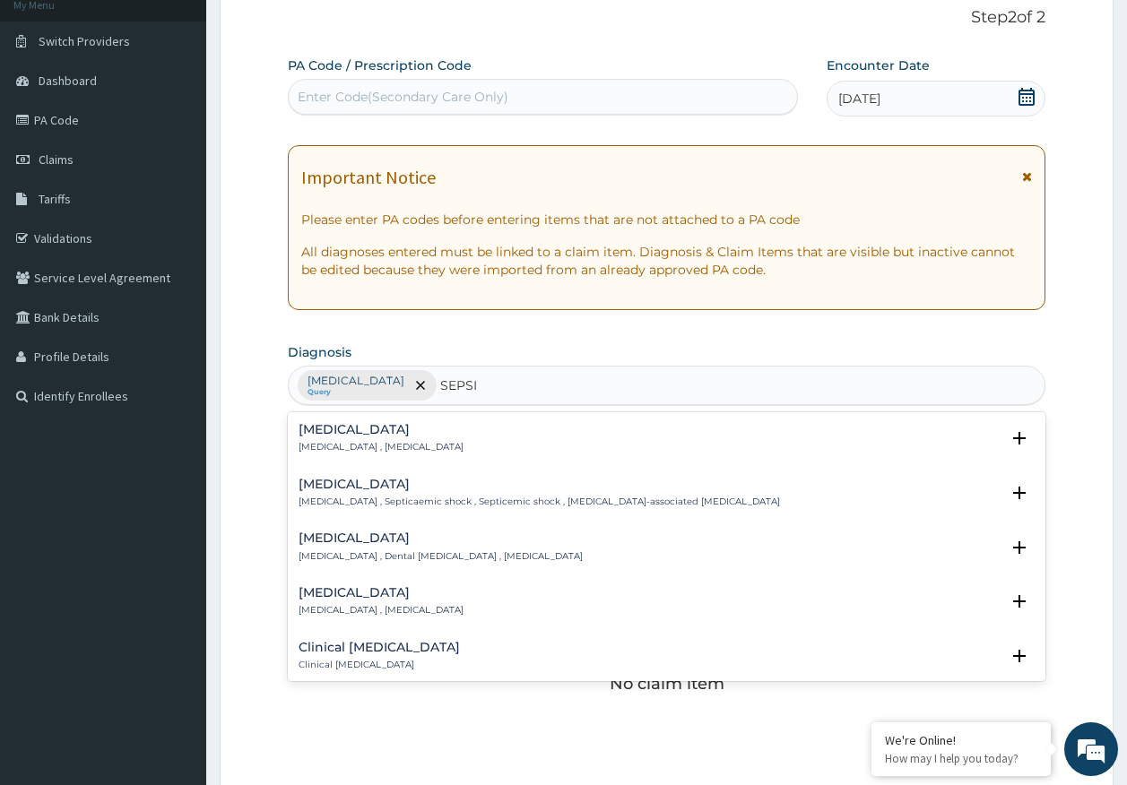
click at [338, 448] on p "Systemic infection , Sepsis" at bounding box center [381, 447] width 165 height 13
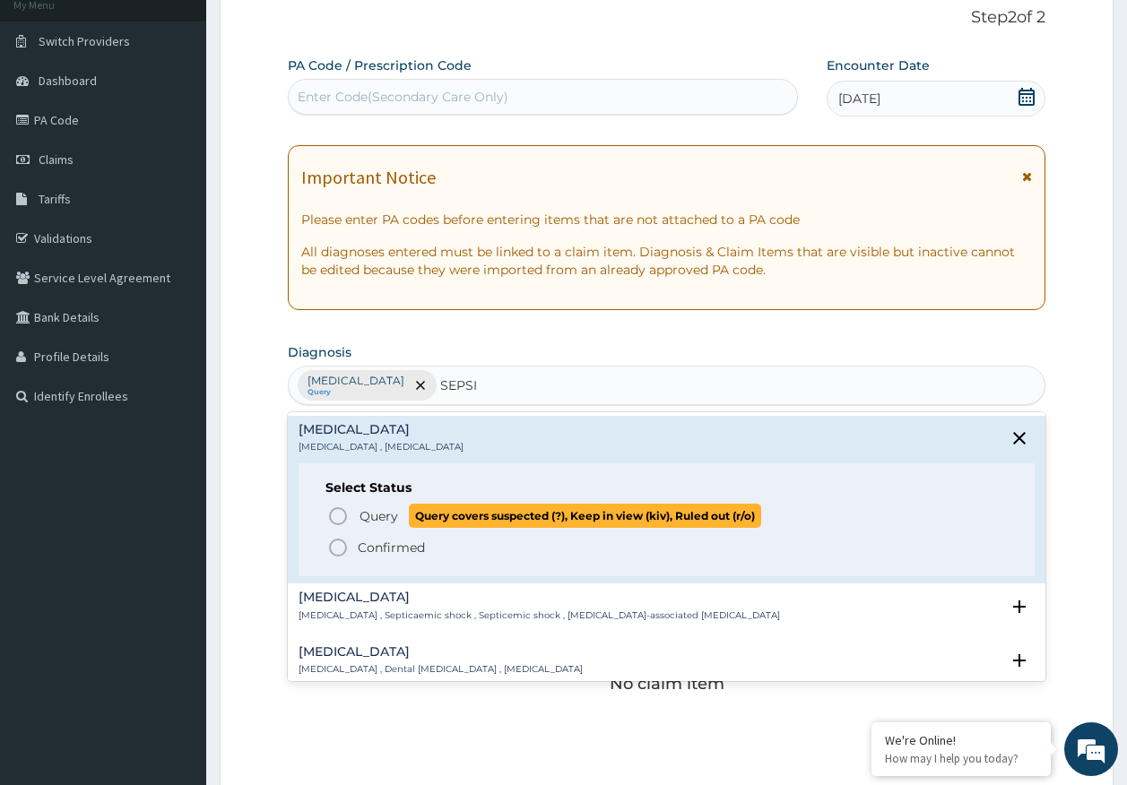
click at [363, 513] on span "Query" at bounding box center [378, 516] width 39 height 18
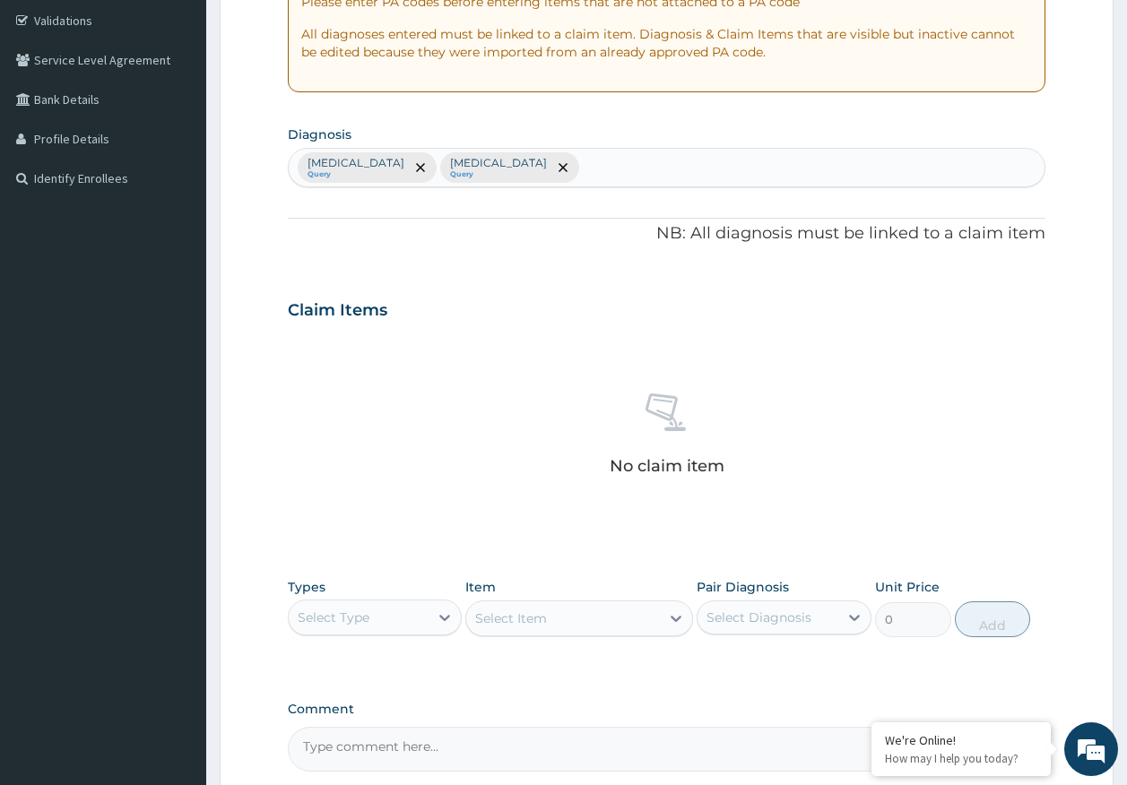
scroll to position [507, 0]
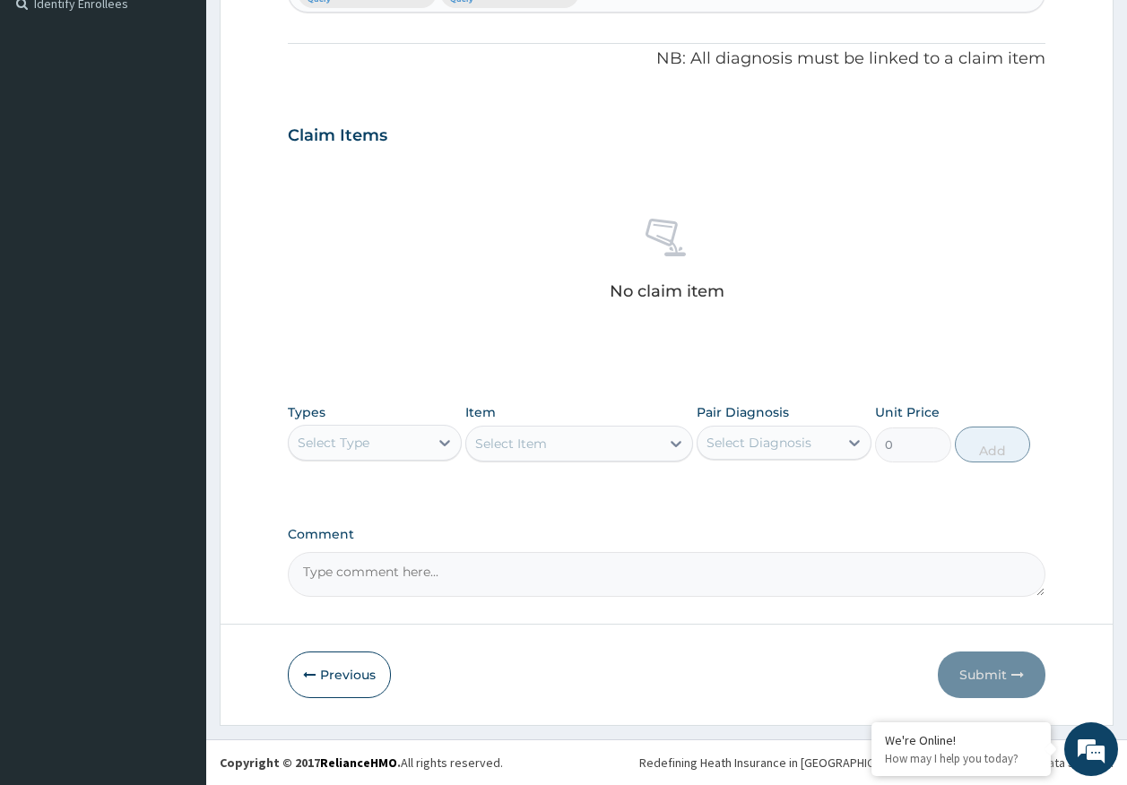
click at [347, 439] on div "Select Type" at bounding box center [334, 443] width 72 height 18
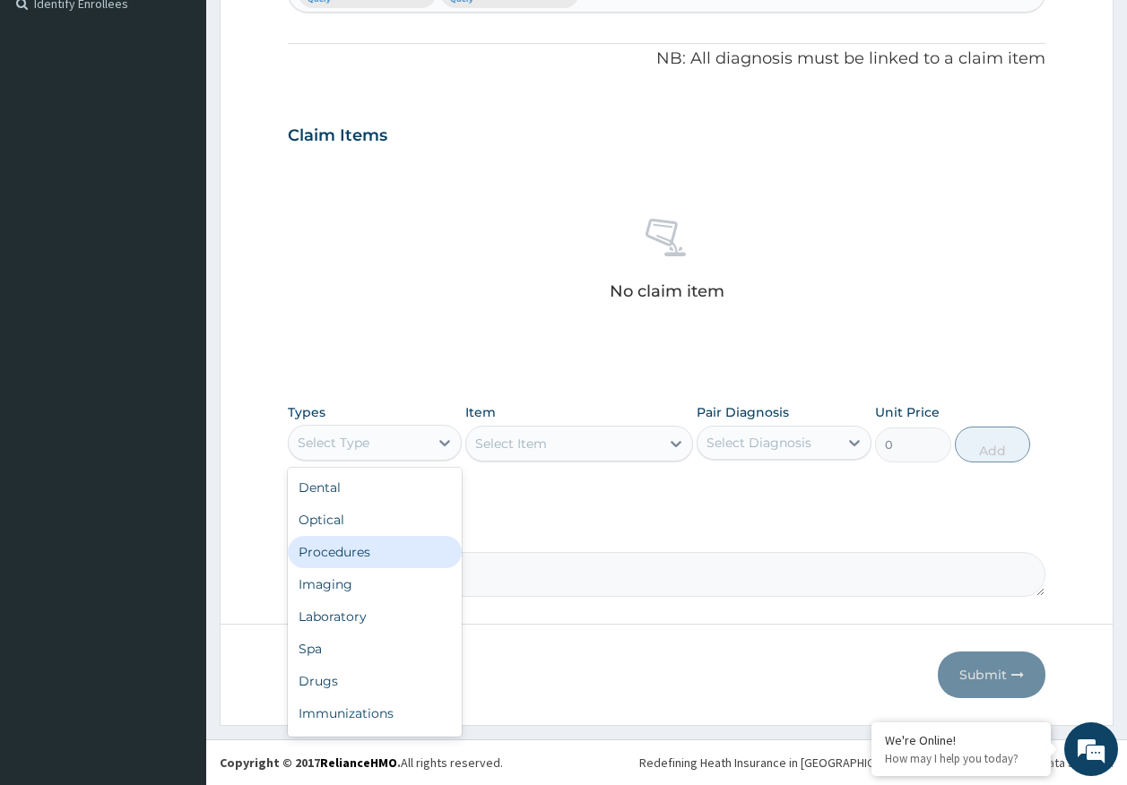
drag, startPoint x: 356, startPoint y: 565, endPoint x: 411, endPoint y: 549, distance: 56.8
click at [356, 563] on div "Procedures" at bounding box center [375, 552] width 175 height 32
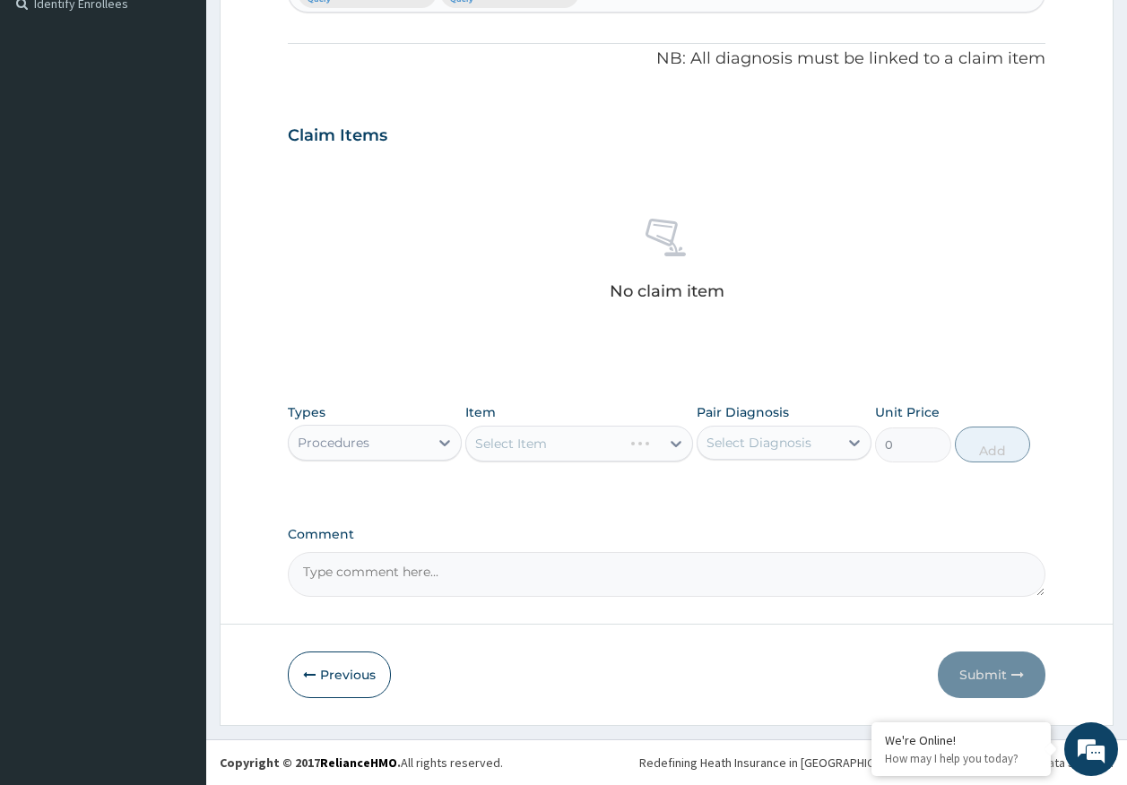
click at [801, 450] on div "Select Diagnosis" at bounding box center [758, 443] width 105 height 18
click at [747, 491] on label "Malaria" at bounding box center [781, 487] width 111 height 18
checkbox input "true"
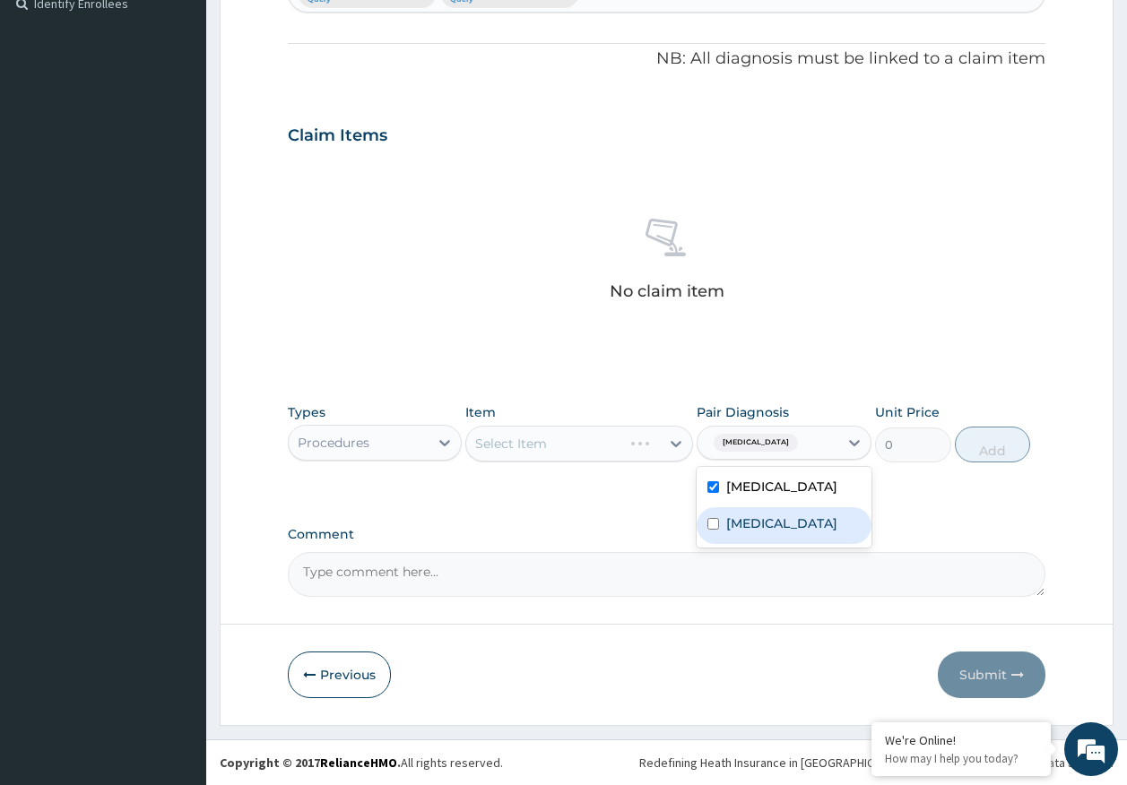
click at [743, 528] on label "Sepsis" at bounding box center [781, 524] width 111 height 18
checkbox input "true"
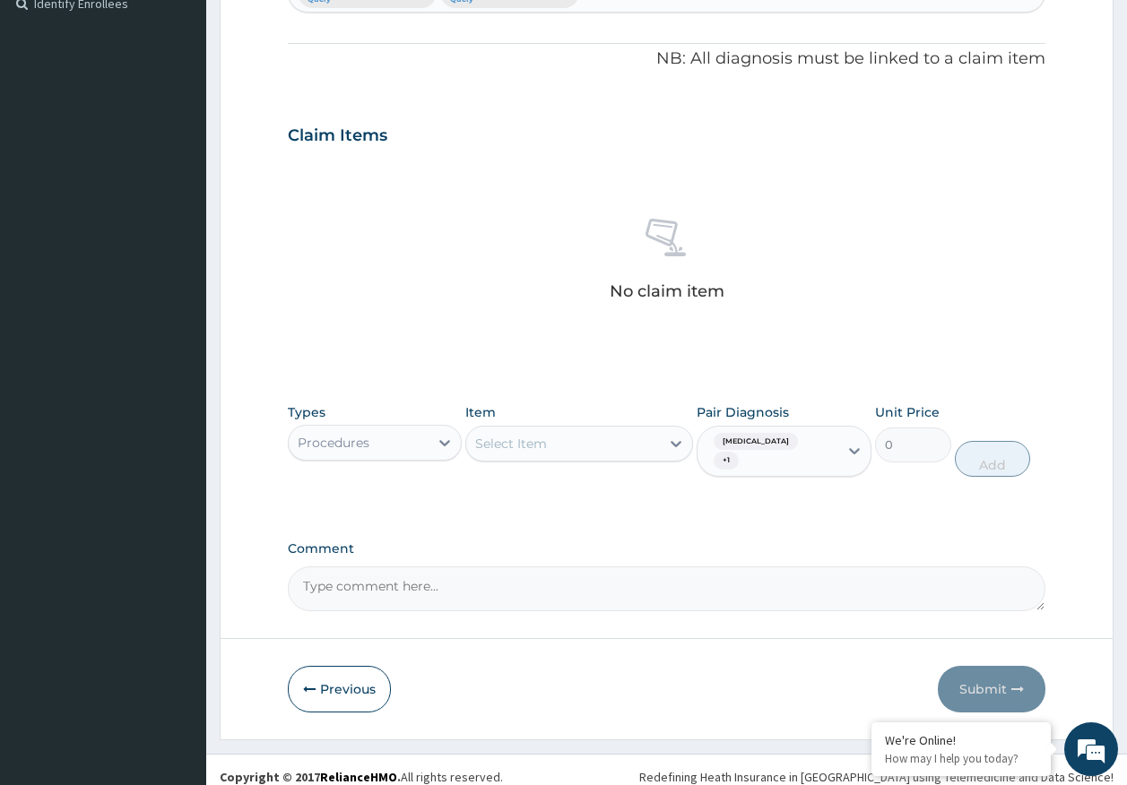
click at [547, 454] on div "Select Item" at bounding box center [563, 443] width 194 height 29
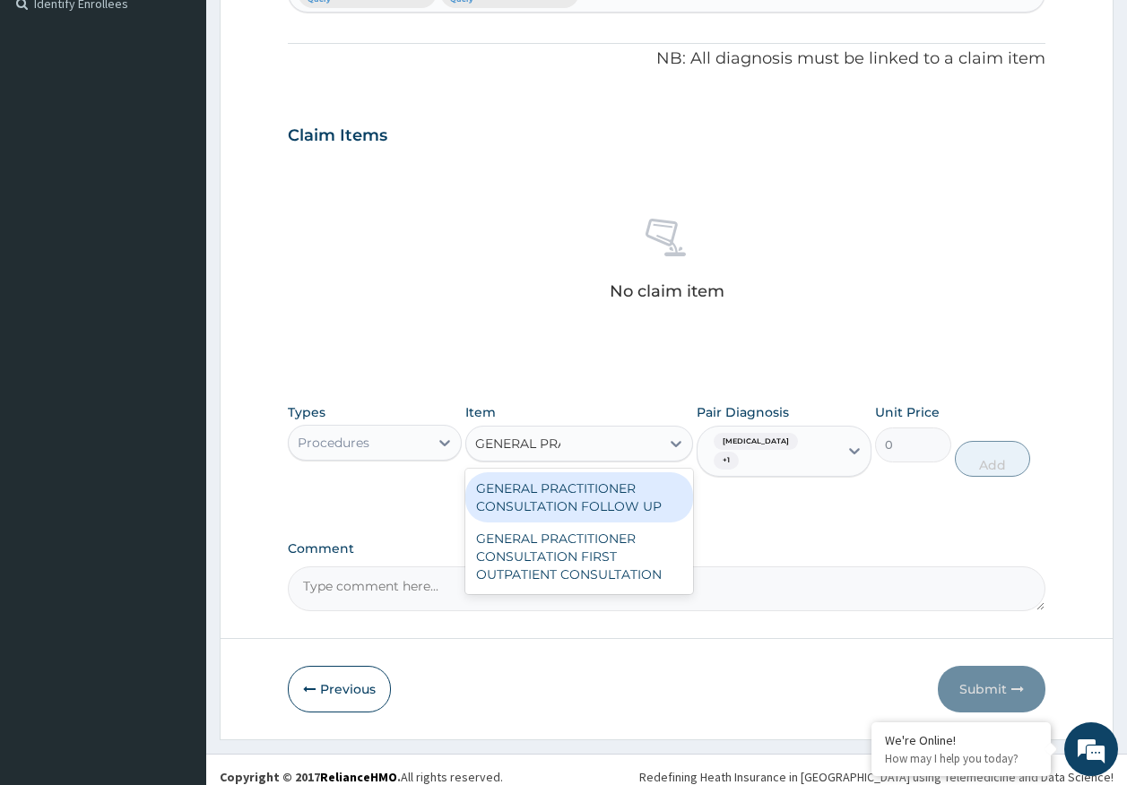
type input "GENERAL PRAC"
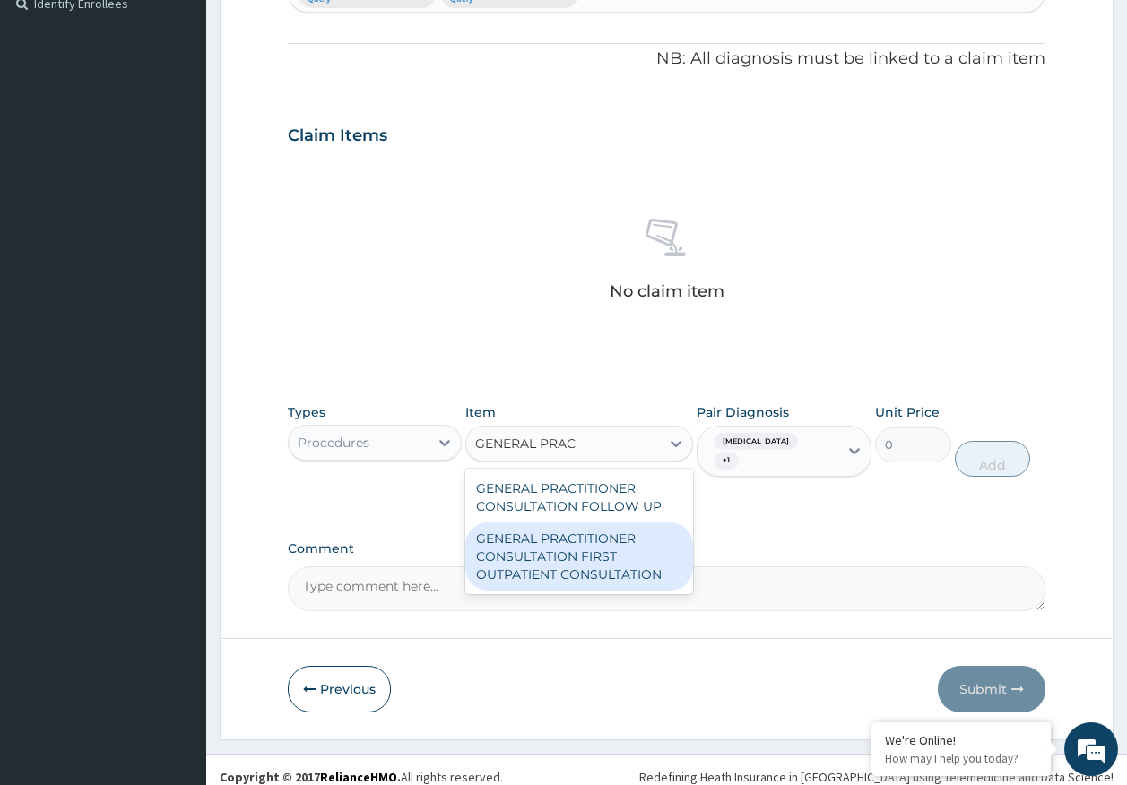
click at [606, 563] on div "GENERAL PRACTITIONER CONSULTATION FIRST OUTPATIENT CONSULTATION" at bounding box center [579, 557] width 228 height 68
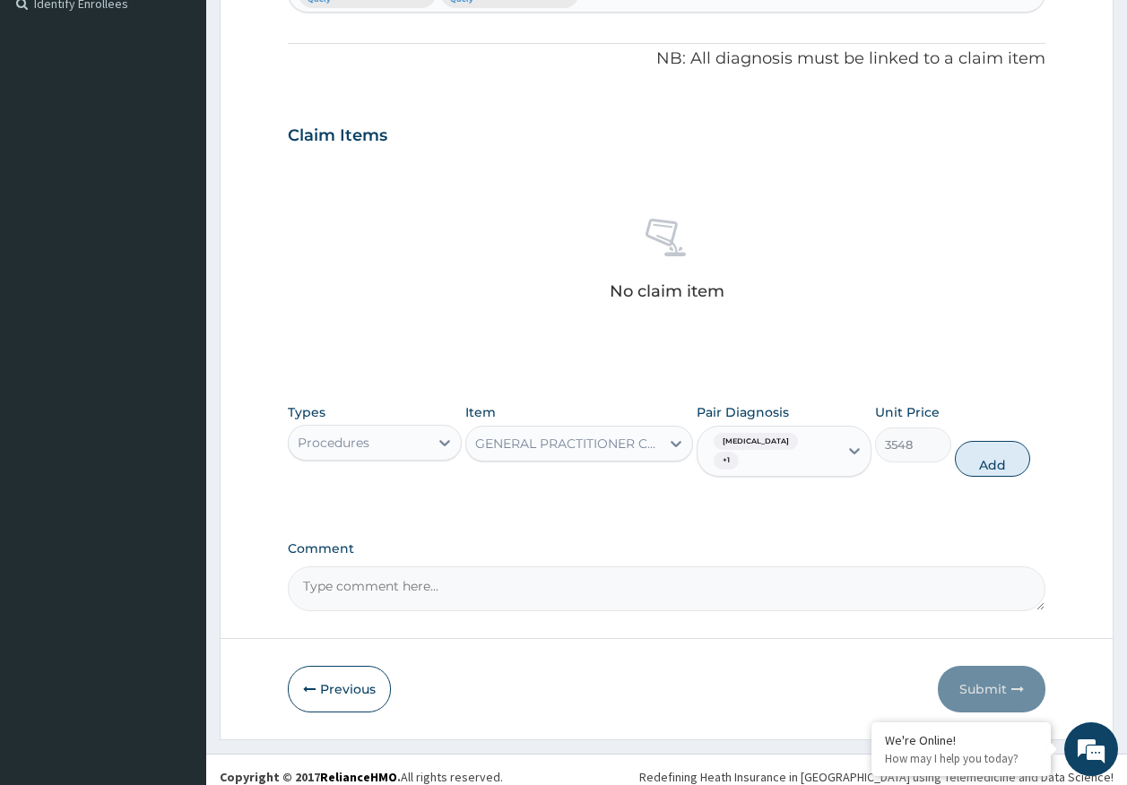
drag, startPoint x: 1001, startPoint y: 452, endPoint x: 465, endPoint y: 482, distance: 536.9
click at [995, 451] on button "Add" at bounding box center [993, 459] width 76 height 36
type input "0"
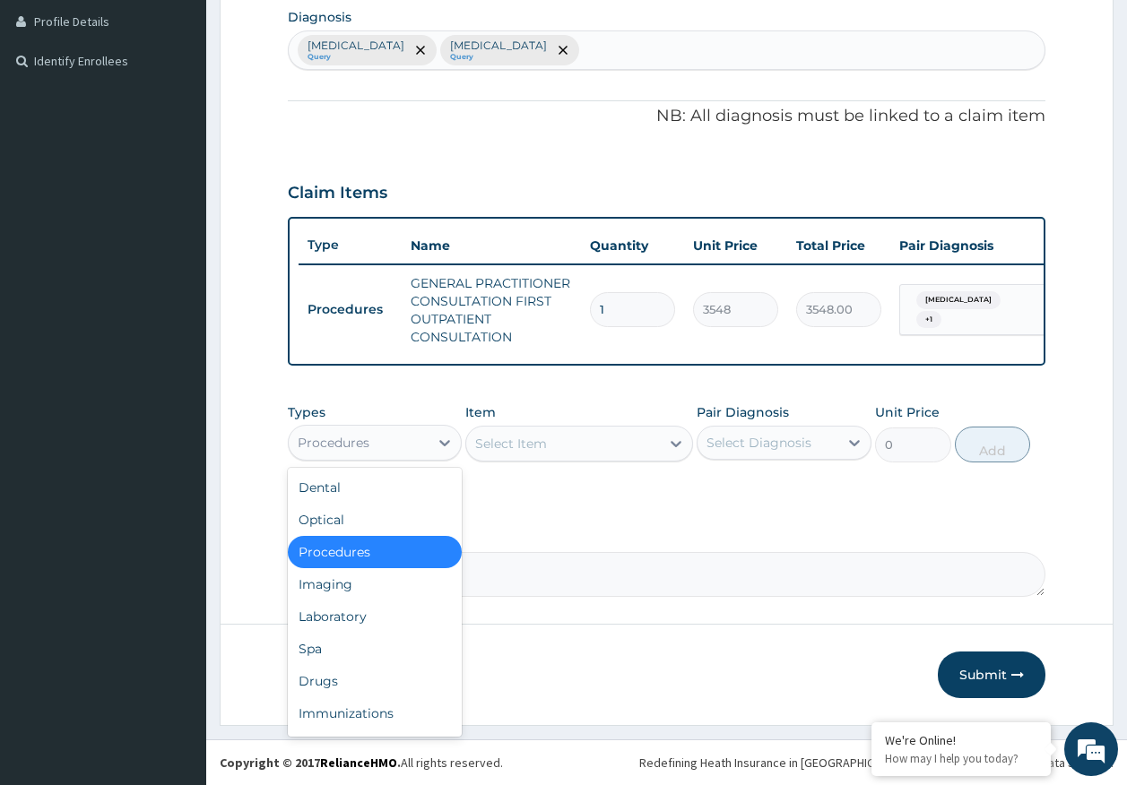
click at [336, 441] on div "Procedures" at bounding box center [334, 443] width 72 height 18
click at [356, 615] on div "Laboratory" at bounding box center [375, 617] width 175 height 32
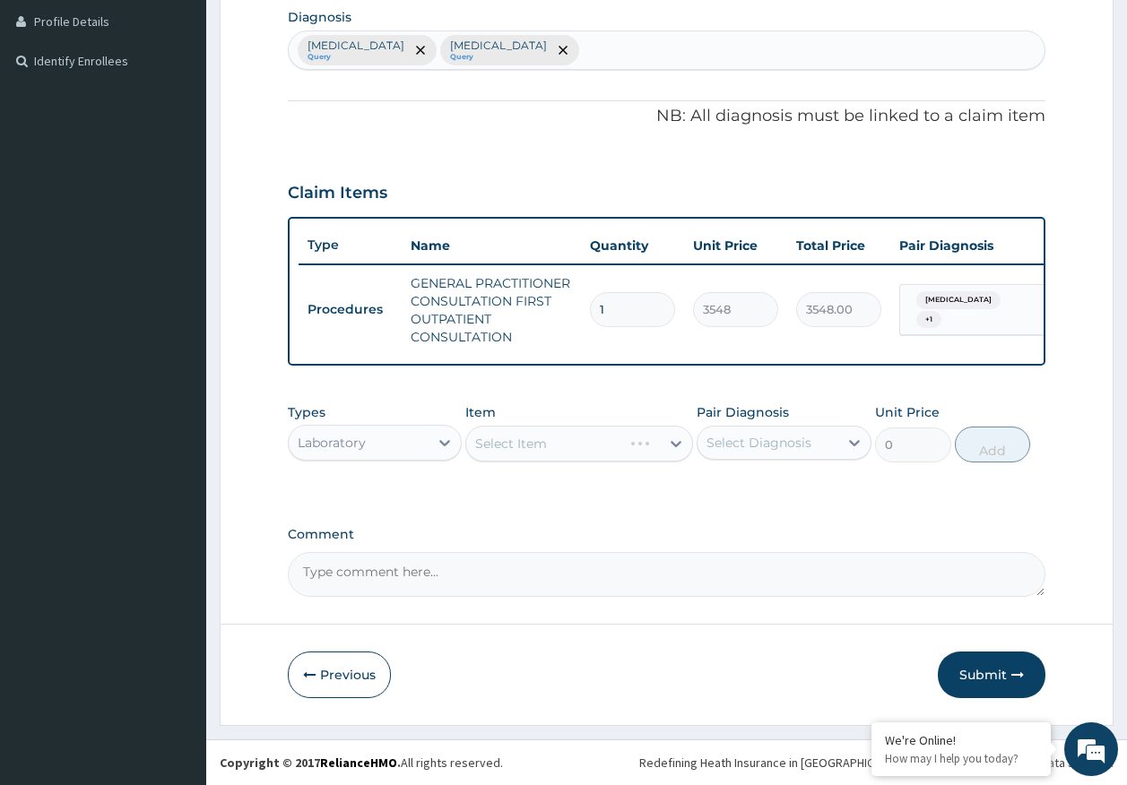
click at [759, 434] on div "Select Diagnosis" at bounding box center [767, 442] width 141 height 29
click at [758, 488] on label "Malaria" at bounding box center [781, 487] width 111 height 18
checkbox input "true"
click at [552, 437] on div "Select Item" at bounding box center [563, 443] width 194 height 29
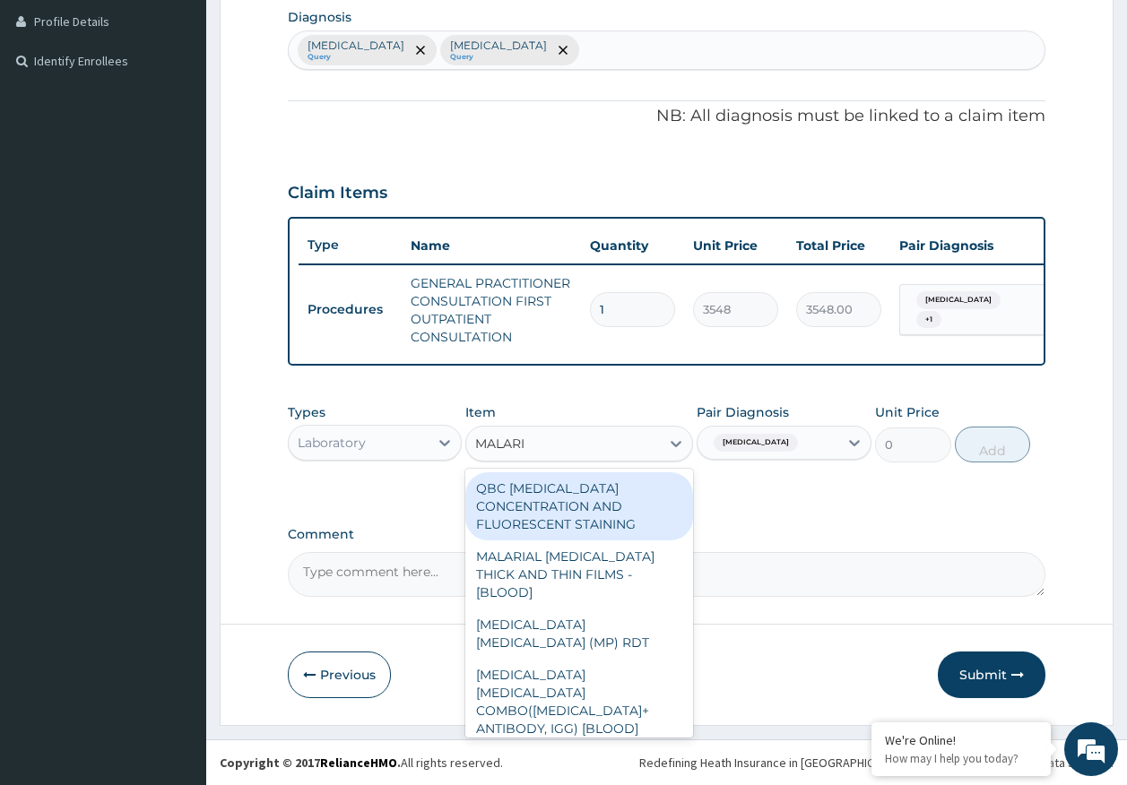
type input "MALARIA"
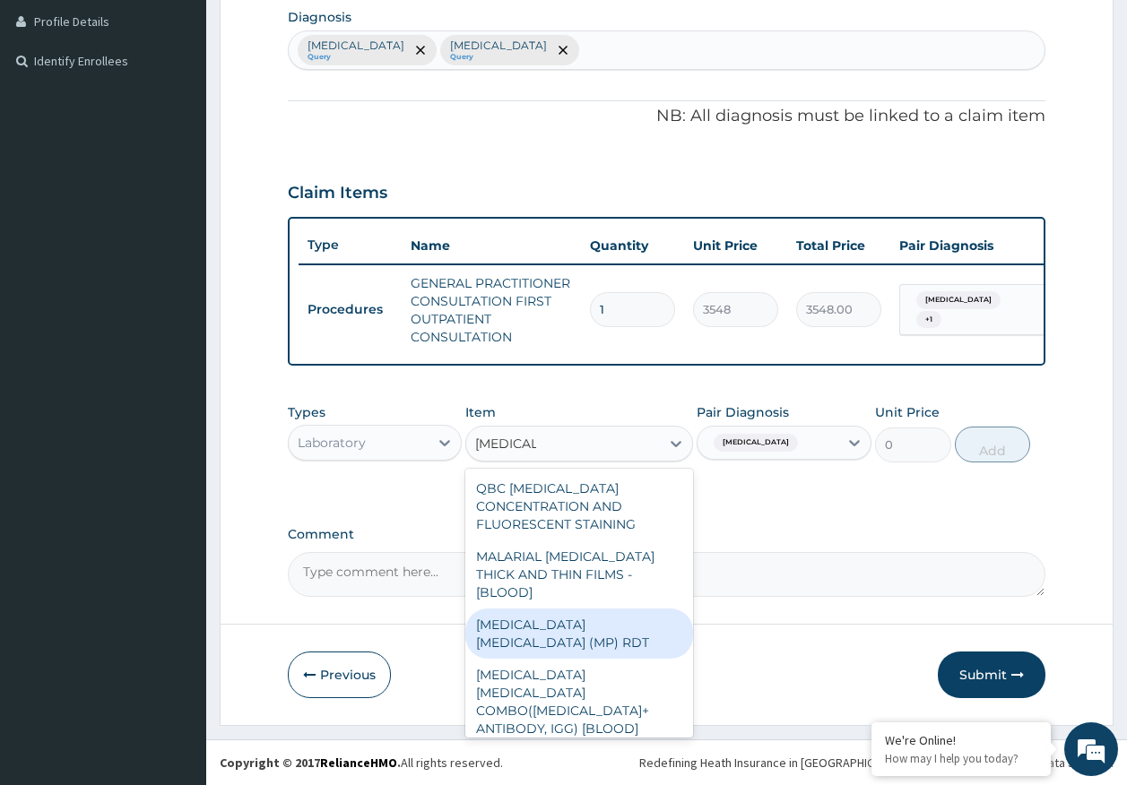
click at [641, 615] on div "MALARIA PARASITE (MP) RDT" at bounding box center [579, 634] width 228 height 50
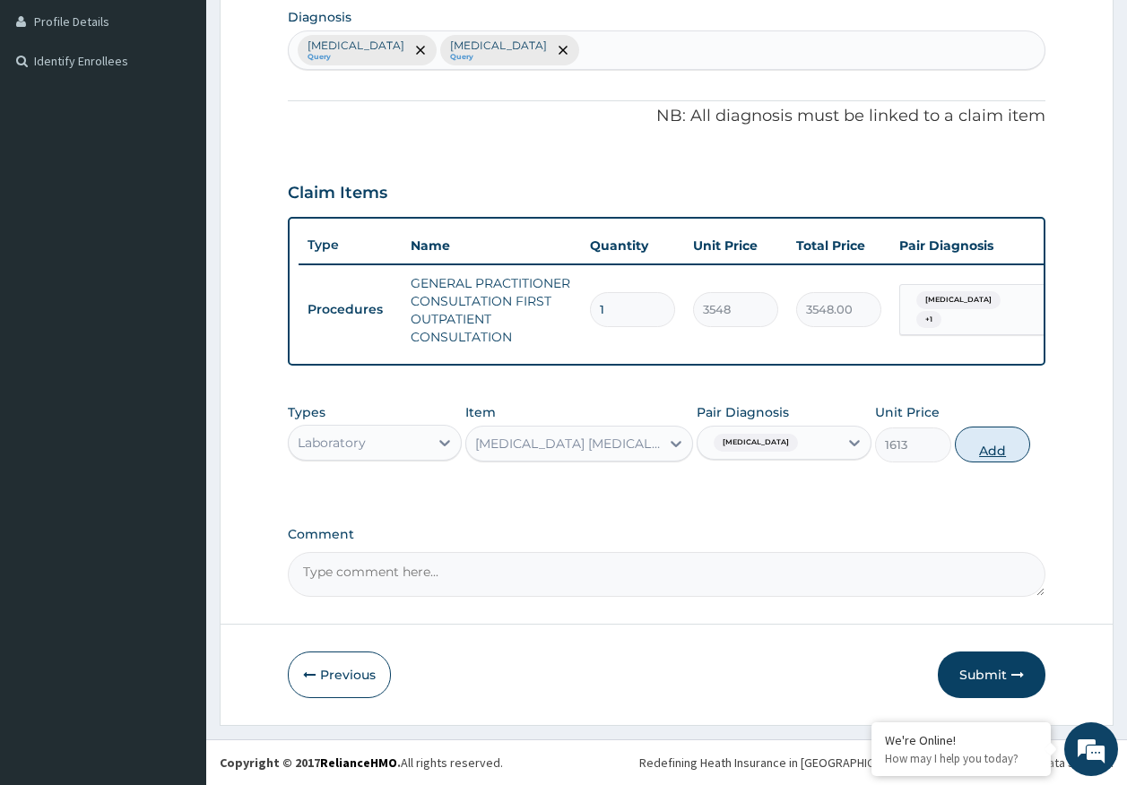
click at [1005, 443] on button "Add" at bounding box center [993, 445] width 76 height 36
type input "0"
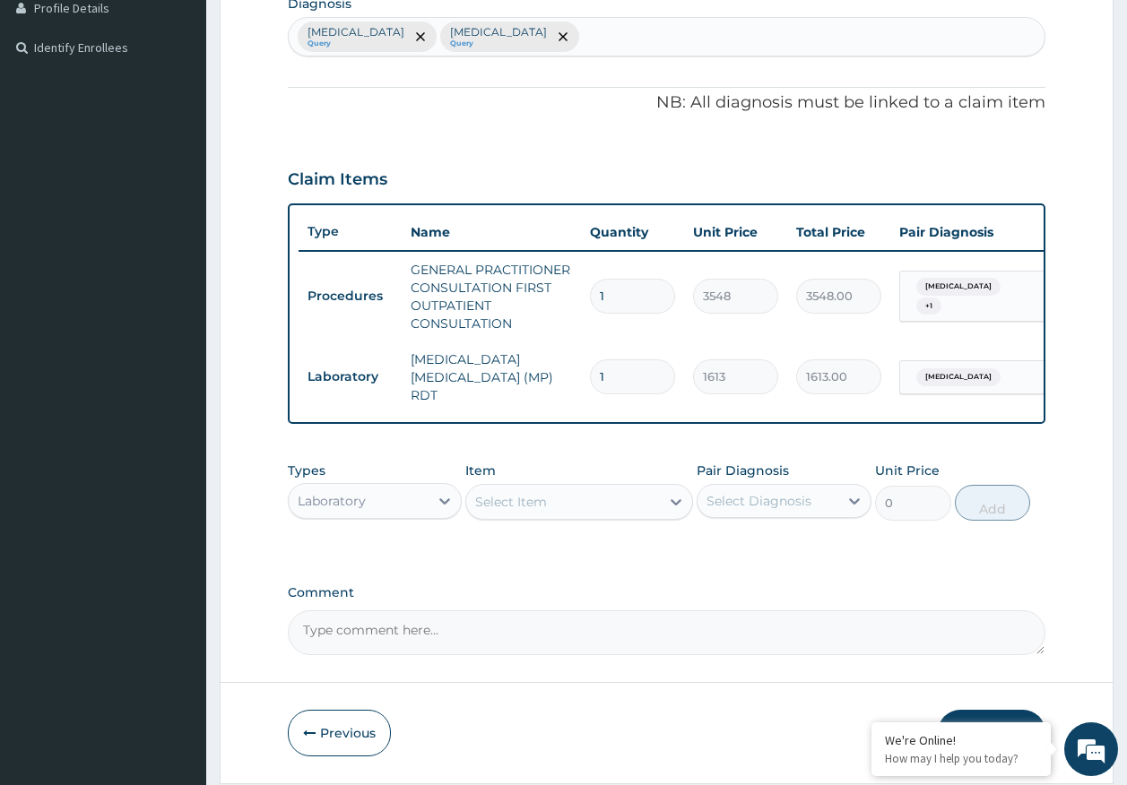
click at [603, 500] on div "Select Item" at bounding box center [563, 502] width 194 height 29
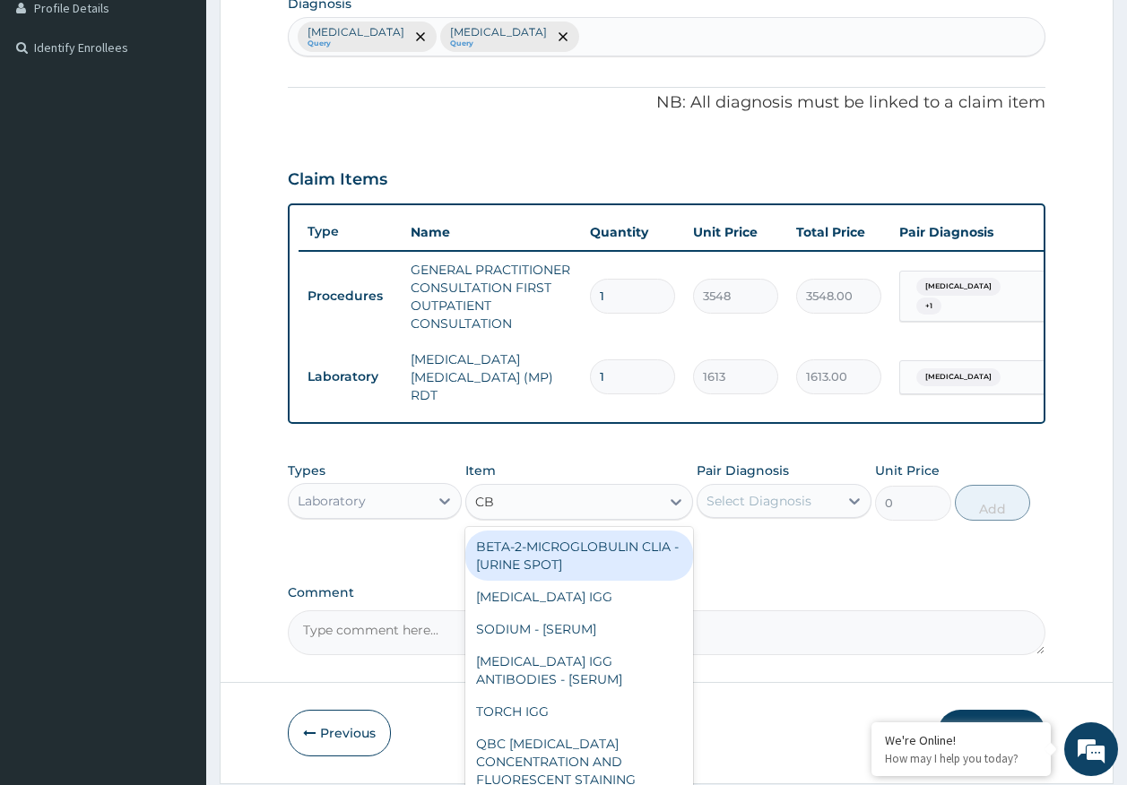
type input "CBC"
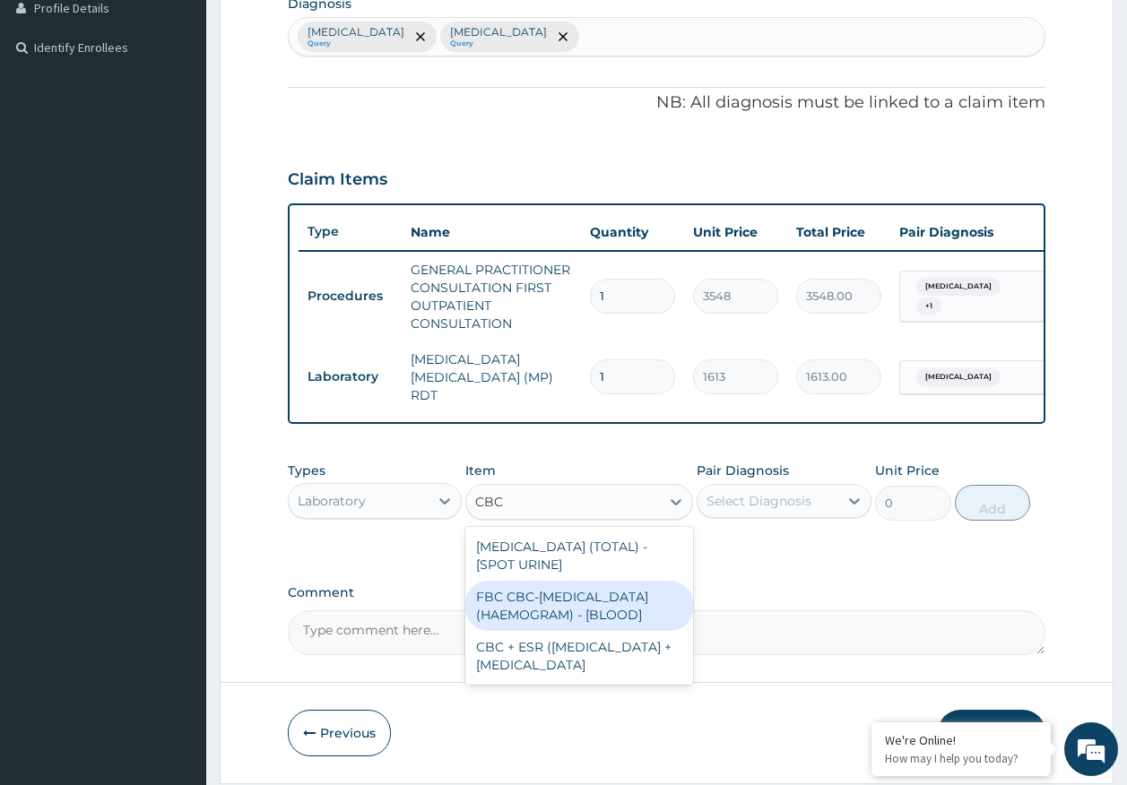
drag, startPoint x: 566, startPoint y: 625, endPoint x: 753, endPoint y: 513, distance: 218.3
click at [567, 624] on div "FBC CBC-COMPLETE BLOOD COUNT (HAEMOGRAM) - [BLOOD]" at bounding box center [579, 606] width 228 height 50
type input "4300"
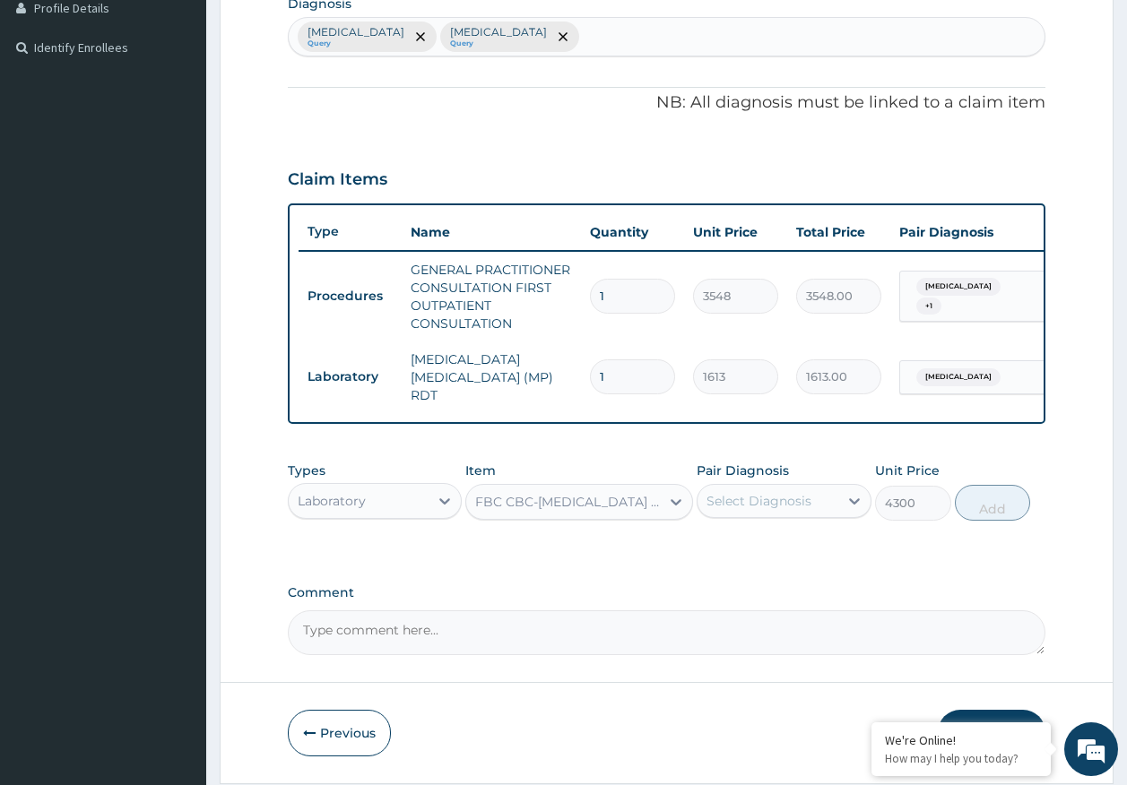
click at [755, 510] on div "Select Diagnosis" at bounding box center [758, 501] width 105 height 18
click at [752, 559] on div "Malaria" at bounding box center [784, 547] width 175 height 37
checkbox input "true"
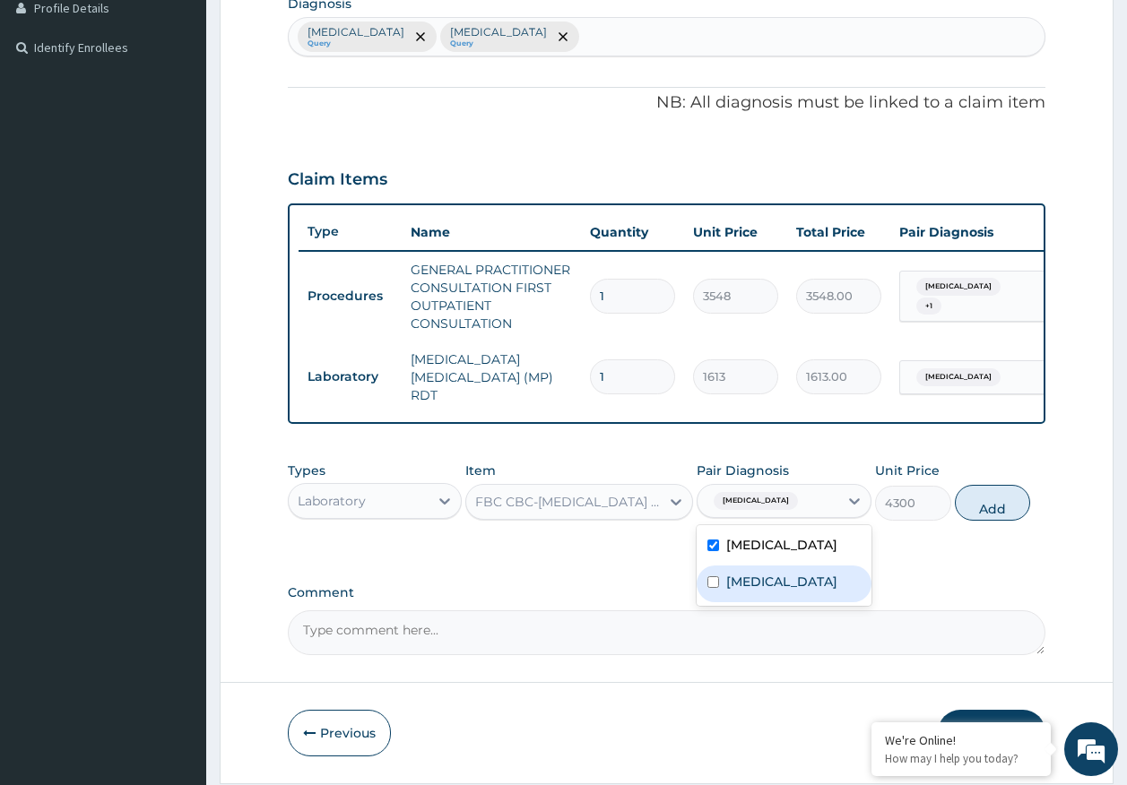
click at [757, 588] on label "Sepsis" at bounding box center [781, 582] width 111 height 18
checkbox input "true"
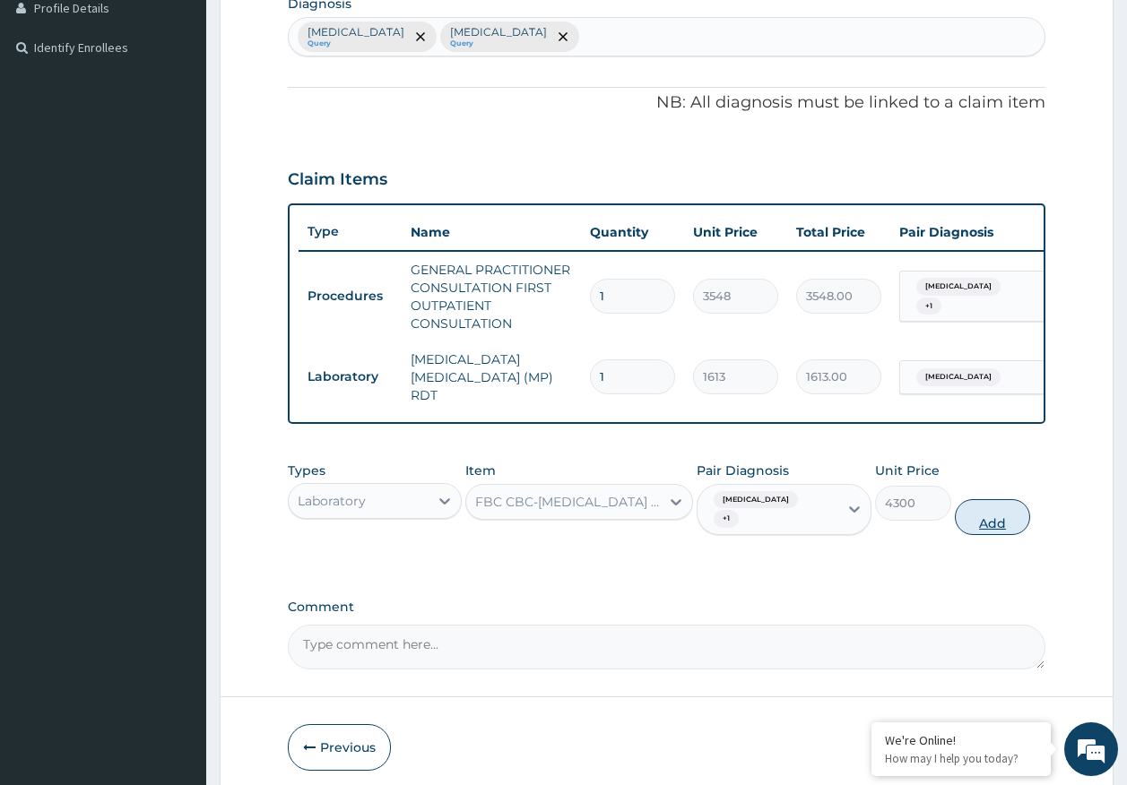
click at [1003, 511] on button "Add" at bounding box center [993, 517] width 76 height 36
type input "0"
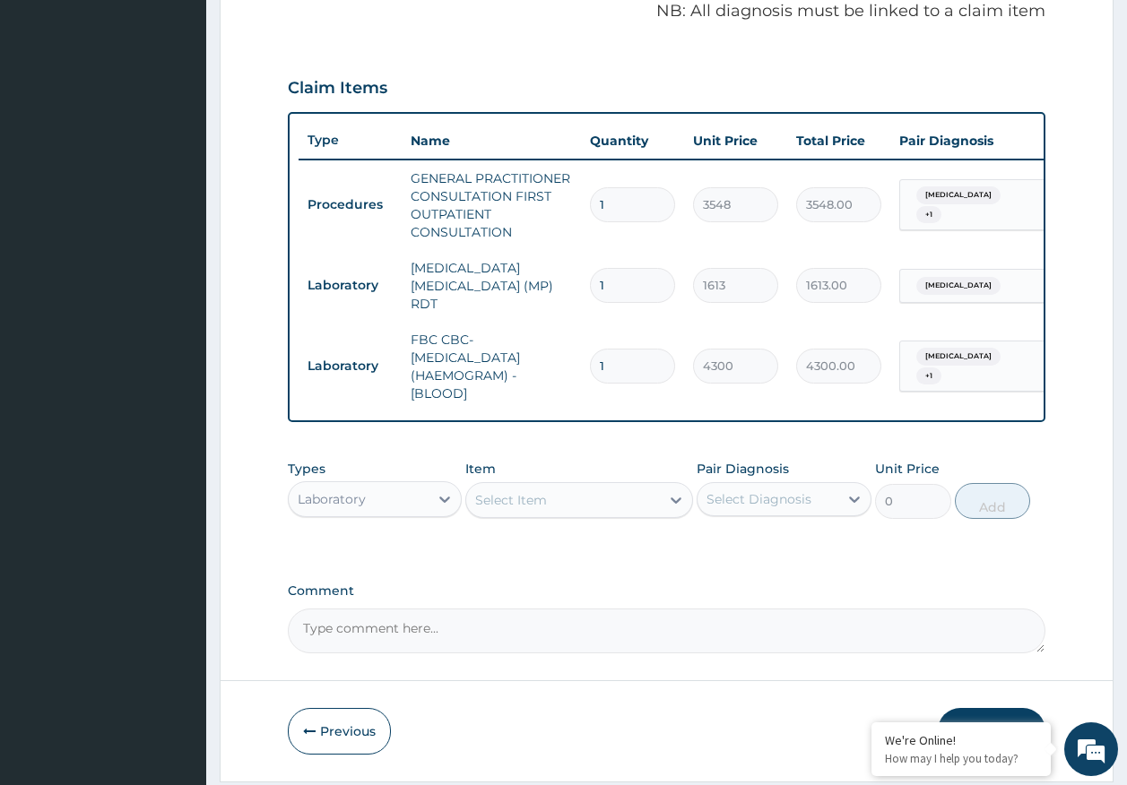
scroll to position [615, 0]
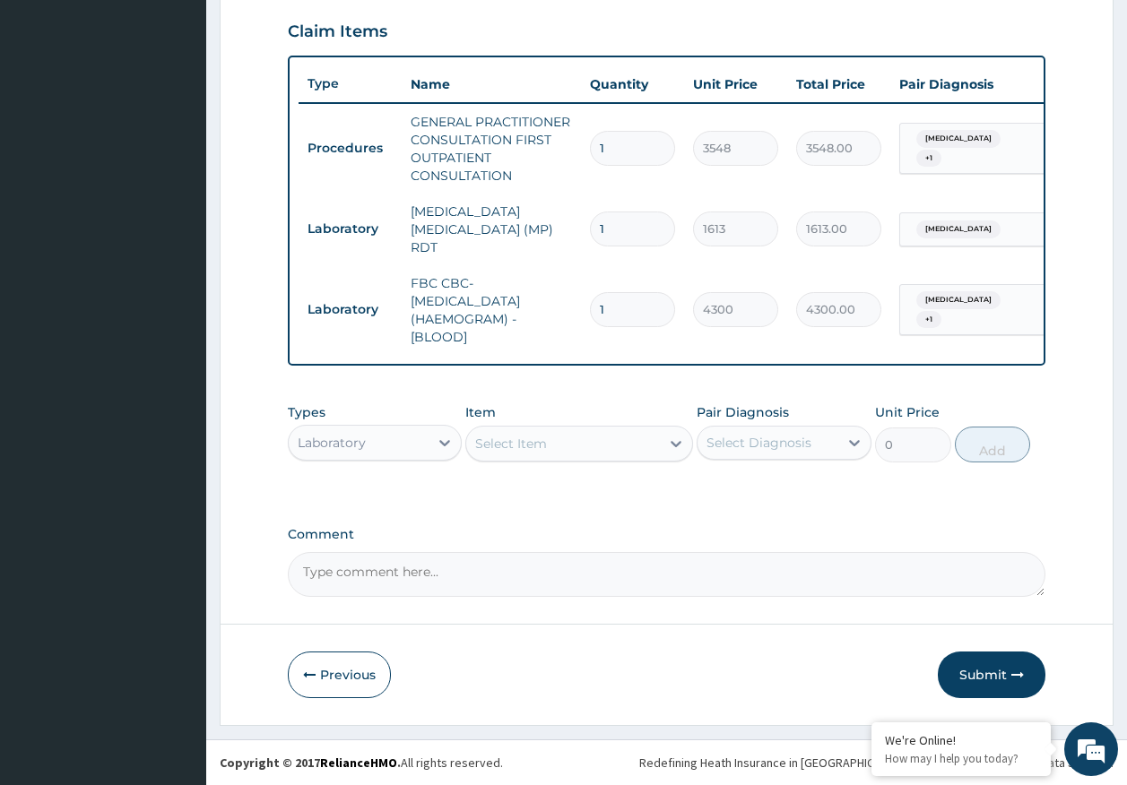
click at [325, 432] on div "Laboratory" at bounding box center [359, 442] width 141 height 29
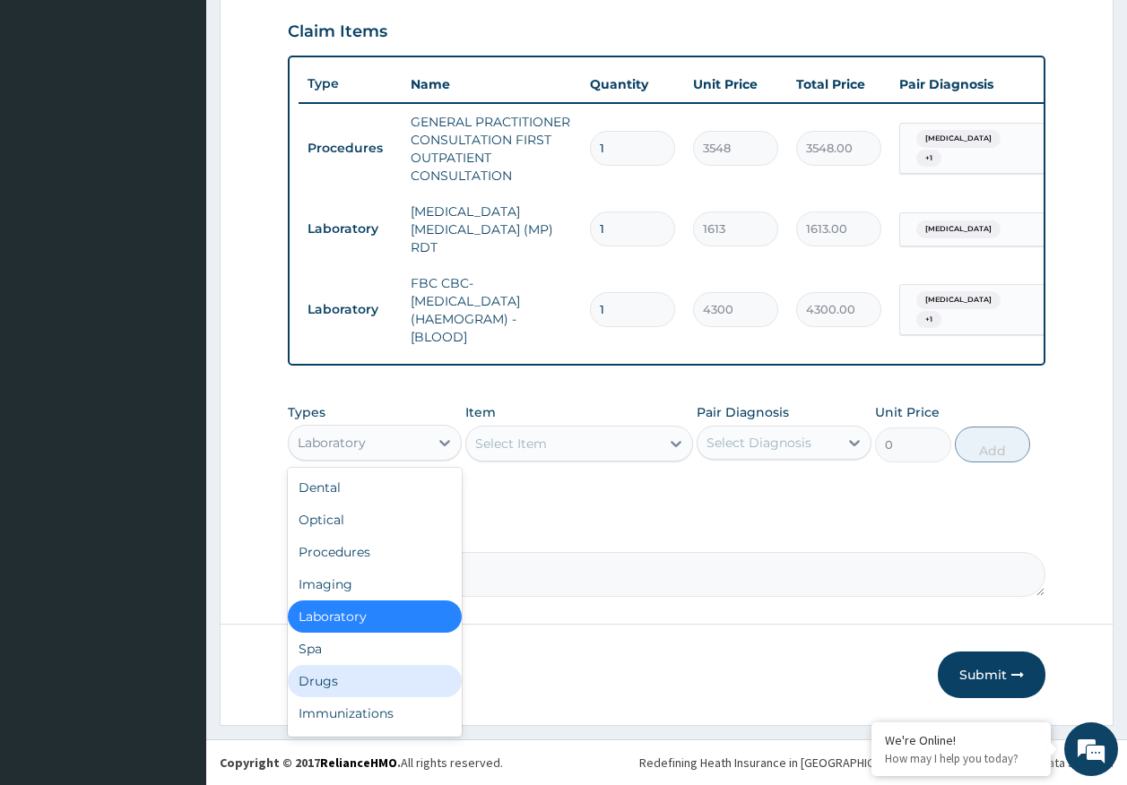
click at [354, 675] on div "Drugs" at bounding box center [375, 681] width 175 height 32
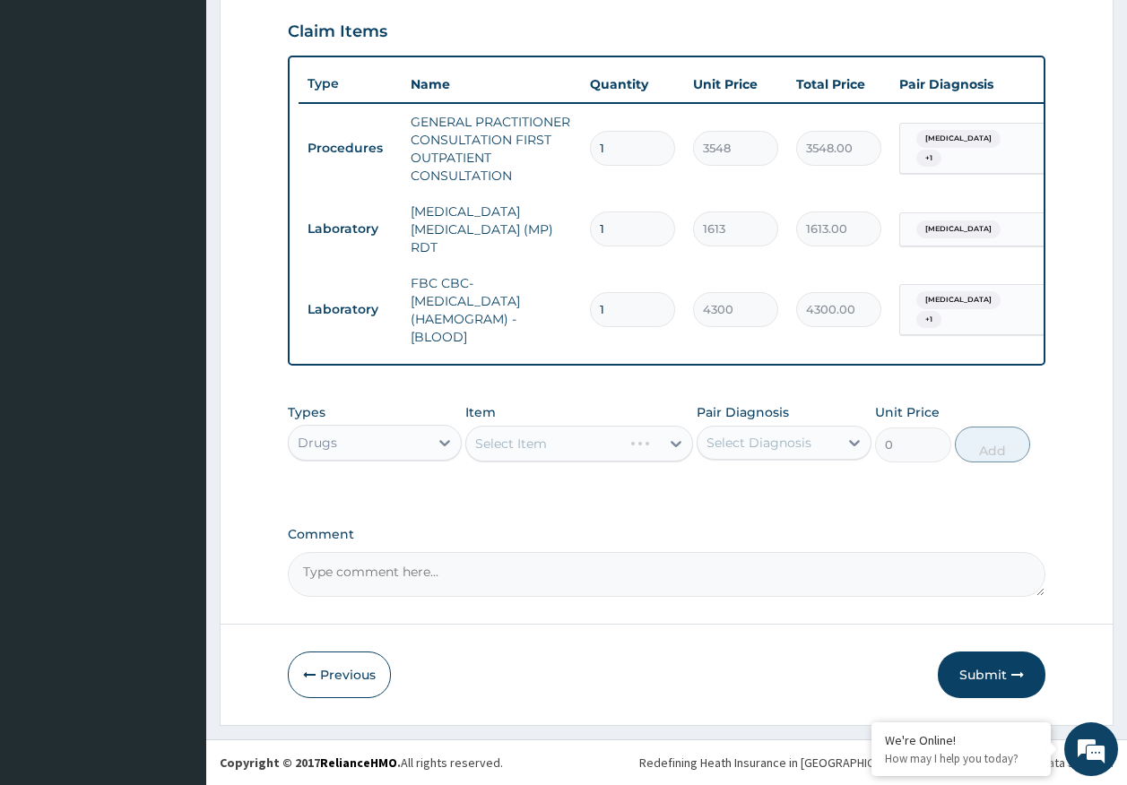
drag, startPoint x: 693, startPoint y: 445, endPoint x: 705, endPoint y: 445, distance: 11.7
click at [697, 445] on div "Types option Drugs, selected. Select is focused ,type to refine list, press Dow…" at bounding box center [667, 432] width 758 height 77
drag, startPoint x: 705, startPoint y: 445, endPoint x: 748, endPoint y: 514, distance: 81.3
click at [705, 538] on label "Comment" at bounding box center [667, 534] width 758 height 15
click at [705, 552] on textarea "Comment" at bounding box center [667, 574] width 758 height 45
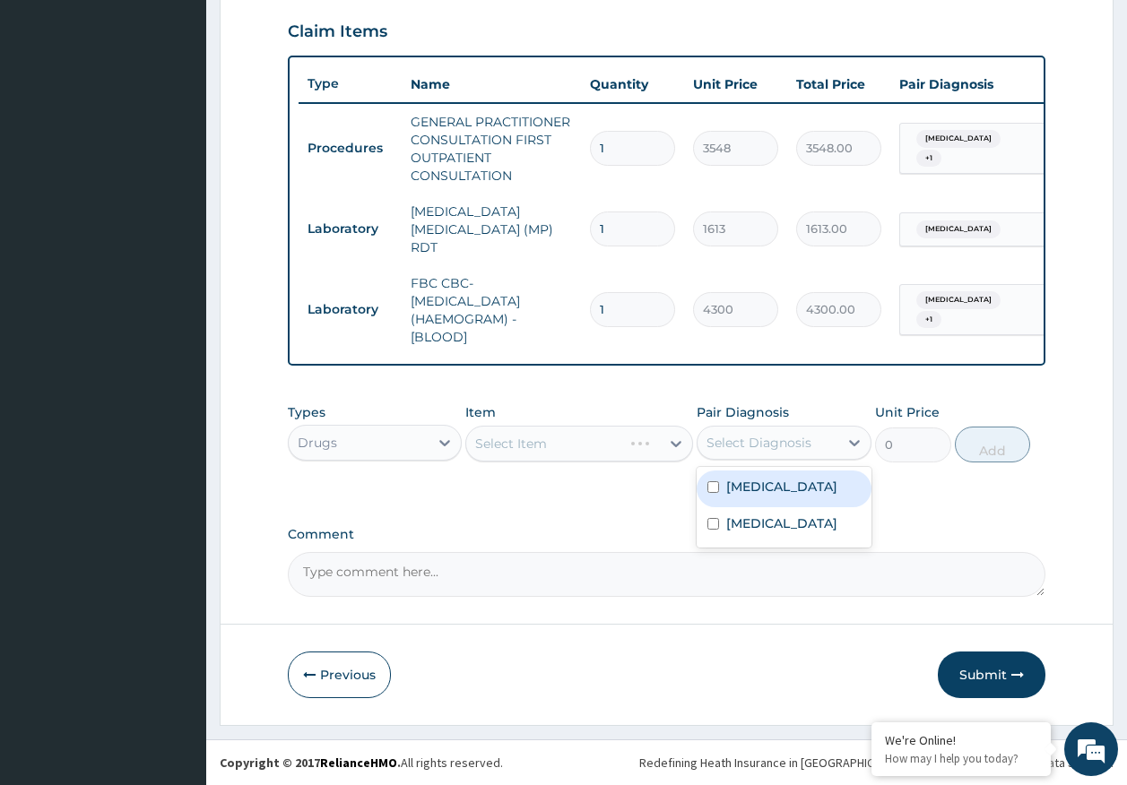
click at [745, 453] on div "Select Diagnosis" at bounding box center [767, 442] width 141 height 29
click at [749, 486] on label "[MEDICAL_DATA]" at bounding box center [781, 487] width 111 height 18
checkbox input "true"
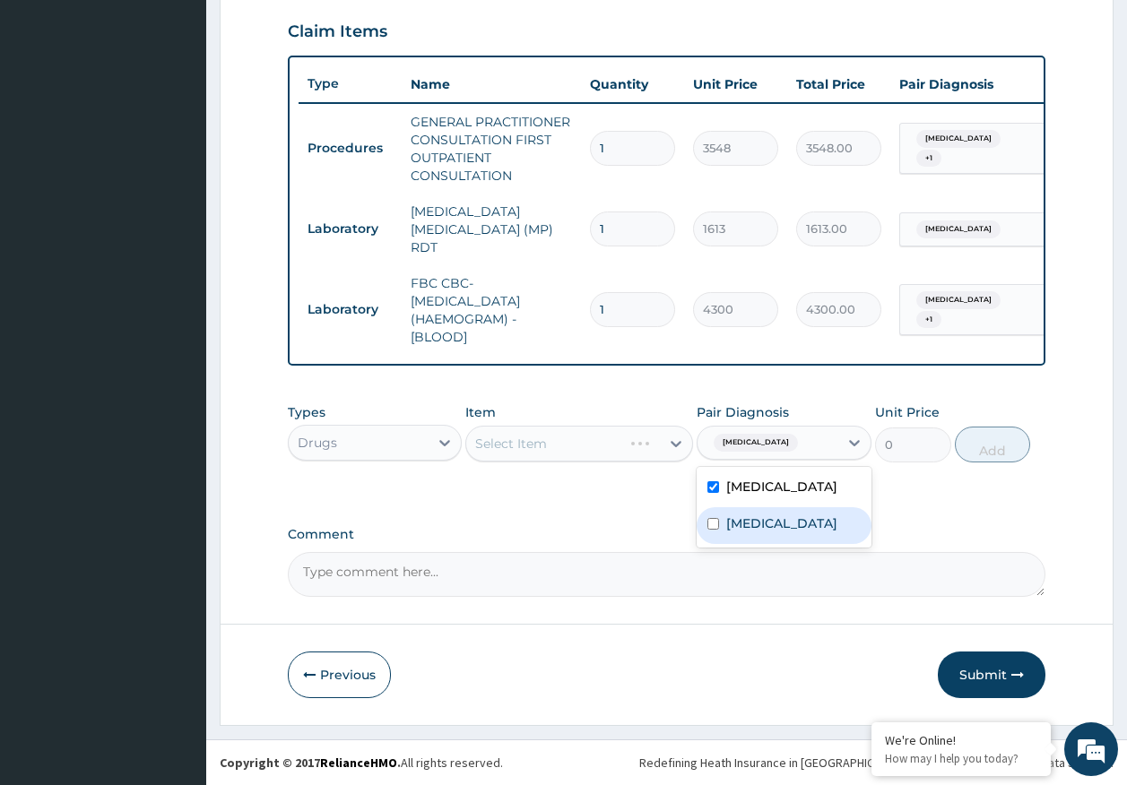
click at [749, 518] on label "[MEDICAL_DATA]" at bounding box center [781, 524] width 111 height 18
checkbox input "true"
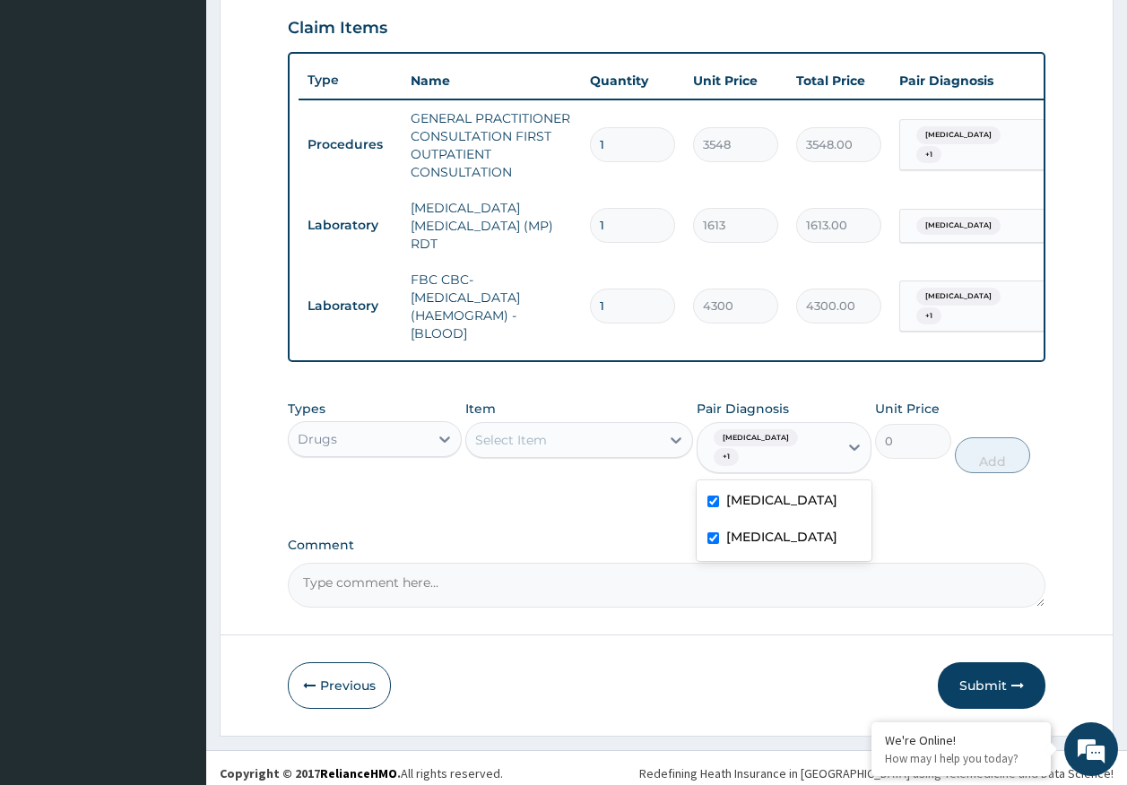
click at [519, 447] on div "Select Item" at bounding box center [511, 440] width 72 height 18
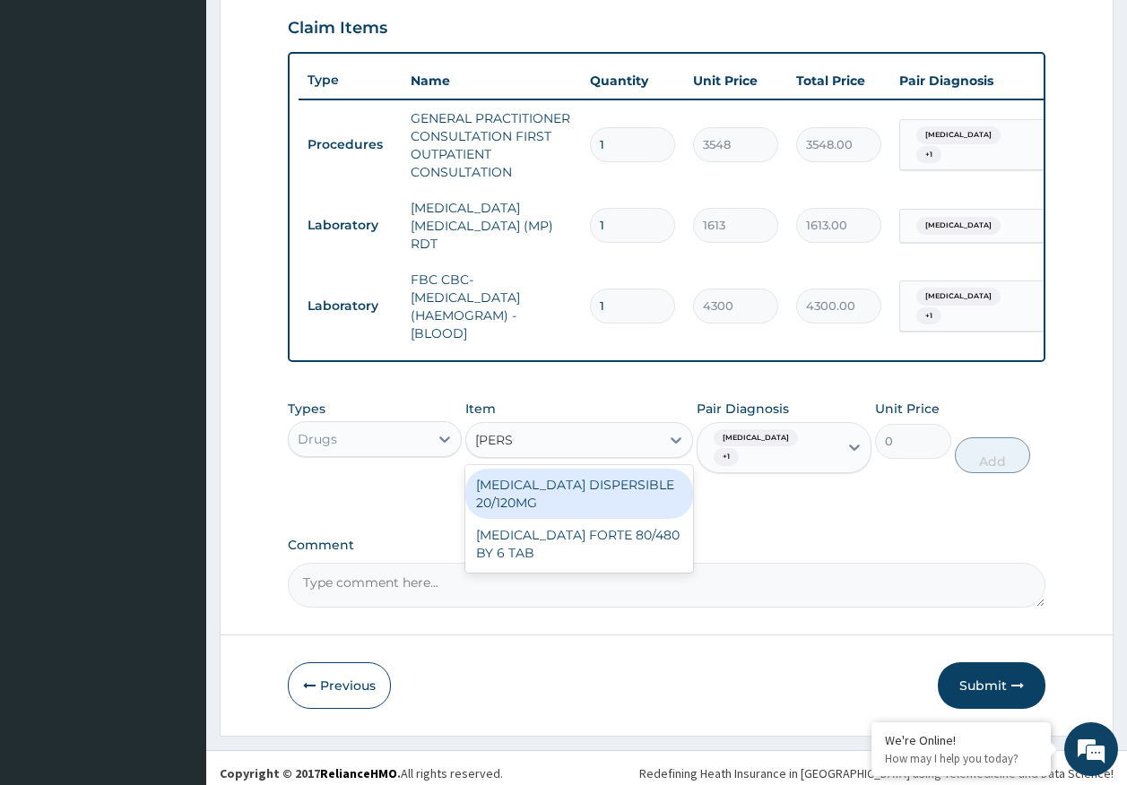
type input "COART"
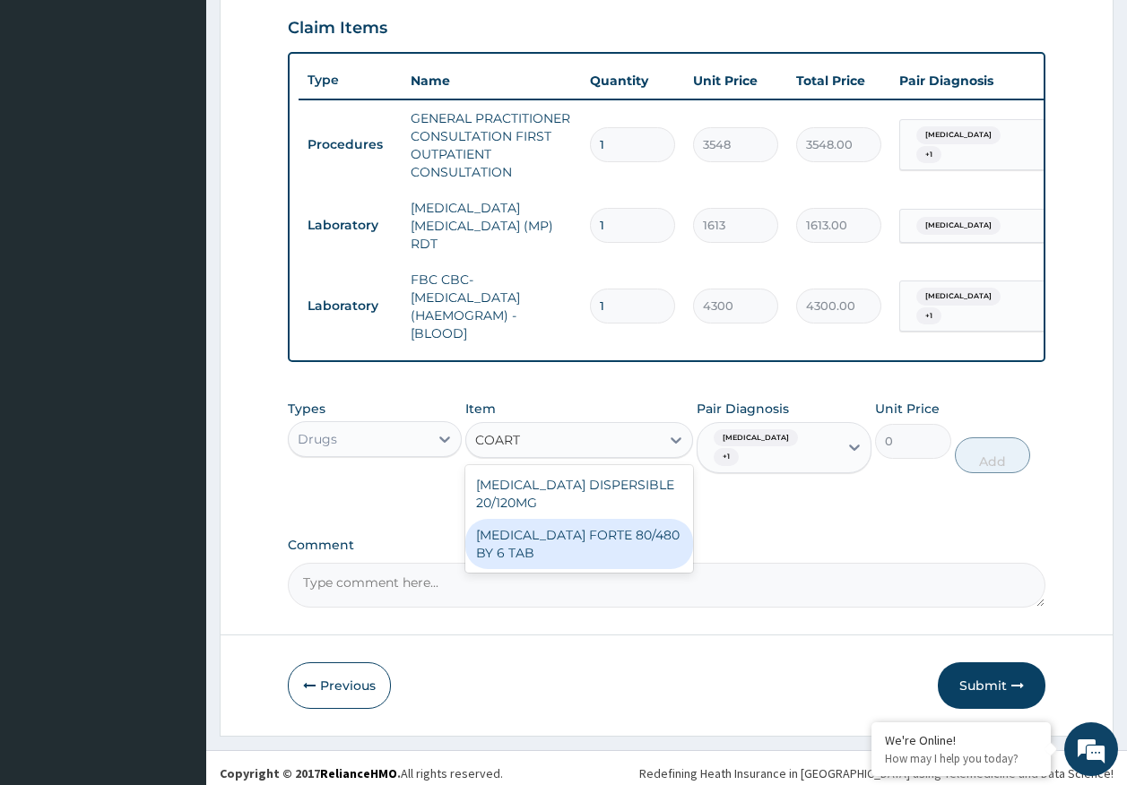
drag, startPoint x: 616, startPoint y: 549, endPoint x: 656, endPoint y: 521, distance: 49.0
click at [616, 547] on div "[MEDICAL_DATA] FORTE 80/480 BY 6 TAB" at bounding box center [579, 544] width 228 height 50
type input "449"
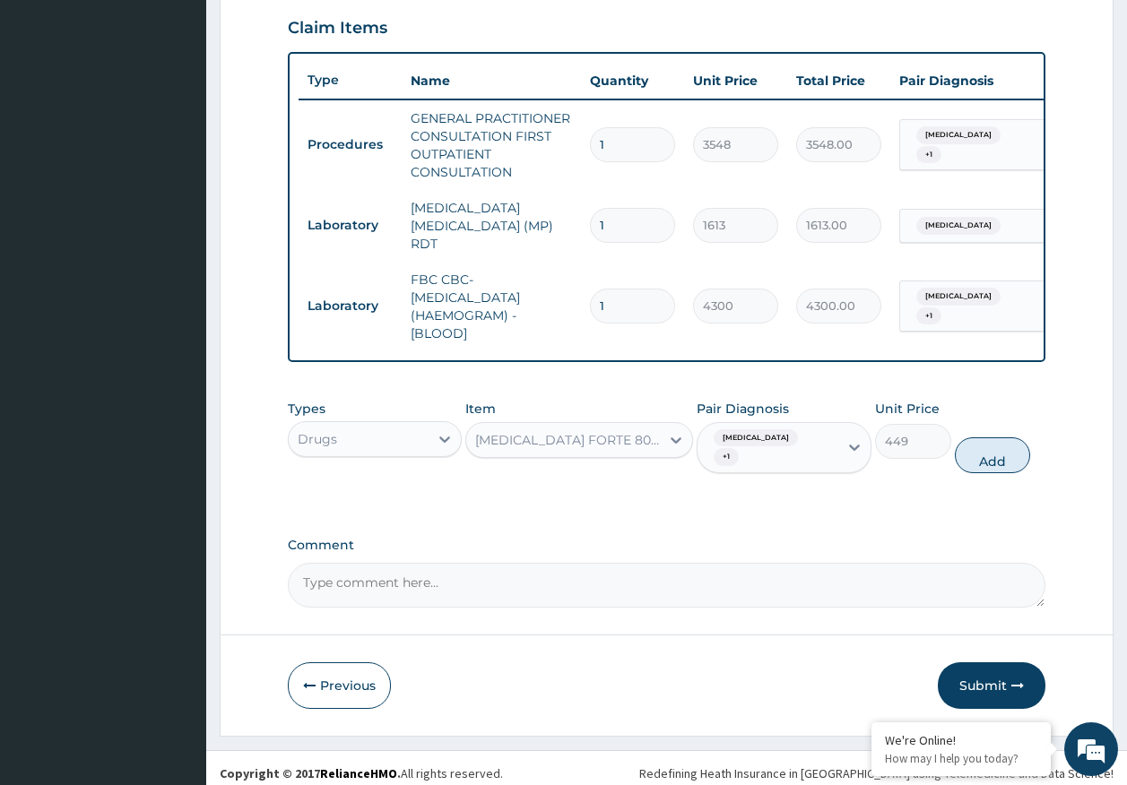
click at [577, 454] on div "[MEDICAL_DATA] FORTE 80/480 BY 6 TAB" at bounding box center [563, 440] width 194 height 29
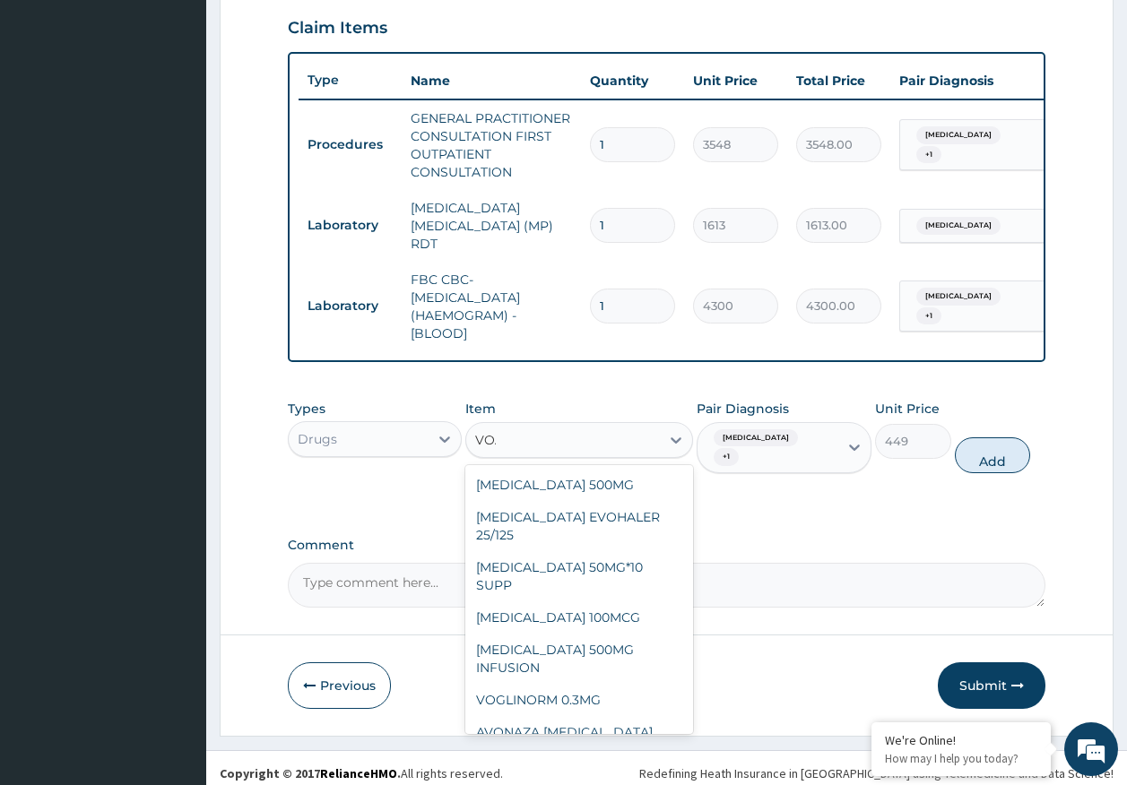
scroll to position [0, 0]
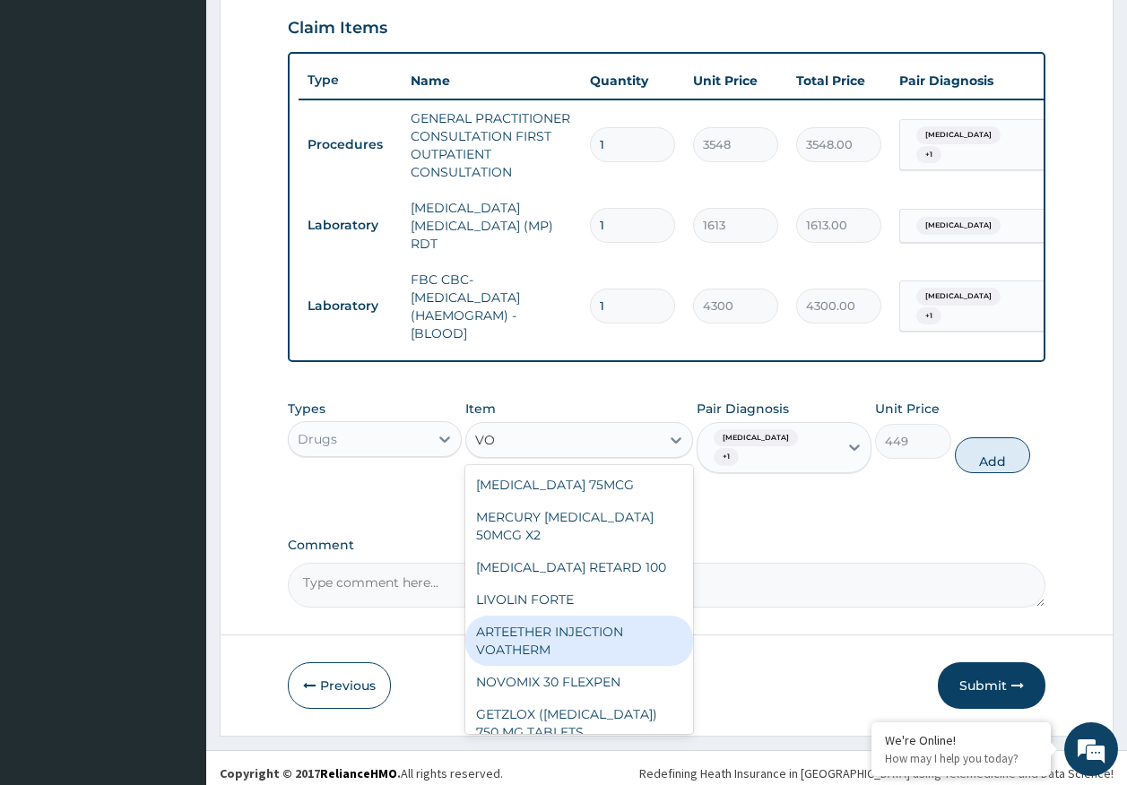
type input "V"
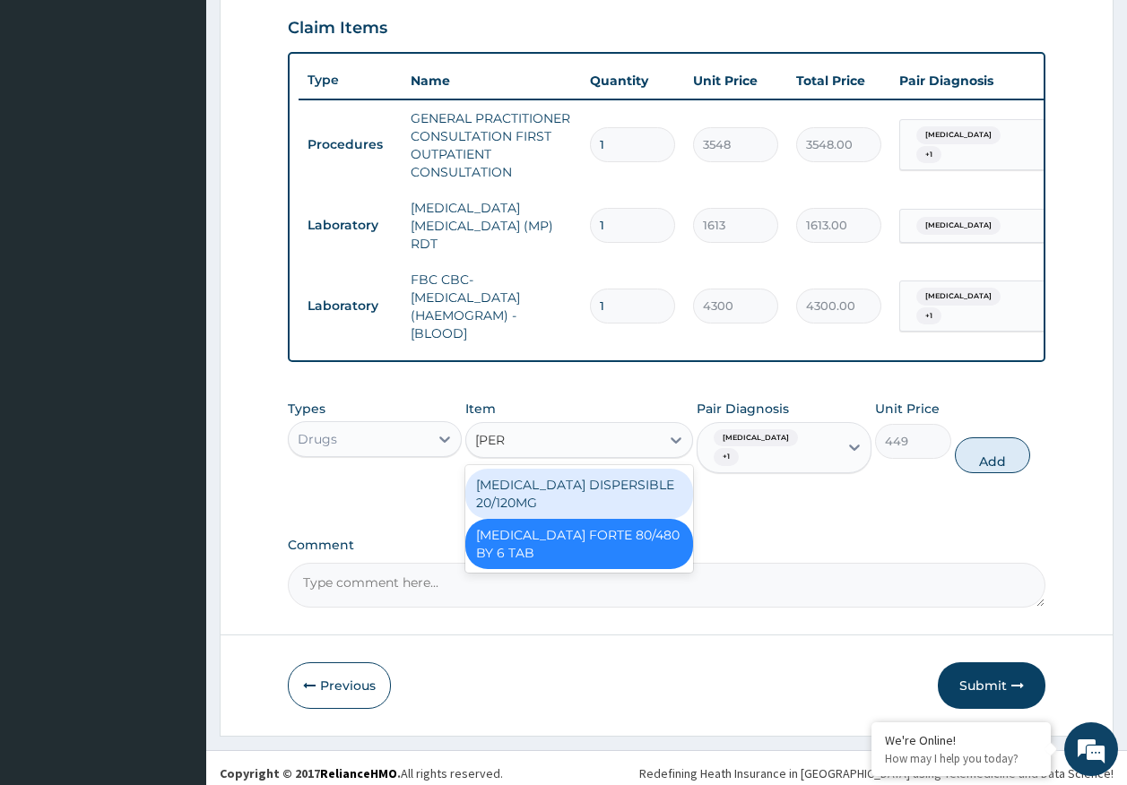
type input "COART"
click at [589, 488] on div "COARTEM DISPERSIBLE 20/120MG" at bounding box center [579, 494] width 228 height 50
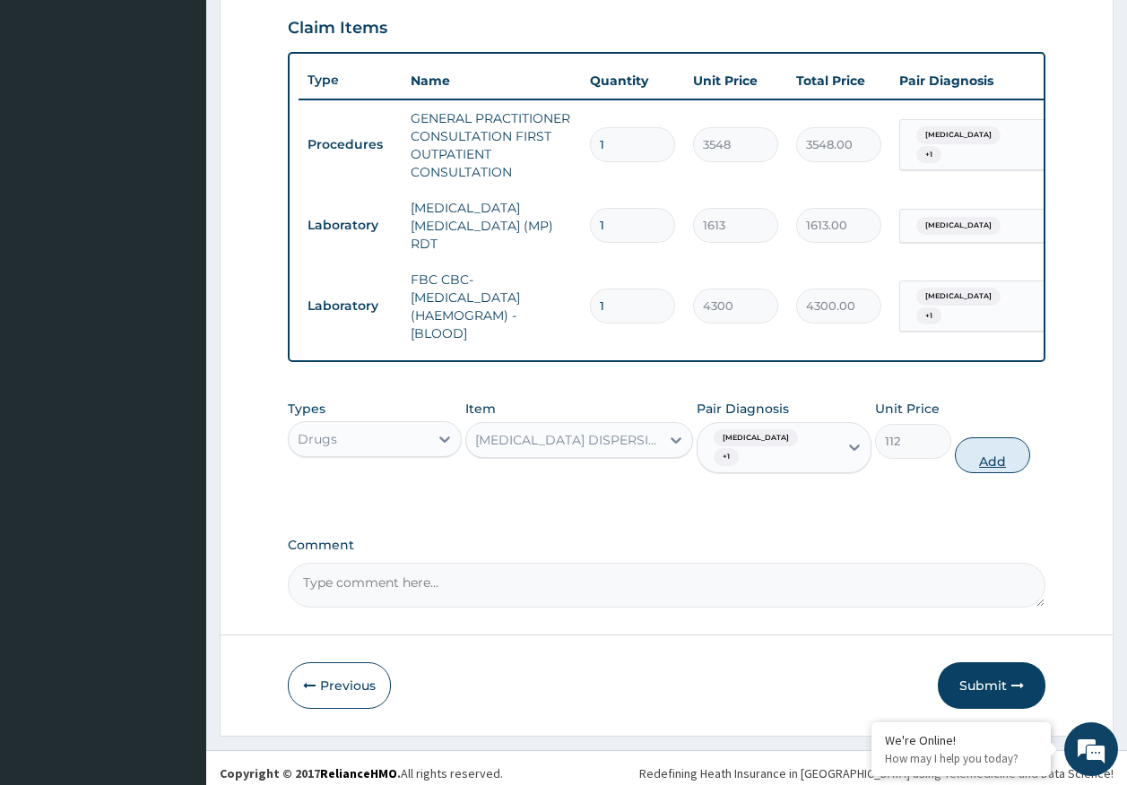
click at [985, 448] on button "Add" at bounding box center [993, 455] width 76 height 36
type input "0"
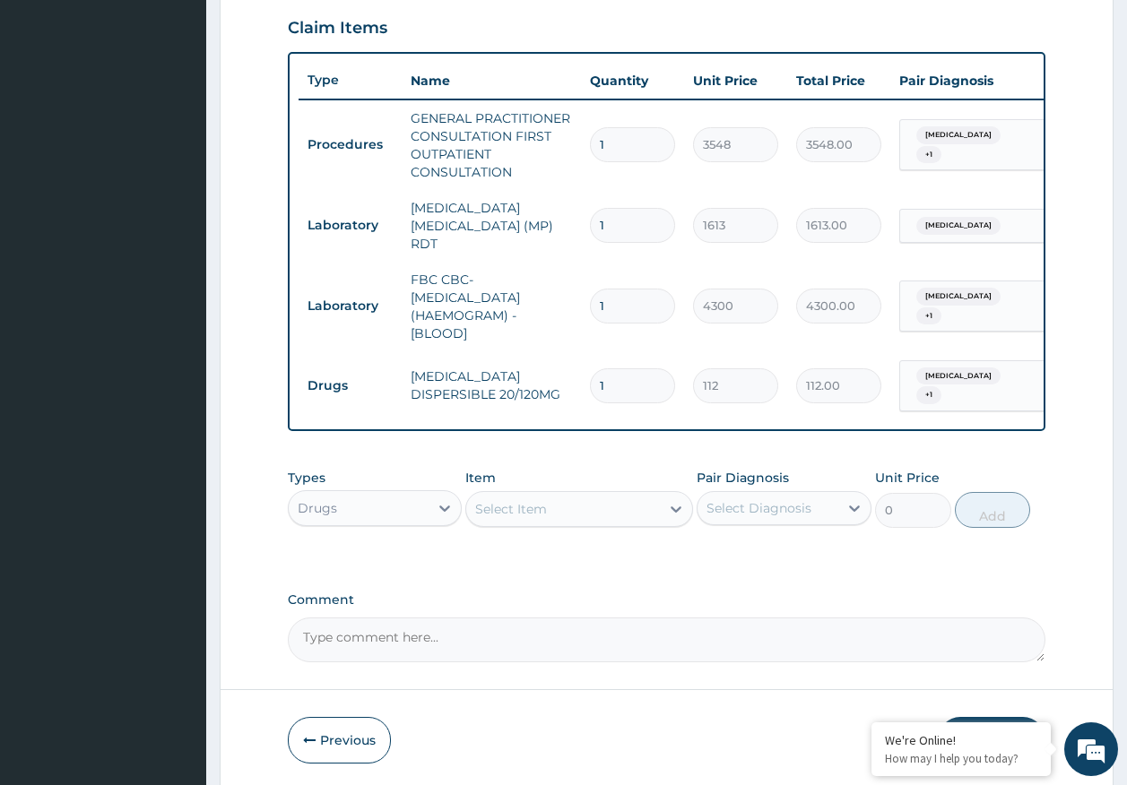
click at [584, 508] on div "Select Item" at bounding box center [563, 509] width 194 height 29
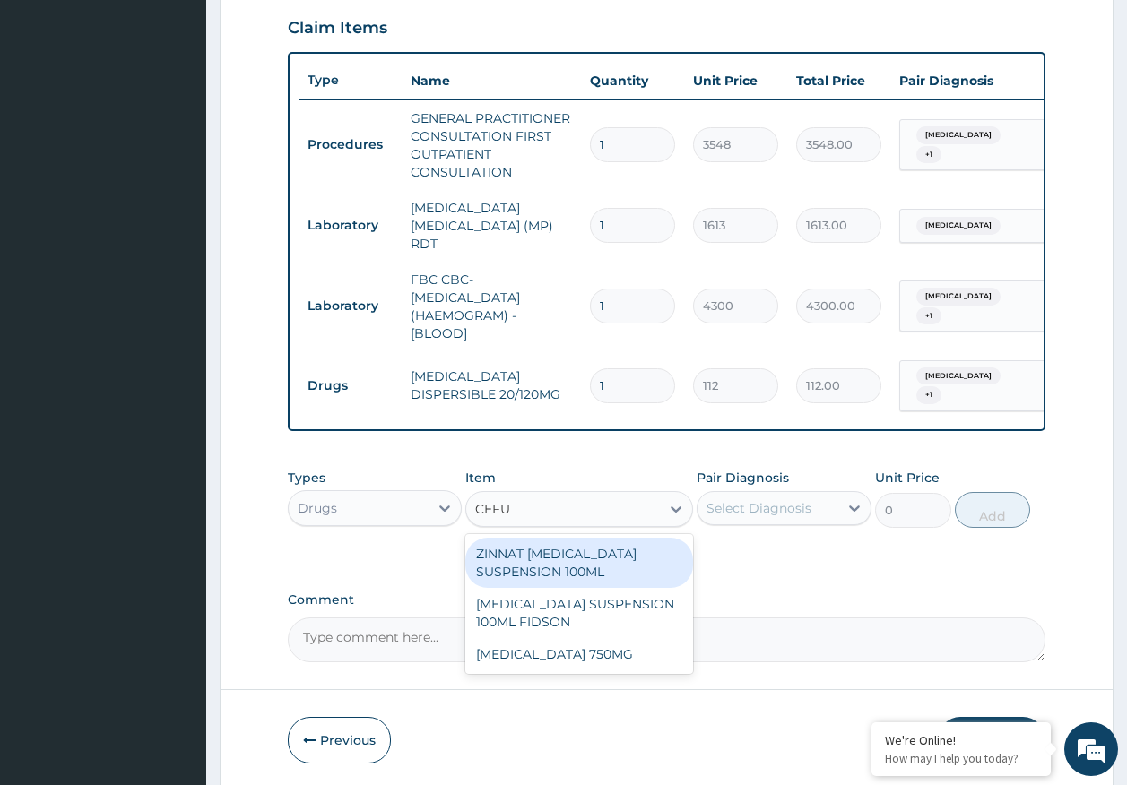
type input "CEFUR"
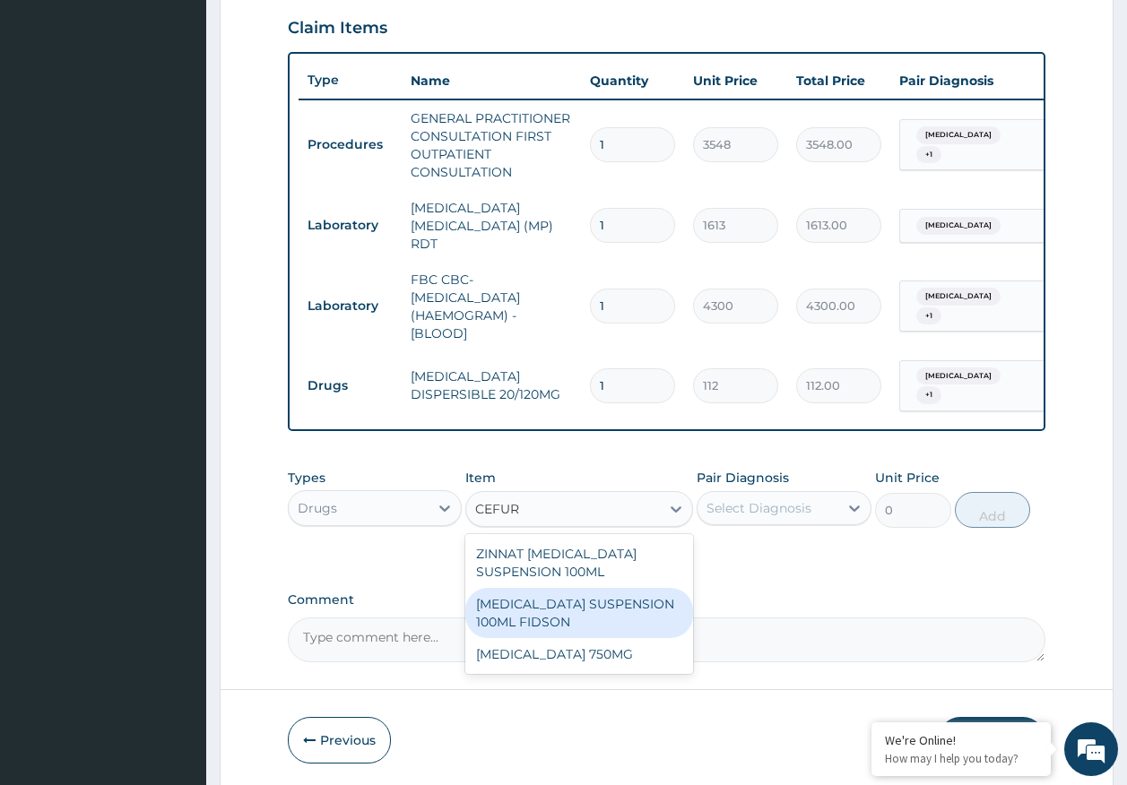
click at [588, 597] on div "CEFUROXIME SUSPENSION 100ML FIDSON" at bounding box center [579, 613] width 228 height 50
type input "2365"
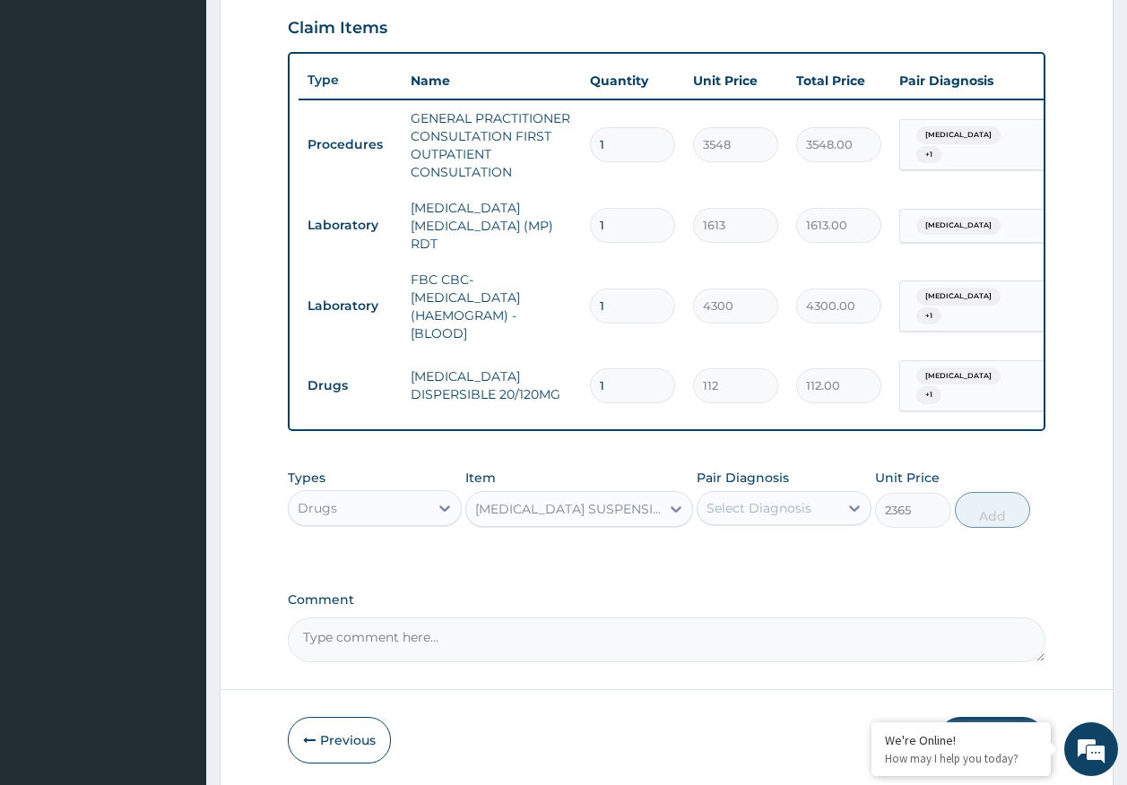
click at [781, 515] on div "Select Diagnosis" at bounding box center [767, 508] width 141 height 29
click at [747, 574] on div "[MEDICAL_DATA]" at bounding box center [784, 591] width 175 height 37
checkbox input "true"
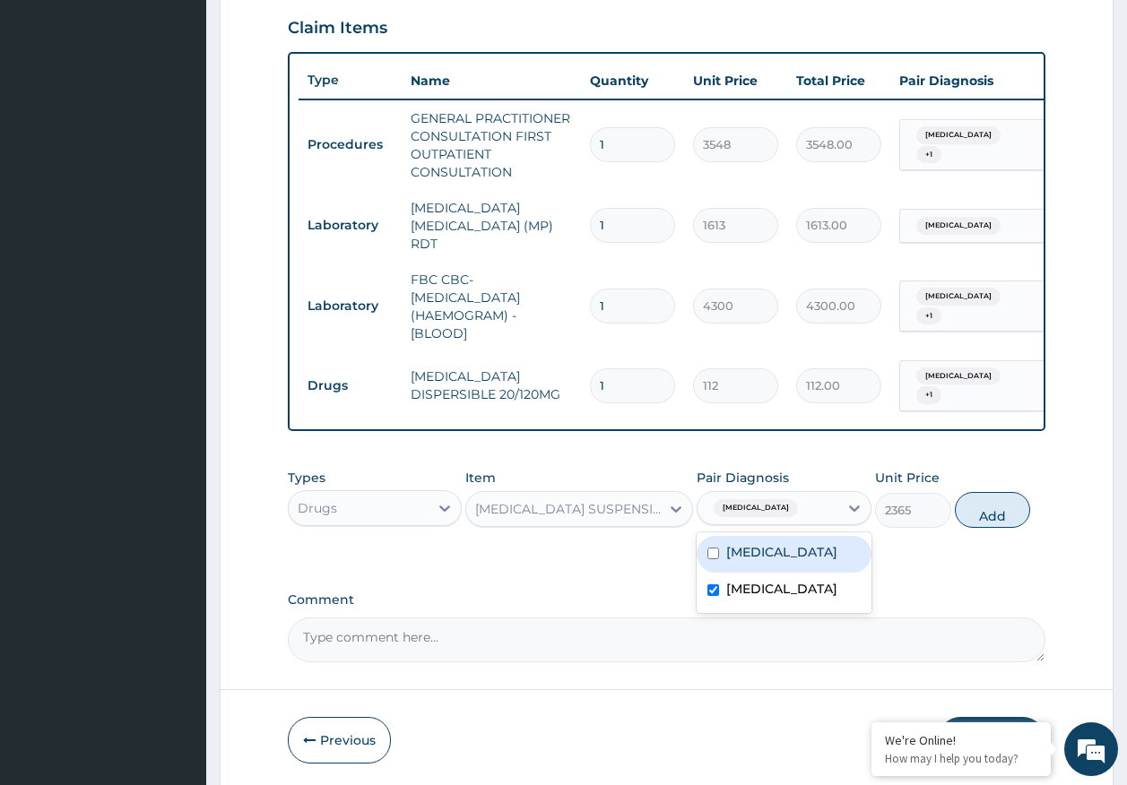
click at [765, 545] on label "[MEDICAL_DATA]" at bounding box center [781, 552] width 111 height 18
checkbox input "true"
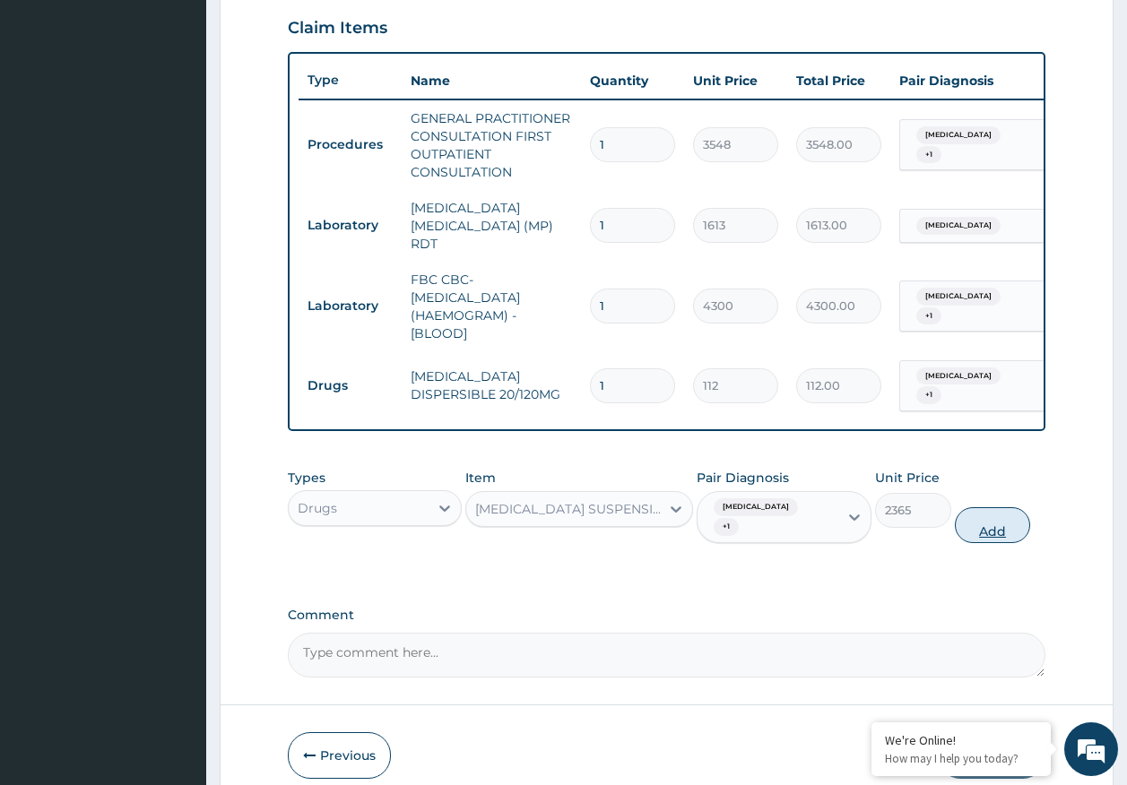
click at [991, 515] on button "Add" at bounding box center [993, 525] width 76 height 36
type input "0"
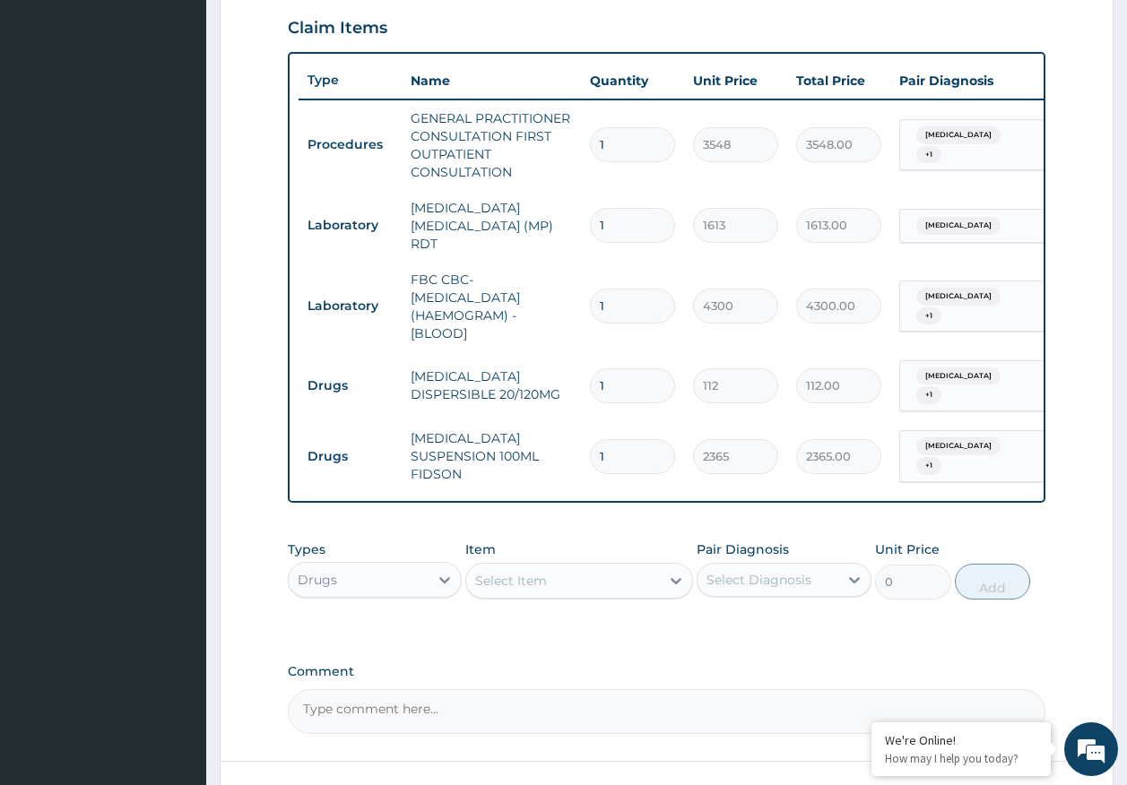
click at [563, 580] on div "Select Item" at bounding box center [563, 581] width 194 height 29
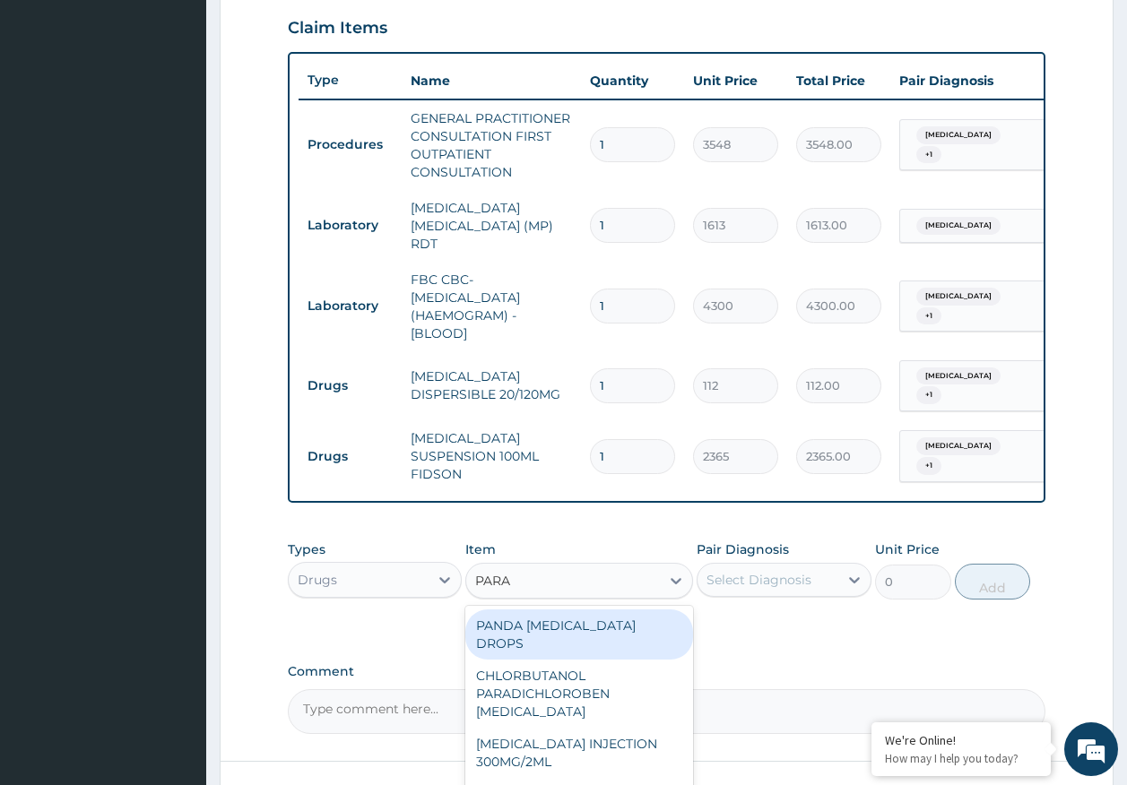
type input "PARAC"
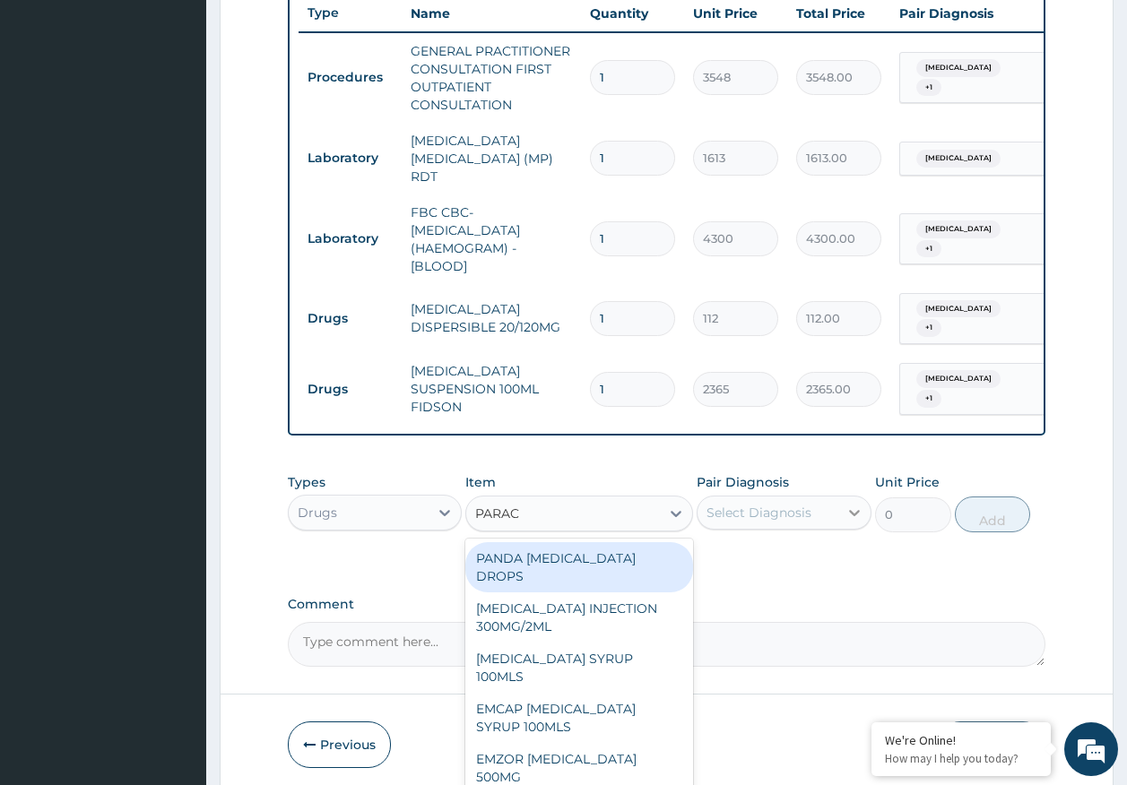
scroll to position [748, 0]
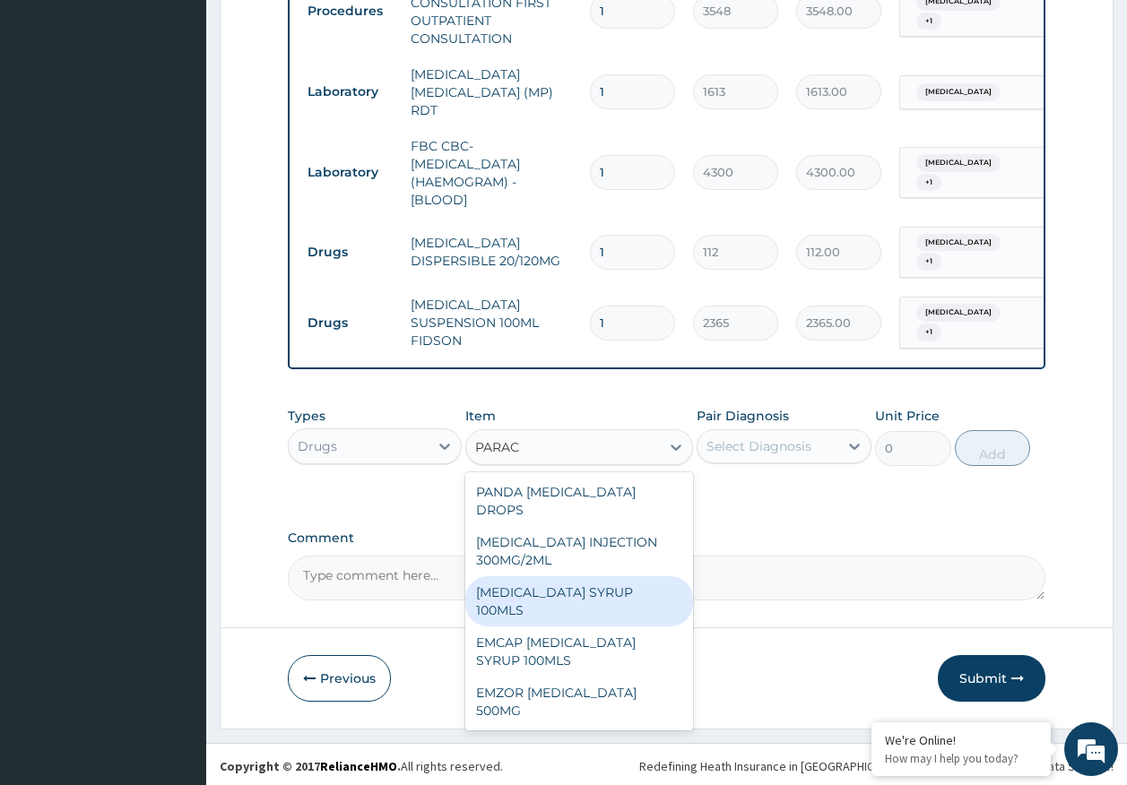
drag, startPoint x: 582, startPoint y: 583, endPoint x: 714, endPoint y: 480, distance: 166.8
click at [584, 581] on div "PARACETAMOL SYRUP 100MLS" at bounding box center [579, 601] width 228 height 50
type input "710"
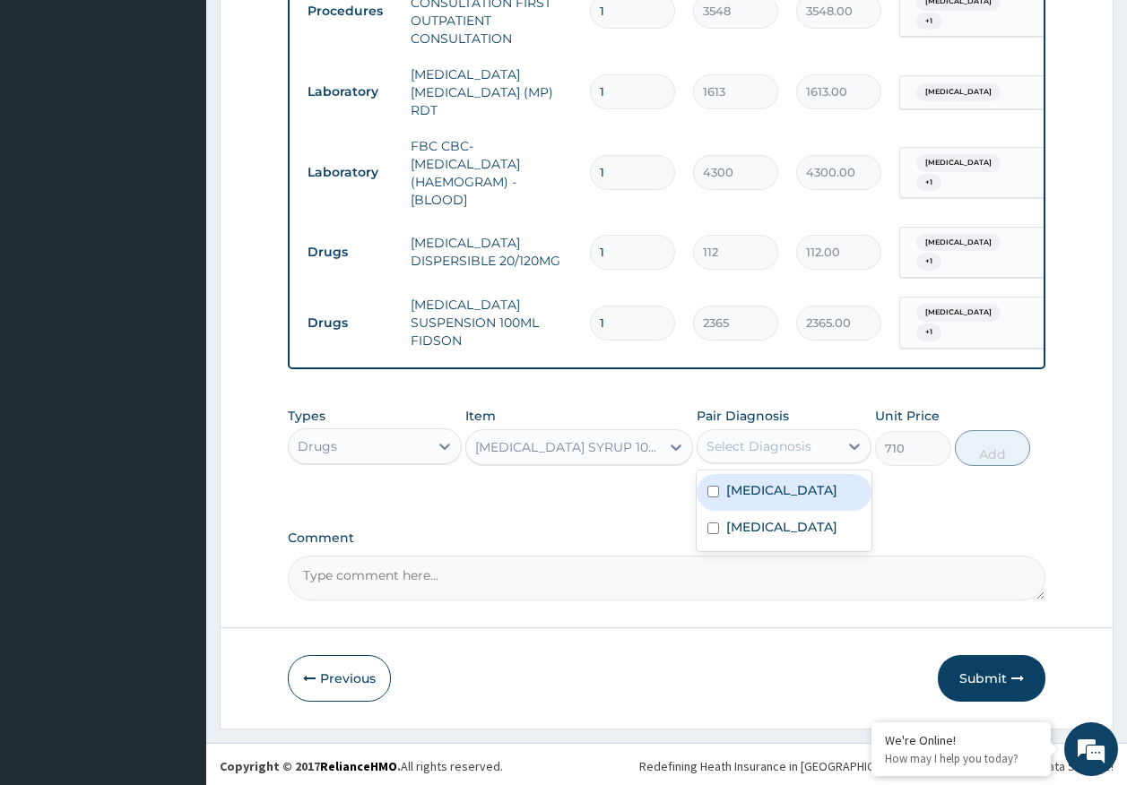
click at [752, 451] on div "Select Diagnosis" at bounding box center [758, 446] width 105 height 18
click at [745, 496] on div "[MEDICAL_DATA]" at bounding box center [784, 492] width 175 height 37
checkbox input "true"
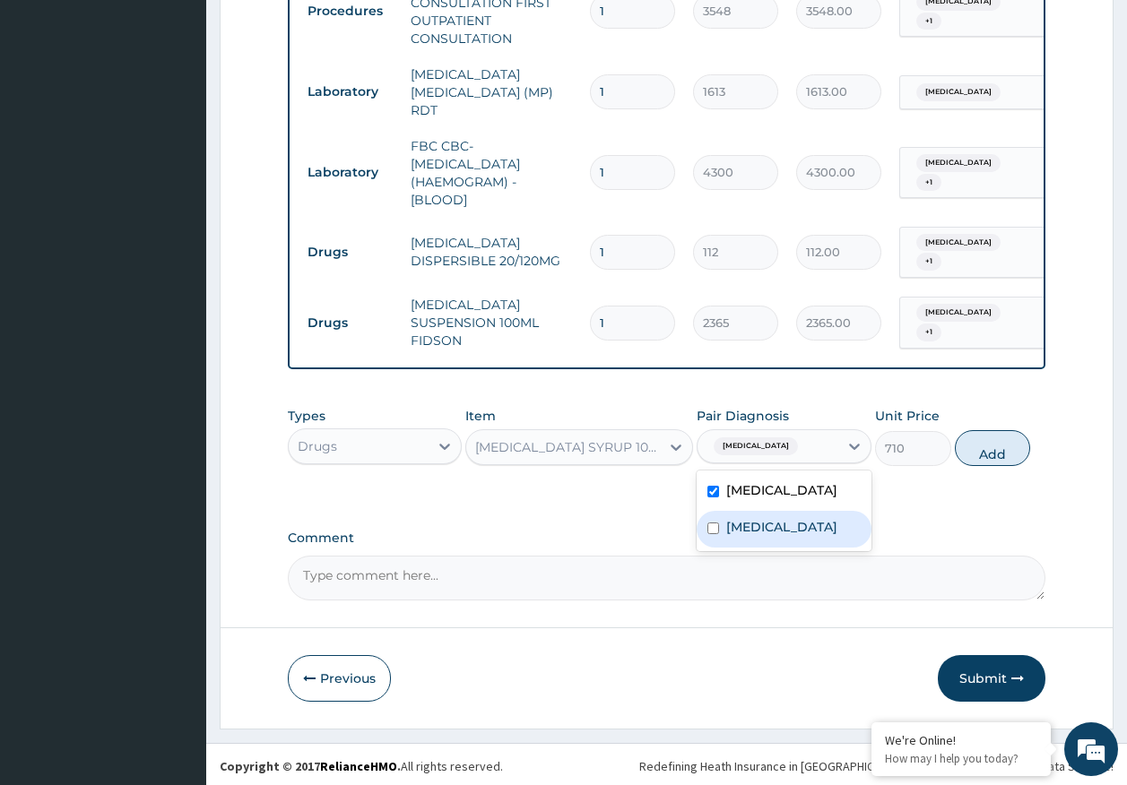
click at [748, 518] on label "Sepsis" at bounding box center [781, 527] width 111 height 18
checkbox input "true"
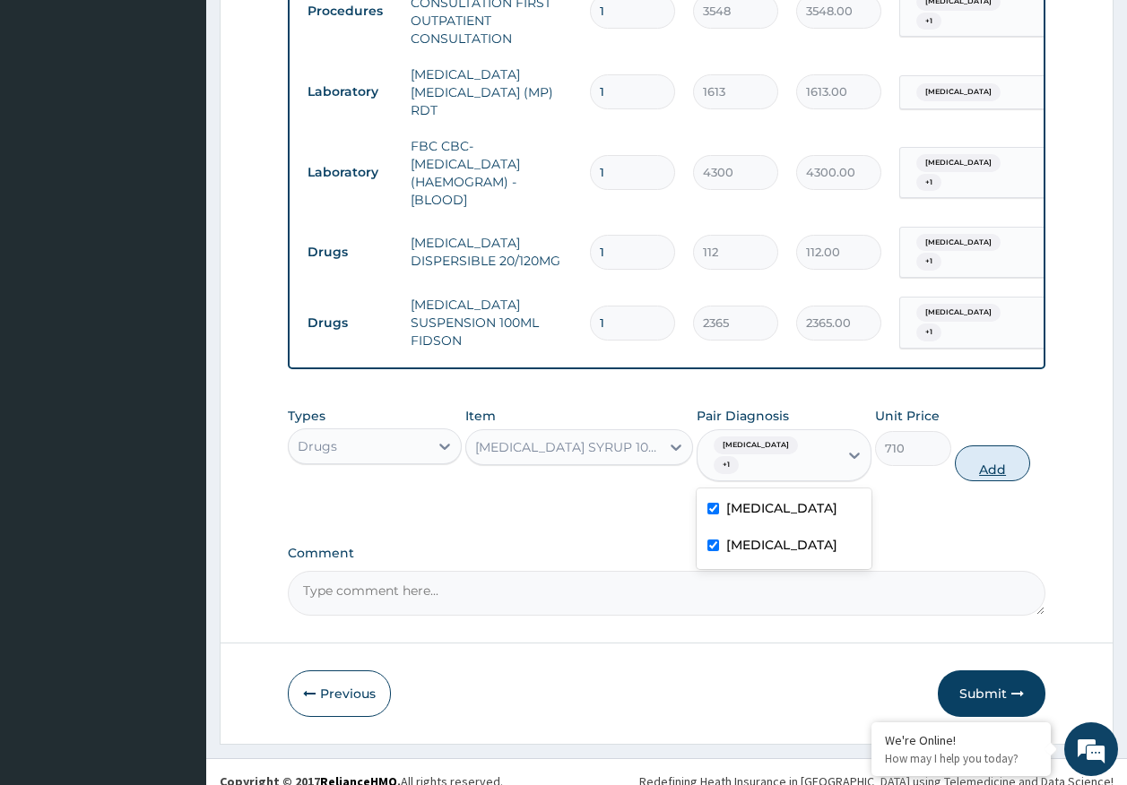
click at [1001, 452] on button "Add" at bounding box center [993, 464] width 76 height 36
type input "0"
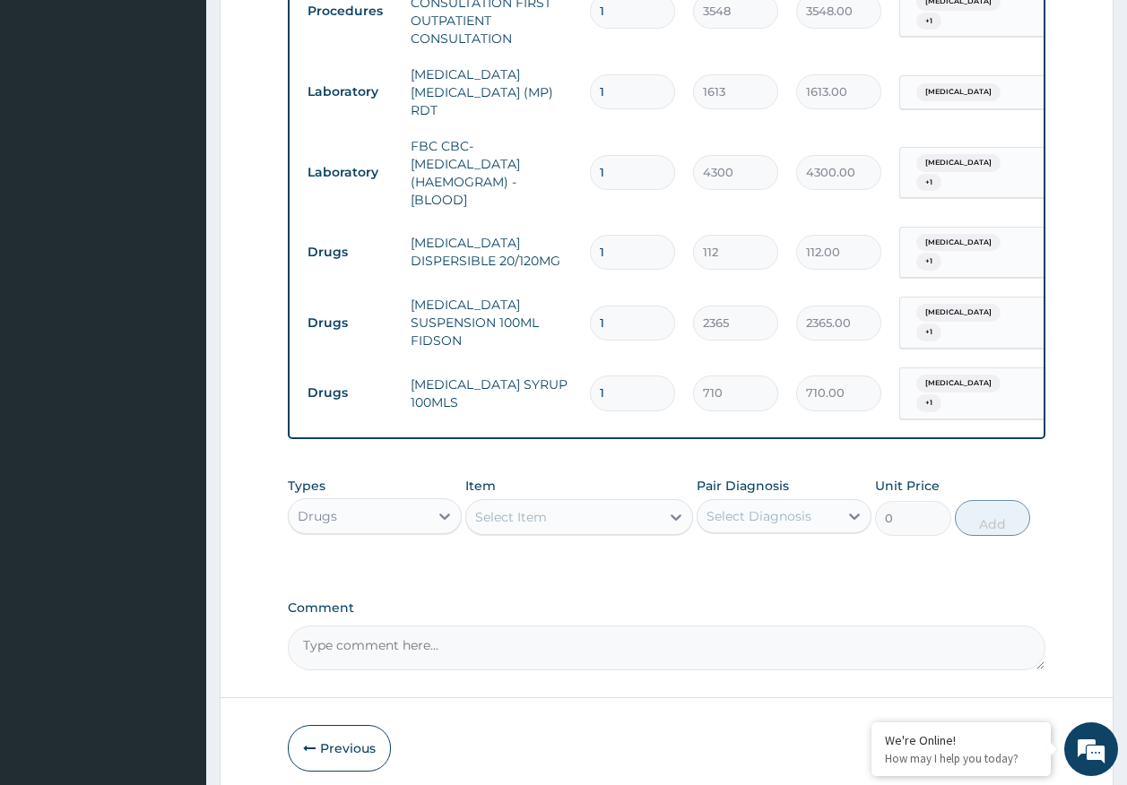
click at [622, 239] on input "1" at bounding box center [632, 252] width 85 height 35
type input "0.00"
type input "6"
type input "672.00"
type input "6"
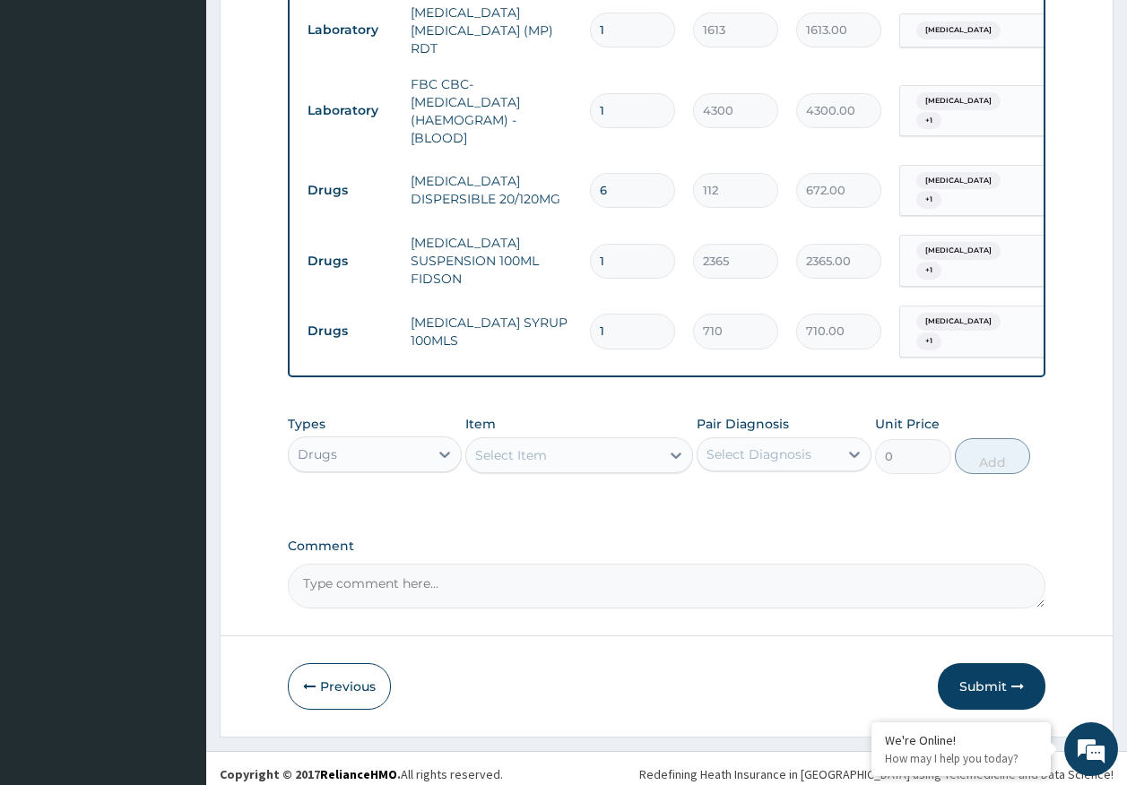
click at [999, 671] on button "Submit" at bounding box center [992, 686] width 108 height 47
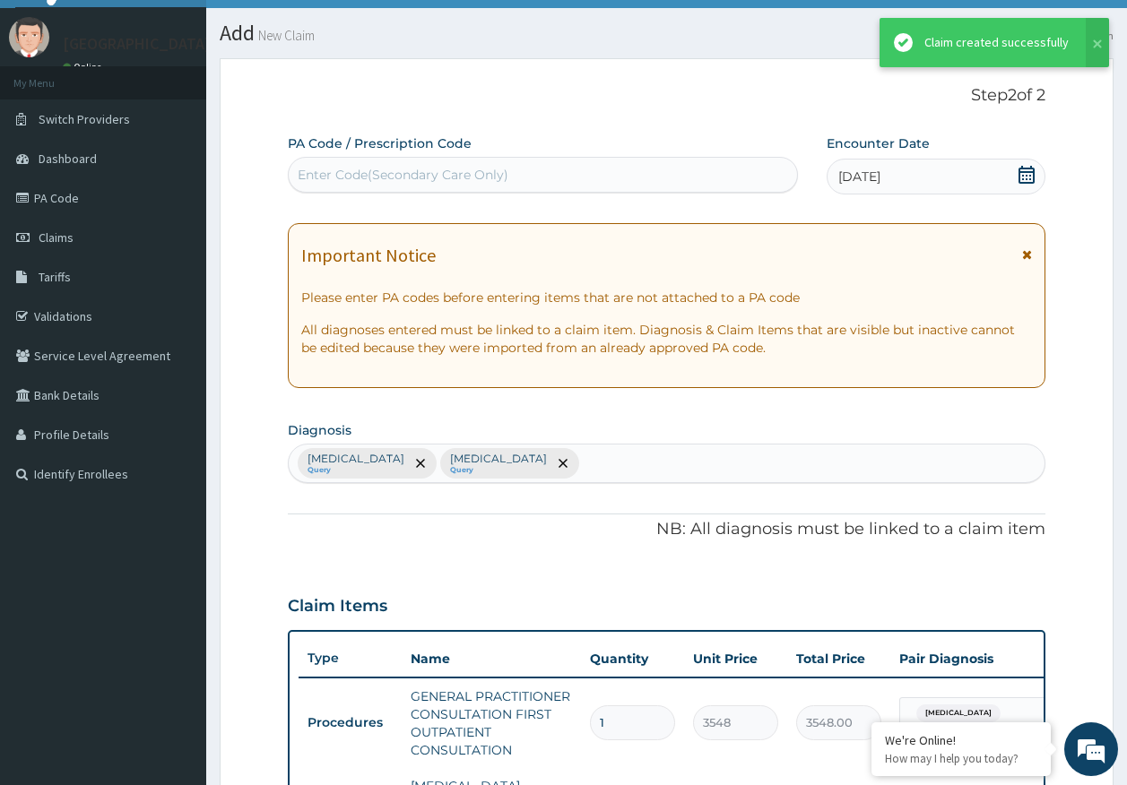
scroll to position [810, 0]
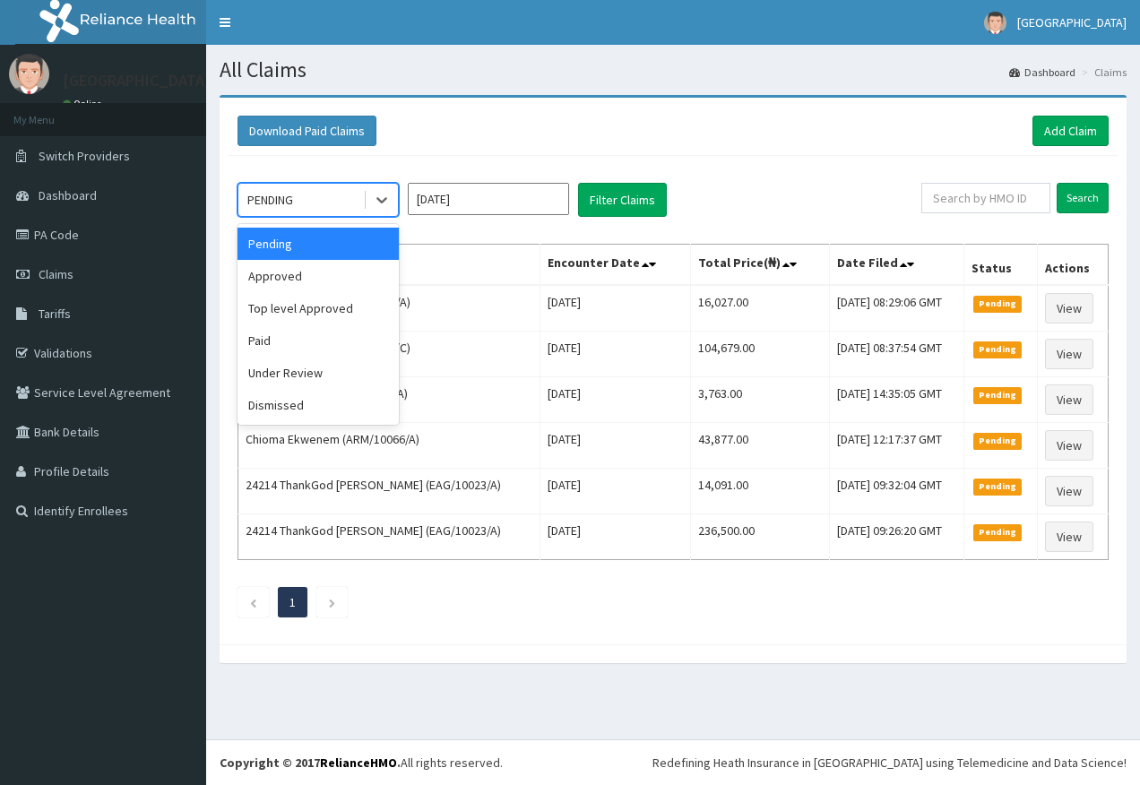
click at [299, 189] on div "PENDING" at bounding box center [300, 200] width 125 height 29
drag, startPoint x: 273, startPoint y: 281, endPoint x: 581, endPoint y: 222, distance: 314.0
click at [277, 278] on div "Approved" at bounding box center [318, 276] width 161 height 32
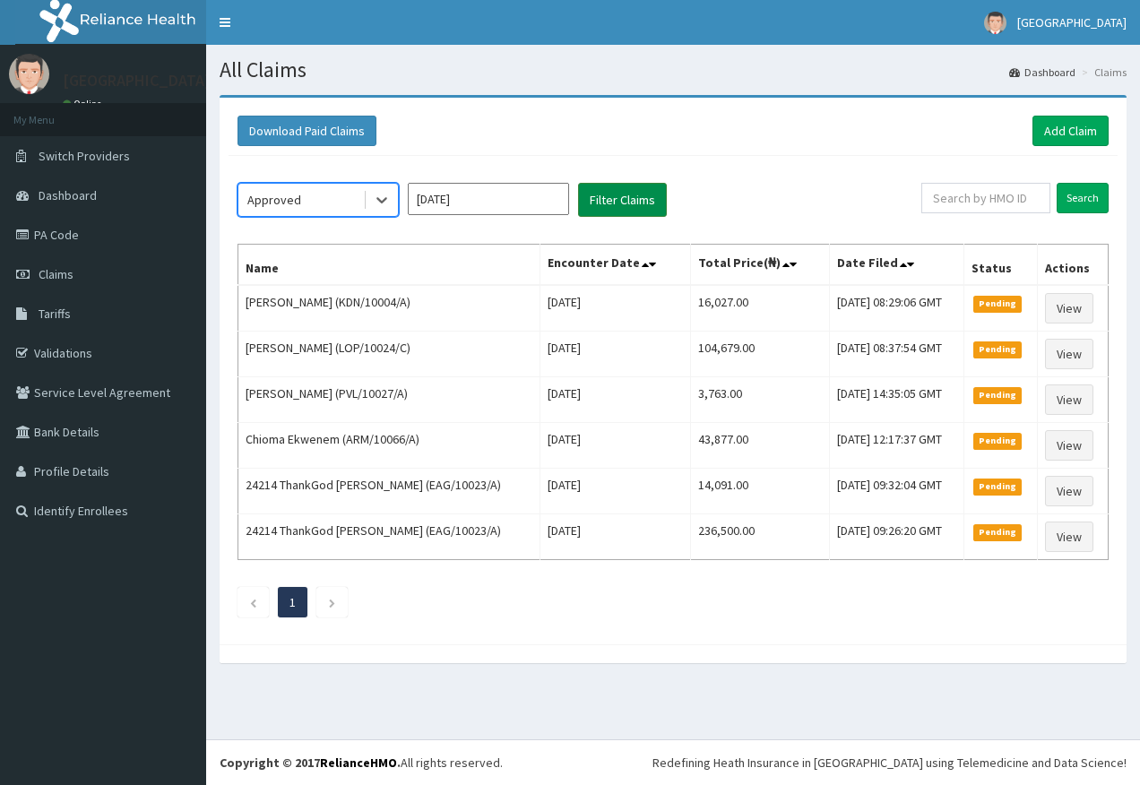
click at [624, 210] on button "Filter Claims" at bounding box center [622, 200] width 89 height 34
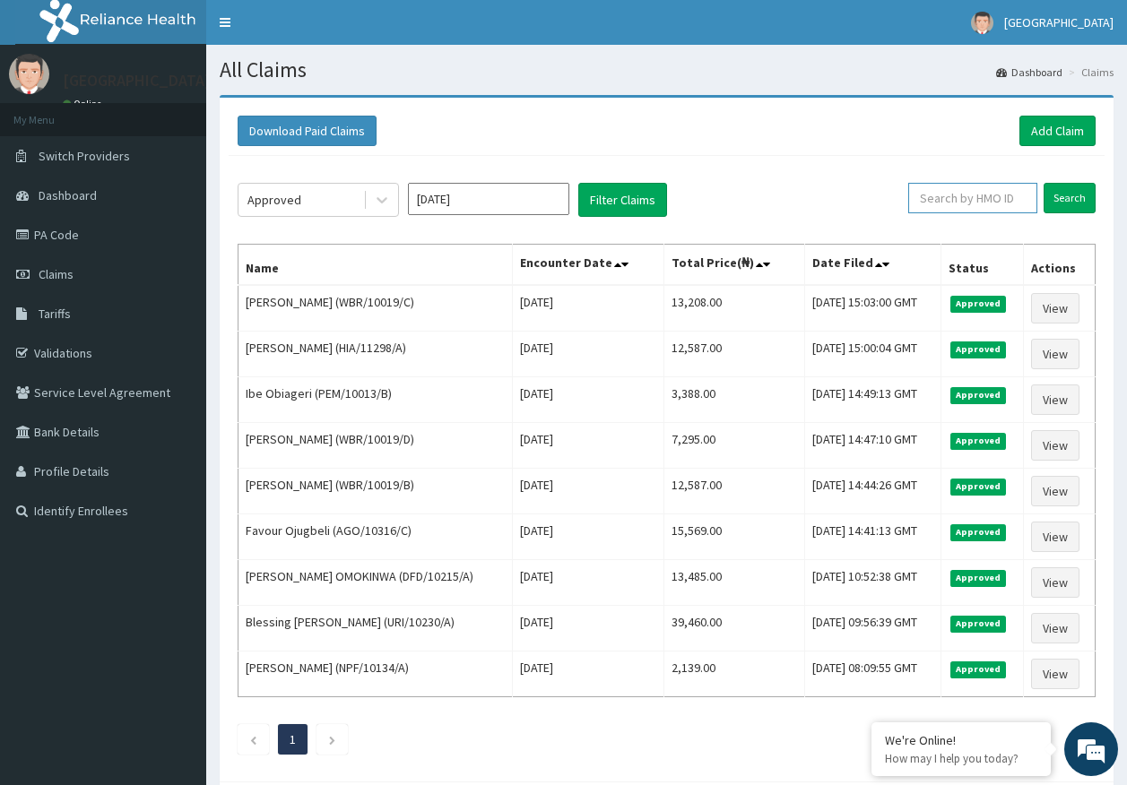
click at [945, 199] on input "text" at bounding box center [972, 198] width 129 height 30
paste input "EKL/10007/A"
type input "EKL/10007/A"
click at [1075, 209] on input "Search" at bounding box center [1069, 198] width 52 height 30
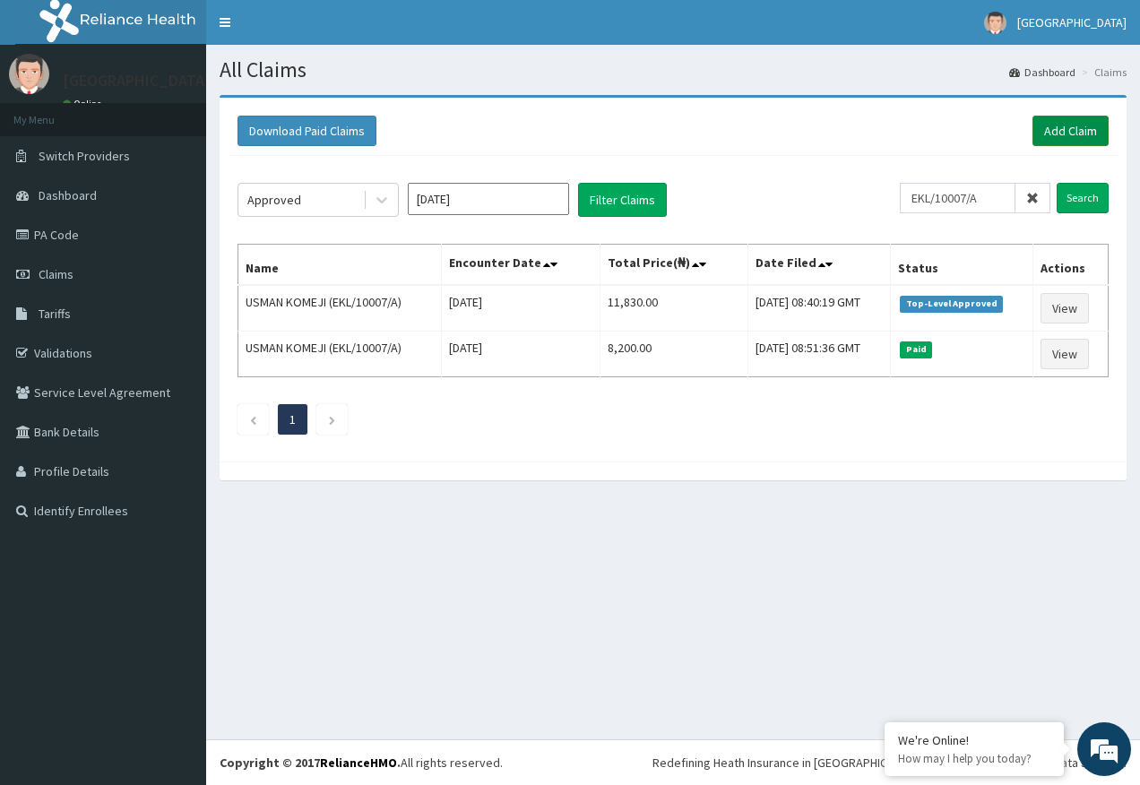
click at [1074, 138] on link "Add Claim" at bounding box center [1071, 131] width 76 height 30
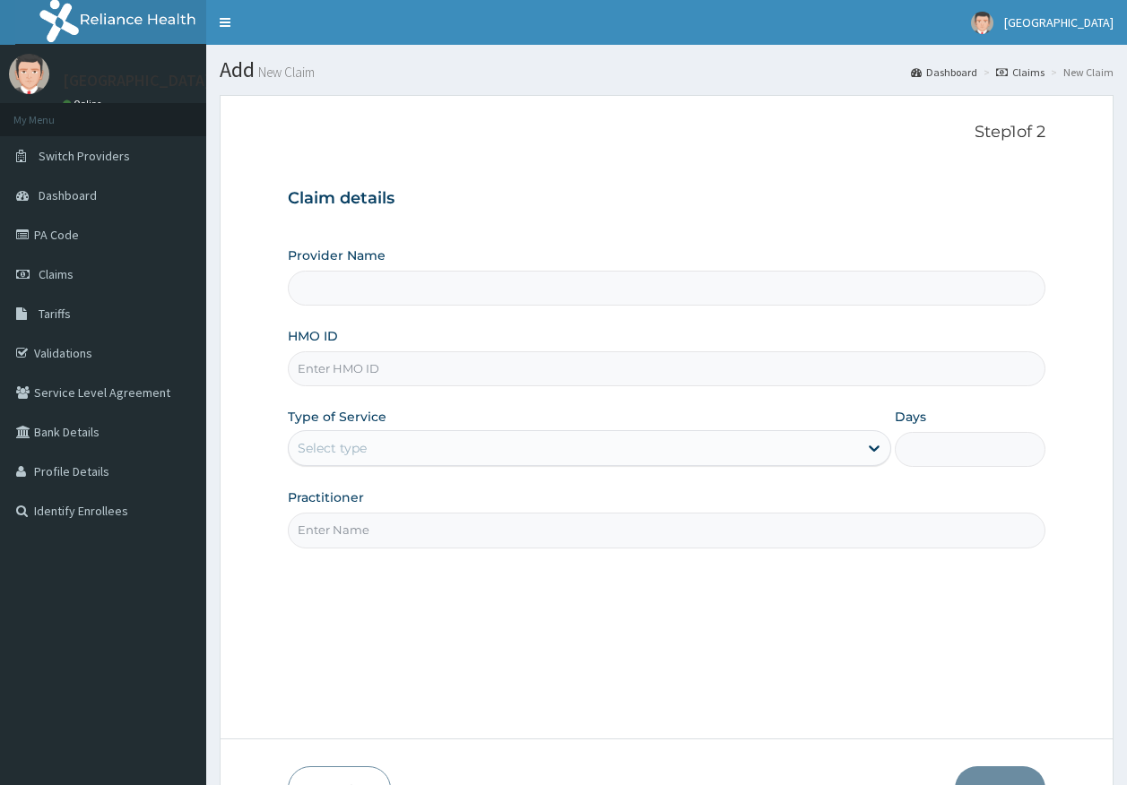
click at [354, 368] on input "HMO ID" at bounding box center [667, 368] width 758 height 35
paste input "EKL/10007/A"
type input "EKL/10007/A"
type input "[GEOGRAPHIC_DATA]"
type input "EKL/10007/A"
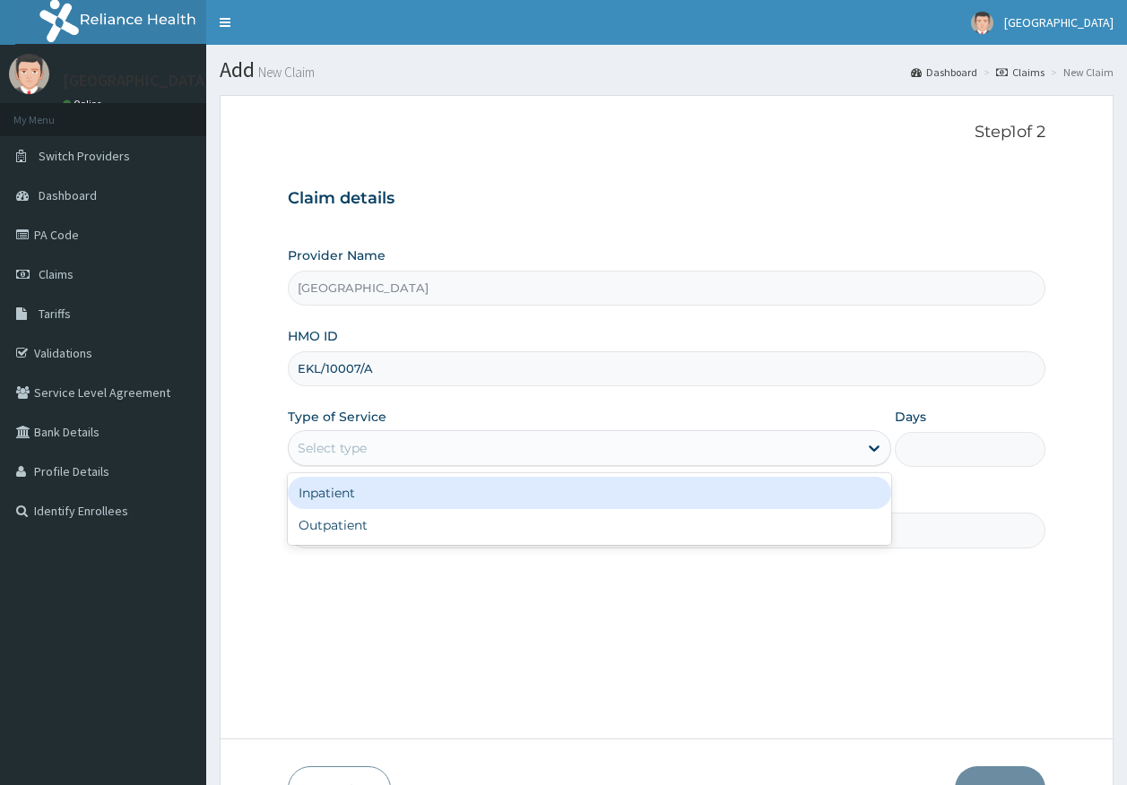
click at [318, 453] on div "Select type" at bounding box center [332, 448] width 69 height 18
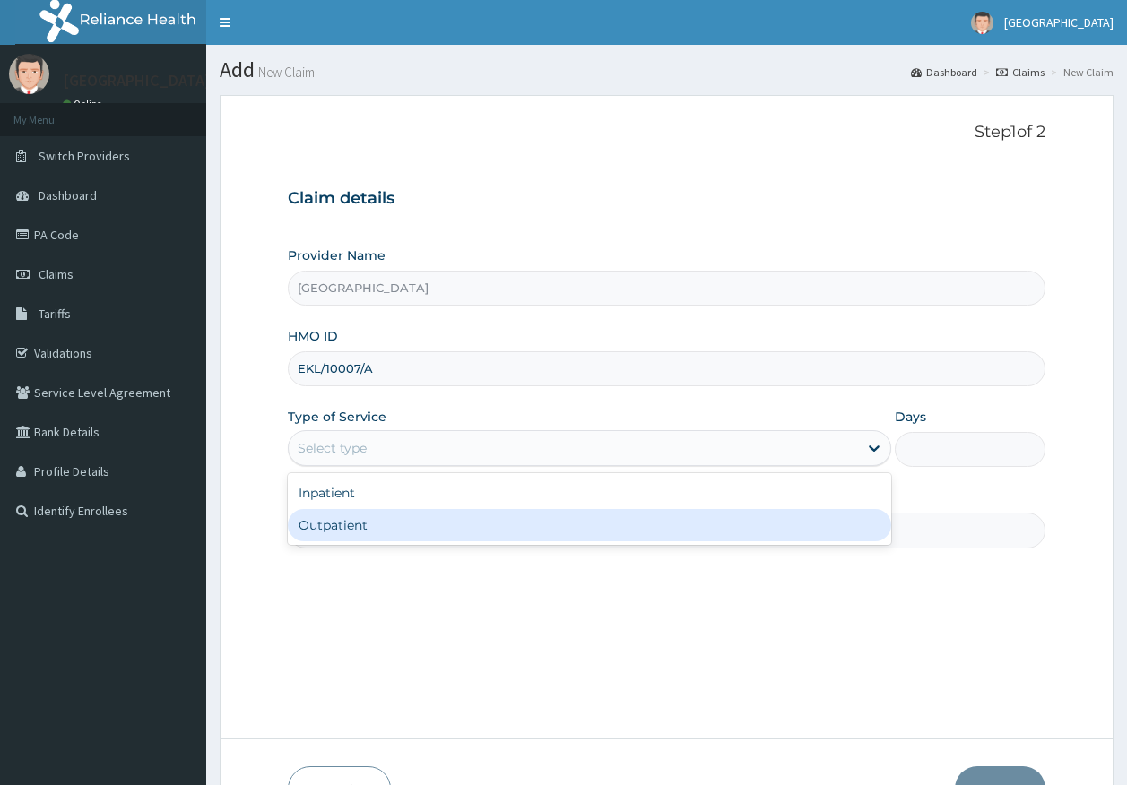
click at [329, 534] on div "Outpatient" at bounding box center [589, 525] width 603 height 32
type input "1"
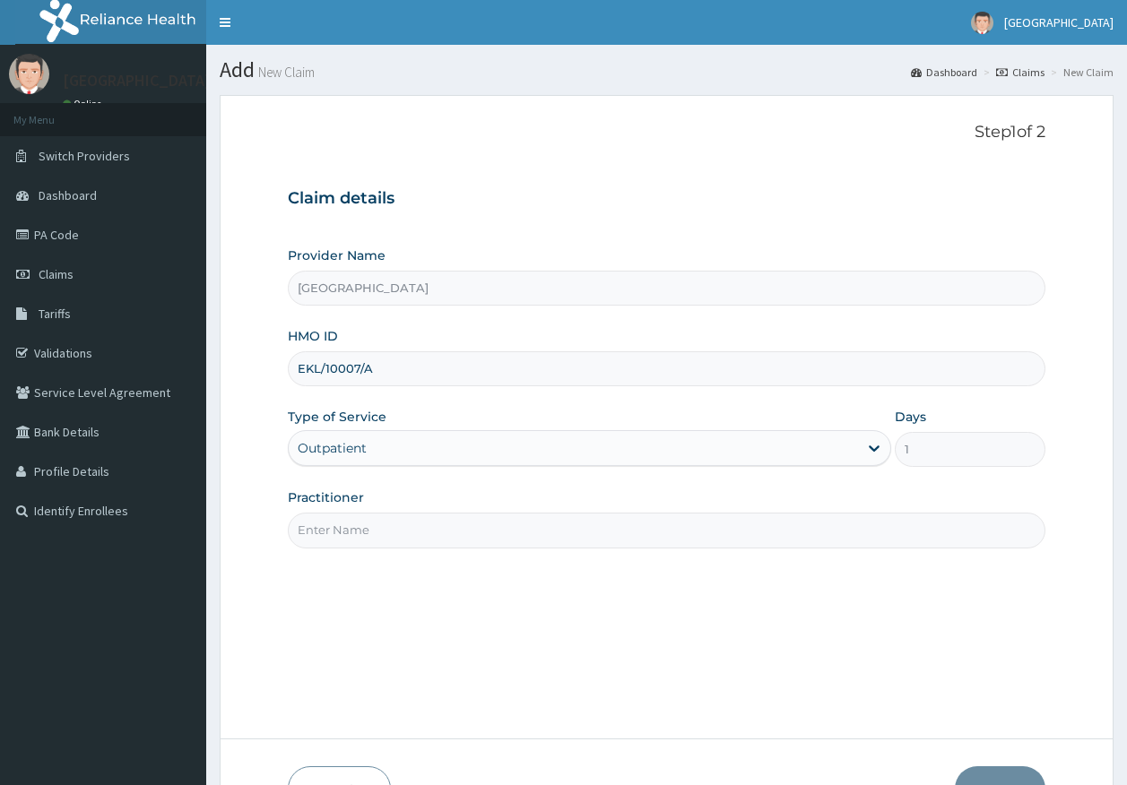
drag, startPoint x: 380, startPoint y: 533, endPoint x: 365, endPoint y: 537, distance: 15.7
click at [380, 533] on input "Practitioner" at bounding box center [667, 530] width 758 height 35
type input "[PERSON_NAME]"
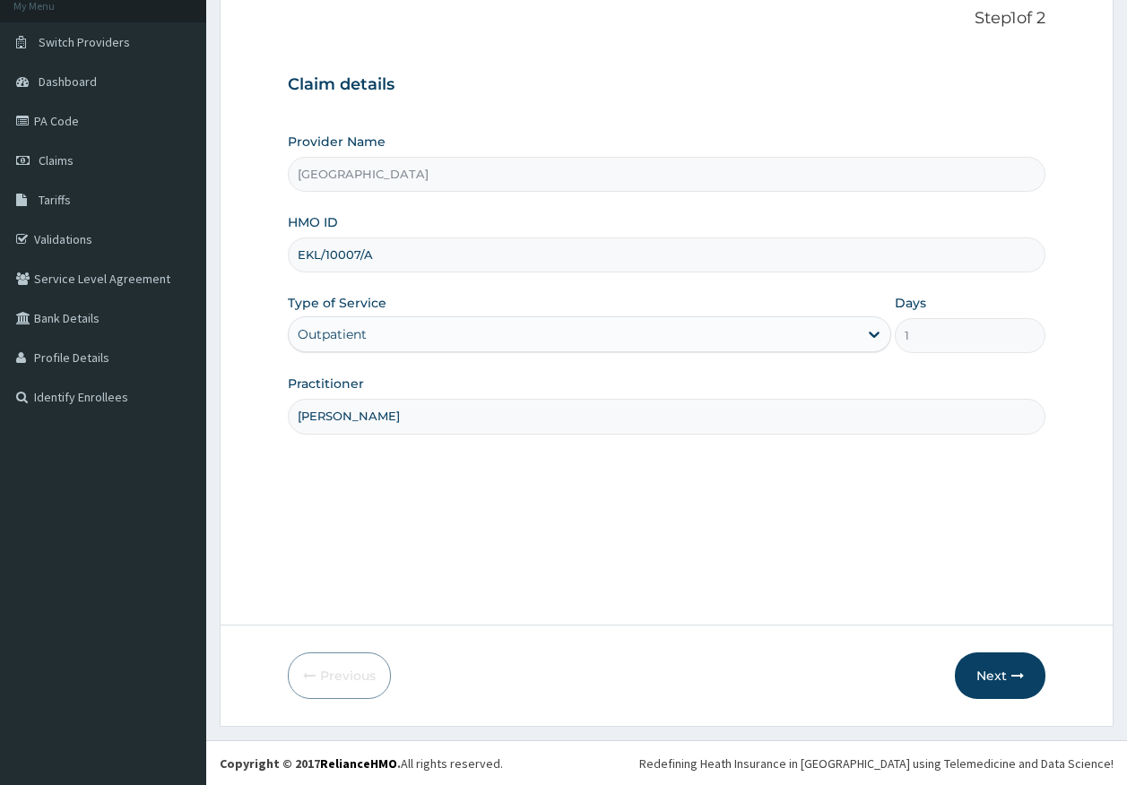
scroll to position [115, 0]
click at [993, 673] on button "Next" at bounding box center [1000, 675] width 91 height 47
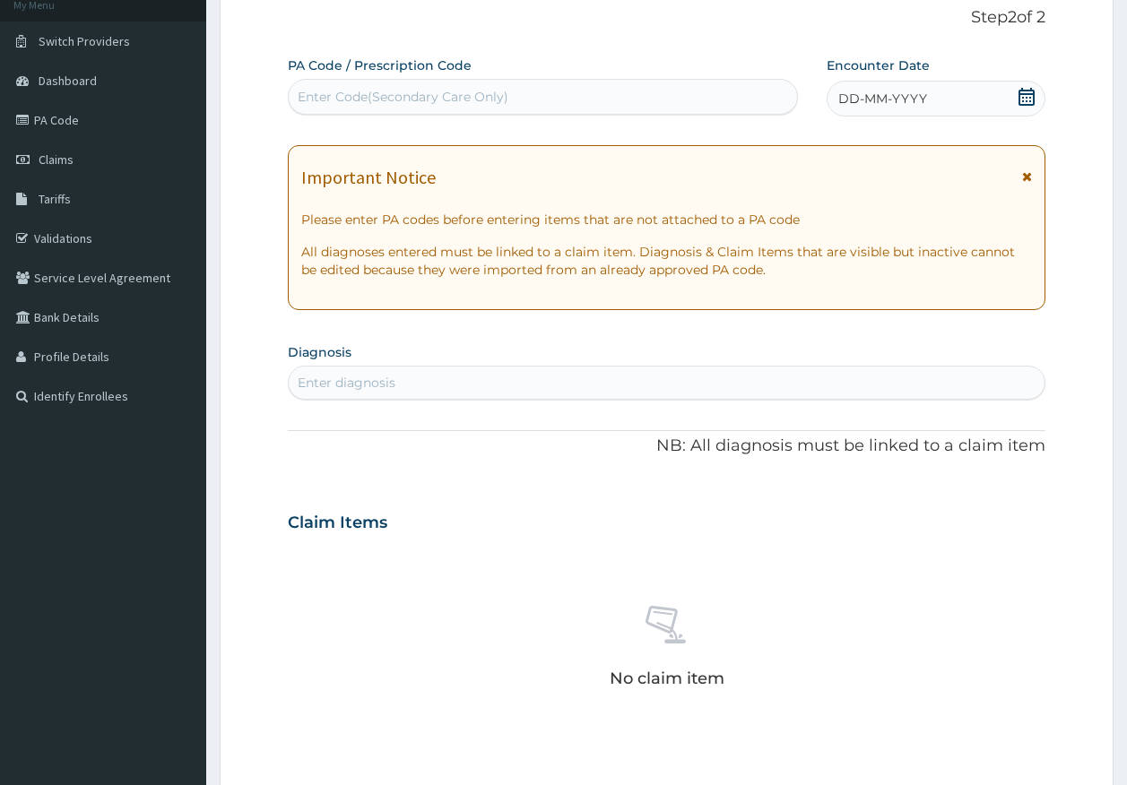
click at [592, 83] on div "Enter Code(Secondary Care Only)" at bounding box center [543, 96] width 509 height 29
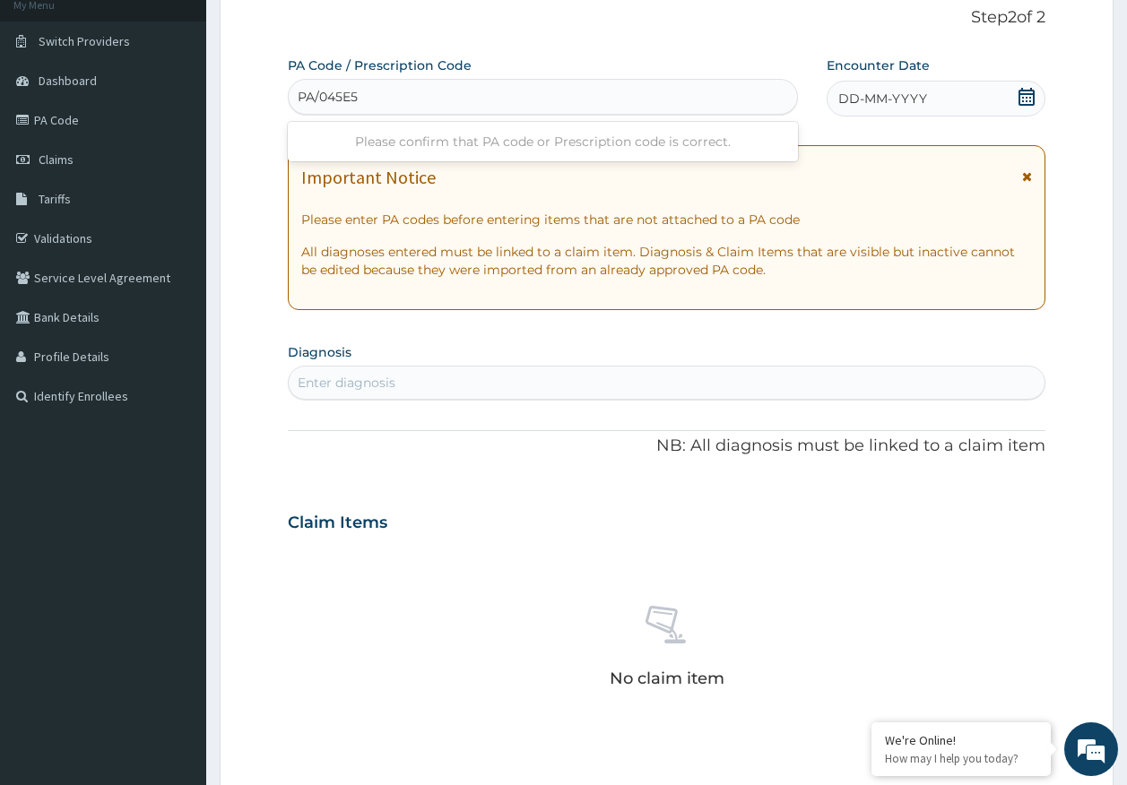
type input "PA/045E5A"
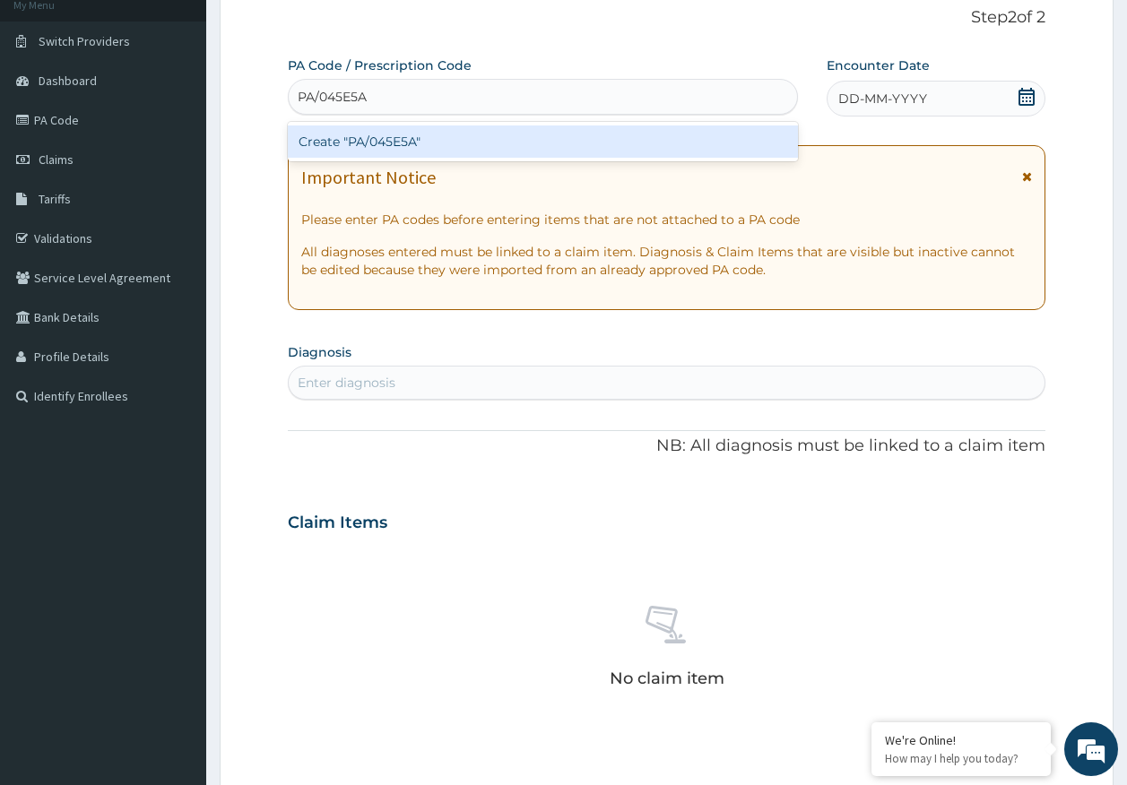
click at [404, 138] on div "Create "PA/045E5A"" at bounding box center [543, 141] width 511 height 32
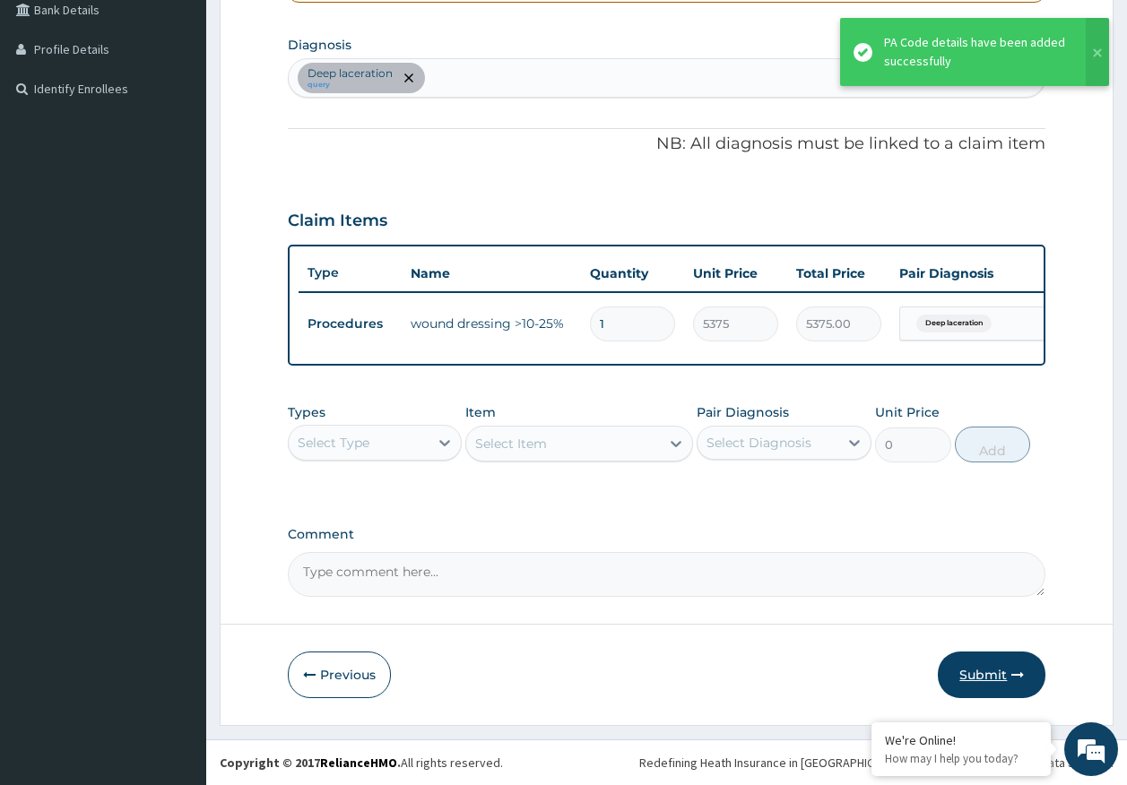
click at [991, 680] on button "Submit" at bounding box center [992, 675] width 108 height 47
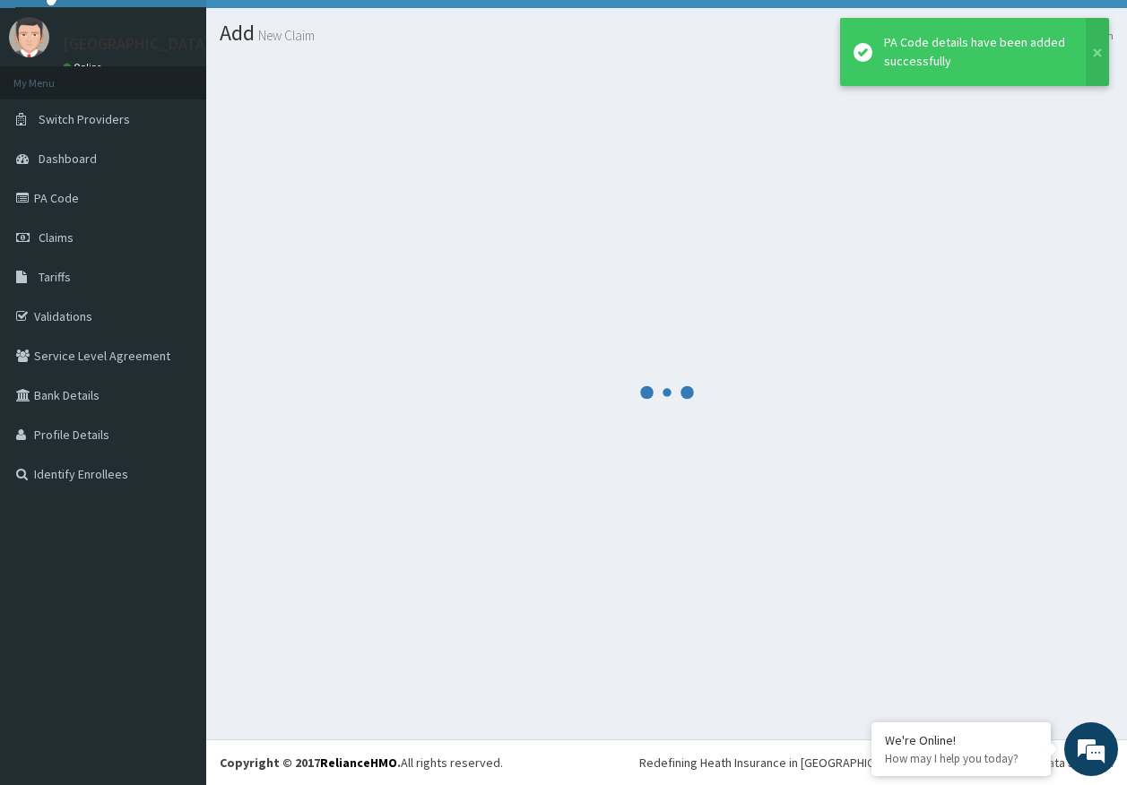
scroll to position [37, 0]
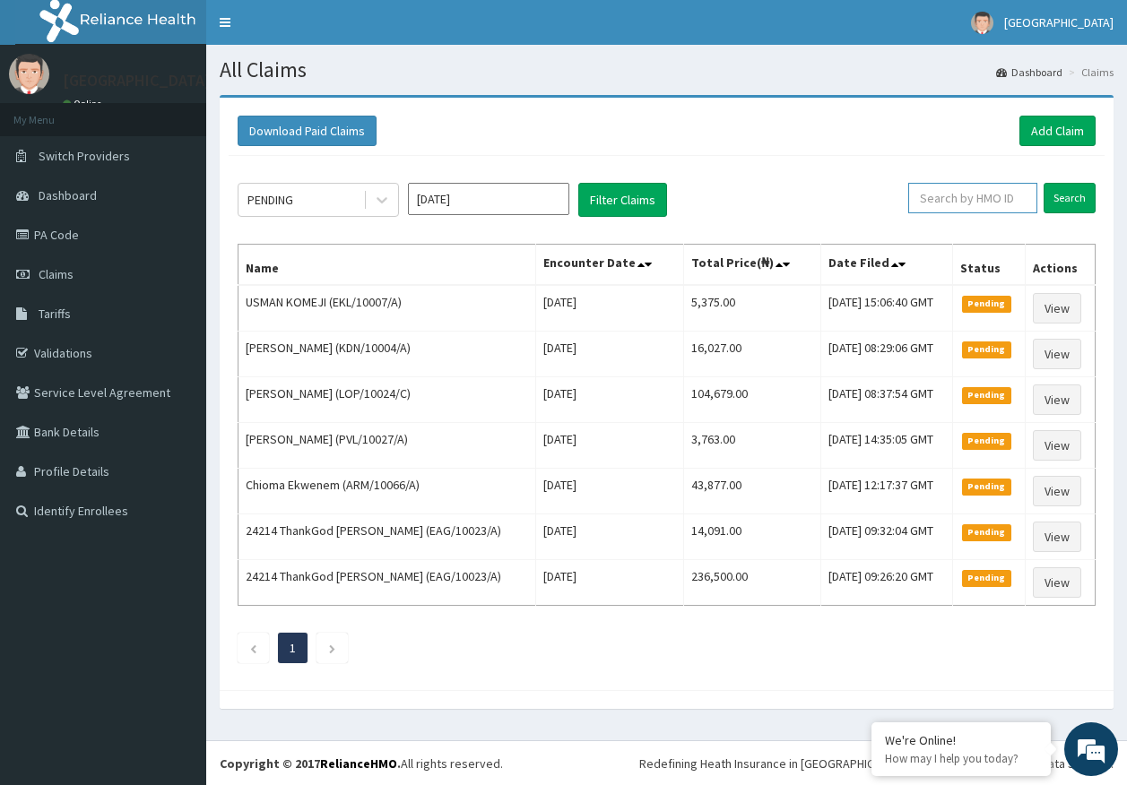
click at [952, 203] on input "text" at bounding box center [972, 198] width 129 height 30
paste input "OHT/10713/A"
type input "OHT/10713/A"
click at [1077, 198] on input "Search" at bounding box center [1069, 198] width 52 height 30
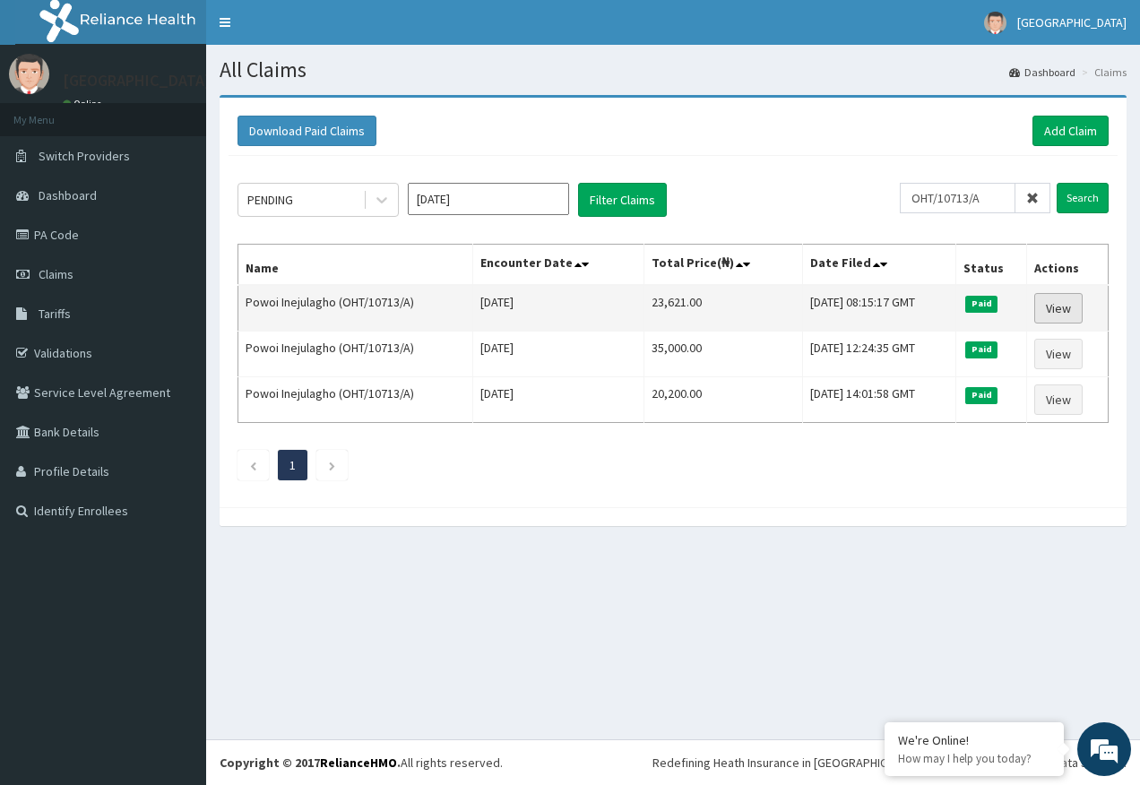
click at [1064, 304] on link "View" at bounding box center [1058, 308] width 48 height 30
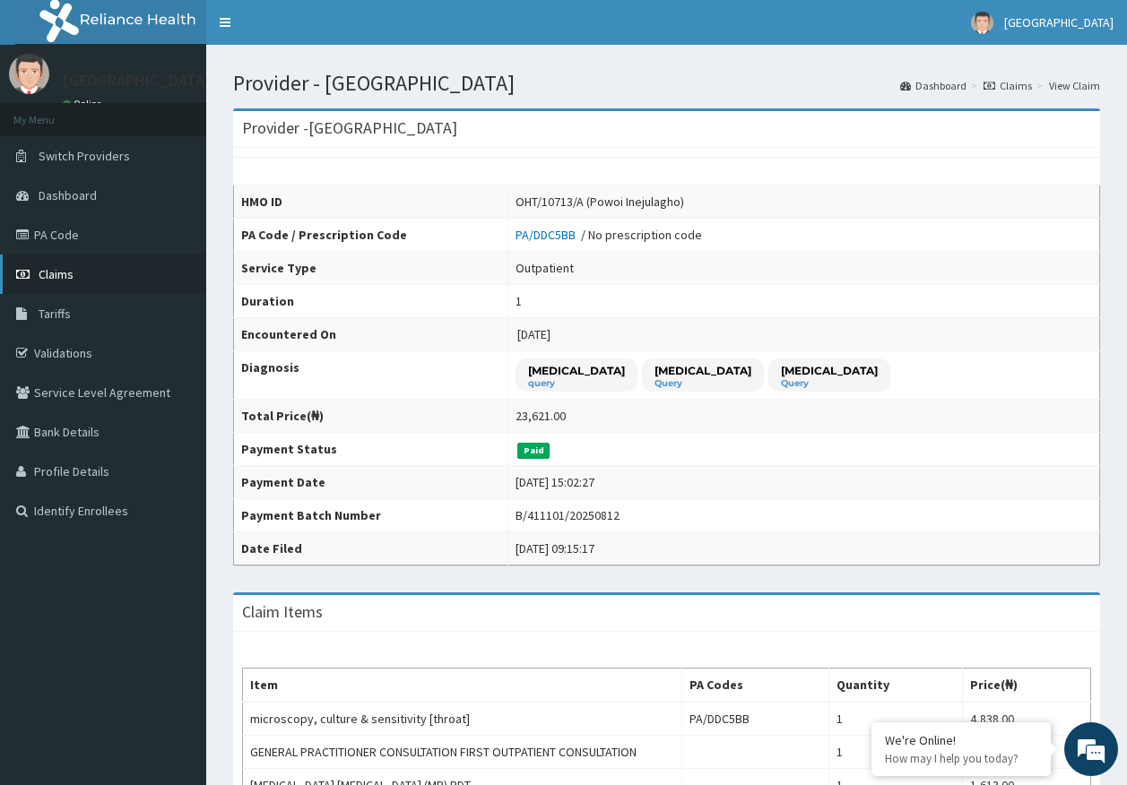
click at [56, 274] on span "Claims" at bounding box center [56, 274] width 35 height 16
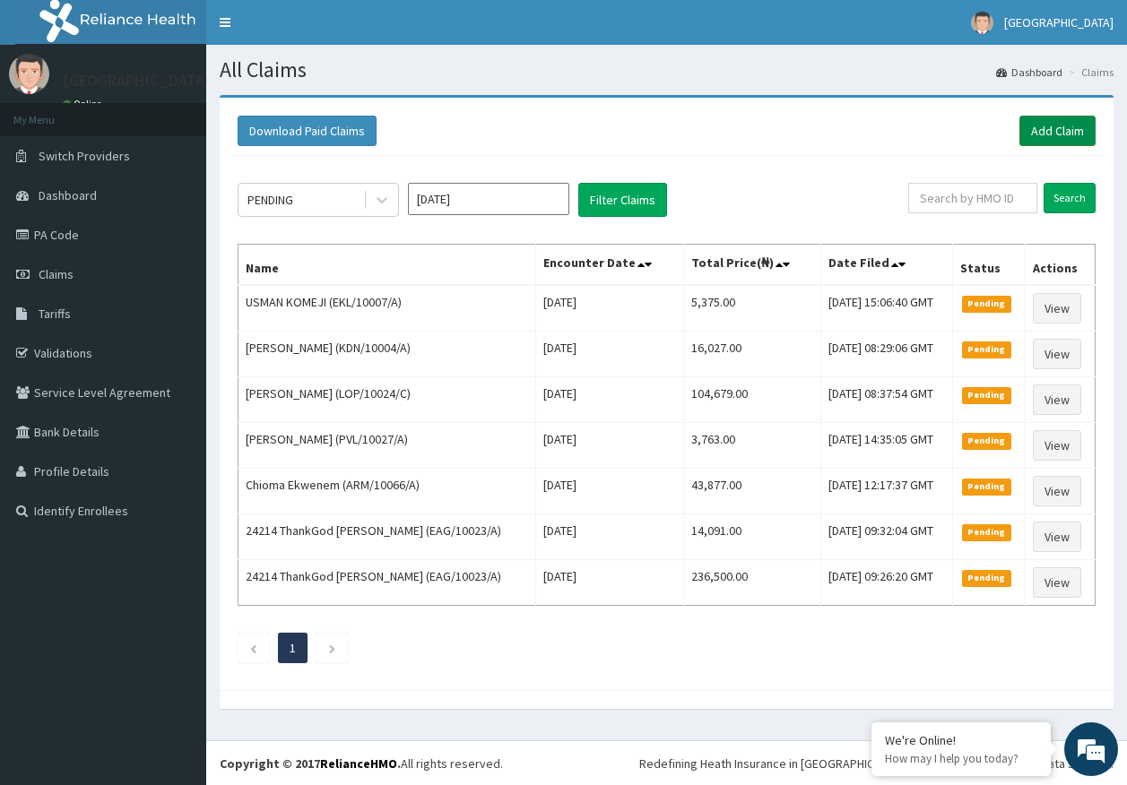
click link "Add Claim"
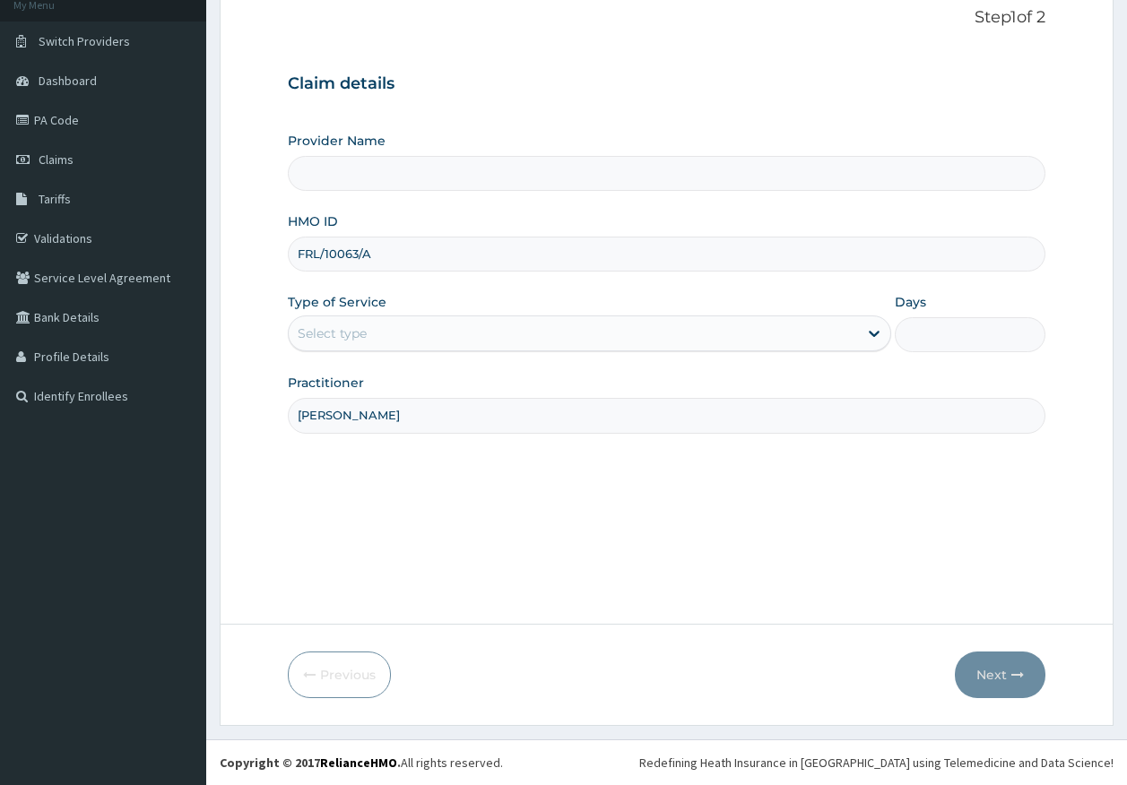
click at [359, 333] on div "Select type" at bounding box center [332, 333] width 69 height 18
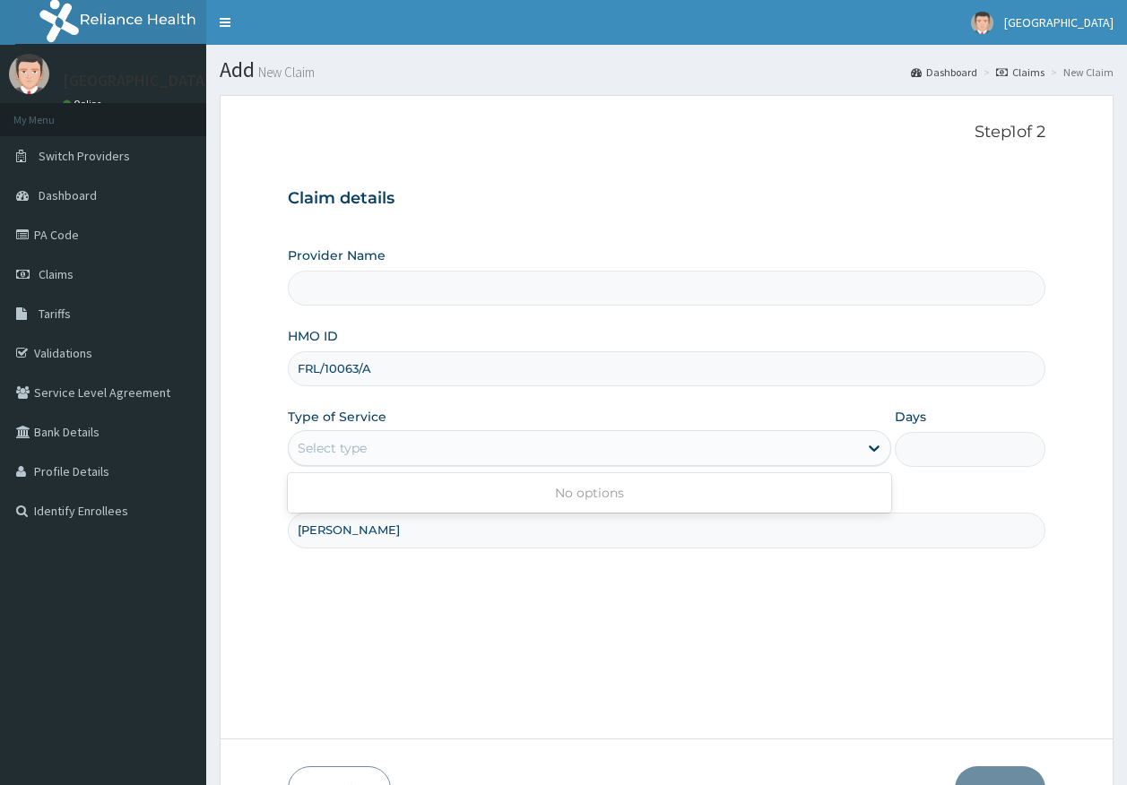
click at [326, 441] on div "Select type" at bounding box center [332, 448] width 69 height 18
click at [81, 272] on link "Claims" at bounding box center [103, 274] width 206 height 39
type input "[GEOGRAPHIC_DATA]"
click at [341, 444] on div "Select type" at bounding box center [332, 448] width 69 height 18
click at [56, 273] on span "Claims" at bounding box center [56, 274] width 35 height 16
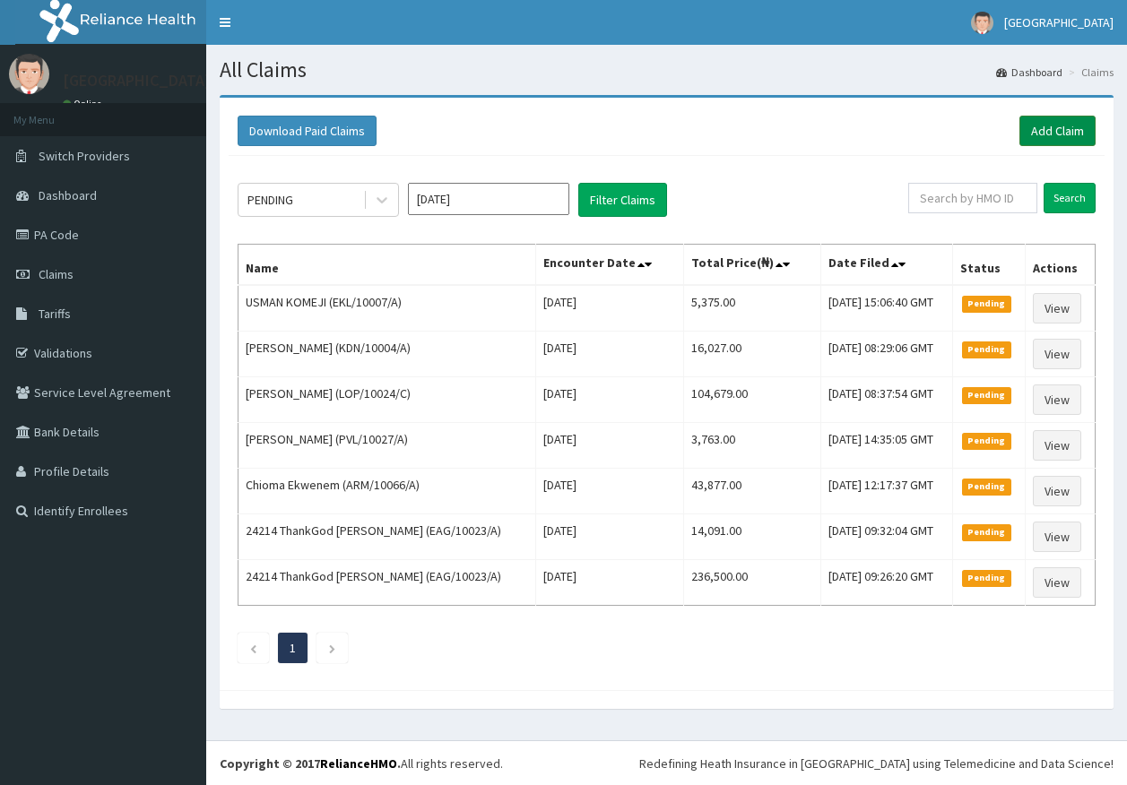
click at [1062, 126] on link "Add Claim" at bounding box center [1057, 131] width 76 height 30
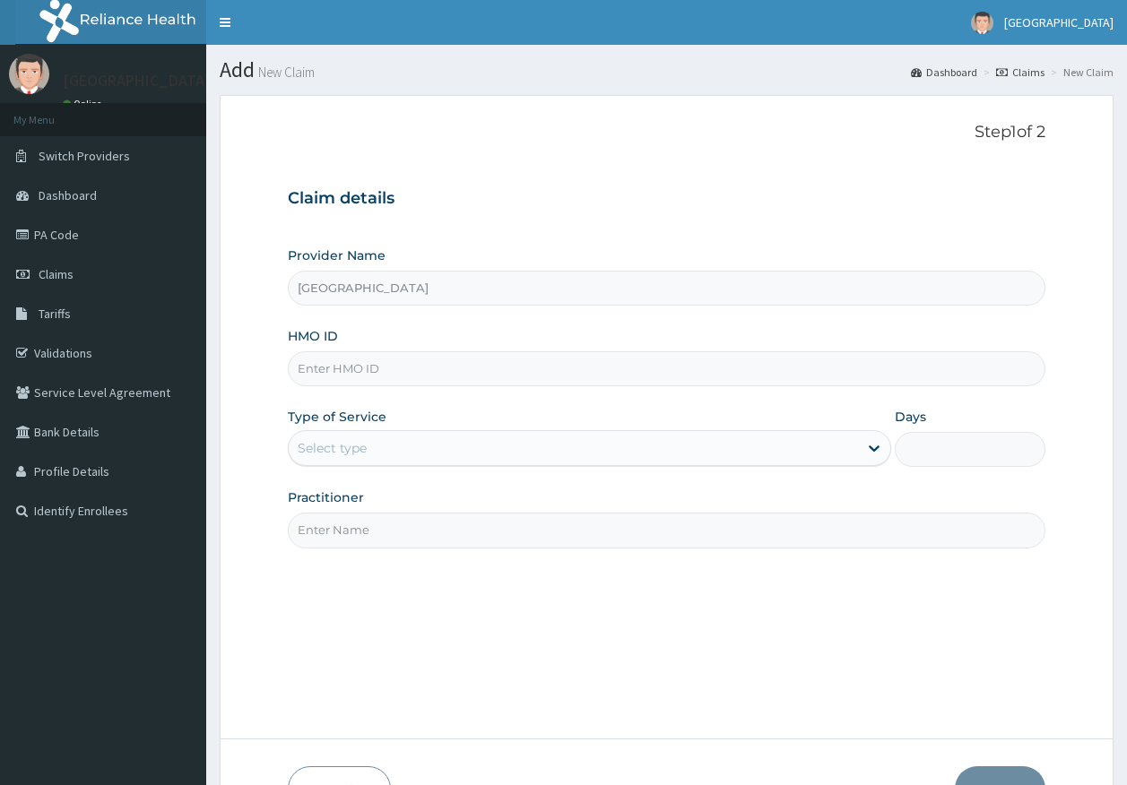
type input "[GEOGRAPHIC_DATA]"
click at [342, 370] on input "HMO ID" at bounding box center [667, 368] width 758 height 35
paste input "FRL/10063/A"
type input "FRL/10063/A"
click at [337, 450] on div "Select type" at bounding box center [332, 448] width 69 height 18
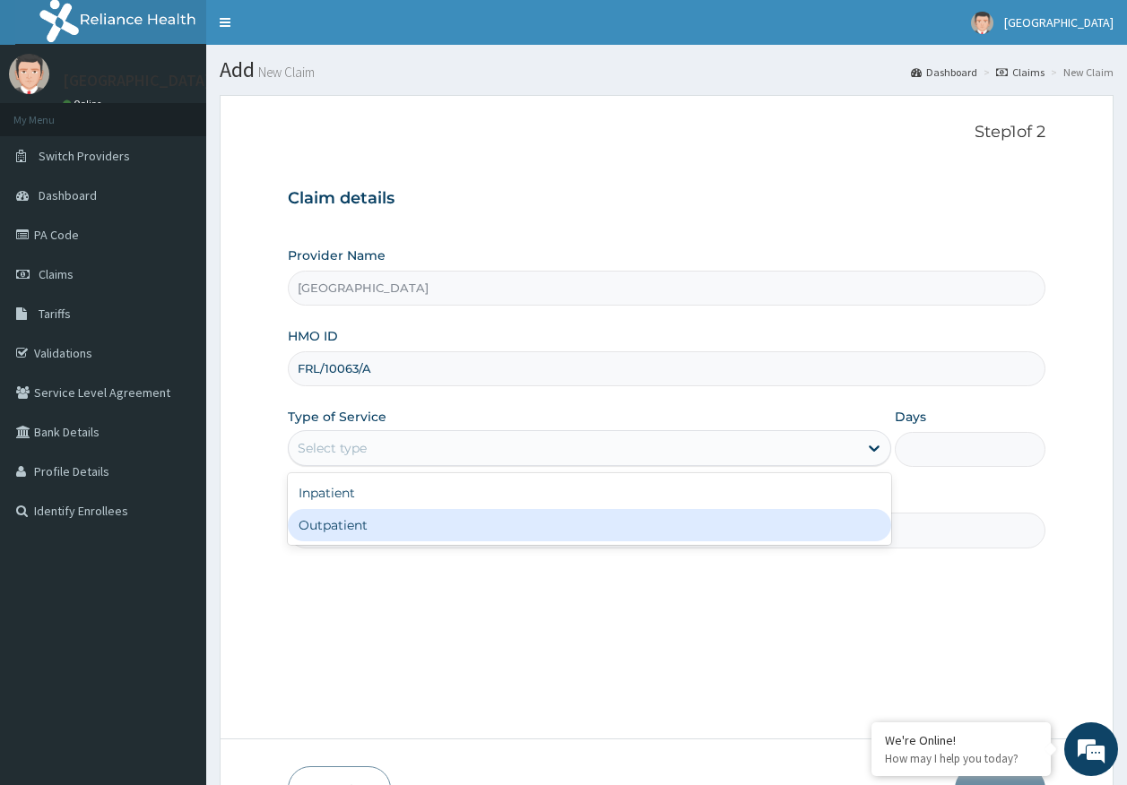
click at [346, 529] on div "Outpatient" at bounding box center [589, 525] width 603 height 32
type input "1"
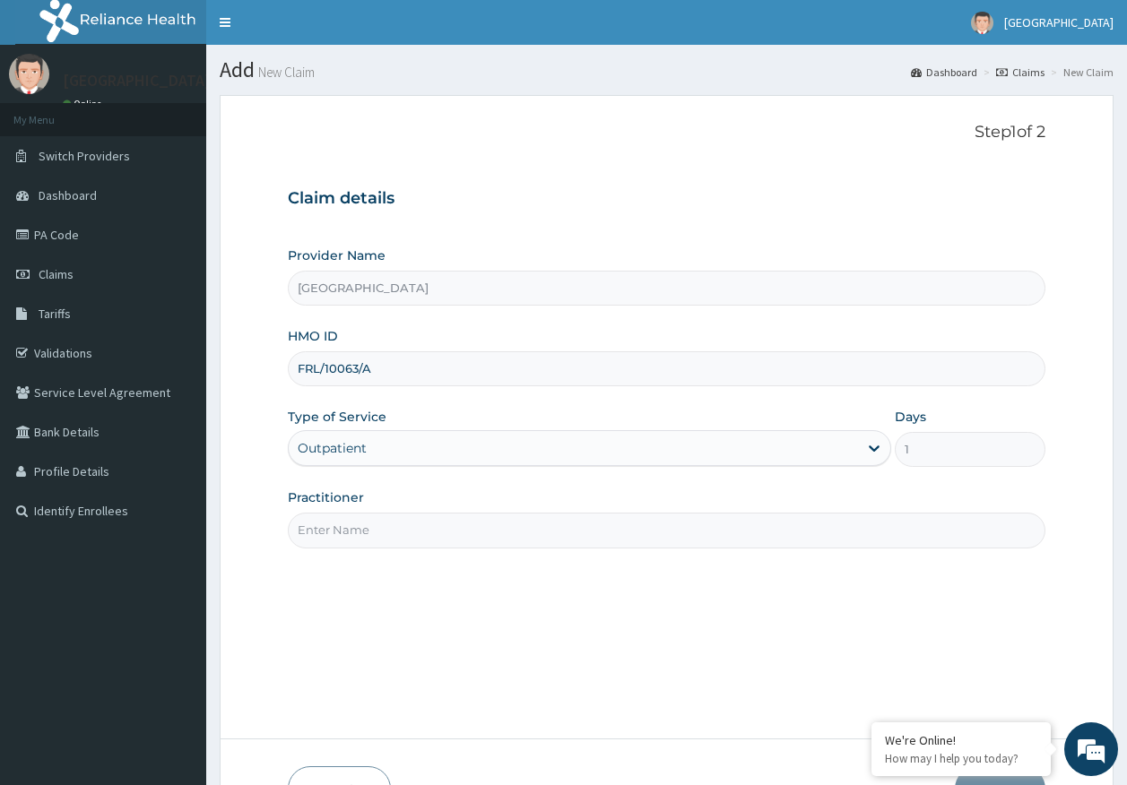
click at [367, 532] on input "Practitioner" at bounding box center [667, 530] width 758 height 35
type input "DR AJAYI"
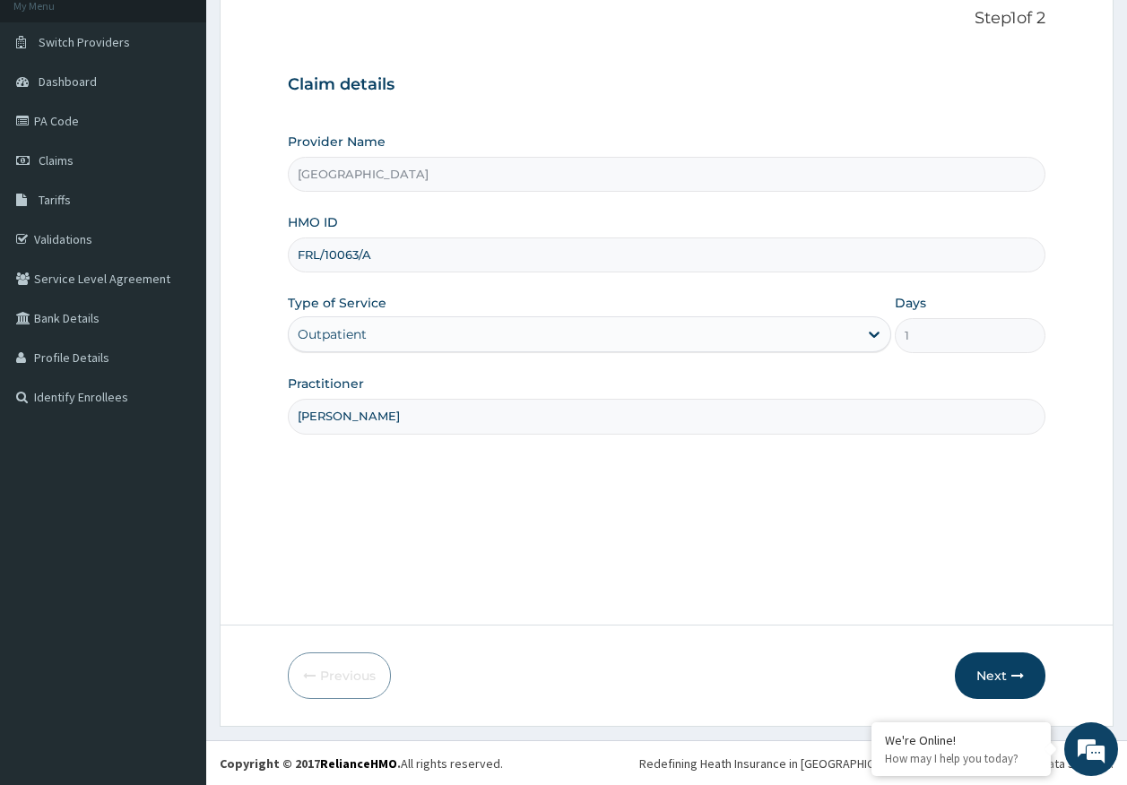
scroll to position [115, 0]
click at [1023, 666] on button "Next" at bounding box center [1000, 675] width 91 height 47
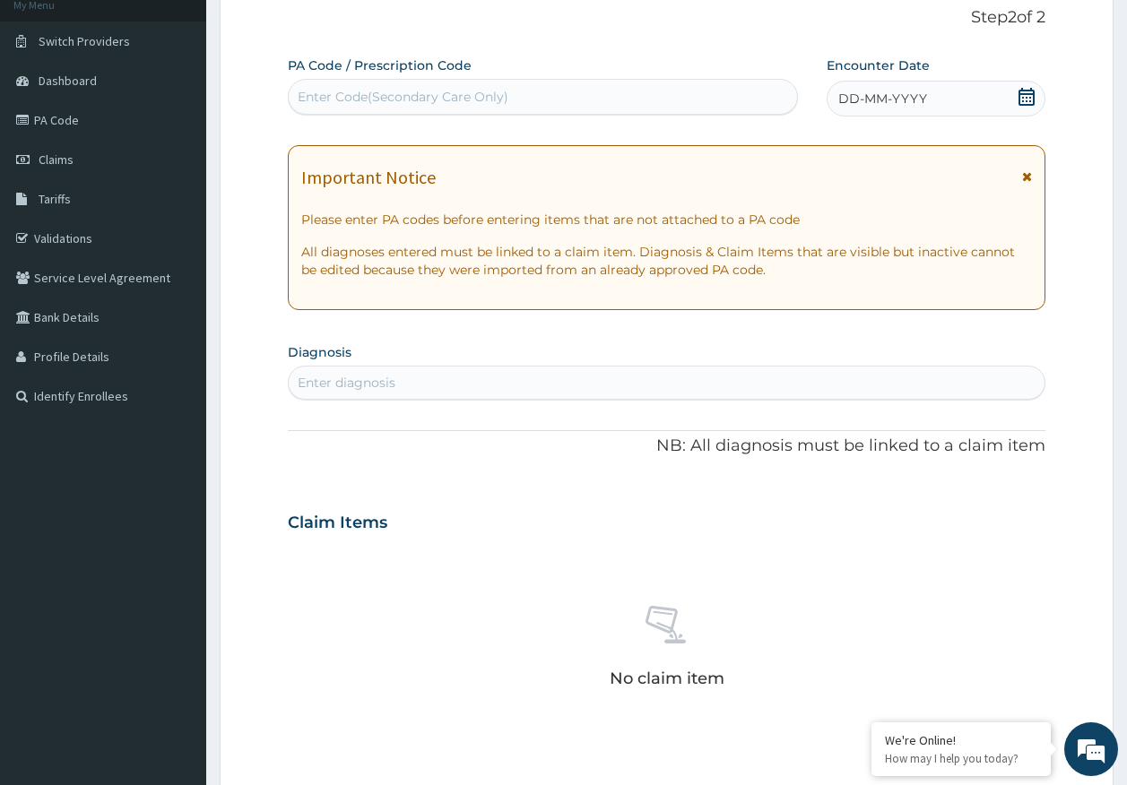
click at [517, 91] on div "Enter Code(Secondary Care Only)" at bounding box center [543, 96] width 509 height 29
type input "PA/5FB305"
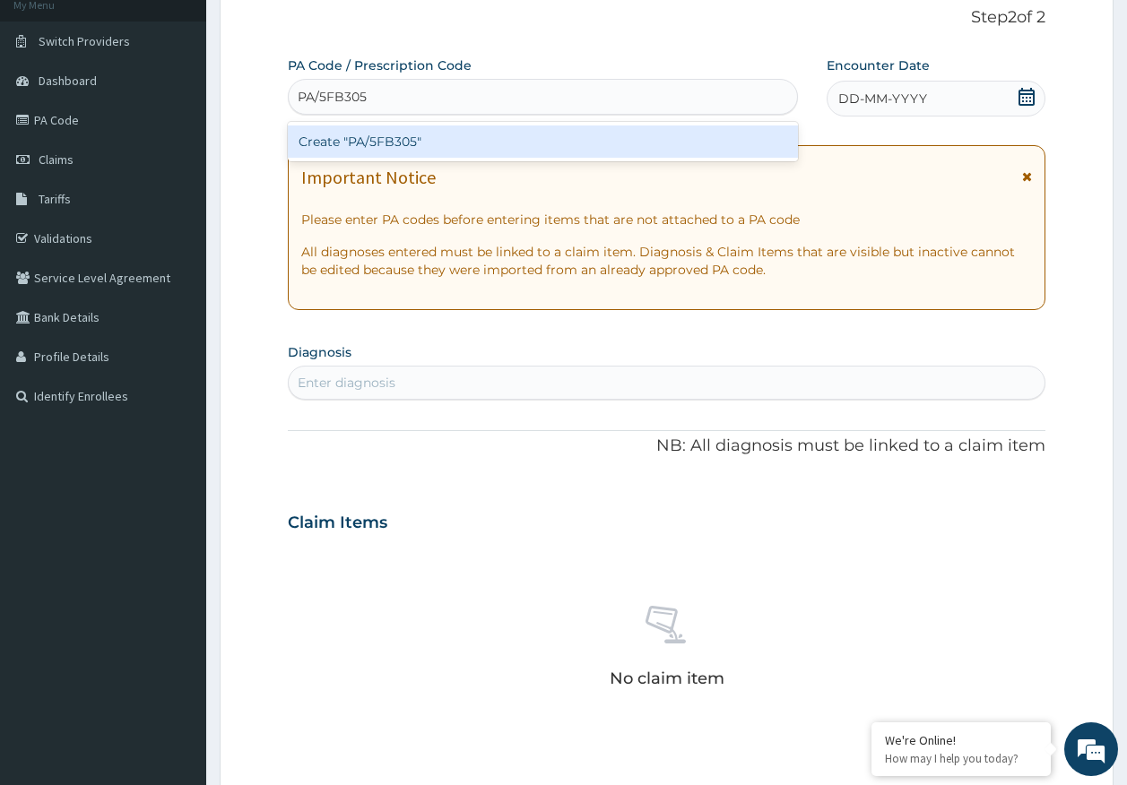
click at [392, 142] on div "Create "PA/5FB305"" at bounding box center [543, 141] width 511 height 32
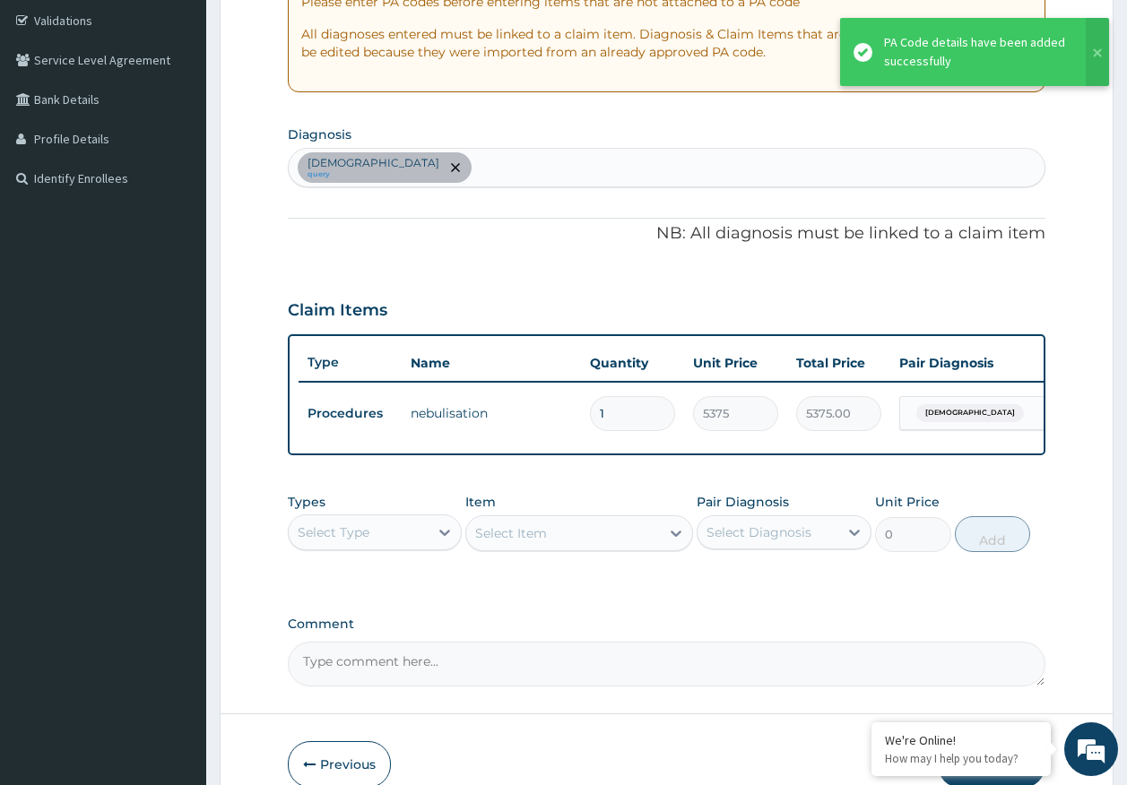
scroll to position [436, 0]
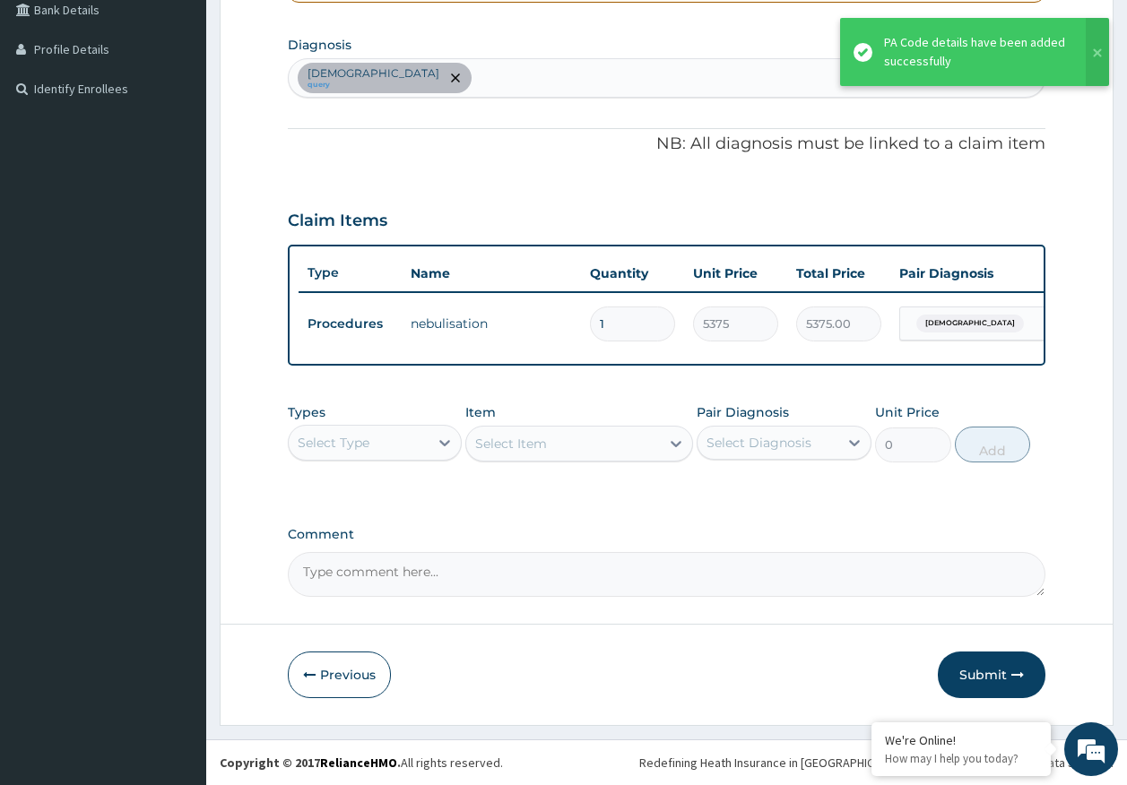
click at [335, 444] on div "Select Type" at bounding box center [334, 443] width 72 height 18
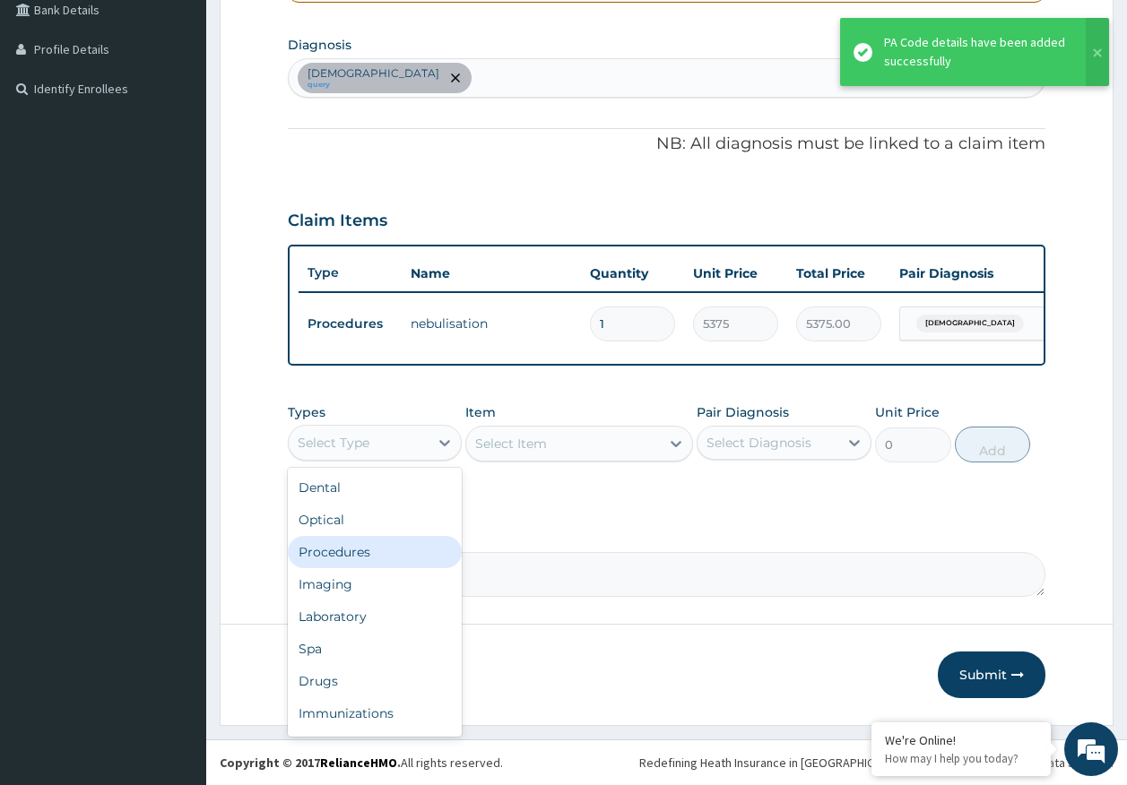
drag, startPoint x: 350, startPoint y: 548, endPoint x: 535, endPoint y: 516, distance: 188.2
click at [350, 549] on div "Procedures" at bounding box center [375, 552] width 175 height 32
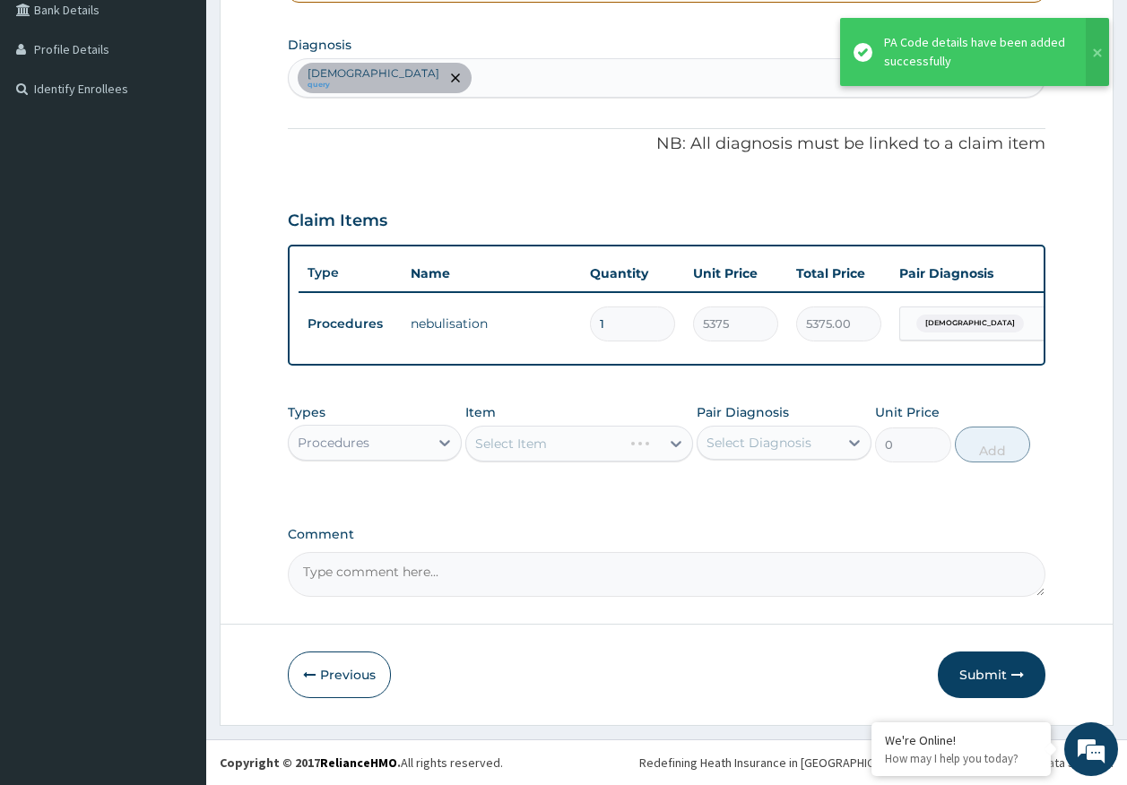
click at [802, 448] on div "Select Diagnosis" at bounding box center [758, 443] width 105 height 18
click at [766, 496] on div "Asthma" at bounding box center [784, 489] width 175 height 37
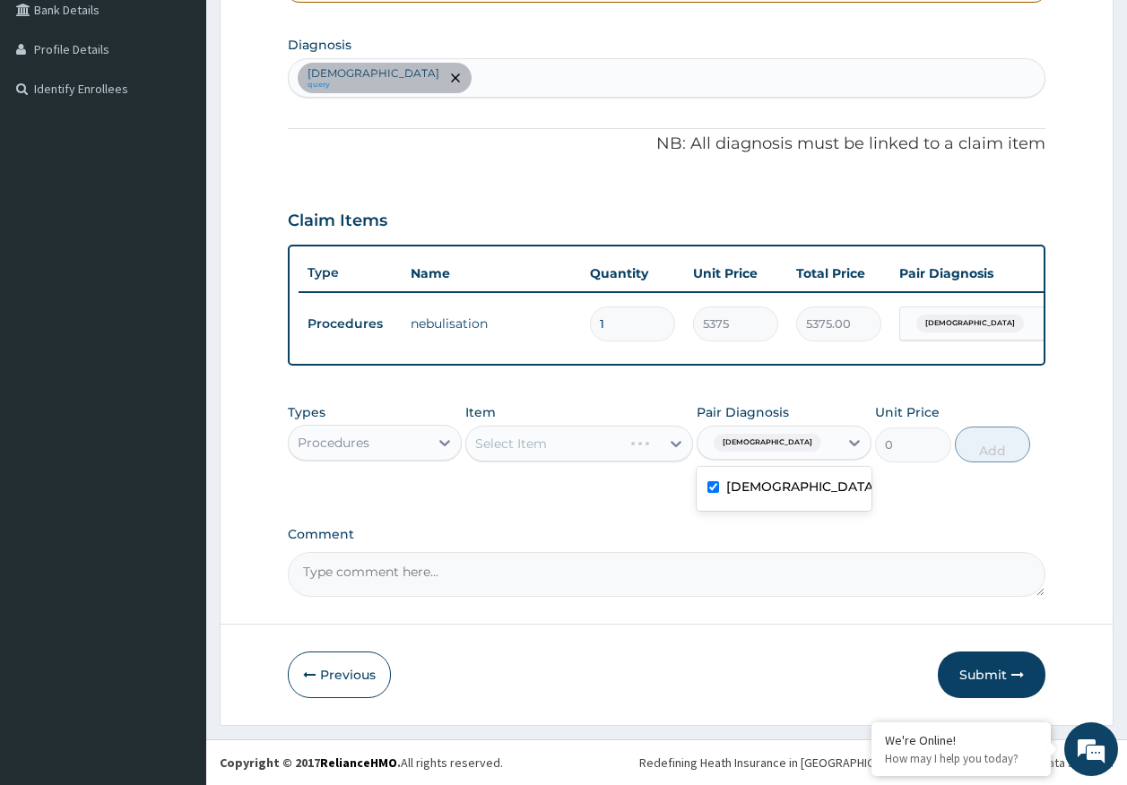
click at [792, 489] on div "Asthma" at bounding box center [784, 489] width 175 height 37
click at [722, 492] on div "Asthma" at bounding box center [784, 489] width 175 height 37
checkbox input "true"
click at [571, 548] on div "Comment" at bounding box center [667, 562] width 758 height 70
click at [536, 448] on div "Select Item" at bounding box center [511, 444] width 72 height 18
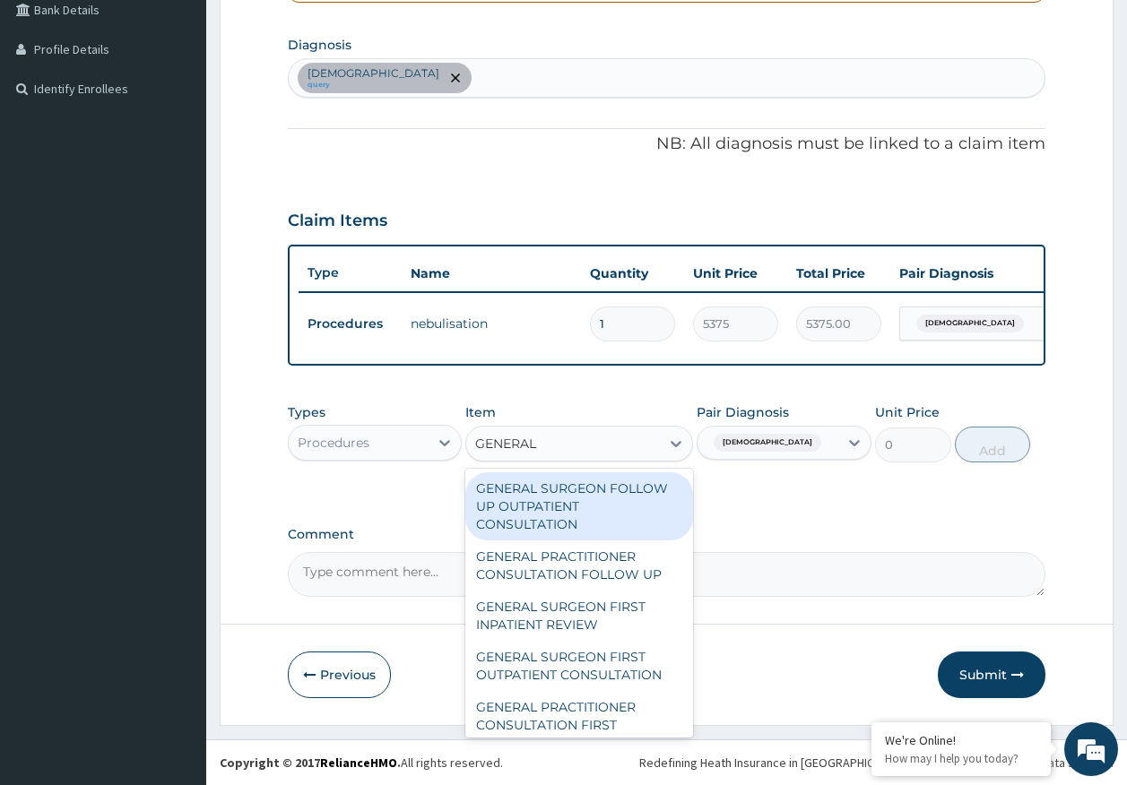
type input "GENERAL P"
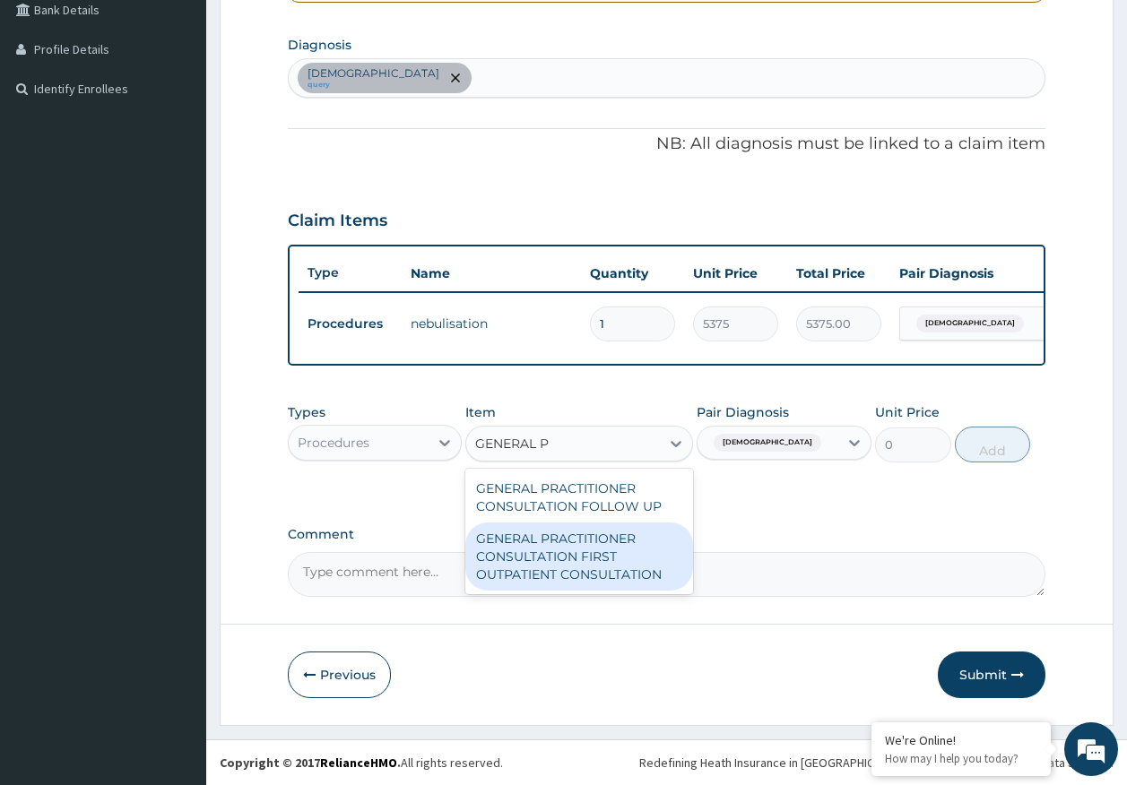
click at [571, 549] on div "GENERAL PRACTITIONER CONSULTATION FIRST OUTPATIENT CONSULTATION" at bounding box center [579, 557] width 228 height 68
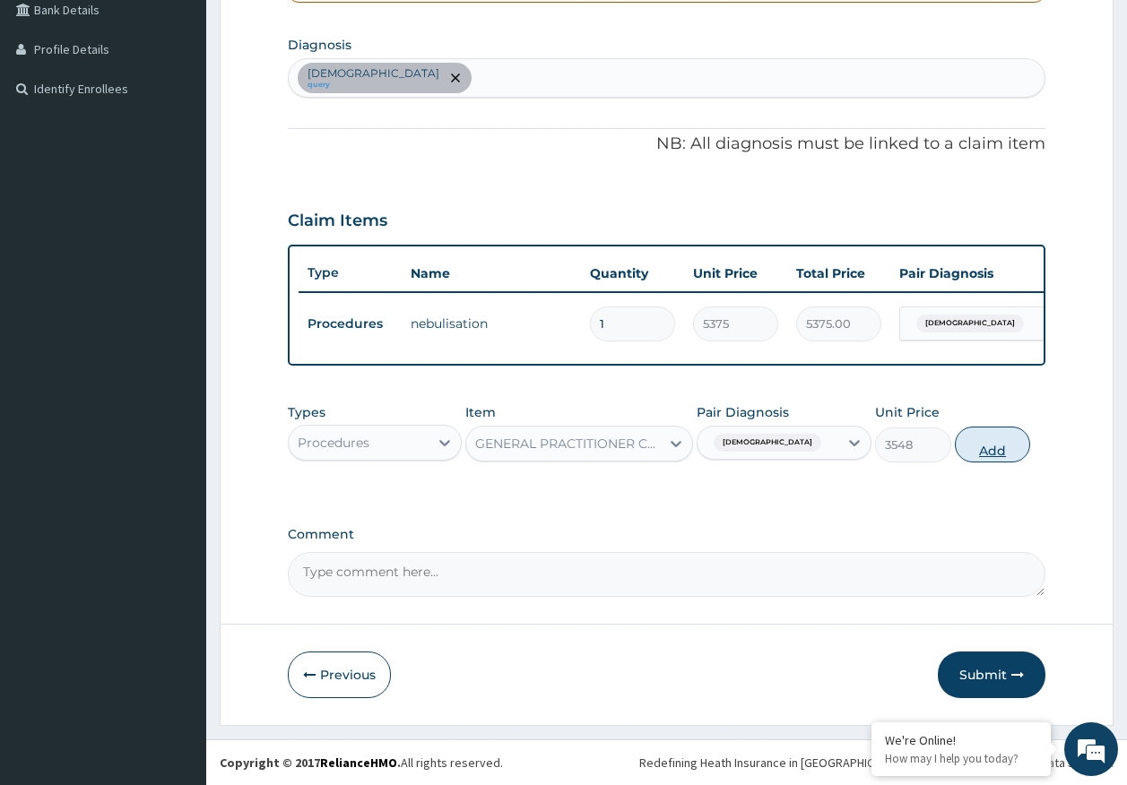
drag, startPoint x: 994, startPoint y: 447, endPoint x: 757, endPoint y: 502, distance: 243.8
click at [994, 446] on button "Add" at bounding box center [993, 445] width 76 height 36
type input "0"
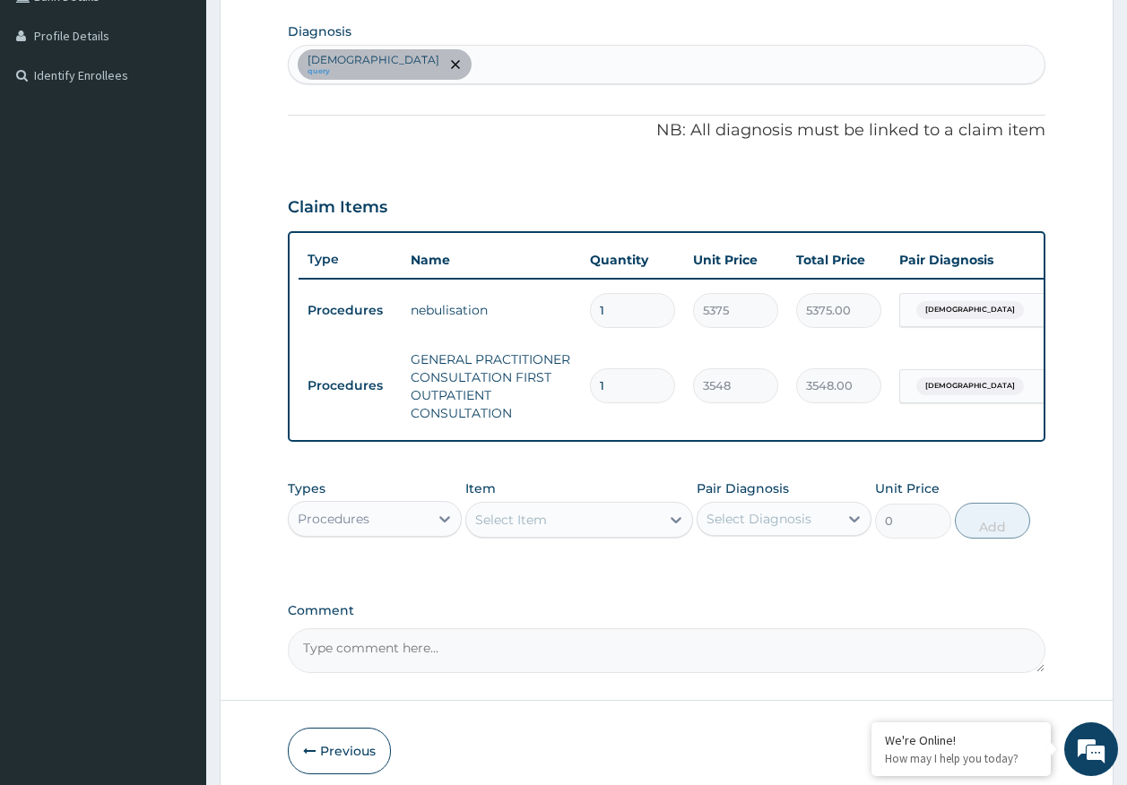
click at [575, 524] on div "Select Item" at bounding box center [563, 520] width 194 height 29
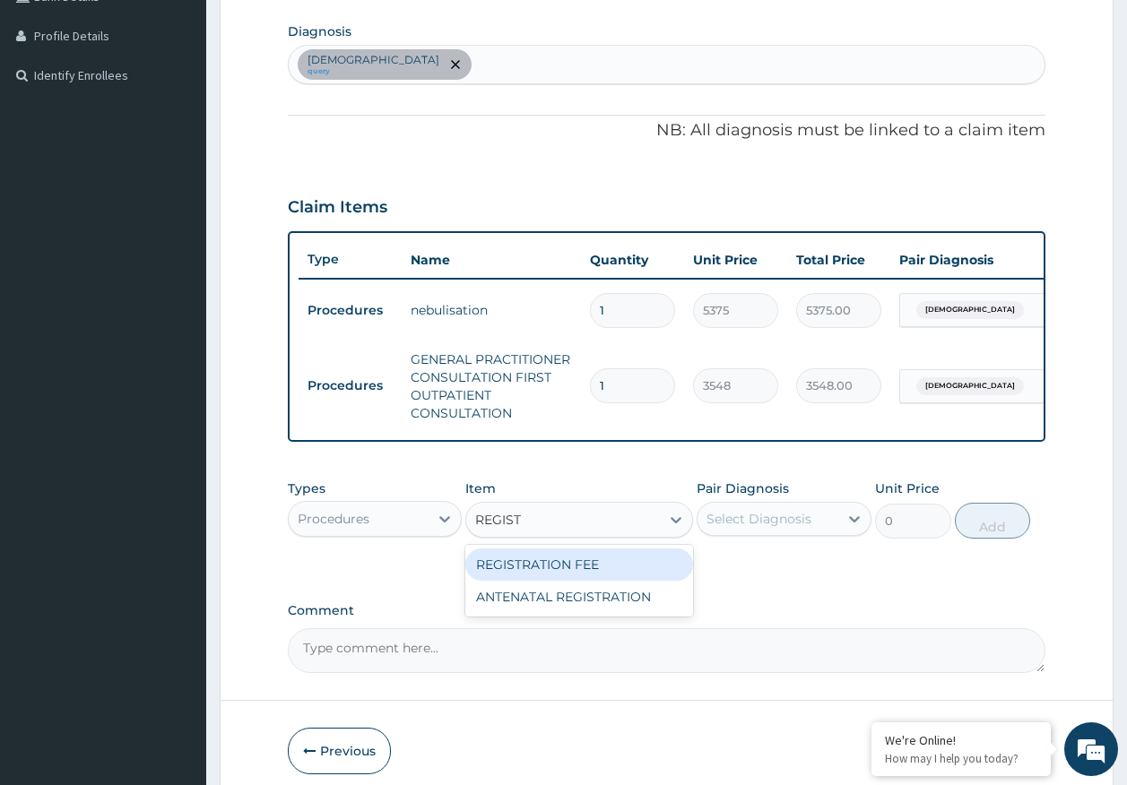
type input "REGISTR"
click at [580, 568] on div "REGISTRATION FEE" at bounding box center [579, 565] width 228 height 32
type input "2150"
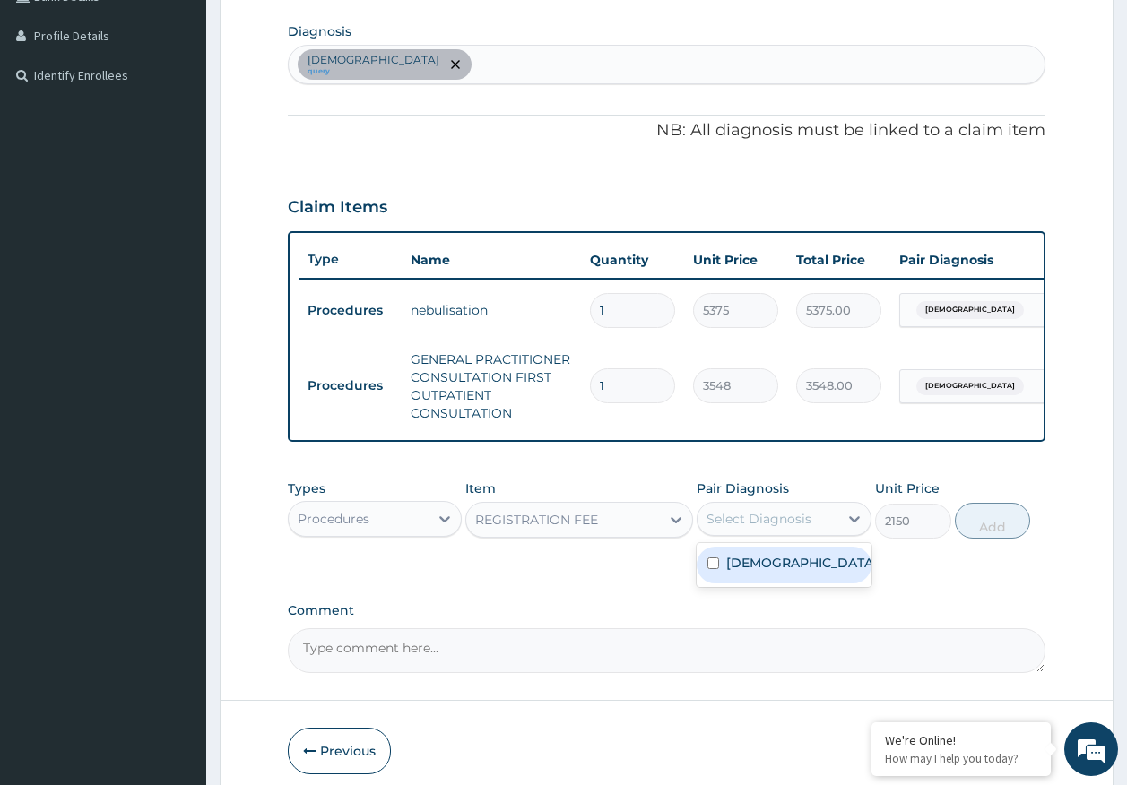
click at [748, 528] on div "Select Diagnosis" at bounding box center [758, 519] width 105 height 18
drag, startPoint x: 757, startPoint y: 591, endPoint x: 965, endPoint y: 573, distance: 209.6
click at [761, 584] on div "Asthma" at bounding box center [784, 565] width 175 height 37
checkbox input "true"
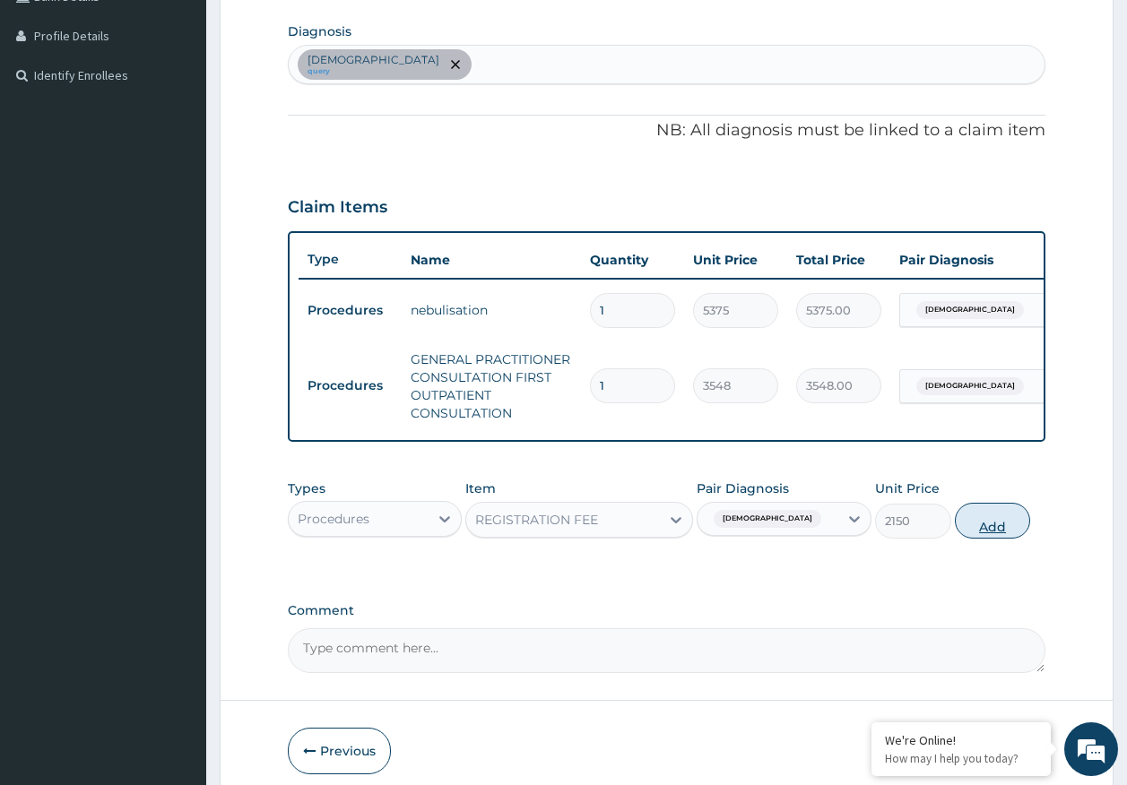
click at [975, 539] on button "Add" at bounding box center [993, 521] width 76 height 36
type input "0"
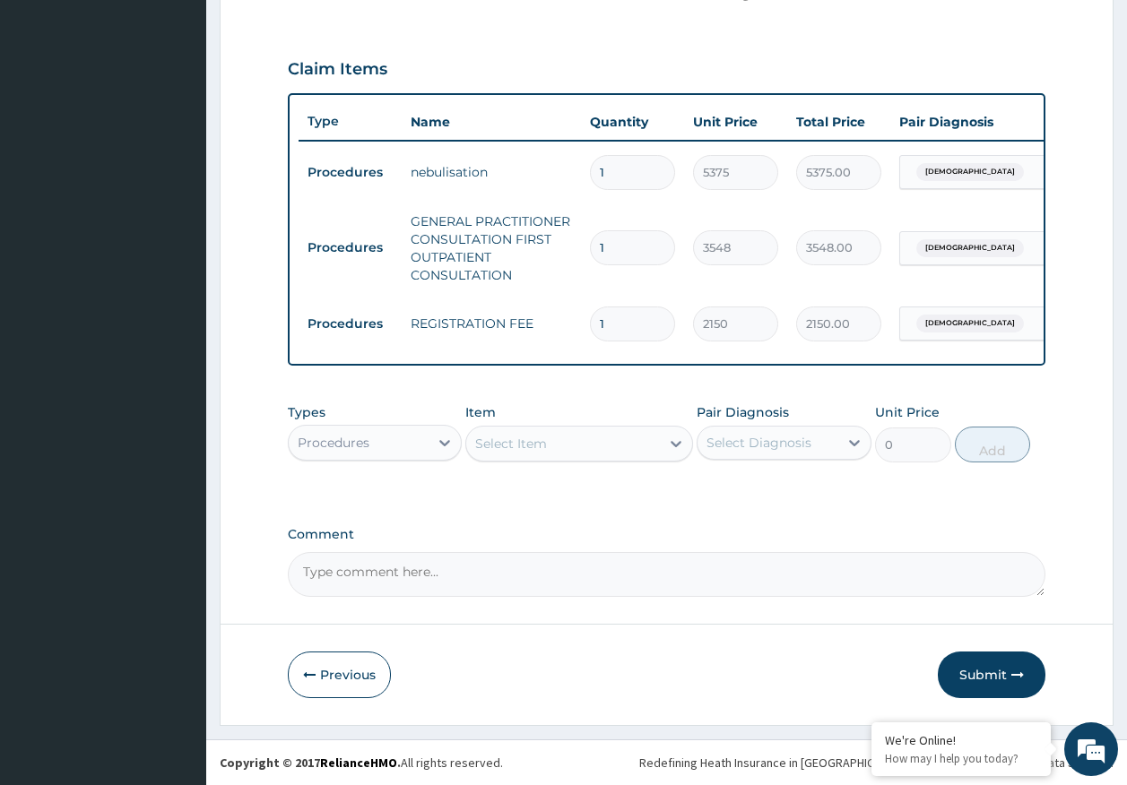
click at [992, 671] on button "Submit" at bounding box center [992, 675] width 108 height 47
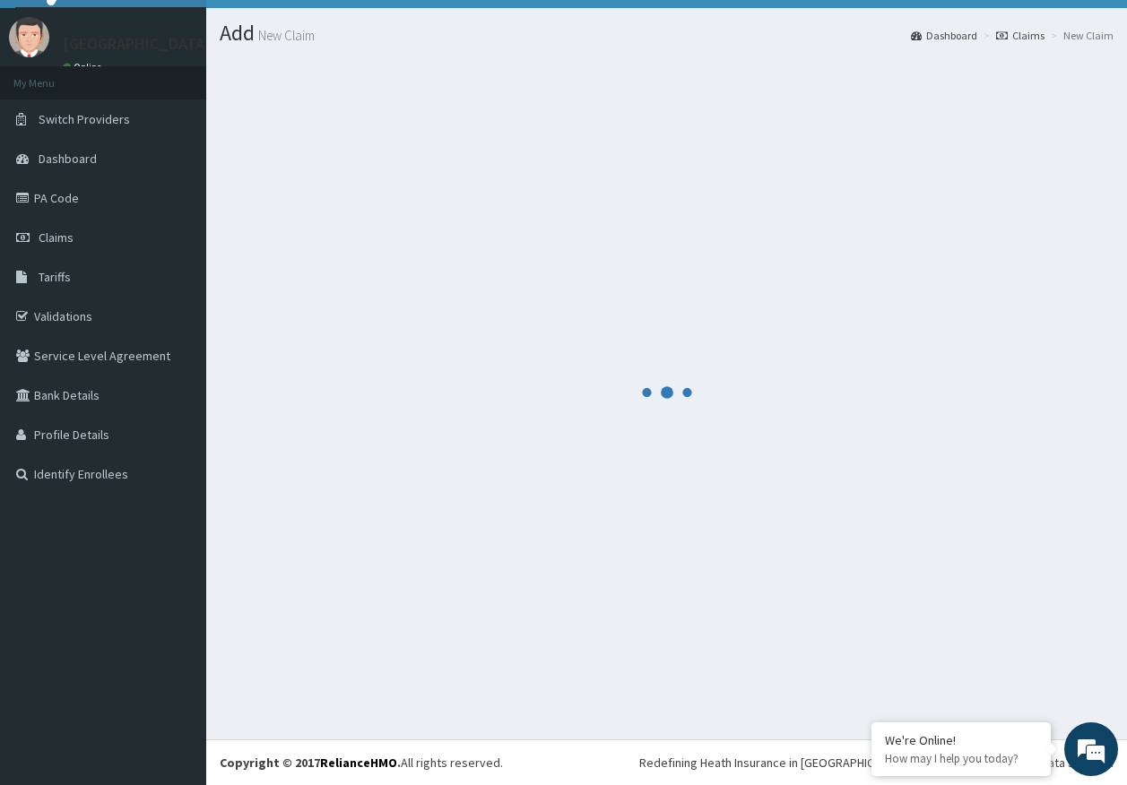
scroll to position [37, 0]
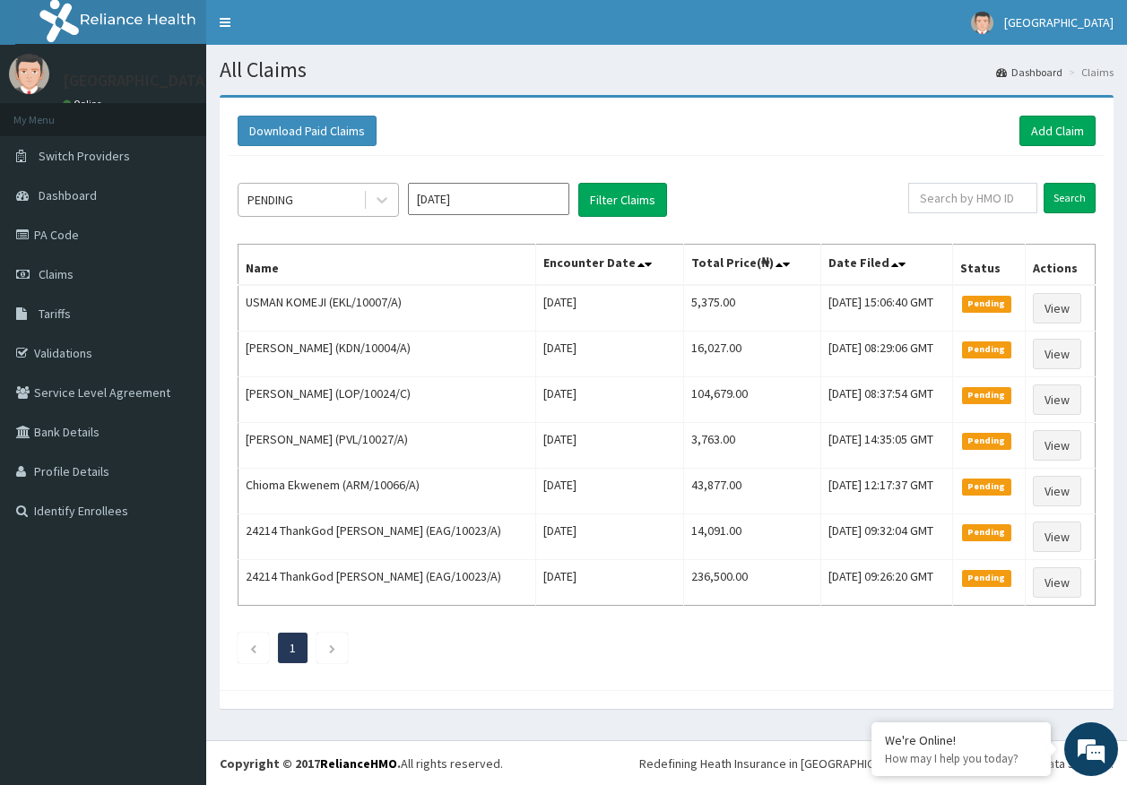
click at [309, 204] on div "PENDING" at bounding box center [300, 200] width 125 height 29
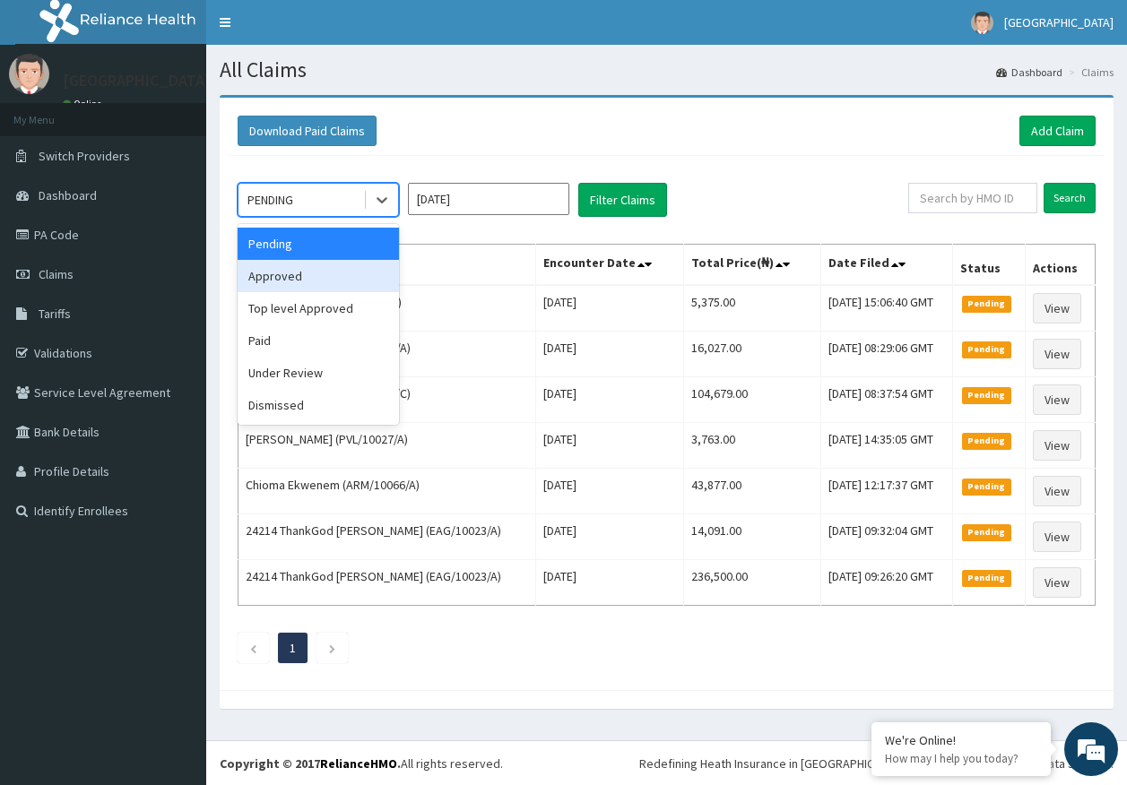
click at [289, 276] on div "Approved" at bounding box center [318, 276] width 161 height 32
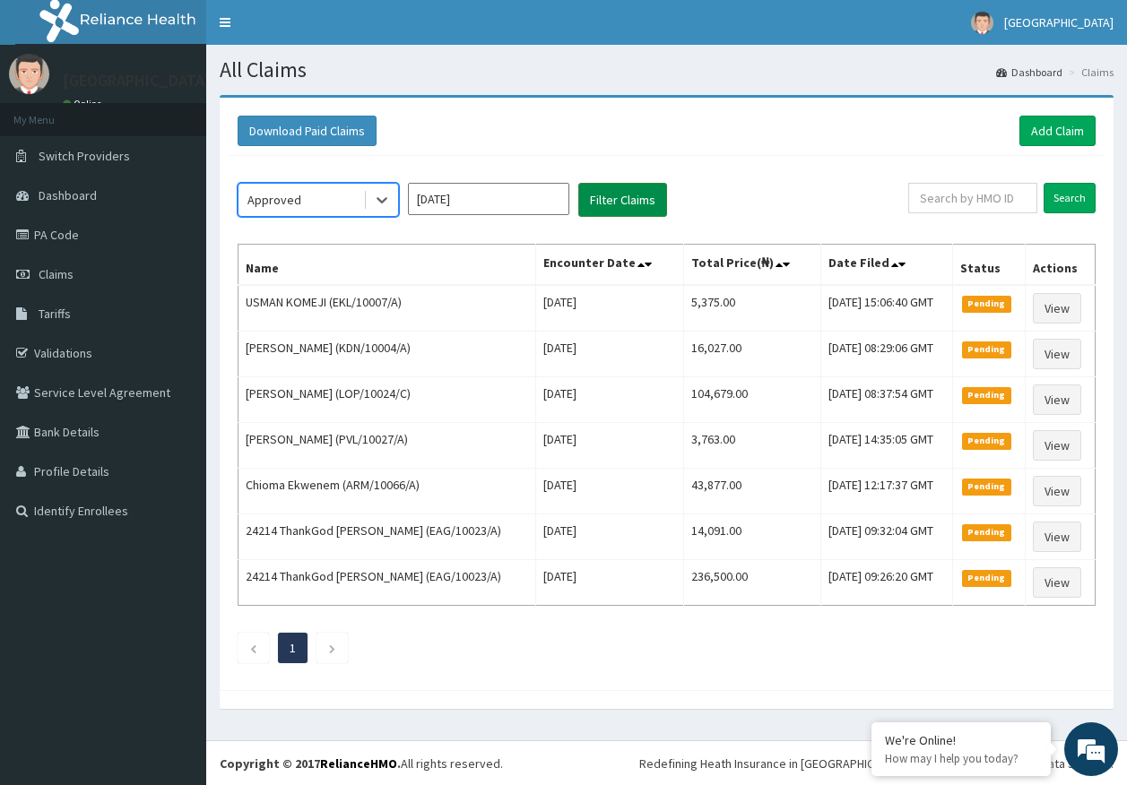
click at [629, 209] on button "Filter Claims" at bounding box center [622, 200] width 89 height 34
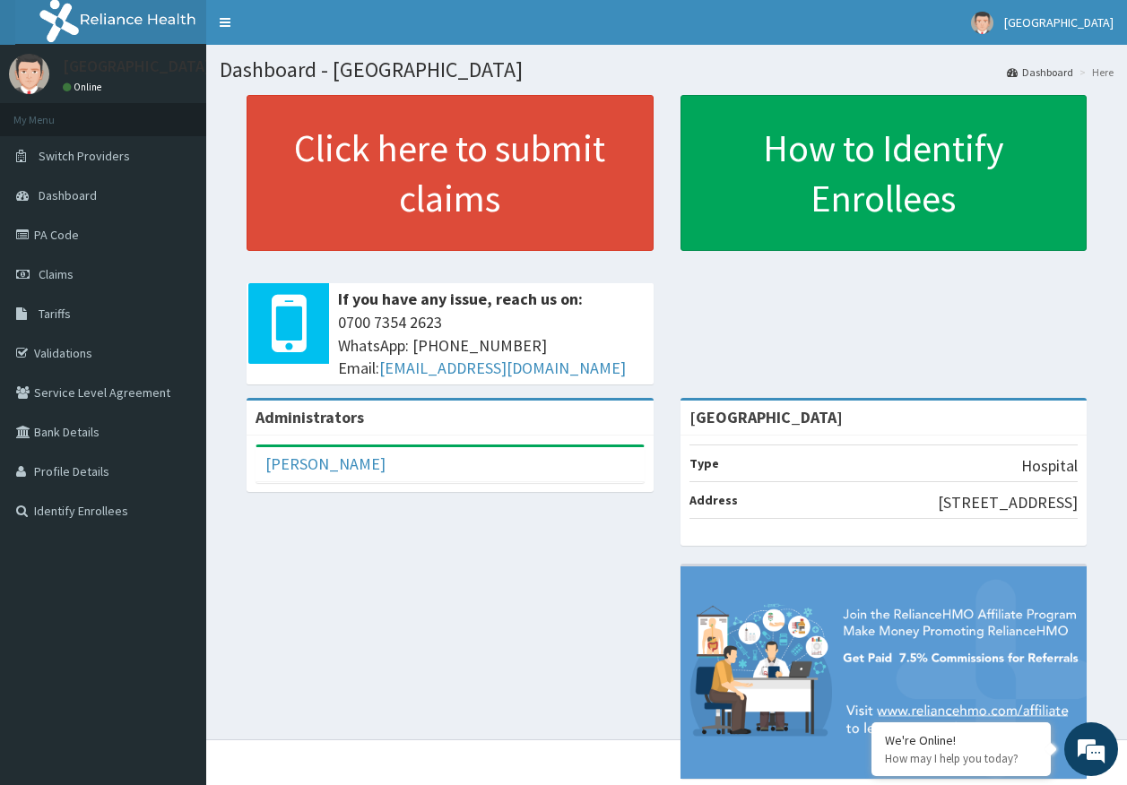
click at [54, 234] on link "PA Code" at bounding box center [103, 234] width 206 height 39
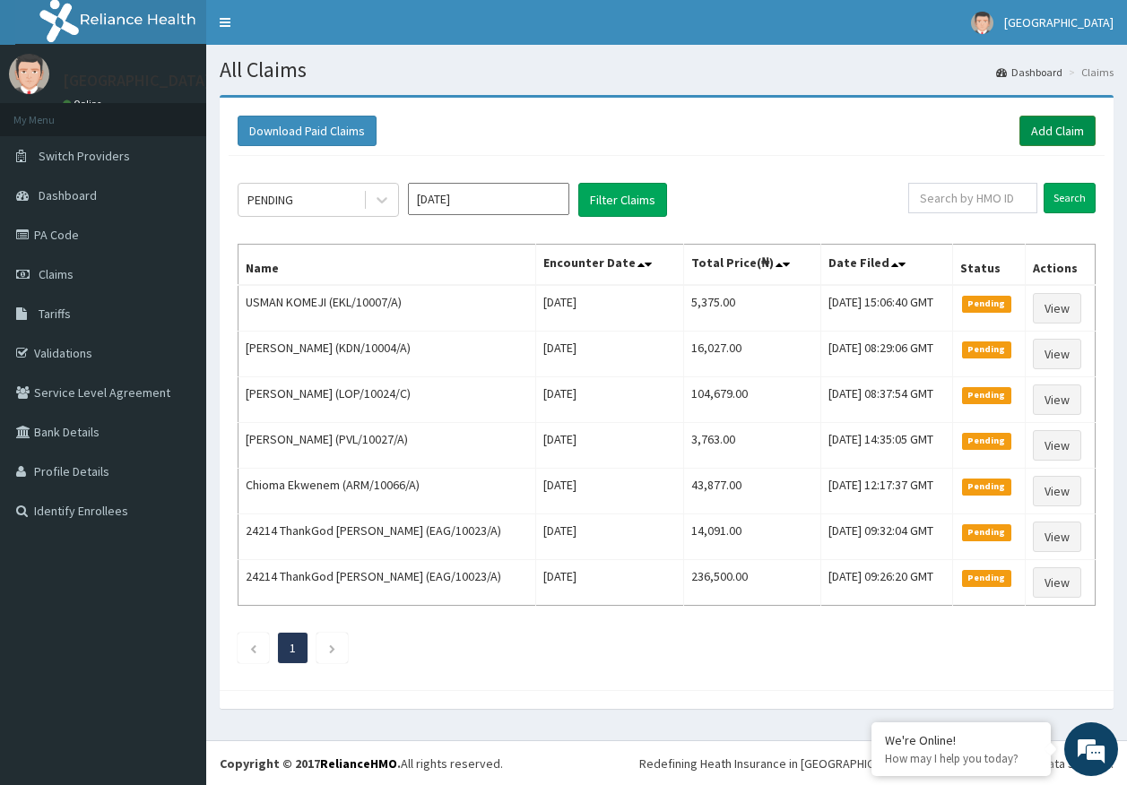
click at [1043, 131] on link "Add Claim" at bounding box center [1057, 131] width 76 height 30
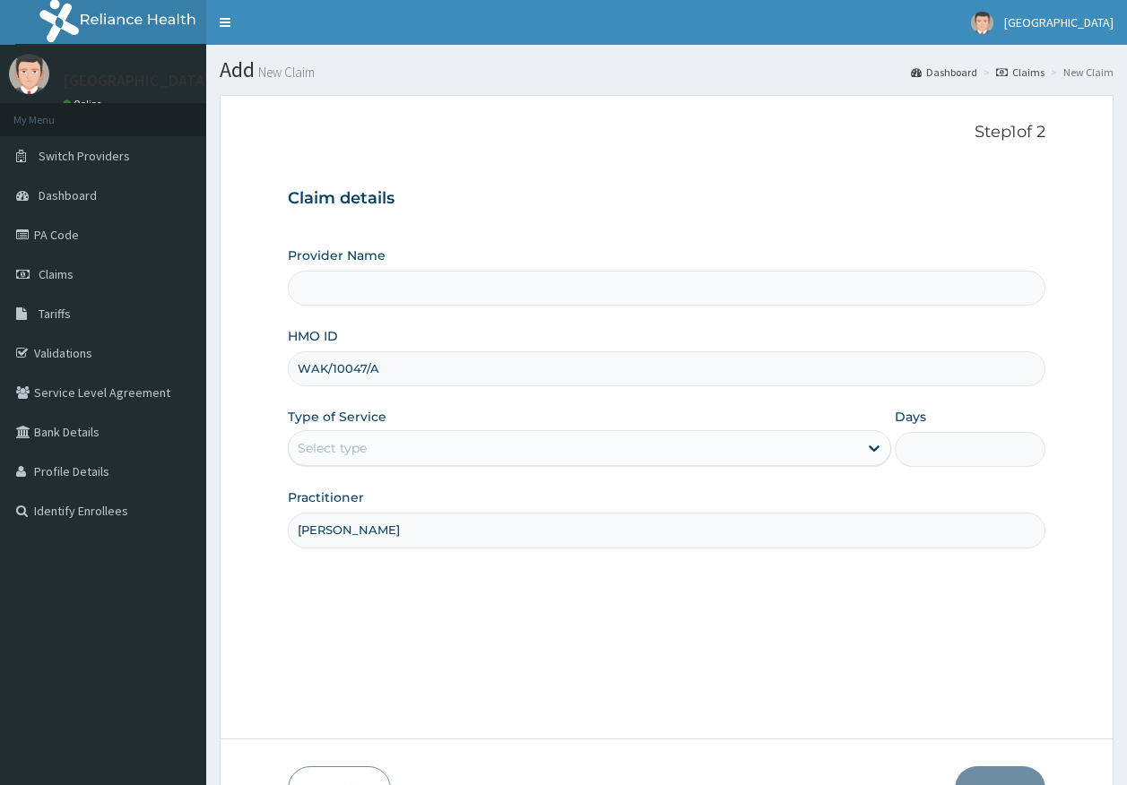
click at [354, 451] on div "Select type" at bounding box center [332, 448] width 69 height 18
type input "[GEOGRAPHIC_DATA]"
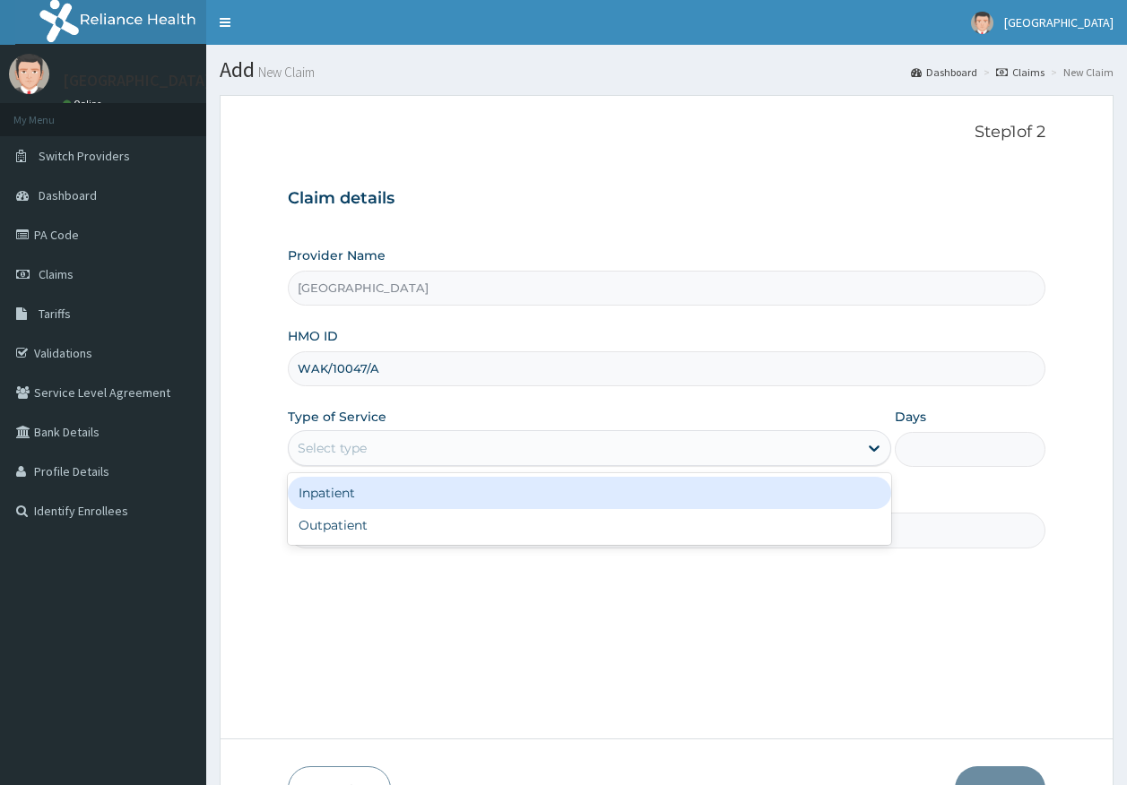
click at [325, 446] on div "Select type" at bounding box center [332, 448] width 69 height 18
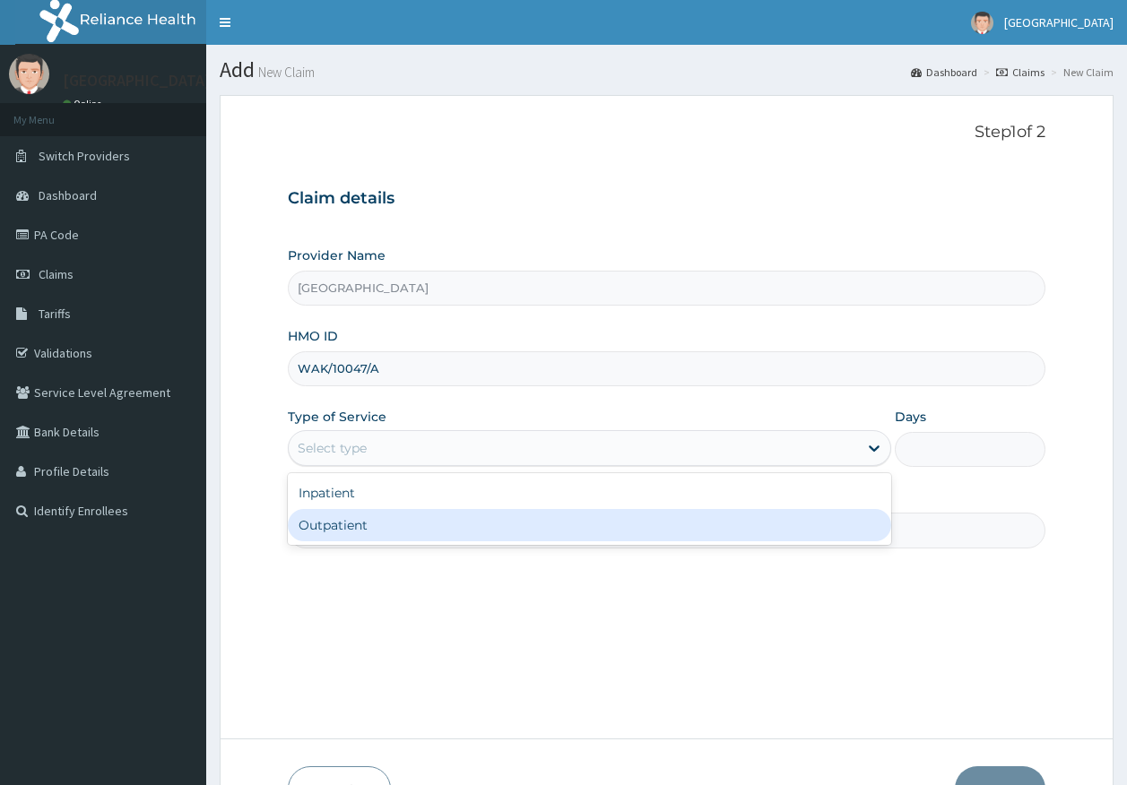
drag, startPoint x: 329, startPoint y: 527, endPoint x: 446, endPoint y: 494, distance: 121.2
click at [330, 525] on div "Outpatient" at bounding box center [589, 525] width 603 height 32
type input "1"
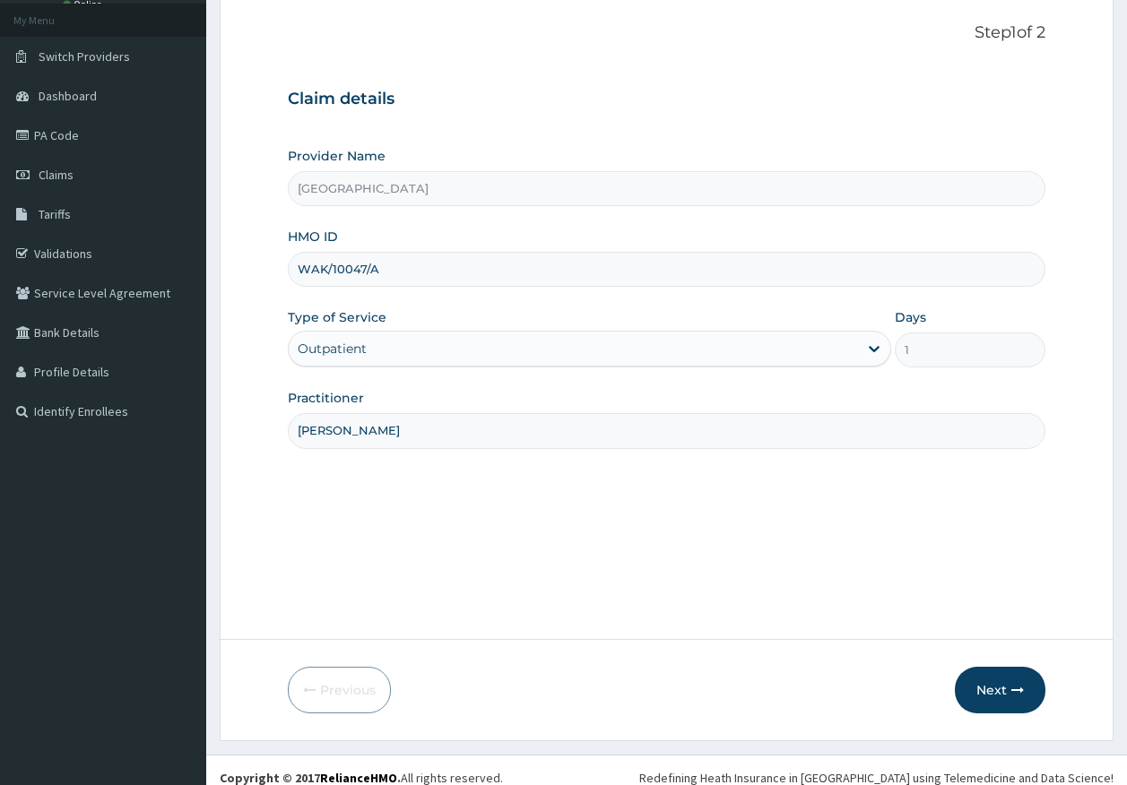
scroll to position [115, 0]
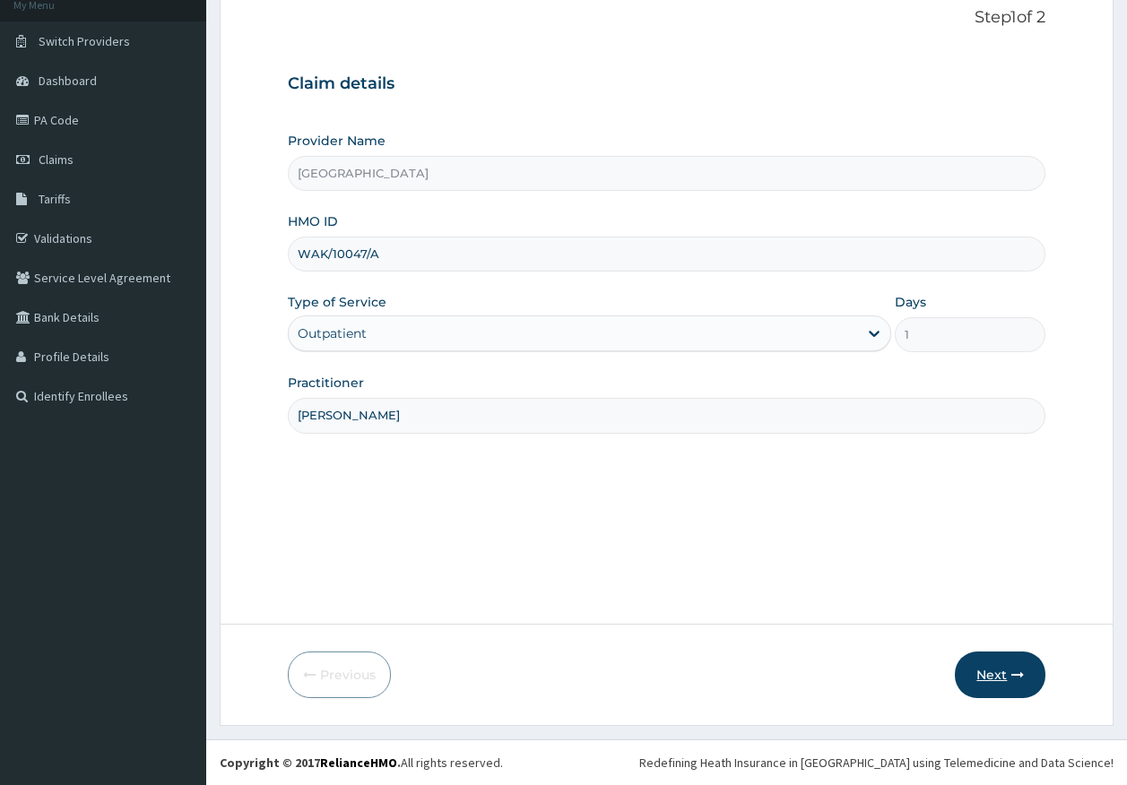
click at [996, 671] on button "Next" at bounding box center [1000, 675] width 91 height 47
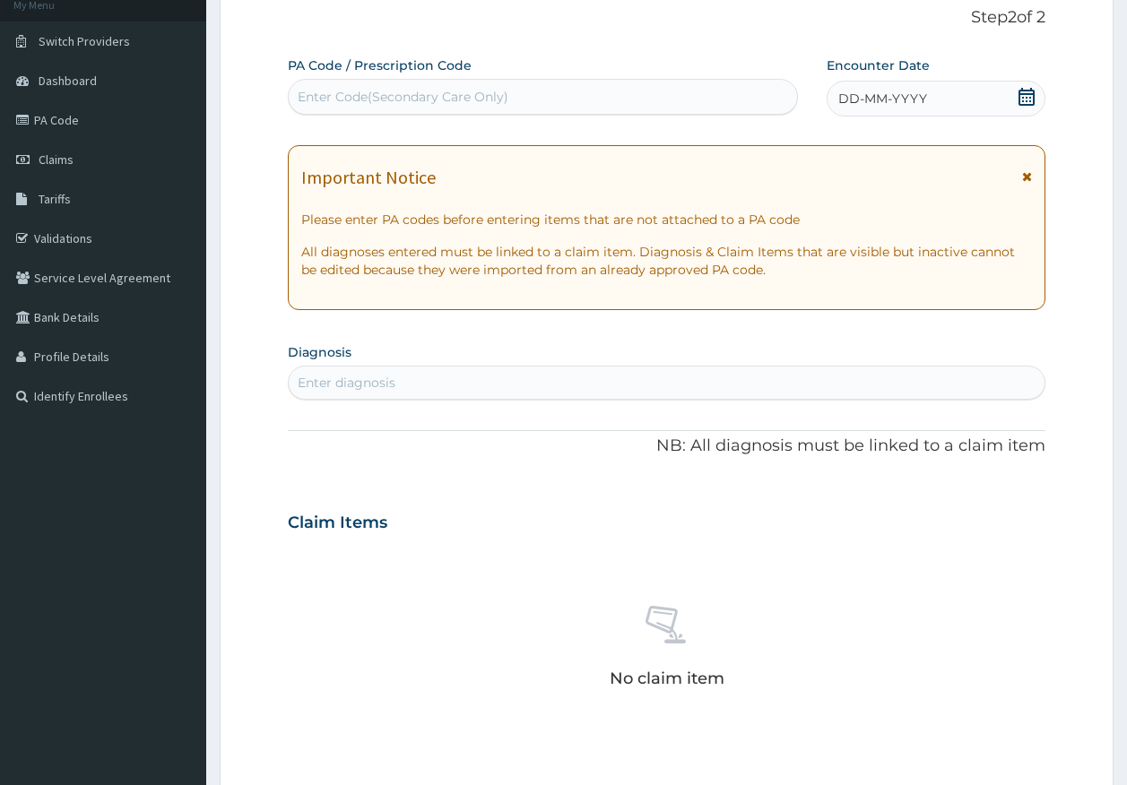
click at [918, 91] on span "DD-MM-YYYY" at bounding box center [882, 99] width 89 height 18
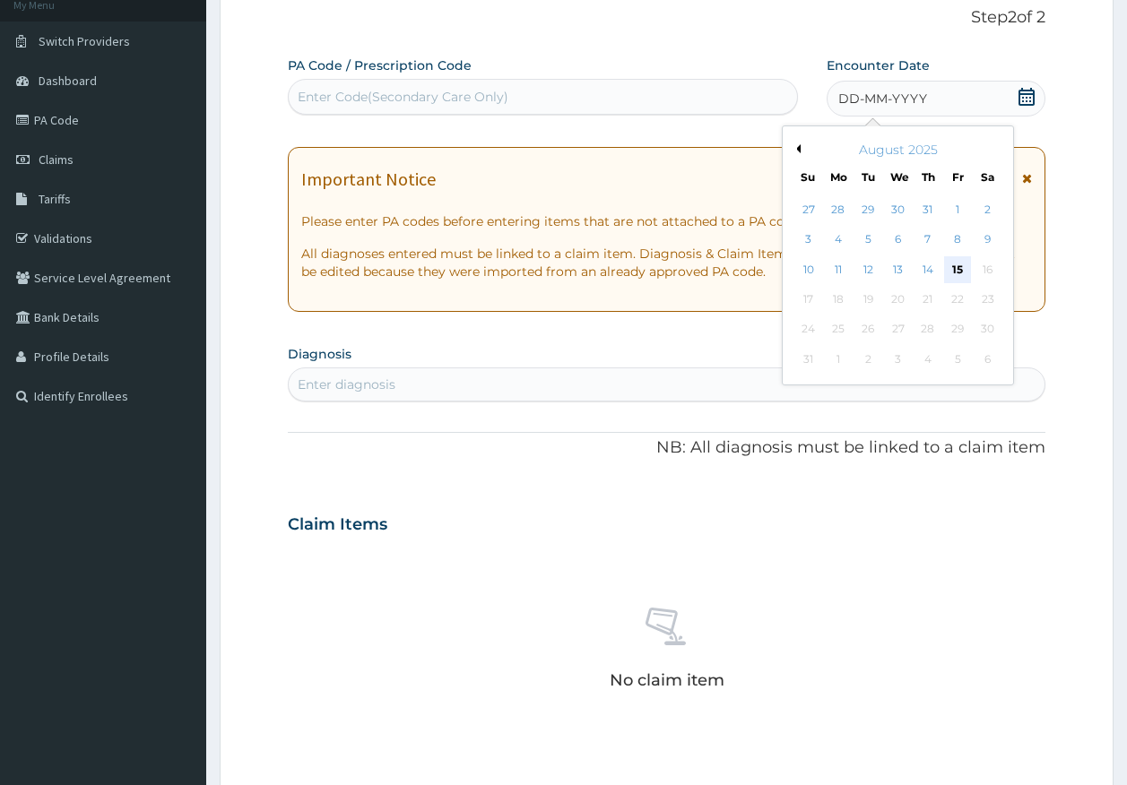
click at [949, 270] on div "15" at bounding box center [957, 269] width 27 height 27
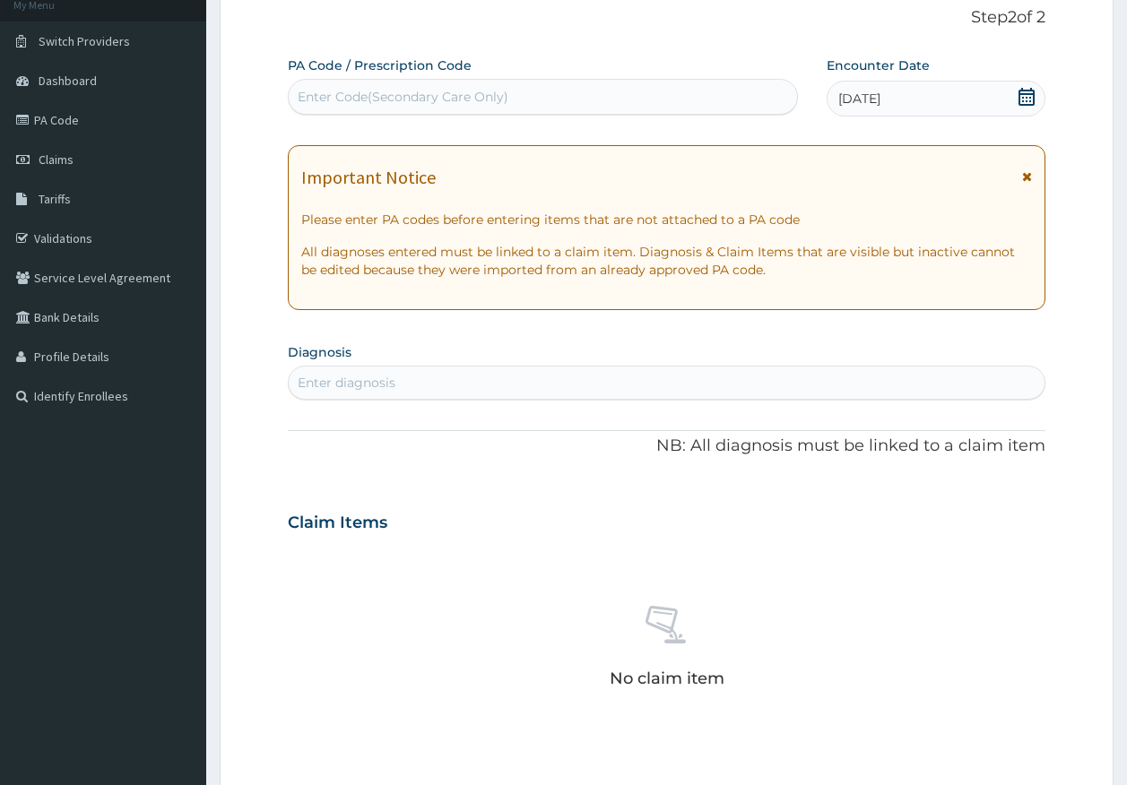
click at [533, 96] on div "Enter Code(Secondary Care Only)" at bounding box center [543, 96] width 509 height 29
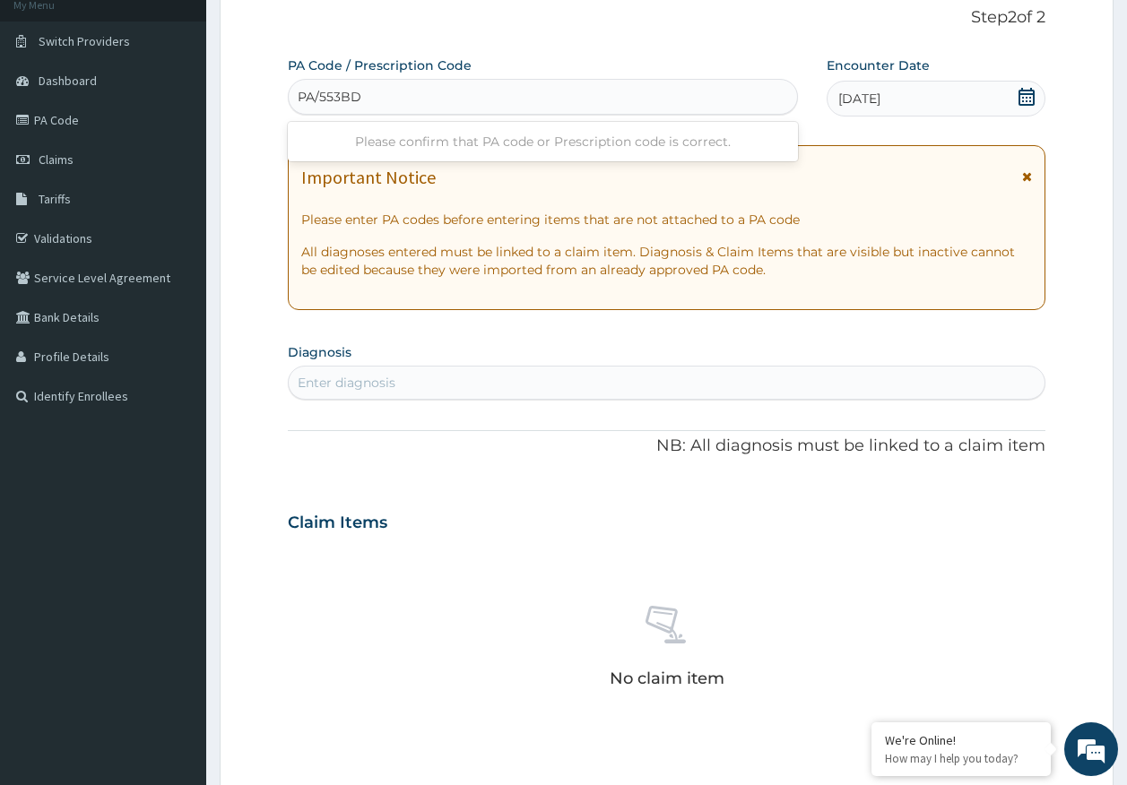
type input "PA/553BD7"
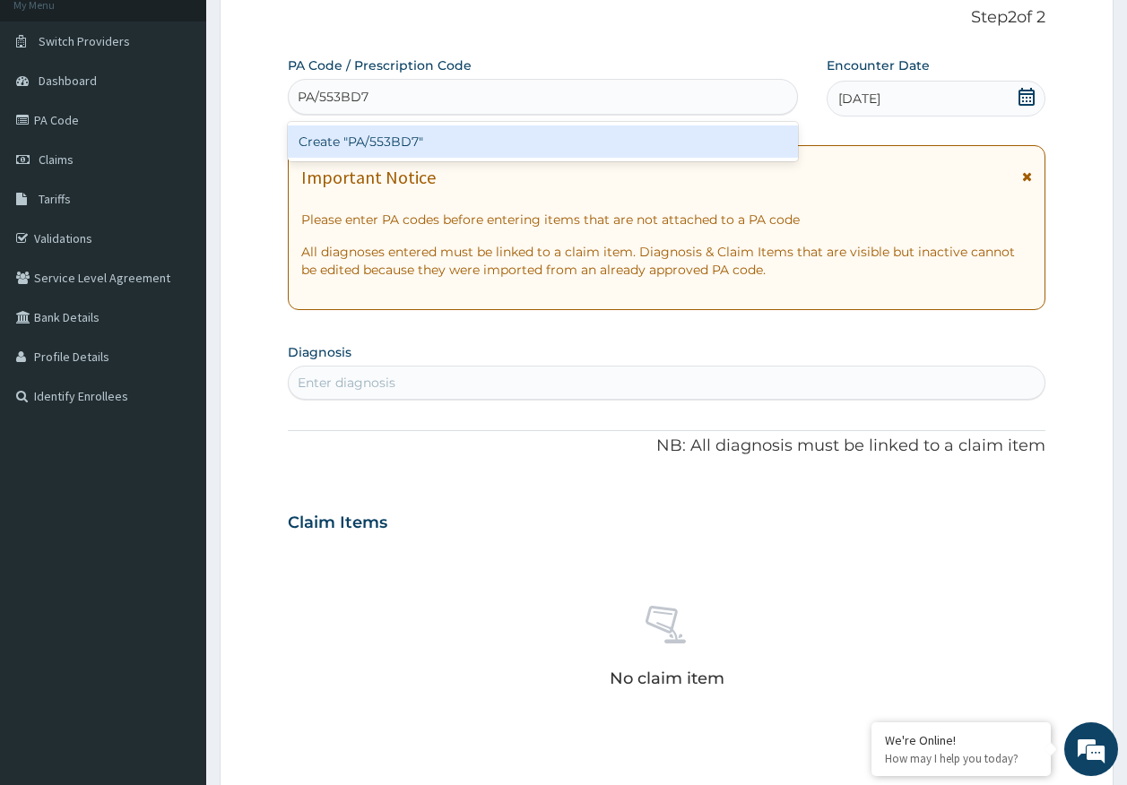
click at [420, 145] on div "Create "PA/553BD7"" at bounding box center [543, 141] width 511 height 32
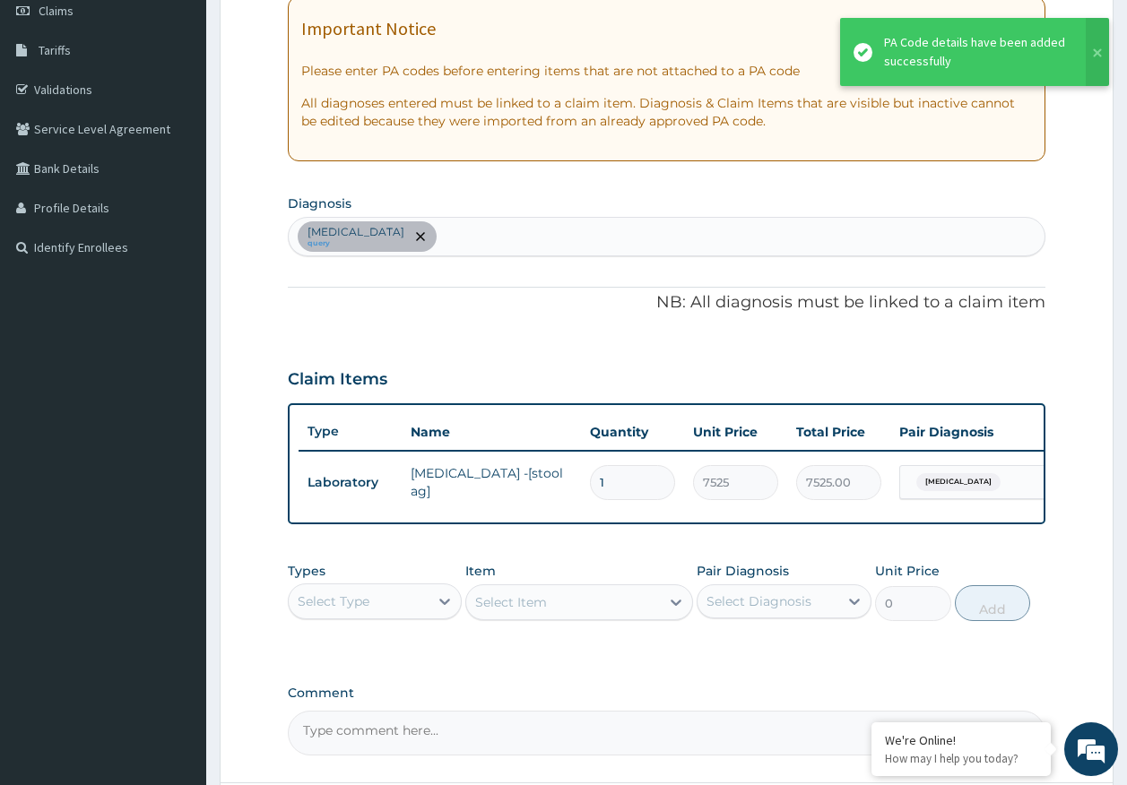
scroll to position [384, 0]
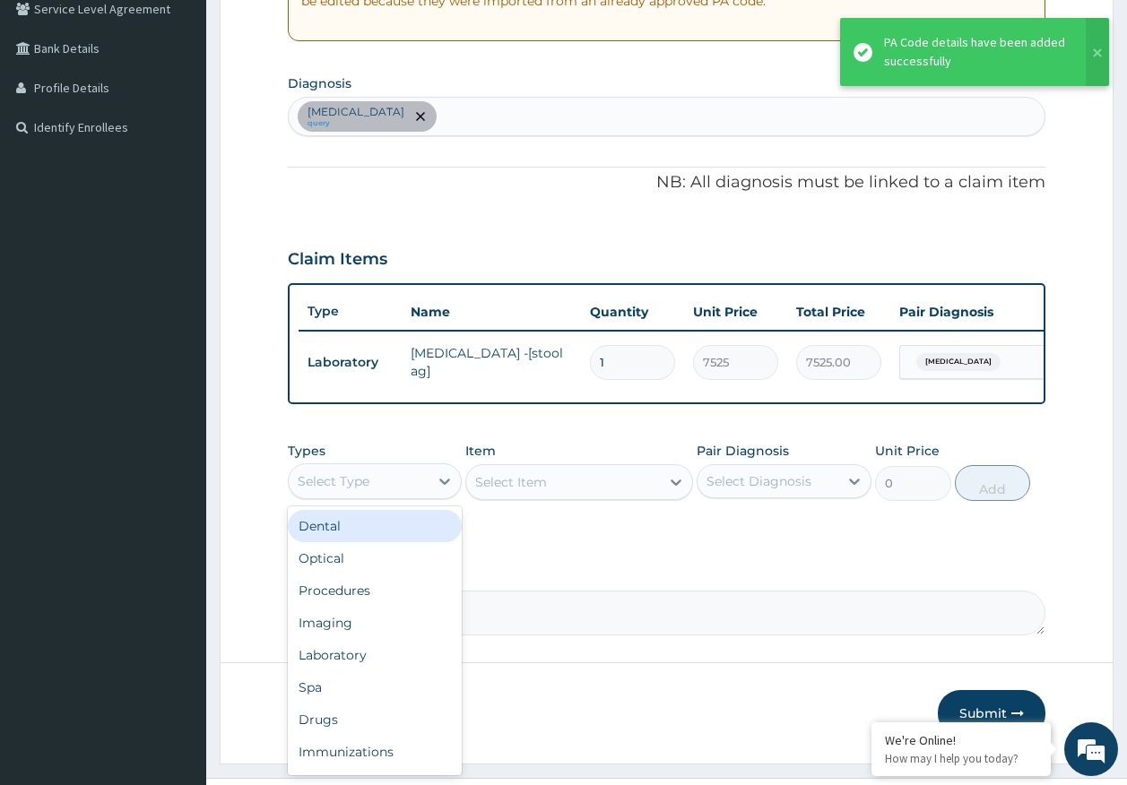
click at [359, 490] on div "Select Type" at bounding box center [334, 481] width 72 height 18
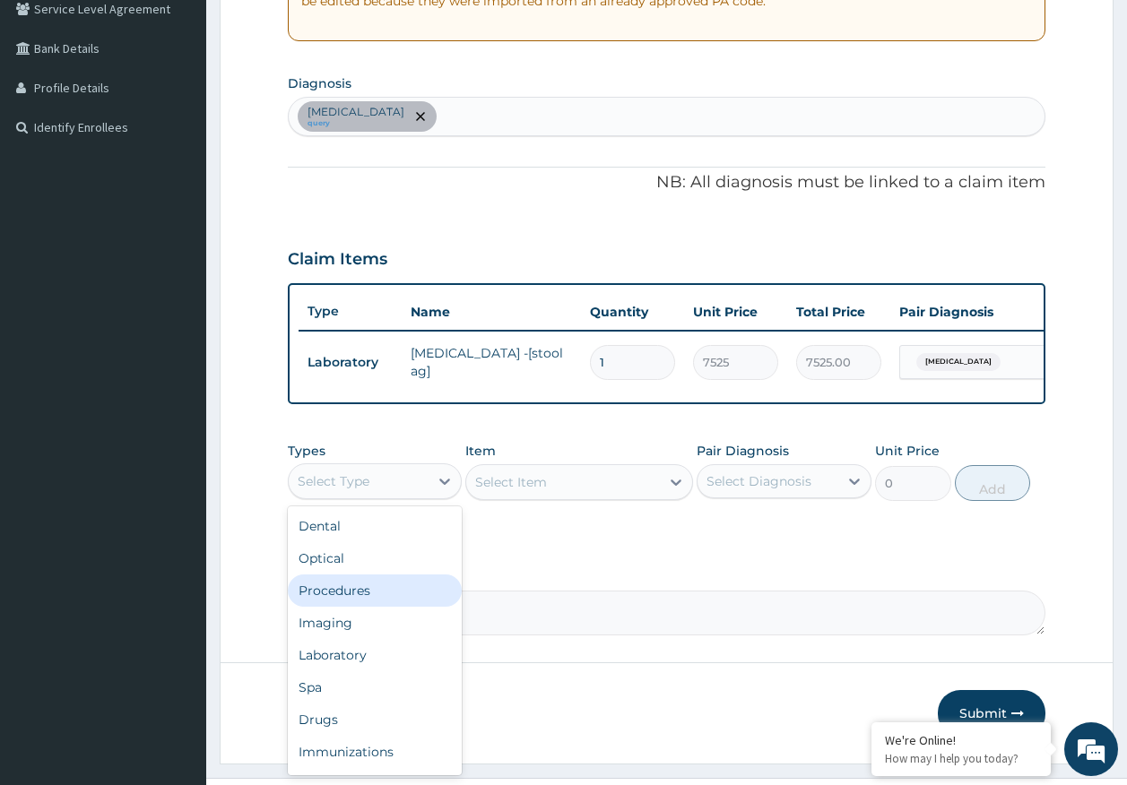
click at [343, 607] on div "Procedures" at bounding box center [375, 591] width 175 height 32
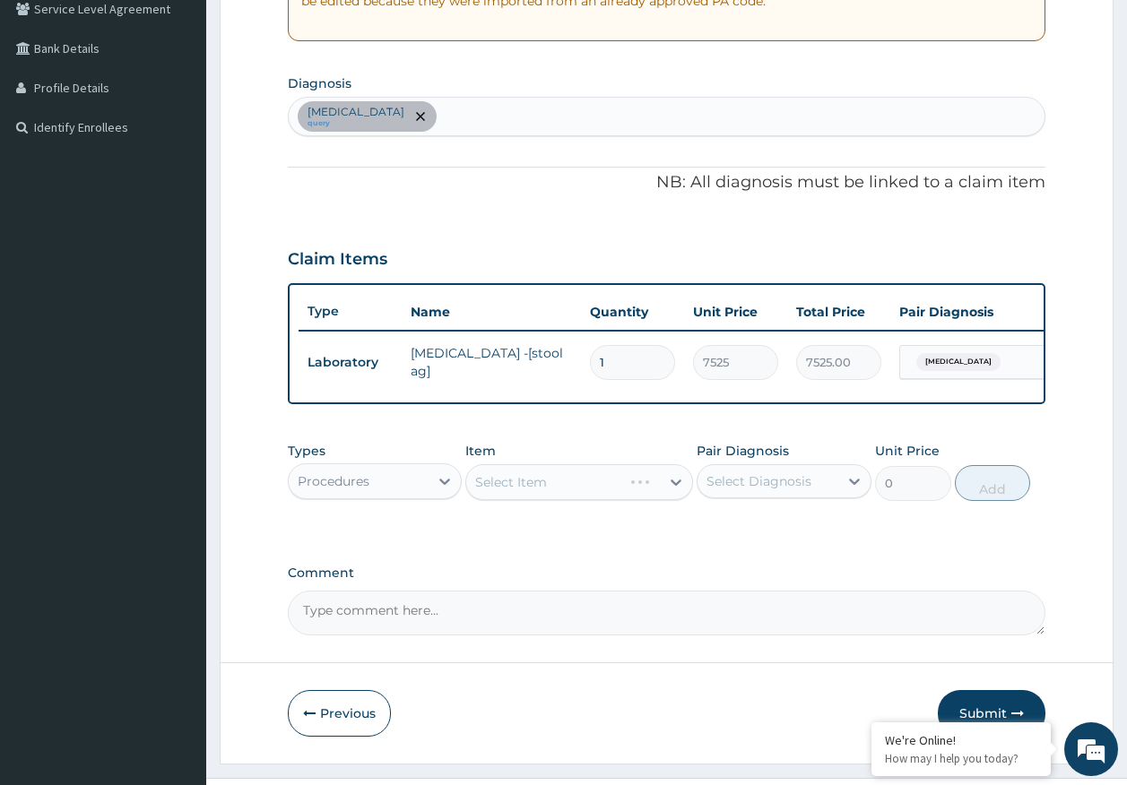
click at [765, 490] on div "Select Diagnosis" at bounding box center [758, 481] width 105 height 18
click at [762, 546] on div "Gastritis" at bounding box center [784, 527] width 175 height 37
checkbox input "true"
click at [472, 123] on div "Gastritis query" at bounding box center [667, 117] width 757 height 38
type input "malaria"
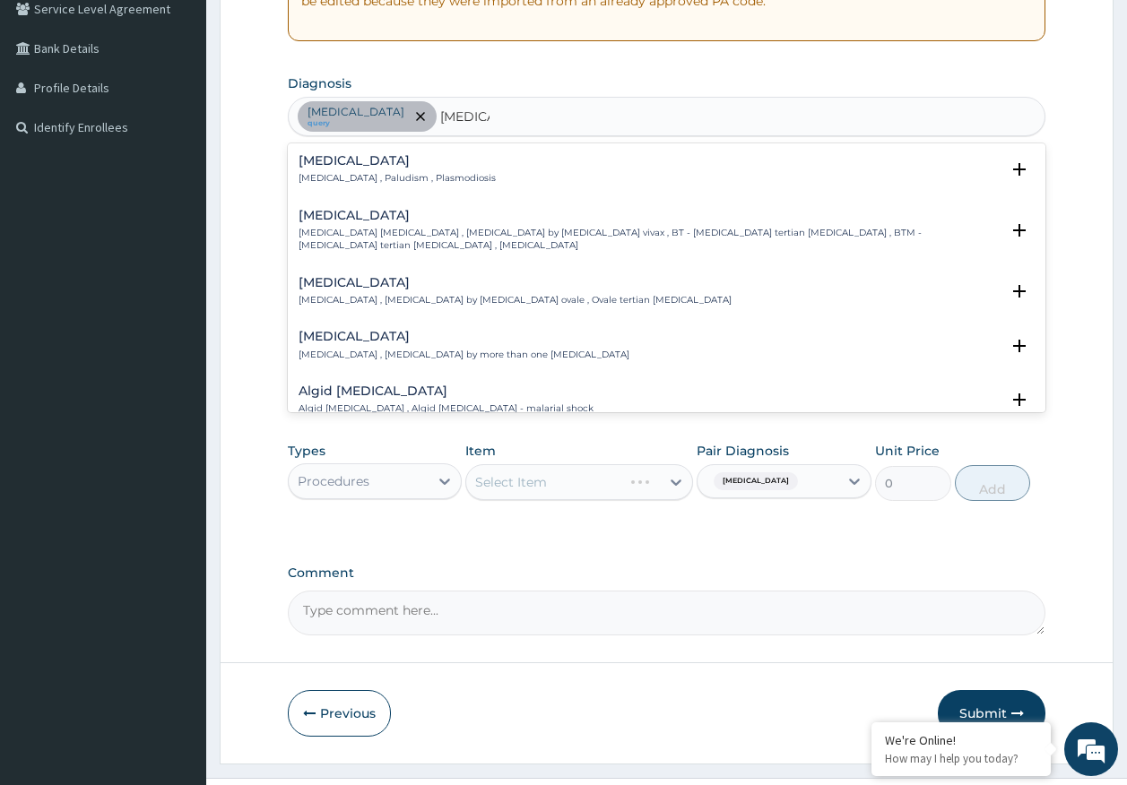
click at [334, 169] on div "Malaria Malaria , Paludism , Plasmodiosis" at bounding box center [397, 169] width 197 height 31
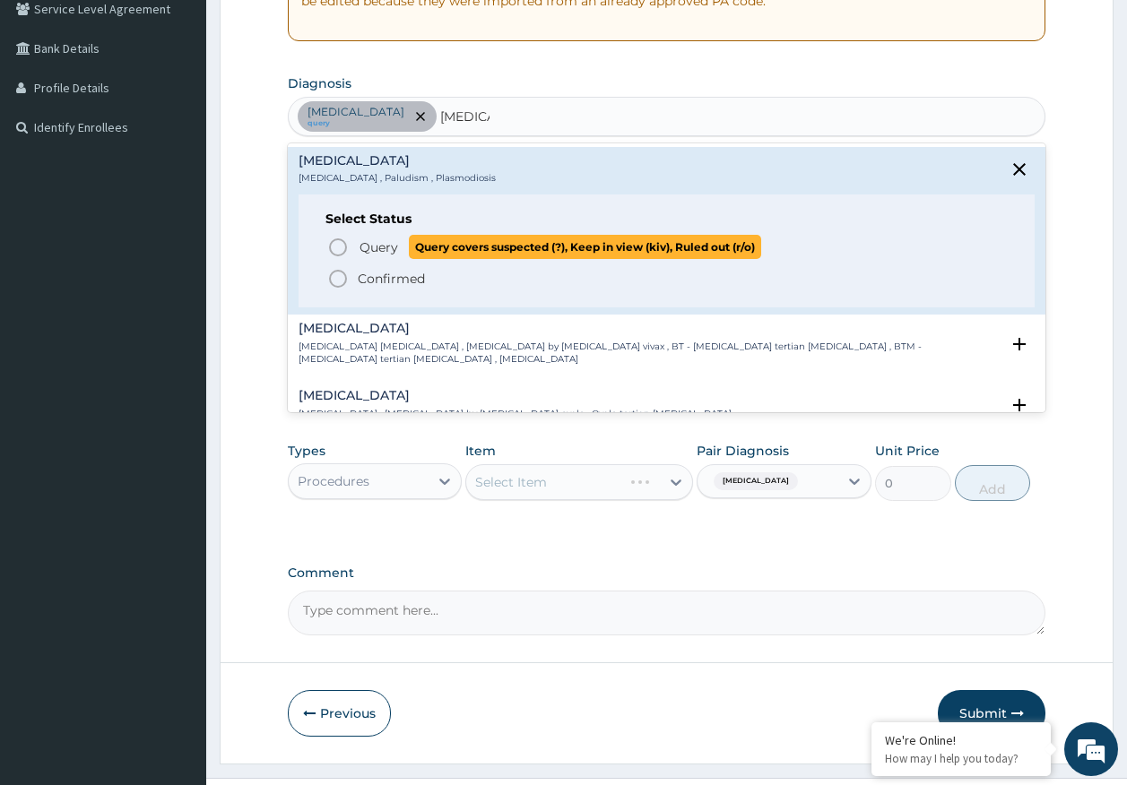
click at [388, 248] on span "Query" at bounding box center [378, 247] width 39 height 18
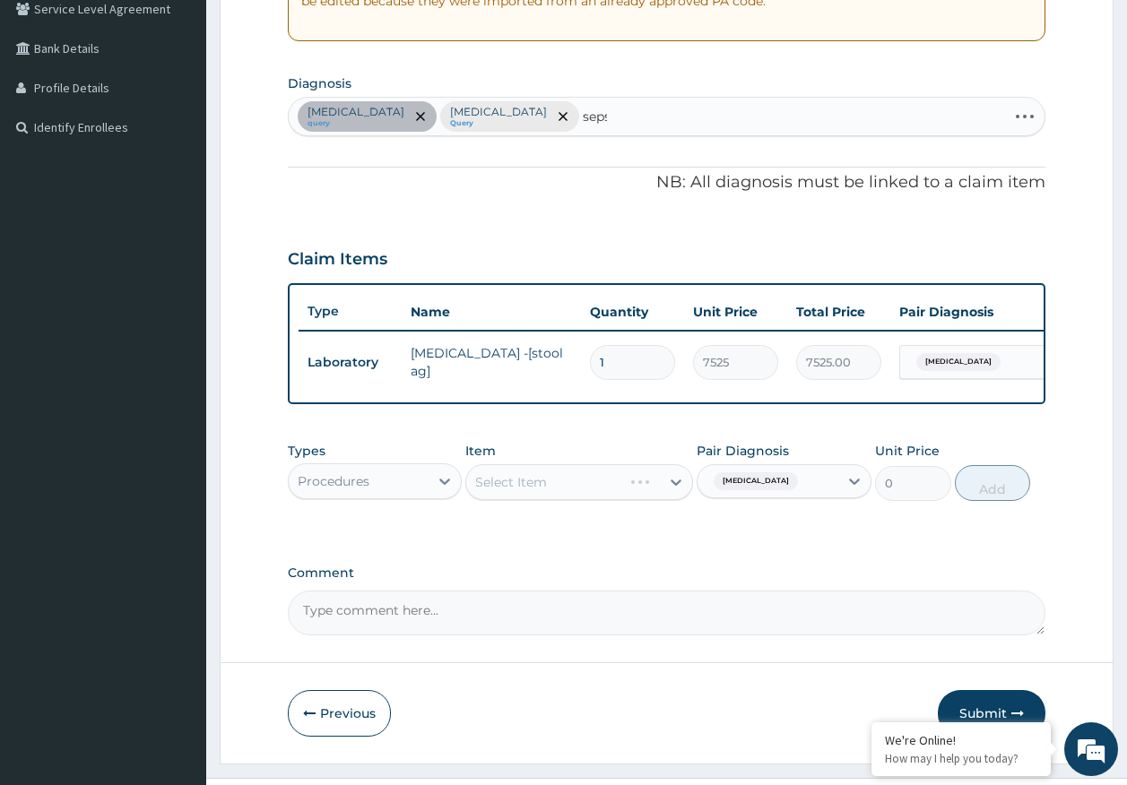
type input "sepsi"
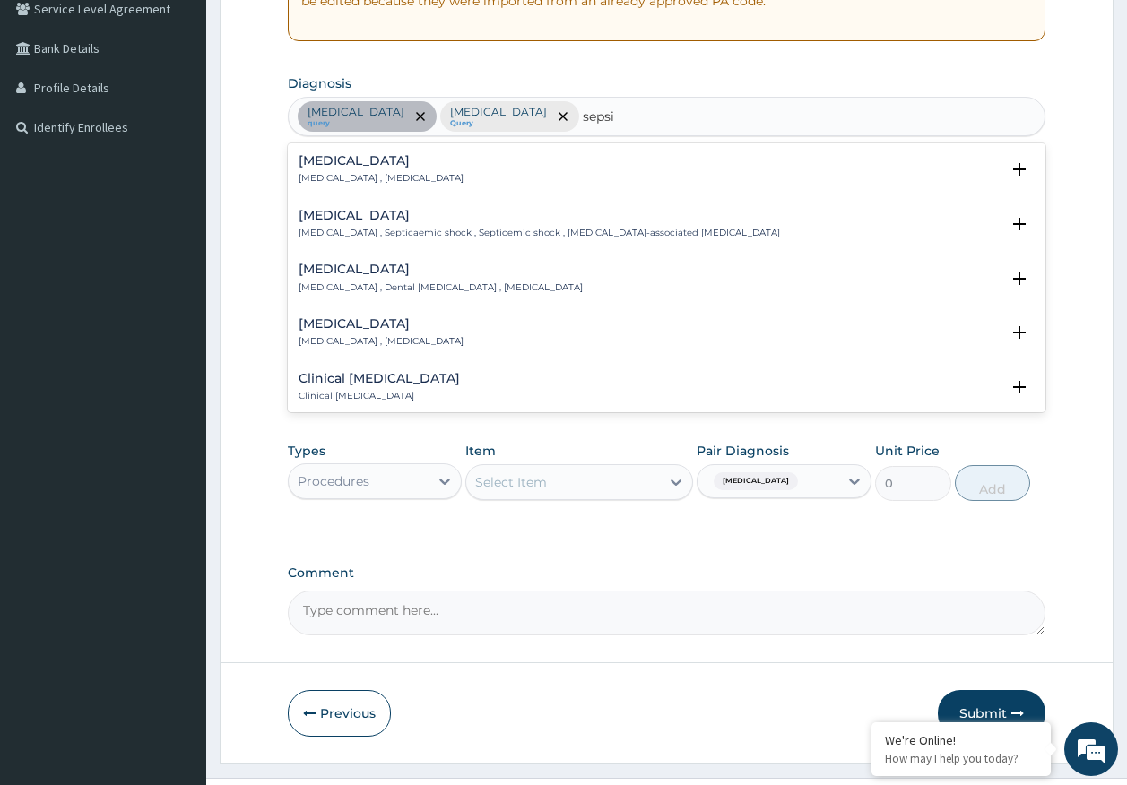
click at [303, 156] on h4 "Sepsis" at bounding box center [381, 160] width 165 height 13
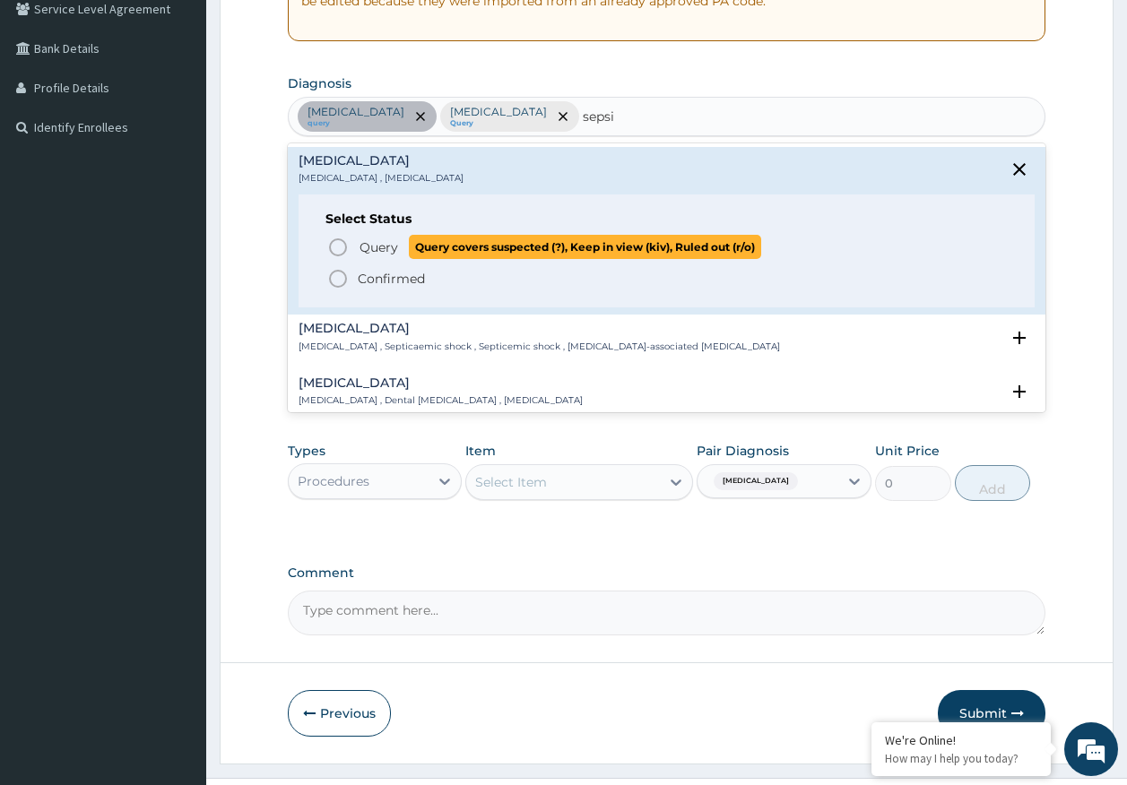
click at [368, 247] on span "Query" at bounding box center [378, 247] width 39 height 18
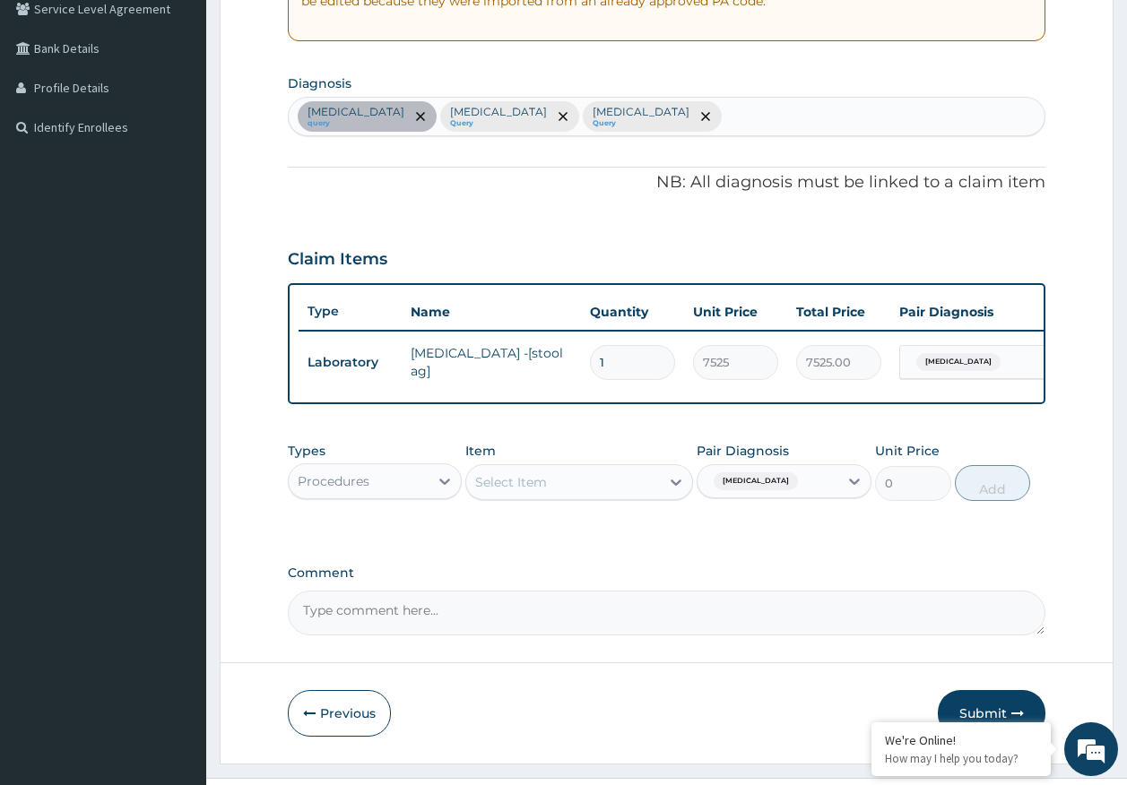
click at [536, 484] on div "Select Item" at bounding box center [563, 482] width 194 height 29
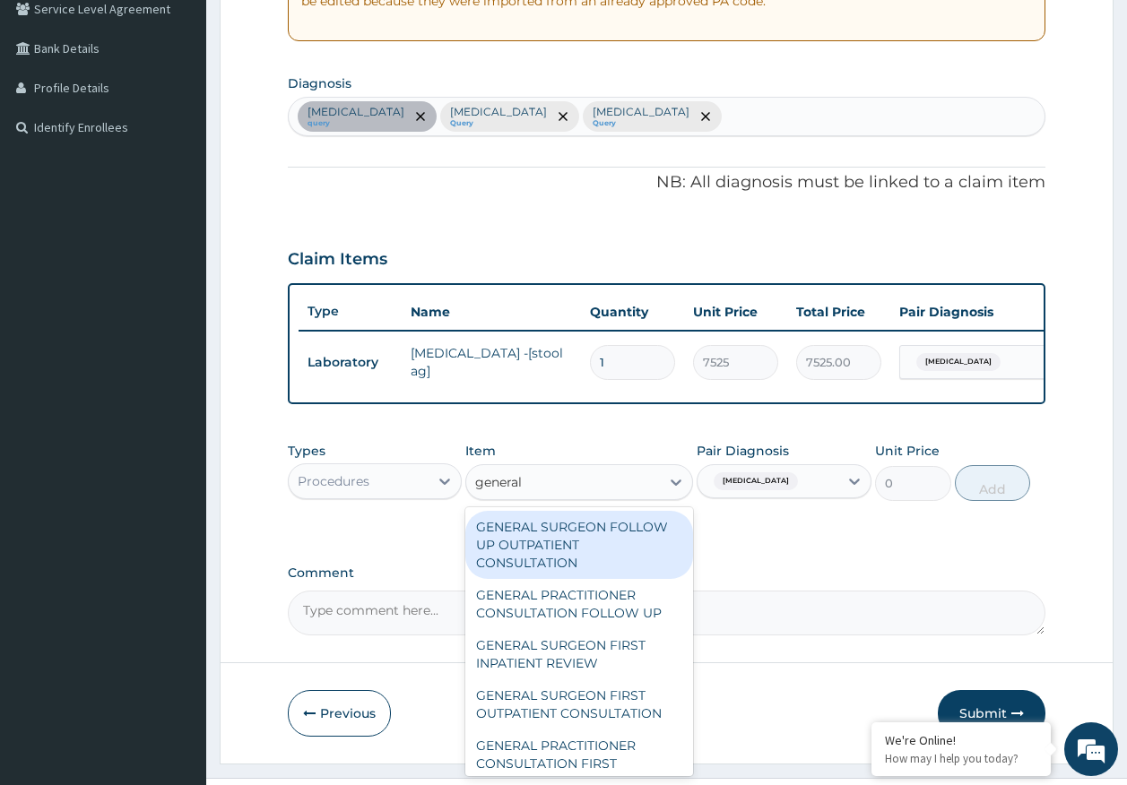
type input "general p"
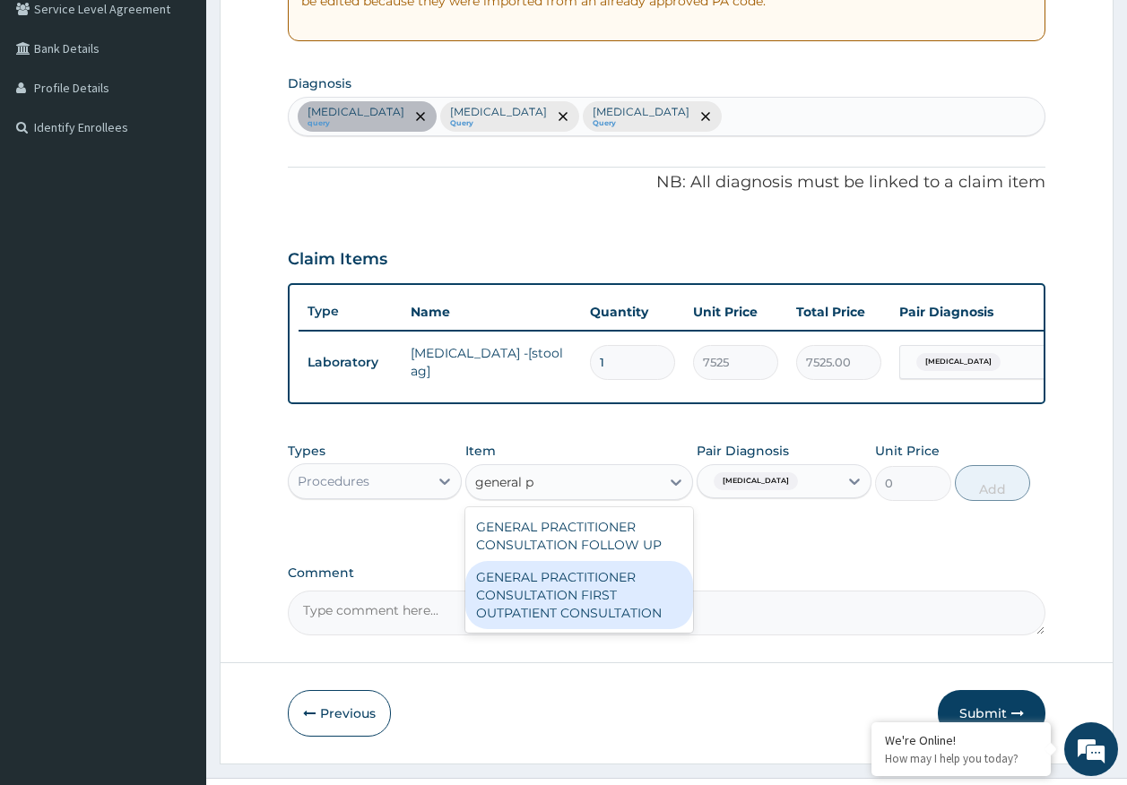
click at [593, 610] on div "GENERAL PRACTITIONER CONSULTATION FIRST OUTPATIENT CONSULTATION" at bounding box center [579, 595] width 228 height 68
type input "3548"
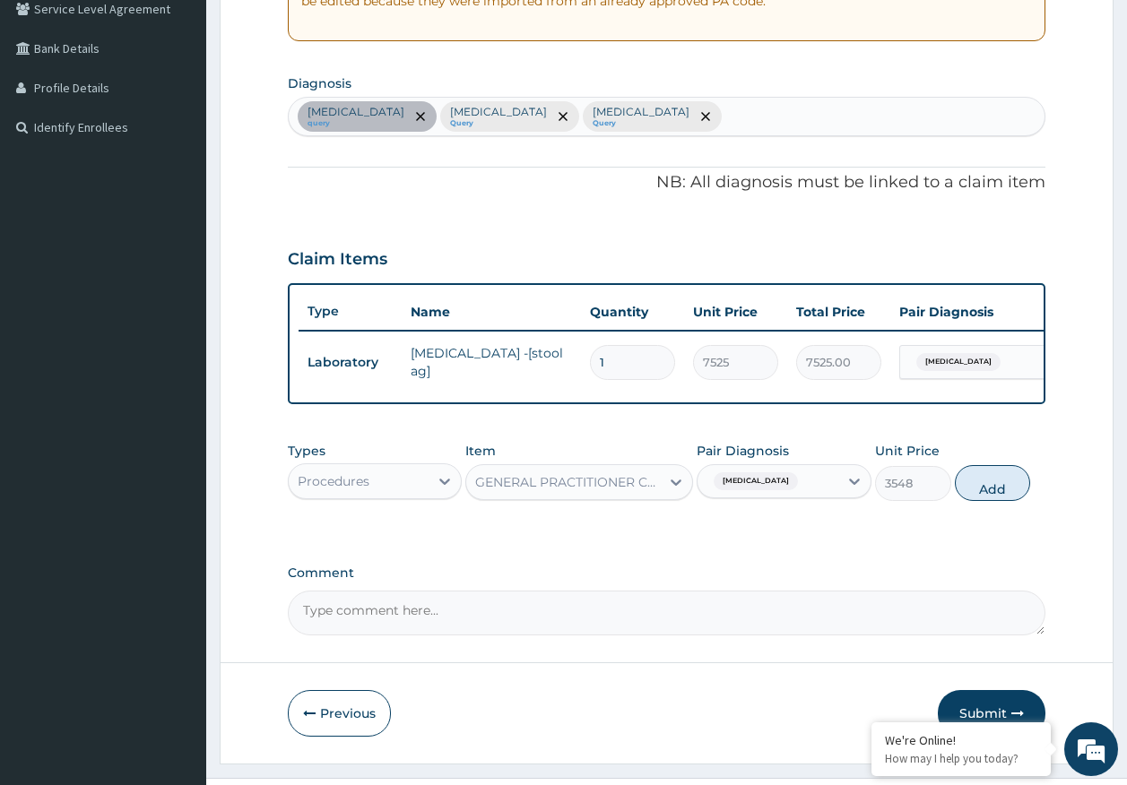
click at [791, 497] on div "Gastritis" at bounding box center [767, 481] width 141 height 30
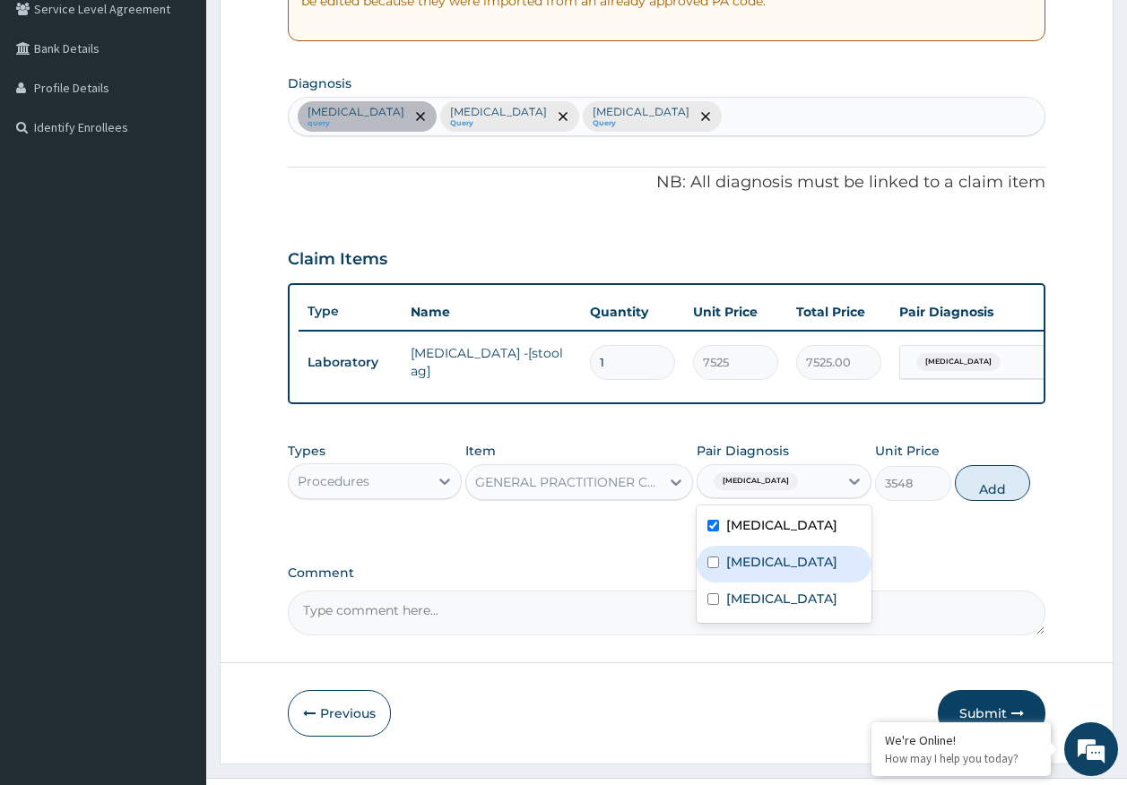
click at [752, 583] on div "Malaria" at bounding box center [784, 564] width 175 height 37
checkbox input "true"
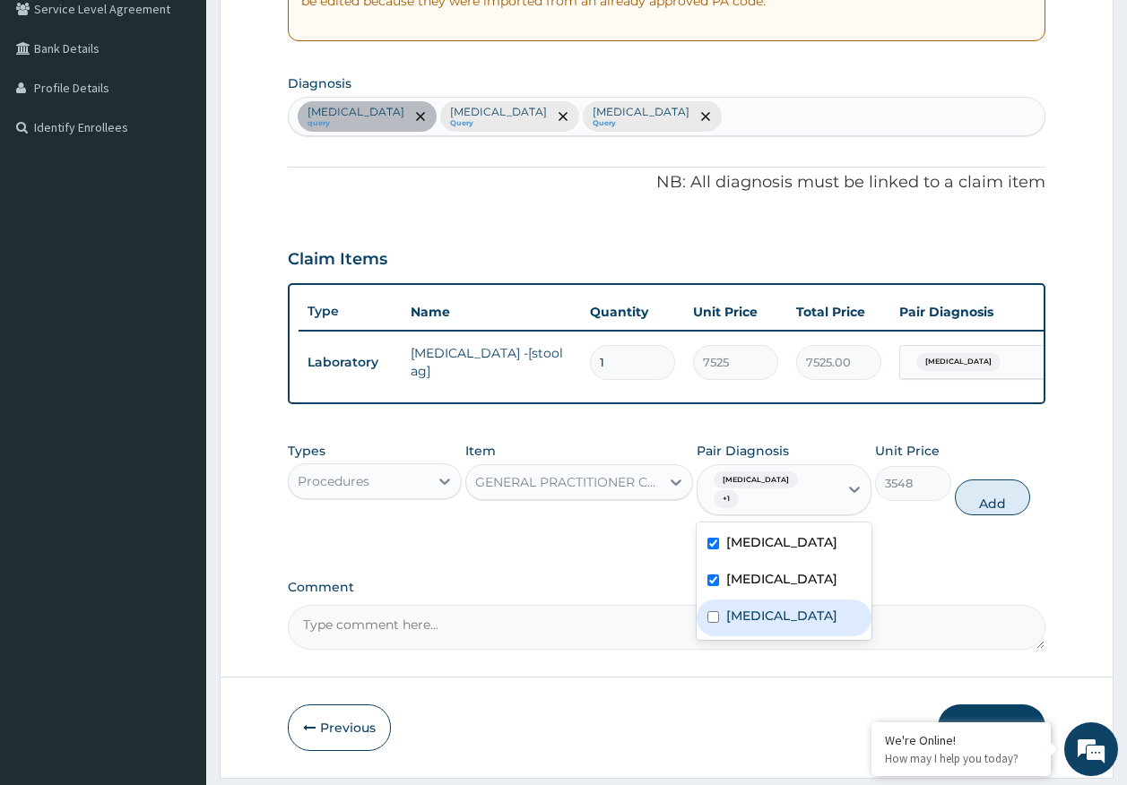
drag, startPoint x: 749, startPoint y: 609, endPoint x: 1056, endPoint y: 524, distance: 317.9
click at [752, 609] on label "Sepsis" at bounding box center [781, 616] width 111 height 18
checkbox input "true"
drag, startPoint x: 994, startPoint y: 502, endPoint x: 671, endPoint y: 547, distance: 326.7
click at [990, 502] on button "Add" at bounding box center [993, 498] width 76 height 36
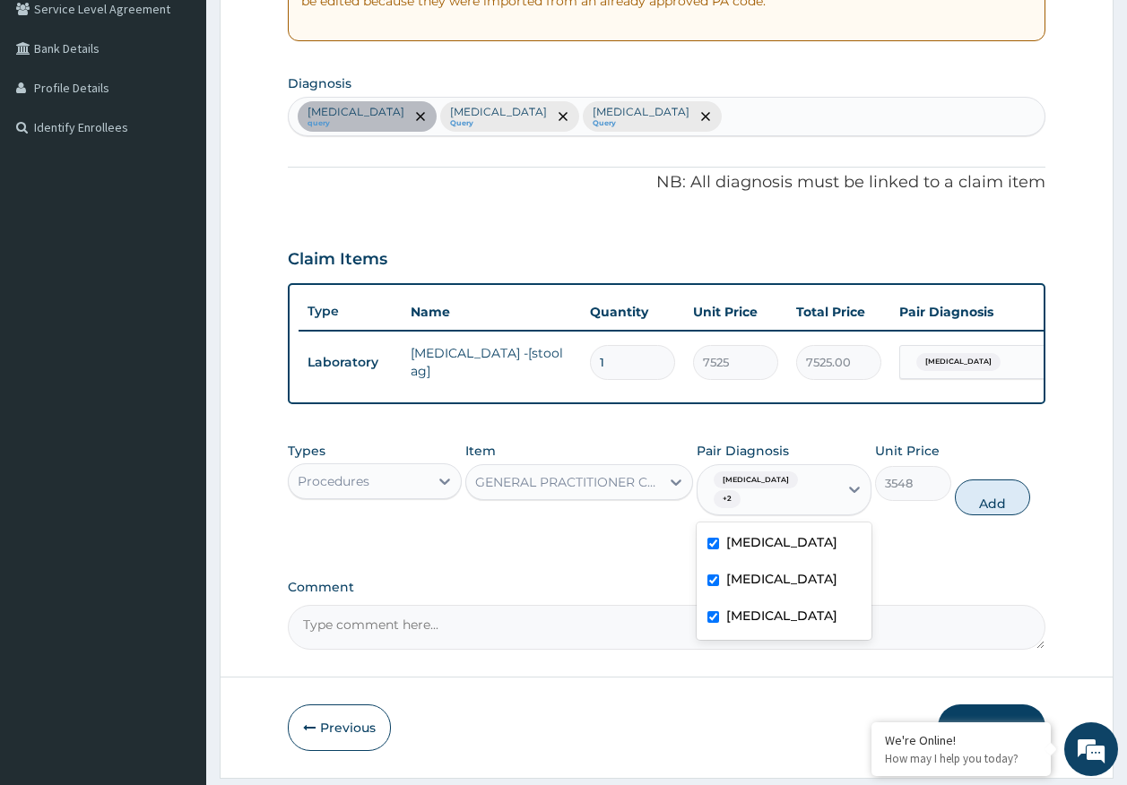
type input "0"
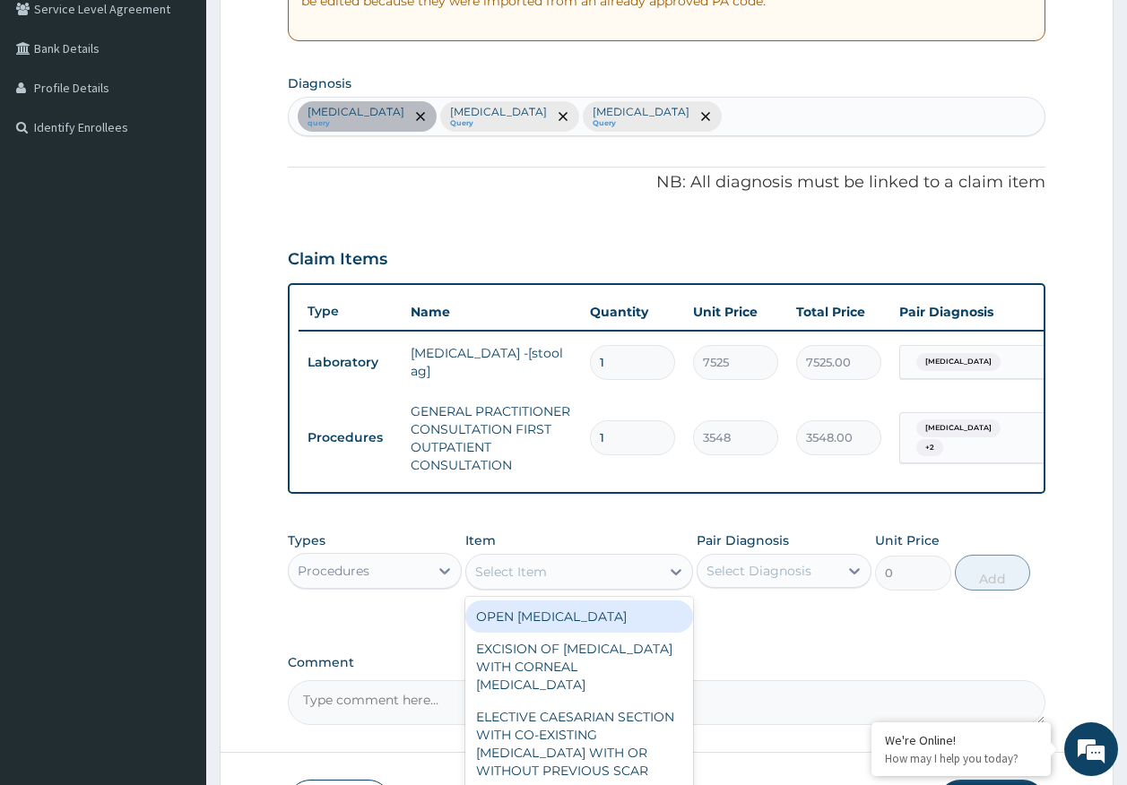
drag, startPoint x: 590, startPoint y: 587, endPoint x: 603, endPoint y: 588, distance: 13.5
click at [590, 586] on div "Select Item" at bounding box center [563, 572] width 194 height 29
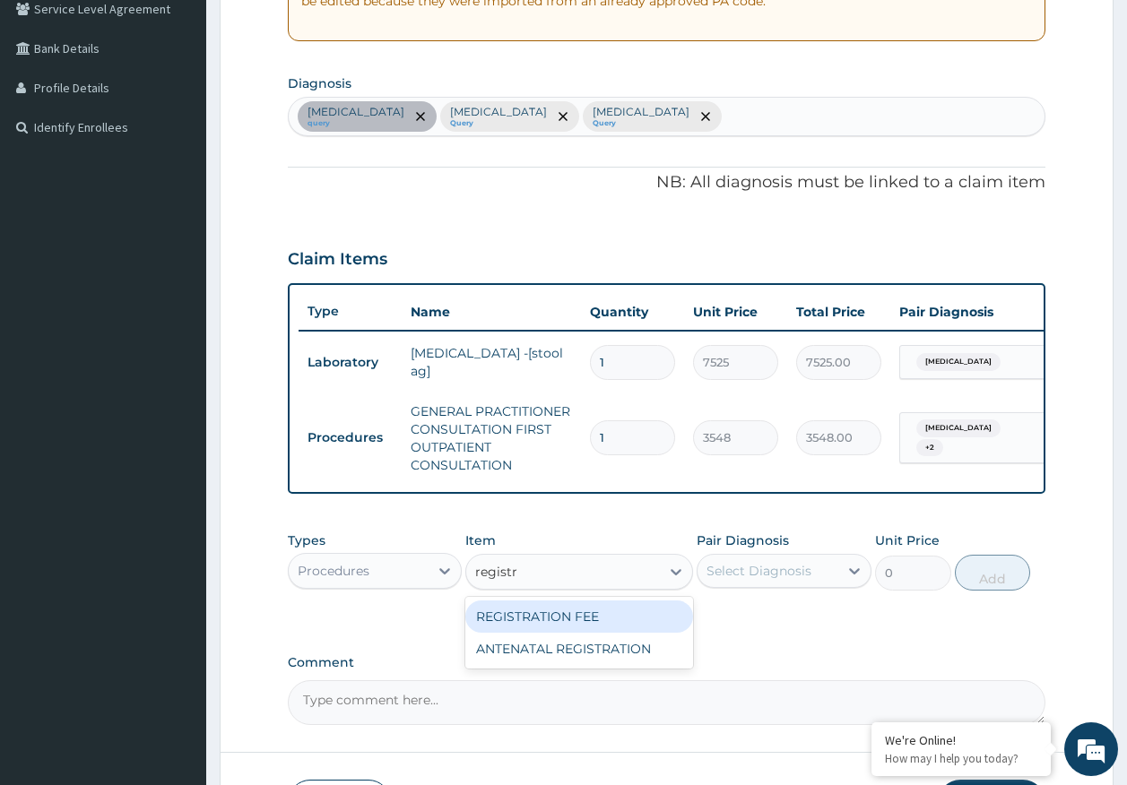
type input "registra"
click at [593, 633] on div "REGISTRATION FEE" at bounding box center [579, 617] width 228 height 32
type input "2150"
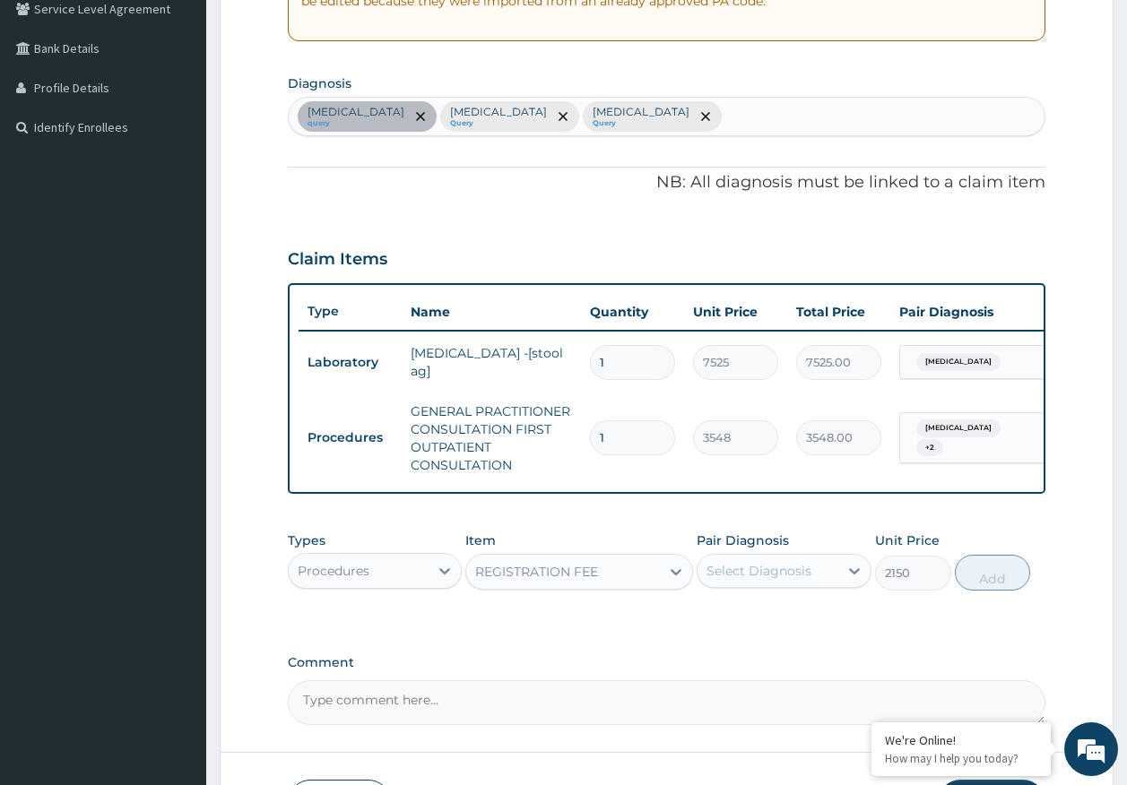
click at [789, 580] on div "Select Diagnosis" at bounding box center [758, 571] width 105 height 18
click at [772, 661] on label "Malaria" at bounding box center [781, 652] width 111 height 18
checkbox input "true"
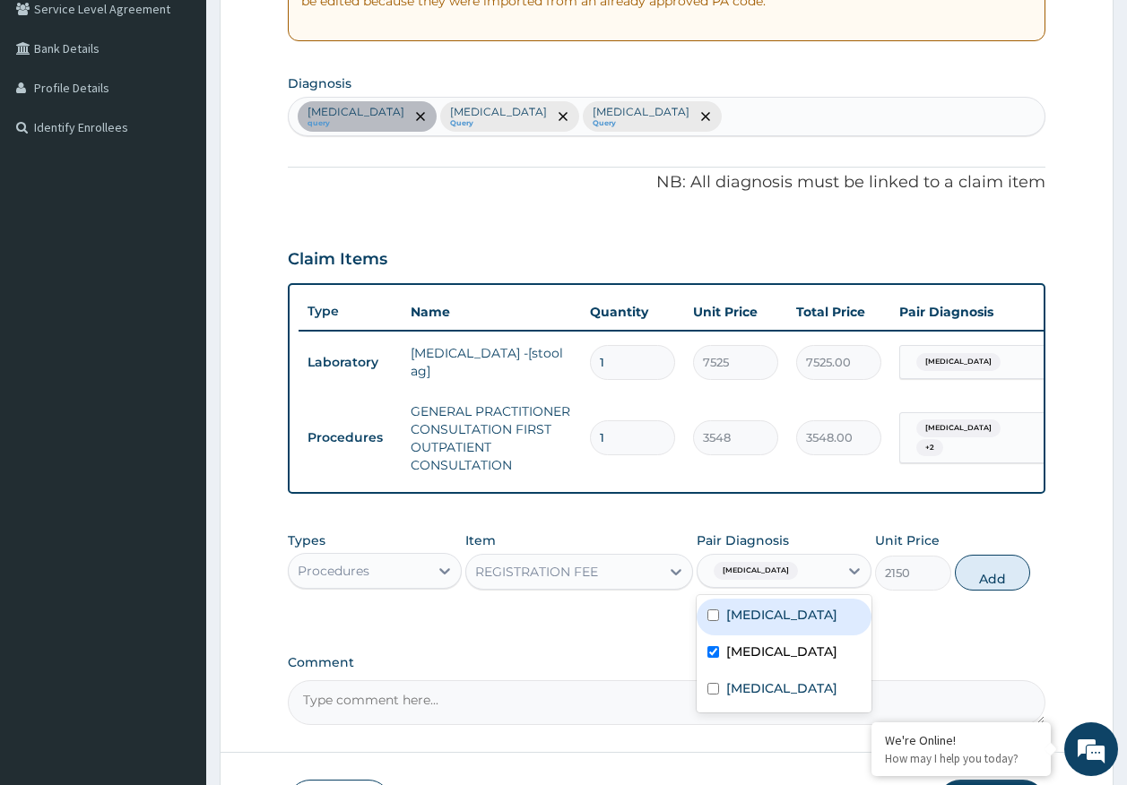
click at [766, 636] on div "Gastritis" at bounding box center [784, 617] width 175 height 37
checkbox input "true"
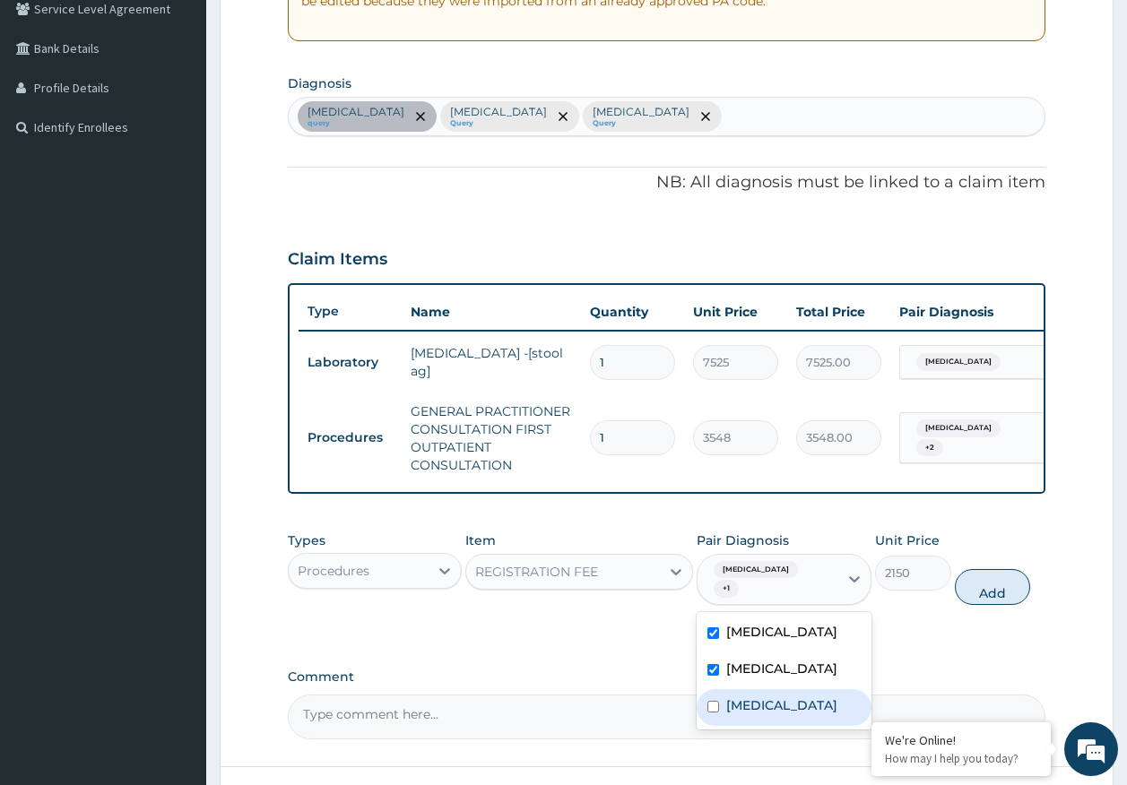
click at [758, 713] on div "Sepsis" at bounding box center [784, 707] width 175 height 37
checkbox input "true"
click at [978, 595] on button "Add" at bounding box center [993, 587] width 76 height 36
type input "0"
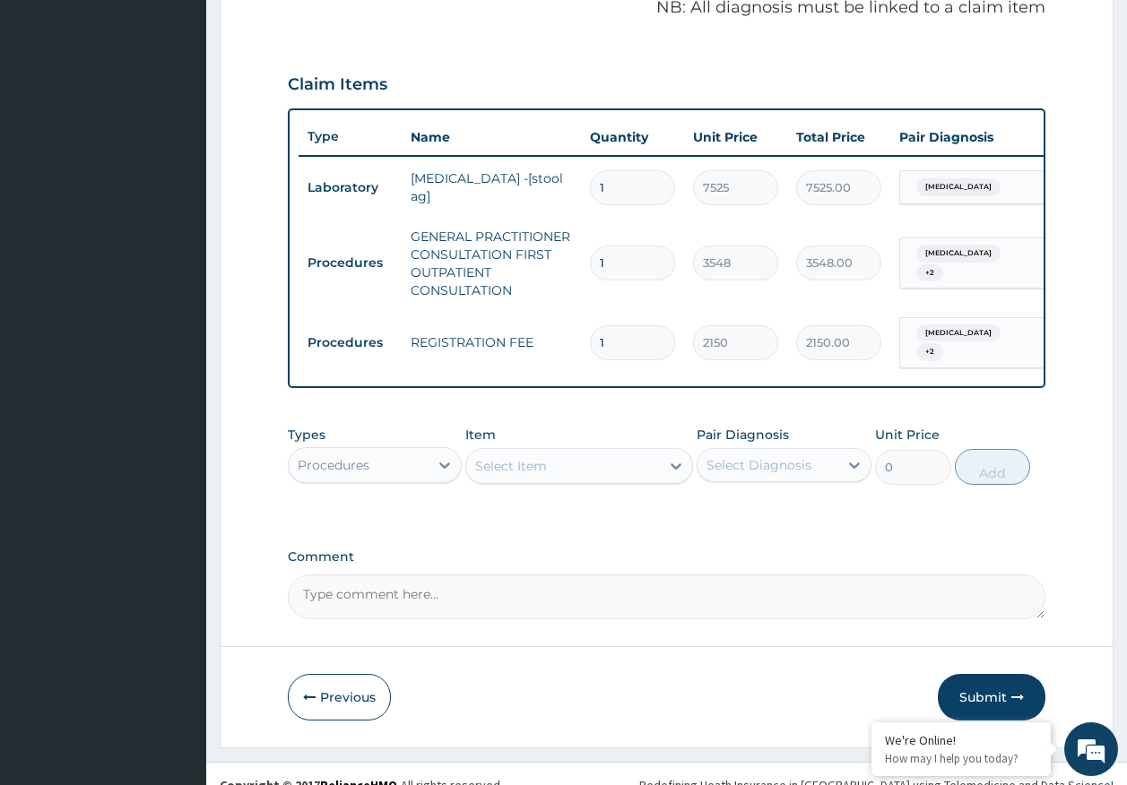
scroll to position [587, 0]
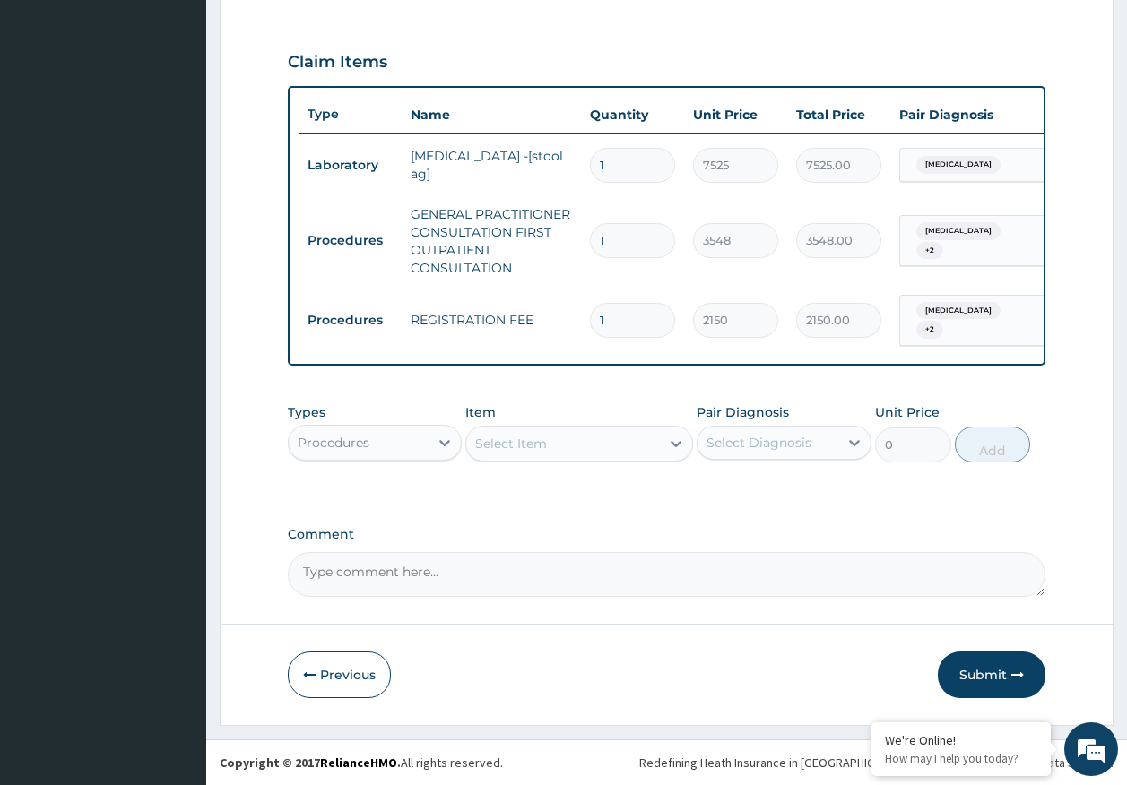
click at [319, 439] on div "Procedures" at bounding box center [334, 443] width 72 height 18
click at [342, 455] on div "Procedures" at bounding box center [359, 442] width 141 height 29
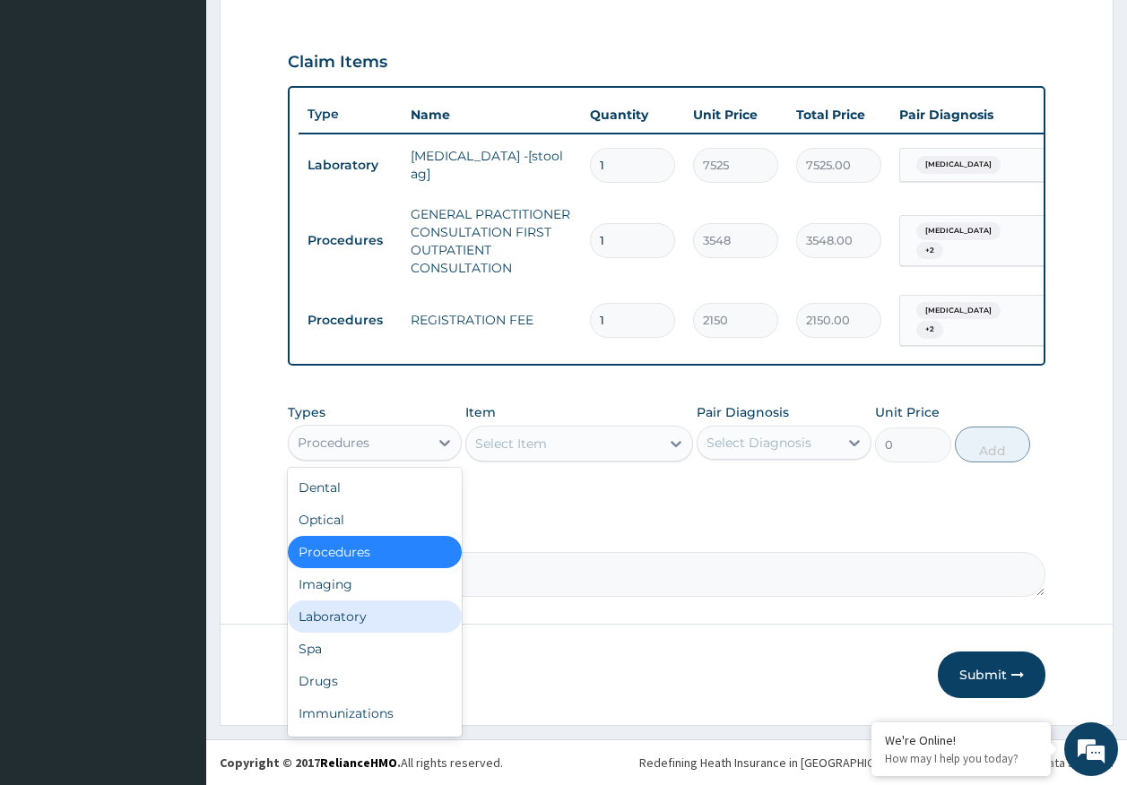
click at [359, 621] on div "Laboratory" at bounding box center [375, 617] width 175 height 32
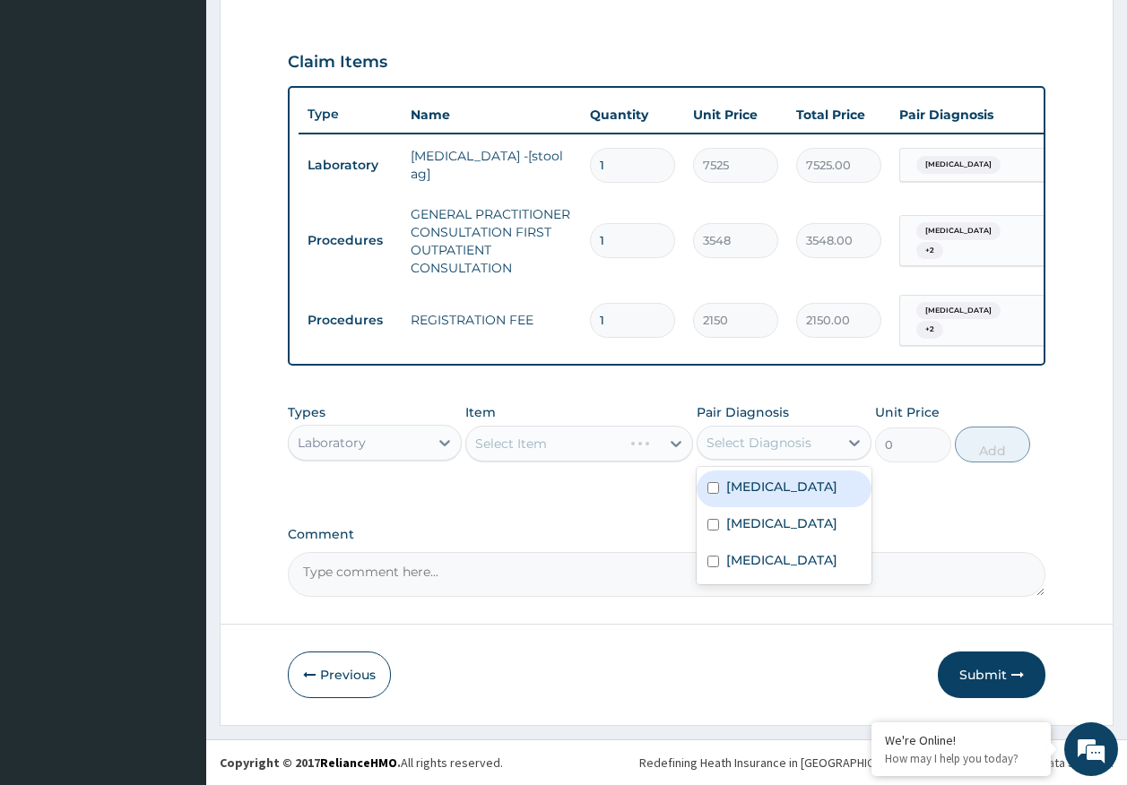
click at [780, 429] on div "Select Diagnosis" at bounding box center [767, 442] width 141 height 29
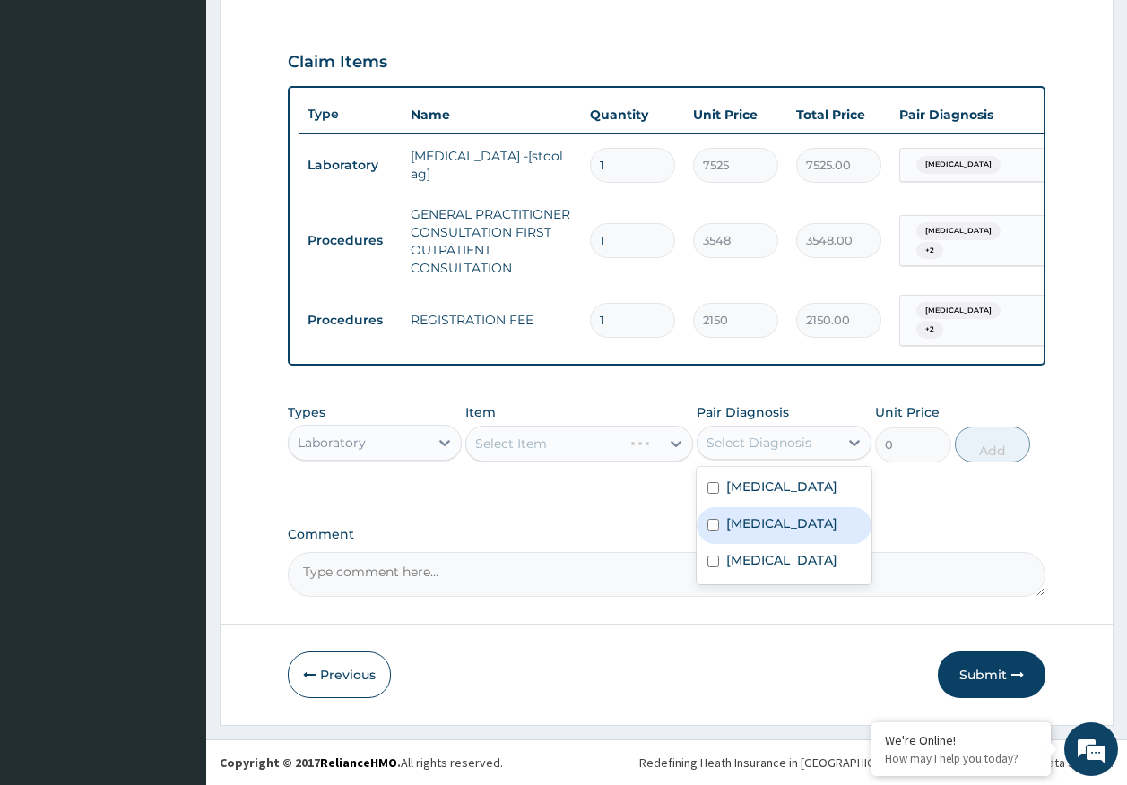
click at [750, 519] on label "Malaria" at bounding box center [781, 524] width 111 height 18
checkbox input "true"
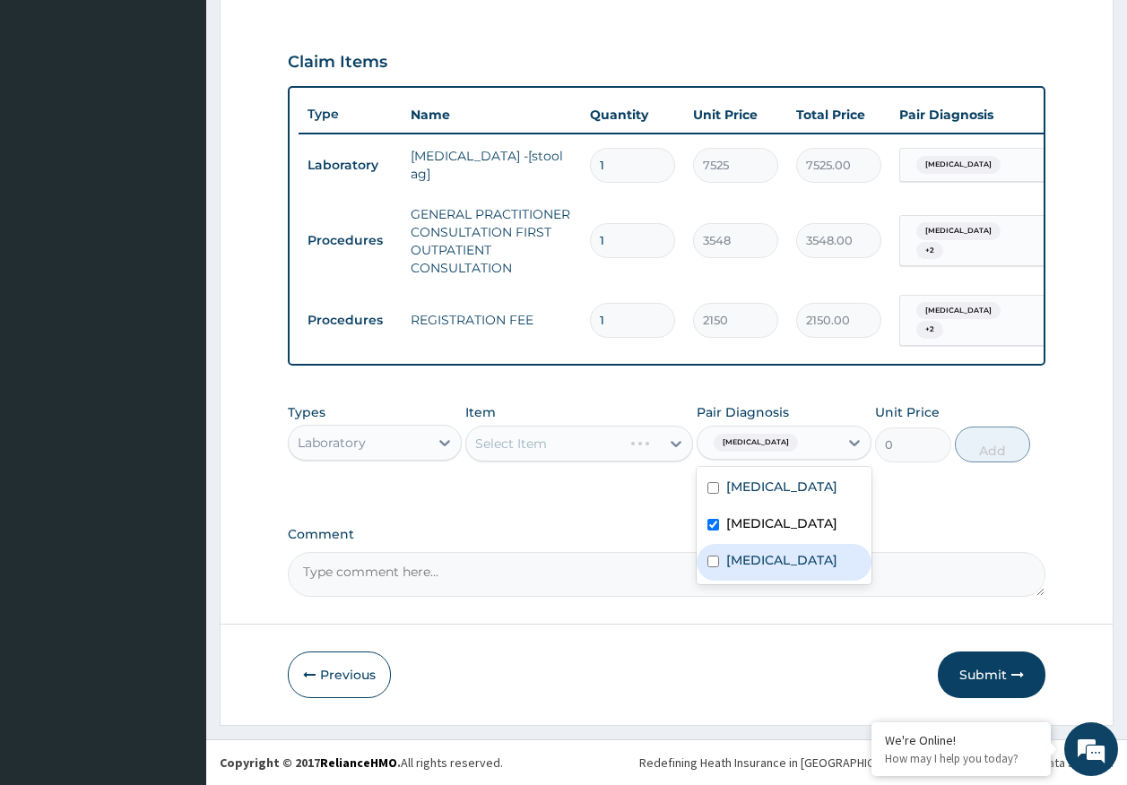
click at [733, 563] on label "Sepsis" at bounding box center [781, 560] width 111 height 18
checkbox input "true"
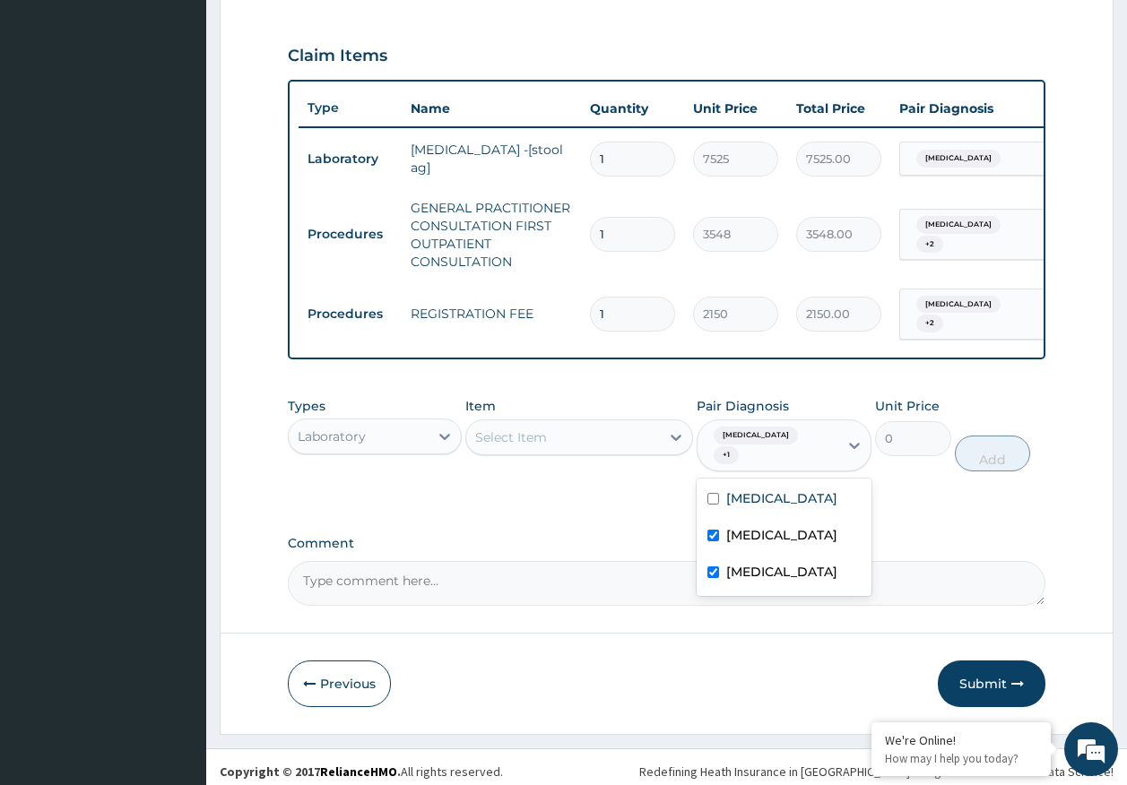
click at [554, 452] on div "Select Item" at bounding box center [563, 437] width 194 height 29
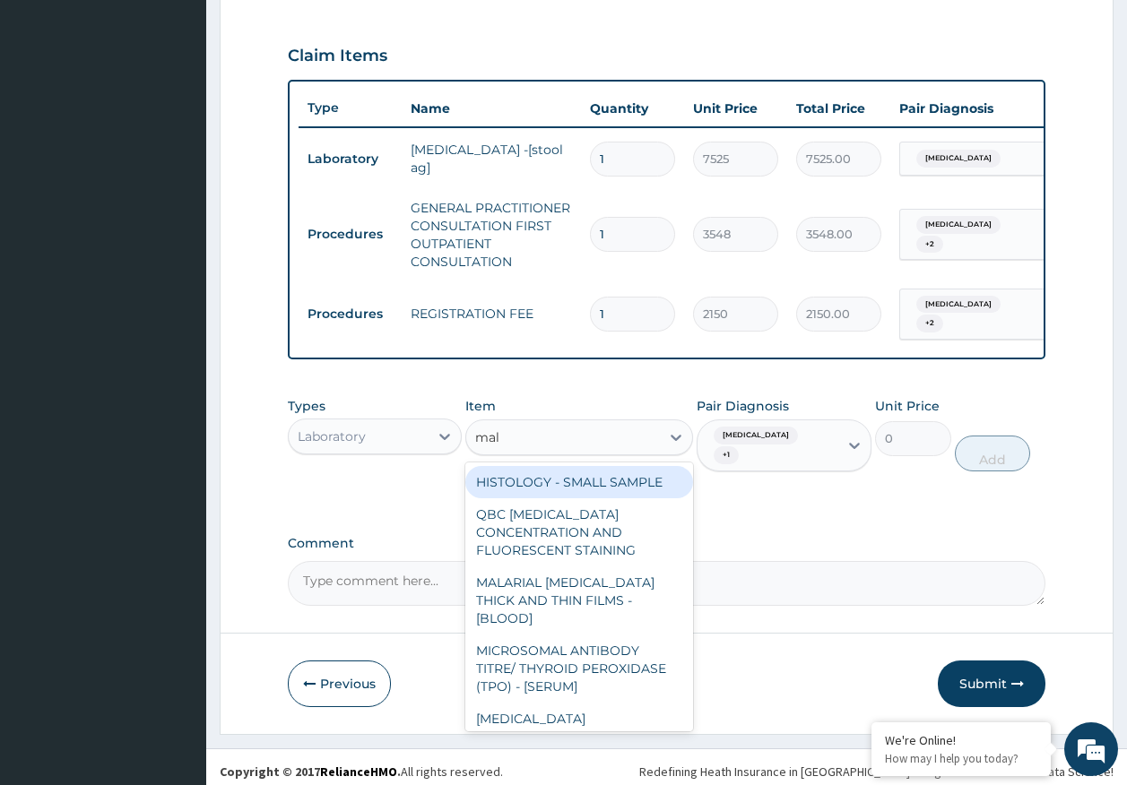
type input "mala"
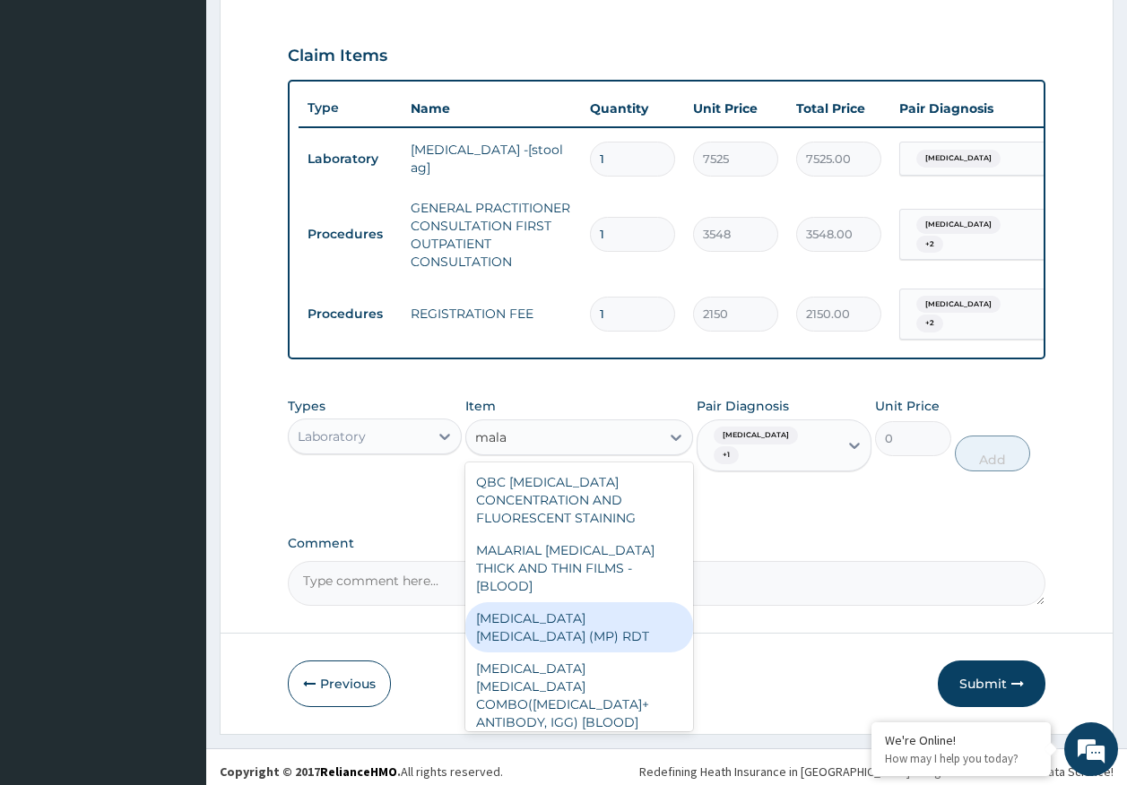
click at [645, 603] on div "MALARIA PARASITE (MP) RDT" at bounding box center [579, 627] width 228 height 50
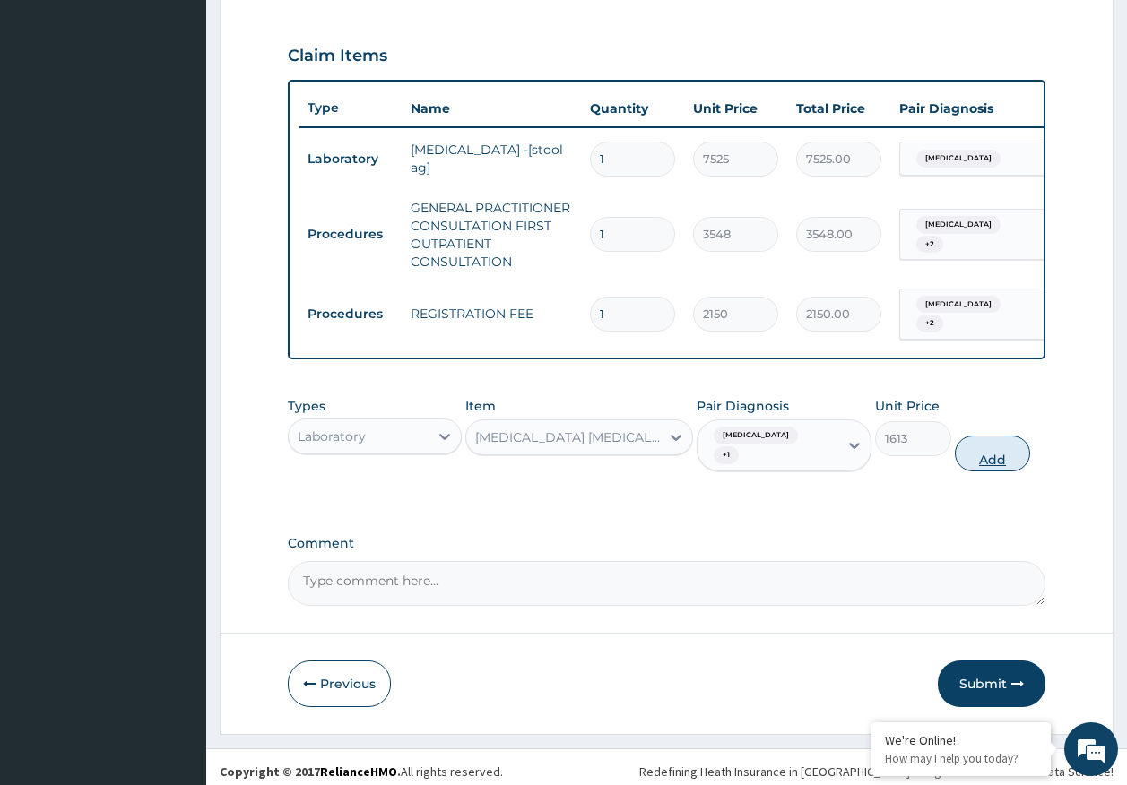
click at [970, 444] on button "Add" at bounding box center [993, 454] width 76 height 36
type input "0"
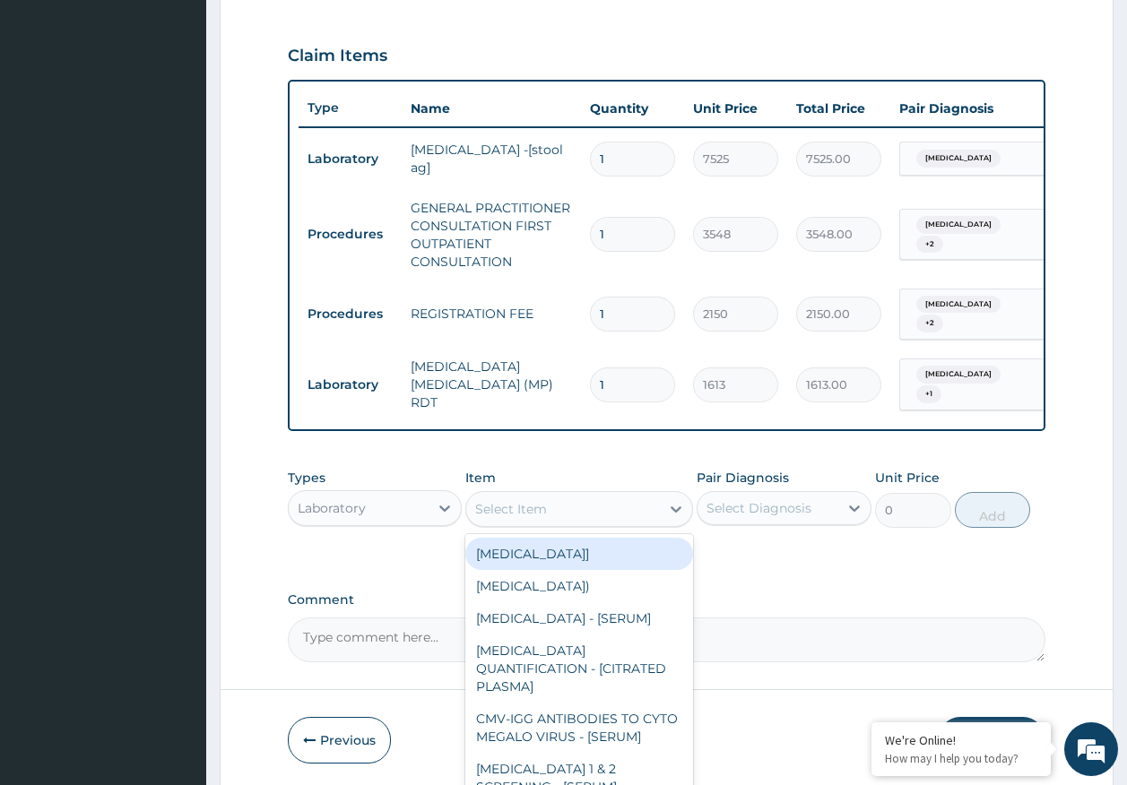
click at [593, 495] on div "Select Item" at bounding box center [563, 509] width 194 height 29
type input "cbc"
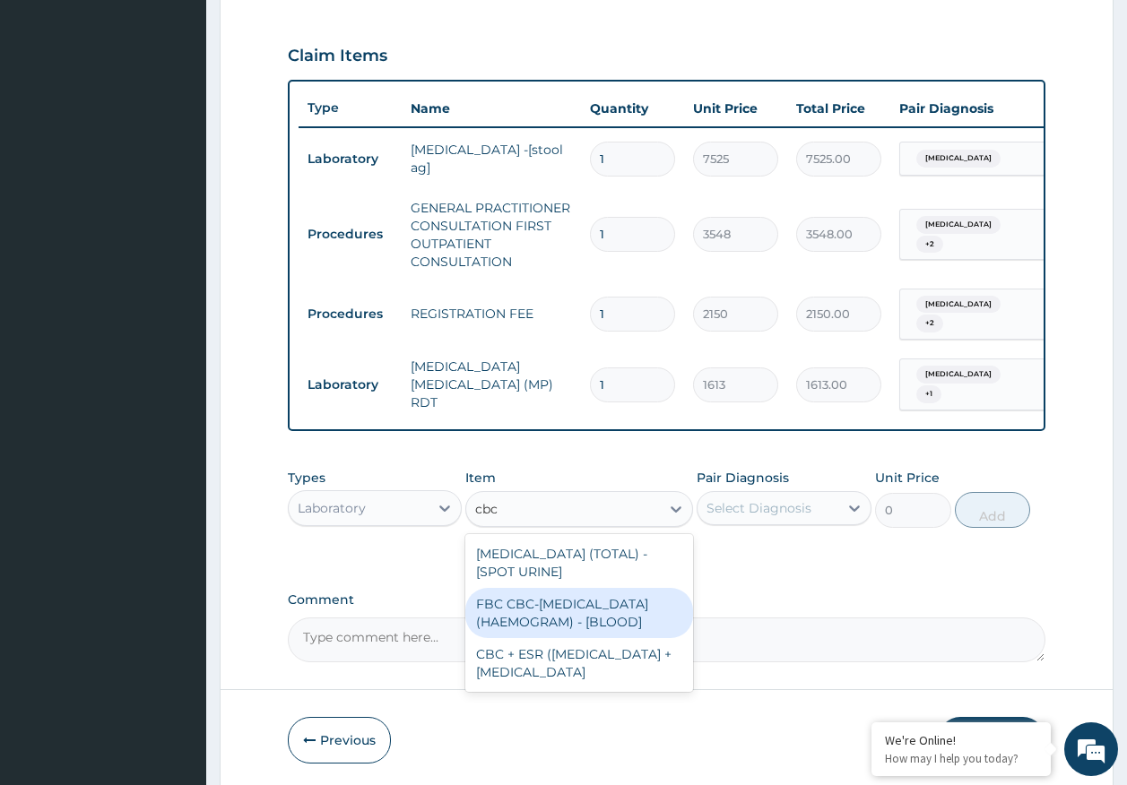
drag, startPoint x: 598, startPoint y: 625, endPoint x: 757, endPoint y: 506, distance: 198.5
click at [606, 614] on div "FBC CBC-COMPLETE BLOOD COUNT (HAEMOGRAM) - [BLOOD]" at bounding box center [579, 613] width 228 height 50
type input "4300"
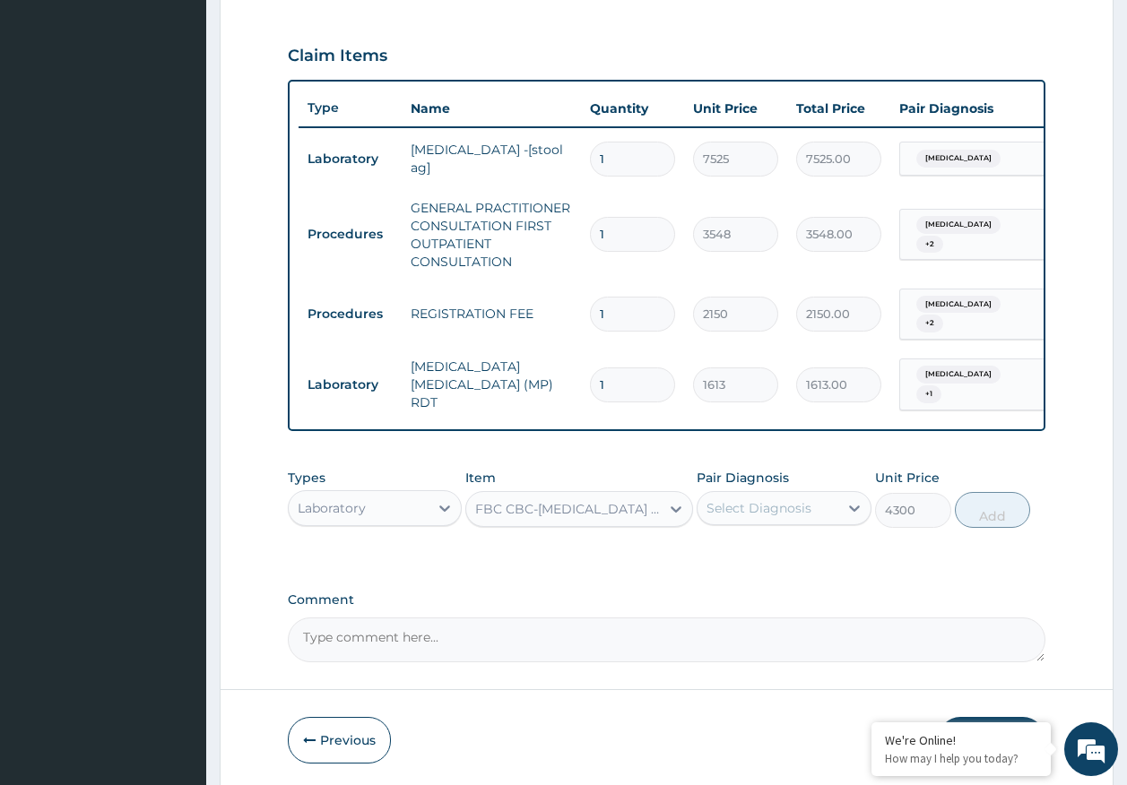
click at [768, 486] on div "Pair Diagnosis Select Diagnosis" at bounding box center [784, 498] width 175 height 59
click at [759, 511] on div "Select Diagnosis" at bounding box center [758, 508] width 105 height 18
click at [752, 583] on label "Malaria" at bounding box center [781, 589] width 111 height 18
checkbox input "true"
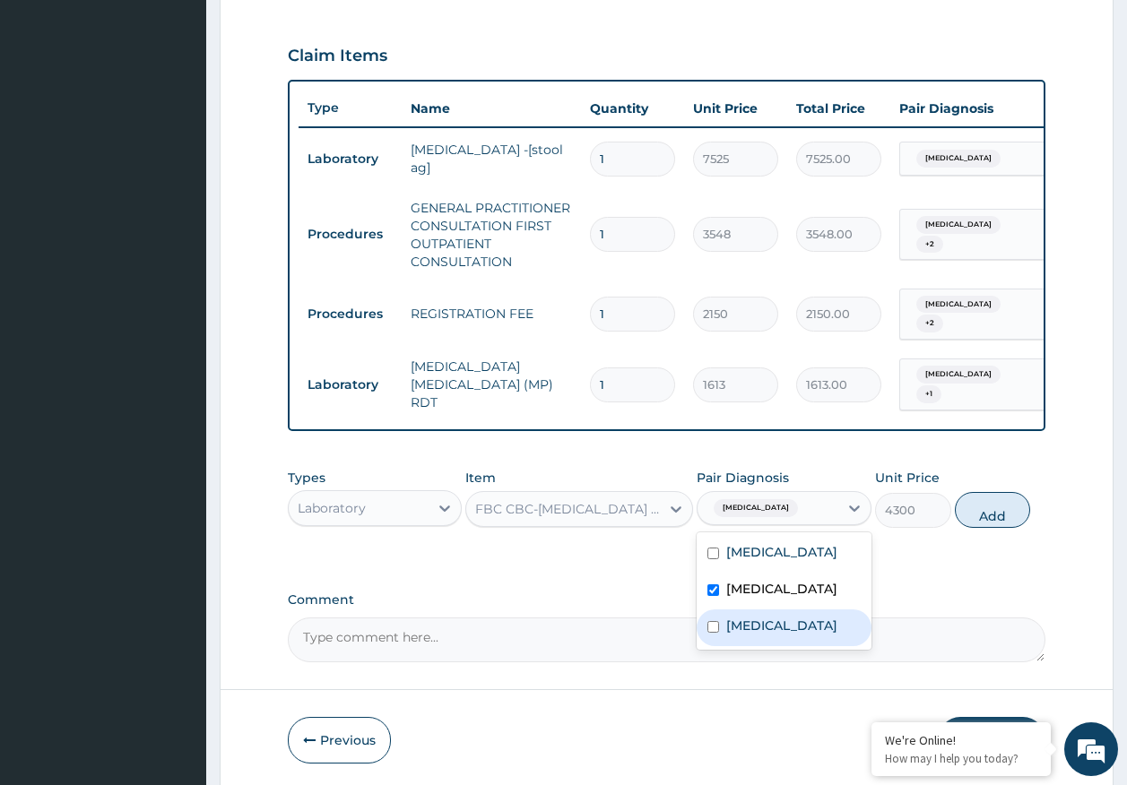
click at [748, 622] on label "Sepsis" at bounding box center [781, 626] width 111 height 18
checkbox input "true"
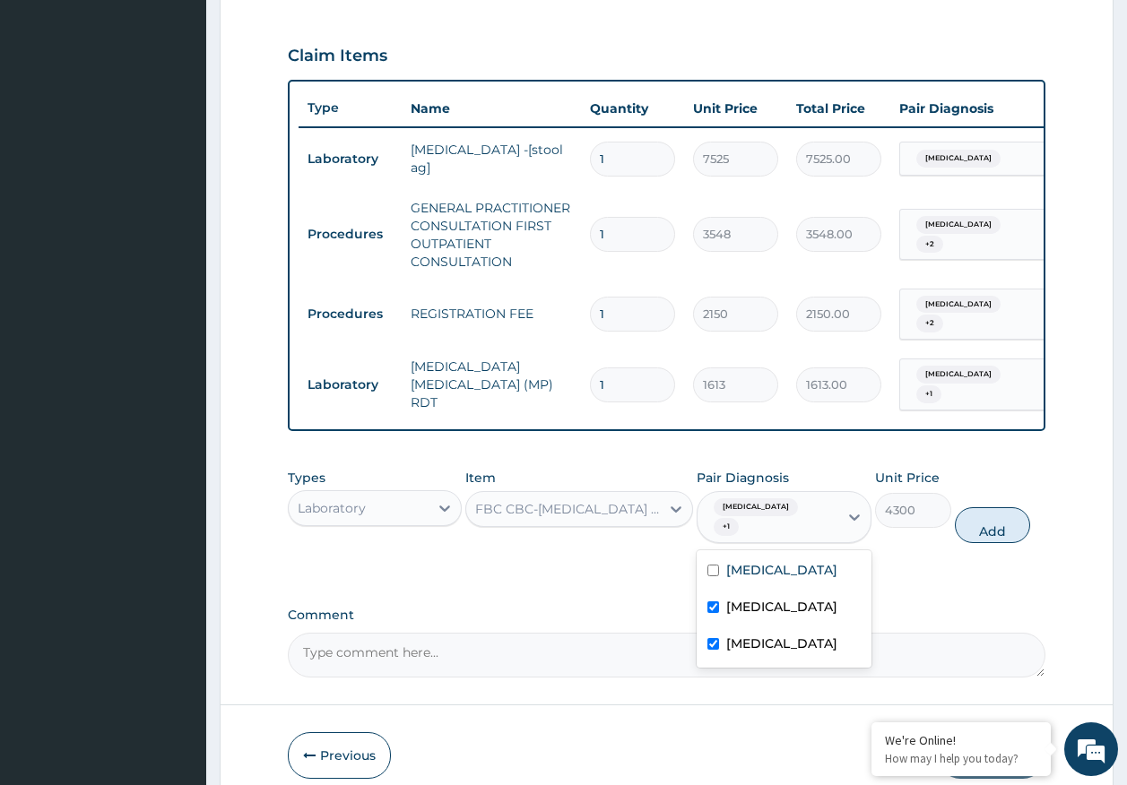
click at [1012, 516] on button "Add" at bounding box center [993, 525] width 76 height 36
type input "0"
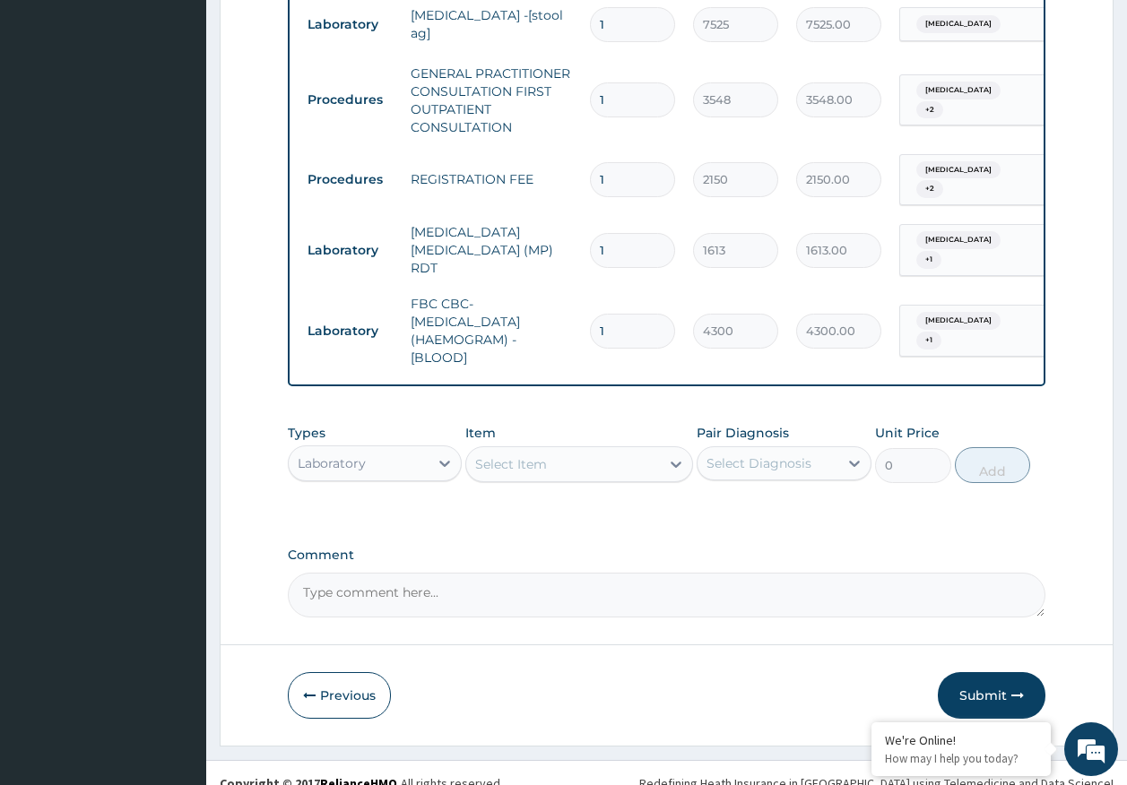
scroll to position [739, 0]
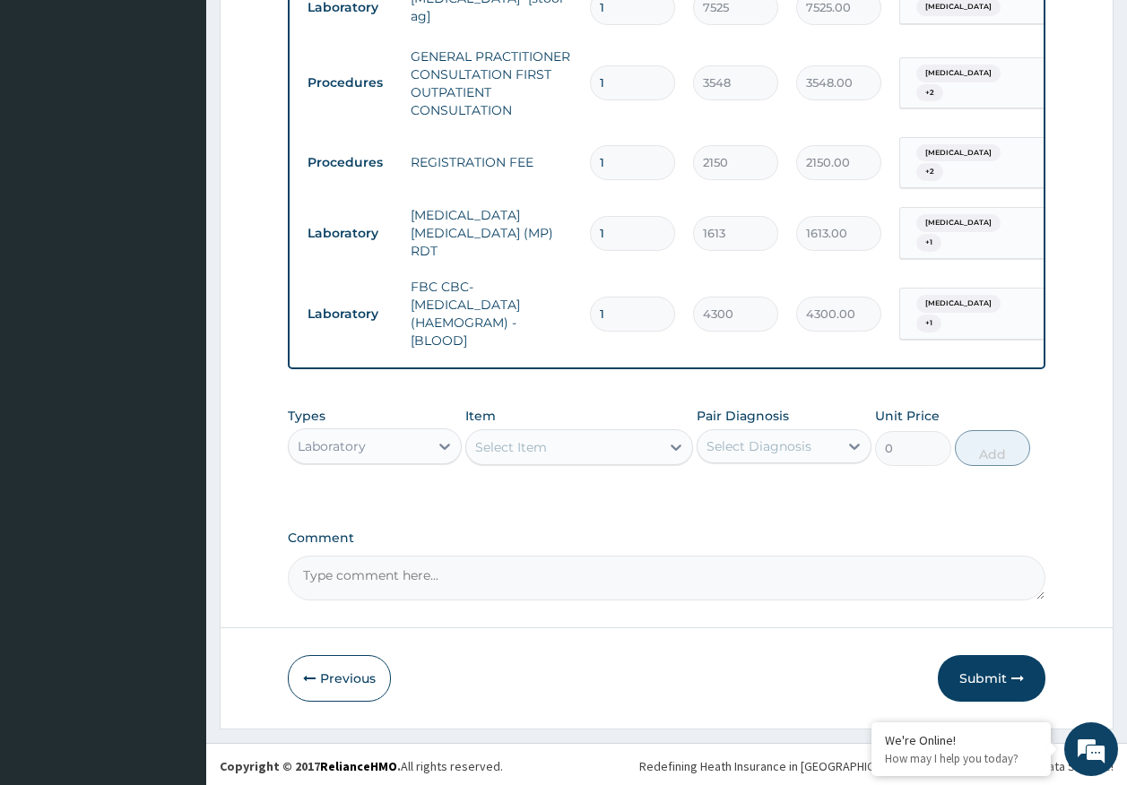
click at [336, 437] on div "Laboratory" at bounding box center [332, 446] width 68 height 18
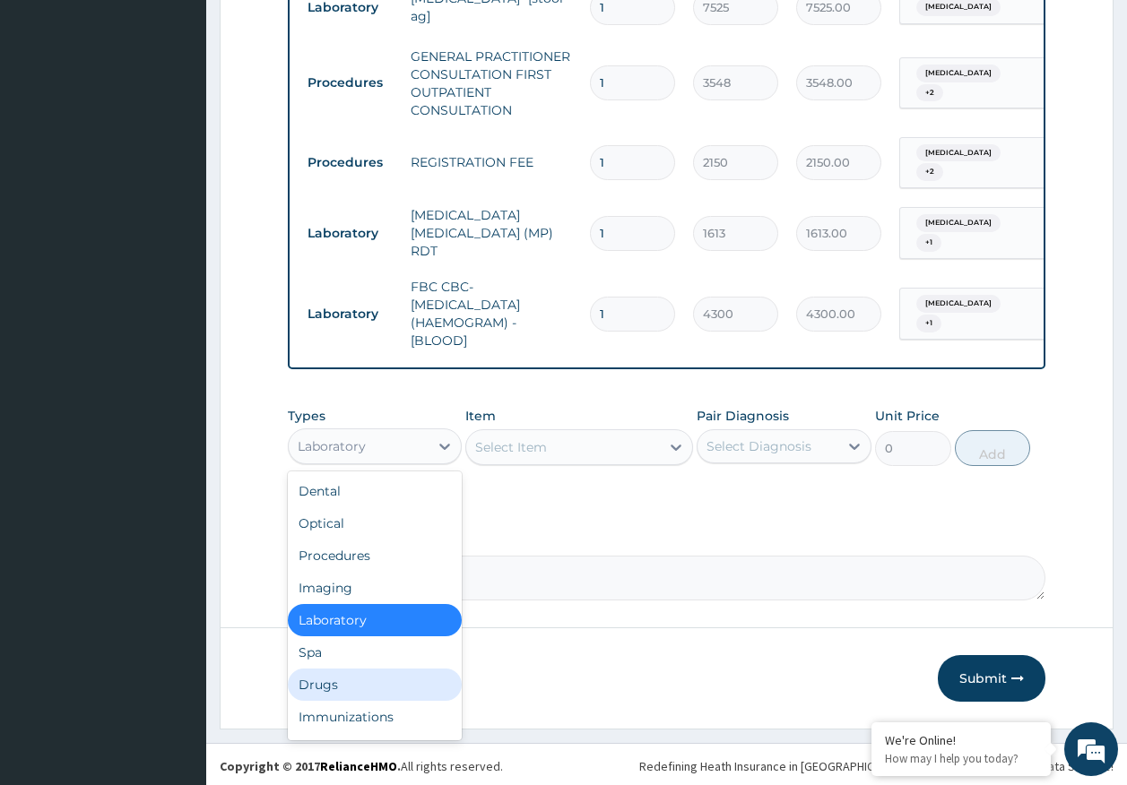
click at [329, 684] on div "Drugs" at bounding box center [375, 685] width 175 height 32
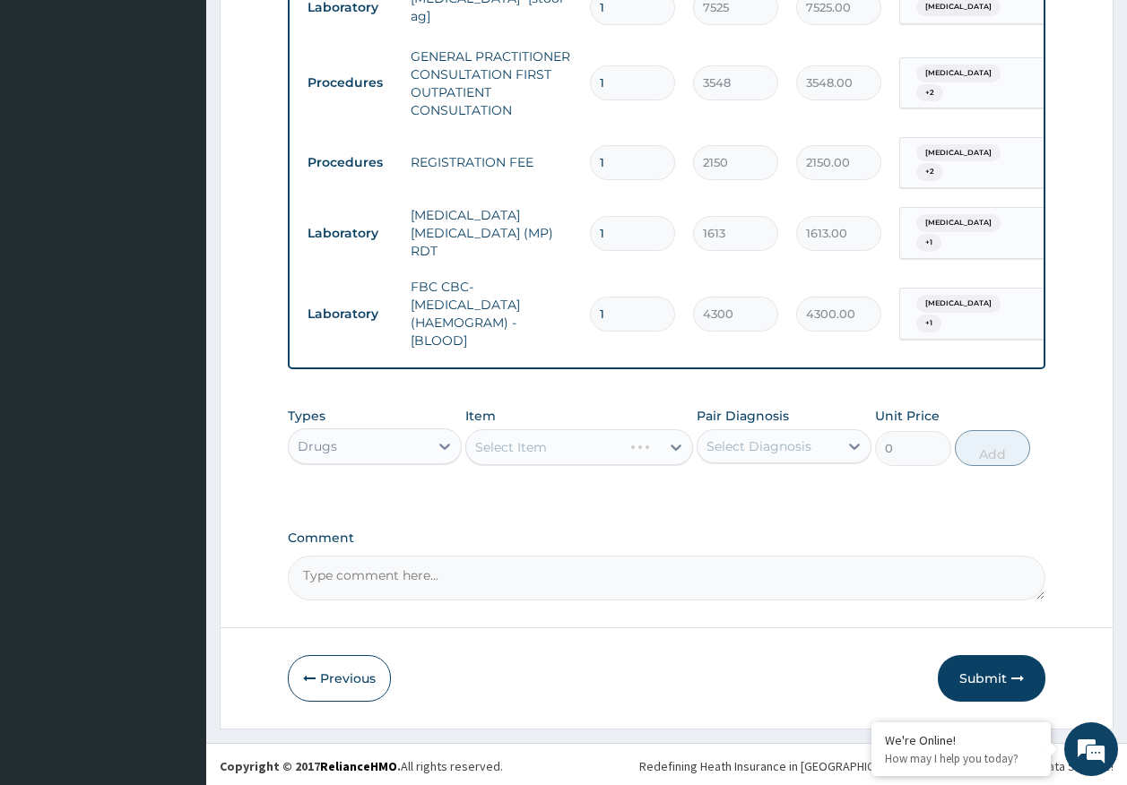
click at [721, 448] on div "Select Diagnosis" at bounding box center [758, 446] width 105 height 18
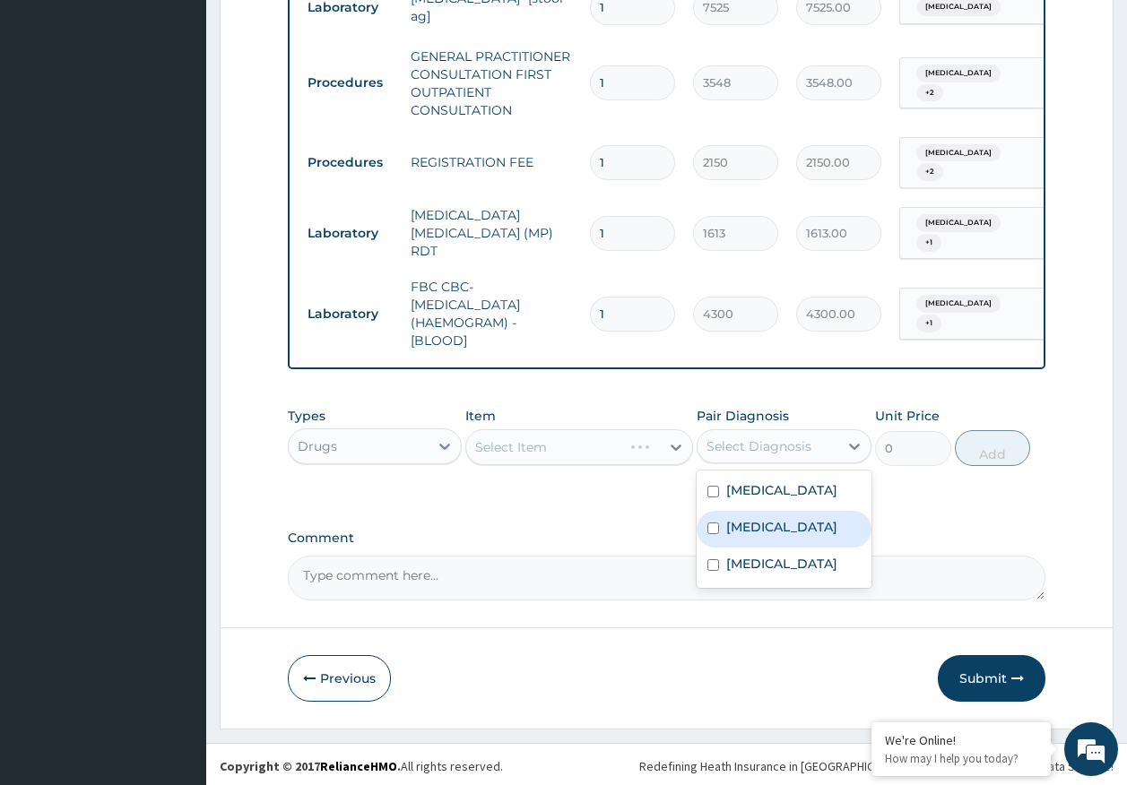
click at [743, 531] on label "Malaria" at bounding box center [781, 527] width 111 height 18
checkbox input "true"
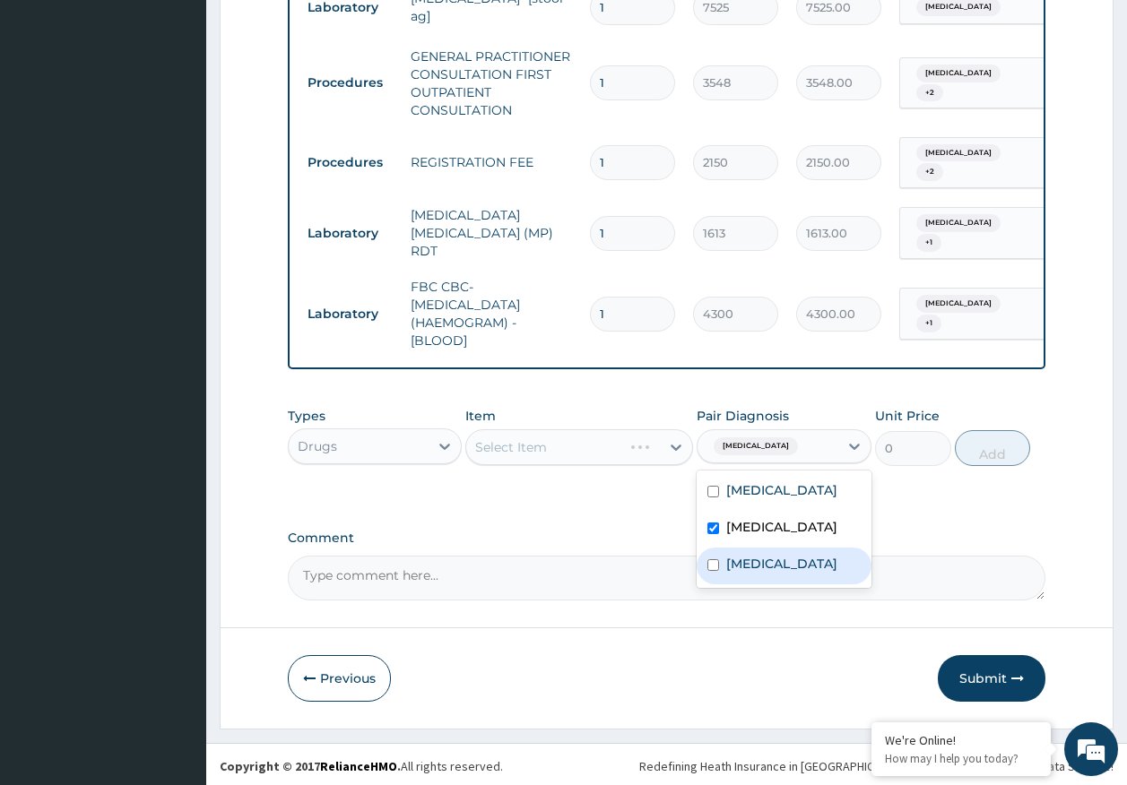
click at [743, 557] on label "Sepsis" at bounding box center [781, 564] width 111 height 18
checkbox input "true"
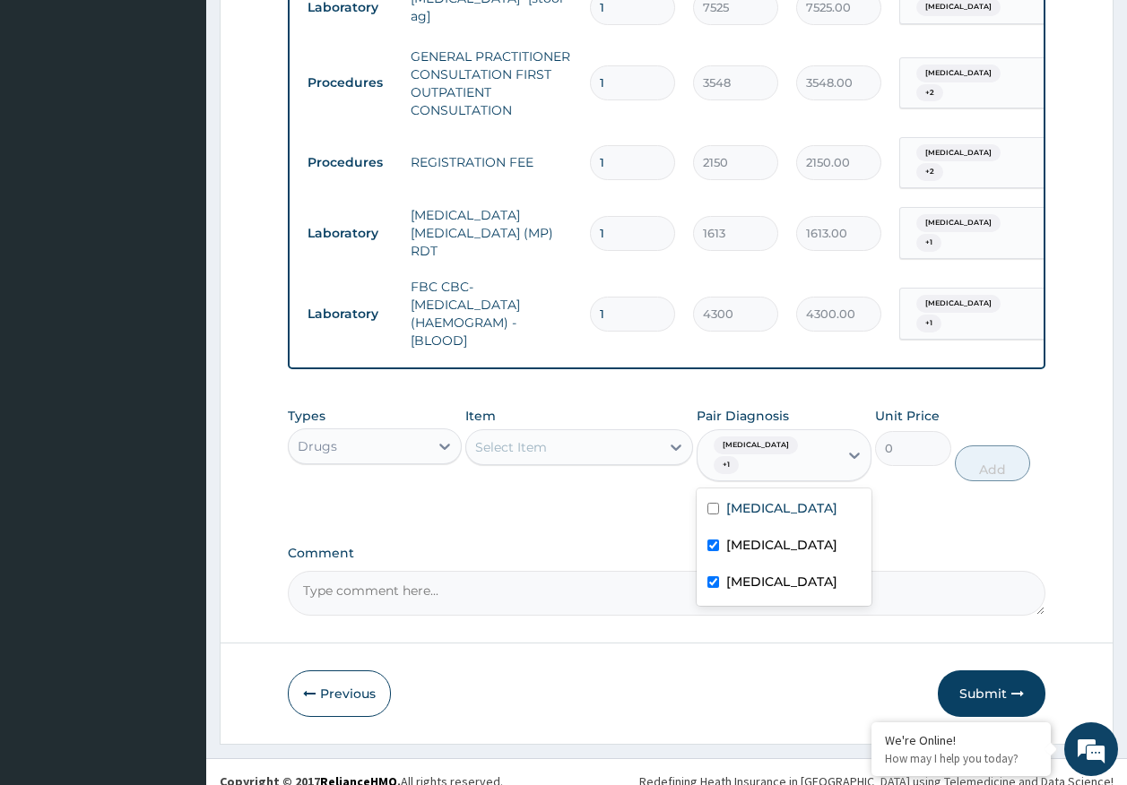
click at [570, 456] on div "Select Item" at bounding box center [563, 447] width 194 height 29
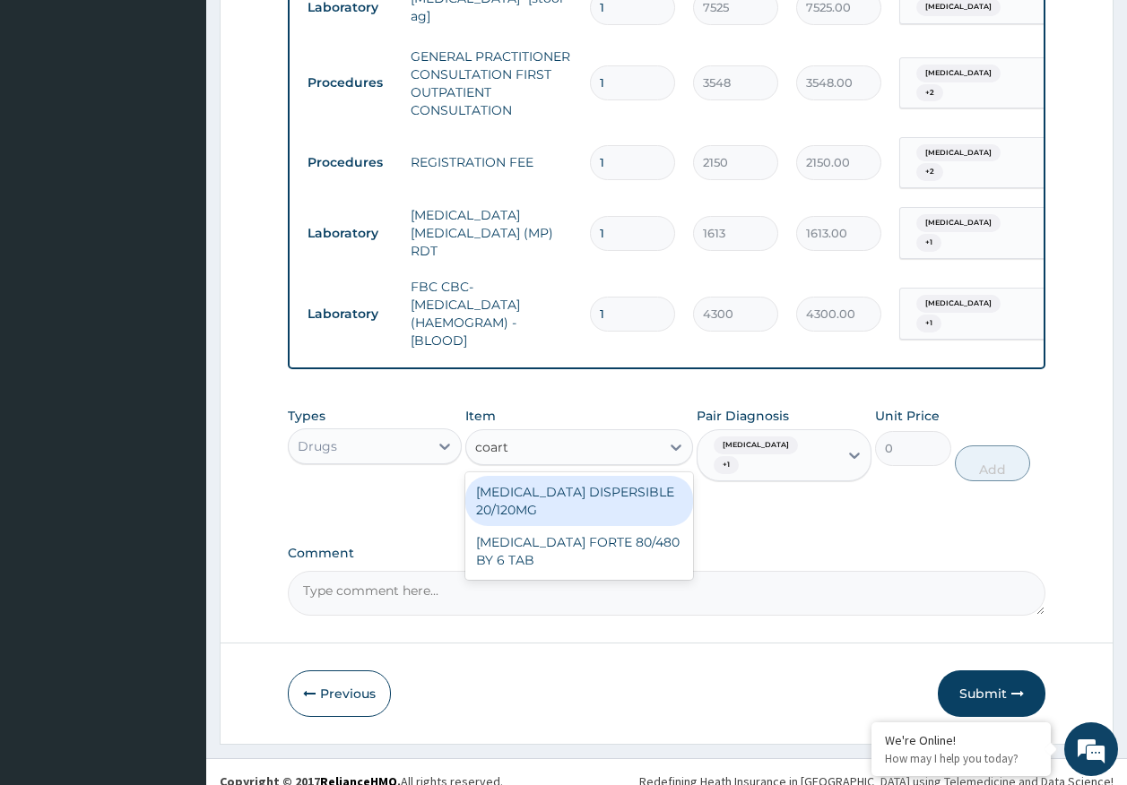
type input "coarte"
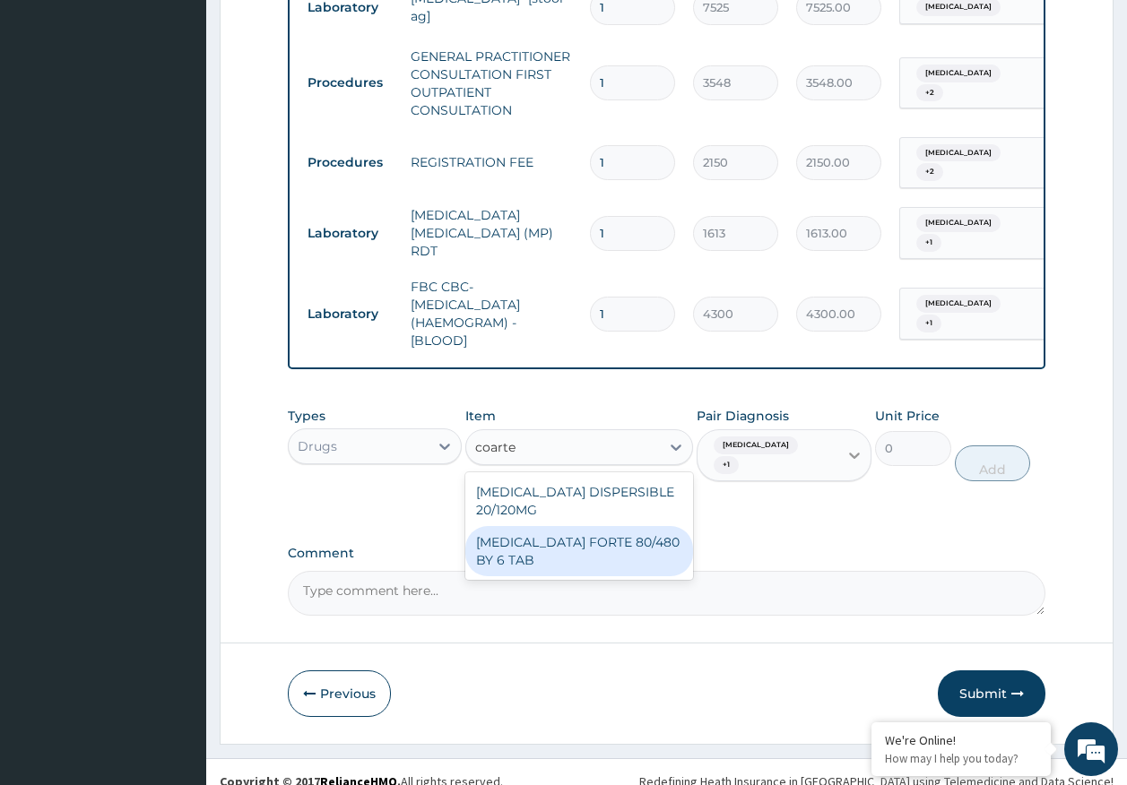
drag, startPoint x: 625, startPoint y: 546, endPoint x: 844, endPoint y: 456, distance: 237.2
click at [632, 538] on div "COARTEM FORTE 80/480 BY 6 TAB" at bounding box center [579, 551] width 228 height 50
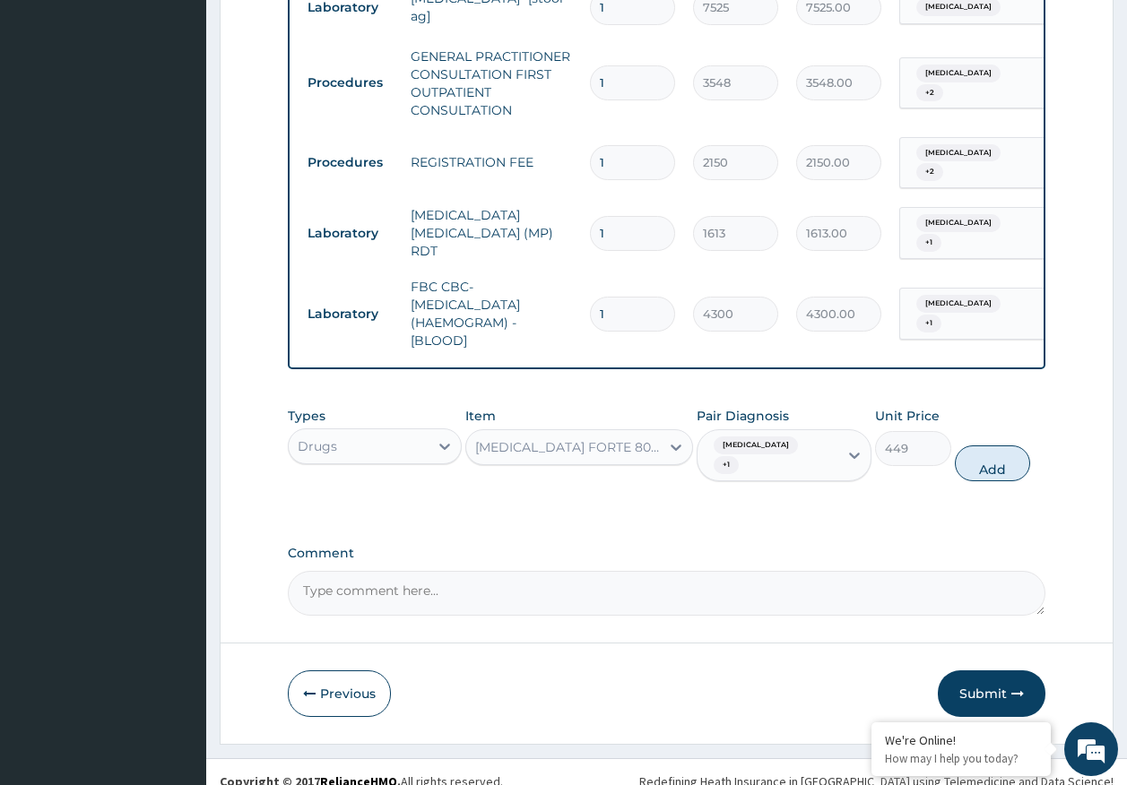
drag, startPoint x: 999, startPoint y: 454, endPoint x: 792, endPoint y: 445, distance: 207.3
click at [999, 453] on button "Add" at bounding box center [993, 464] width 76 height 36
type input "0"
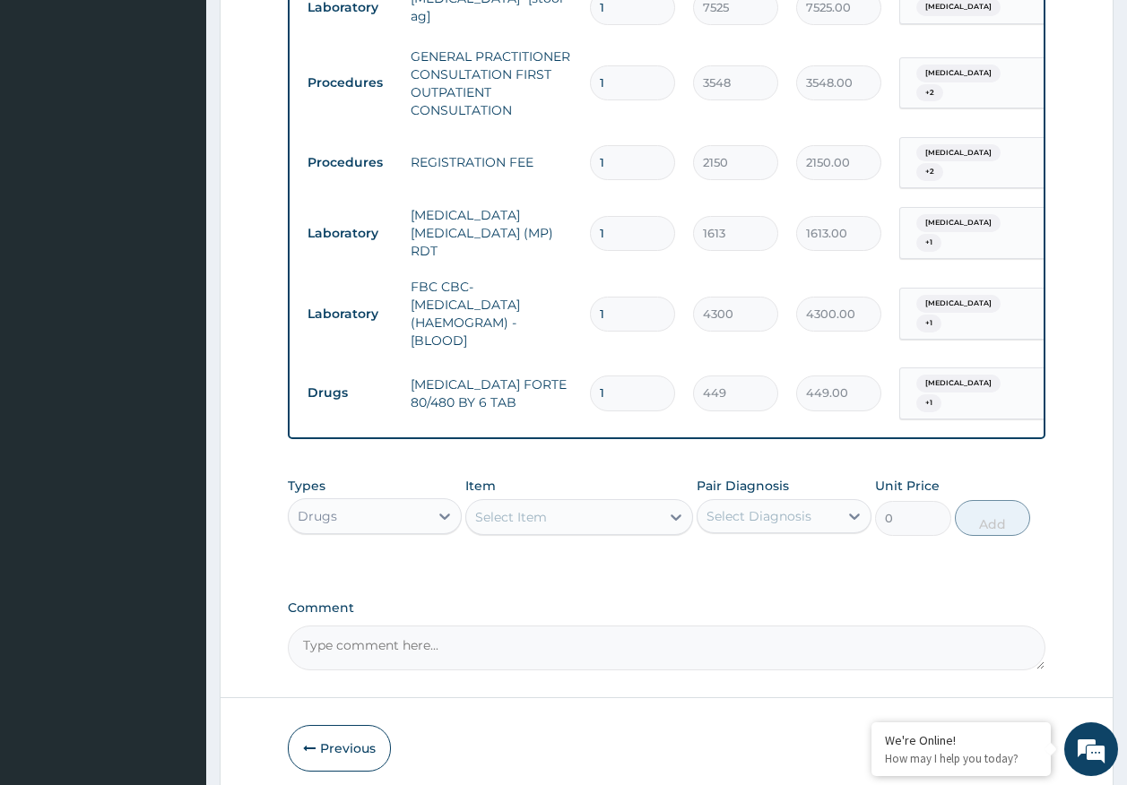
click at [604, 504] on div "Select Item" at bounding box center [563, 517] width 194 height 29
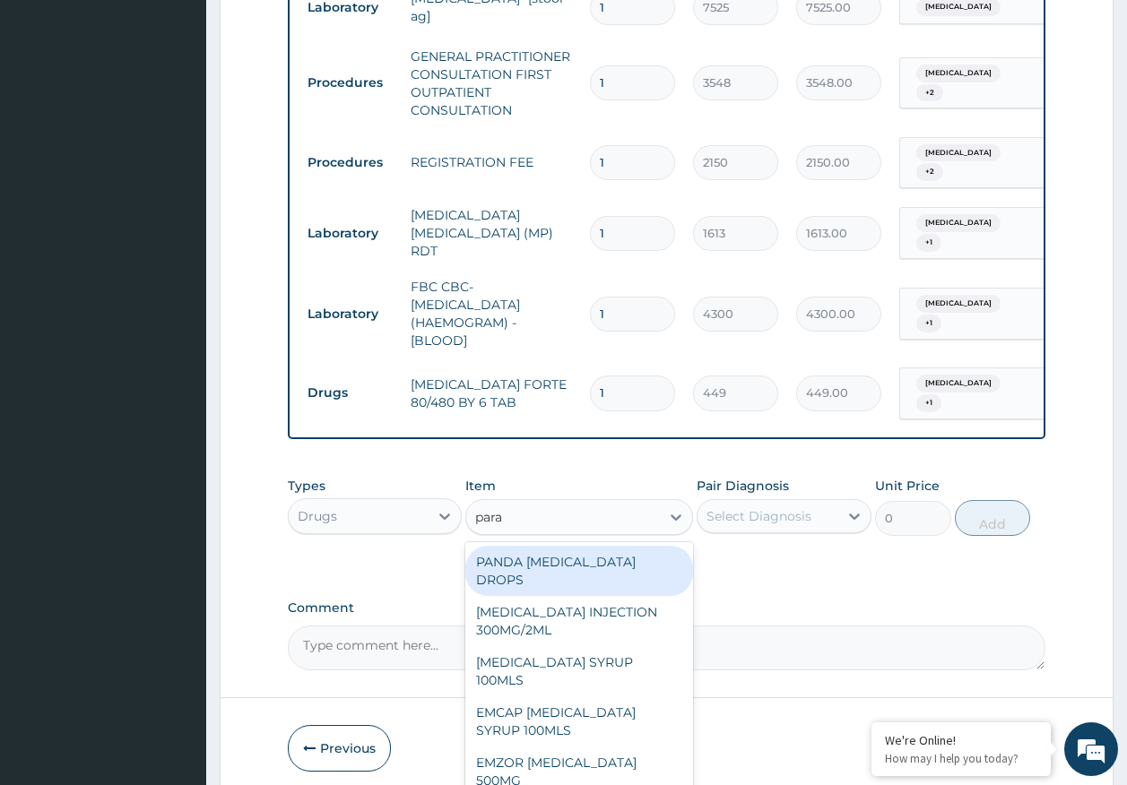
type input "parac"
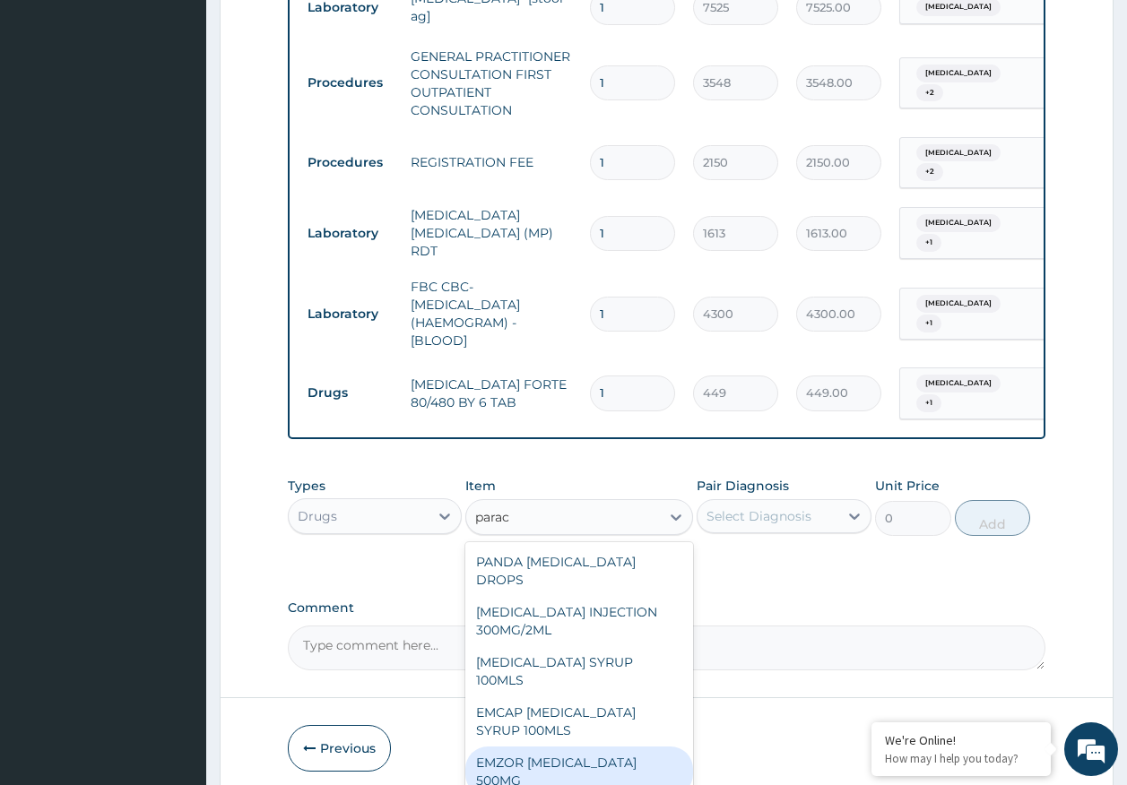
drag, startPoint x: 625, startPoint y: 718, endPoint x: 723, endPoint y: 560, distance: 186.0
click at [627, 747] on div "EMZOR PARACETAMOL 500MG" at bounding box center [579, 772] width 228 height 50
type input "24"
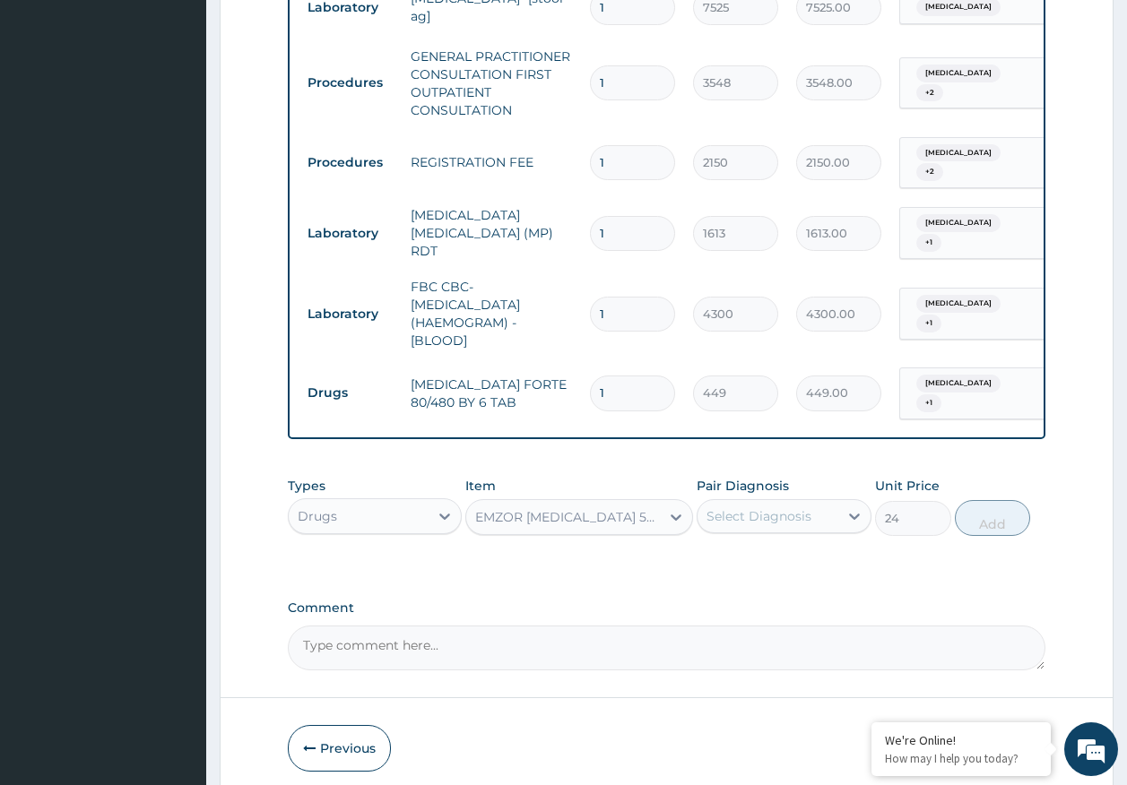
drag, startPoint x: 744, startPoint y: 506, endPoint x: 748, endPoint y: 516, distance: 10.8
click at [744, 507] on div "Select Diagnosis" at bounding box center [758, 516] width 105 height 18
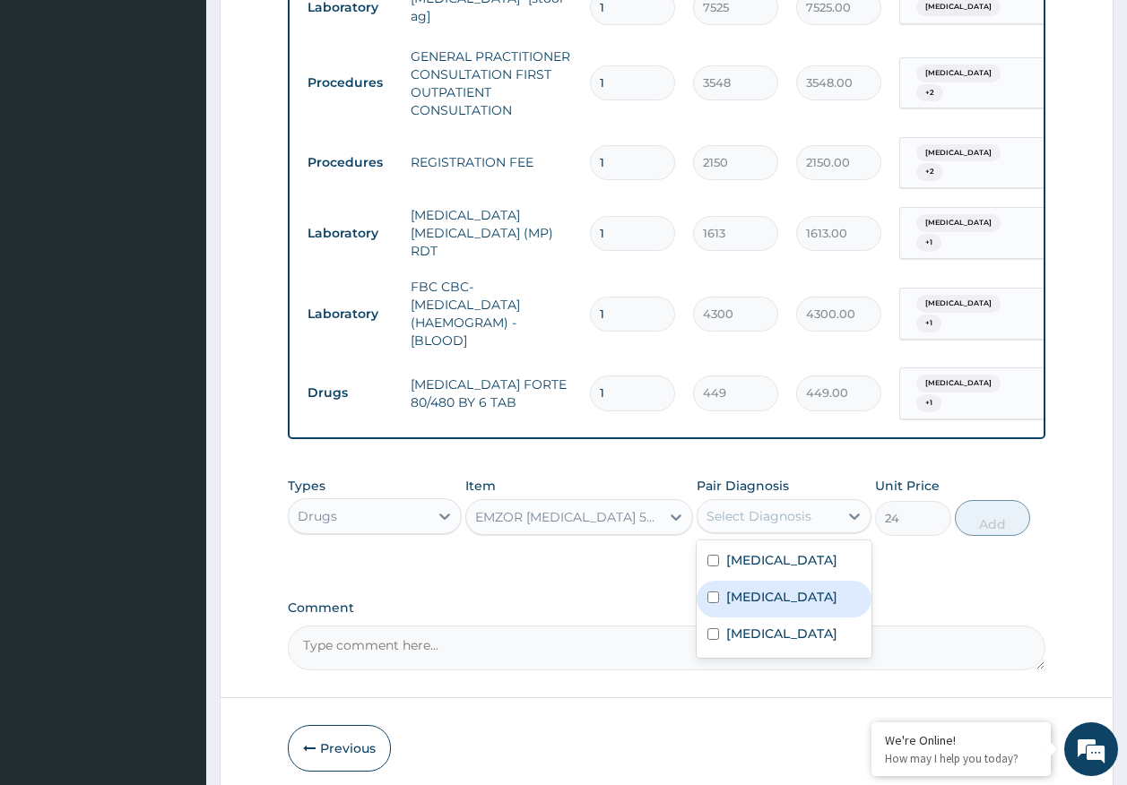
click at [751, 588] on label "Malaria" at bounding box center [781, 597] width 111 height 18
checkbox input "true"
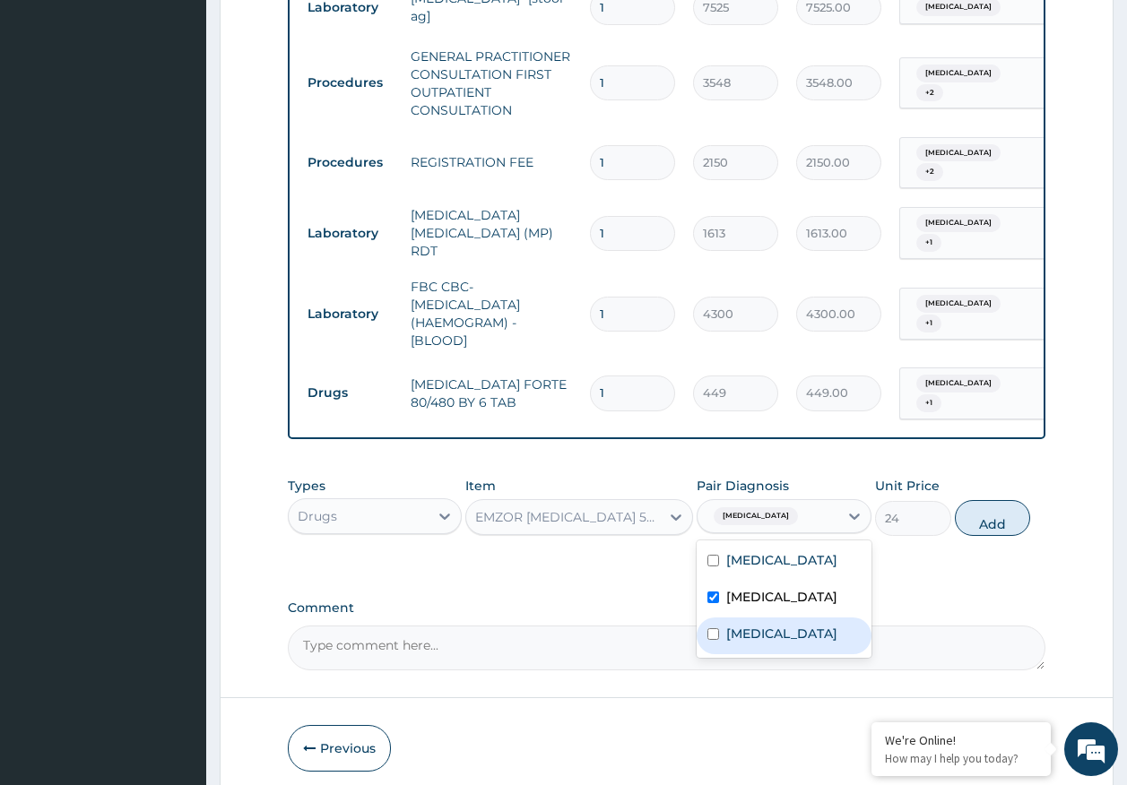
drag, startPoint x: 755, startPoint y: 622, endPoint x: 870, endPoint y: 581, distance: 121.9
click at [756, 625] on label "Sepsis" at bounding box center [781, 634] width 111 height 18
checkbox input "true"
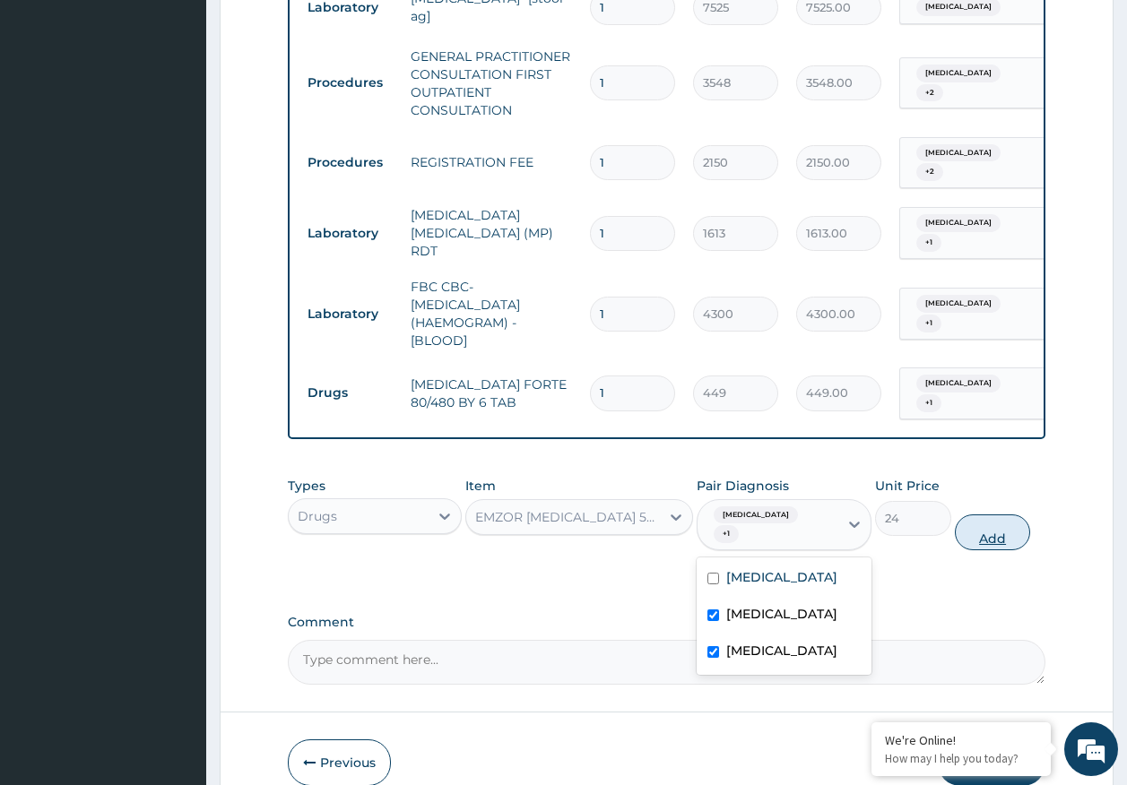
click at [1002, 518] on button "Add" at bounding box center [993, 533] width 76 height 36
type input "0"
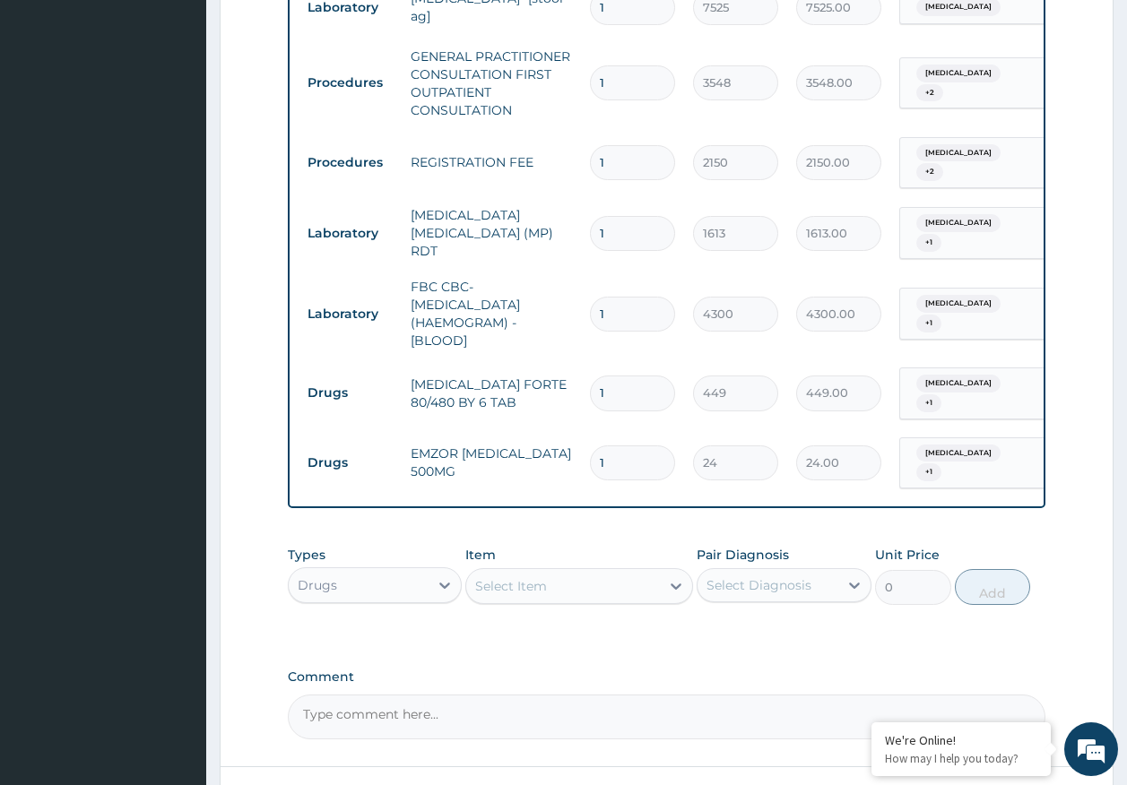
type input "18"
type input "432.00"
type input "18"
click at [610, 376] on input "1" at bounding box center [632, 393] width 85 height 35
type input "0.00"
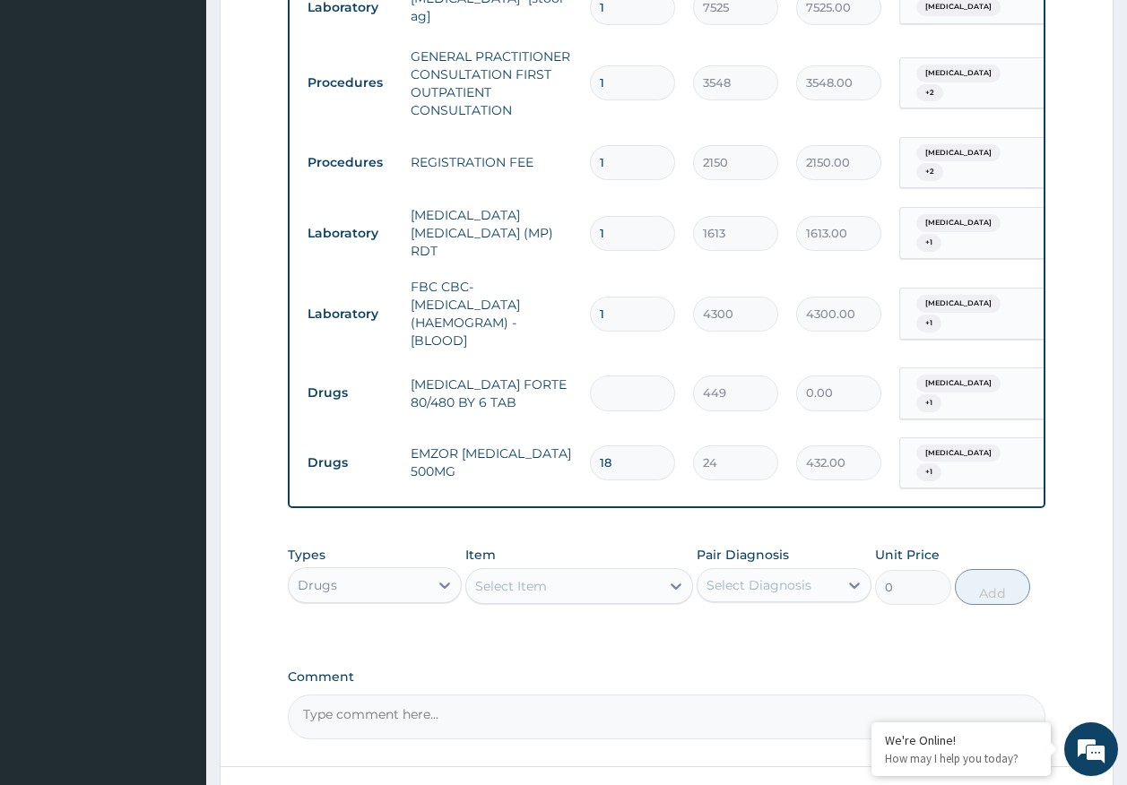
type input "6"
type input "2694.00"
type input "8"
type input "3592.00"
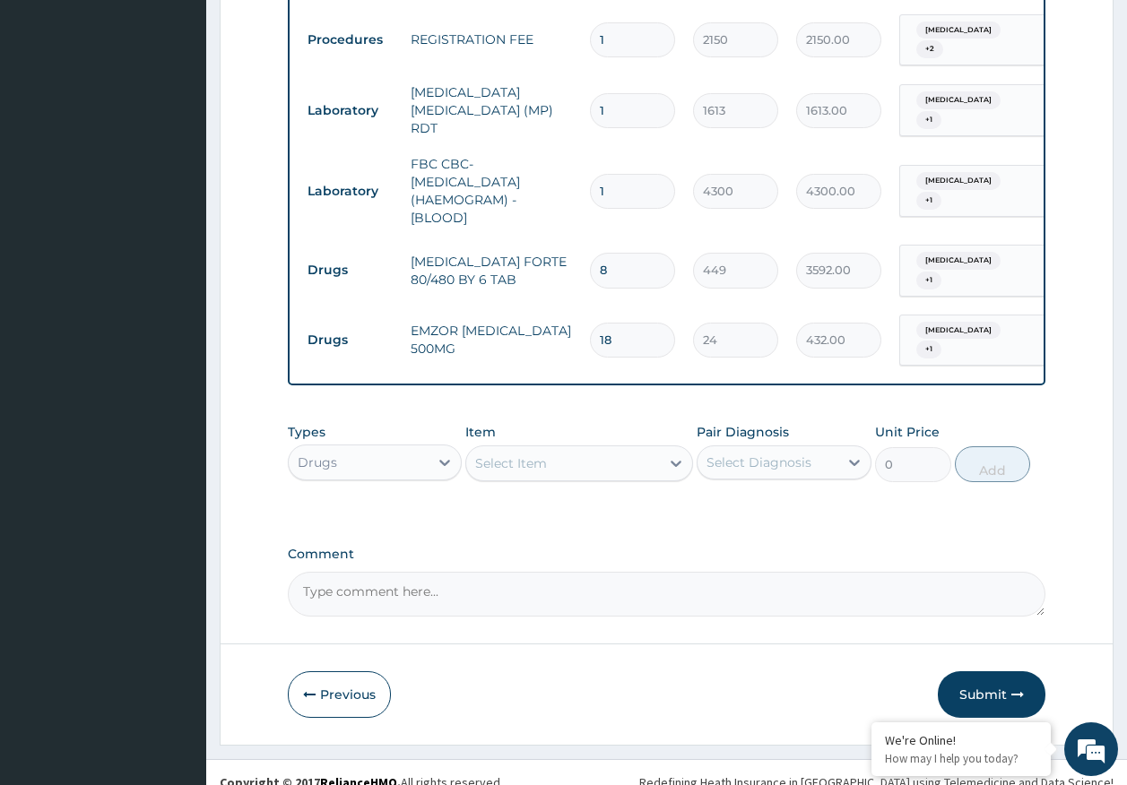
scroll to position [862, 0]
type input "0.00"
type input "6"
type input "2694.00"
type input "6"
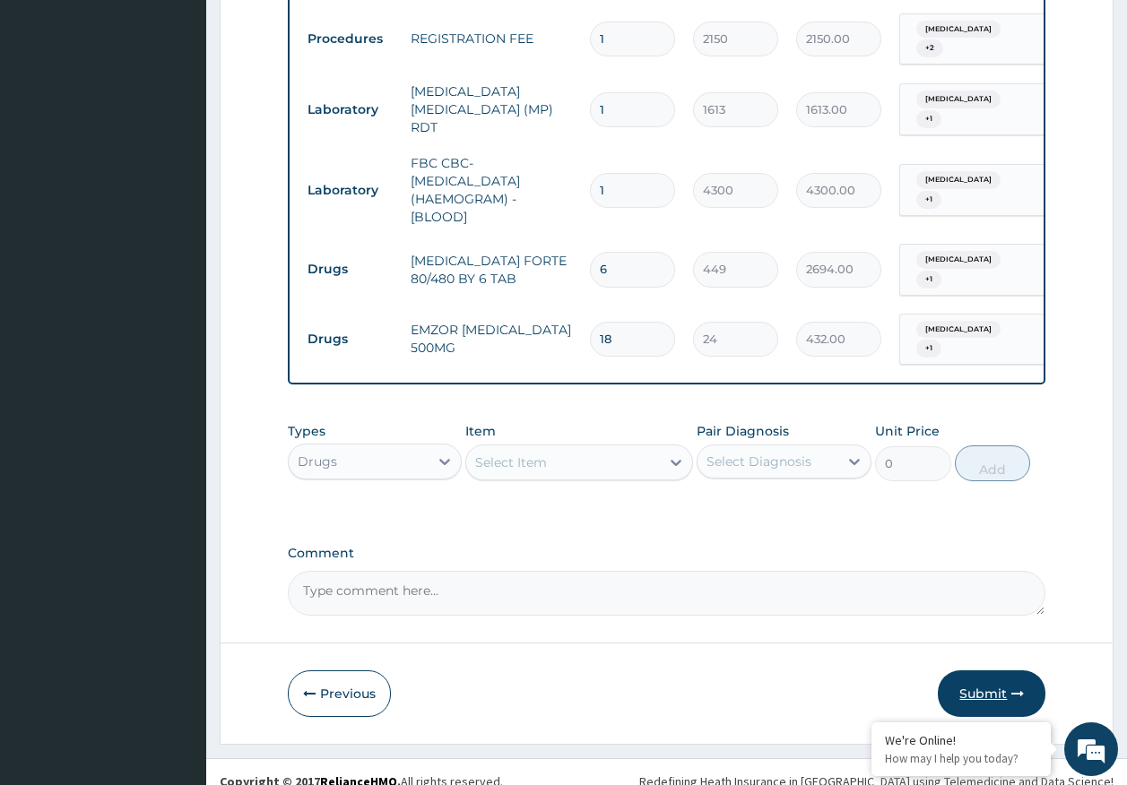
click at [976, 671] on button "Submit" at bounding box center [992, 694] width 108 height 47
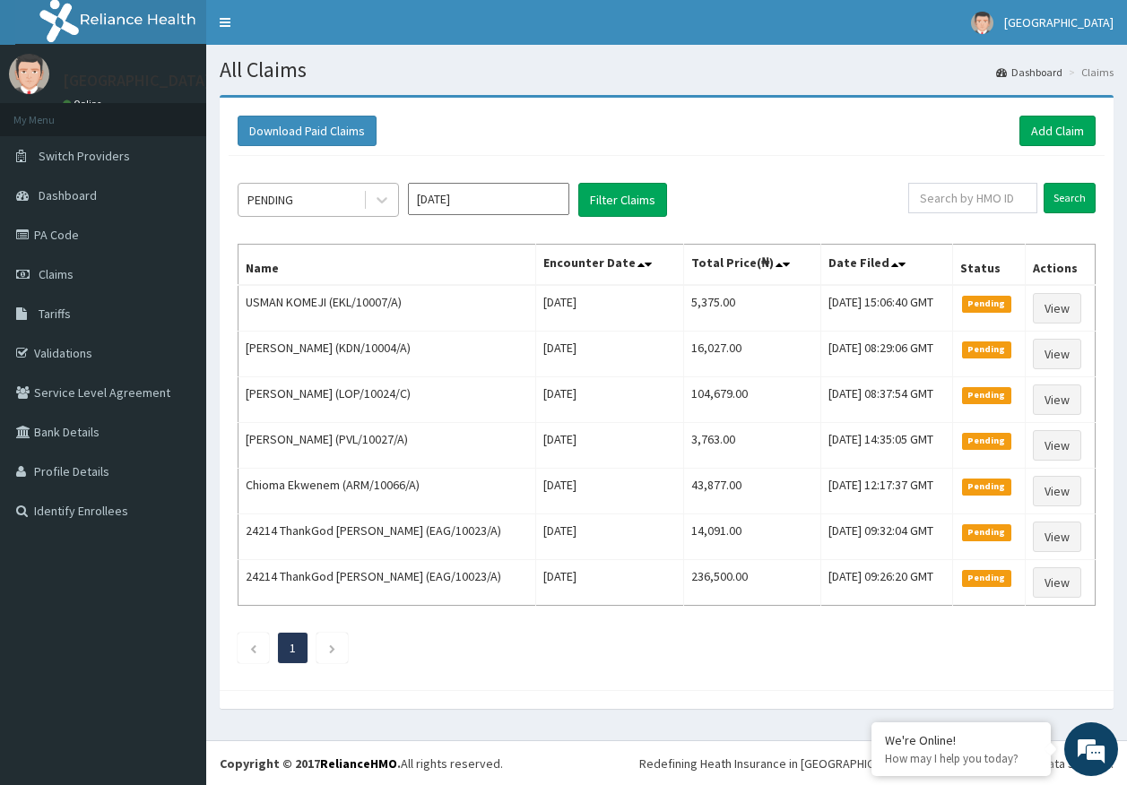
click at [292, 201] on div "PENDING" at bounding box center [270, 200] width 46 height 18
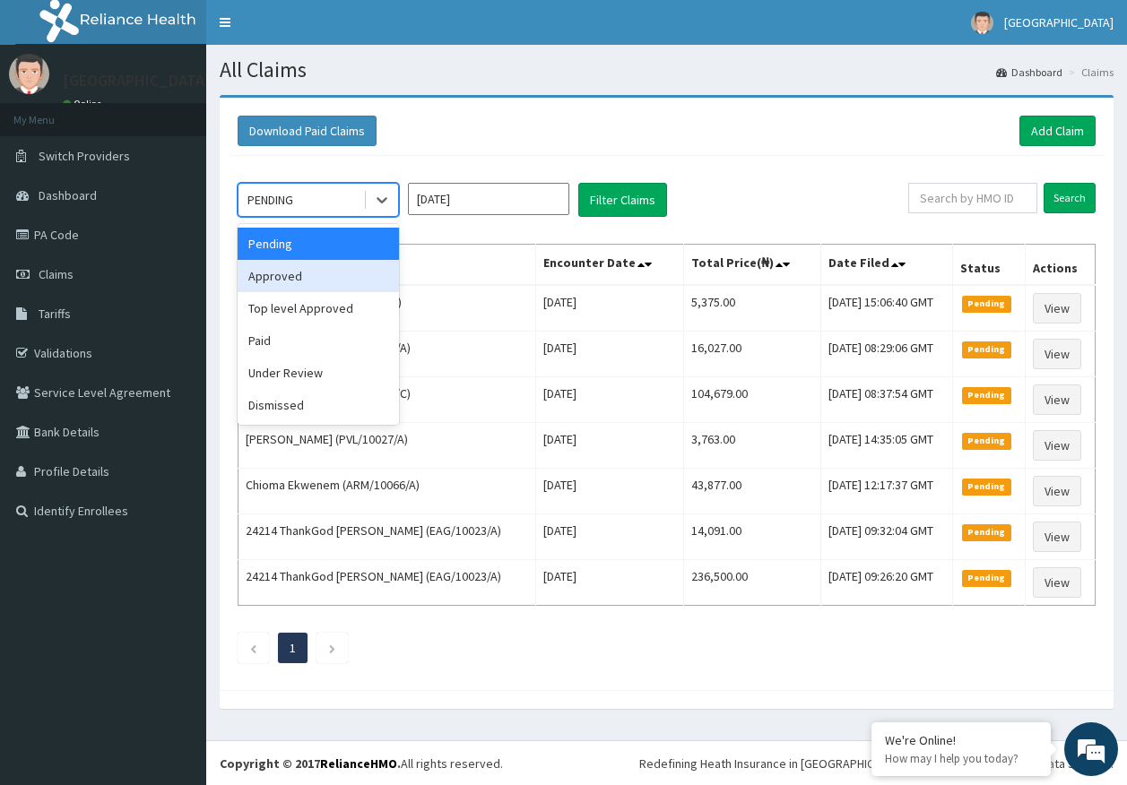
click at [281, 275] on div "Approved" at bounding box center [318, 276] width 161 height 32
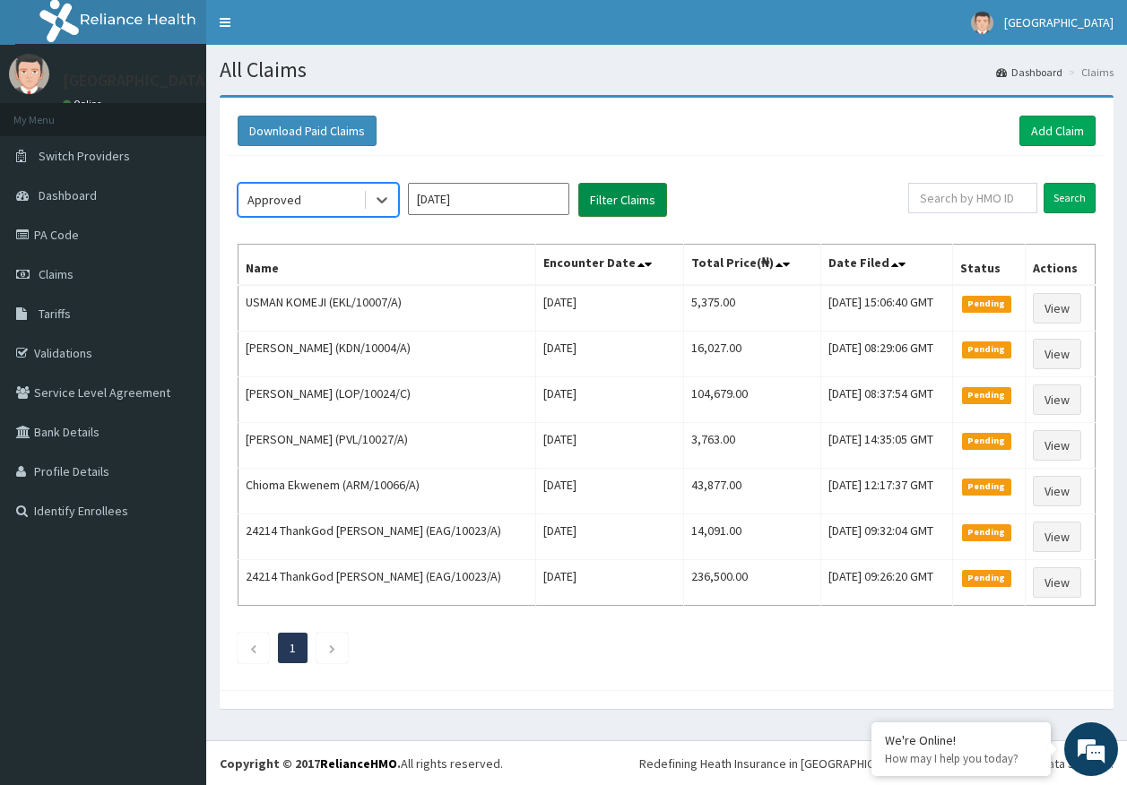
click at [627, 202] on button "Filter Claims" at bounding box center [622, 200] width 89 height 34
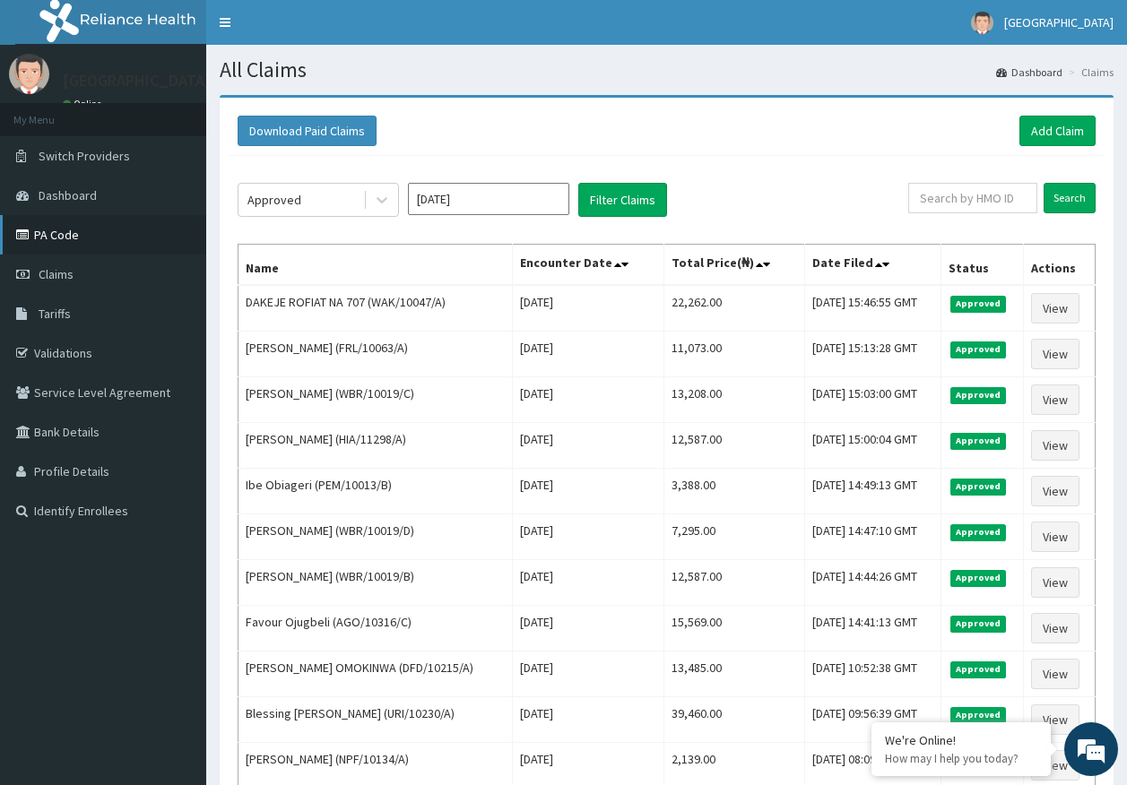
click at [76, 238] on link "PA Code" at bounding box center [103, 234] width 206 height 39
